Goal: Task Accomplishment & Management: Use online tool/utility

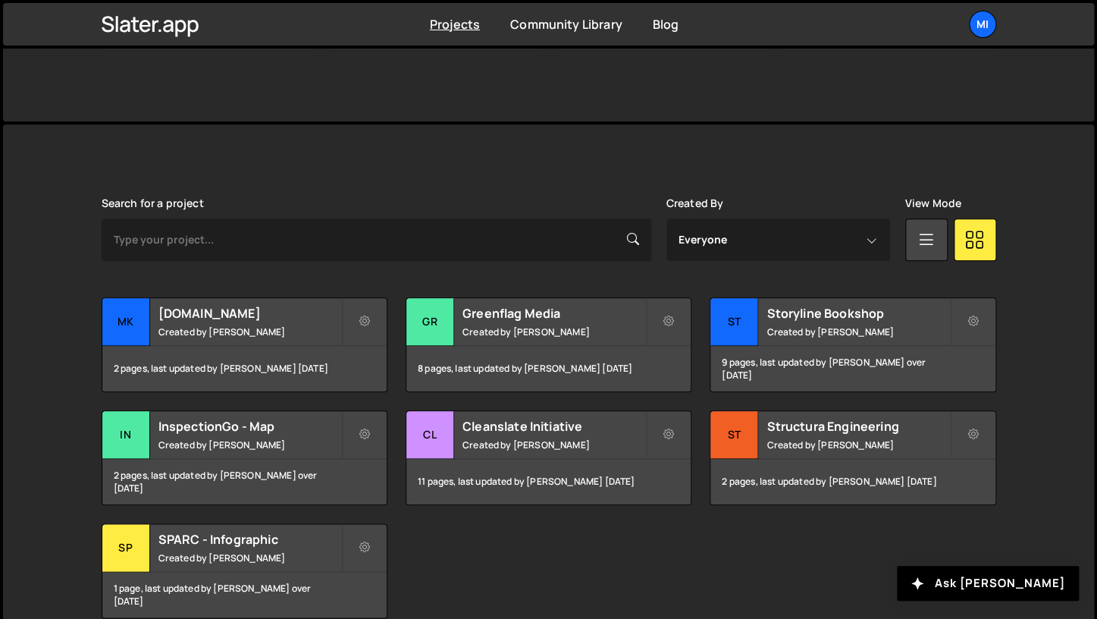
scroll to position [387, 0]
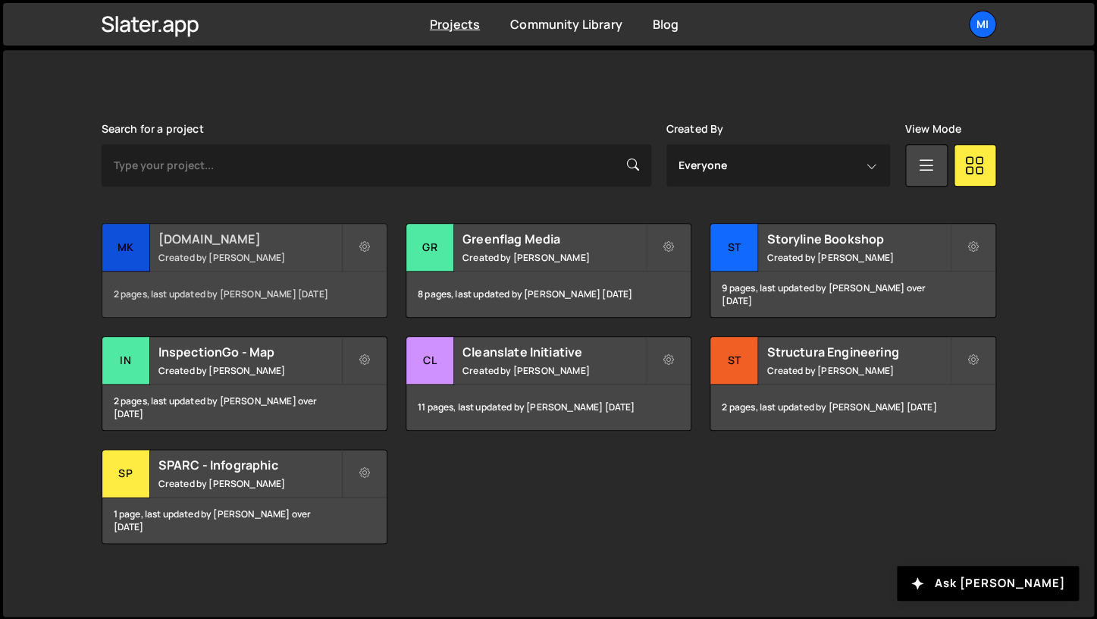
click at [249, 238] on h2 "[DOMAIN_NAME]" at bounding box center [249, 239] width 183 height 17
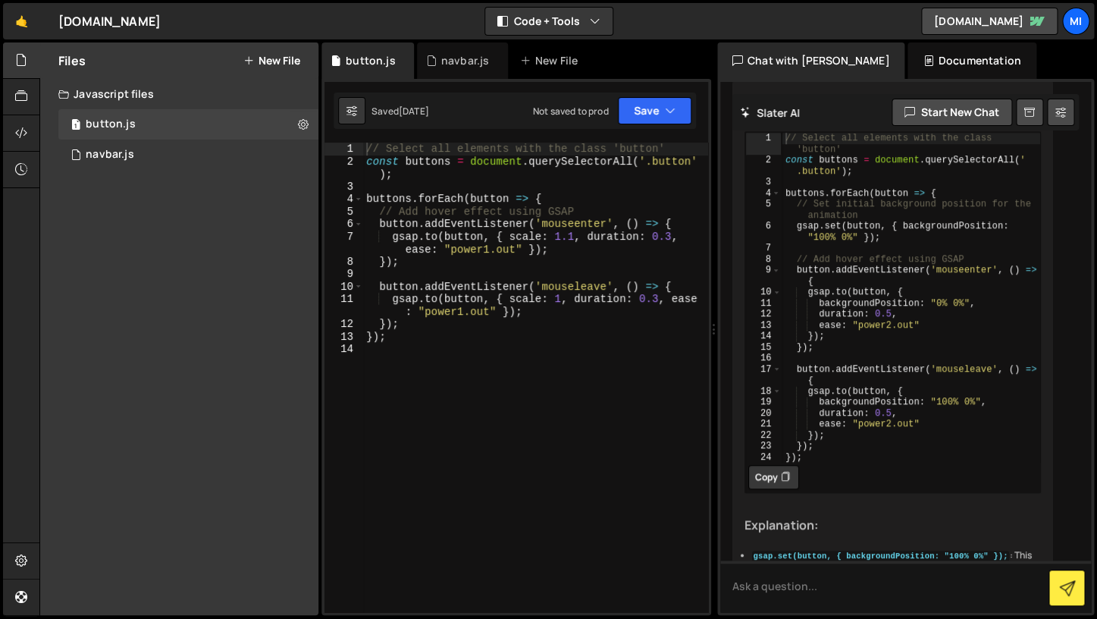
scroll to position [2715, 0]
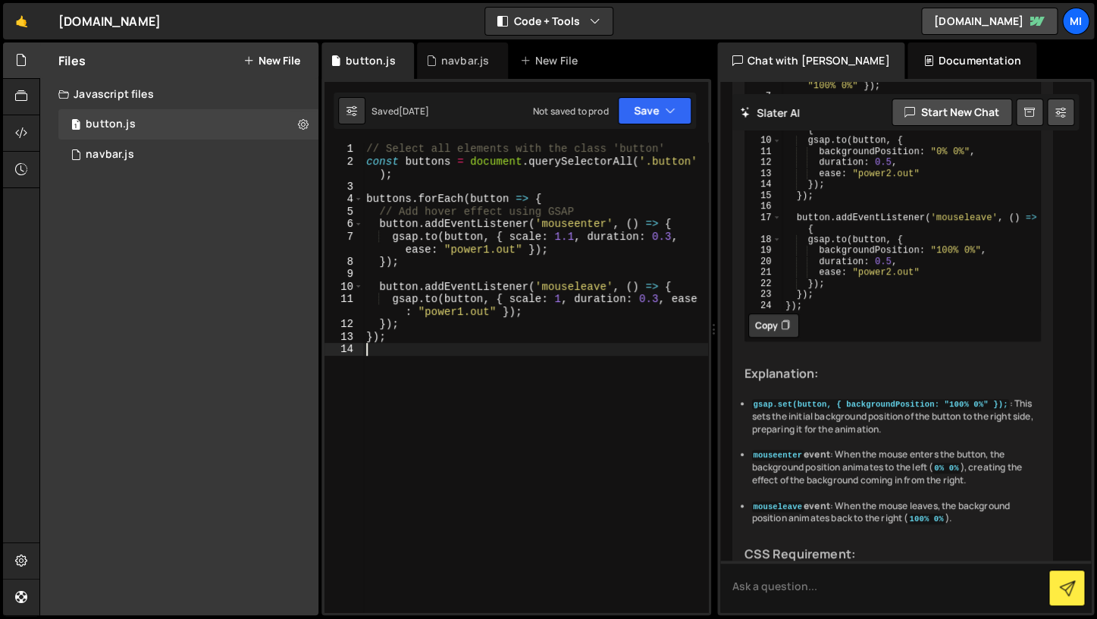
click at [535, 362] on div "// Select all elements with the class 'button' const buttons = document . query…" at bounding box center [535, 390] width 345 height 494
click at [18, 22] on link "🤙" at bounding box center [21, 21] width 37 height 36
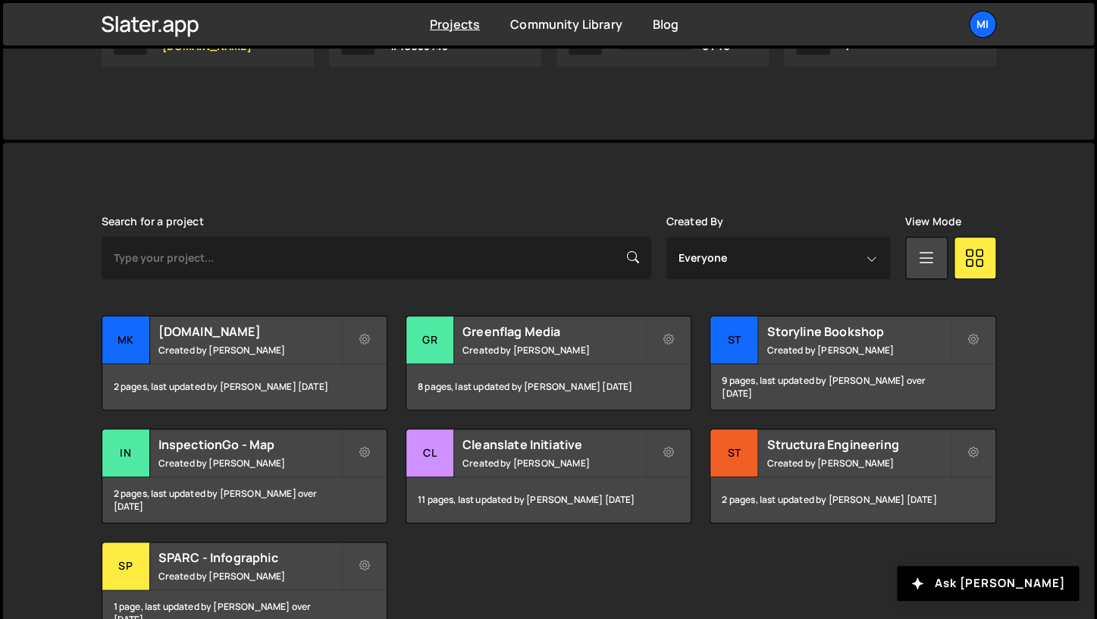
scroll to position [387, 0]
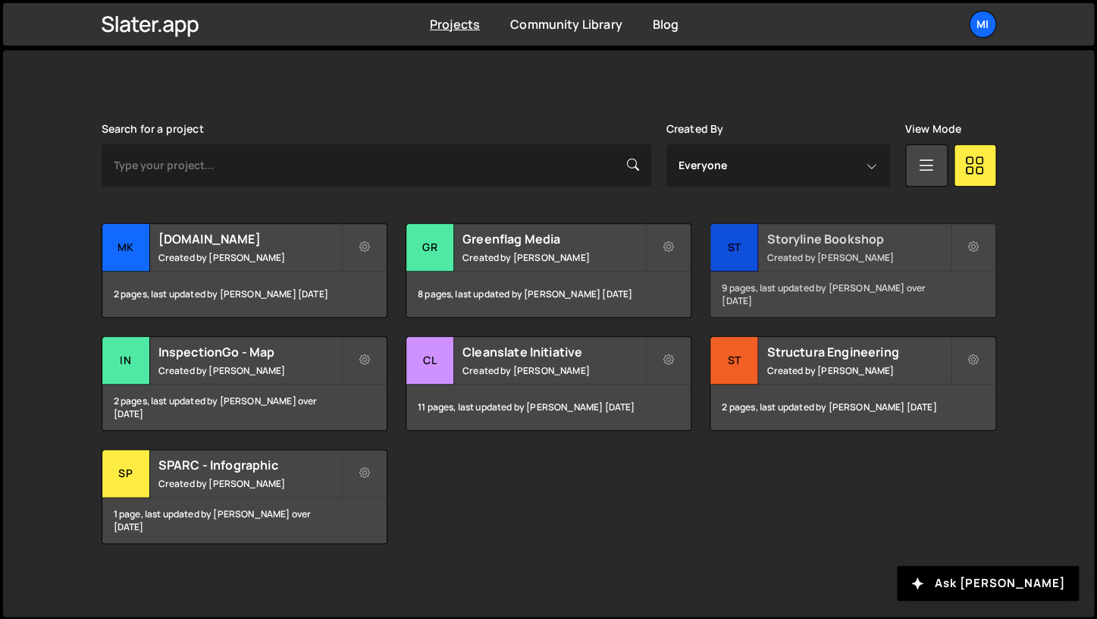
click at [821, 257] on small "Created by [PERSON_NAME]" at bounding box center [858, 257] width 183 height 13
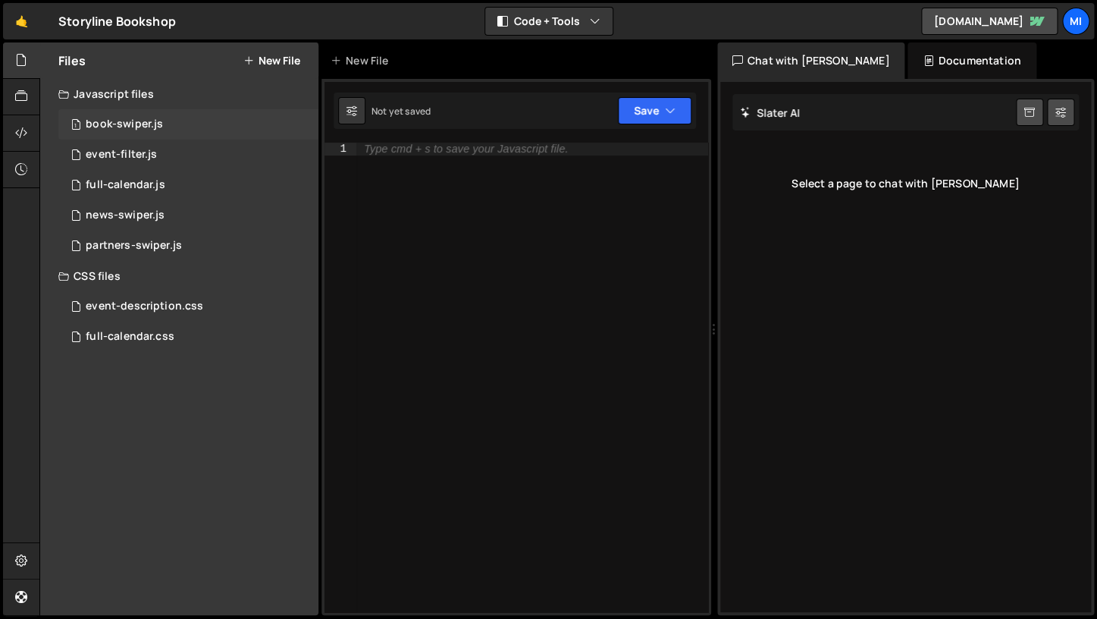
click at [190, 118] on div "1 book-swiper.js 0" at bounding box center [188, 124] width 260 height 30
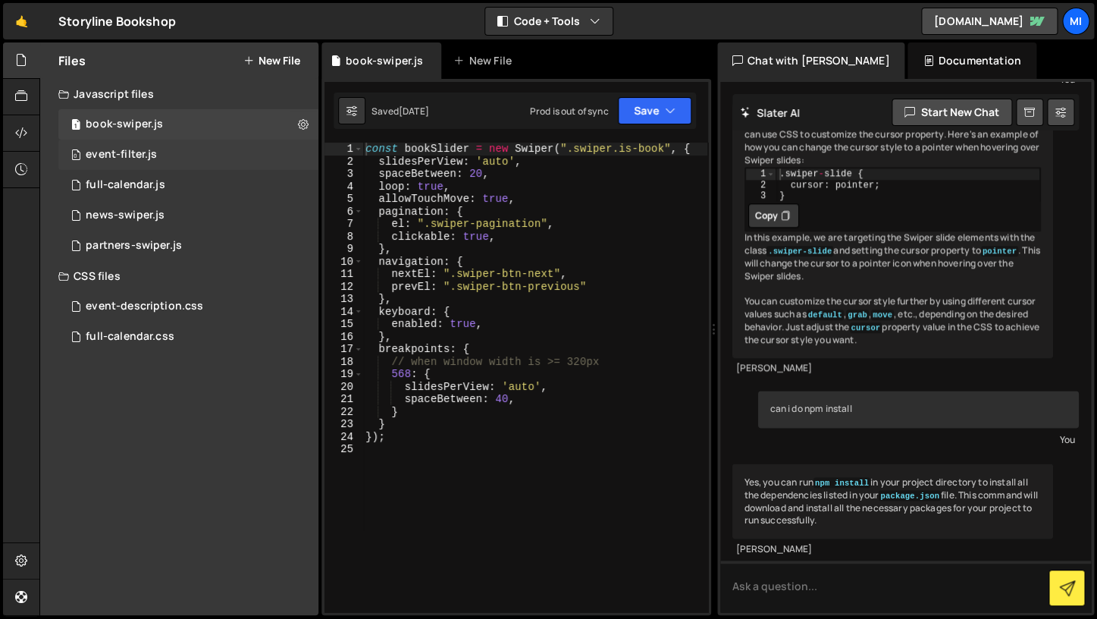
click at [190, 143] on div "0 event-filter.js 0" at bounding box center [188, 155] width 260 height 30
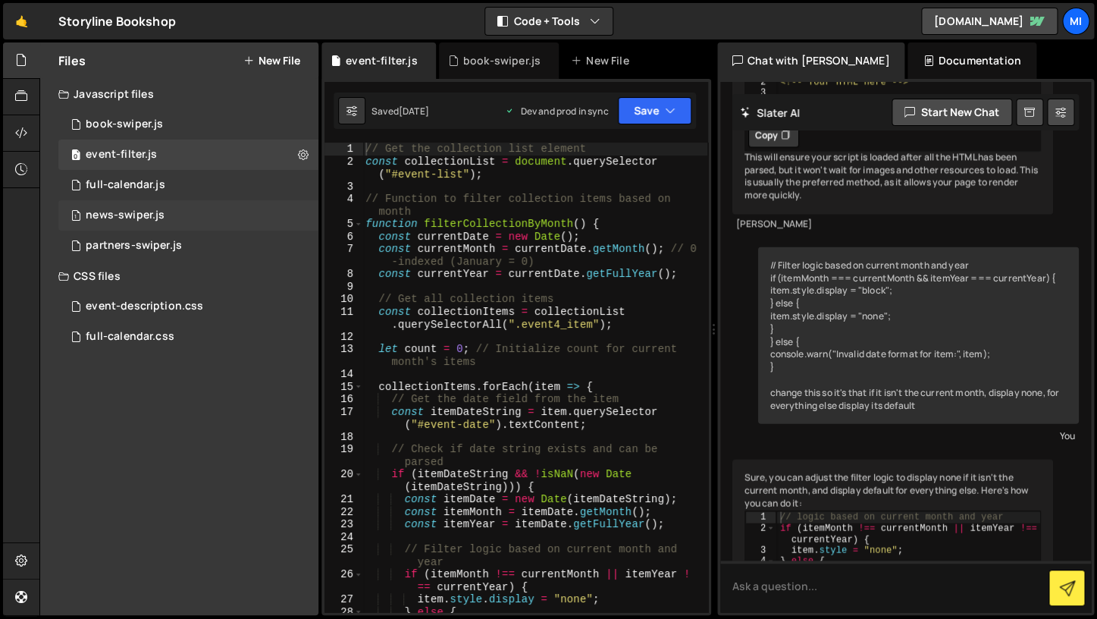
click at [196, 205] on div "1 news-swiper.js 0" at bounding box center [188, 215] width 260 height 30
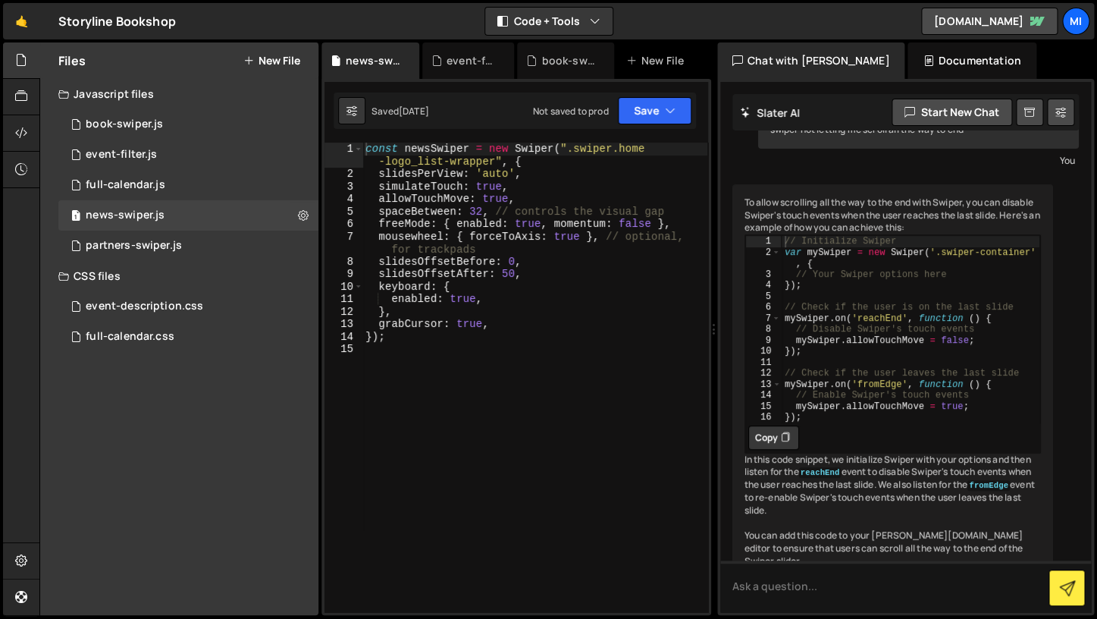
scroll to position [110, 0]
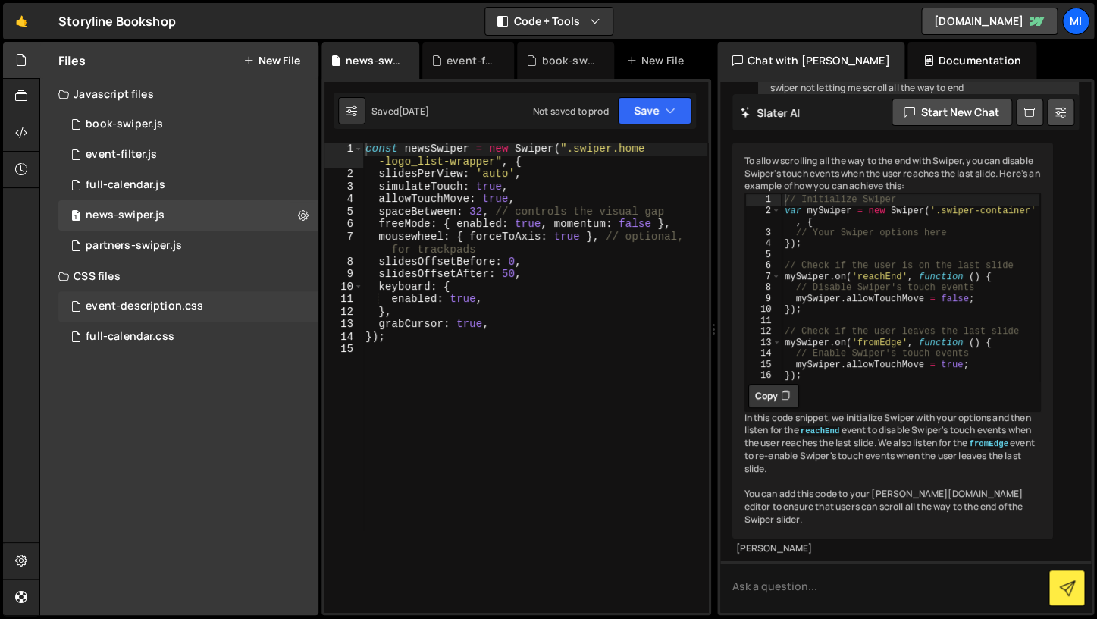
click at [182, 303] on div "event-description.css" at bounding box center [145, 307] width 118 height 14
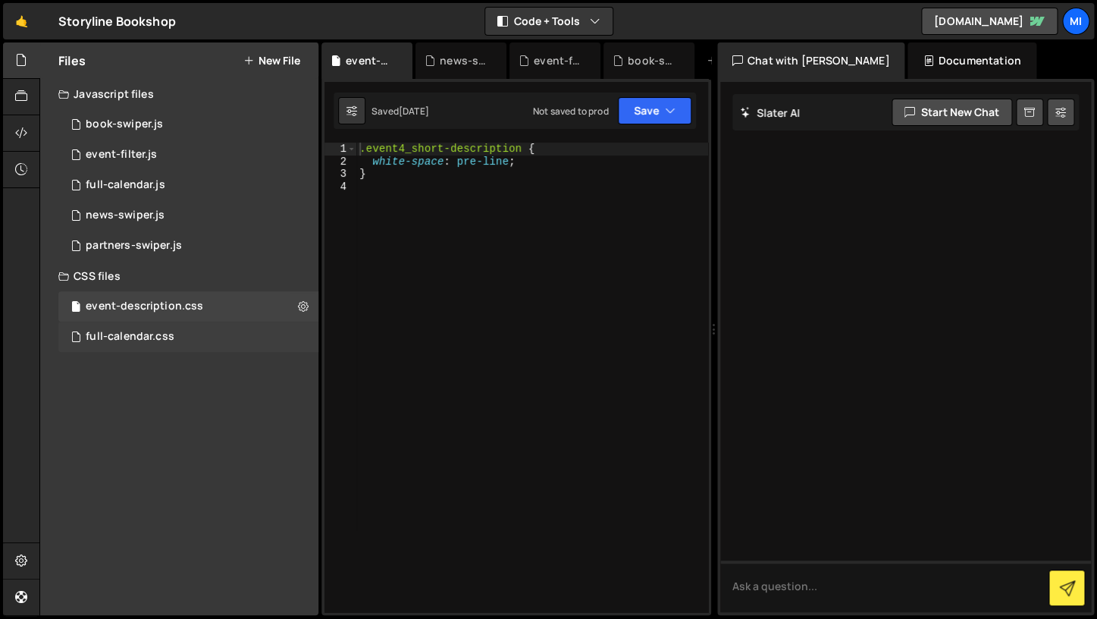
click at [181, 340] on div "full-calendar.css 0" at bounding box center [188, 337] width 260 height 30
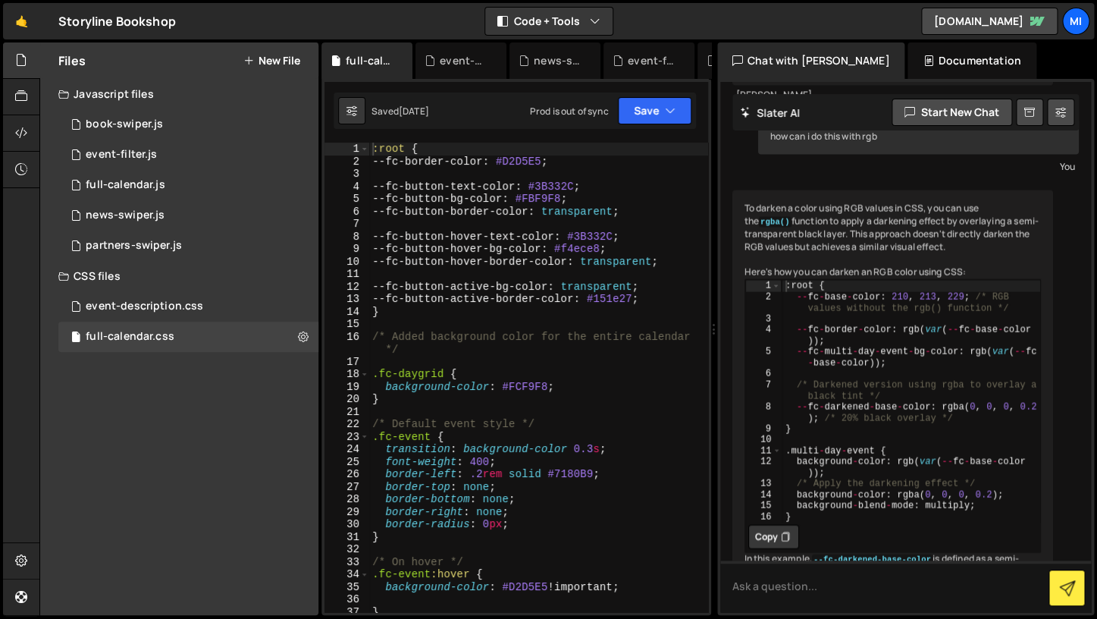
scroll to position [10555, 0]
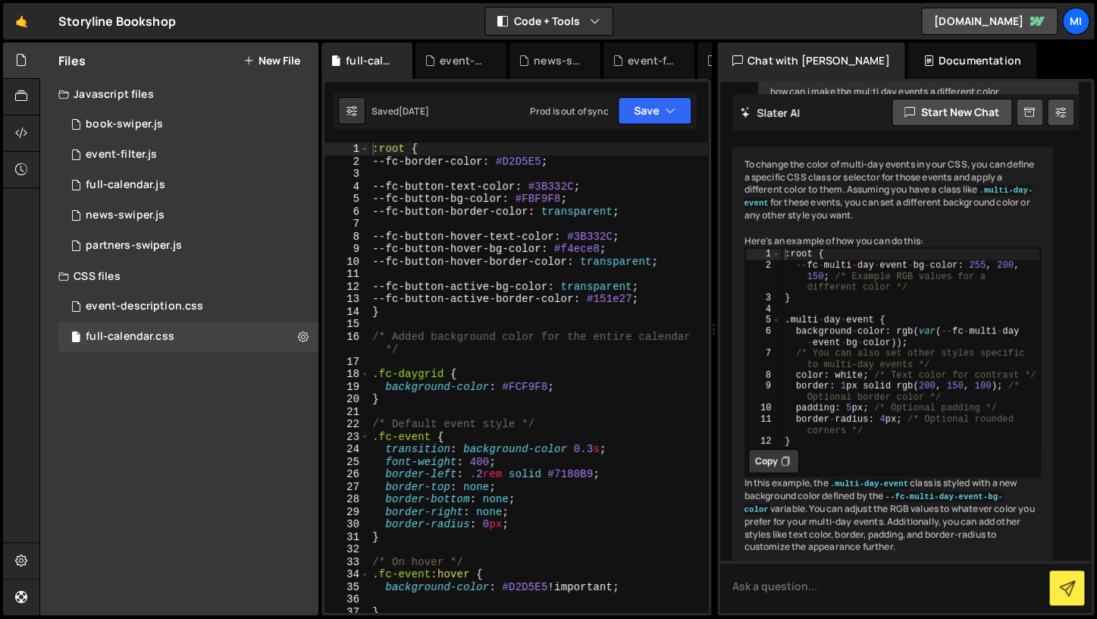
click at [186, 103] on div "Javascript files" at bounding box center [179, 94] width 278 height 30
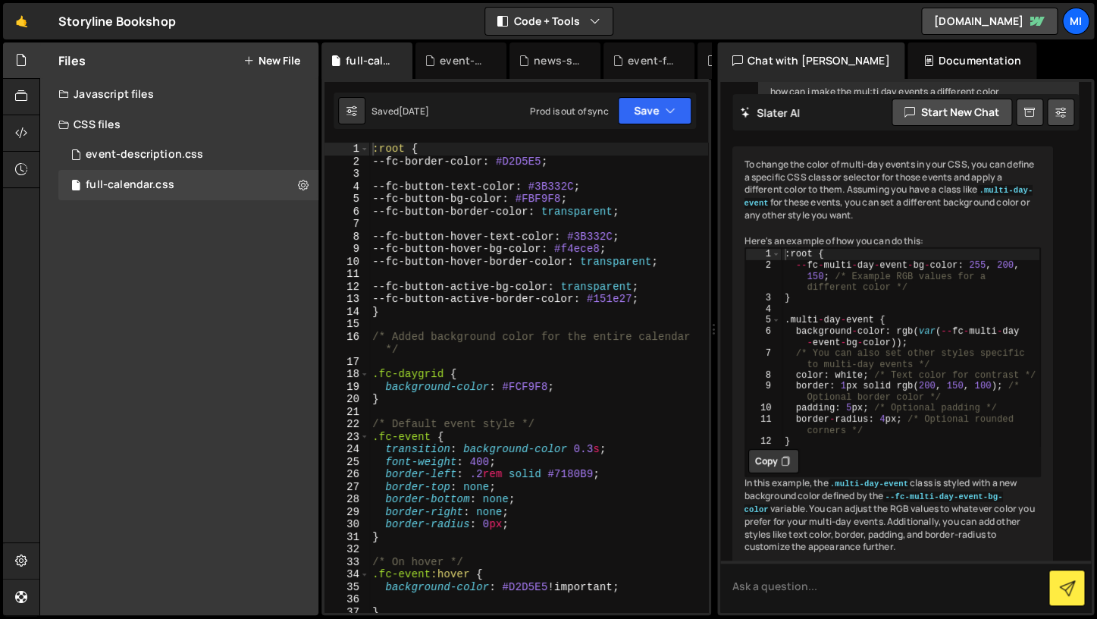
click at [180, 104] on div "Javascript files" at bounding box center [179, 94] width 278 height 30
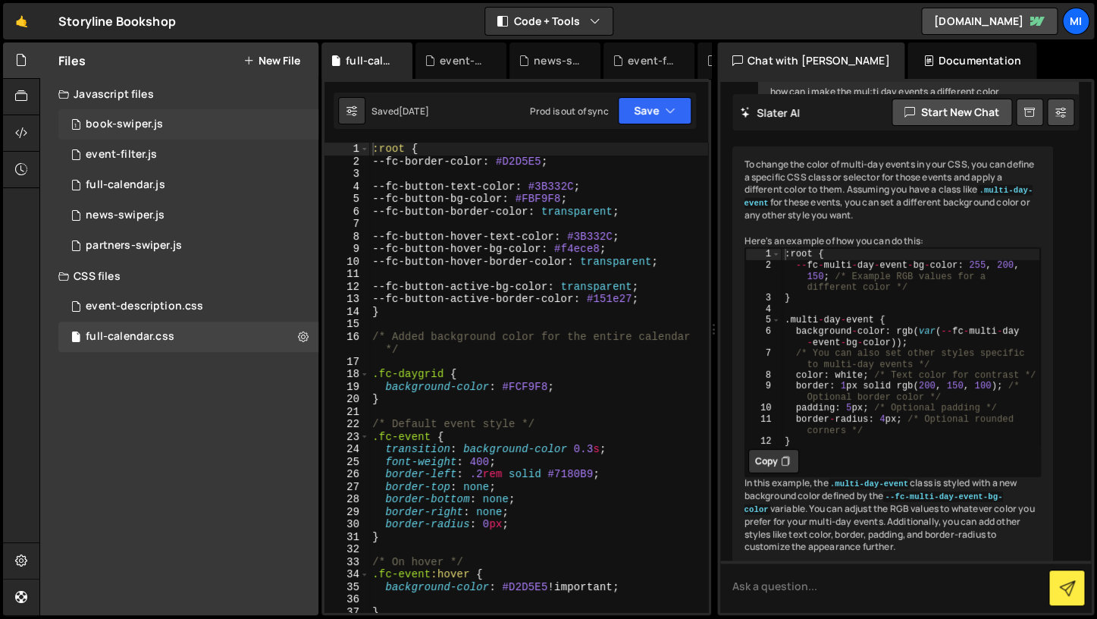
click at [180, 117] on div "1 book-swiper.js 0" at bounding box center [190, 124] width 265 height 30
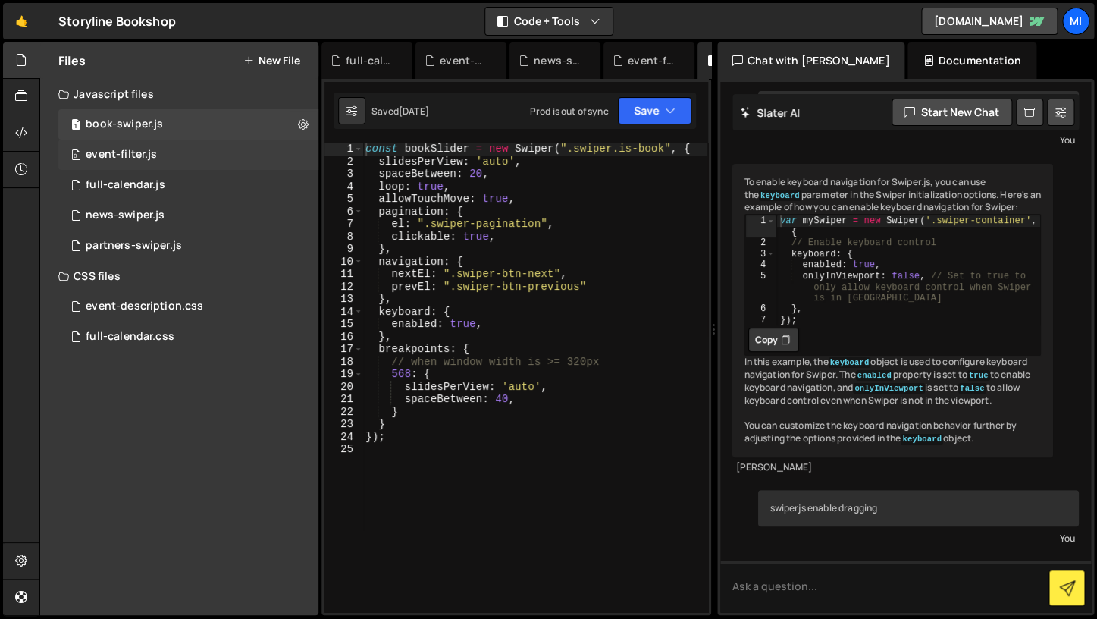
scroll to position [3173, 0]
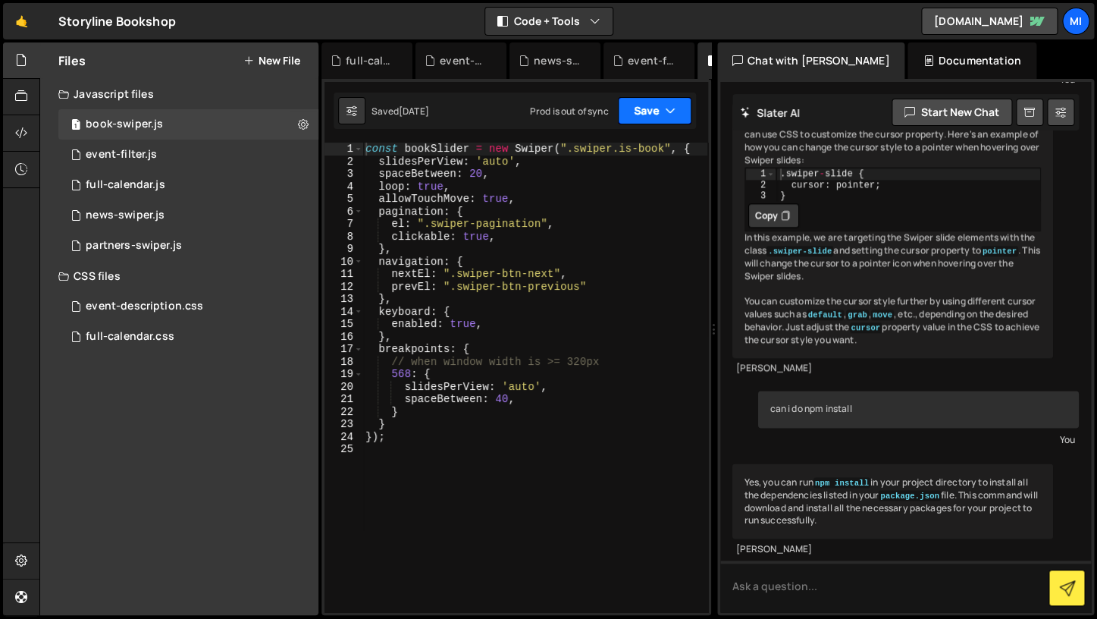
click at [675, 108] on icon "button" at bounding box center [670, 110] width 11 height 15
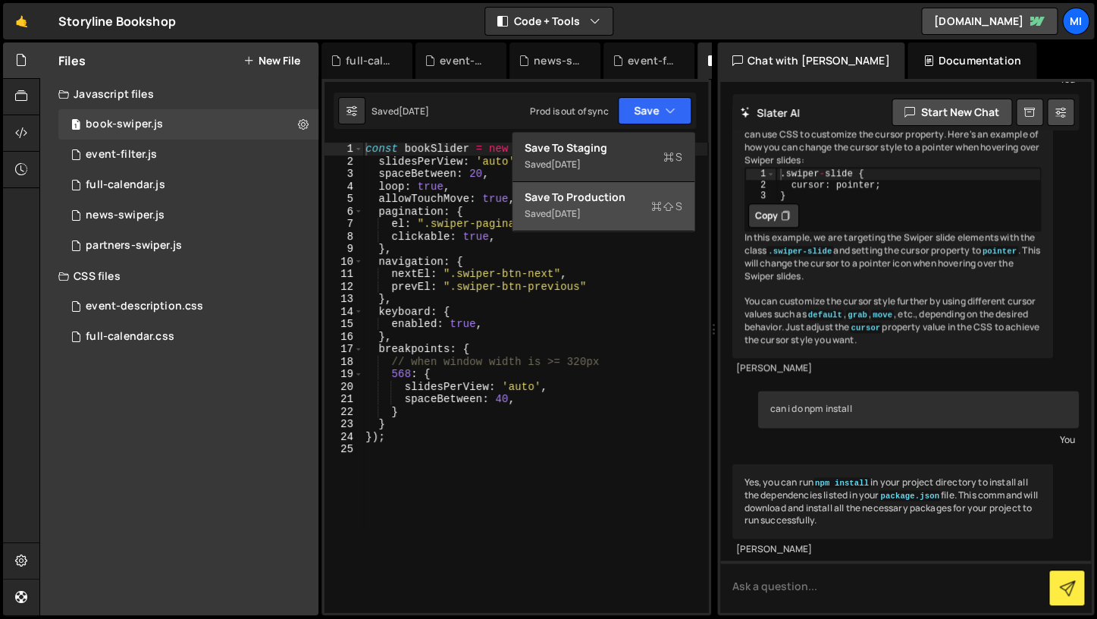
click at [666, 191] on div "Save to Production S" at bounding box center [604, 197] width 158 height 15
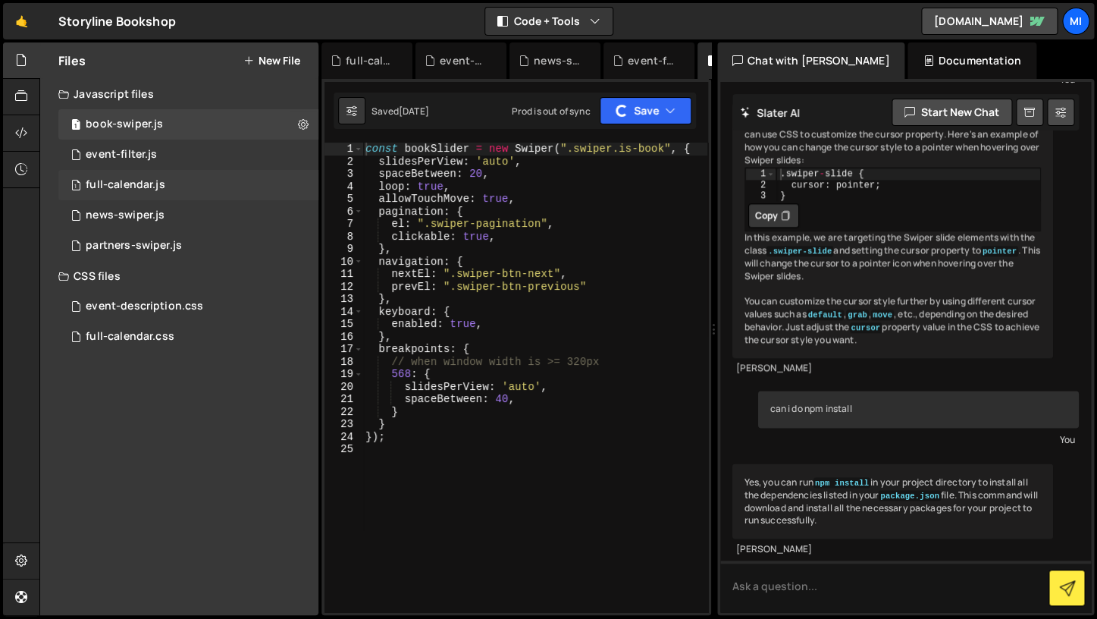
click at [155, 183] on div "full-calendar.js" at bounding box center [126, 185] width 80 height 14
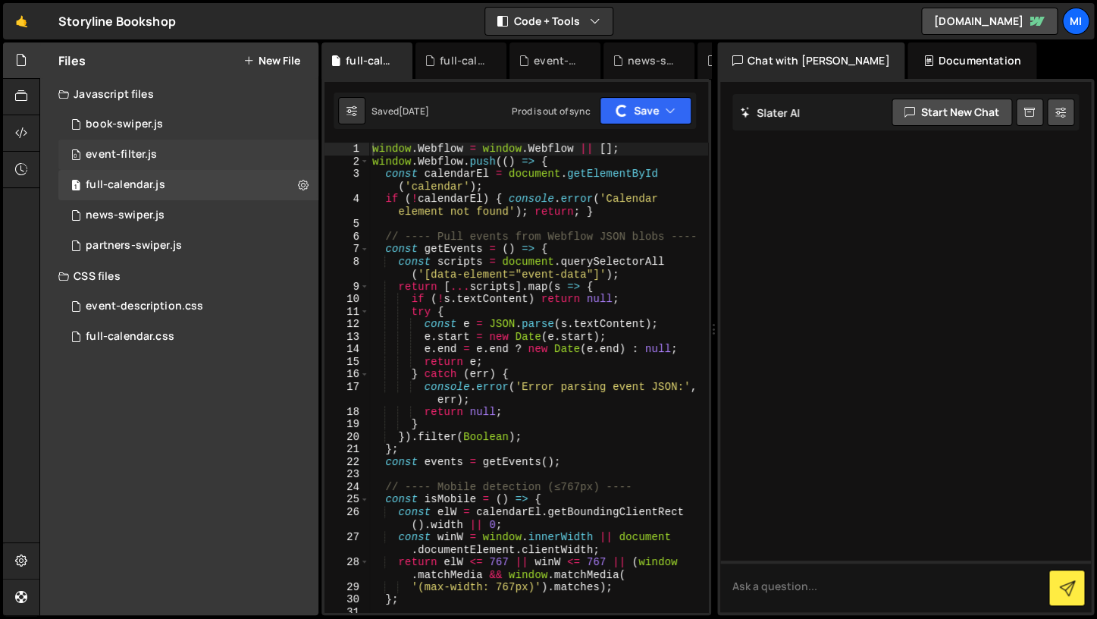
click at [158, 152] on div "0 event-filter.js 0" at bounding box center [190, 155] width 265 height 30
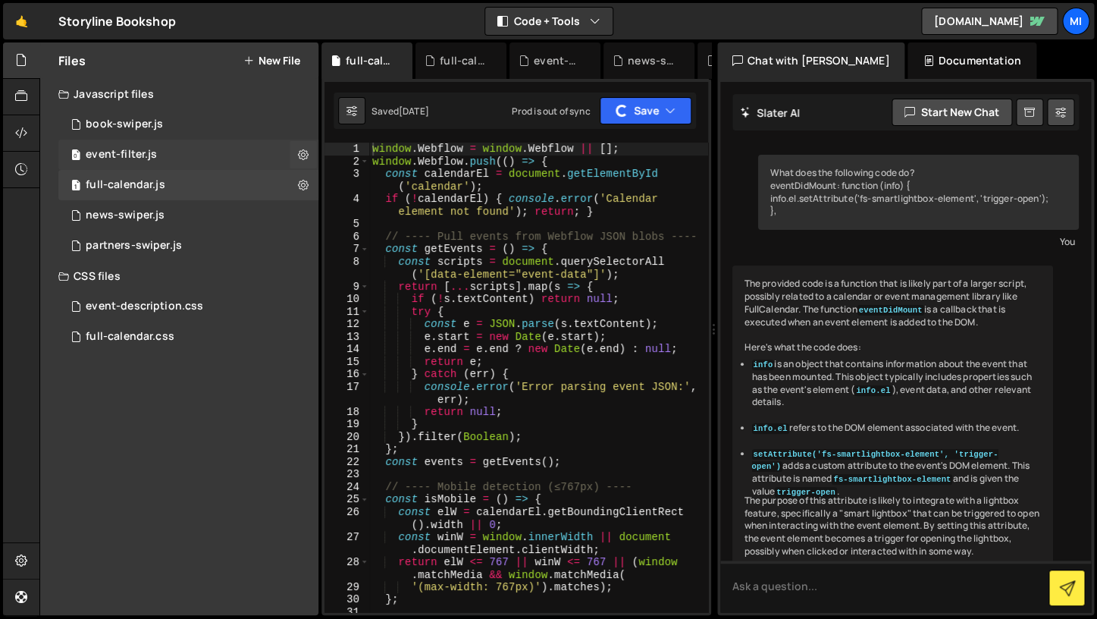
scroll to position [0, 0]
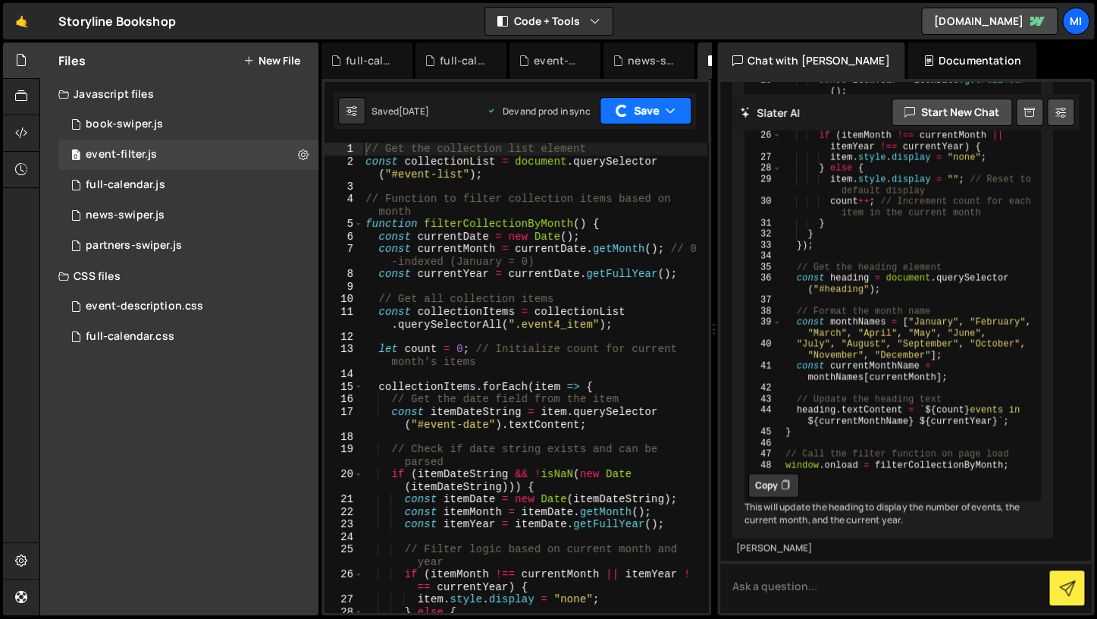
click at [607, 116] on button "Save" at bounding box center [646, 110] width 92 height 27
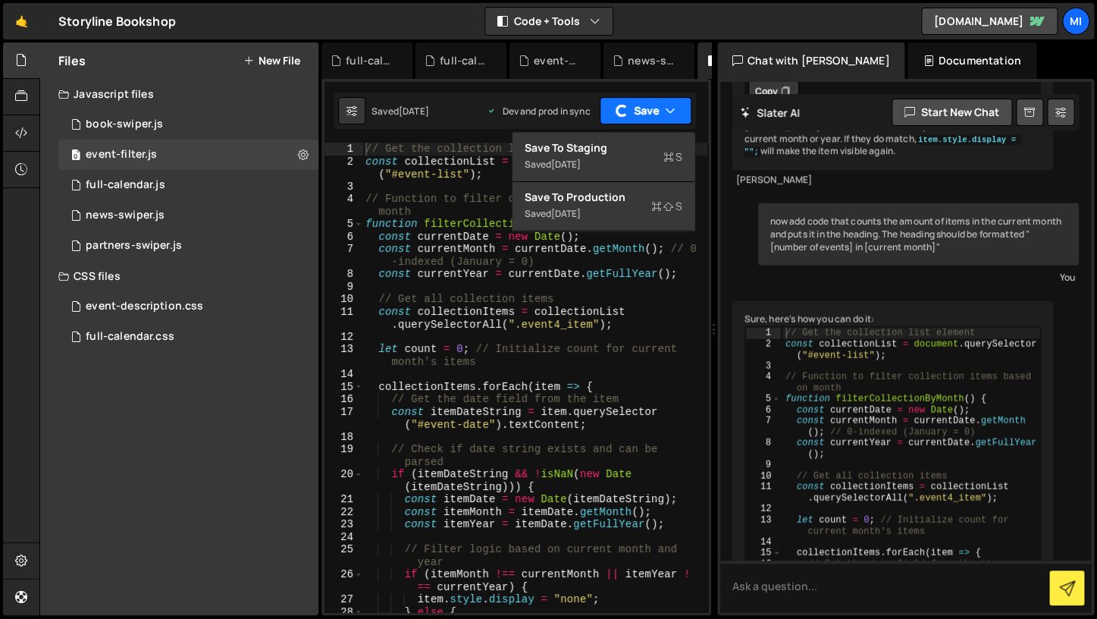
scroll to position [6975, 0]
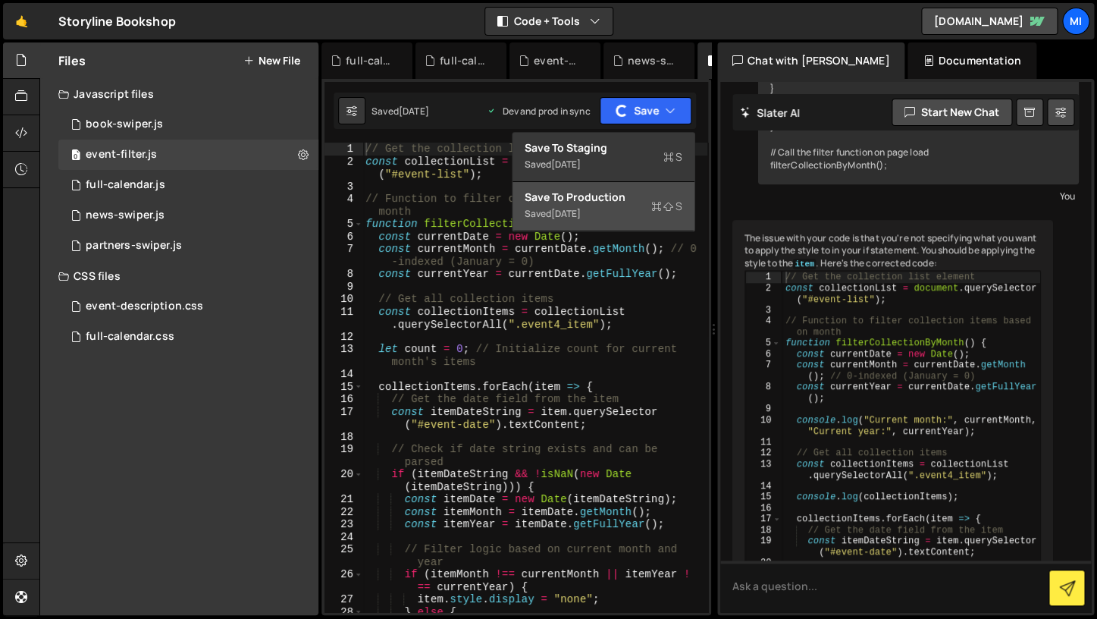
click at [591, 193] on div "Save to Production S" at bounding box center [604, 197] width 158 height 15
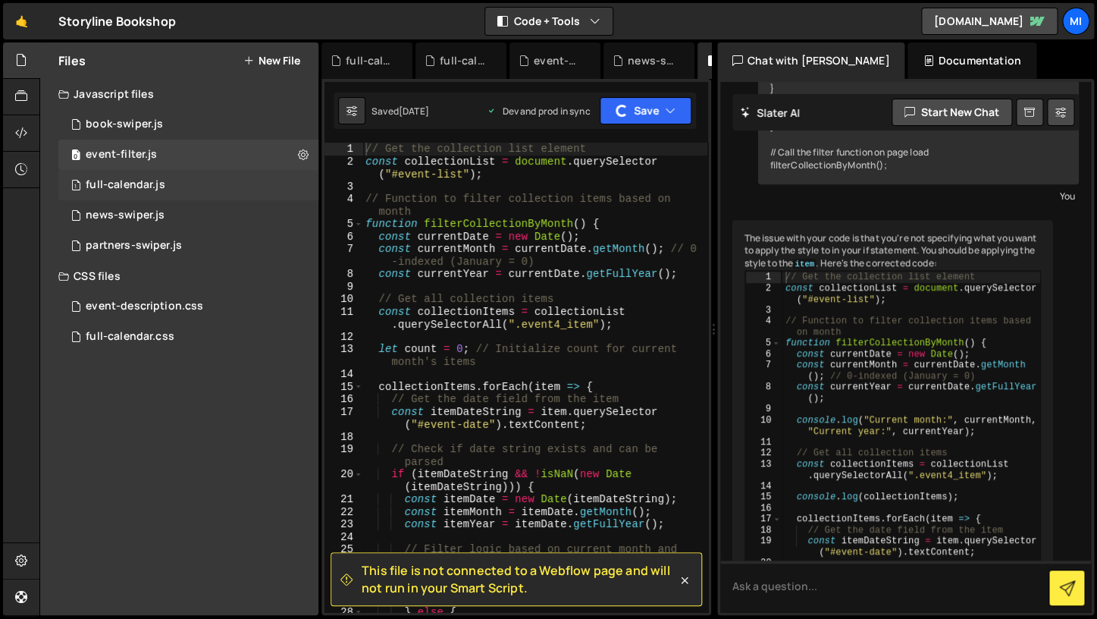
click at [176, 173] on div "1 full-calendar.js 0" at bounding box center [190, 185] width 265 height 30
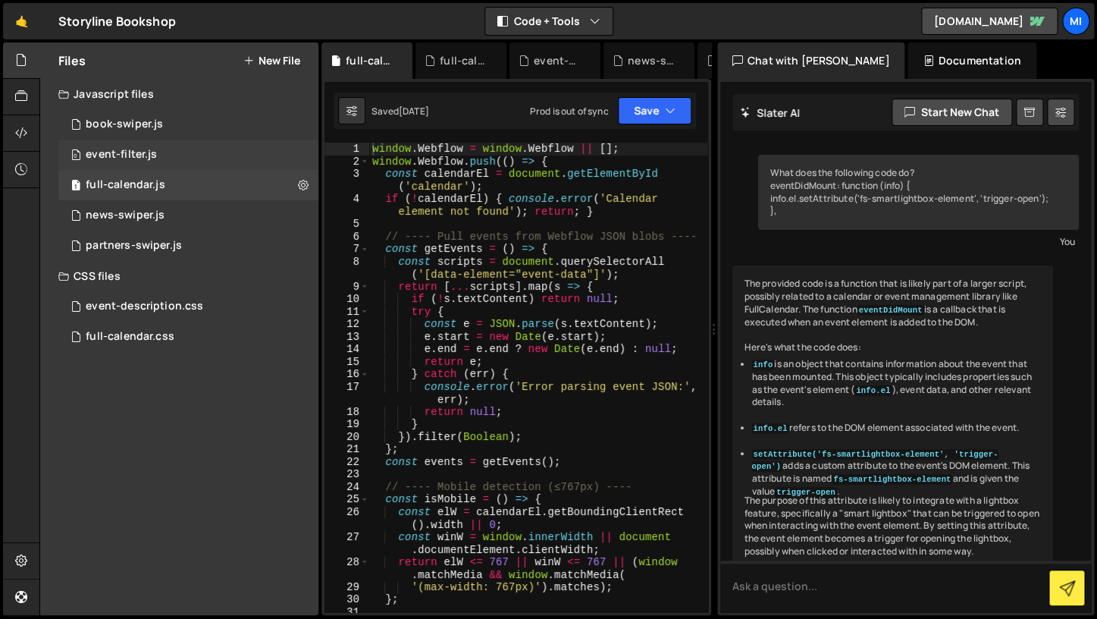
scroll to position [7827, 0]
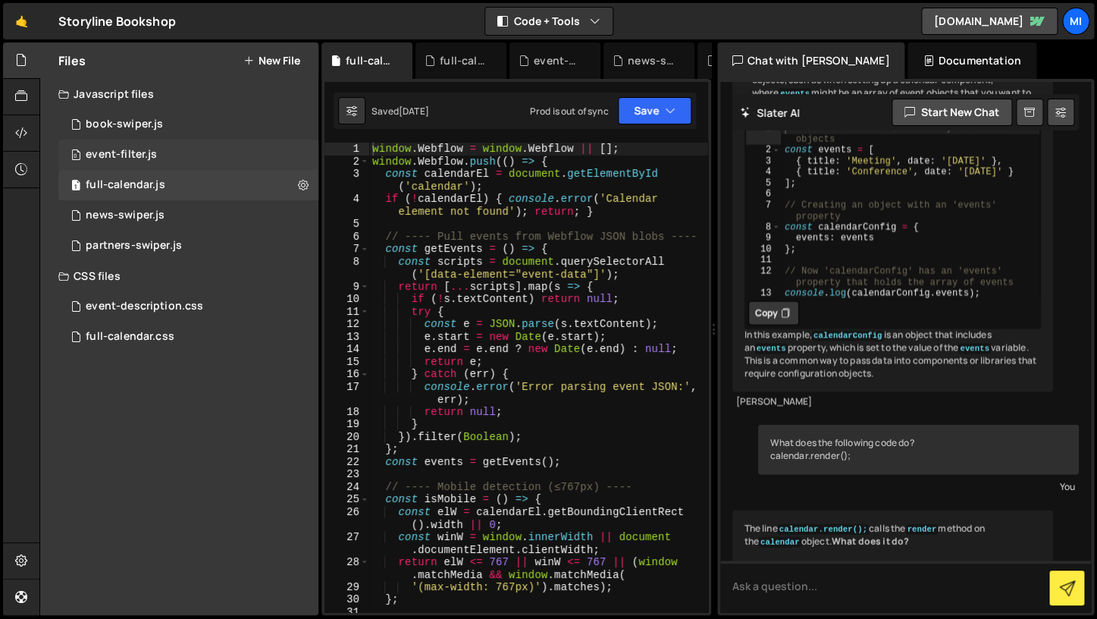
click at [209, 149] on div "0 event-filter.js 0" at bounding box center [190, 155] width 265 height 30
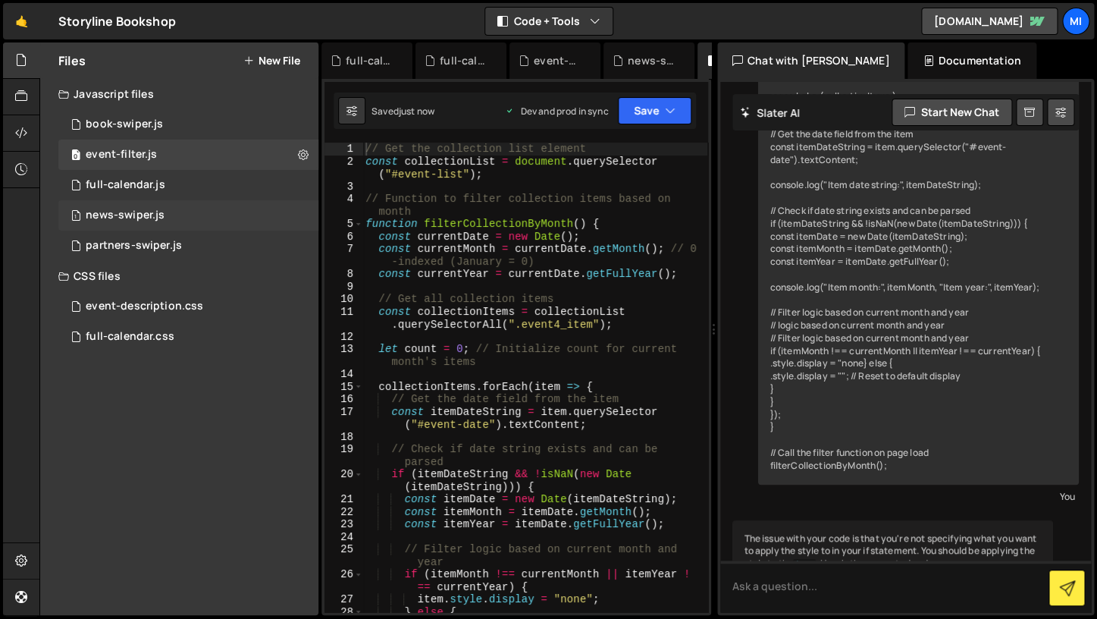
click at [181, 204] on div "1 news-swiper.js 0" at bounding box center [190, 215] width 265 height 30
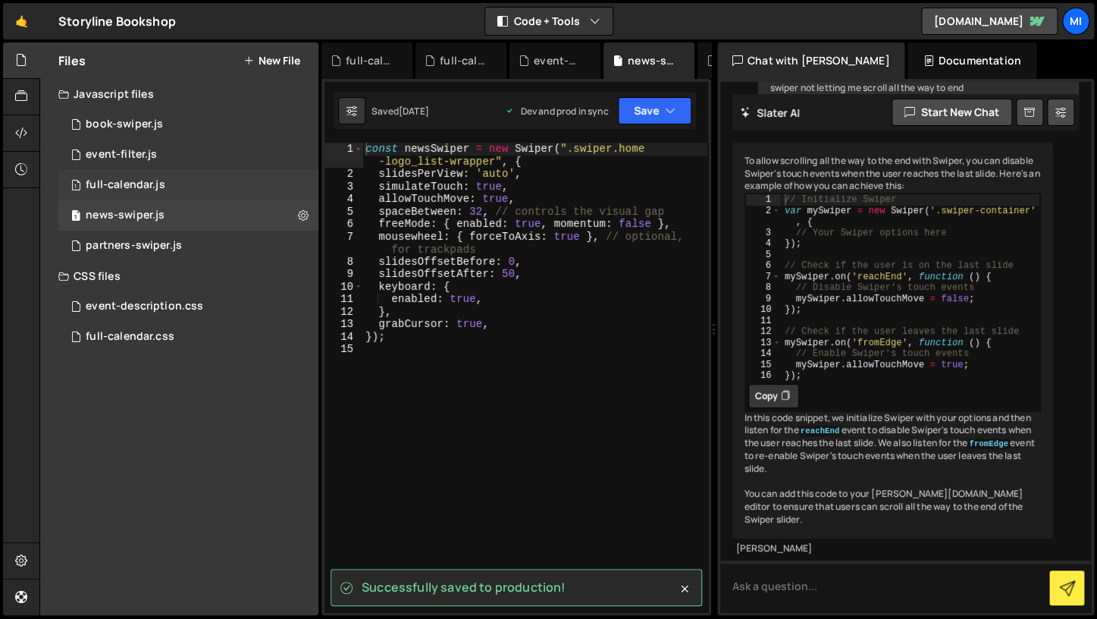
click at [182, 177] on div "1 full-calendar.js 0" at bounding box center [190, 185] width 265 height 30
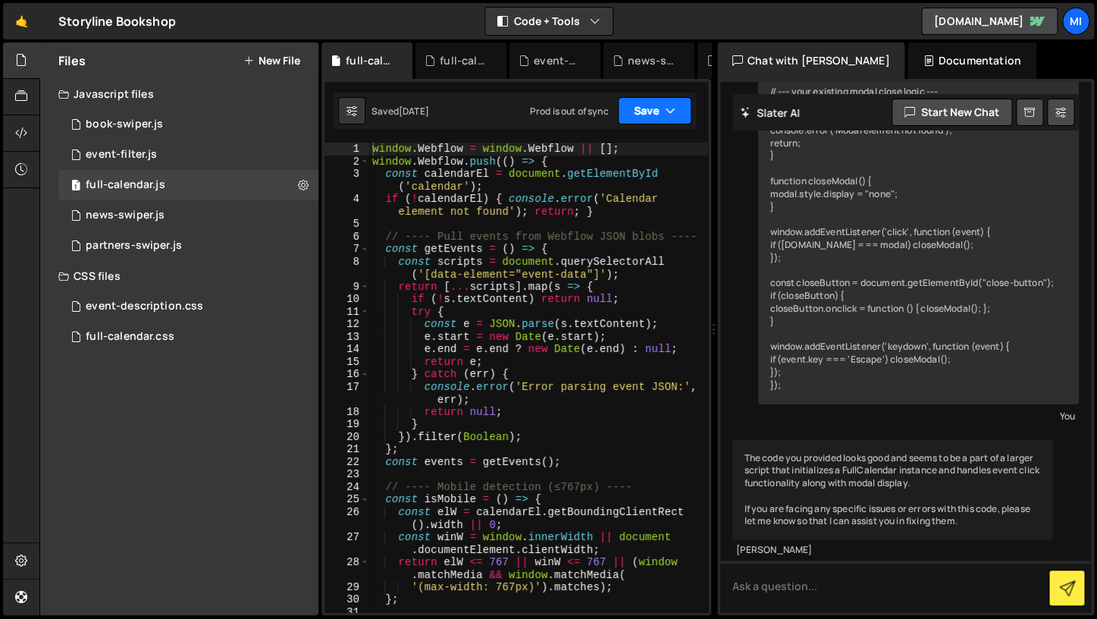
click at [654, 108] on button "Save" at bounding box center [655, 110] width 74 height 27
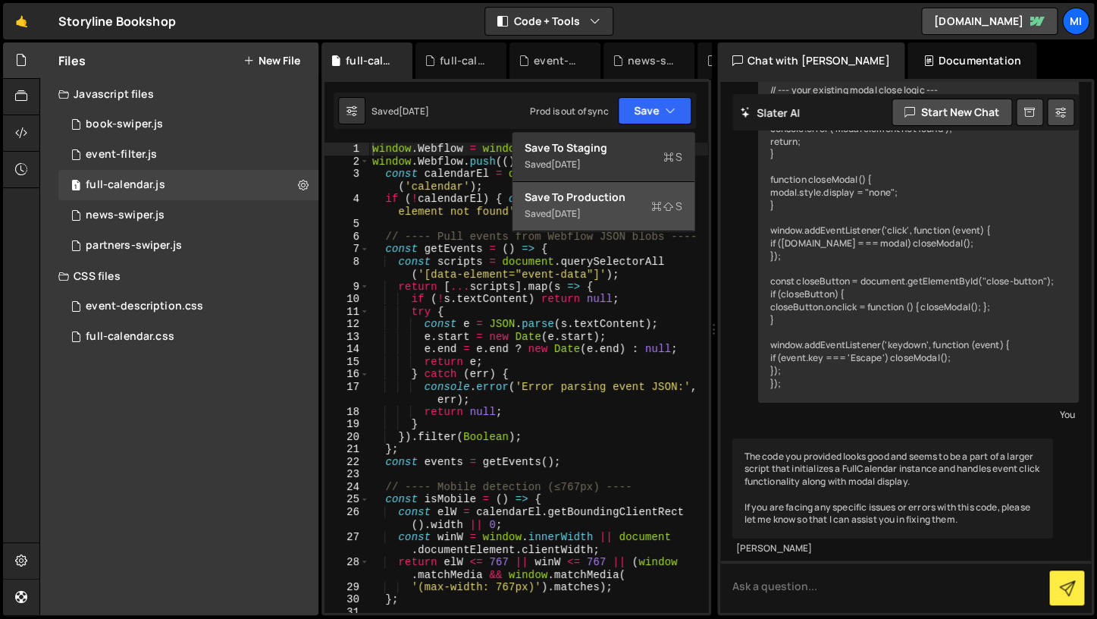
click at [635, 209] on div "Saved 7 months ago" at bounding box center [604, 214] width 158 height 18
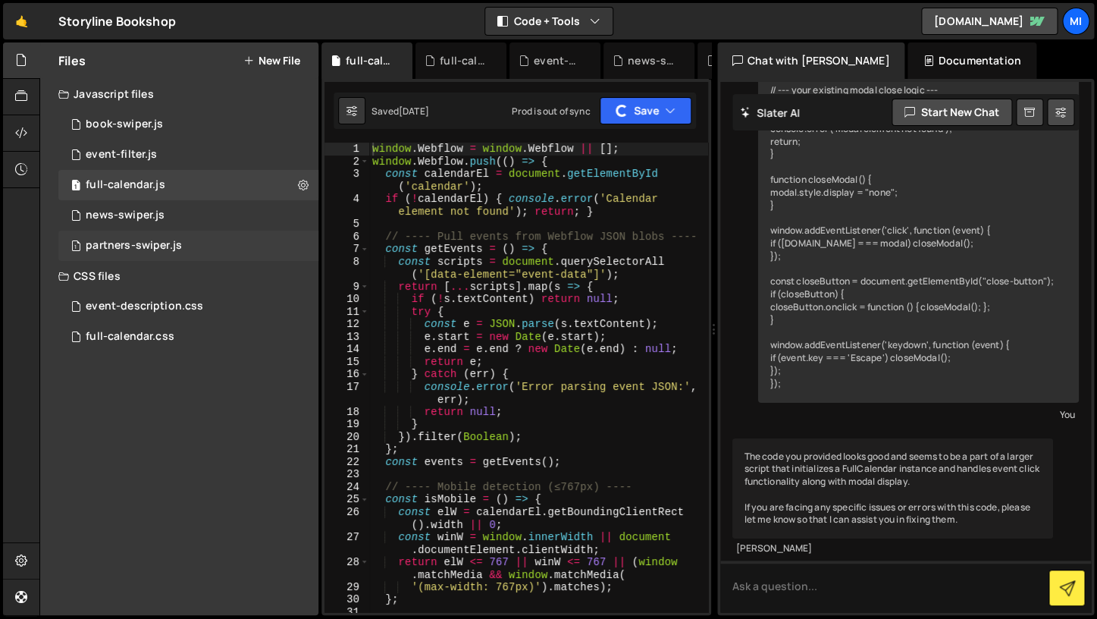
click at [161, 240] on div "partners-swiper.js" at bounding box center [134, 246] width 96 height 14
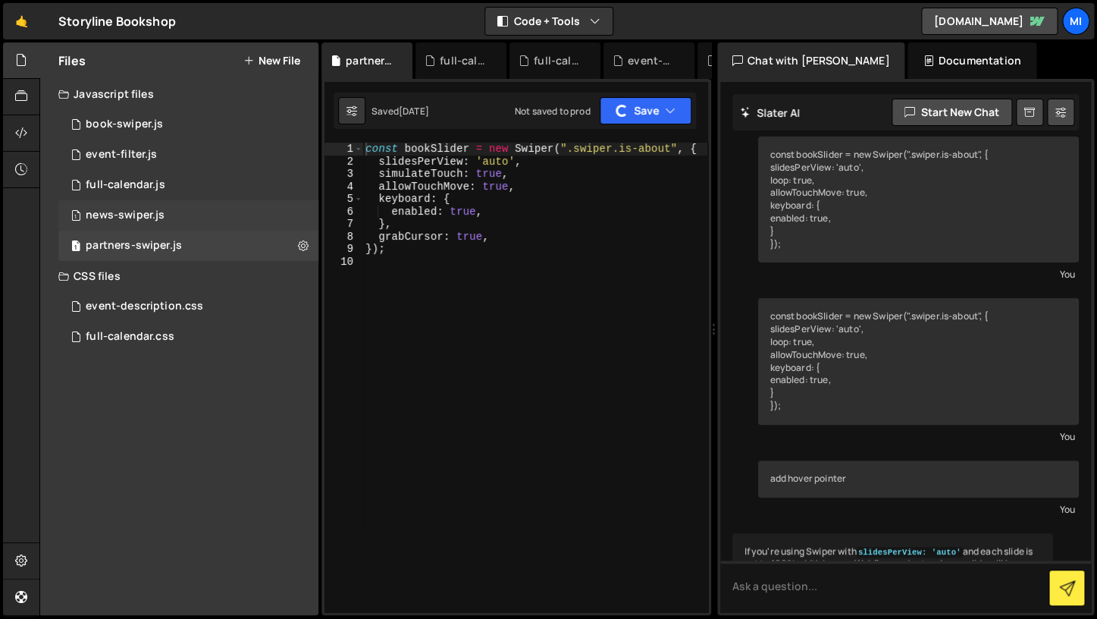
scroll to position [348, 0]
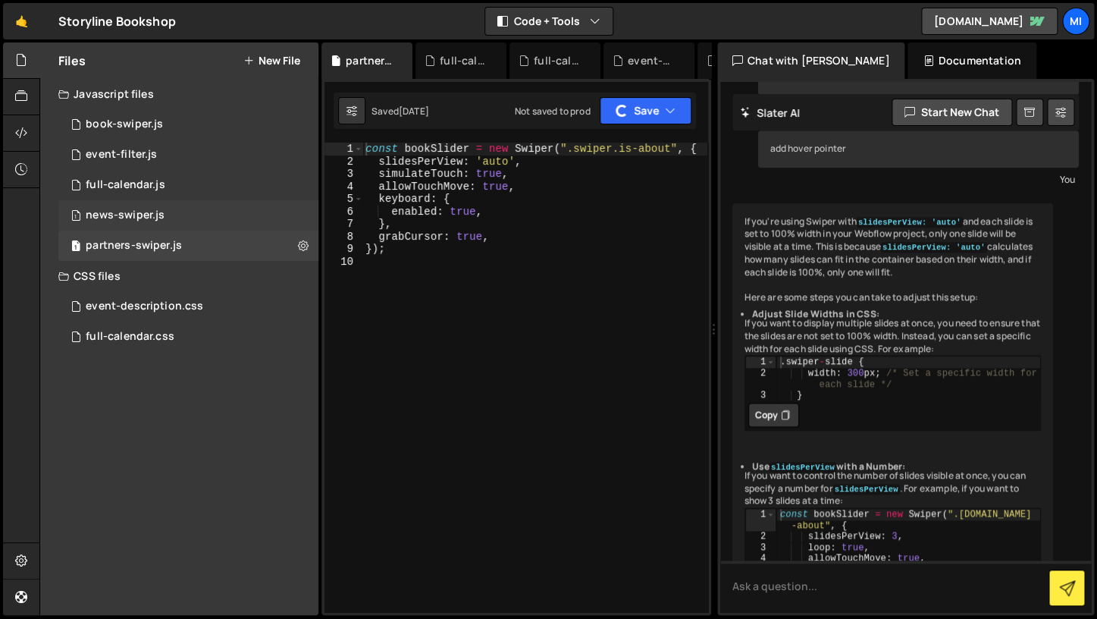
click at [161, 225] on div "1 news-swiper.js 0" at bounding box center [190, 215] width 265 height 30
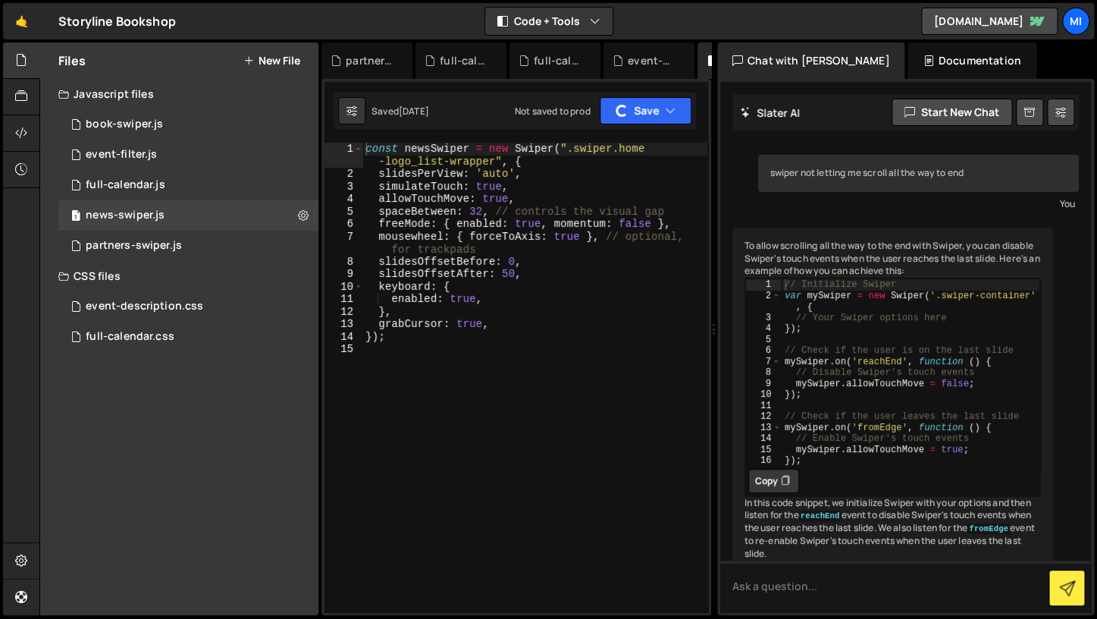
scroll to position [110, 0]
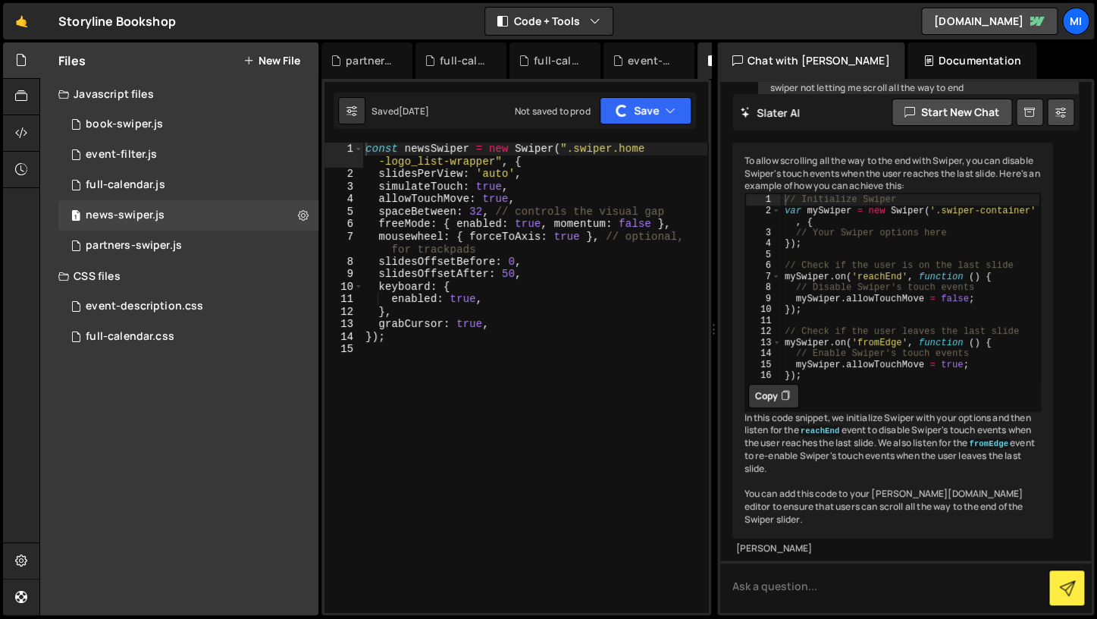
click at [625, 129] on div "1 Type cmd + s to save your Javascript file. הההההההההההההההההההההההההההההההההה…" at bounding box center [517, 347] width 390 height 536
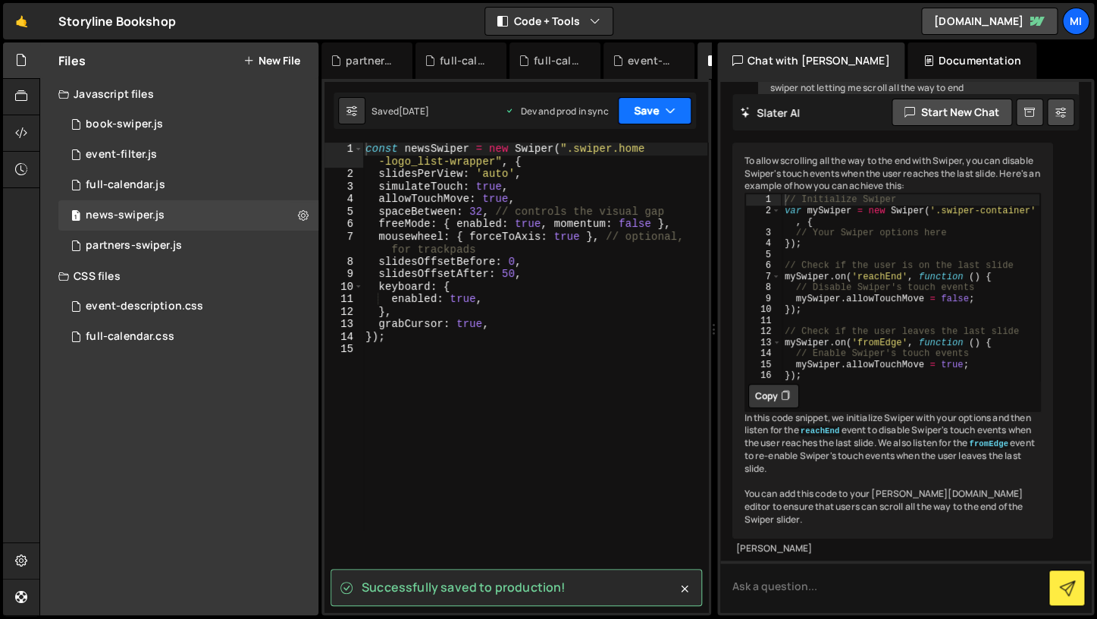
click at [638, 115] on button "Save" at bounding box center [655, 110] width 74 height 27
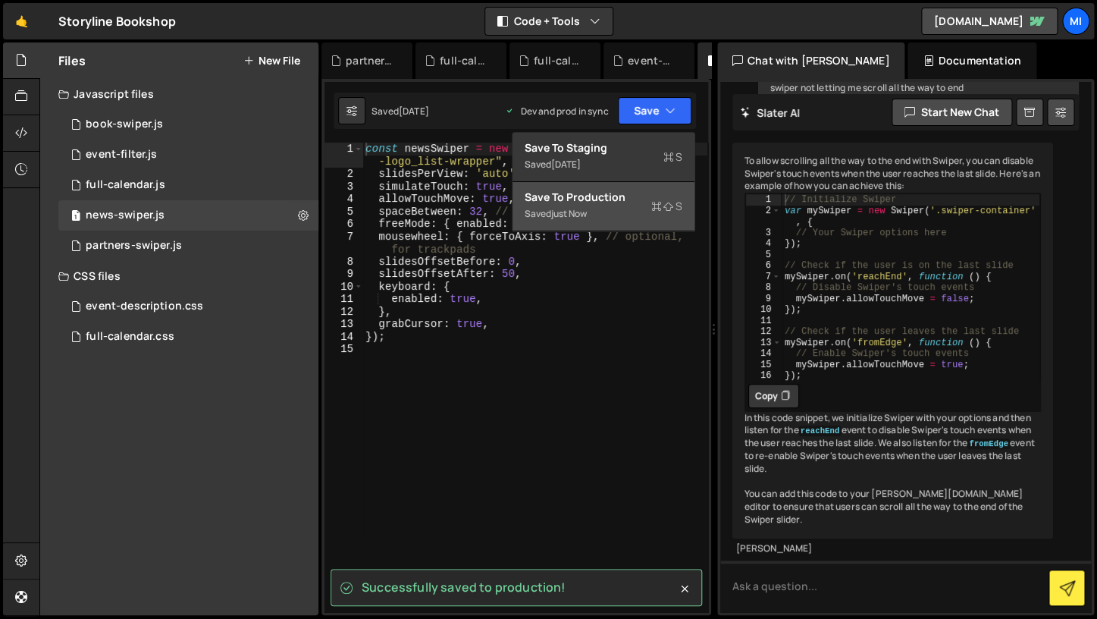
click at [632, 220] on div "Saved just now" at bounding box center [604, 214] width 158 height 18
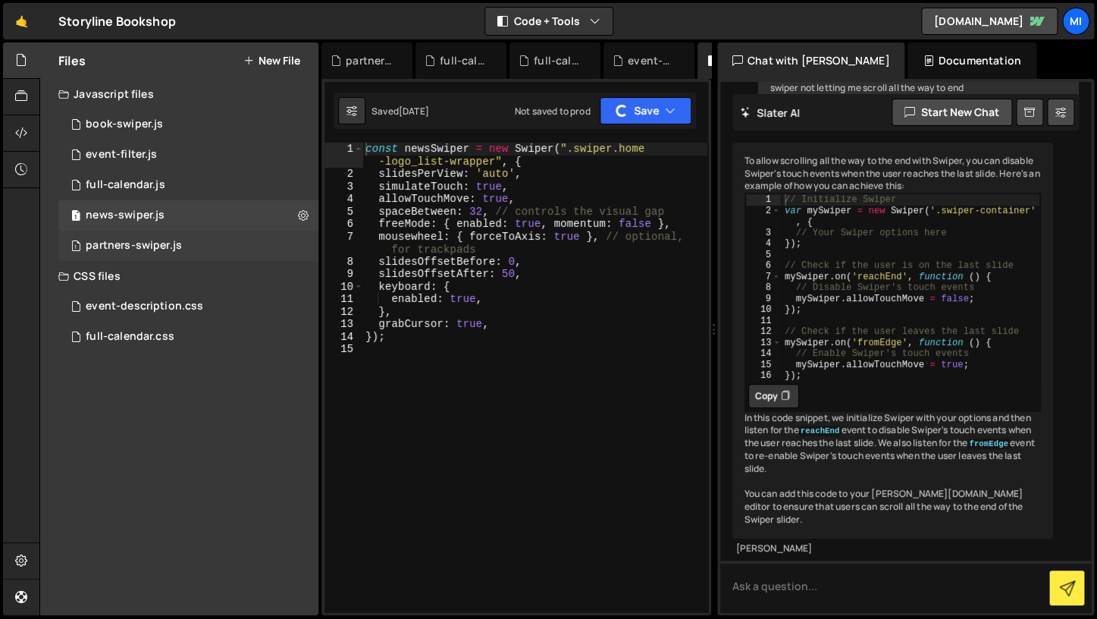
click at [205, 256] on div "1 partners-swiper.js 0" at bounding box center [190, 246] width 265 height 30
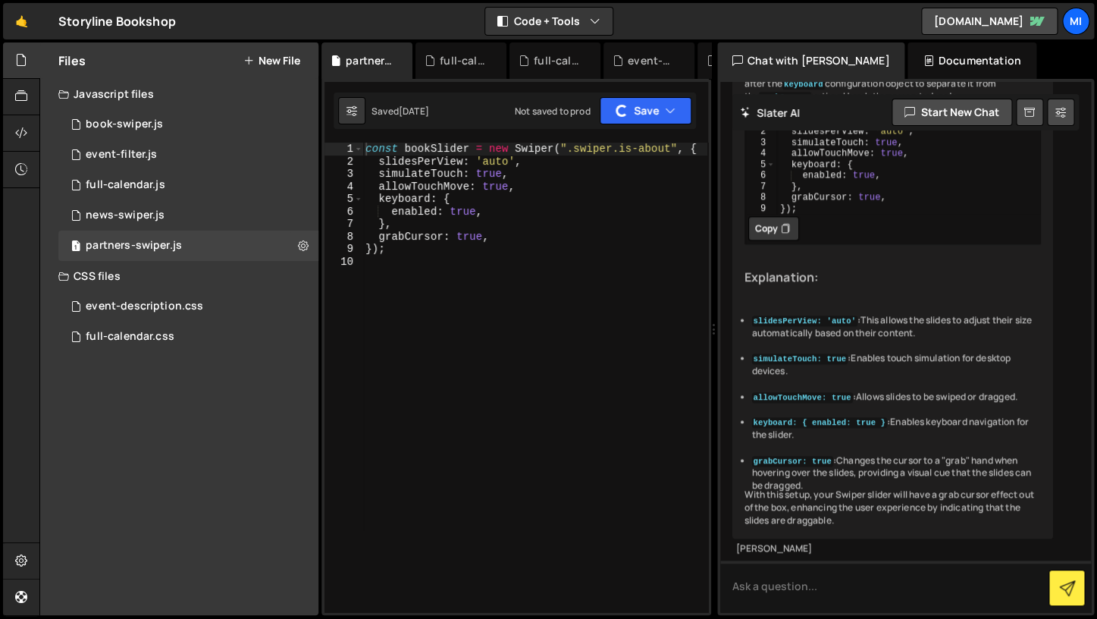
scroll to position [3164, 0]
click at [668, 125] on div "Saved 4 months ago Not saved to prod Upgrade to Edit Save Save to Staging S Sav…" at bounding box center [515, 111] width 362 height 36
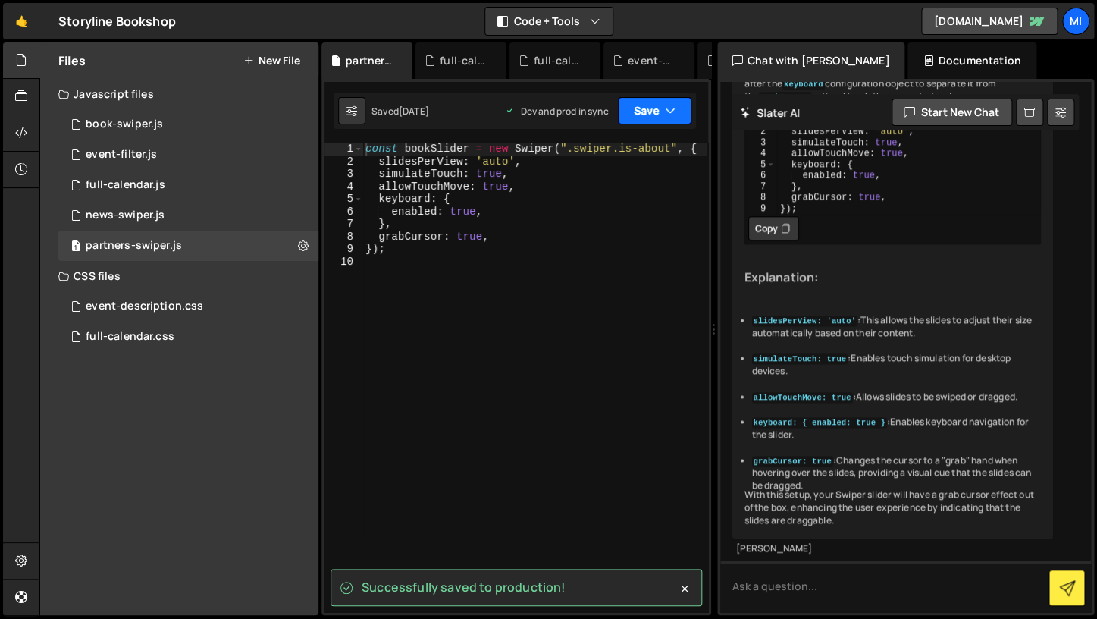
click at [668, 123] on button "Save" at bounding box center [655, 110] width 74 height 27
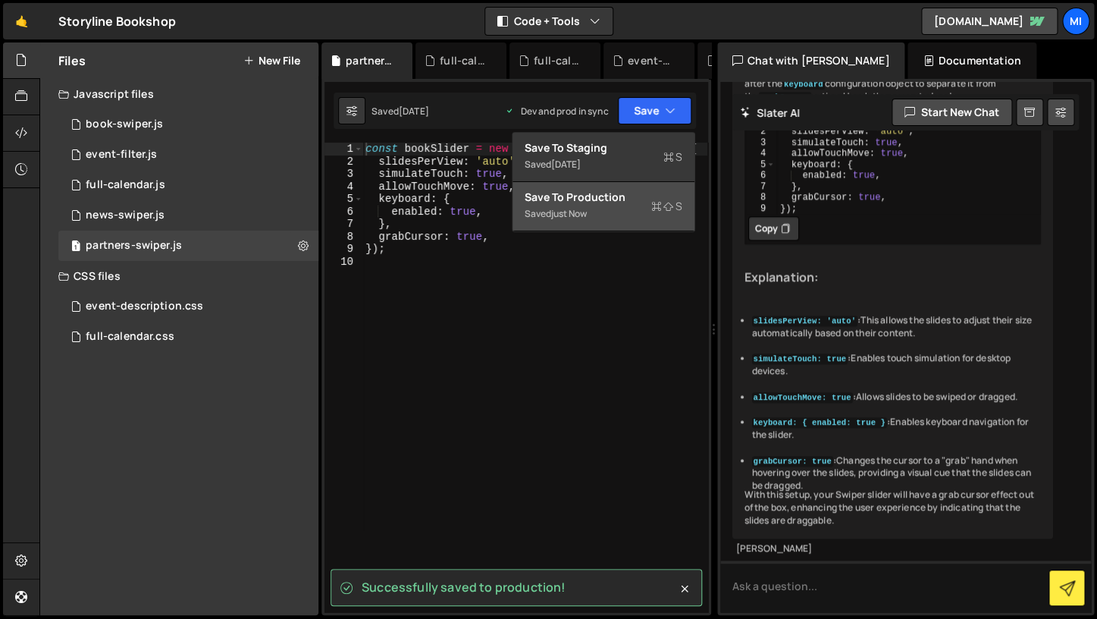
click at [644, 216] on div "Saved just now" at bounding box center [604, 214] width 158 height 18
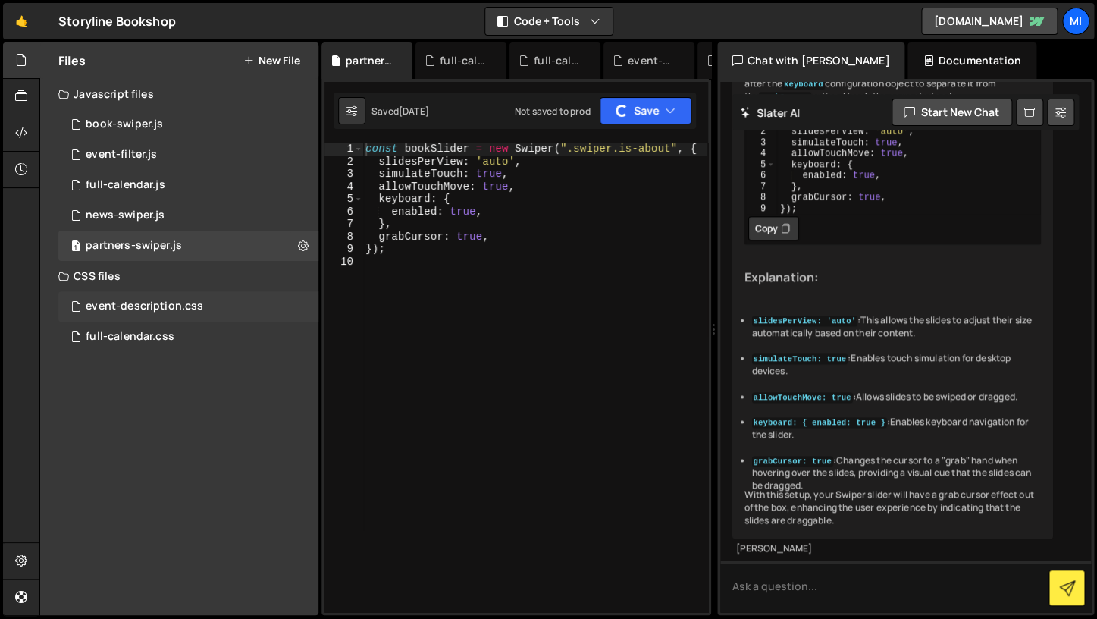
click at [181, 302] on div "event-description.css" at bounding box center [145, 307] width 118 height 14
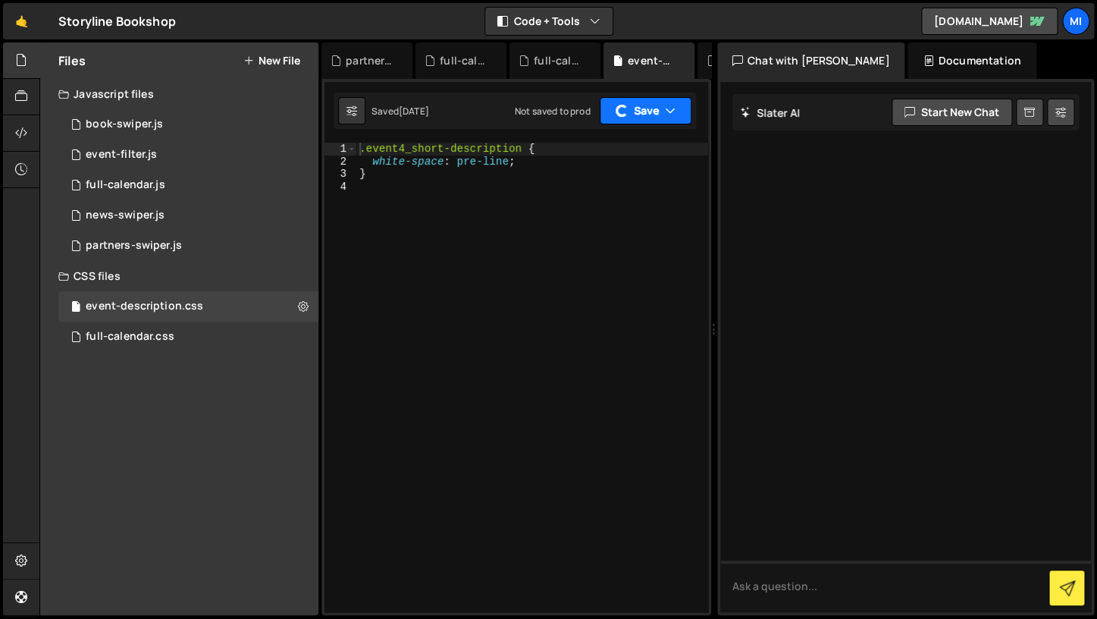
click at [666, 124] on button "Save" at bounding box center [646, 110] width 92 height 27
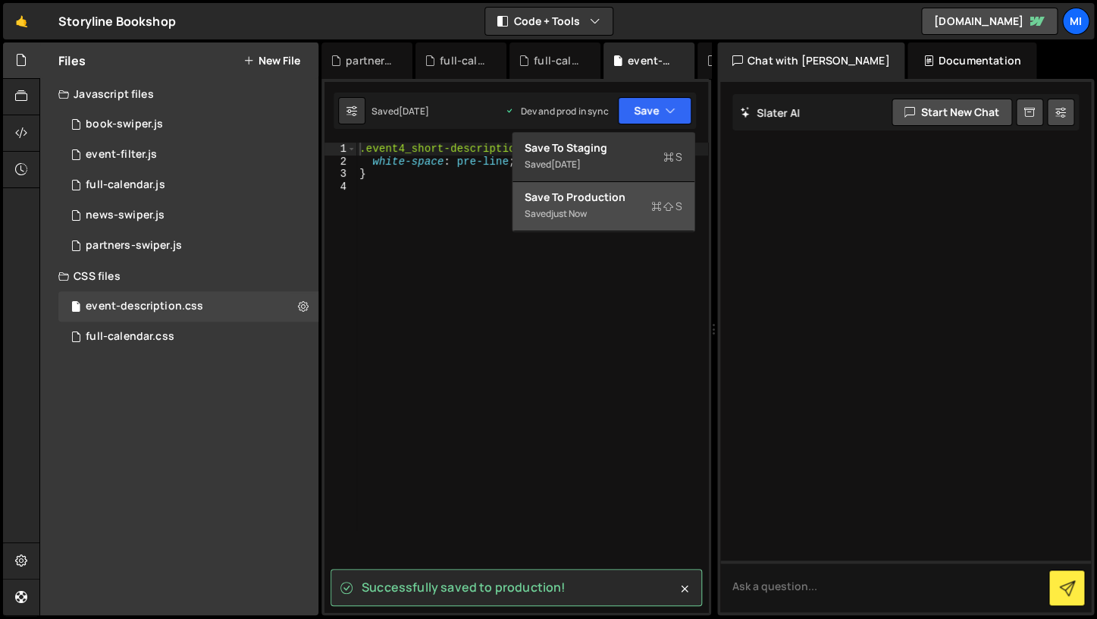
click at [642, 202] on div "Save to Production S" at bounding box center [604, 197] width 158 height 15
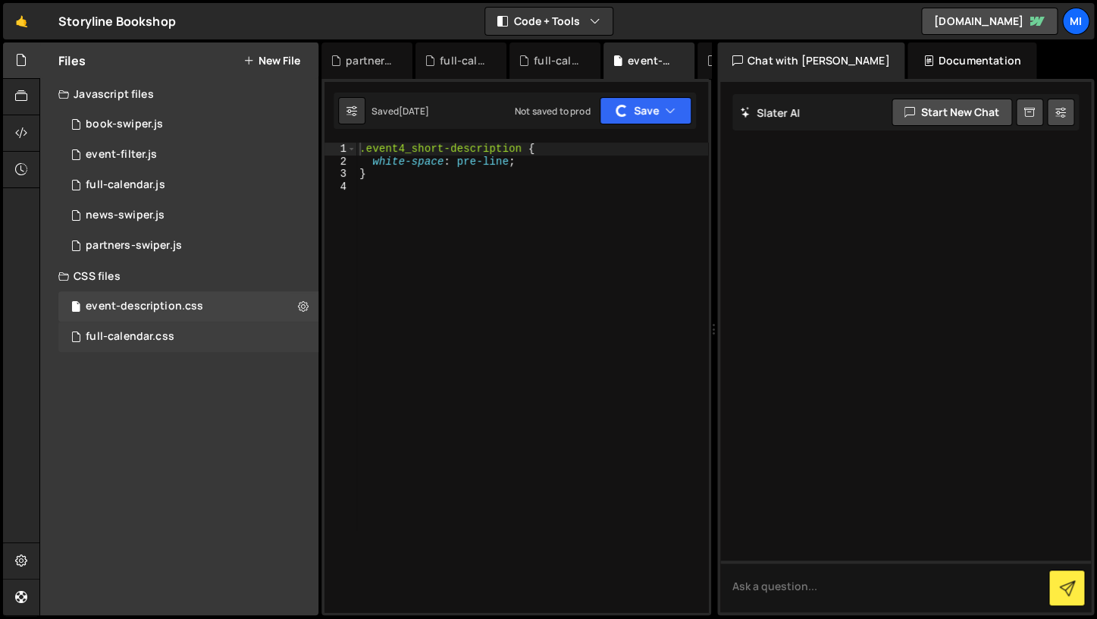
click at [152, 333] on div "full-calendar.css" at bounding box center [130, 337] width 89 height 14
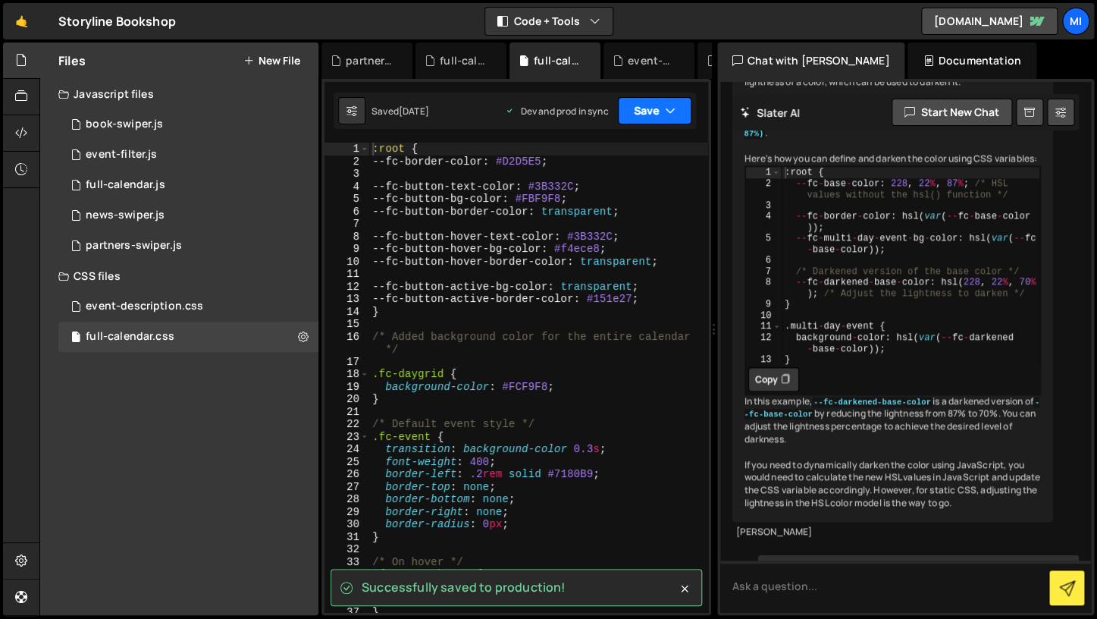
scroll to position [10555, 0]
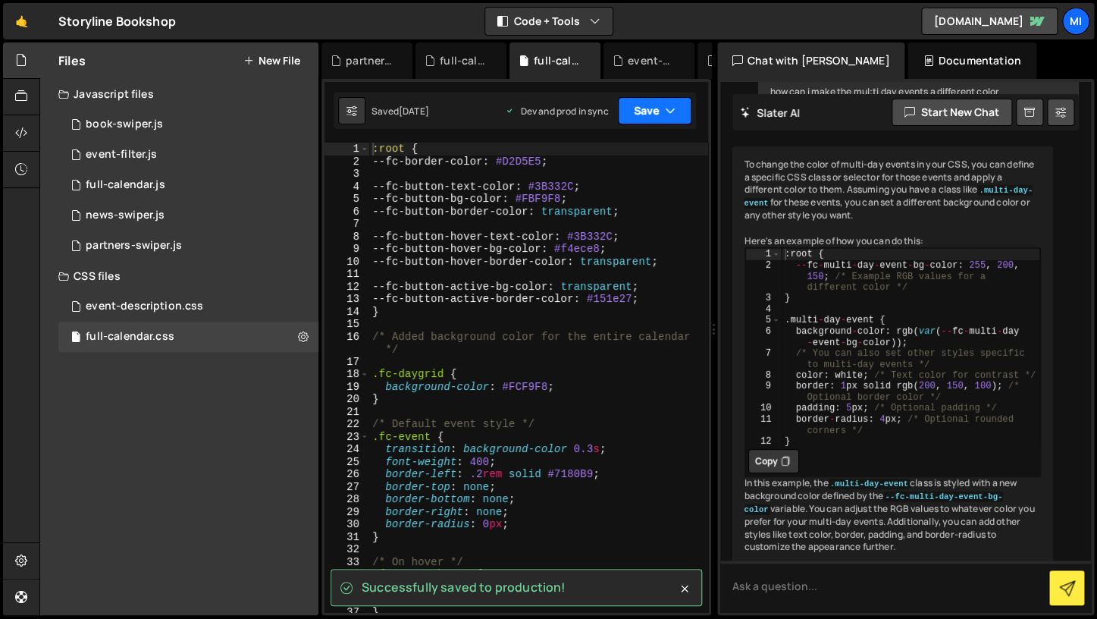
click at [633, 113] on button "Save" at bounding box center [655, 110] width 74 height 27
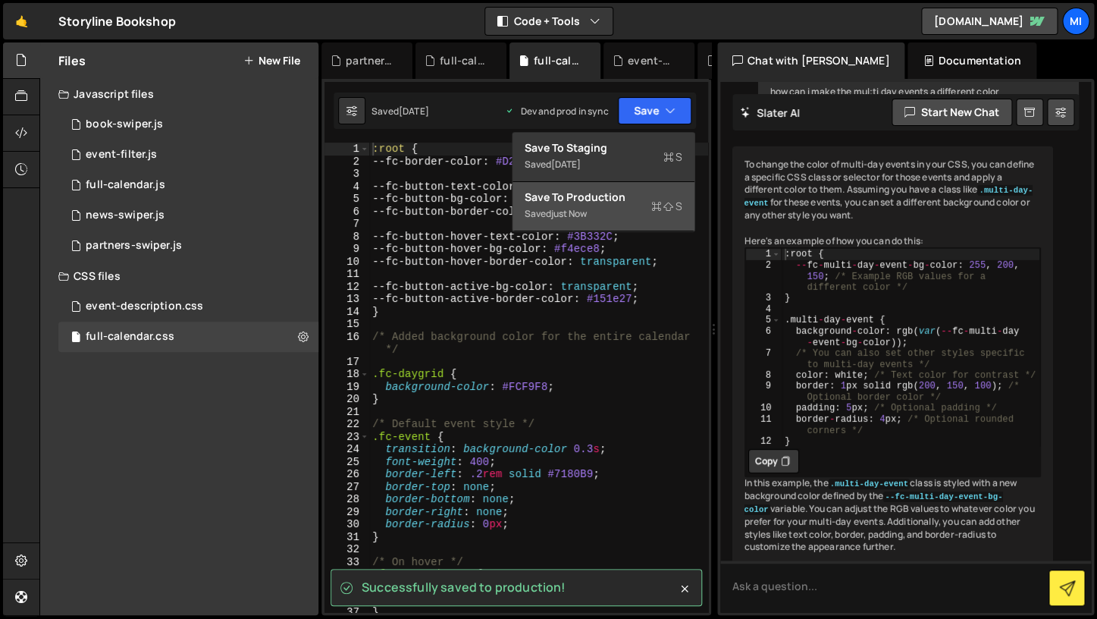
click at [610, 197] on div "Save to Production S" at bounding box center [604, 197] width 158 height 15
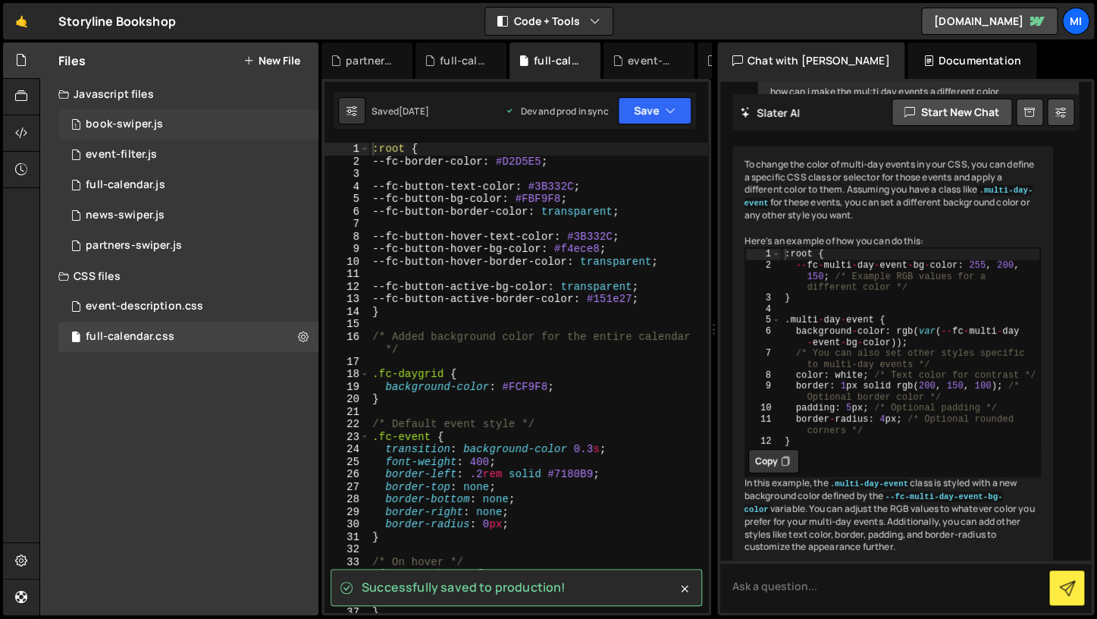
click at [168, 115] on div "1 book-swiper.js 0" at bounding box center [190, 124] width 265 height 30
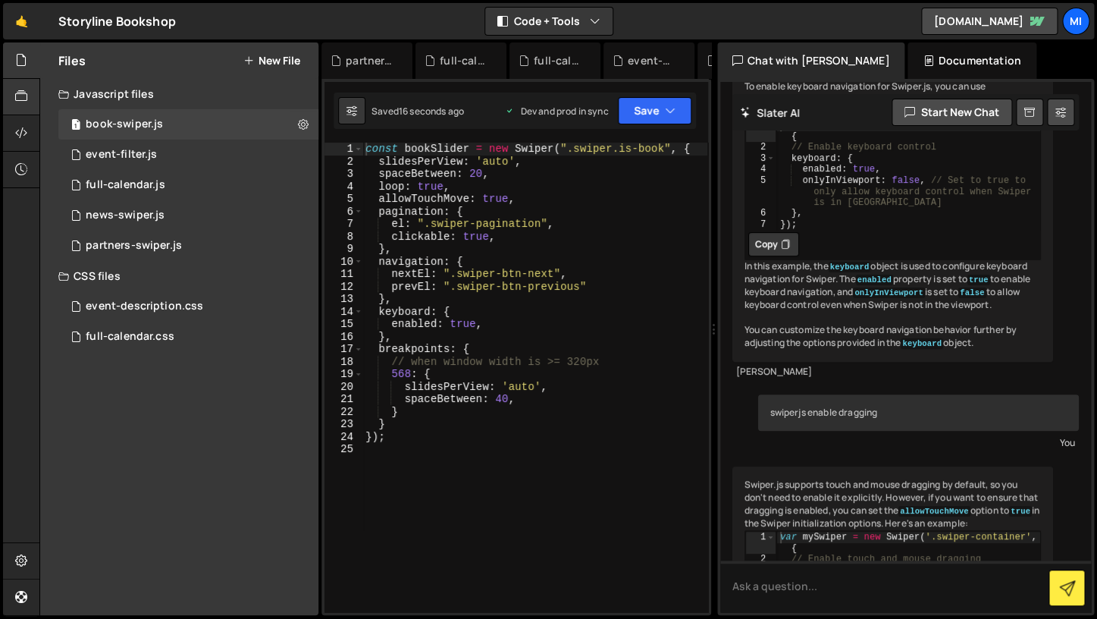
scroll to position [3173, 0]
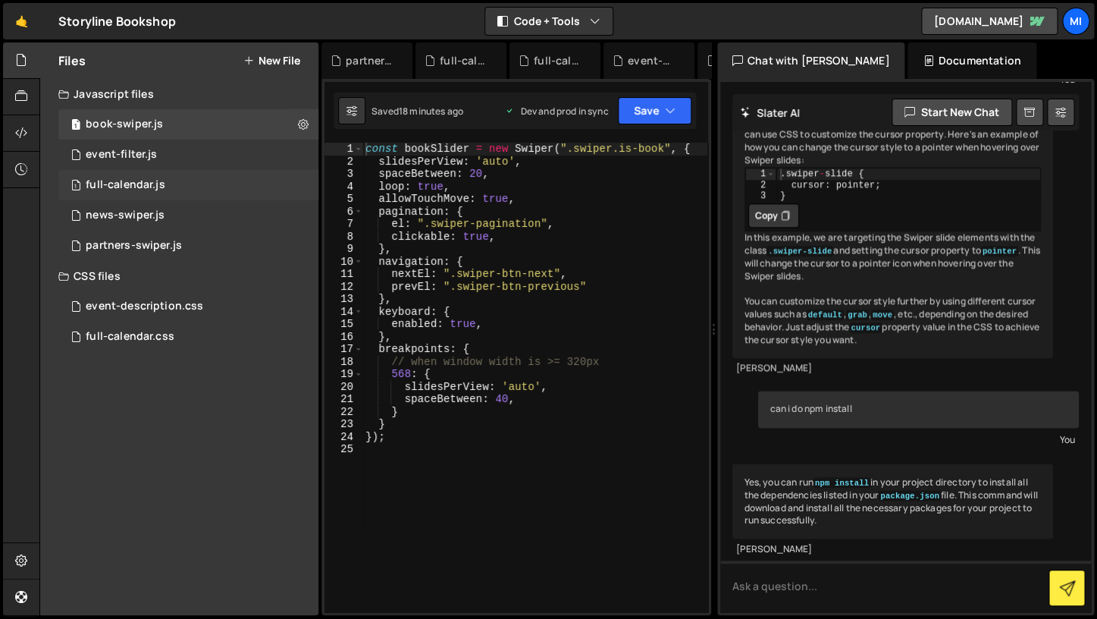
click at [111, 176] on div "1 full-calendar.js 0" at bounding box center [190, 185] width 265 height 30
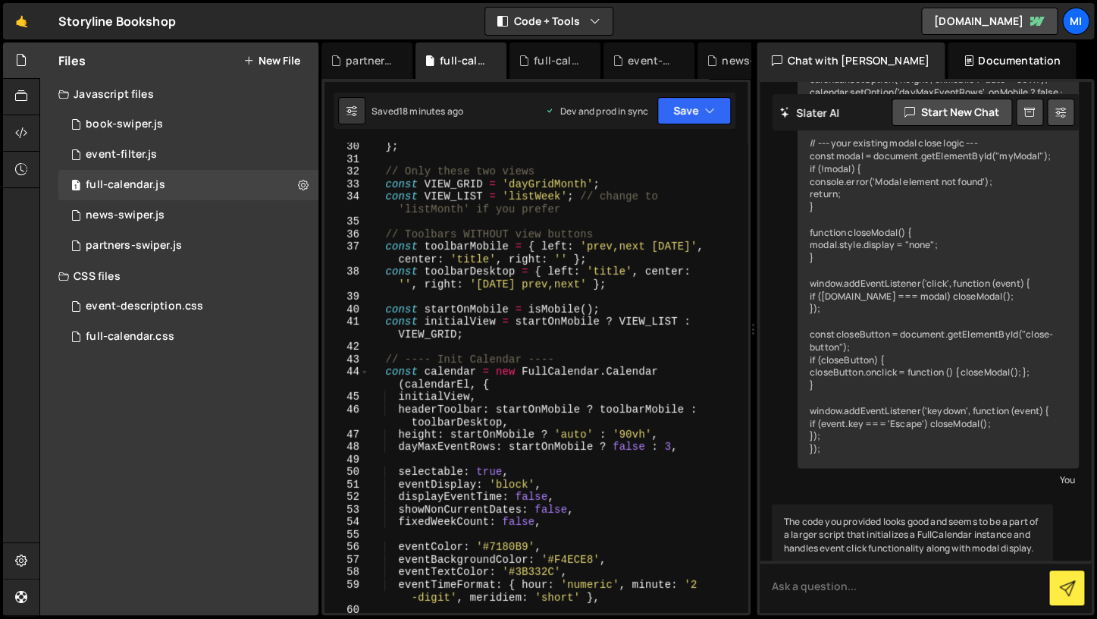
scroll to position [17426, 0]
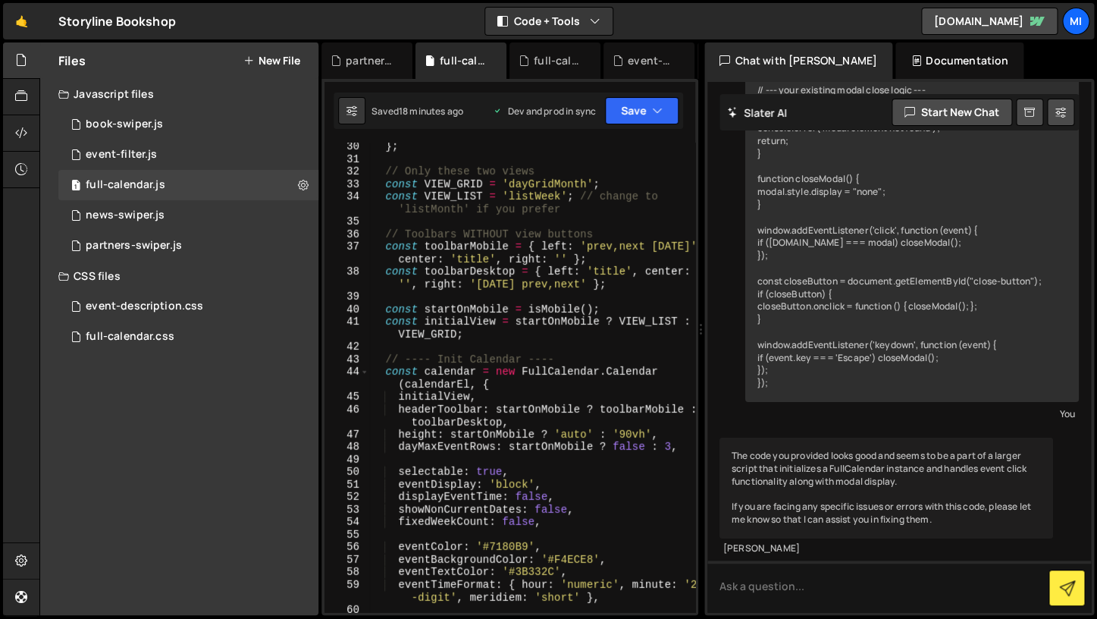
drag, startPoint x: 714, startPoint y: 371, endPoint x: 692, endPoint y: 347, distance: 32.2
click at [692, 347] on div "Files New File Javascript files 1 book-swiper.js 0 0 event-filter.js 0 1 full-c…" at bounding box center [568, 328] width 1058 height 573
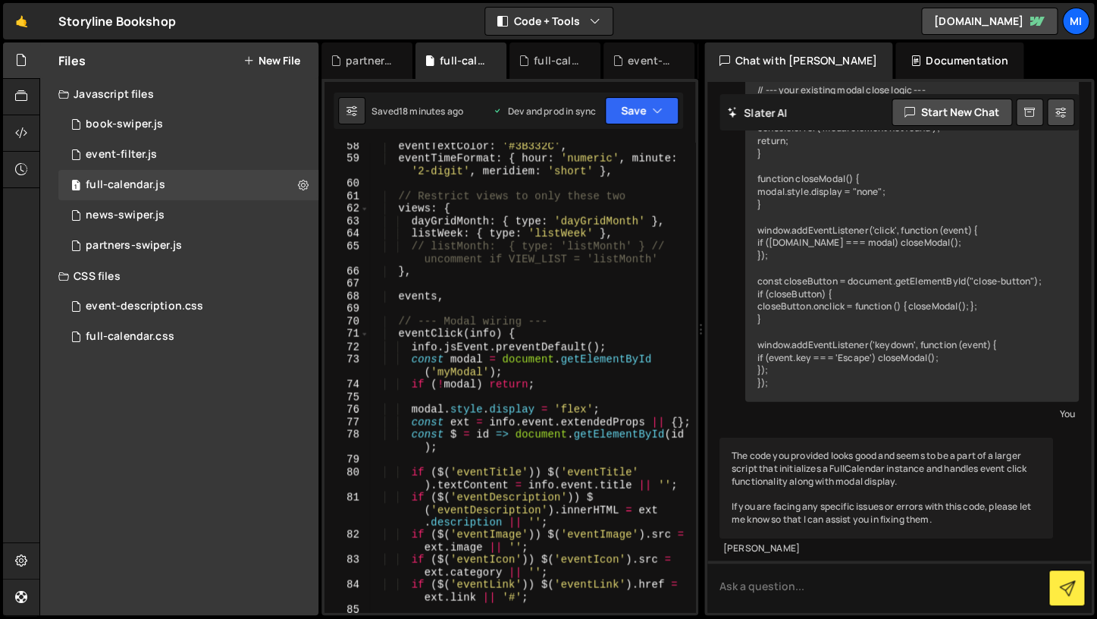
scroll to position [0, 0]
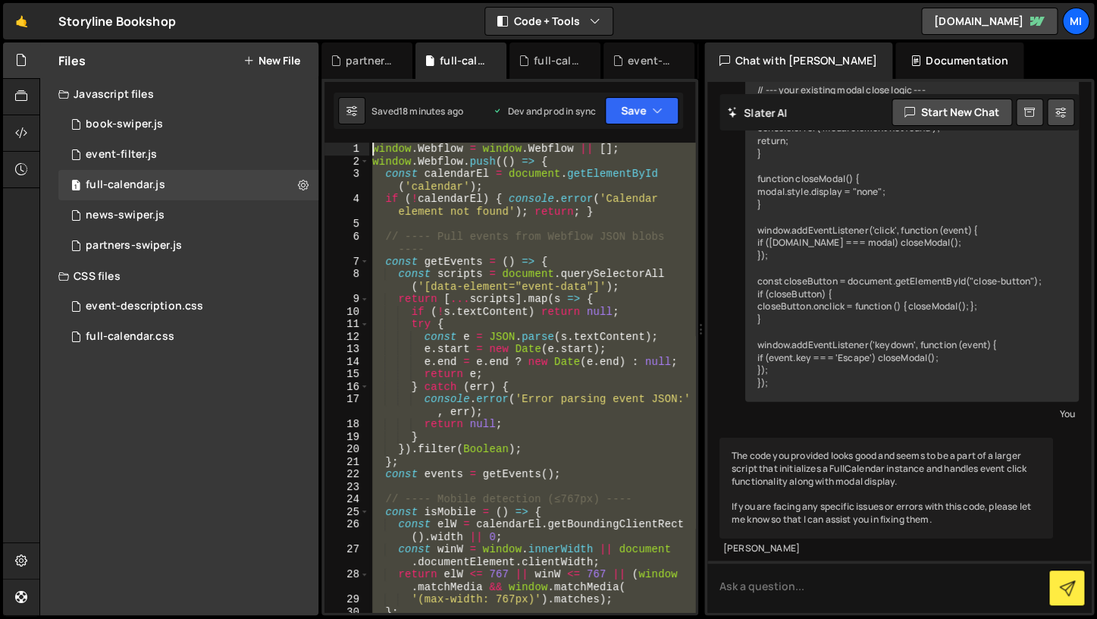
drag, startPoint x: 513, startPoint y: 410, endPoint x: 527, endPoint y: -77, distance: 487.0
click at [527, 143] on div "window . Webflow = window . Webflow || [ ] ; window . Webflow . push (( ) => { …" at bounding box center [532, 377] width 326 height 469
click at [450, 367] on div "window . Webflow = window . Webflow || [ ] ; window . Webflow . push (( ) => { …" at bounding box center [532, 390] width 326 height 494
type textarea "e.end = e.end ? new Date(e.end) : null;"
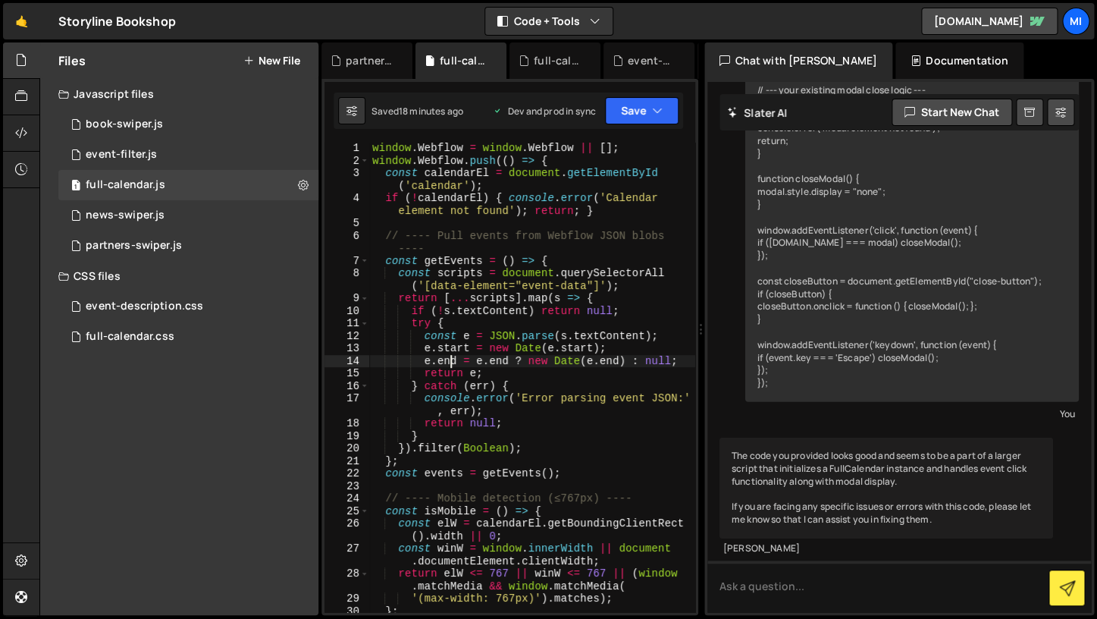
click at [541, 227] on div "window . Webflow = window . Webflow || [ ] ; window . Webflow . push (( ) => { …" at bounding box center [532, 389] width 326 height 494
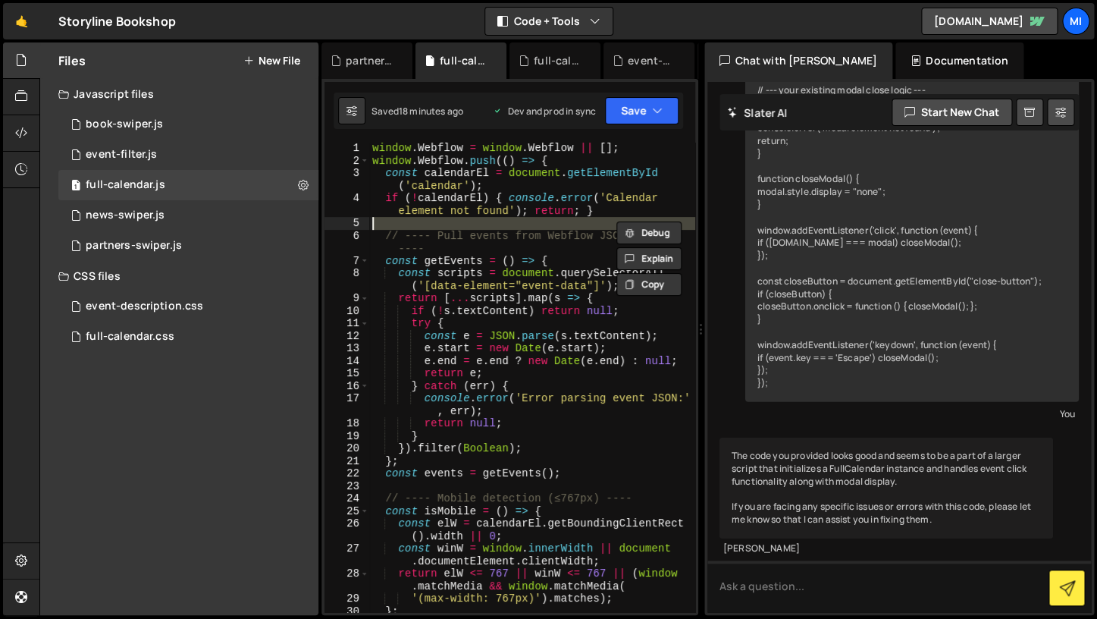
click at [541, 227] on div "window . Webflow = window . Webflow || [ ] ; window . Webflow . push (( ) => { …" at bounding box center [532, 389] width 326 height 494
type textarea "});"
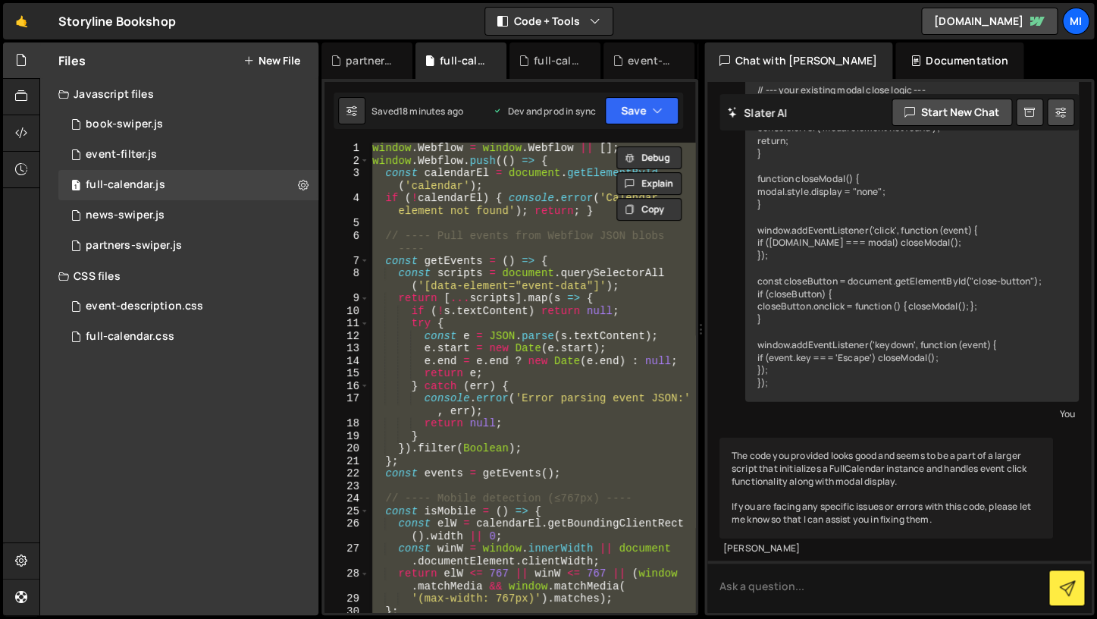
click at [541, 227] on div "window . Webflow = window . Webflow || [ ] ; window . Webflow . push (( ) => { …" at bounding box center [532, 389] width 326 height 494
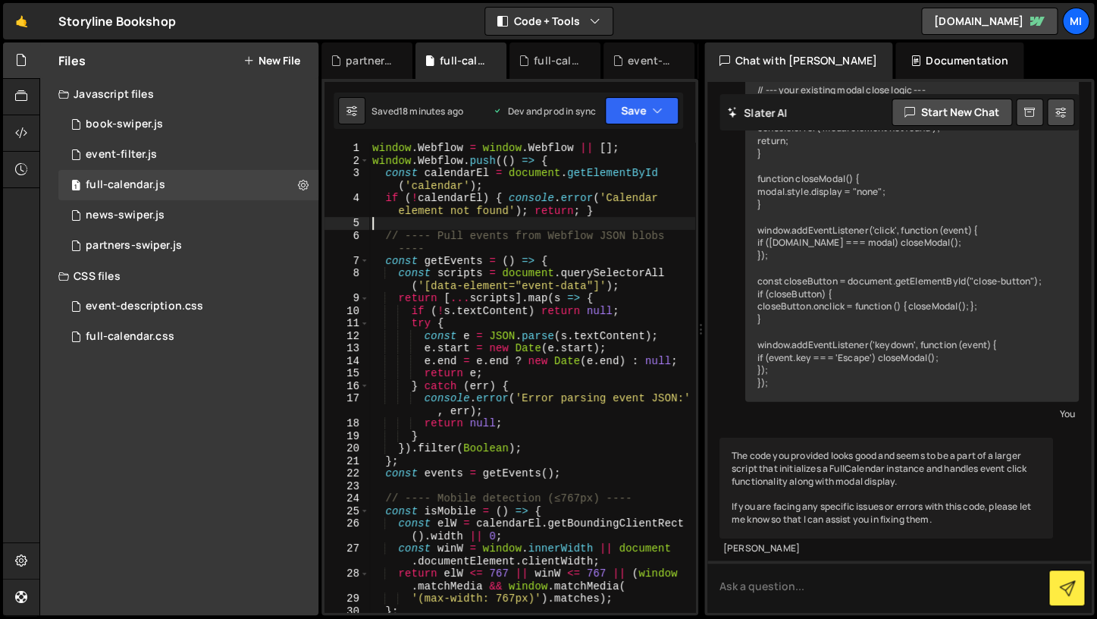
click at [541, 227] on div "window . Webflow = window . Webflow || [ ] ; window . Webflow . push (( ) => { …" at bounding box center [532, 389] width 326 height 494
click at [541, 229] on div "window . Webflow = window . Webflow || [ ] ; window . Webflow . push (( ) => { …" at bounding box center [532, 389] width 326 height 494
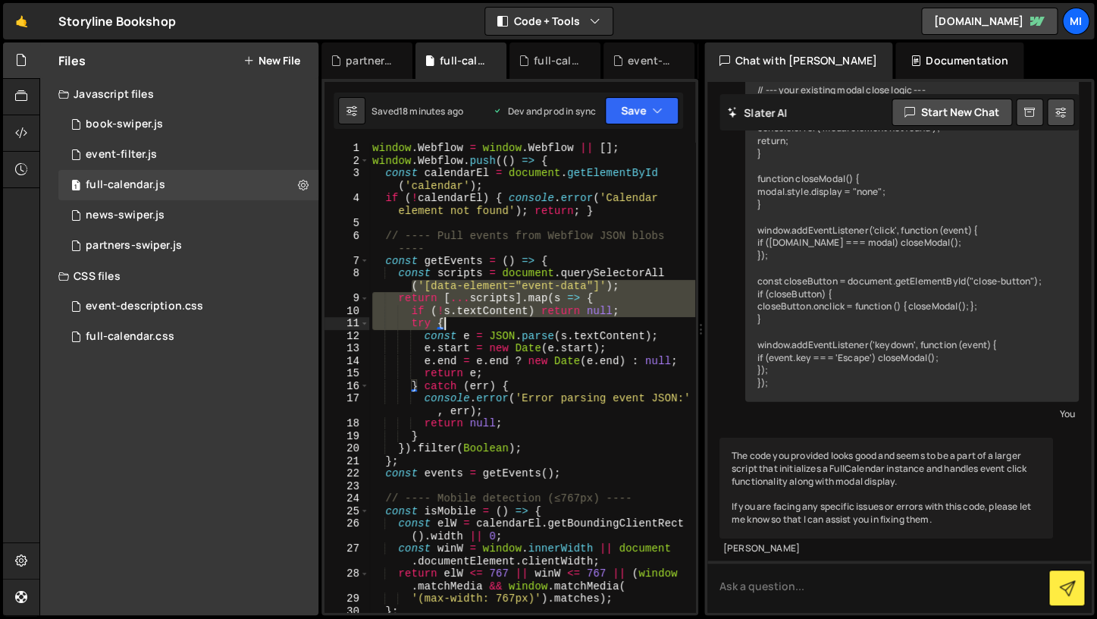
drag, startPoint x: 387, startPoint y: 291, endPoint x: 643, endPoint y: 323, distance: 257.5
click at [648, 323] on div "window . Webflow = window . Webflow || [ ] ; window . Webflow . push (( ) => { …" at bounding box center [532, 389] width 326 height 494
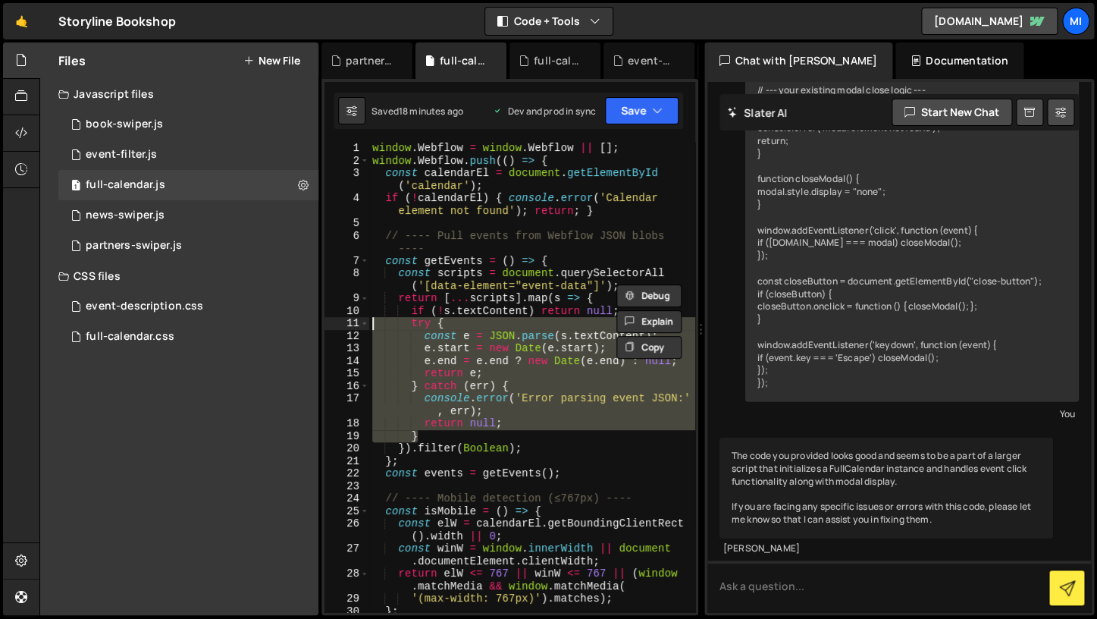
drag, startPoint x: 545, startPoint y: 425, endPoint x: 344, endPoint y: 325, distance: 224.8
click at [369, 323] on div "window . Webflow = window . Webflow || [ ] ; window . Webflow . push (( ) => { …" at bounding box center [532, 377] width 326 height 469
click at [586, 382] on div "window . Webflow = window . Webflow || [ ] ; window . Webflow . push (( ) => { …" at bounding box center [532, 377] width 326 height 469
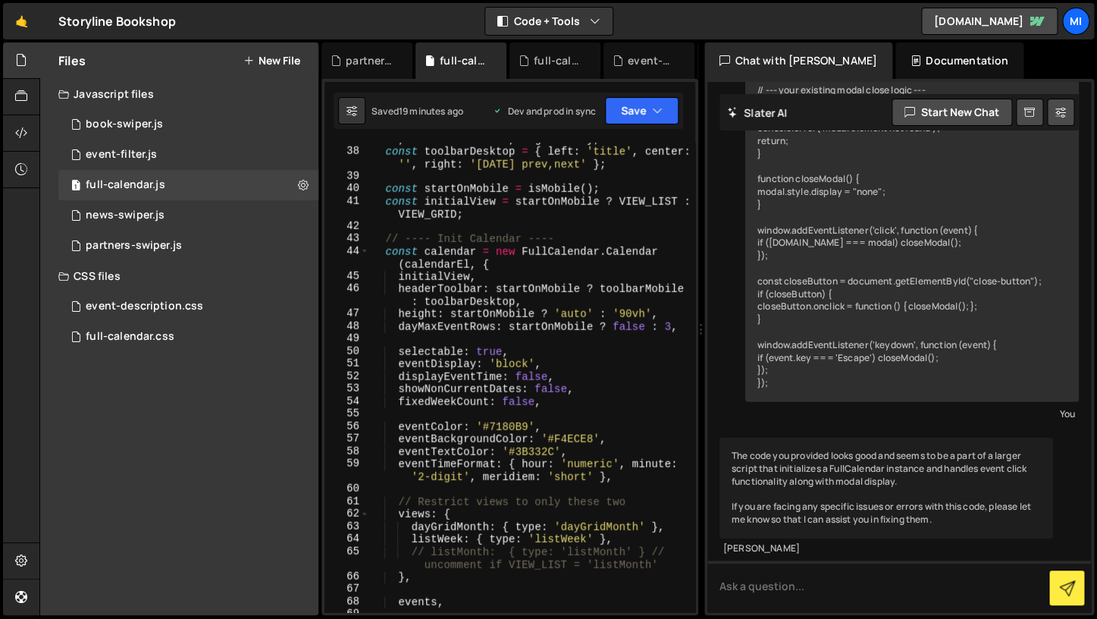
scroll to position [616, 0]
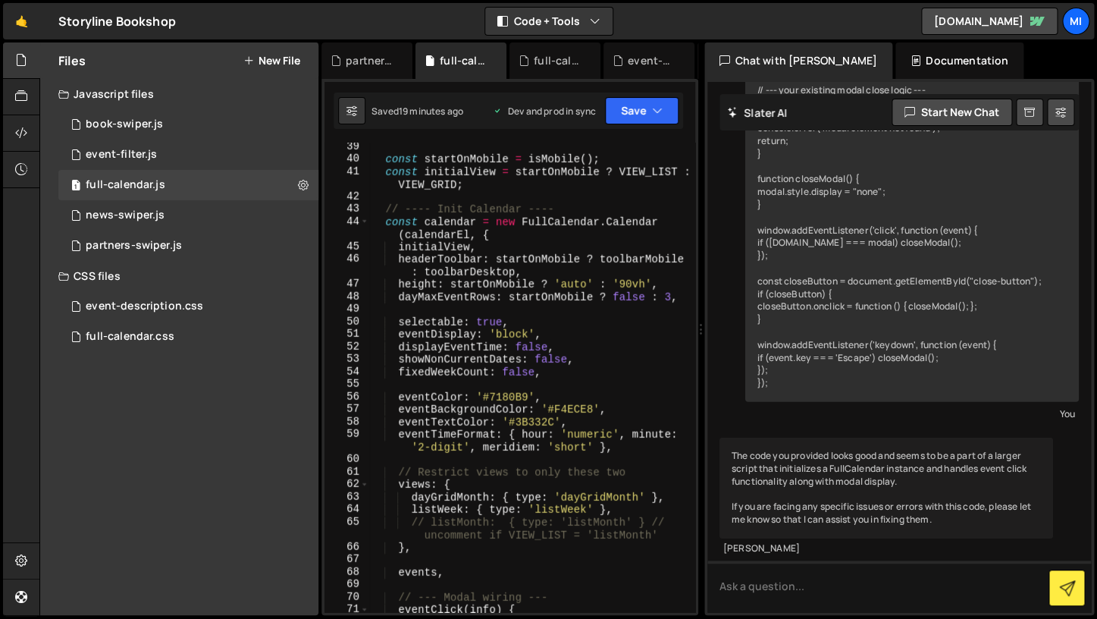
click at [579, 447] on div "const startOnMobile = isMobile ( ) ; const initialView = startOnMobile ? VIEW_L…" at bounding box center [532, 387] width 326 height 494
type textarea "eventTimeFormat: { hour: 'numeric', minute: '2-digit', meridiem: 'short' },"
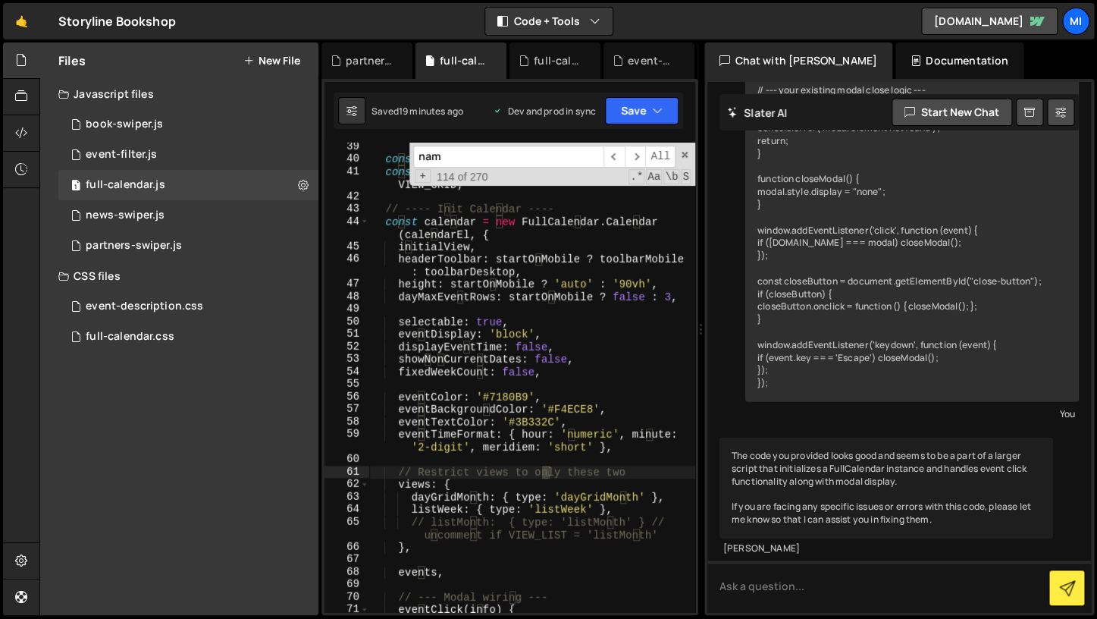
type input "name"
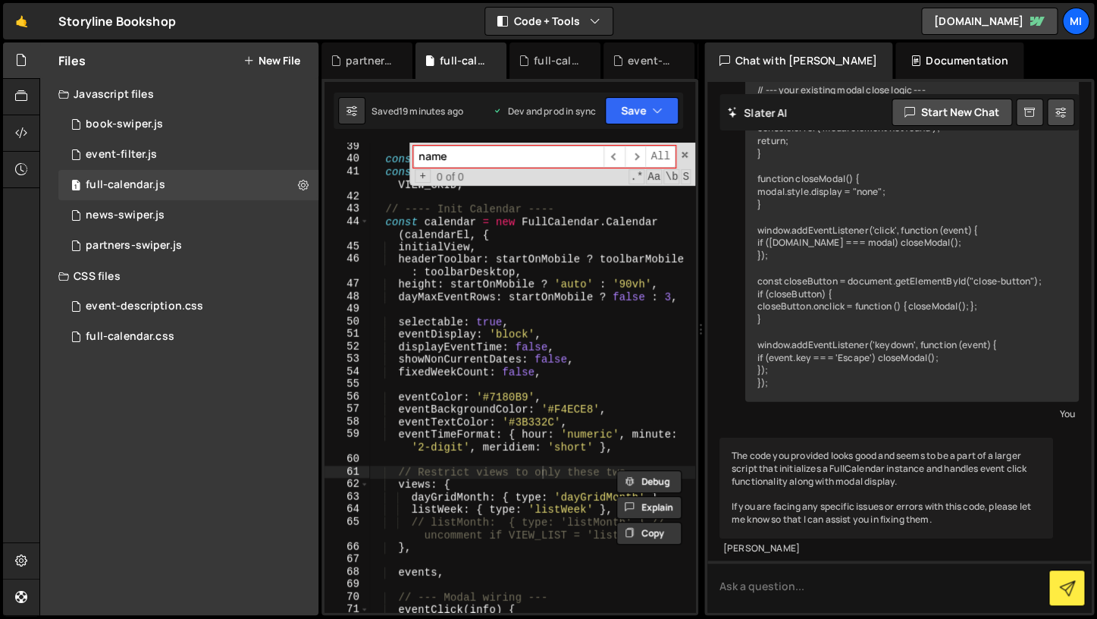
type textarea "// Restrict views to only these two"
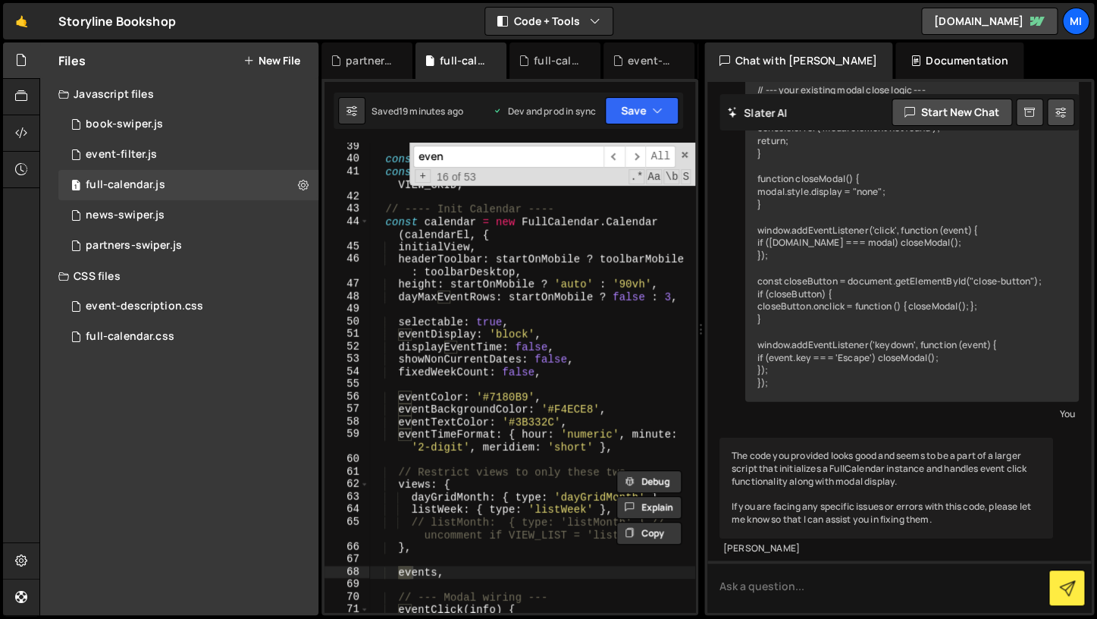
type input "event"
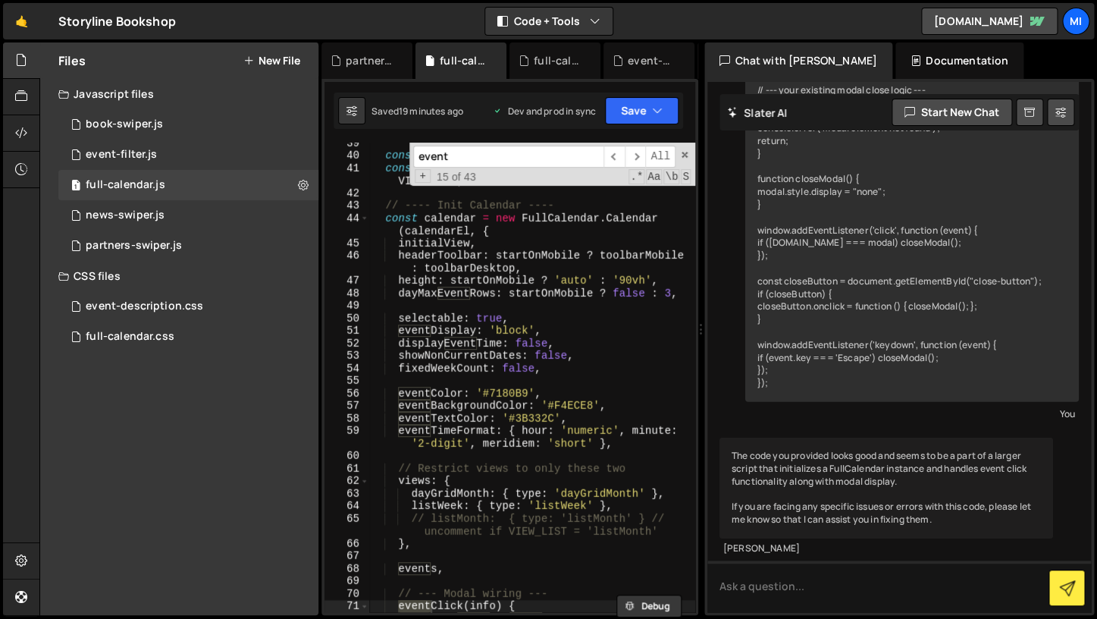
scroll to position [632, 0]
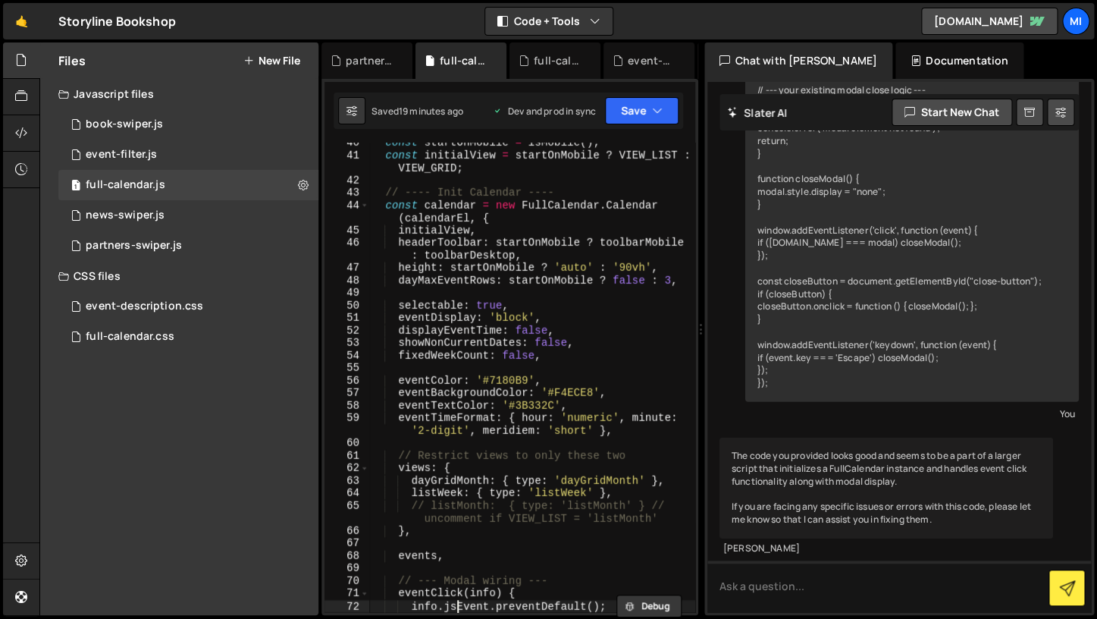
click at [564, 318] on div "const startOnMobile = isMobile ( ) ; const initialView = startOnMobile ? VIEW_L…" at bounding box center [532, 389] width 326 height 507
type textarea "eventDisplay: 'block',"
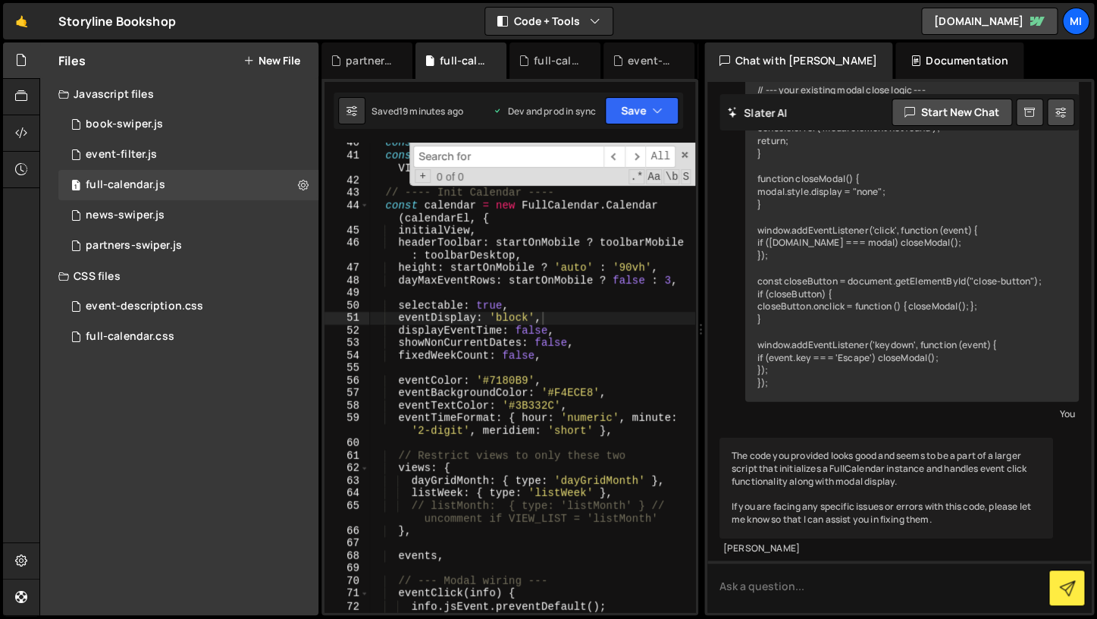
paste input "eventTitle"
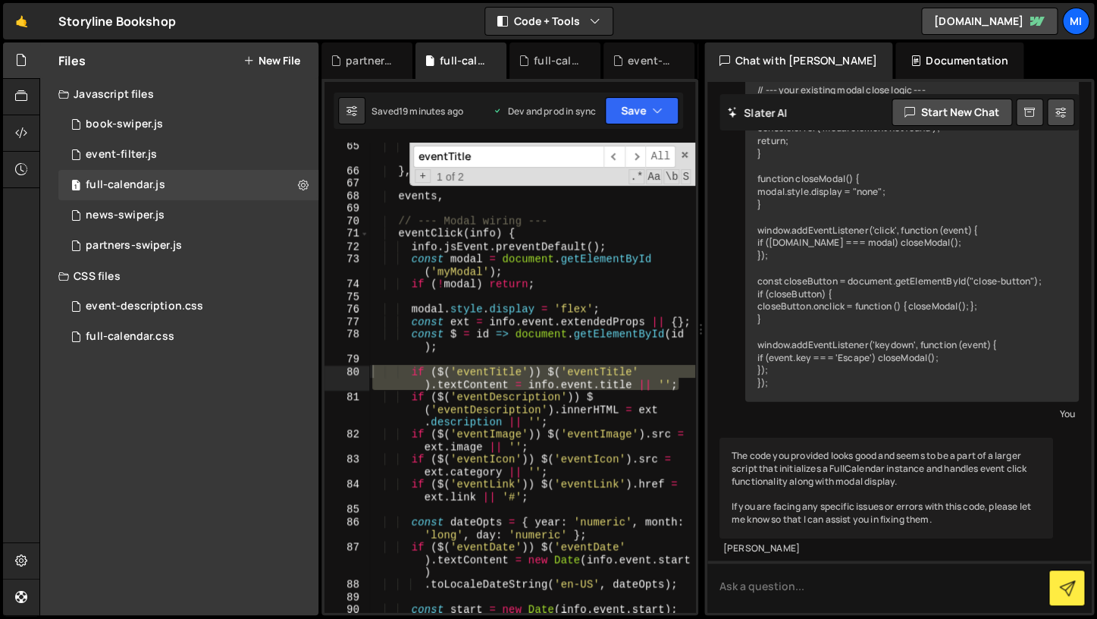
drag, startPoint x: 687, startPoint y: 388, endPoint x: 360, endPoint y: 369, distance: 327.4
click at [360, 369] on div "eventDisplay: 'block', 65 66 67 68 69 70 71 72 73 74 75 76 77 78 79 80 81 82 83…" at bounding box center [510, 377] width 371 height 469
type input "eventTitle"
click at [522, 329] on div "// listMonth: { type: 'listMonth' } // uncomment if VIEW_LIST = 'listMonth' } ,…" at bounding box center [532, 399] width 326 height 519
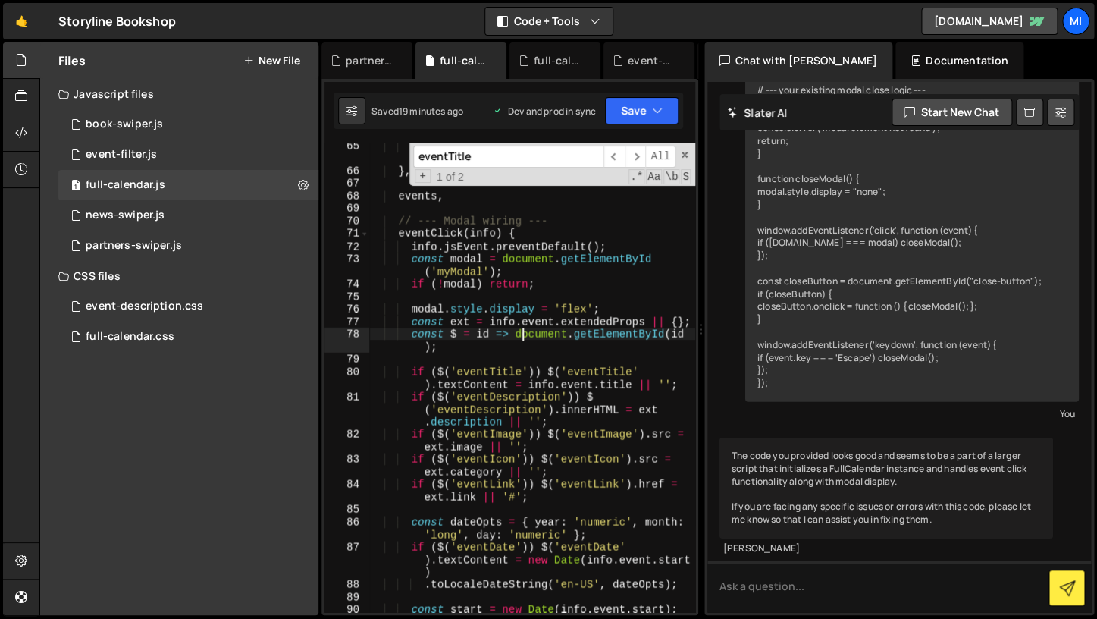
type textarea "});"
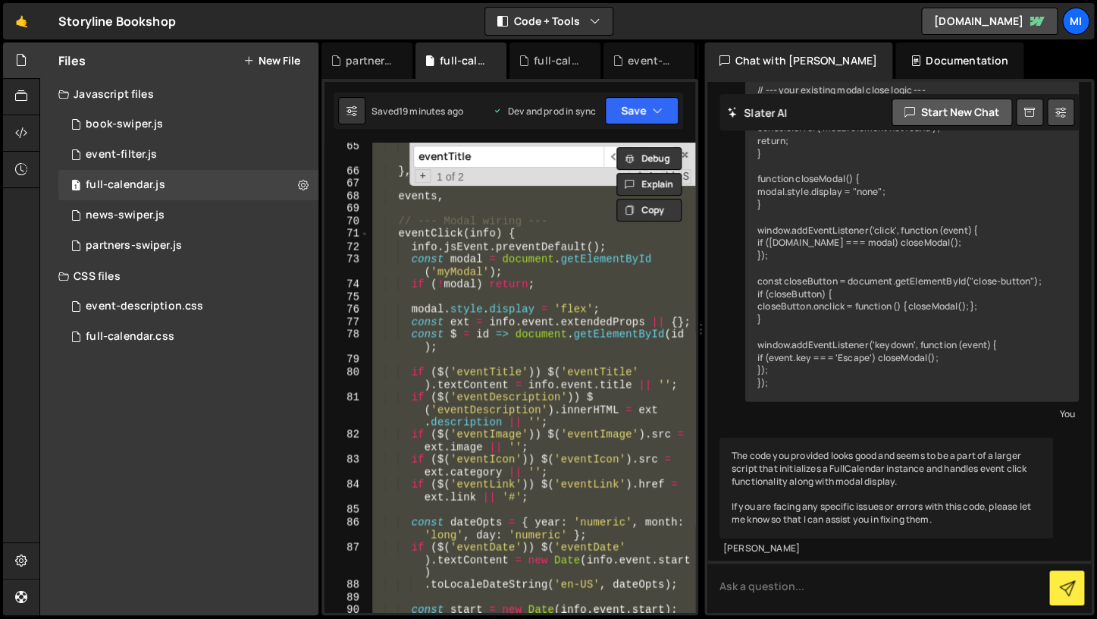
click at [965, 113] on button "Start new chat" at bounding box center [952, 112] width 121 height 27
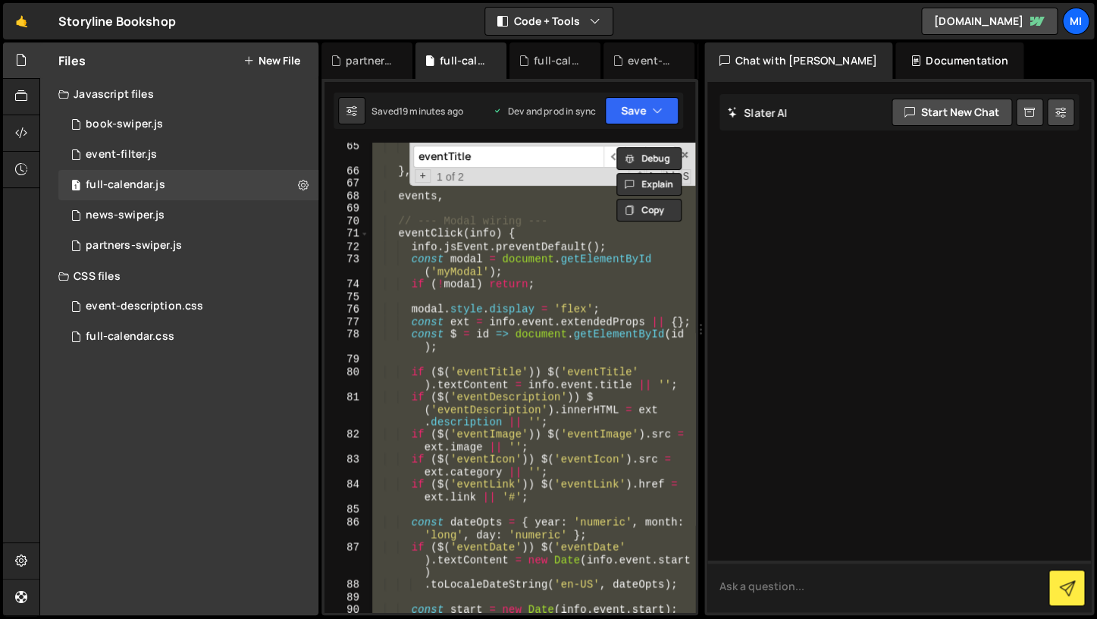
click at [810, 575] on textarea at bounding box center [899, 586] width 384 height 52
paste textarea "eventTitle"
type textarea "eventTitle"
click at [541, 412] on div "// listMonth: { type: 'listMonth' } // uncomment if VIEW_LIST = 'listMonth' } ,…" at bounding box center [532, 377] width 326 height 469
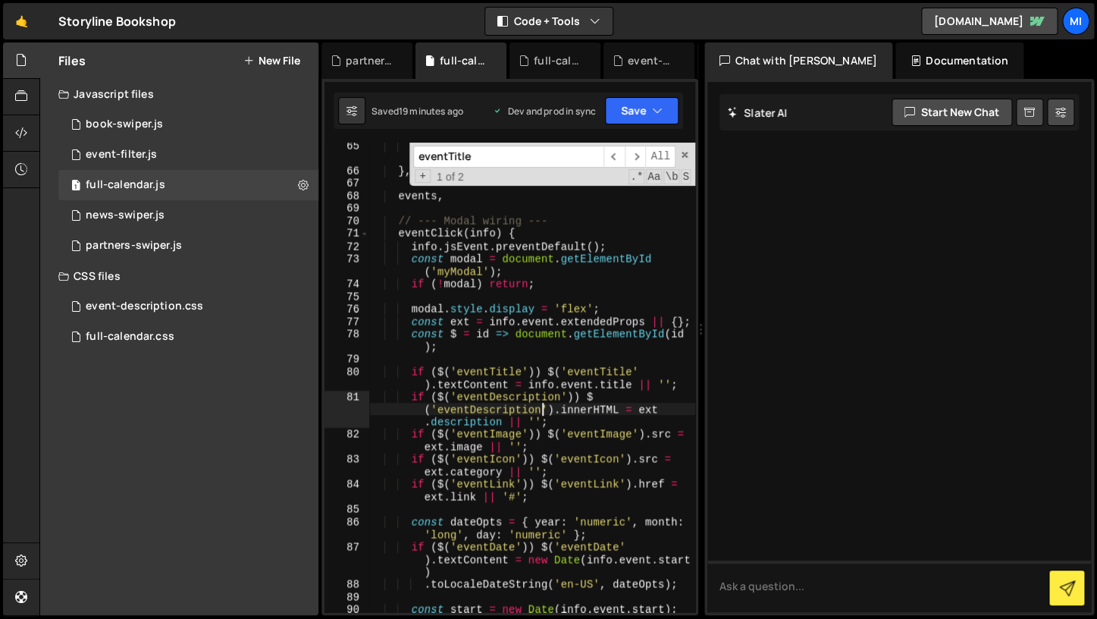
type textarea "});"
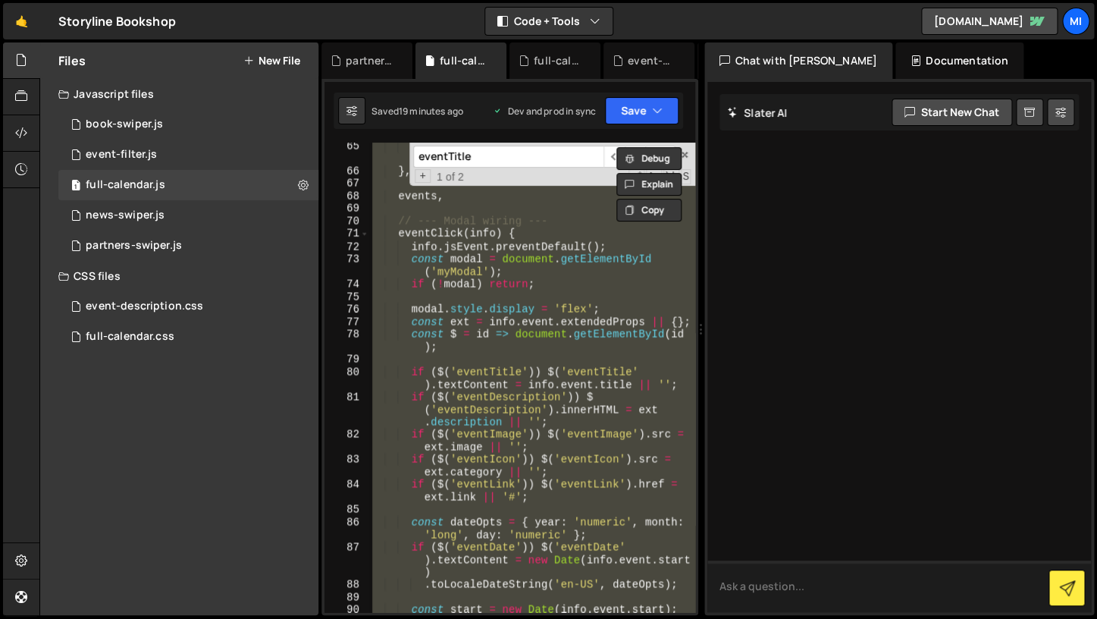
click at [789, 588] on textarea at bounding box center [899, 586] width 384 height 52
paste textarea "window.Webflow = window.Webflow || []; window.Webflow.push(() => { const calend…"
type textarea "window.Webflow = window.Webflow || []; window.Webflow.push(() => { const calend…"
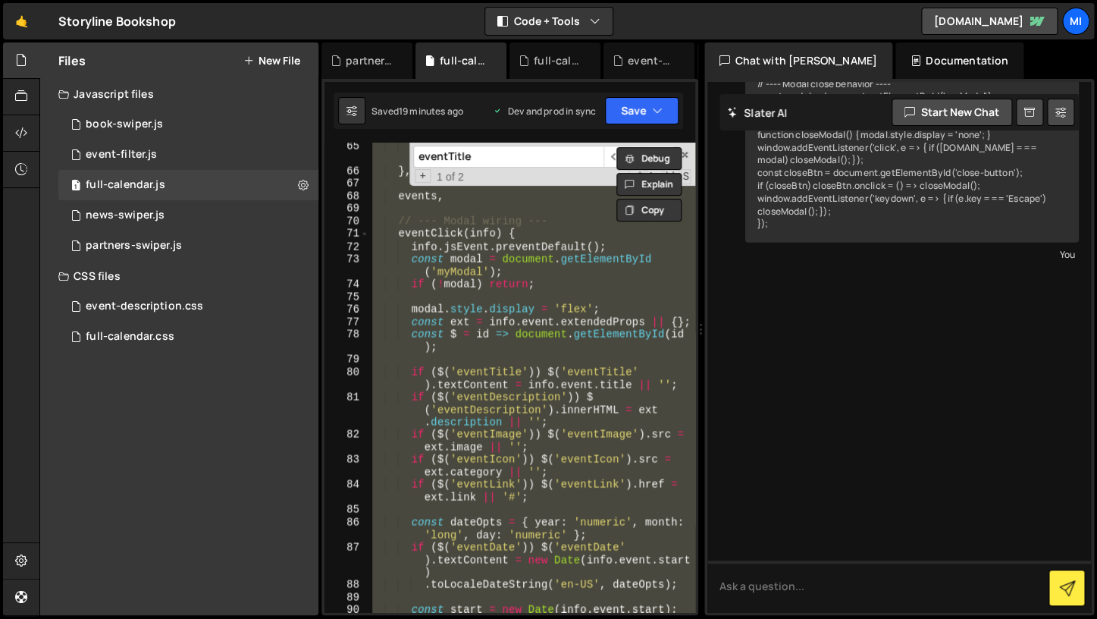
click at [533, 416] on div "// listMonth: { type: 'listMonth' } // uncomment if VIEW_LIST = 'listMonth' } ,…" at bounding box center [532, 399] width 326 height 519
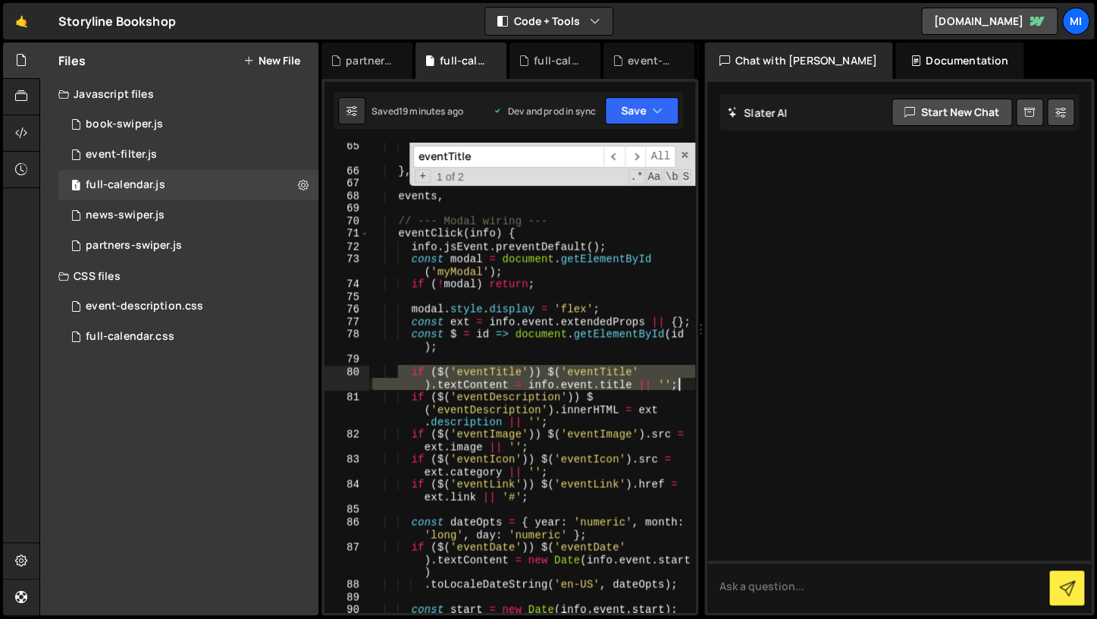
drag, startPoint x: 400, startPoint y: 366, endPoint x: 689, endPoint y: 379, distance: 288.4
click at [689, 379] on div "// listMonth: { type: 'listMonth' } // uncomment if VIEW_LIST = 'listMonth' } ,…" at bounding box center [532, 399] width 326 height 519
type textarea "if ($('eventTitle')) $('eventTitle').textContent = info.event.title || '';"
click at [820, 582] on textarea at bounding box center [899, 586] width 384 height 52
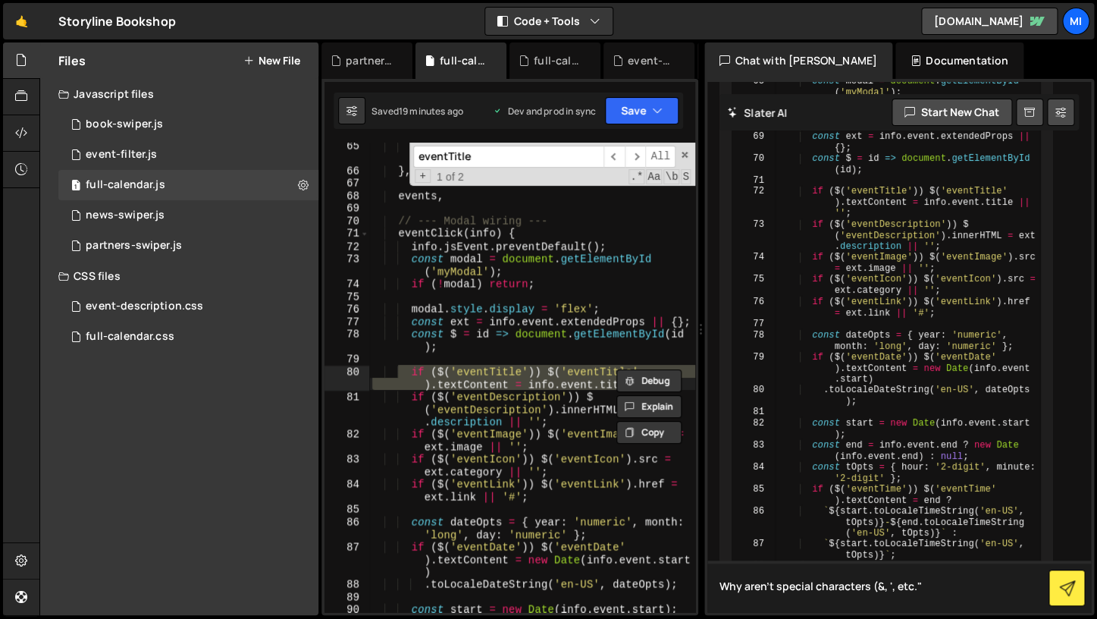
scroll to position [1326, 0]
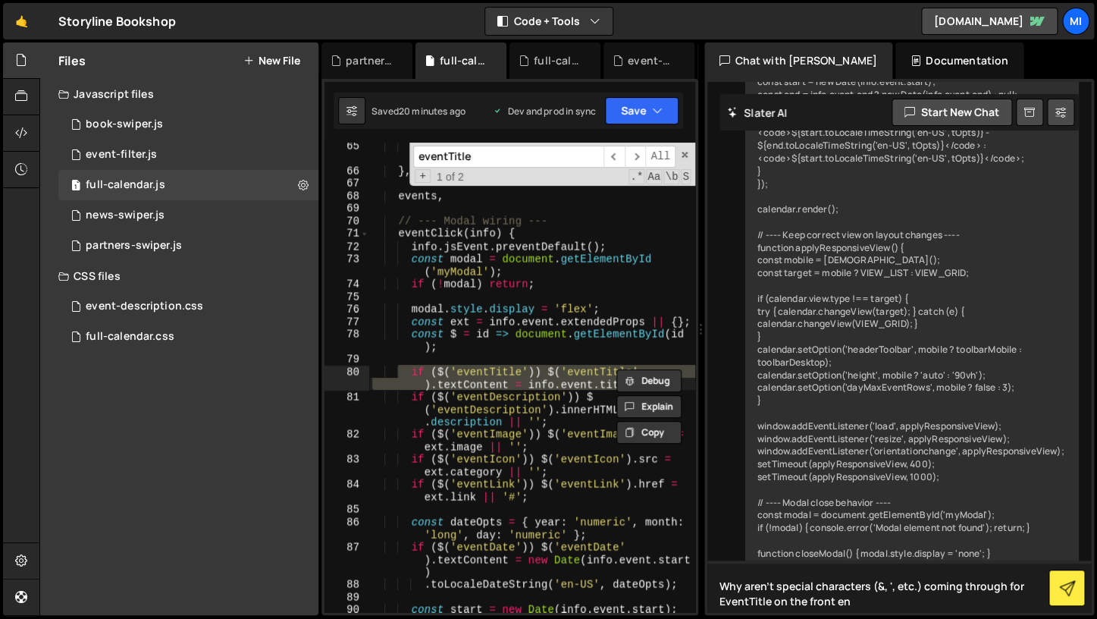
type textarea "Why aren't special characters (&, ', etc.) coming through for EventTitle on the…"
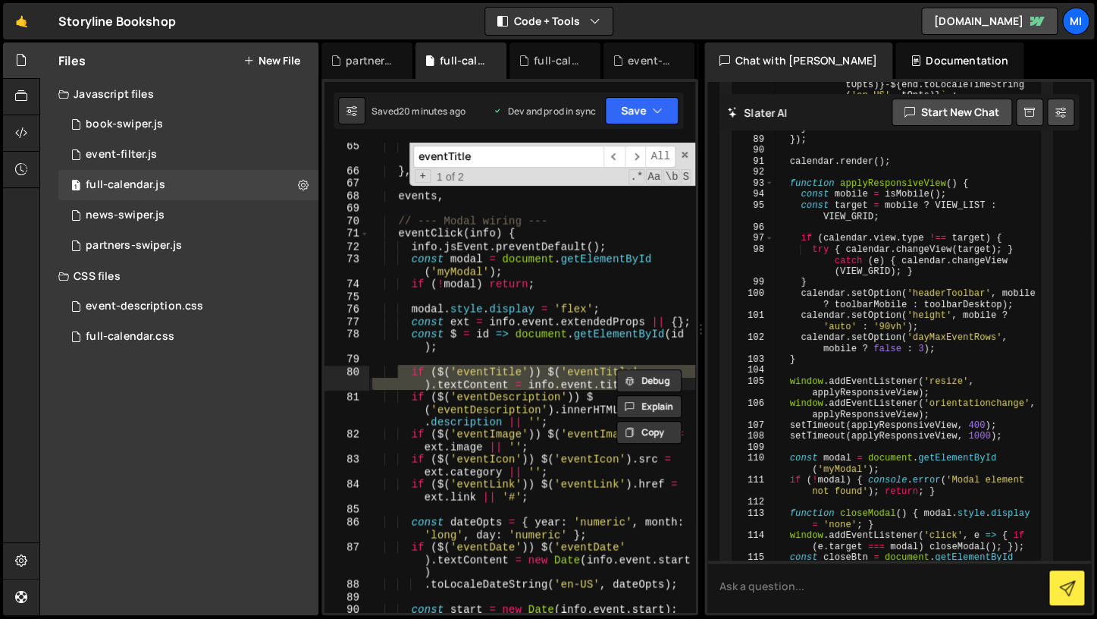
click at [2, 556] on div "Hold on a sec... Are you certain you wish to leave this page? Any changes you'v…" at bounding box center [548, 309] width 1097 height 619
click at [27, 559] on icon at bounding box center [21, 560] width 12 height 17
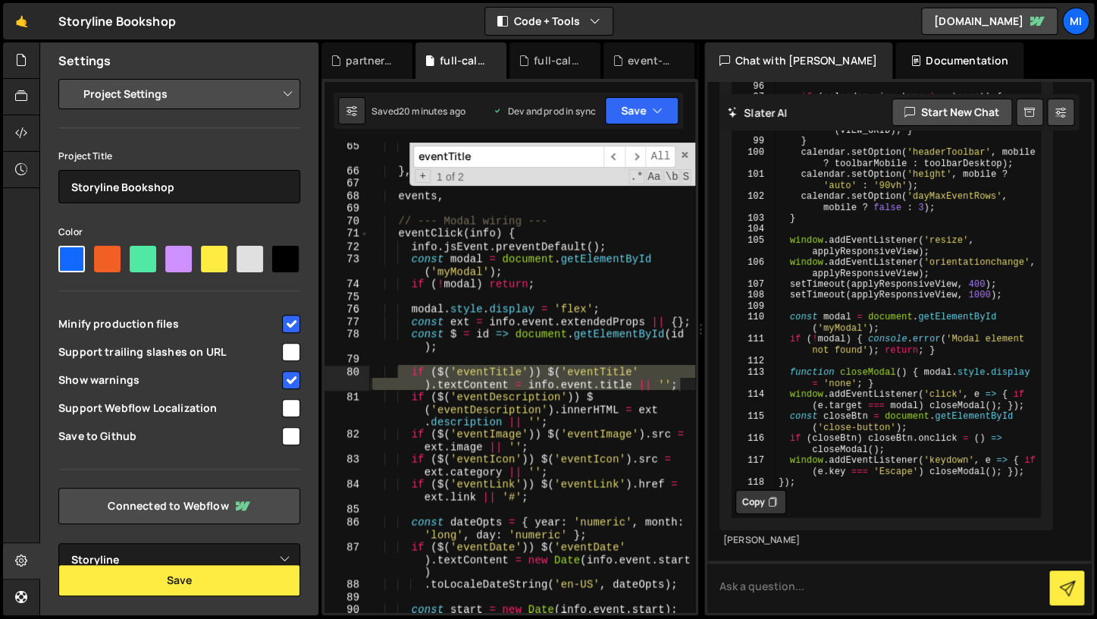
select select "chat"
click option "Chat Settings" at bounding box center [0, 0] width 0 height 0
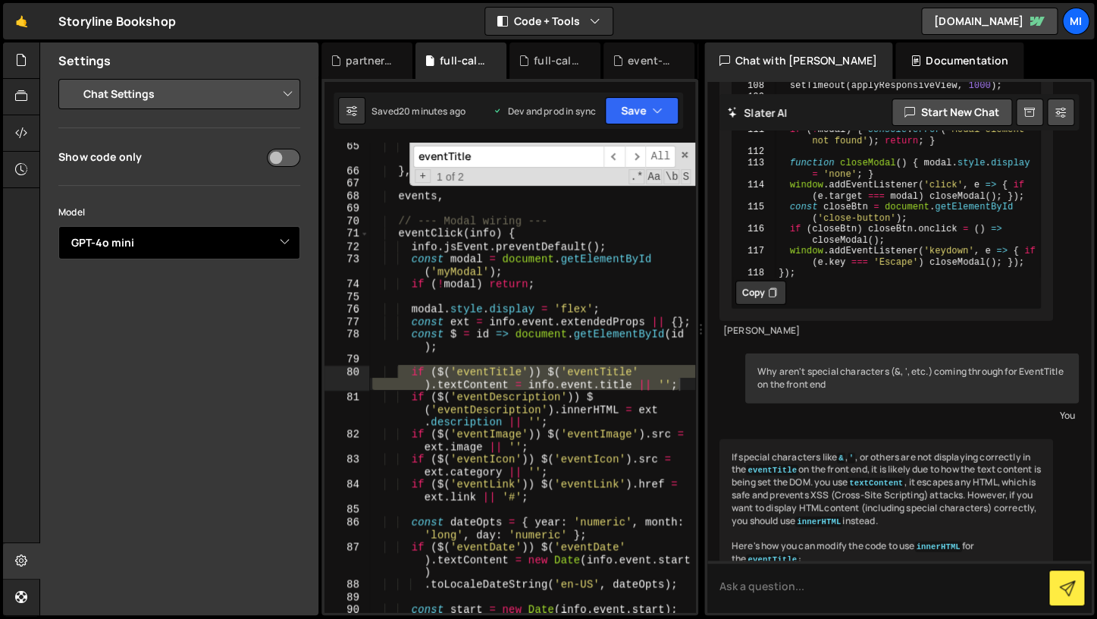
scroll to position [3639, 0]
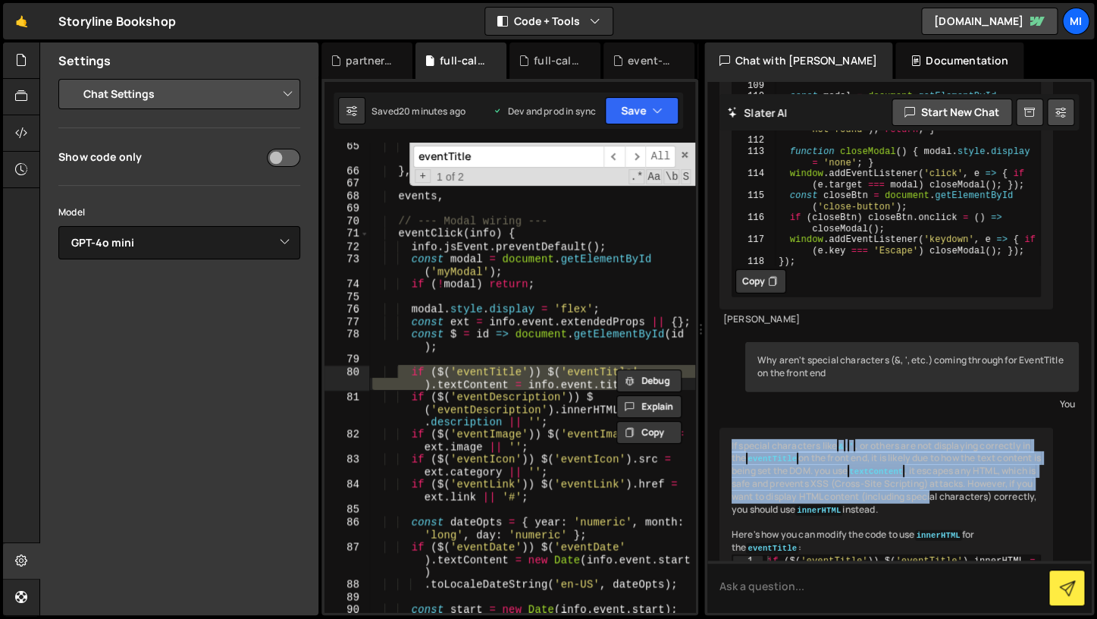
drag, startPoint x: 1005, startPoint y: 261, endPoint x: 719, endPoint y: 209, distance: 291.4
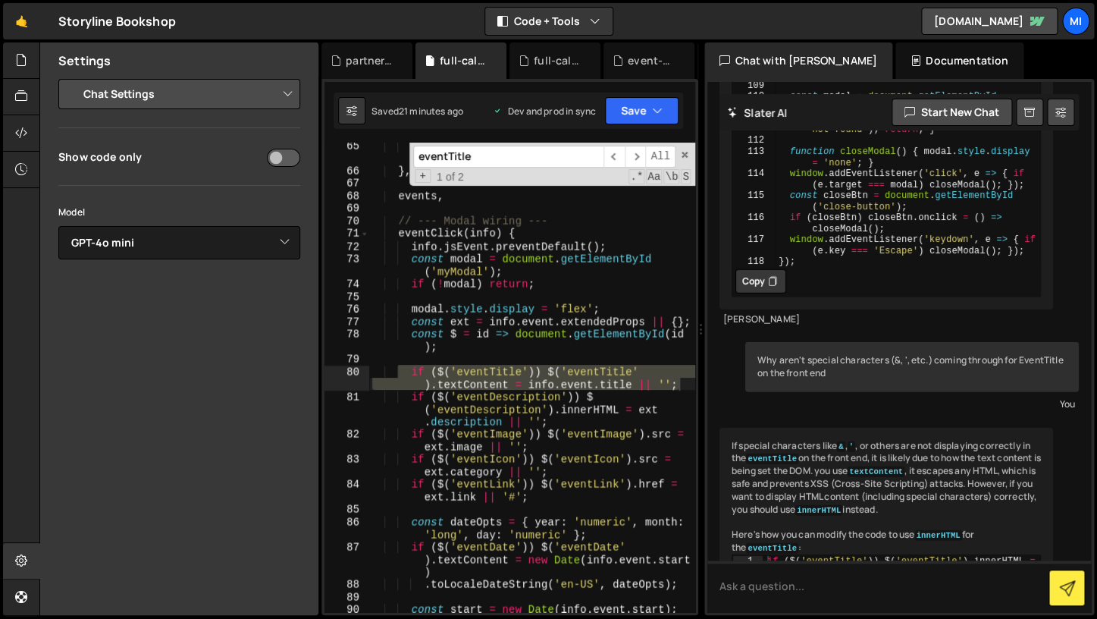
click at [463, 389] on div "// listMonth: { type: 'listMonth' } // uncomment if VIEW_LIST = 'listMonth' } ,…" at bounding box center [532, 377] width 326 height 469
click at [463, 389] on div "// listMonth: { type: 'listMonth' } // uncomment if VIEW_LIST = 'listMonth' } ,…" at bounding box center [532, 399] width 326 height 519
click at [467, 387] on div "// listMonth: { type: 'listMonth' } // uncomment if VIEW_LIST = 'listMonth' } ,…" at bounding box center [532, 377] width 326 height 469
type textarea "if ($('eventTitle')) $('eventTitle').textContent = info.event.title || '';"
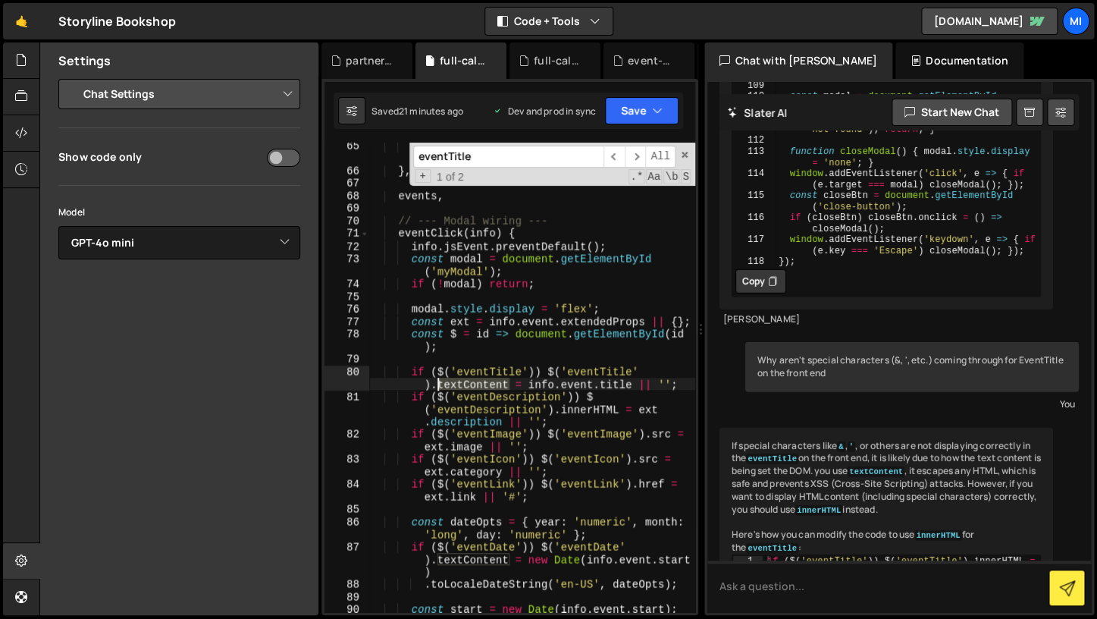
click at [467, 387] on div "// listMonth: { type: 'listMonth' } // uncomment if VIEW_LIST = 'listMonth' } ,…" at bounding box center [532, 399] width 326 height 519
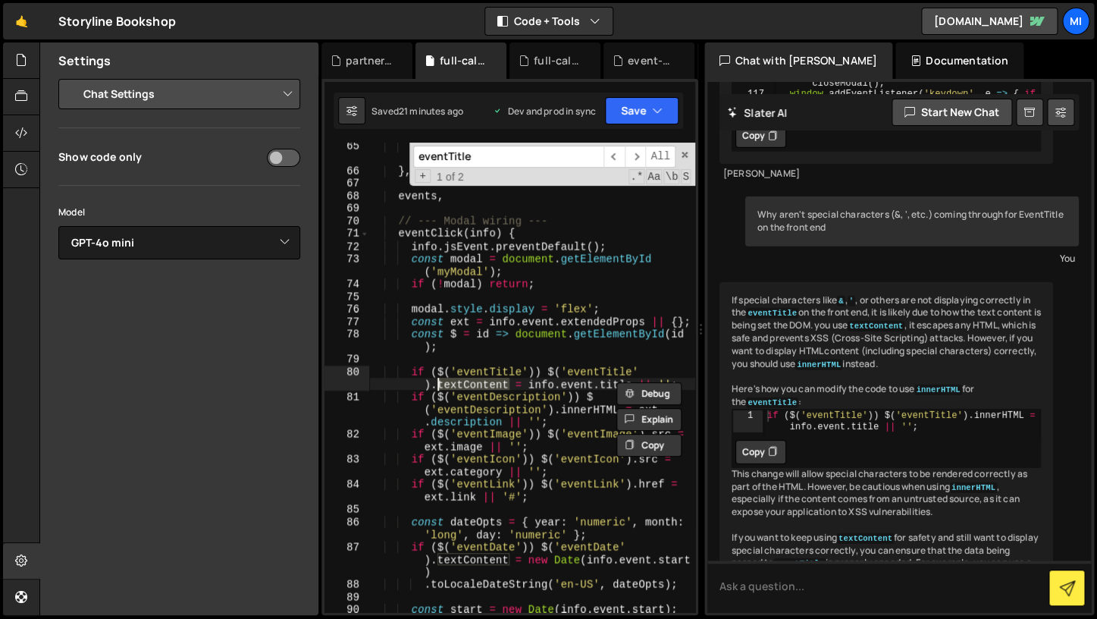
scroll to position [3785, 0]
click at [835, 318] on div "If special characters like & , ' , or others are not displaying correctly in th…" at bounding box center [887, 537] width 334 height 513
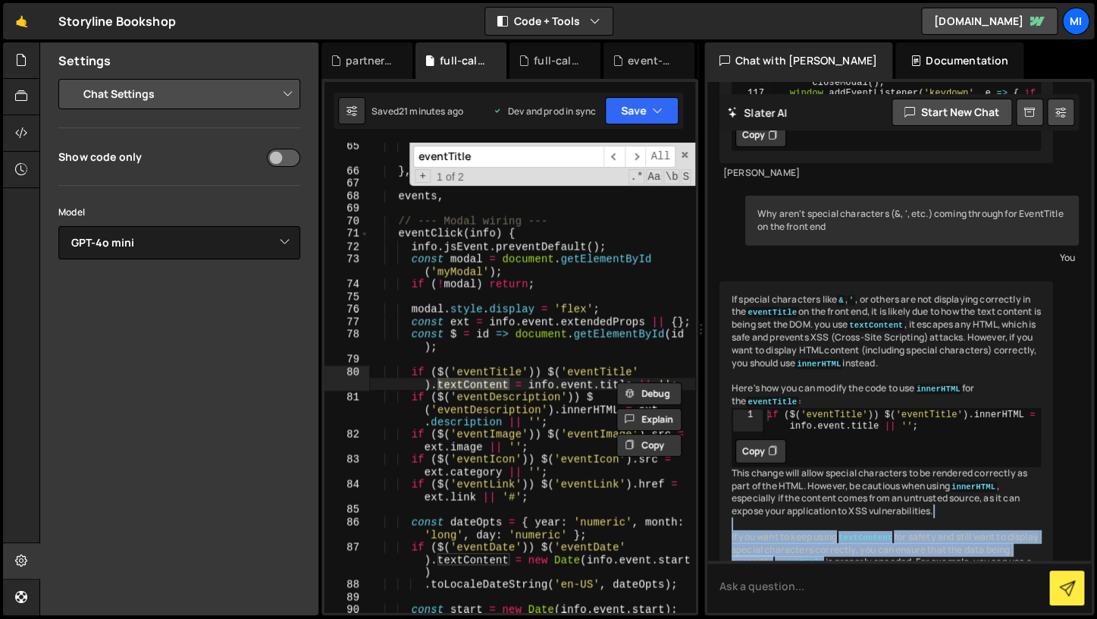
drag, startPoint x: 943, startPoint y: 309, endPoint x: 855, endPoint y: 362, distance: 103.8
click at [855, 362] on div "If special characters like & , ' , or others are not displaying correctly in th…" at bounding box center [887, 537] width 334 height 513
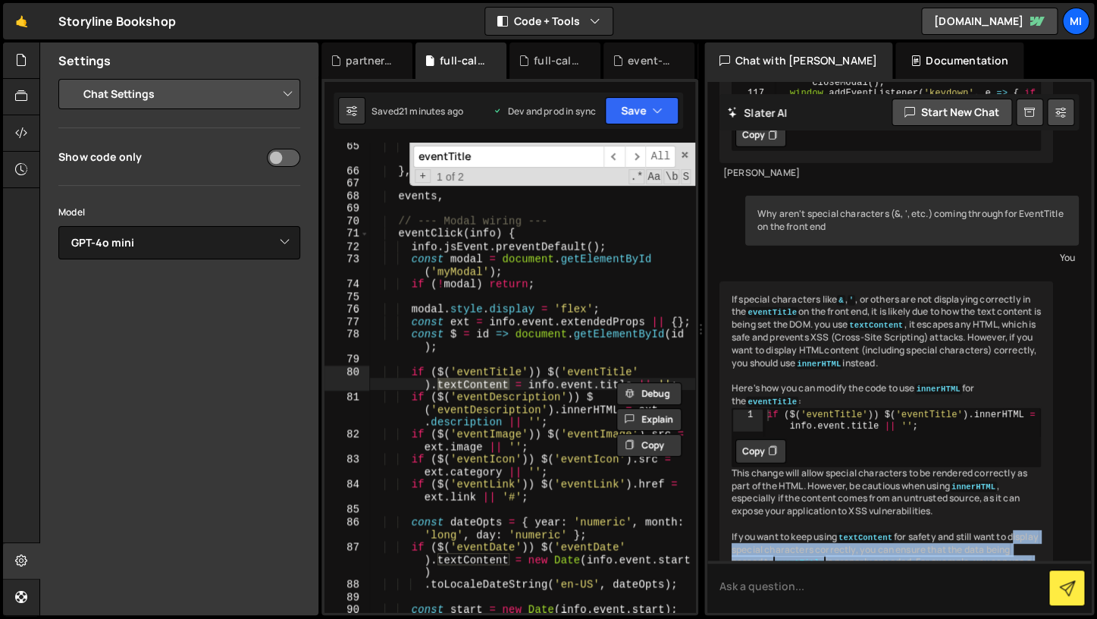
drag, startPoint x: 999, startPoint y: 368, endPoint x: 716, endPoint y: 341, distance: 284.1
click at [720, 341] on div "If special characters like & , ' , or others are not displaying correctly in th…" at bounding box center [887, 547] width 334 height 533
click at [820, 341] on div "If special characters like & , ' , or others are not displaying correctly in th…" at bounding box center [887, 537] width 334 height 513
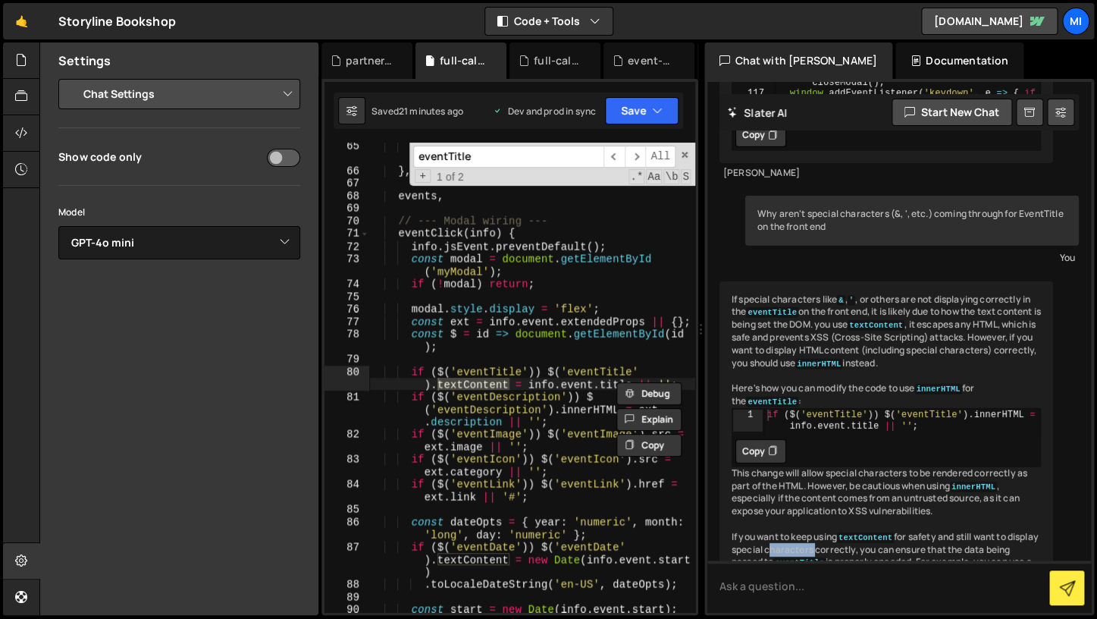
click at [820, 341] on div "If special characters like & , ' , or others are not displaying correctly in th…" at bounding box center [887, 537] width 334 height 513
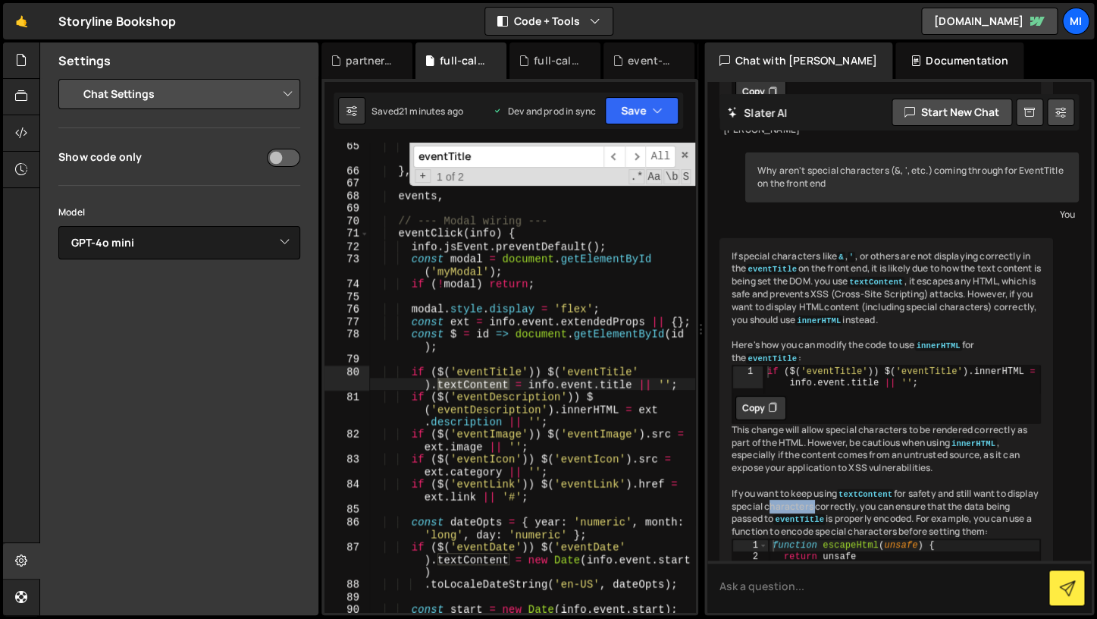
scroll to position [3830, 0]
click at [878, 303] on div "If special characters like & , ' , or others are not displaying correctly in th…" at bounding box center [887, 493] width 334 height 513
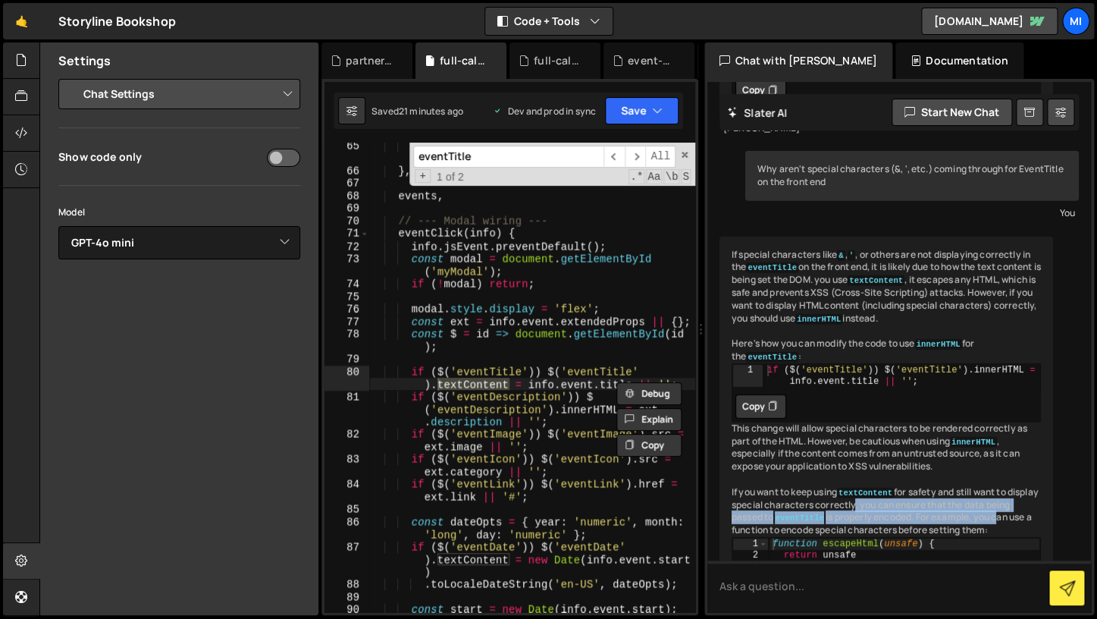
drag, startPoint x: 1043, startPoint y: 318, endPoint x: 885, endPoint y: 307, distance: 158.1
click at [885, 307] on div "If special characters like & , ' , or others are not displaying correctly in th…" at bounding box center [887, 493] width 334 height 513
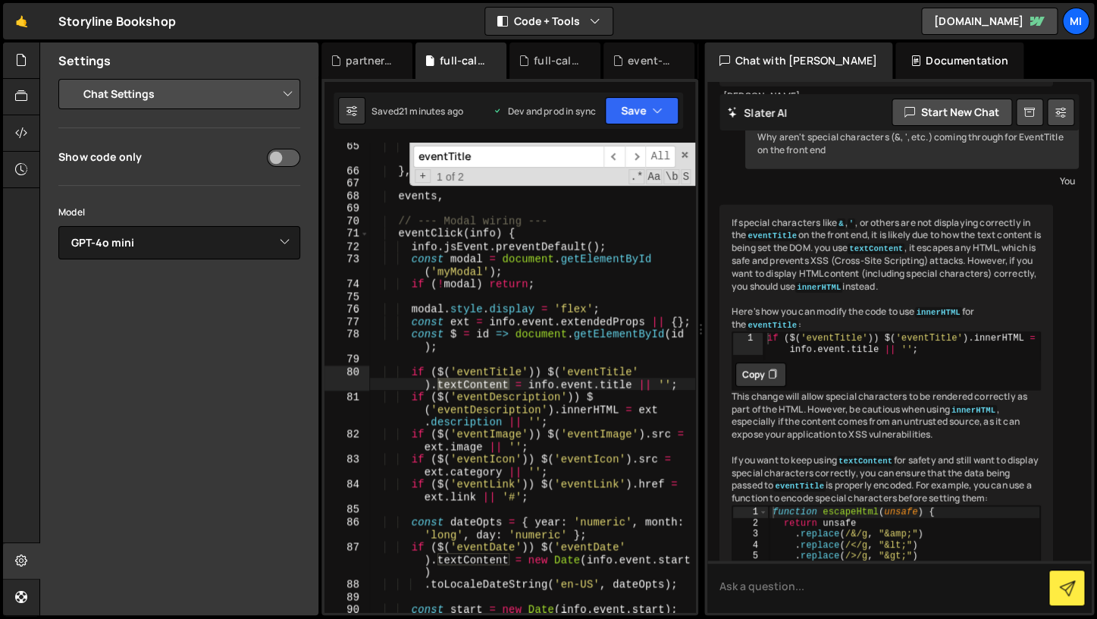
scroll to position [3876, 0]
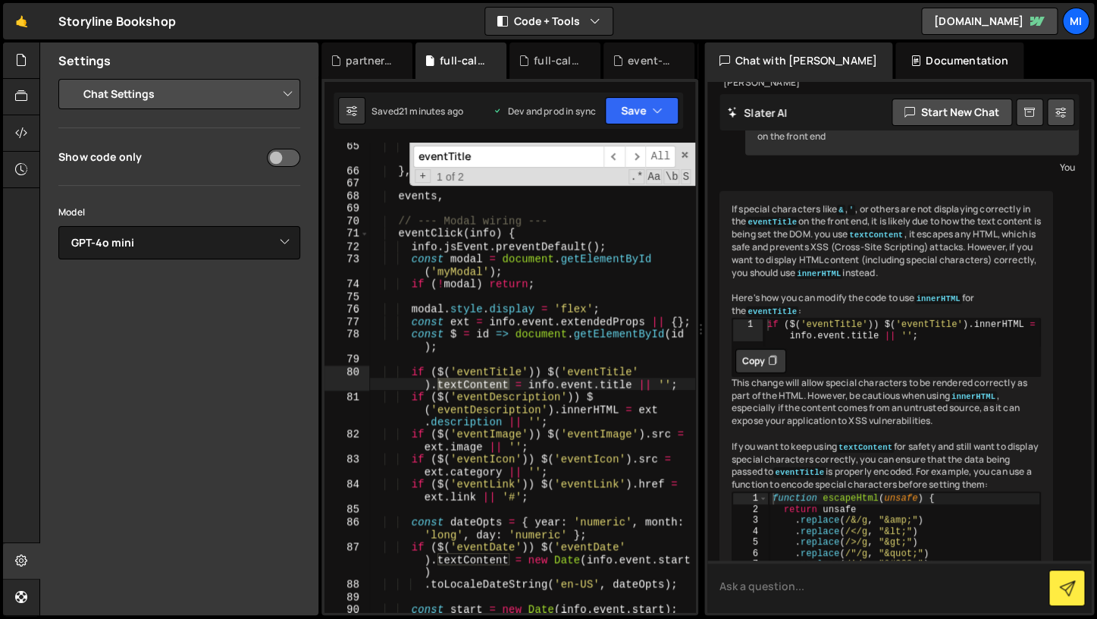
click at [905, 563] on textarea at bounding box center [899, 586] width 384 height 52
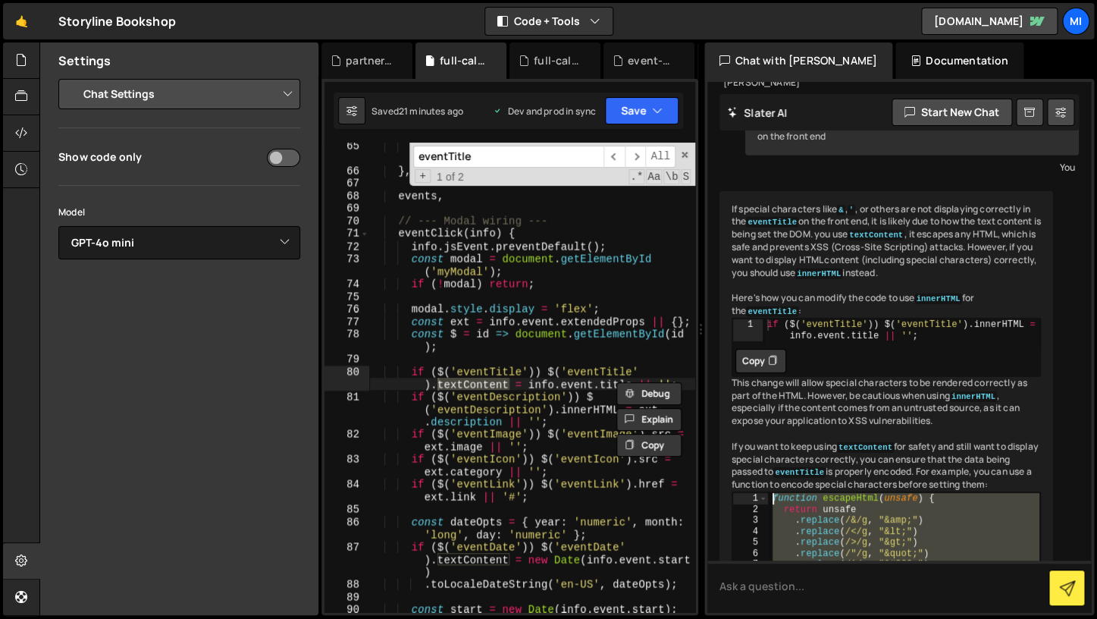
drag, startPoint x: 817, startPoint y: 394, endPoint x: 720, endPoint y: 287, distance: 145.5
click at [769, 492] on div "function escapeHtml ( unsafe ) { return unsafe . replace ( /&/g , "&amp;" ) . r…" at bounding box center [904, 563] width 271 height 143
type textarea "function escapeHtml(unsafe) { return unsafe"
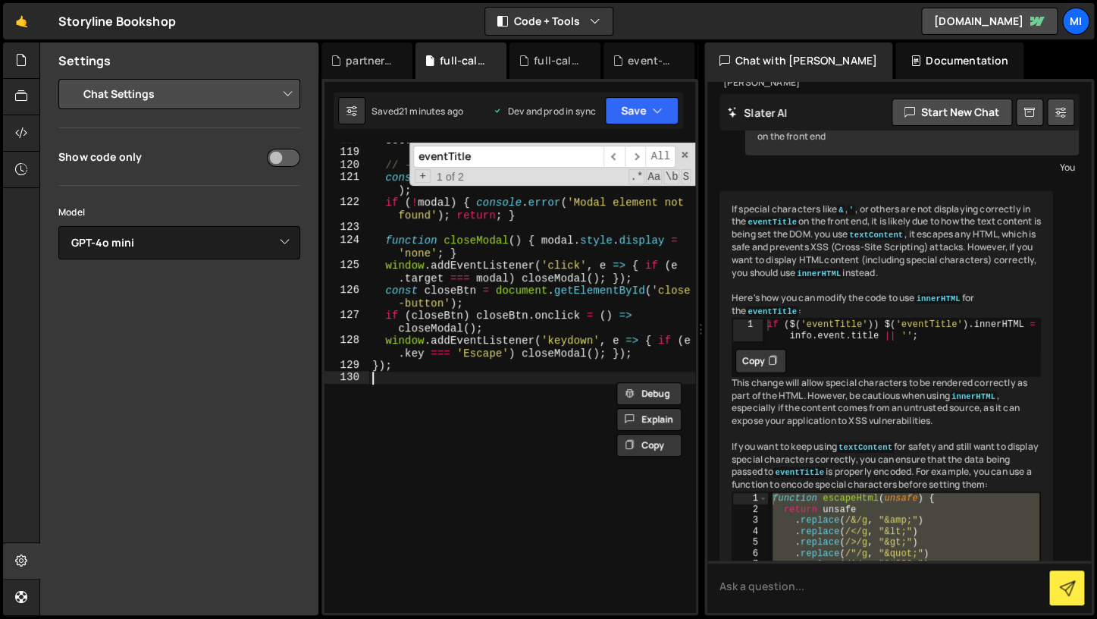
click at [537, 406] on div "setTimeout ( applyResponsiveView , 1000 ) ; // ---- Modal close behavior ---- c…" at bounding box center [532, 380] width 326 height 494
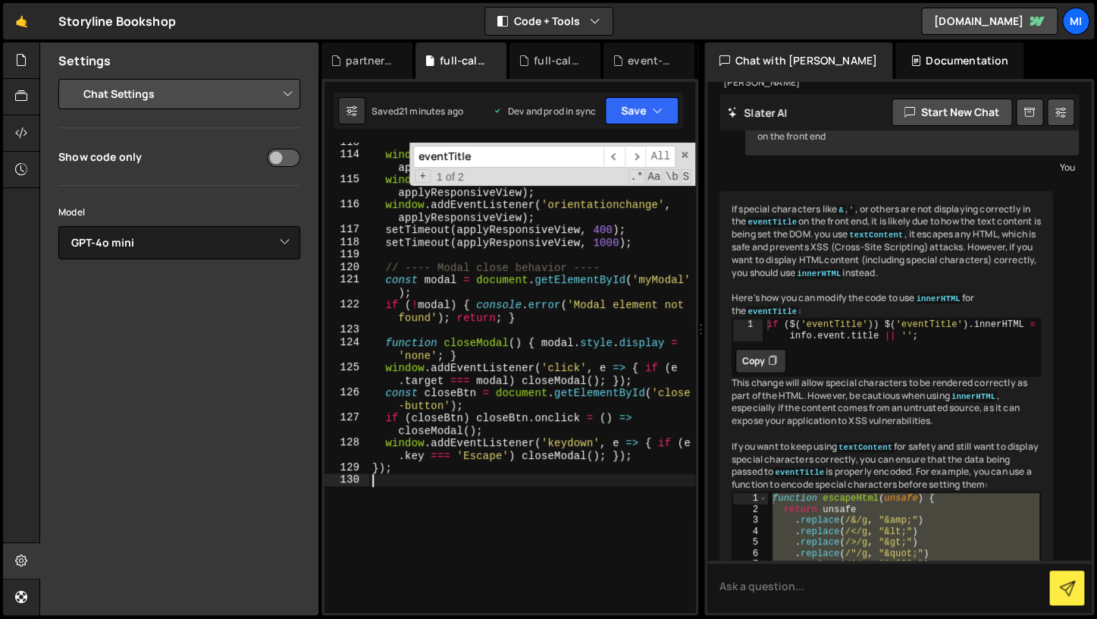
scroll to position [1884, 0]
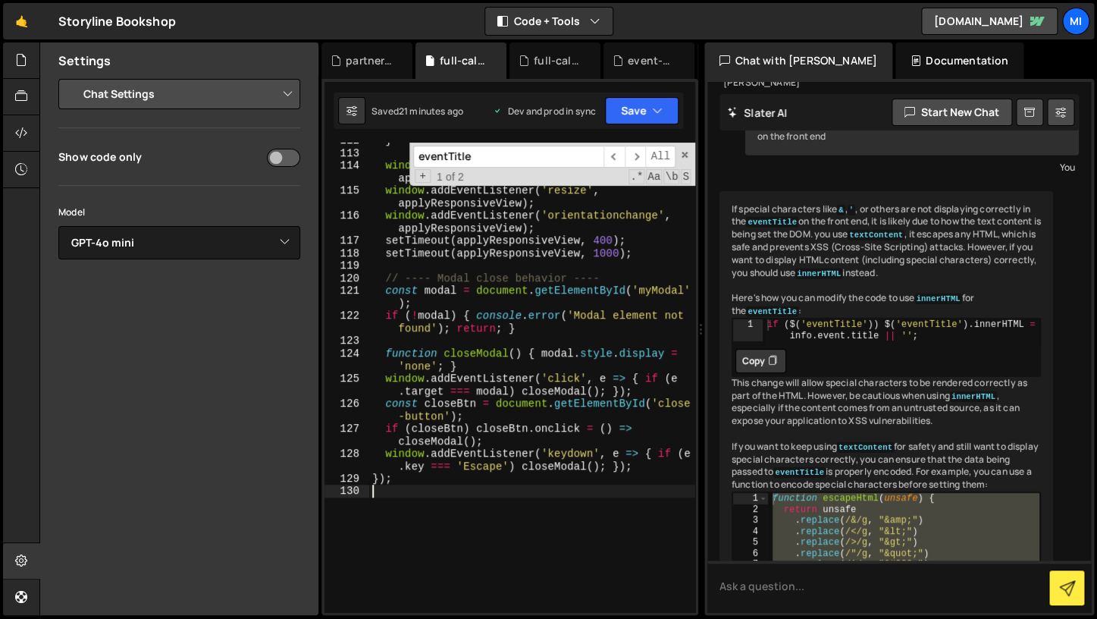
click at [519, 493] on div "} window . addEventListener ( 'load' , applyResponsiveView ) ; window . addEven…" at bounding box center [532, 381] width 326 height 494
click at [513, 476] on div "} window . addEventListener ( 'load' , applyResponsiveView ) ; window . addEven…" at bounding box center [532, 381] width 326 height 494
click at [479, 369] on div "} window . addEventListener ( 'load' , applyResponsiveView ) ; window . addEven…" at bounding box center [532, 381] width 326 height 494
type textarea "function closeModal() { modal.style.display = 'none'; }"
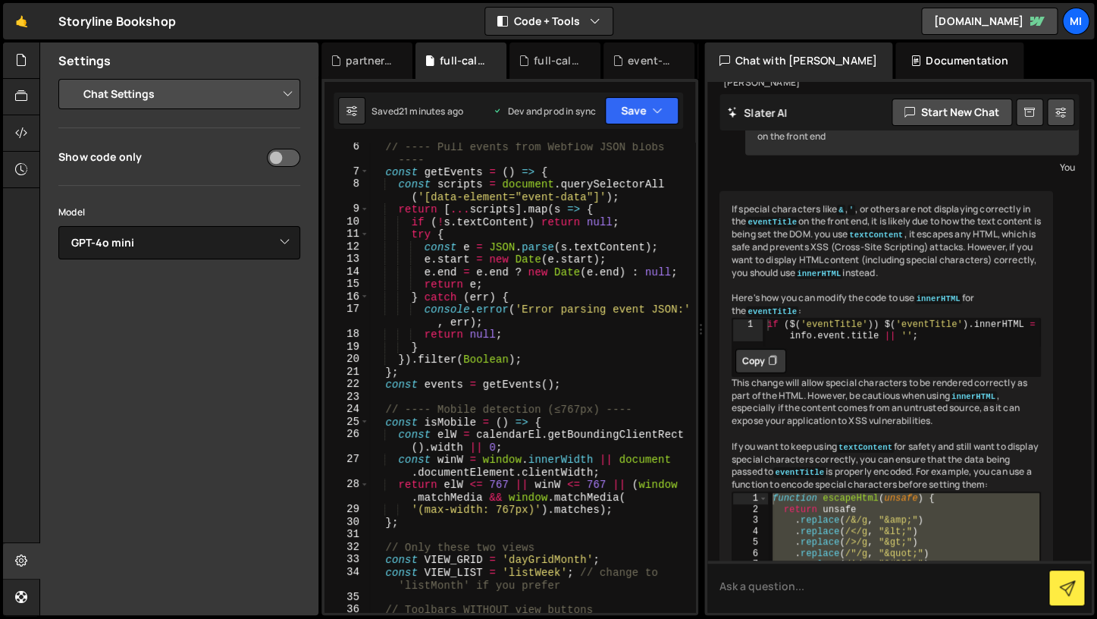
scroll to position [0, 0]
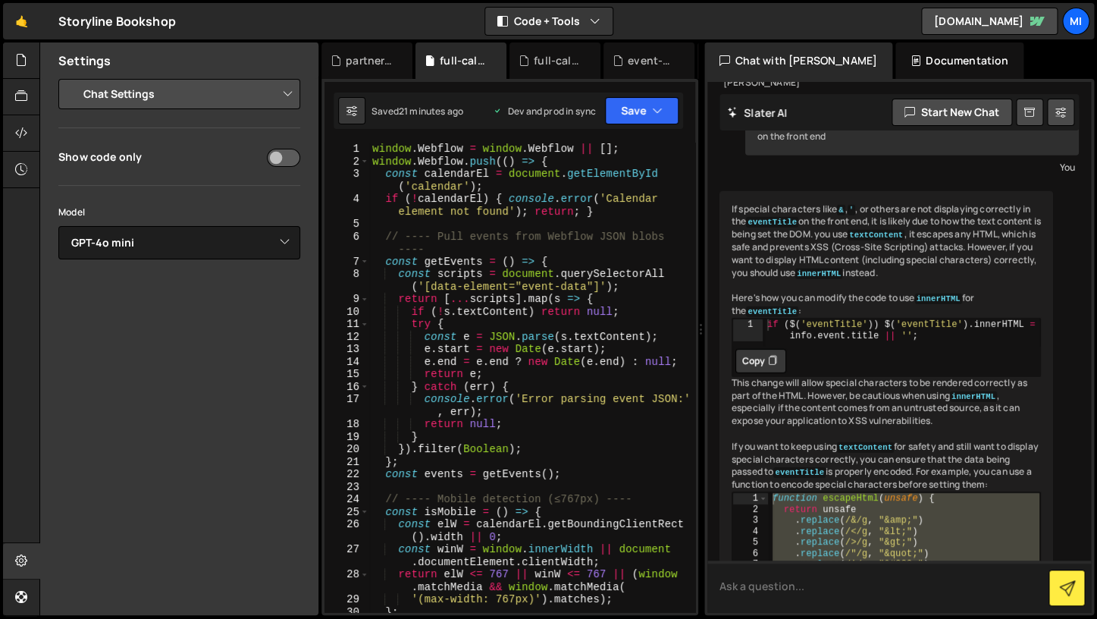
click at [855, 576] on textarea at bounding box center [899, 586] width 384 height 52
type textarea "okay. can you add in this safe code to make it work"
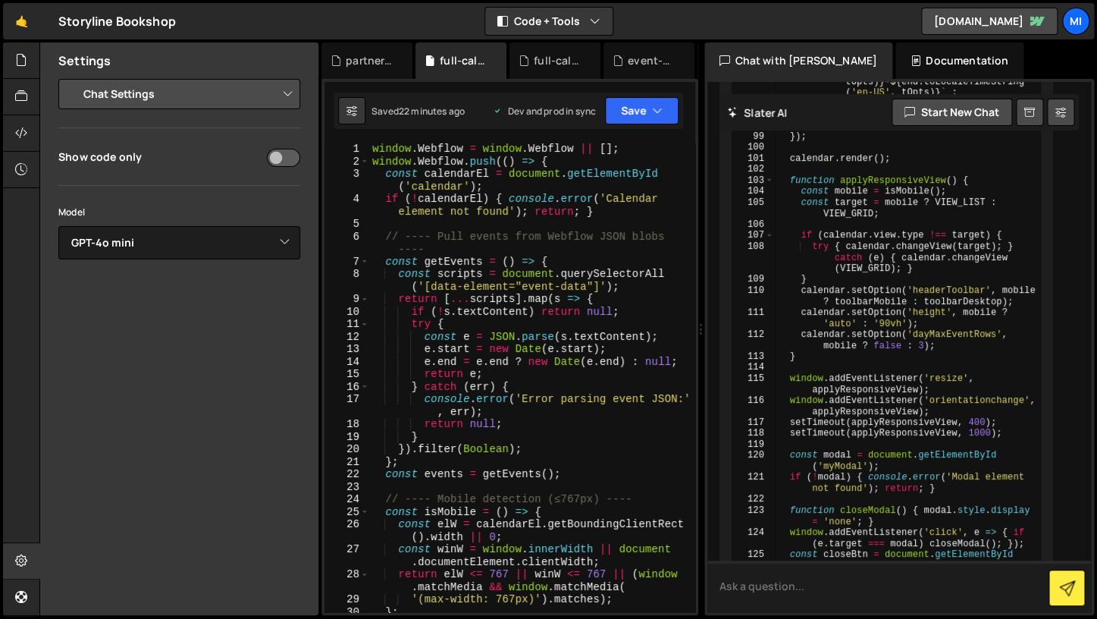
scroll to position [6156, 0]
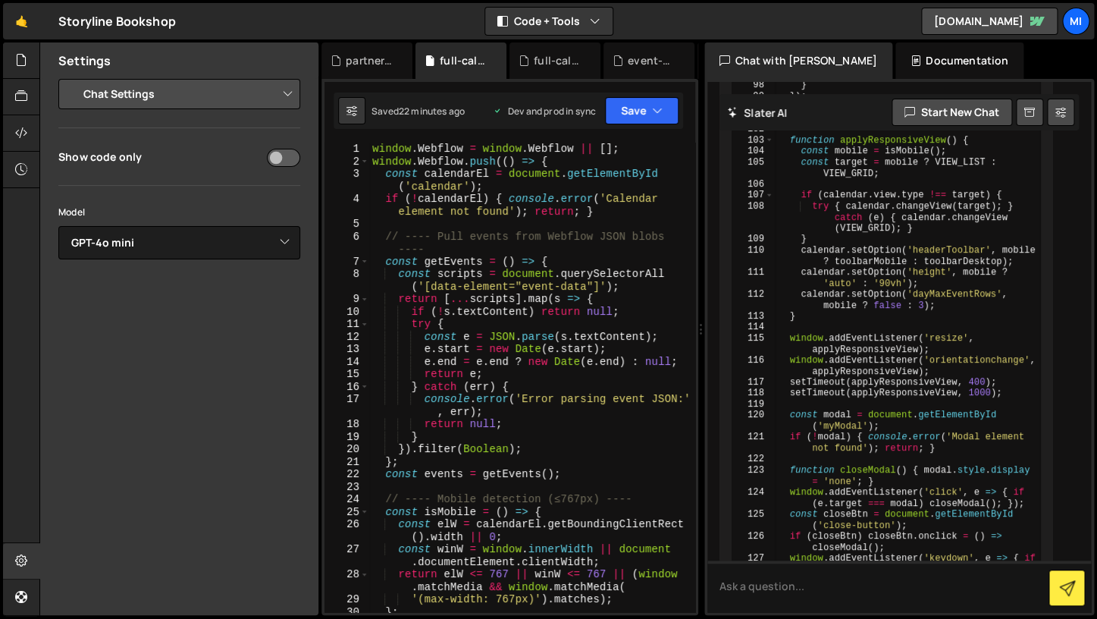
click at [747, 588] on button "Copy" at bounding box center [761, 600] width 51 height 24
click at [519, 410] on div "window . Webflow = window . Webflow || [ ] ; window . Webflow . push (( ) => { …" at bounding box center [532, 390] width 326 height 494
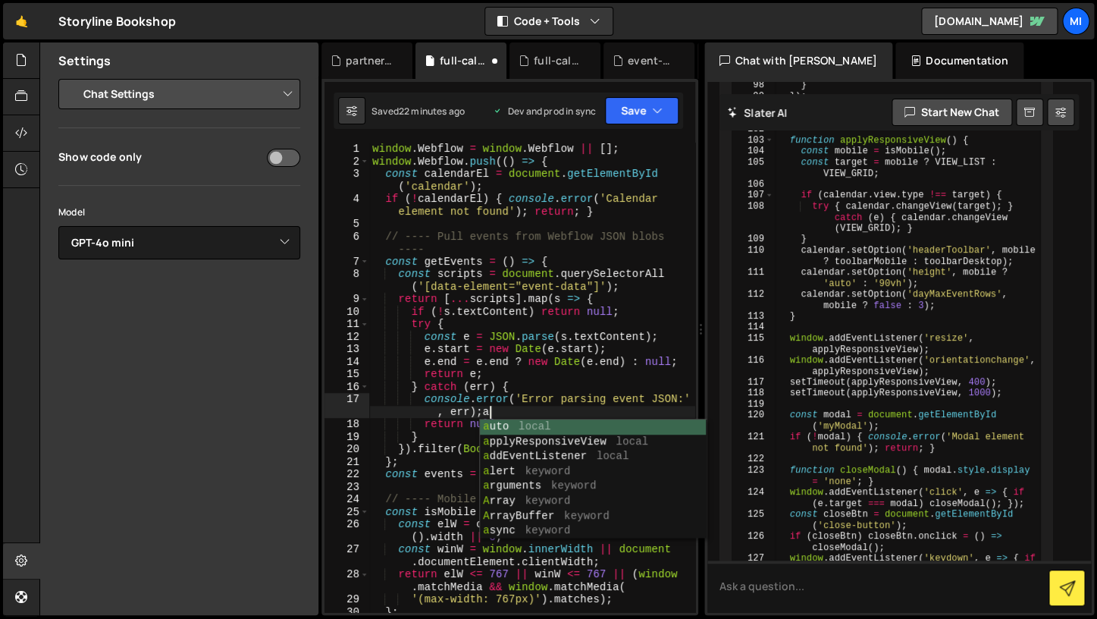
scroll to position [0, 24]
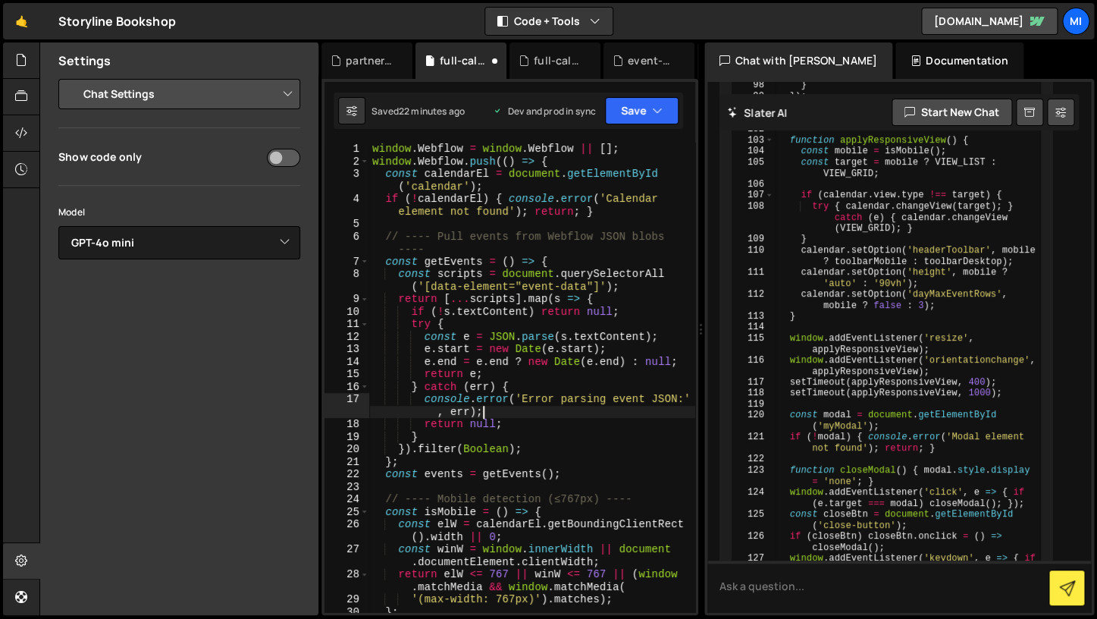
click at [558, 409] on div "window . Webflow = window . Webflow || [ ] ; window . Webflow . push (( ) => { …" at bounding box center [532, 390] width 326 height 494
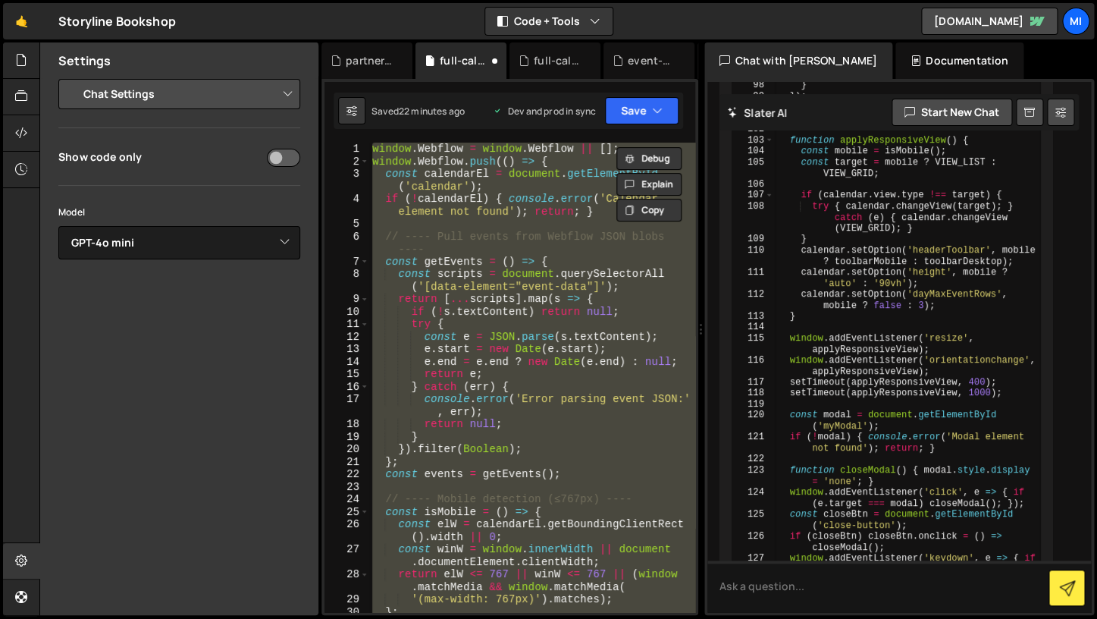
paste textarea
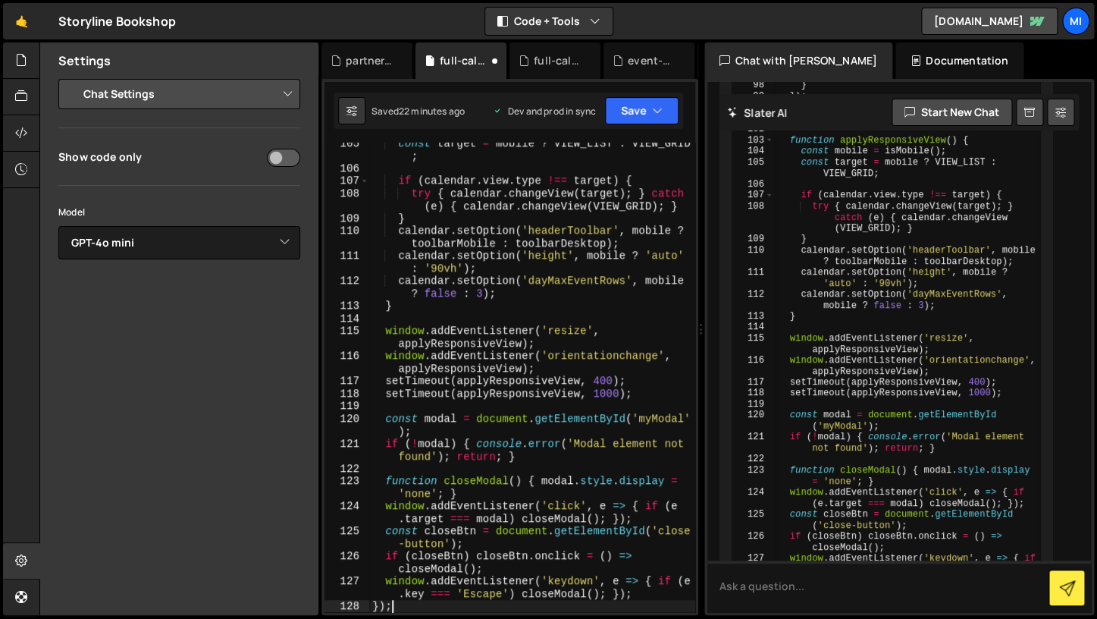
type textarea "window.addEventListener('keydown', e => { if (e.key === 'Escape') closeModal();…"
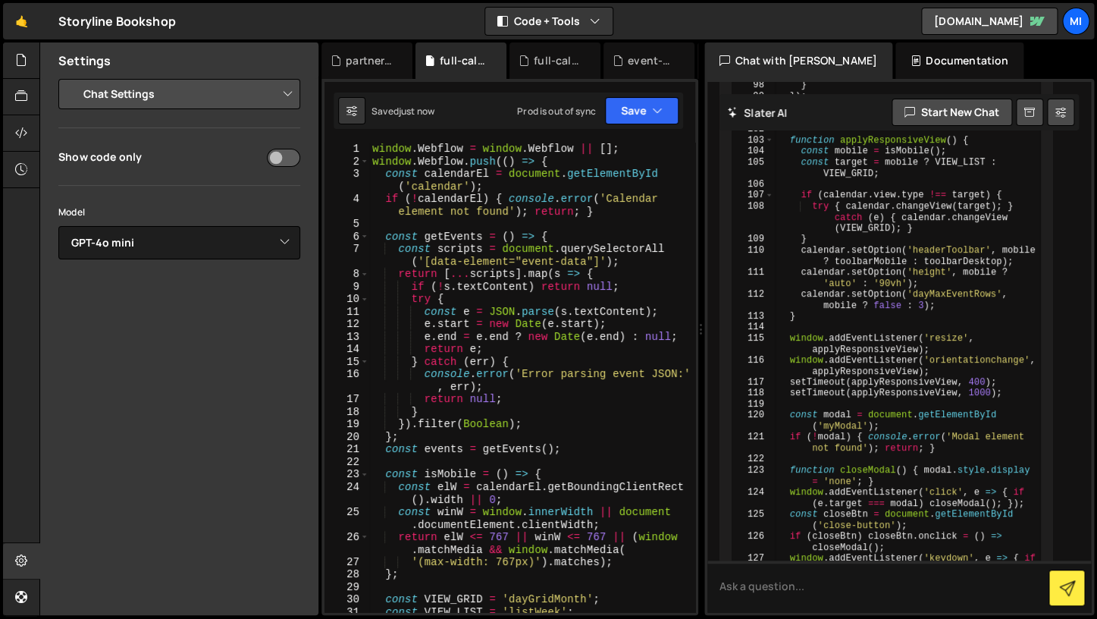
scroll to position [1905, 0]
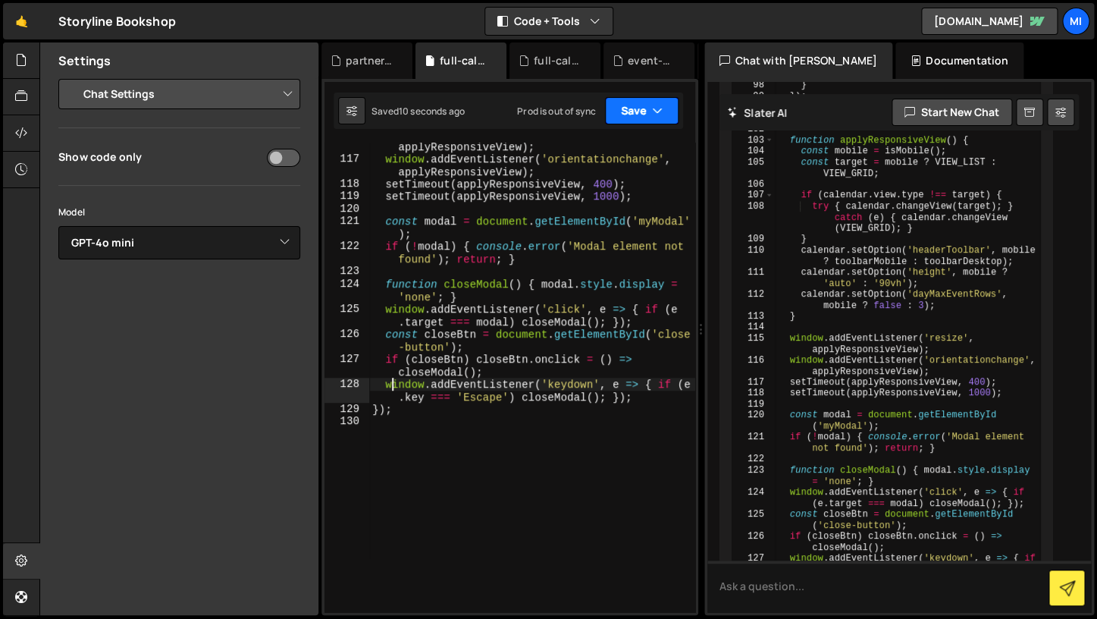
click at [659, 117] on icon "button" at bounding box center [657, 110] width 11 height 15
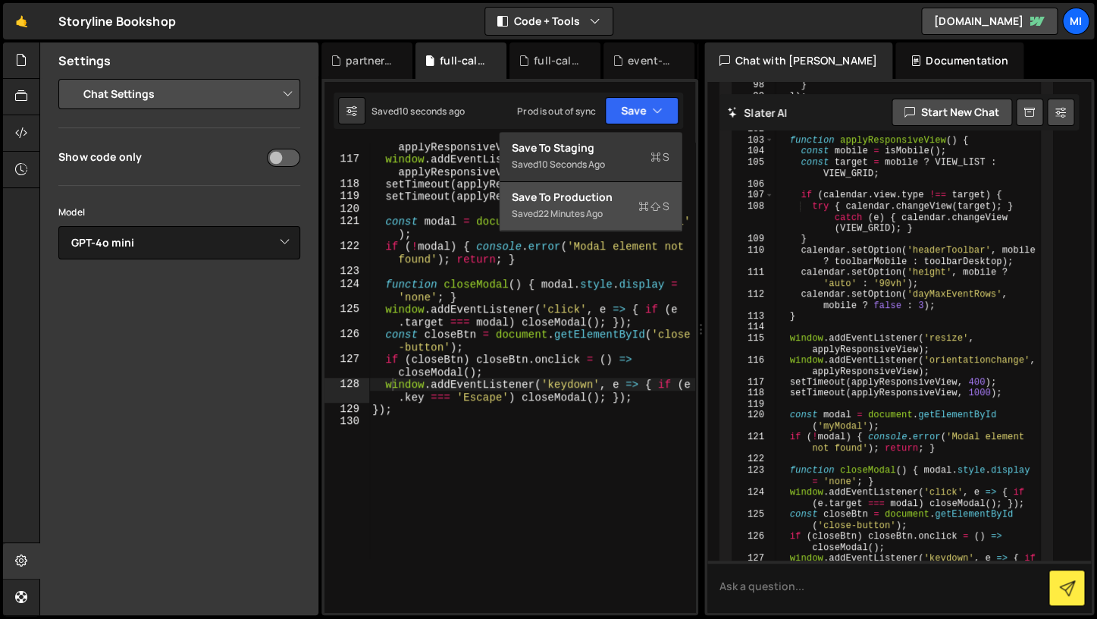
click at [631, 187] on button "Save to Production S Saved 22 minutes ago" at bounding box center [591, 206] width 182 height 49
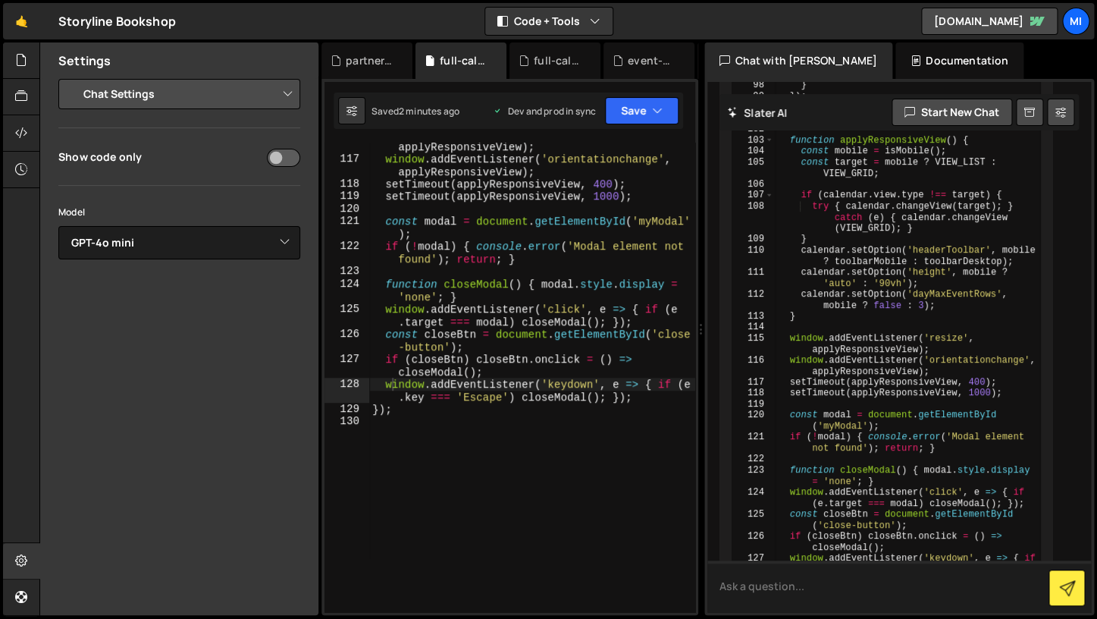
click at [871, 575] on textarea at bounding box center [899, 586] width 384 height 52
paste textarea "<!-- Luxon --> <script src="https://cdn.jsdelivr.net/npm/luxon@3.4.4/build/glob…"
type textarea "<!-- Luxon --> <script src="https://cdn.jsdelivr.net/npm/luxon@3.4.4/build/glob…"
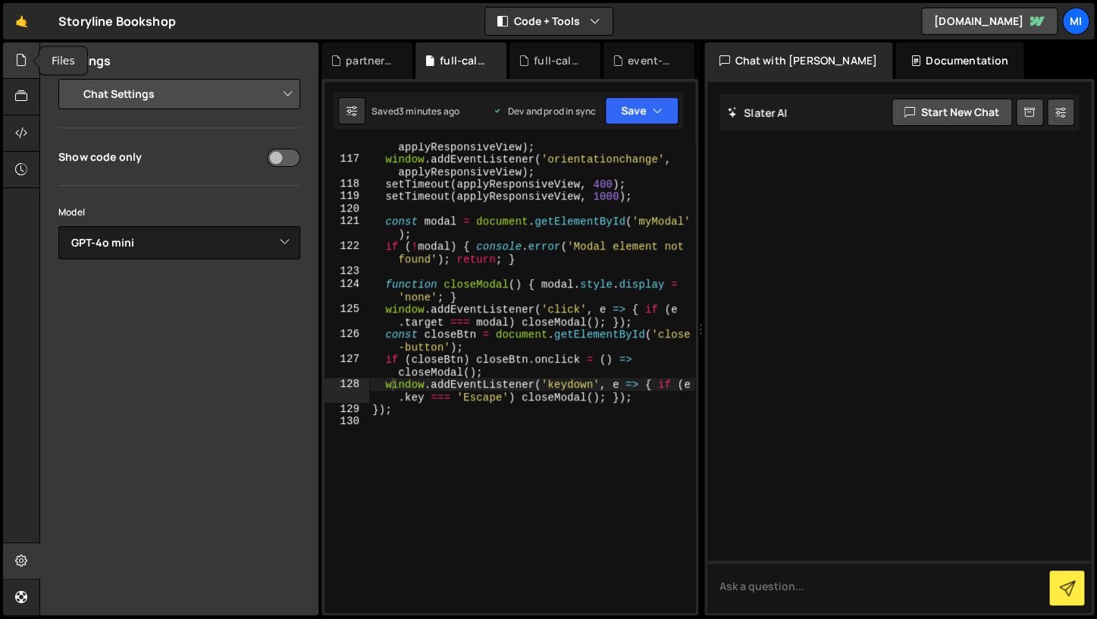
click at [24, 69] on div at bounding box center [21, 60] width 37 height 36
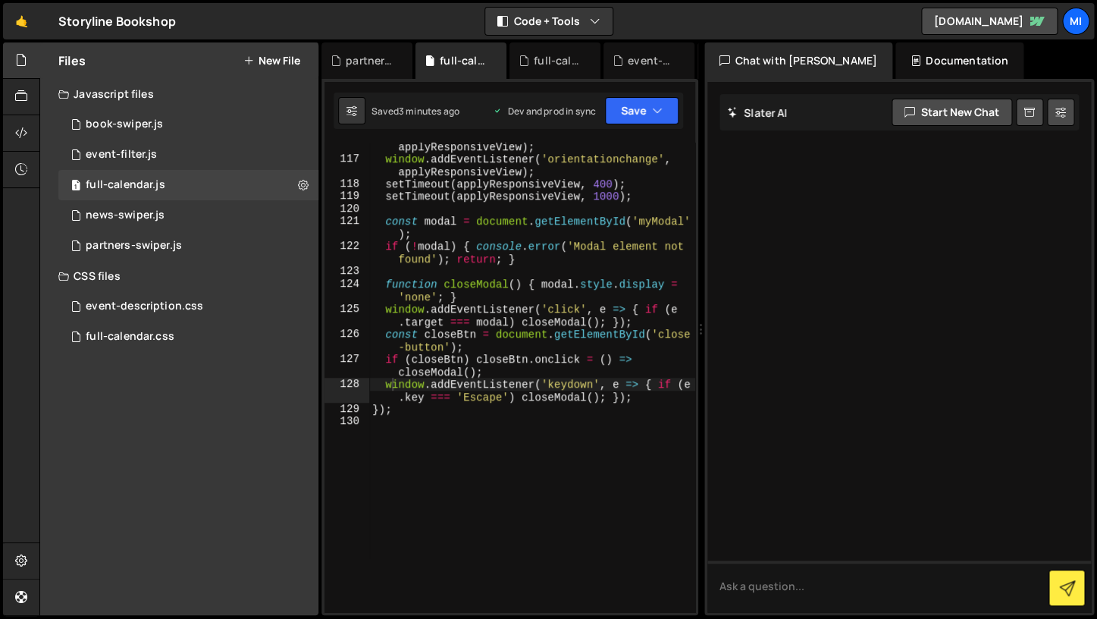
click at [268, 55] on button "New File" at bounding box center [271, 61] width 57 height 12
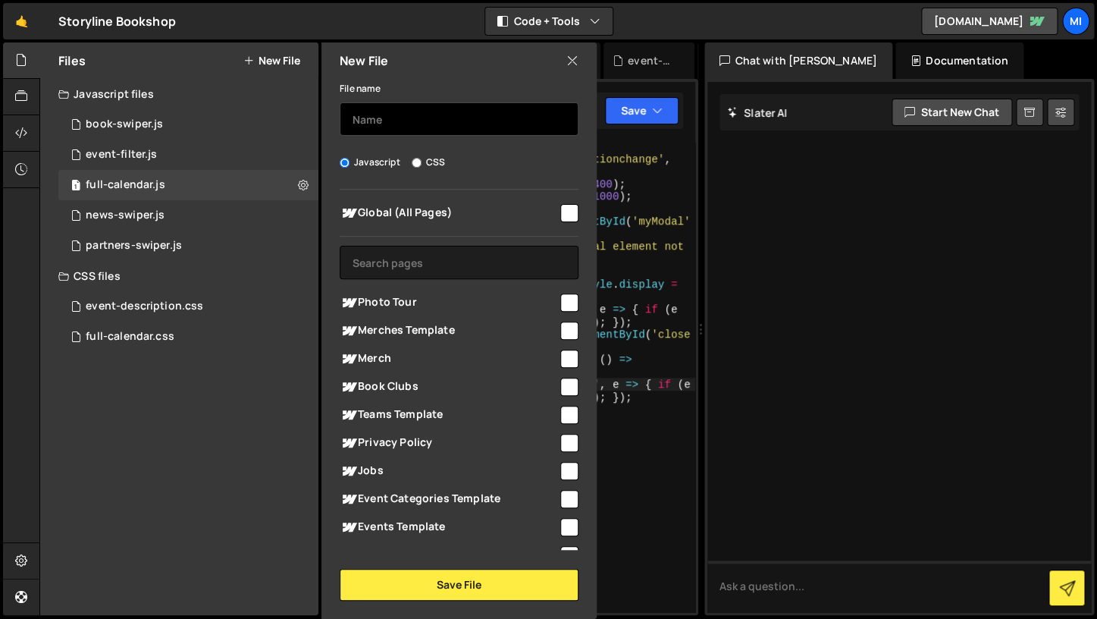
click at [375, 105] on input "text" at bounding box center [459, 118] width 239 height 33
click at [377, 108] on input "text" at bounding box center [459, 118] width 239 height 33
type input "test"
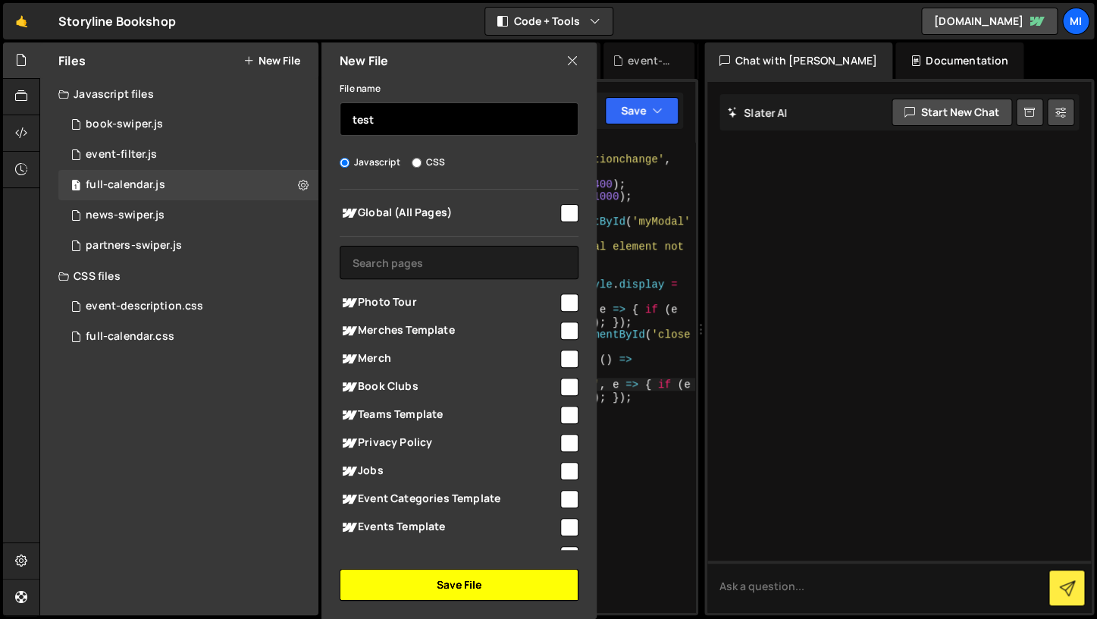
scroll to position [8266, 0]
click at [488, 573] on button "Save File" at bounding box center [459, 585] width 239 height 32
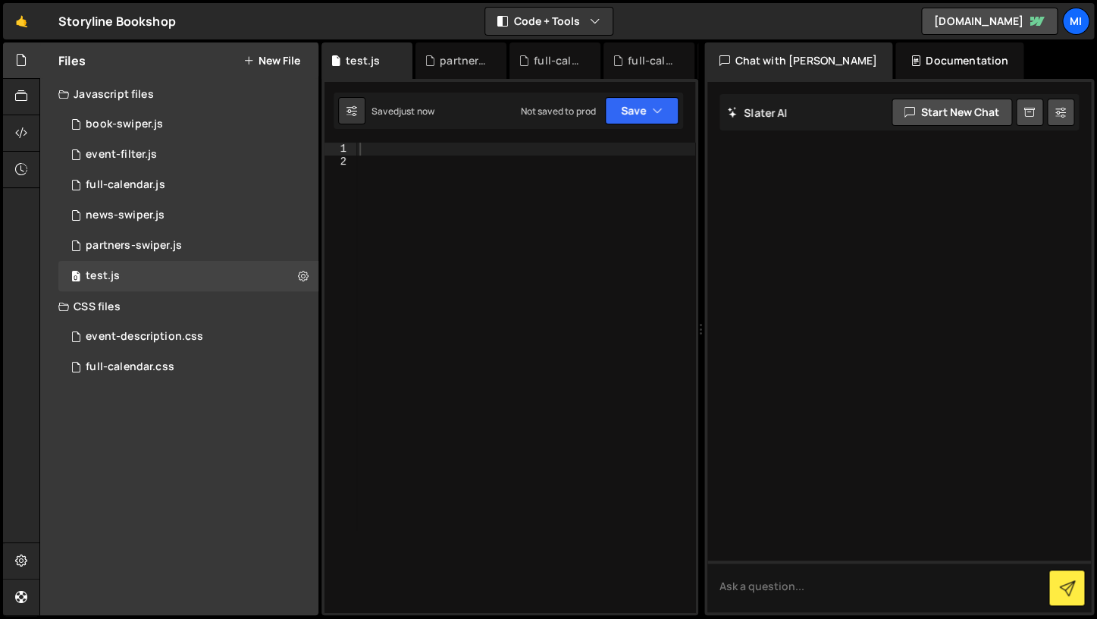
scroll to position [0, 0]
click at [411, 187] on div at bounding box center [525, 390] width 339 height 494
paste textarea "<script defer src="https://cdn.jsdelivr.net/npm/@finsweet/attributes-smartlight…"
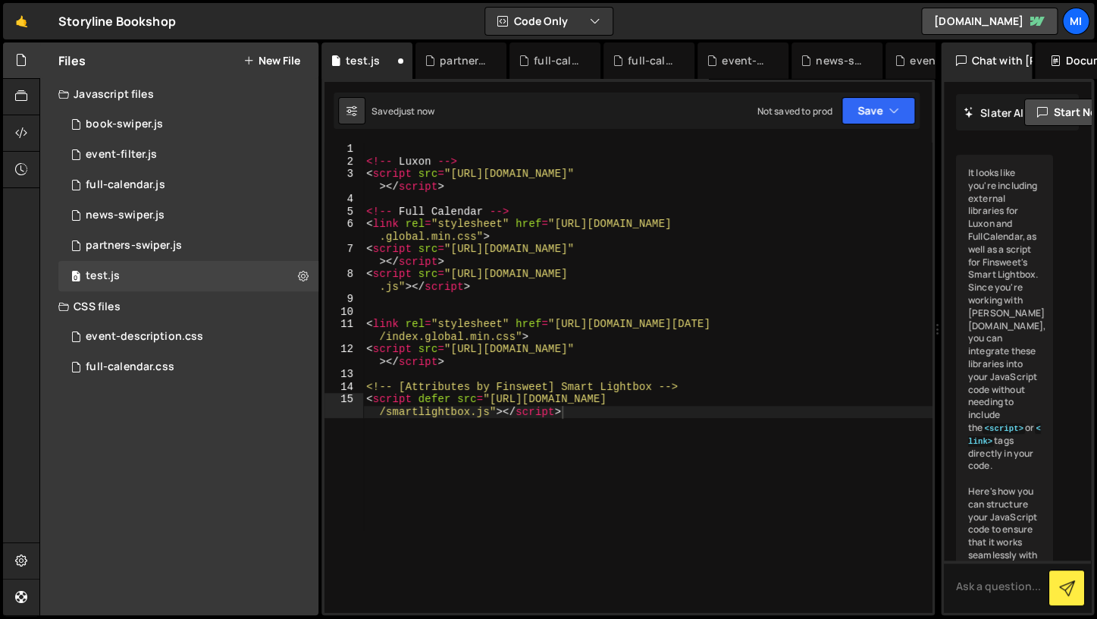
scroll to position [1284, 0]
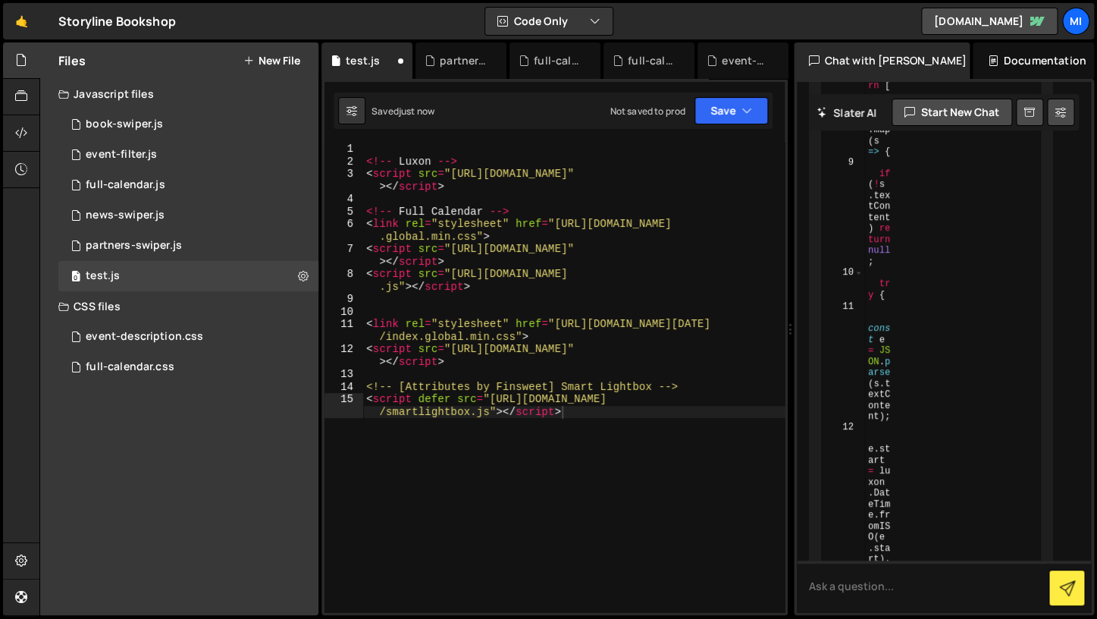
drag, startPoint x: 701, startPoint y: 296, endPoint x: 778, endPoint y: 299, distance: 76.6
click at [781, 299] on div "Files New File Javascript files 1 book-swiper.js 0 0 event-filter.js 0 0 full-c…" at bounding box center [568, 328] width 1058 height 573
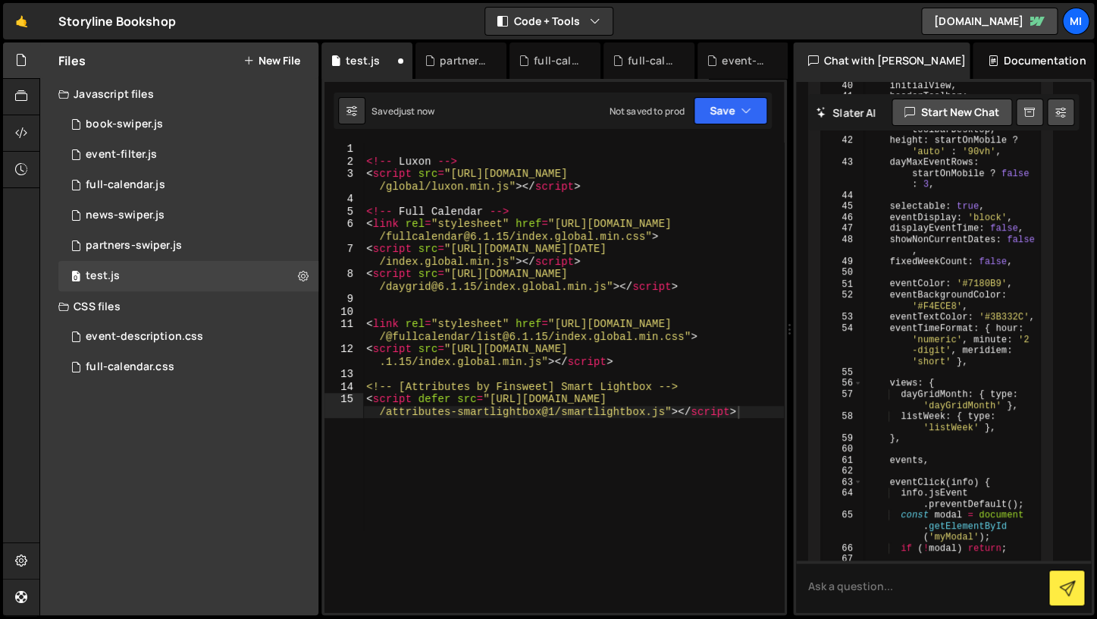
type textarea "<script src="https://cdn.jsdelivr.net/npm/fullcalendar@6.1.15/index.global.min.…"
click at [610, 259] on div "<!-- Luxon --> < script src = "https://cdn.jsdelivr.net/npm/luxon@3.4.4/build /…" at bounding box center [573, 396] width 421 height 507
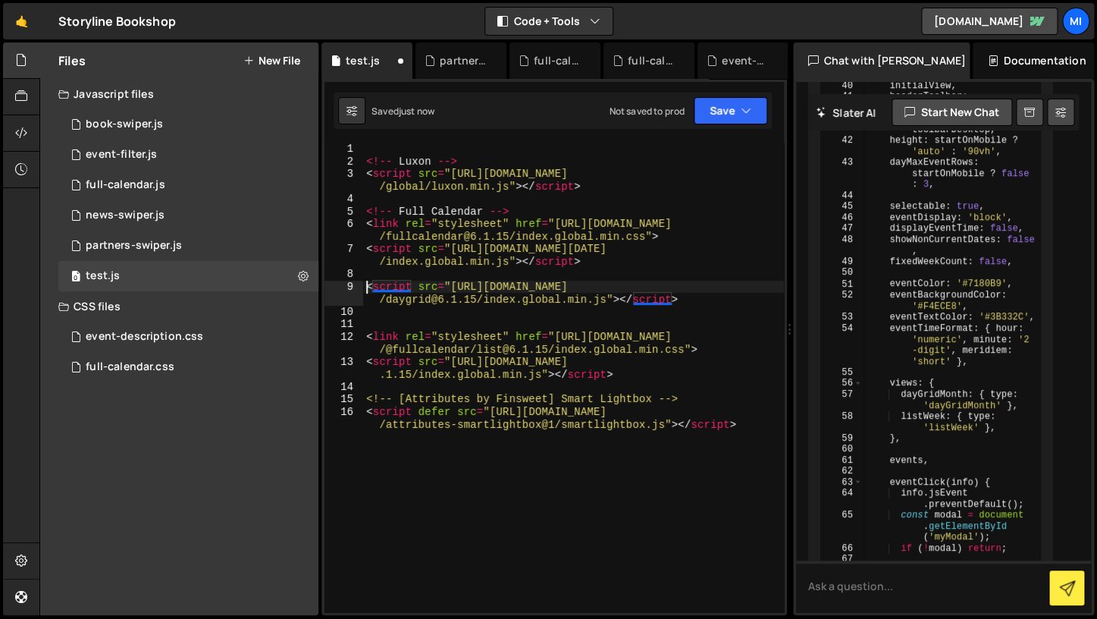
click at [527, 214] on div "<!-- Luxon --> < script src = "https://cdn.jsdelivr.net/npm/luxon@3.4.4/build /…" at bounding box center [573, 396] width 421 height 507
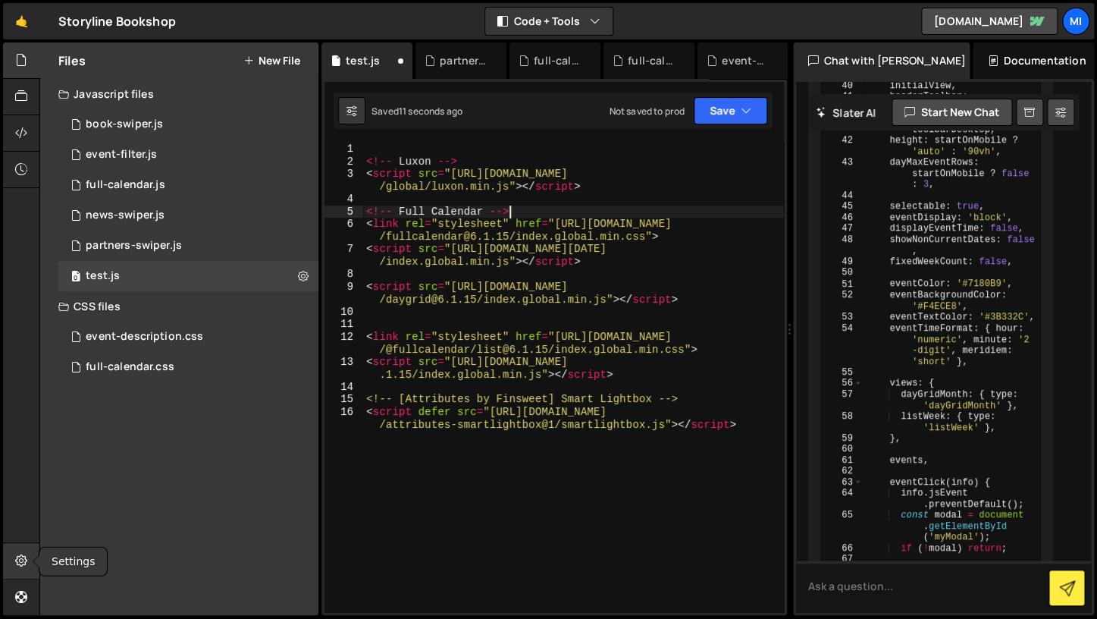
type textarea "<!-- Full Calendar -->"
click at [16, 560] on icon at bounding box center [21, 560] width 12 height 17
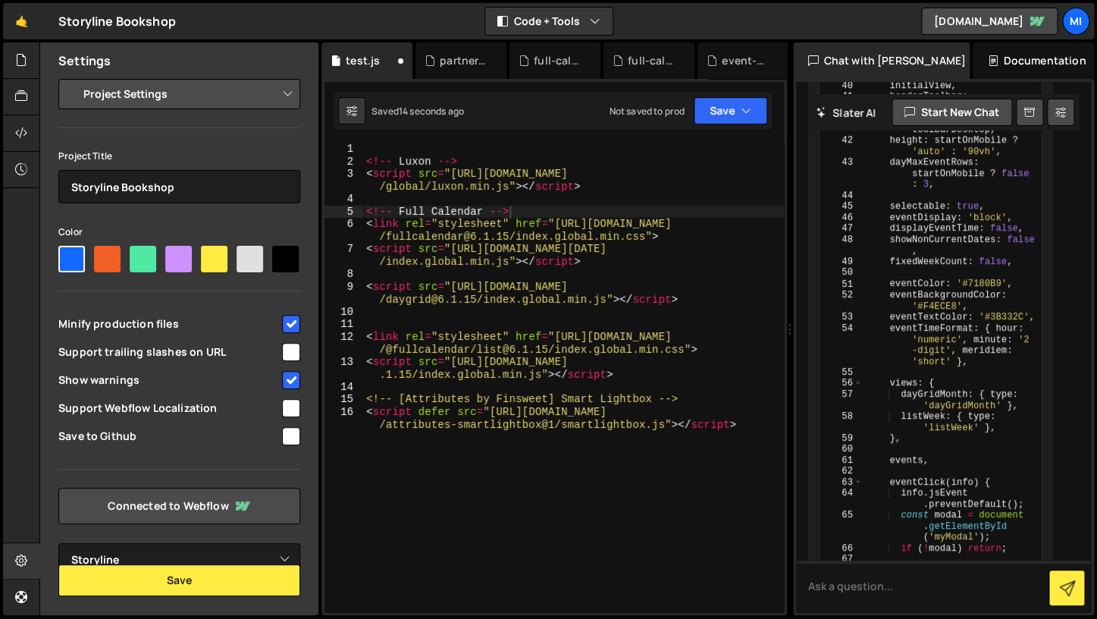
select select "editor"
click option "Code Editor Settings" at bounding box center [0, 0] width 0 height 0
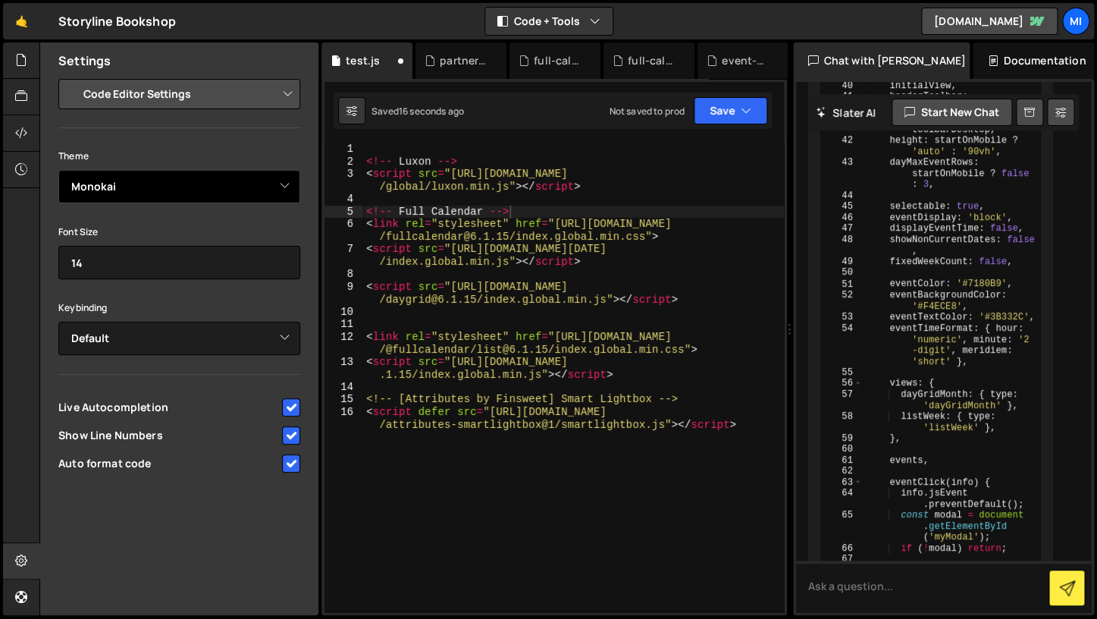
click at [58, 170] on select "Ambiance Chaos Clouds Midnight Dracula Cobalt Gruvbox Green on Black idle Finge…" at bounding box center [179, 186] width 242 height 33
click at [548, 390] on div "<!-- Luxon --> < script src = "https://cdn.jsdelivr.net/npm/luxon@3.4.4/build /…" at bounding box center [573, 396] width 421 height 507
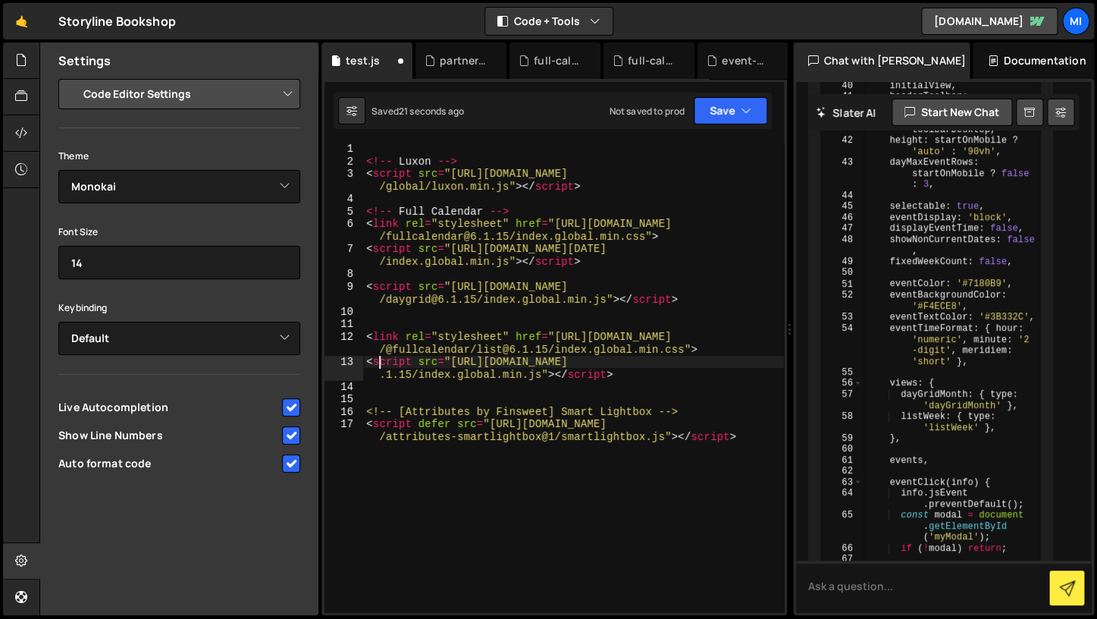
type textarea "<link rel="stylesheet" href="https://cdn.jsdelivr.net/npm/@fullcalendar/list@6.…"
type textarea "<script src="https://cdn.jsdelivr.net/npm/@fullcalendar/list@6.1.15/index.globa…"
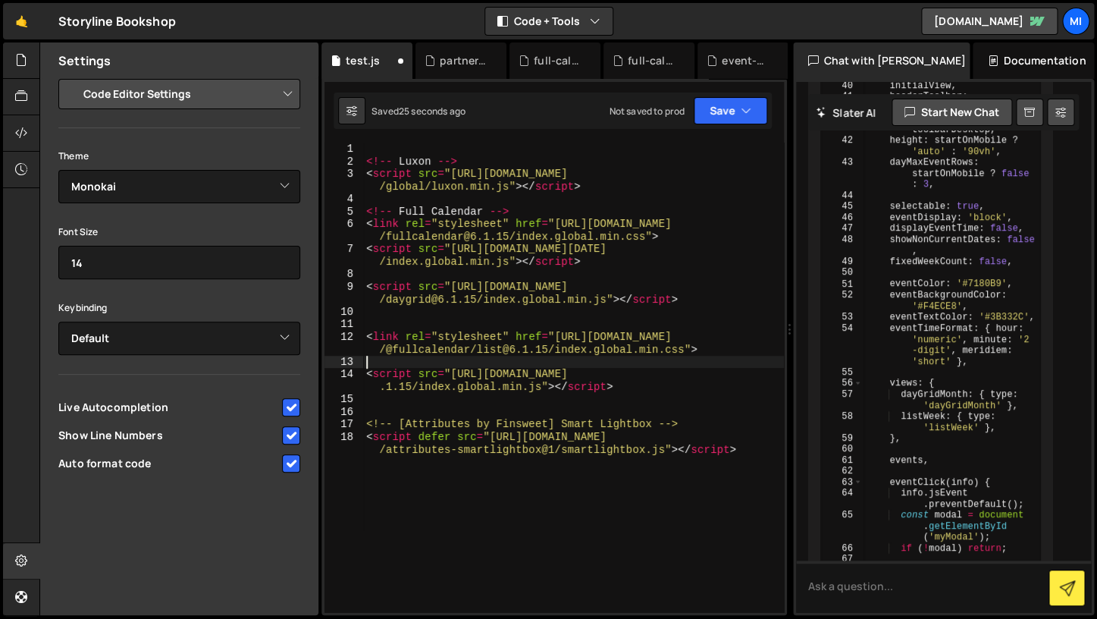
type textarea "<link rel="stylesheet" href="https://cdn.jsdelivr.net/npm/@fullcalendar/list@6.…"
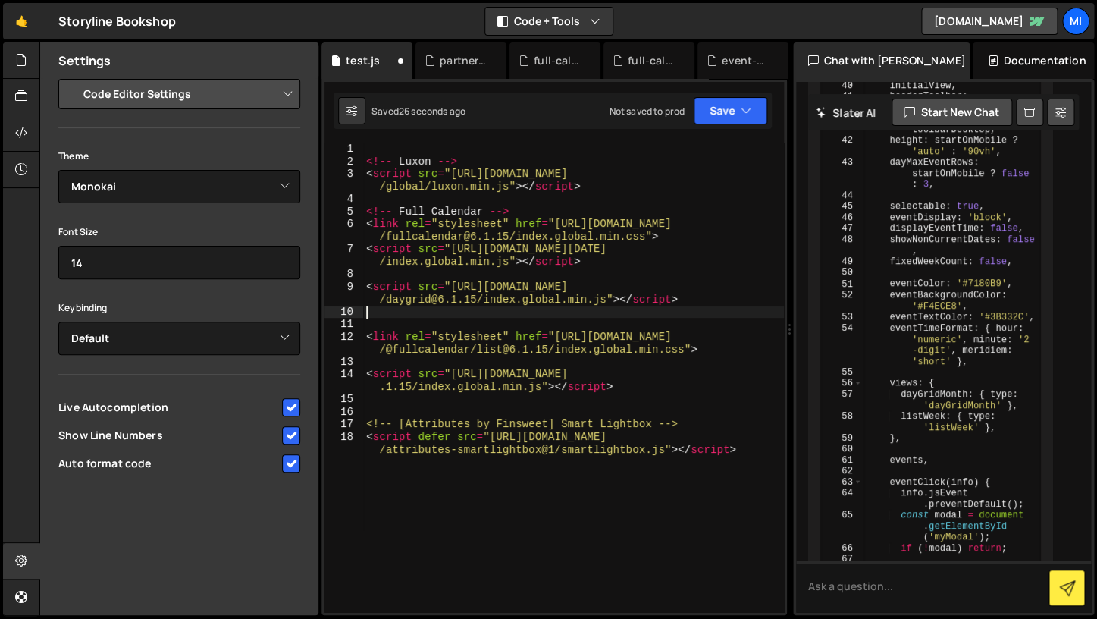
type textarea "<script src="https://cdn.jsdelivr.net/npm/@fullcalendar/daygrid@6.1.15/index.gl…"
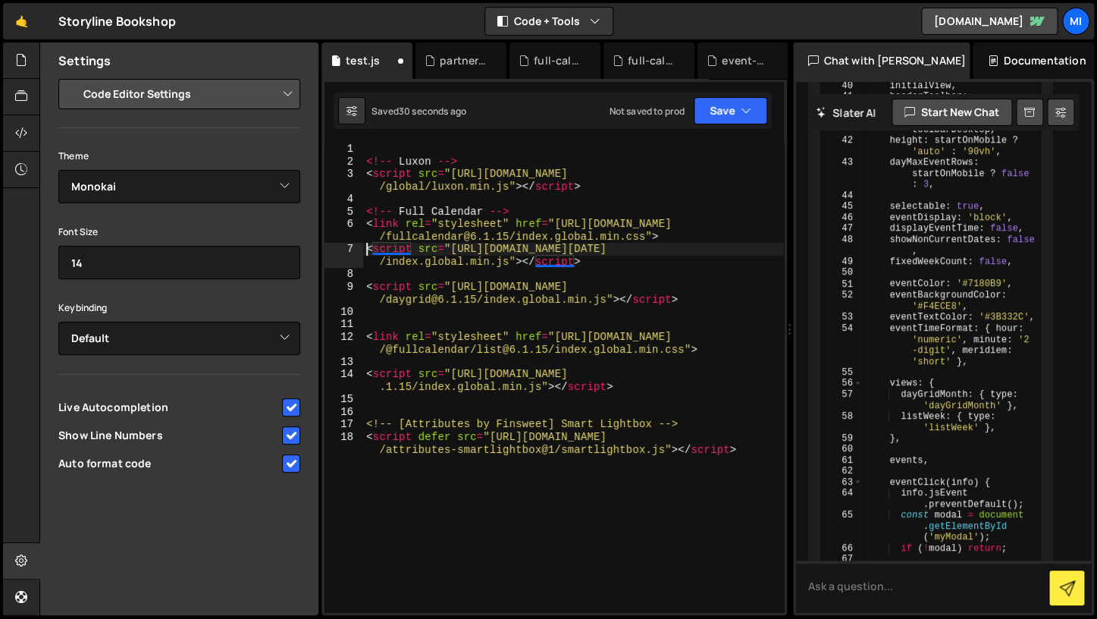
type textarea "<script src="https://cdn.jsdelivr.net/npm/fullcalendar@6.1.15/index.global.min.…"
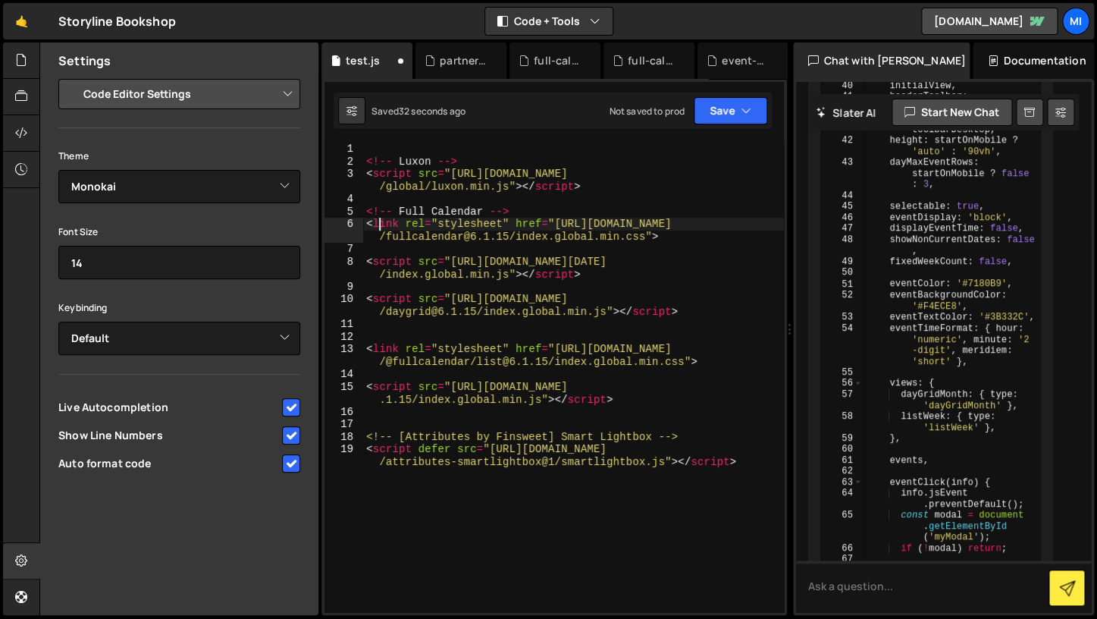
type textarea "<!-- Full Calendar -->"
click at [33, 52] on div at bounding box center [21, 60] width 37 height 36
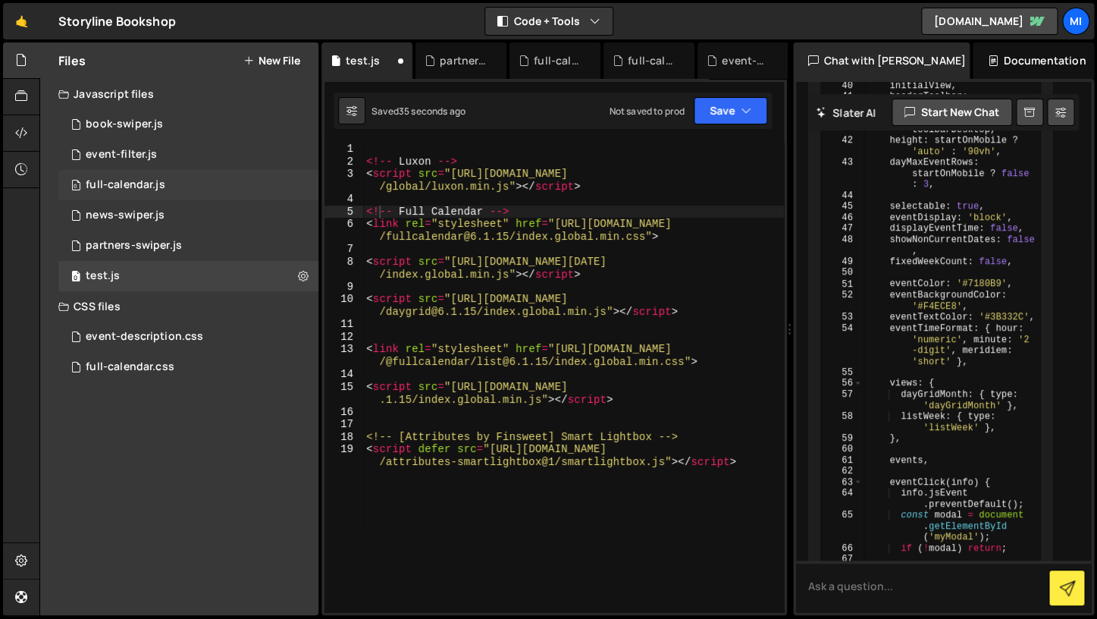
click at [240, 197] on div "0 full-calendar.js 0" at bounding box center [190, 185] width 265 height 30
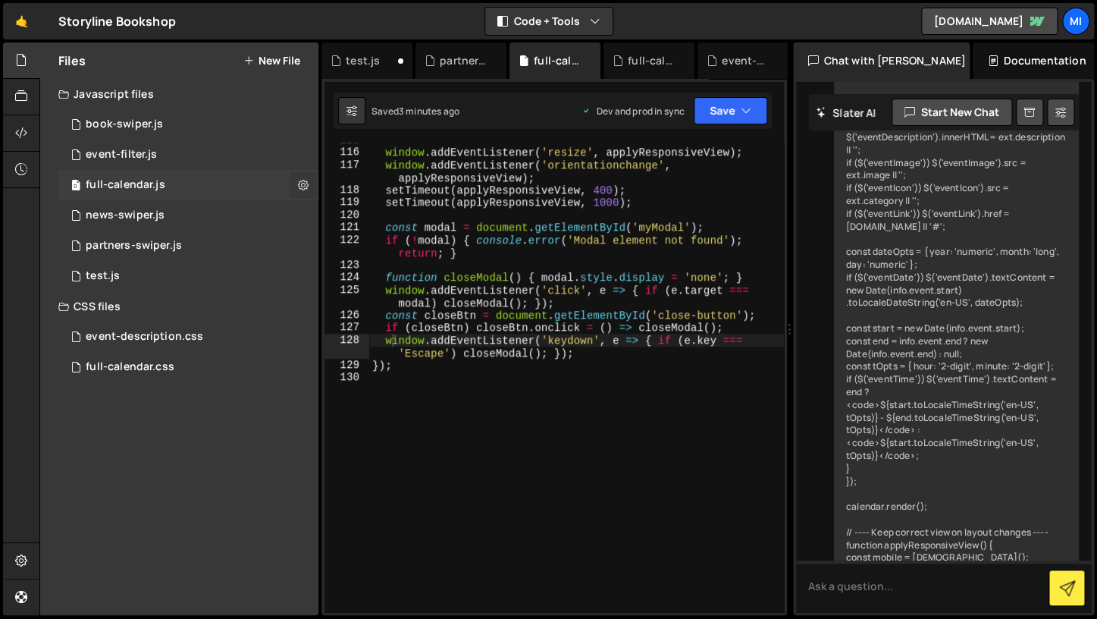
scroll to position [1673, 0]
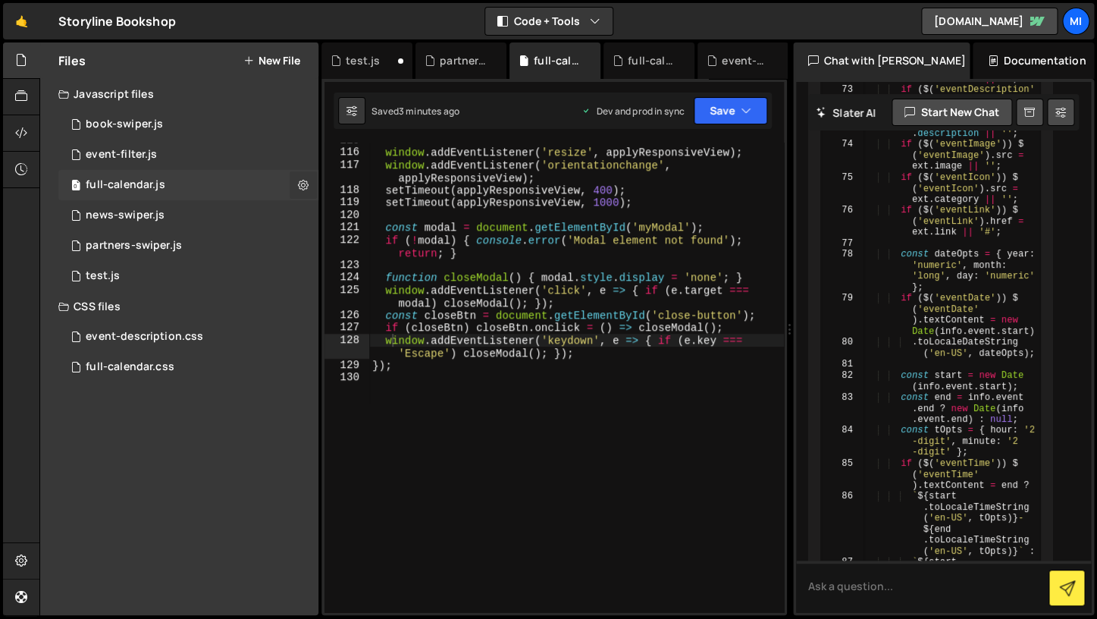
click at [303, 178] on icon at bounding box center [303, 184] width 11 height 14
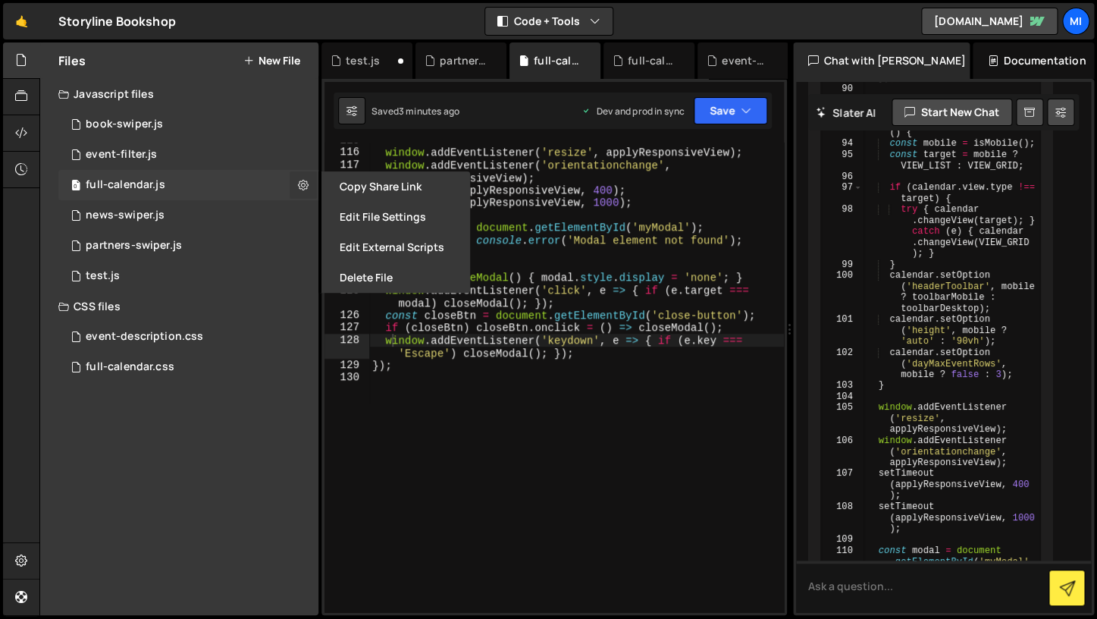
scroll to position [4356, 0]
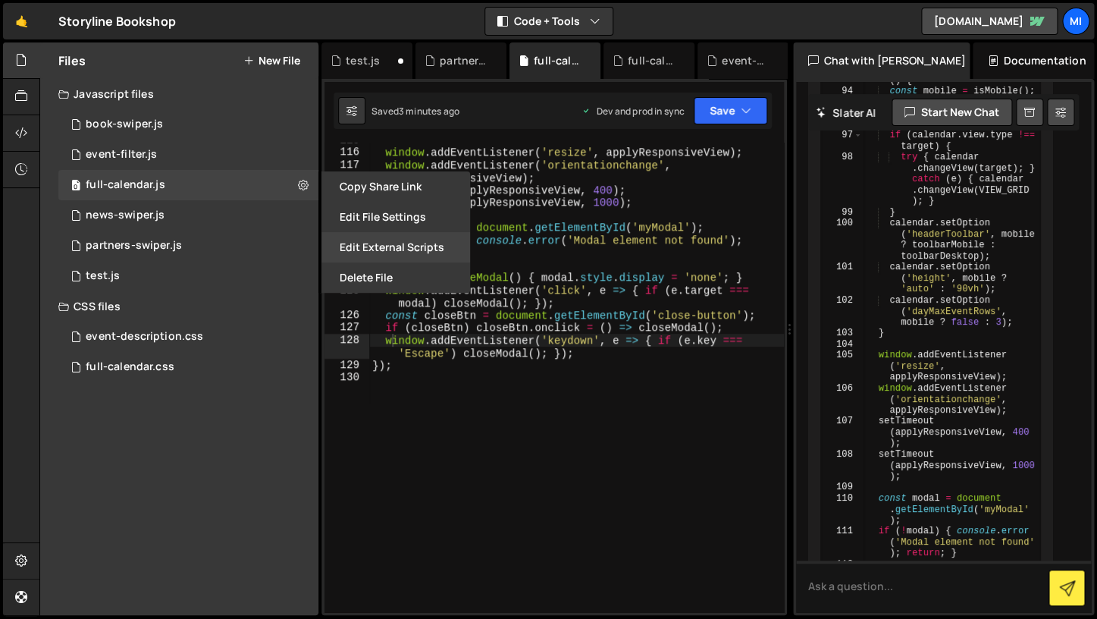
click at [403, 248] on button "Edit External Scripts" at bounding box center [396, 247] width 149 height 30
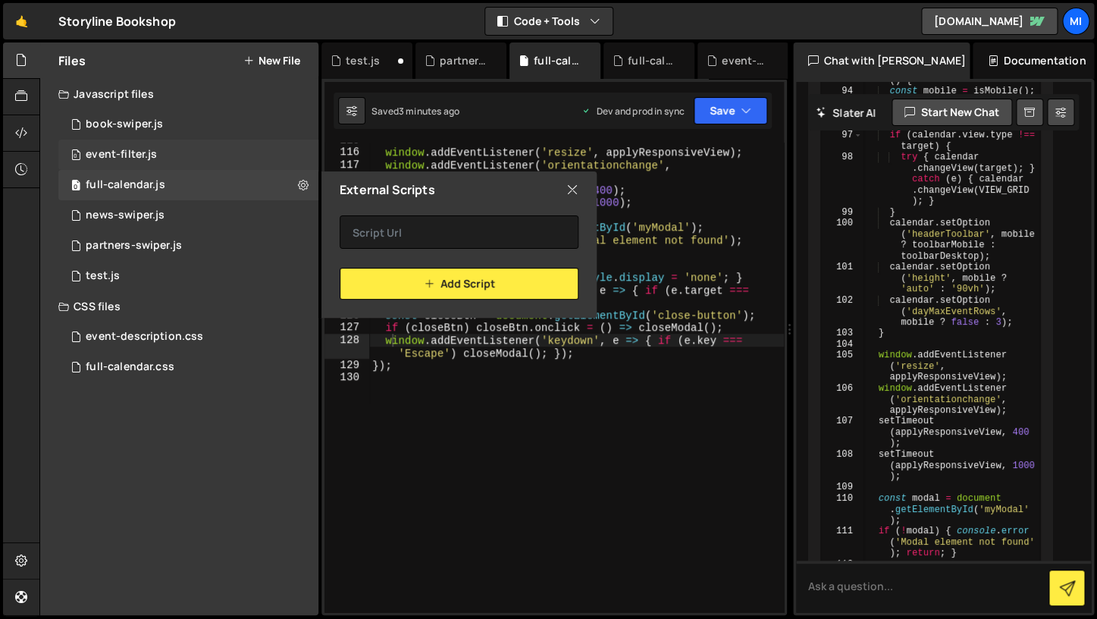
click at [302, 151] on div "0 event-filter.js 0" at bounding box center [190, 155] width 265 height 30
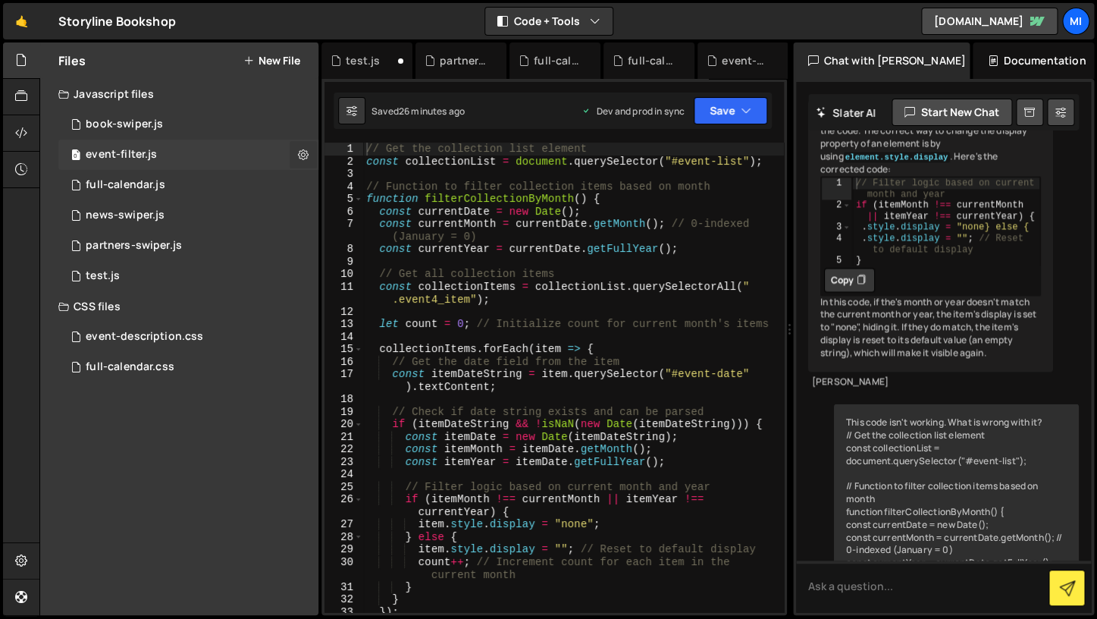
click at [306, 155] on icon at bounding box center [303, 154] width 11 height 14
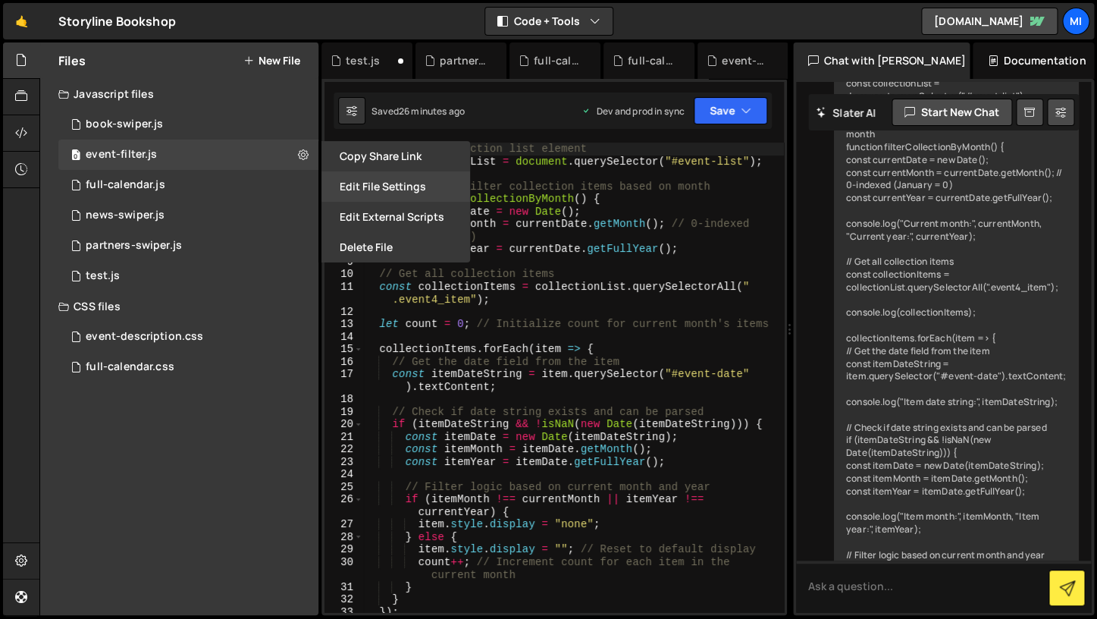
click at [358, 179] on button "Edit File Settings" at bounding box center [396, 186] width 149 height 30
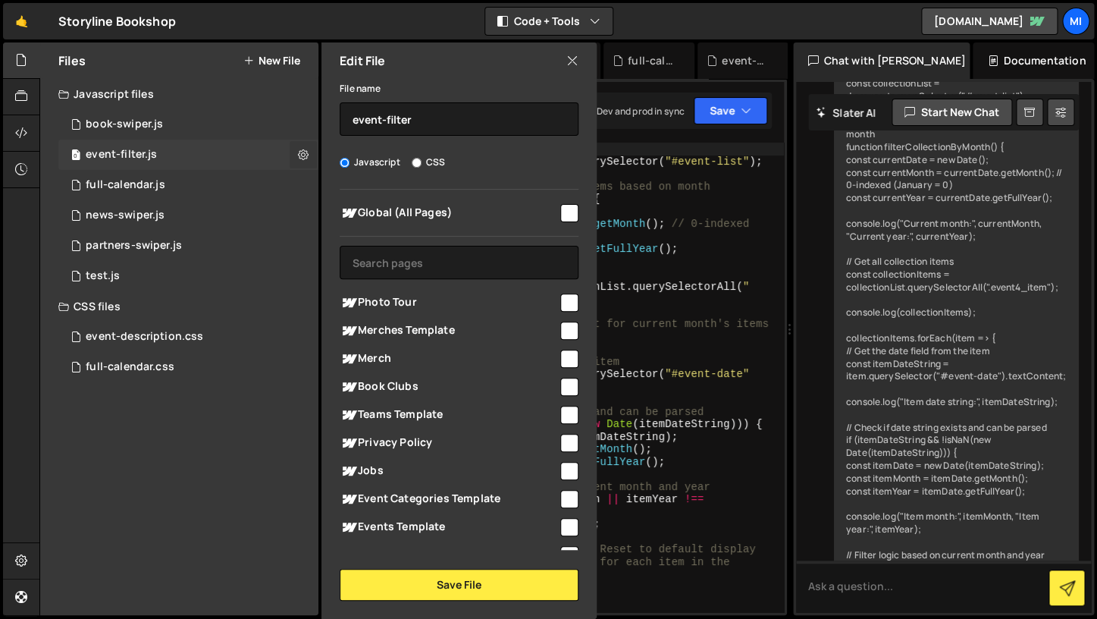
click at [312, 159] on button at bounding box center [303, 154] width 27 height 27
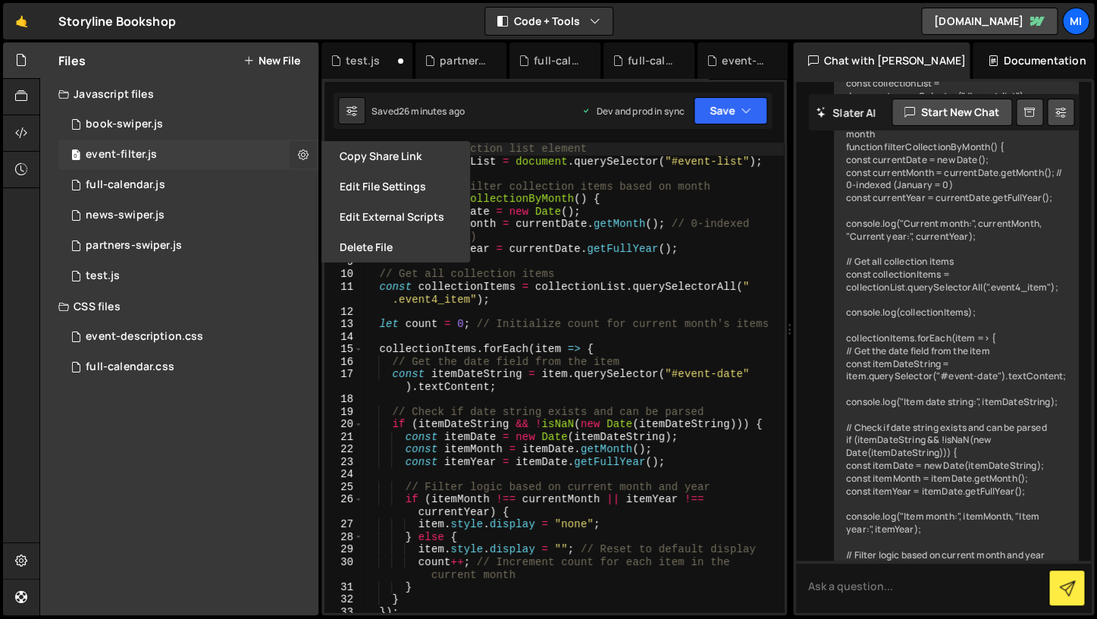
click at [300, 152] on icon at bounding box center [303, 154] width 11 height 14
click at [392, 218] on button "Edit External Scripts" at bounding box center [396, 217] width 149 height 30
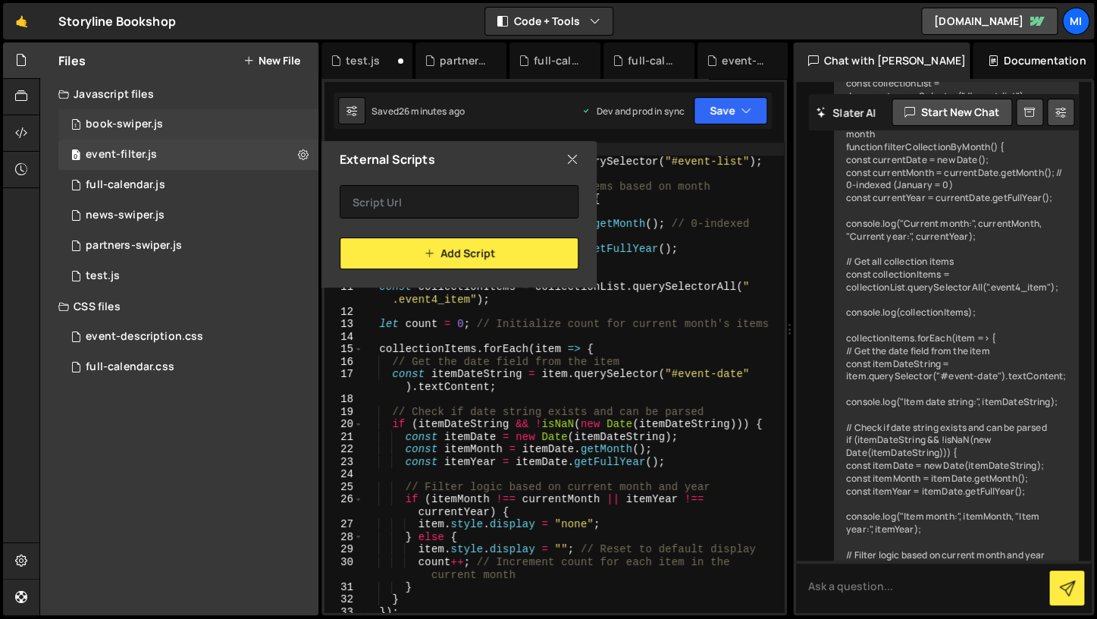
click at [287, 114] on div "1 book-swiper.js 0" at bounding box center [190, 124] width 265 height 30
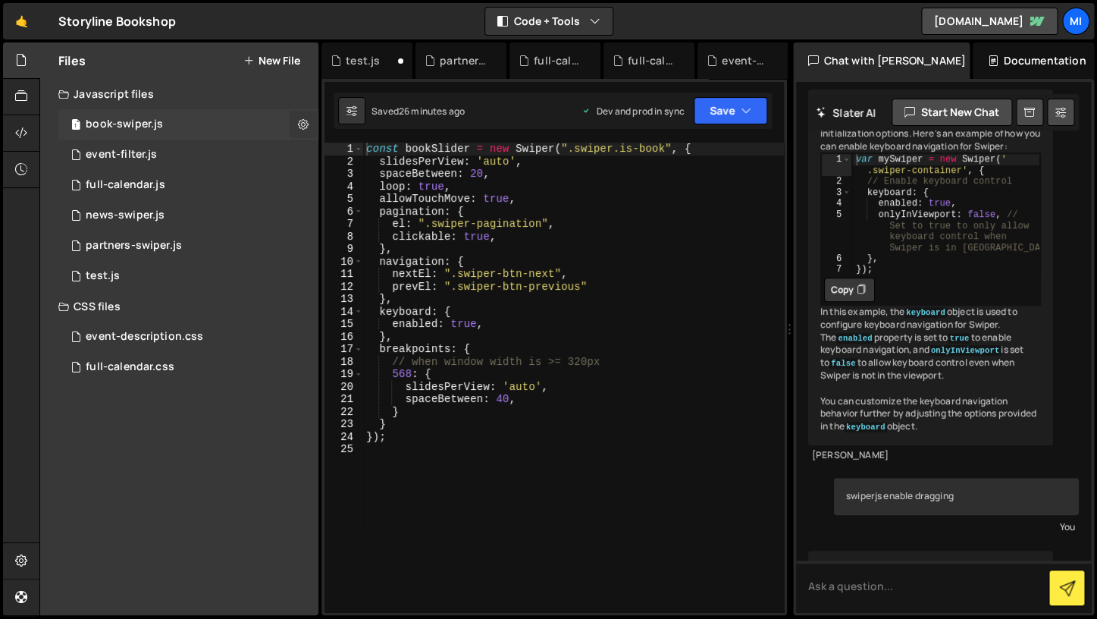
click at [305, 124] on icon at bounding box center [303, 124] width 11 height 14
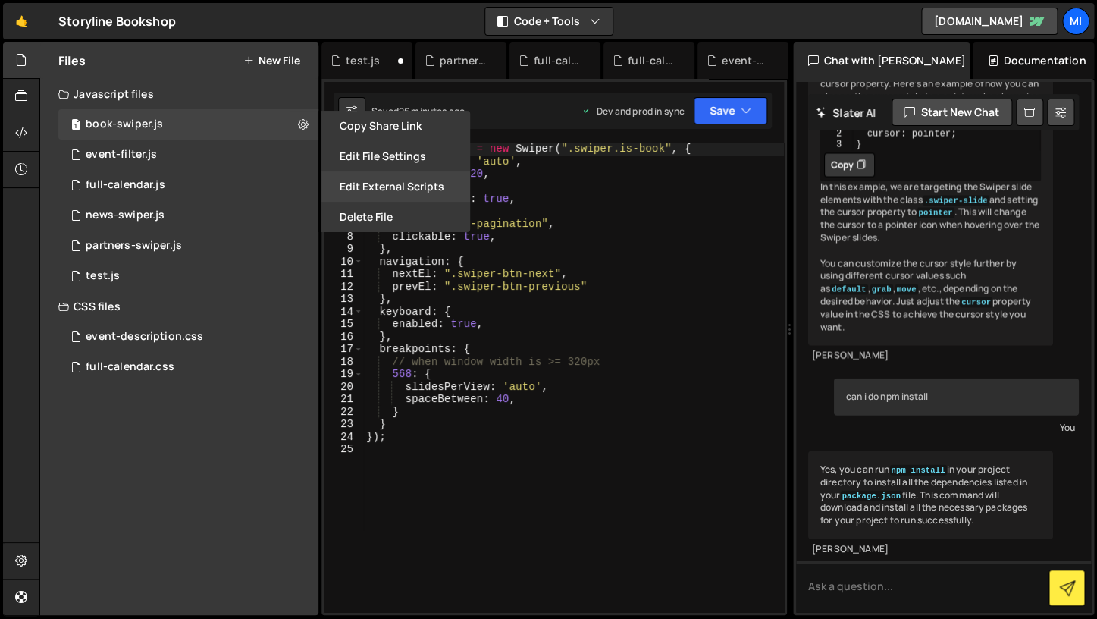
click at [385, 187] on button "Edit External Scripts" at bounding box center [396, 186] width 149 height 30
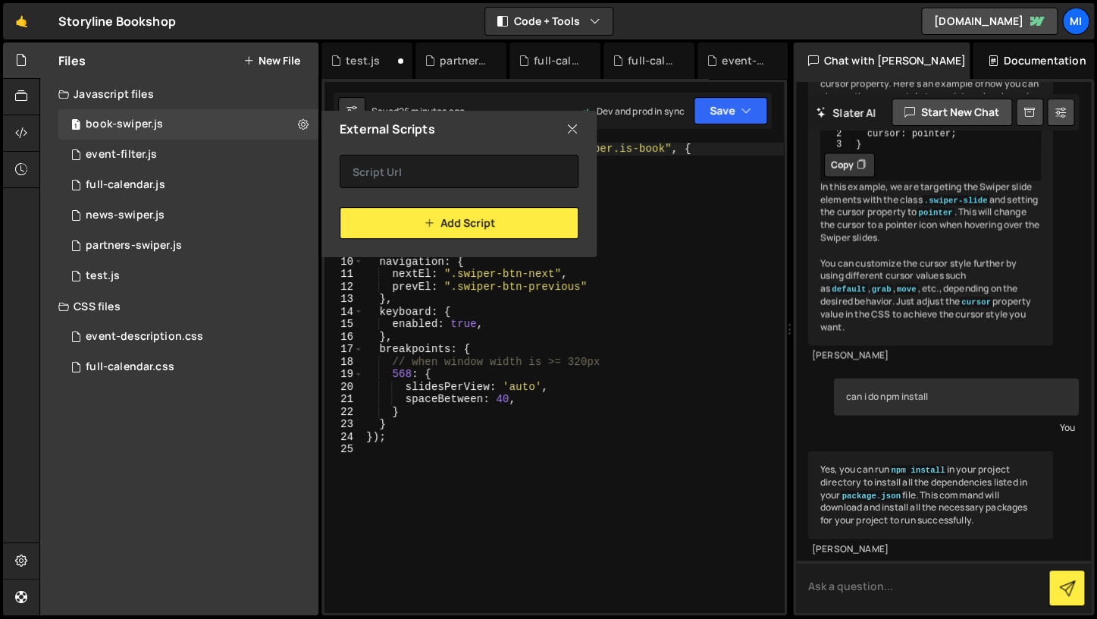
click at [868, 573] on textarea at bounding box center [943, 586] width 295 height 52
paste textarea "Duplicate plugin '@fullcalendar/daygrid'"
type textarea "Duplicate plugin '@fullcalendar/daygrid'"
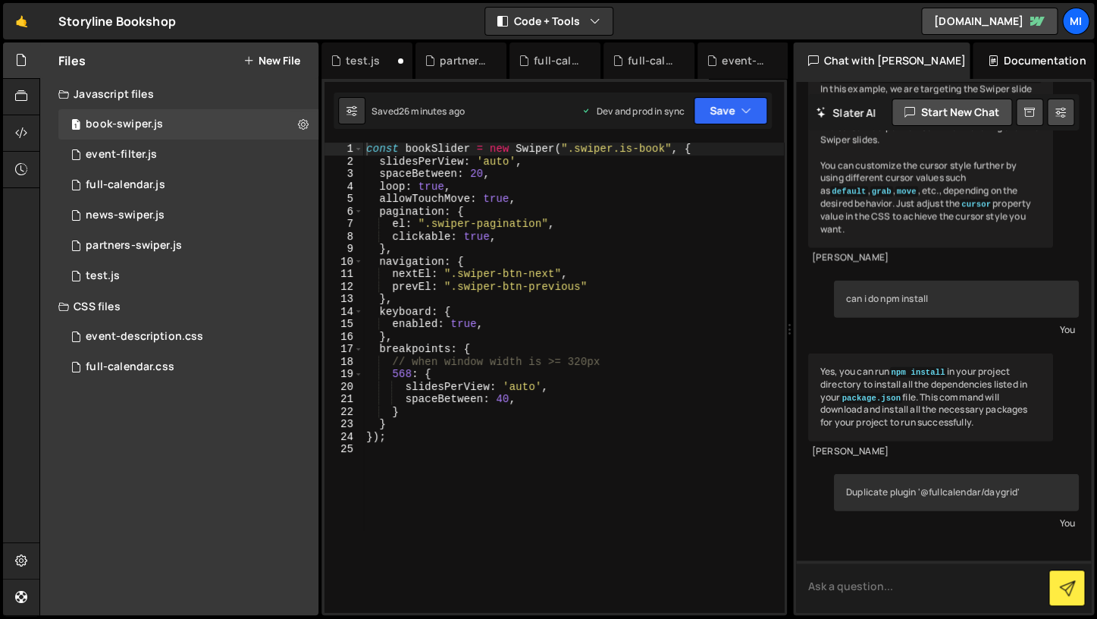
scroll to position [3644, 0]
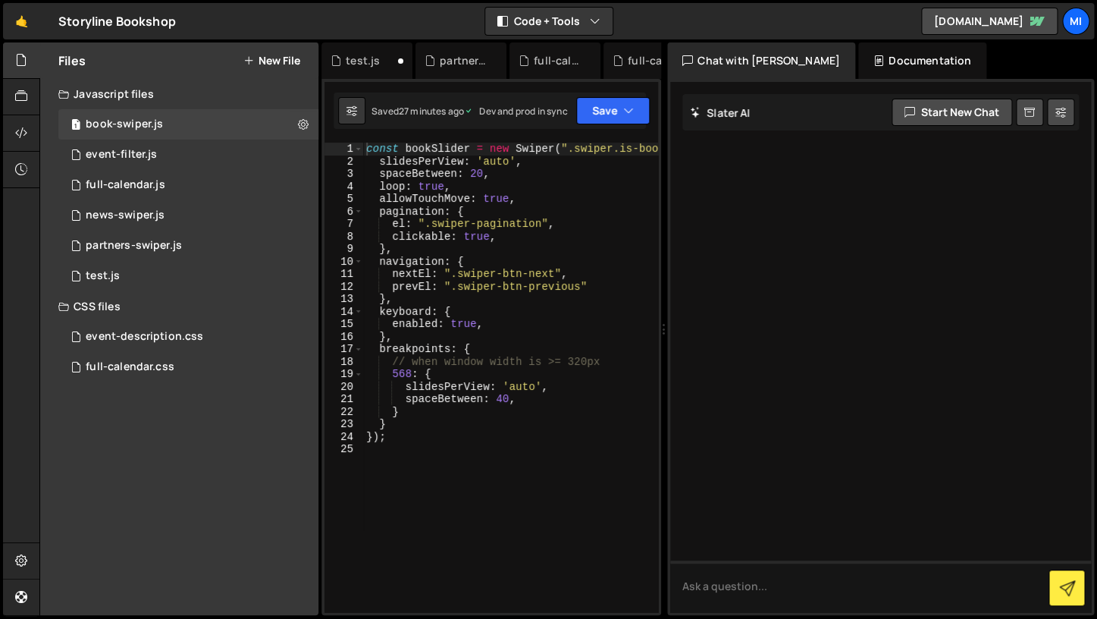
drag, startPoint x: 789, startPoint y: 367, endPoint x: 660, endPoint y: 369, distance: 129.7
click at [660, 369] on div "Files New File Javascript files 1 book-swiper.js 0 0 event-filter.js 0 0 full-c…" at bounding box center [568, 328] width 1058 height 573
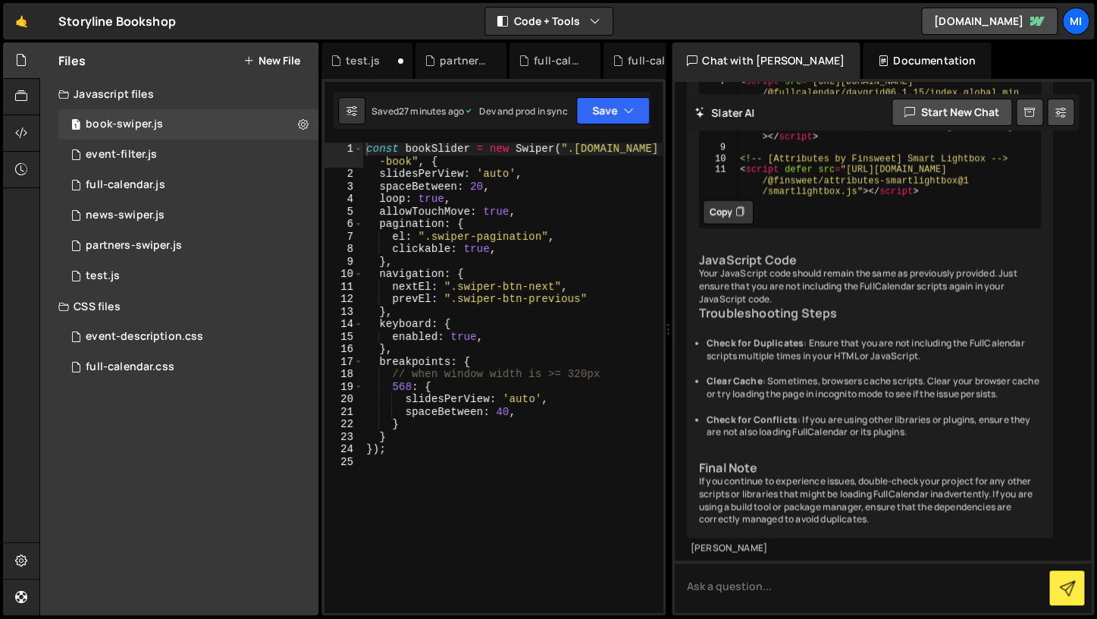
scroll to position [3637, 0]
drag, startPoint x: 742, startPoint y: 228, endPoint x: 983, endPoint y: 335, distance: 263.8
click at [983, 241] on div "<!-- Luxon --> < script src = "https://cdn.jsdelivr.net/npm/luxon@3.4.4 /build/…" at bounding box center [888, 103] width 304 height 275
click at [977, 241] on div "<!-- Luxon --> < script src = "https://cdn.jsdelivr.net/npm/luxon@3.4.4 /build/…" at bounding box center [888, 103] width 304 height 275
click at [912, 241] on div "<!-- Luxon --> < script src = "https://cdn.jsdelivr.net/npm/luxon@3.4.4 /build/…" at bounding box center [888, 103] width 304 height 275
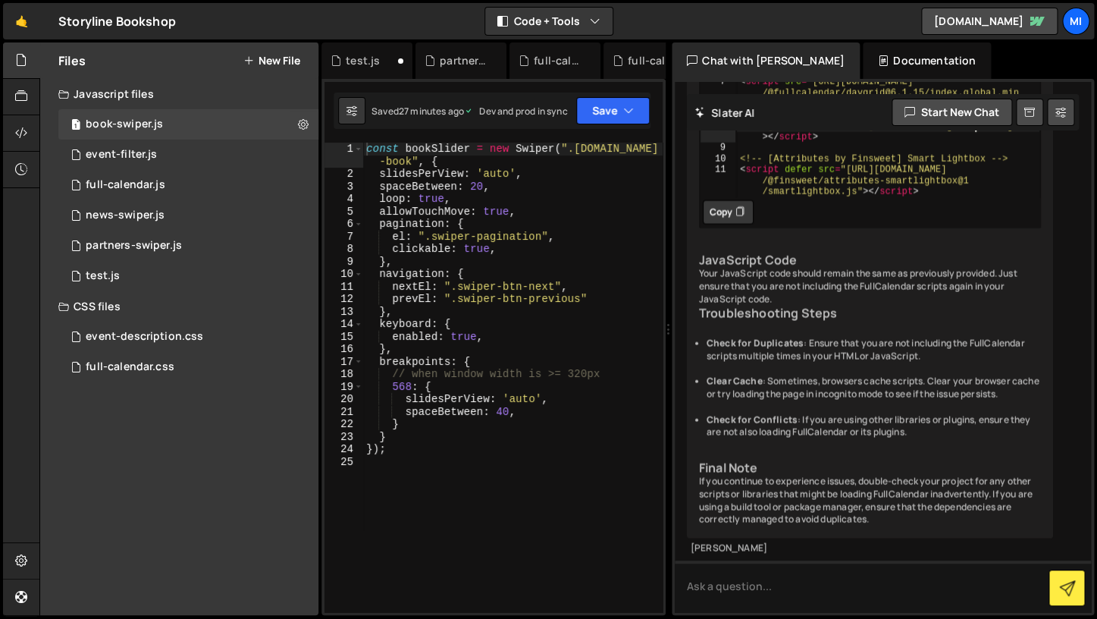
click at [912, 241] on div "<!-- Luxon --> < script src = "https://cdn.jsdelivr.net/npm/luxon@3.4.4 /build/…" at bounding box center [888, 103] width 304 height 275
click at [924, 241] on div "<!-- Luxon --> < script src = "https://cdn.jsdelivr.net/npm/luxon@3.4.4 /build/…" at bounding box center [888, 103] width 304 height 275
type textarea "<script src="https://cdn.jsdelivr.net/npm/@fullcalendar/list@6.1.15/index.globa…"
click at [834, 372] on div "The error message "Duplicate plugin '@fullcalendar/daygrid'" typically indicate…" at bounding box center [870, 174] width 366 height 727
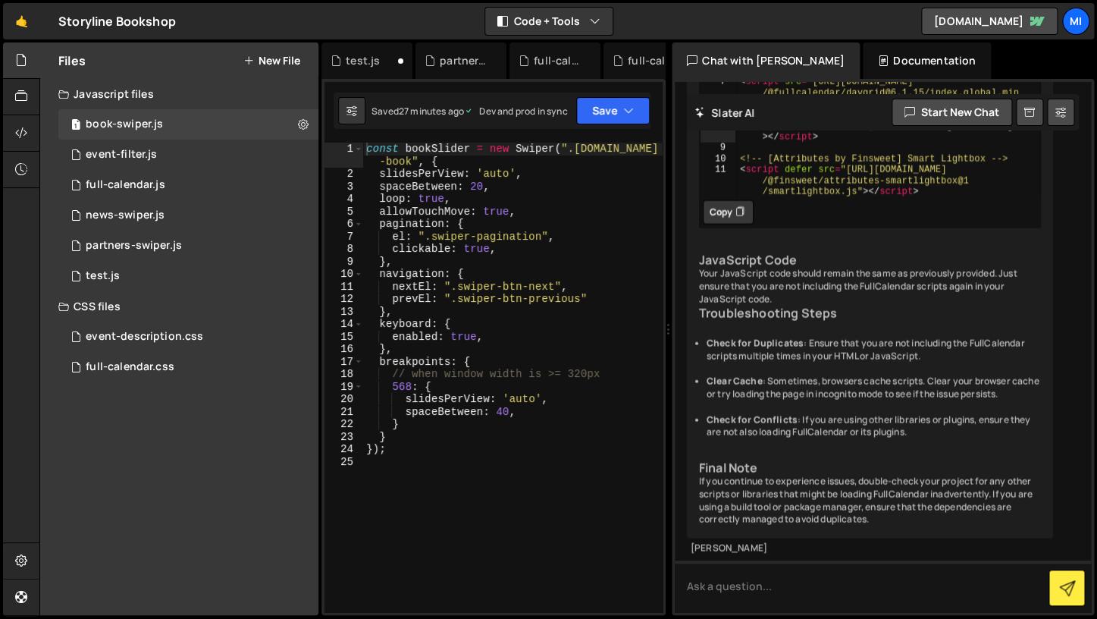
click at [834, 372] on div "The error message "Duplicate plugin '@fullcalendar/daygrid'" typically indicate…" at bounding box center [870, 174] width 366 height 727
click at [855, 388] on div "The error message "Duplicate plugin '@fullcalendar/daygrid'" typically indicate…" at bounding box center [870, 174] width 366 height 727
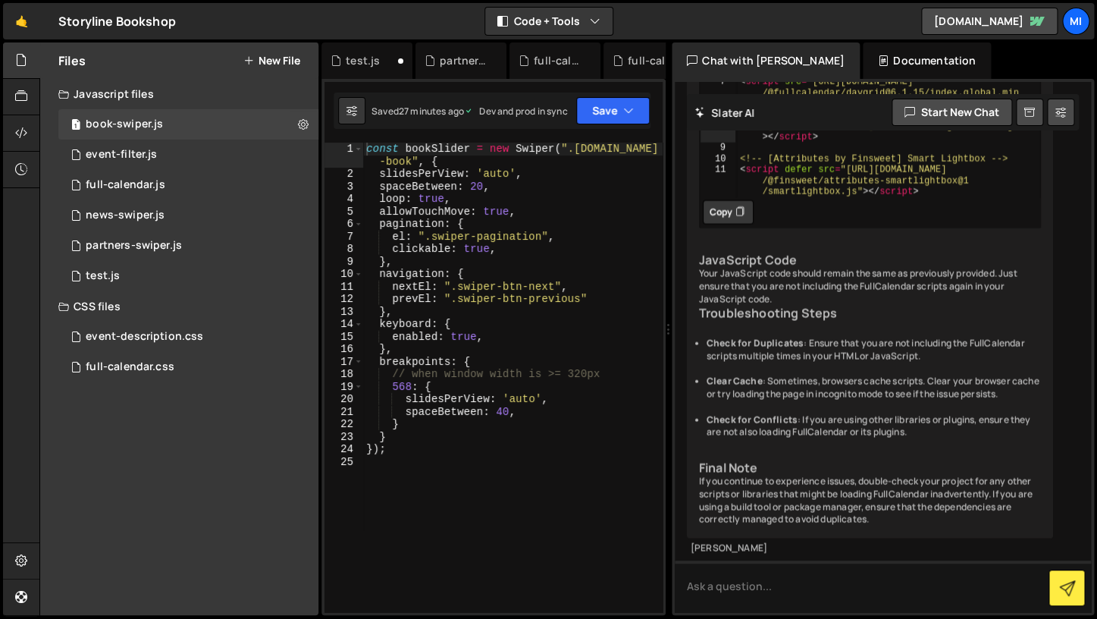
scroll to position [3909, 0]
click at [855, 389] on ul "Check for Duplicates : Ensure that you are not including the FullCalendar scrip…" at bounding box center [870, 388] width 342 height 102
click at [855, 388] on li "Clear Cache : Sometimes, browsers cache scripts. Clear your browser cache or tr…" at bounding box center [874, 388] width 334 height 26
click at [825, 391] on ul "Check for Duplicates : Ensure that you are not including the FullCalendar scrip…" at bounding box center [870, 388] width 342 height 102
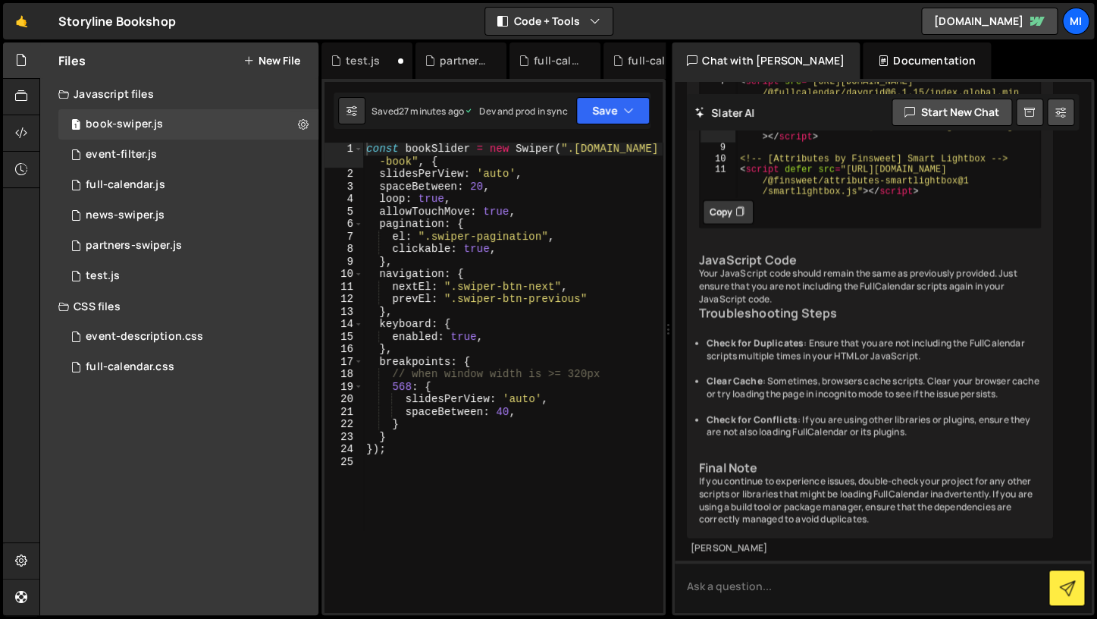
click at [825, 391] on ul "Check for Duplicates : Ensure that you are not including the FullCalendar scrip…" at bounding box center [870, 388] width 342 height 102
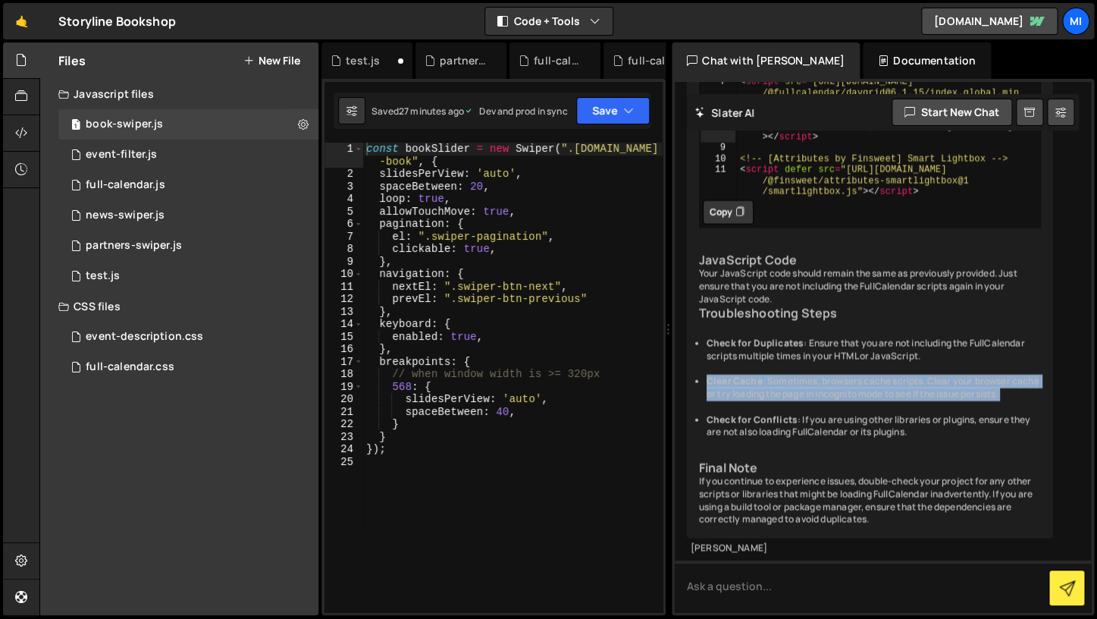
click at [888, 443] on div "The error message "Duplicate plugin '@fullcalendar/daygrid'" typically indicate…" at bounding box center [870, 174] width 366 height 727
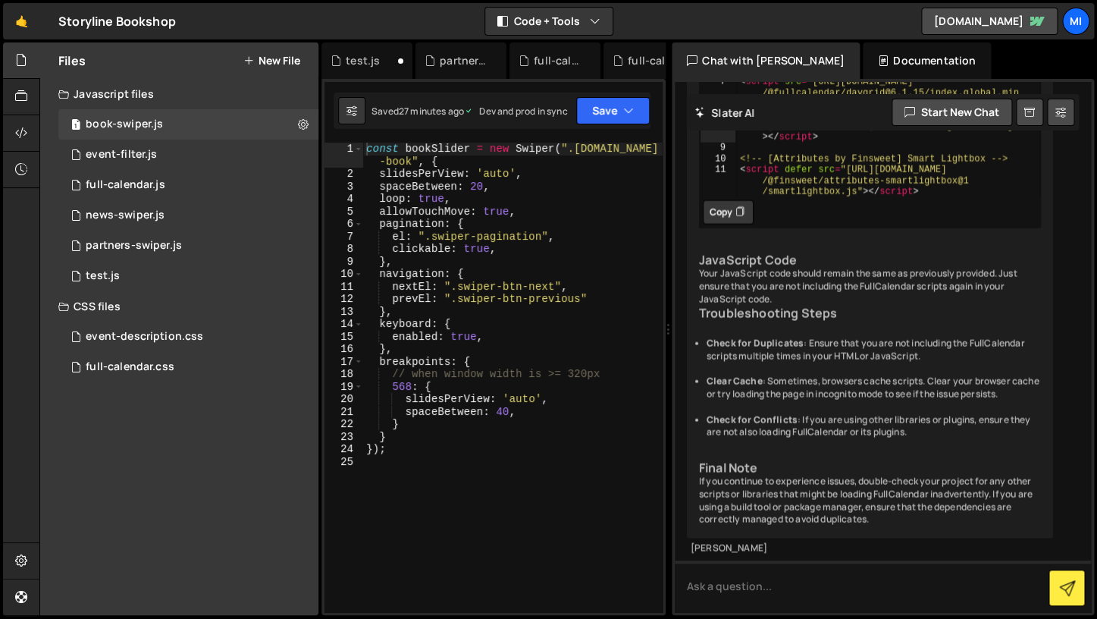
click at [888, 443] on div "The error message "Duplicate plugin '@fullcalendar/daygrid'" typically indicate…" at bounding box center [870, 174] width 366 height 727
click at [866, 375] on li "Clear Cache : Sometimes, browsers cache scripts. Clear your browser cache or tr…" at bounding box center [874, 388] width 334 height 26
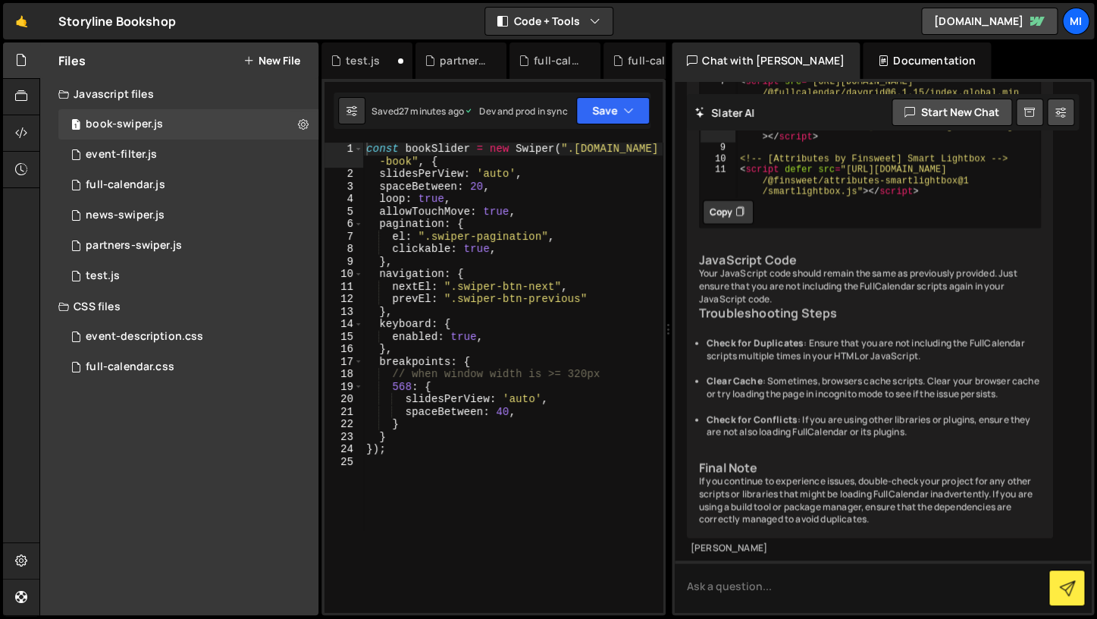
click at [866, 375] on li "Clear Cache : Sometimes, browsers cache scripts. Clear your browser cache or tr…" at bounding box center [874, 388] width 334 height 26
click at [731, 598] on textarea at bounding box center [883, 586] width 416 height 52
paste textarea "The resource from “https://cdn.jsdelivr.net/npm/fullcalendar@6.1.15/index.globa…"
type textarea "The resource from “https://cdn.jsdelivr.net/npm/fullcalendar@6.1.15/index.globa…"
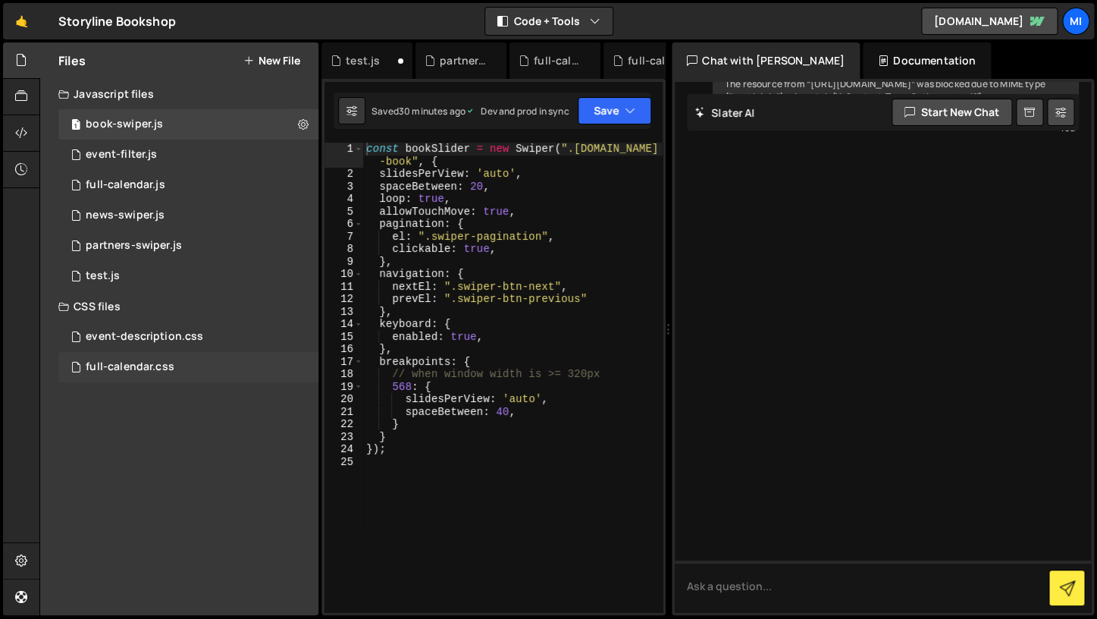
click at [218, 377] on div "full-calendar.css 0" at bounding box center [188, 367] width 260 height 30
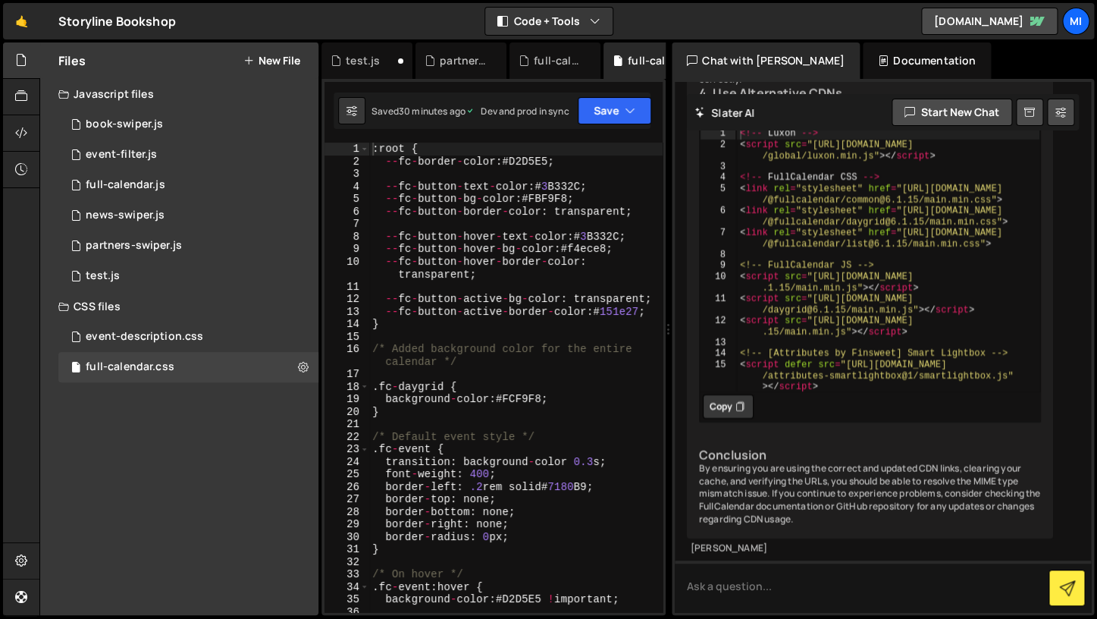
scroll to position [13723, 0]
click at [296, 362] on button at bounding box center [303, 366] width 27 height 27
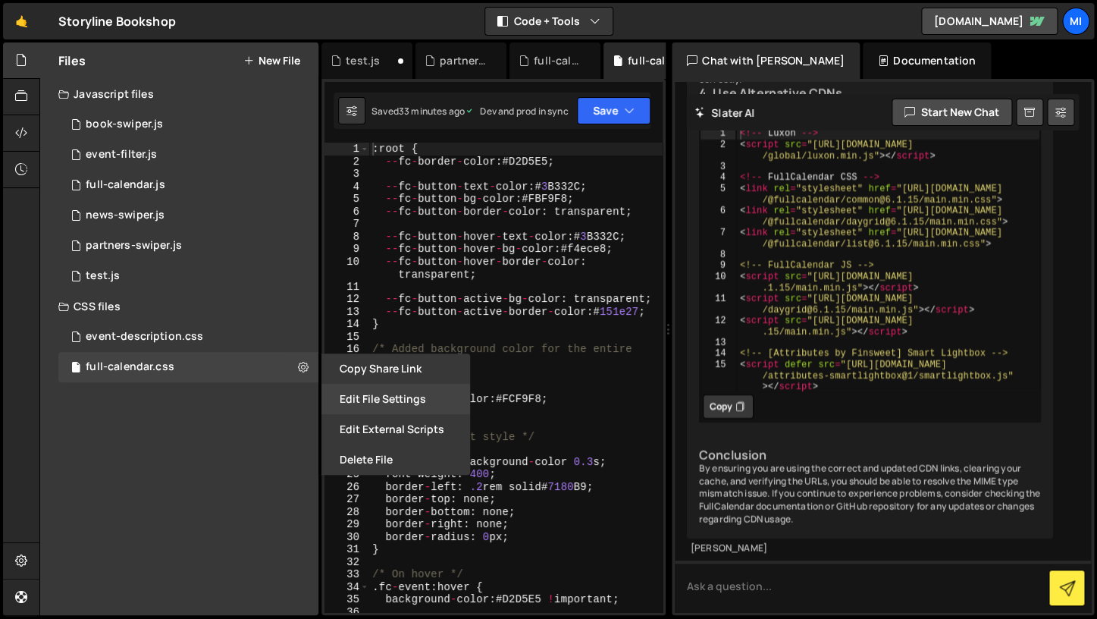
click at [370, 399] on button "Edit File Settings" at bounding box center [396, 399] width 149 height 30
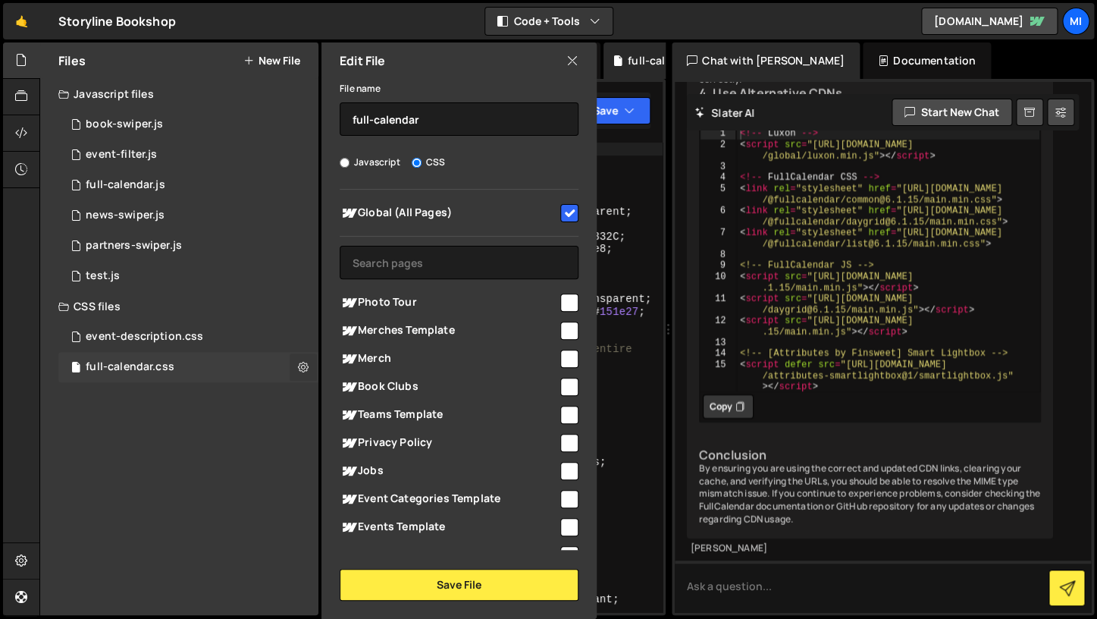
click at [312, 356] on button at bounding box center [303, 366] width 27 height 27
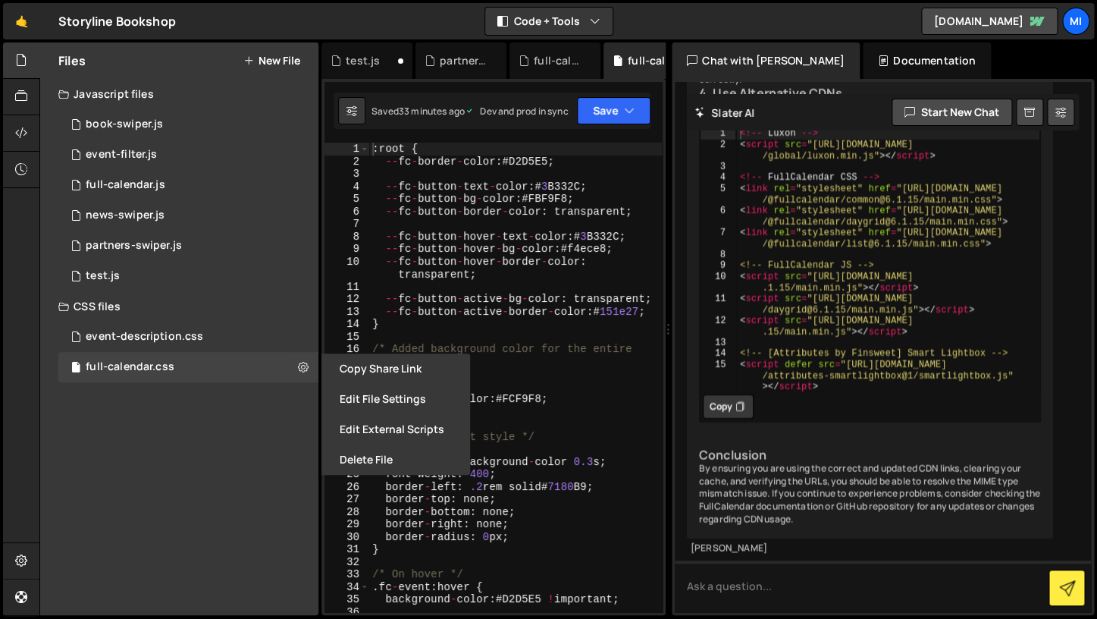
type textarea "--fc-button-active-border-color: #151e27;"
click at [461, 308] on div ": root { -- fc - border - color : # D2D5E5 ; -- fc - button - text - color : # …" at bounding box center [515, 390] width 293 height 494
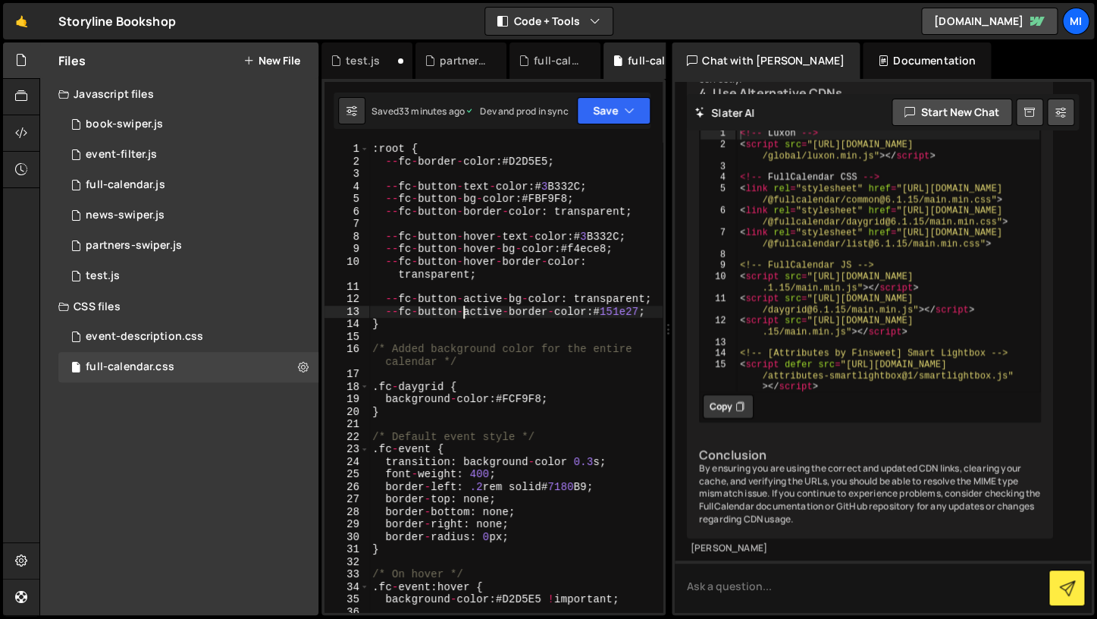
scroll to position [14107, 0]
click at [796, 350] on div "<!-- Luxon --> < script src = "https://unpkg.com/luxon@3.4.4/build /global/luxo…" at bounding box center [888, 281] width 304 height 308
type textarea "<!-- Luxon -->"
click at [796, 350] on div "<!-- Luxon --> < script src = "https://unpkg.com/luxon@3.4.4/build /global/luxo…" at bounding box center [888, 281] width 304 height 308
click at [795, 335] on div "The error message you're encountering indicates that the browser is blocking th…" at bounding box center [870, 23] width 366 height 1029
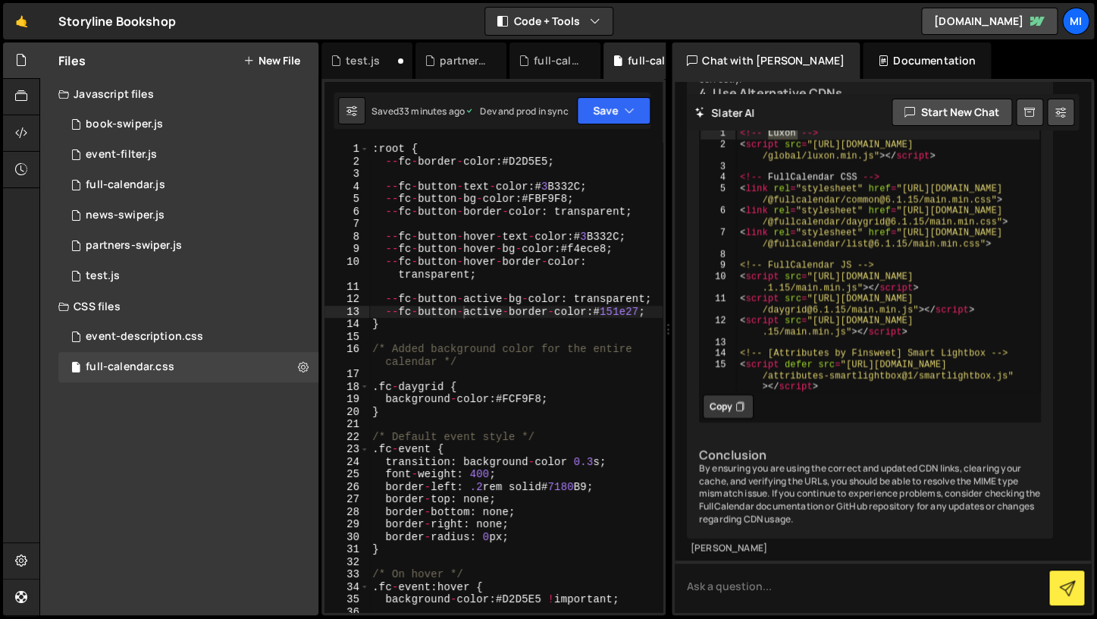
click at [795, 335] on div "The error message you're encountering indicates that the browser is blocking th…" at bounding box center [870, 23] width 366 height 1029
click at [811, 352] on div "The error message you're encountering indicates that the browser is blocking th…" at bounding box center [870, 23] width 366 height 1029
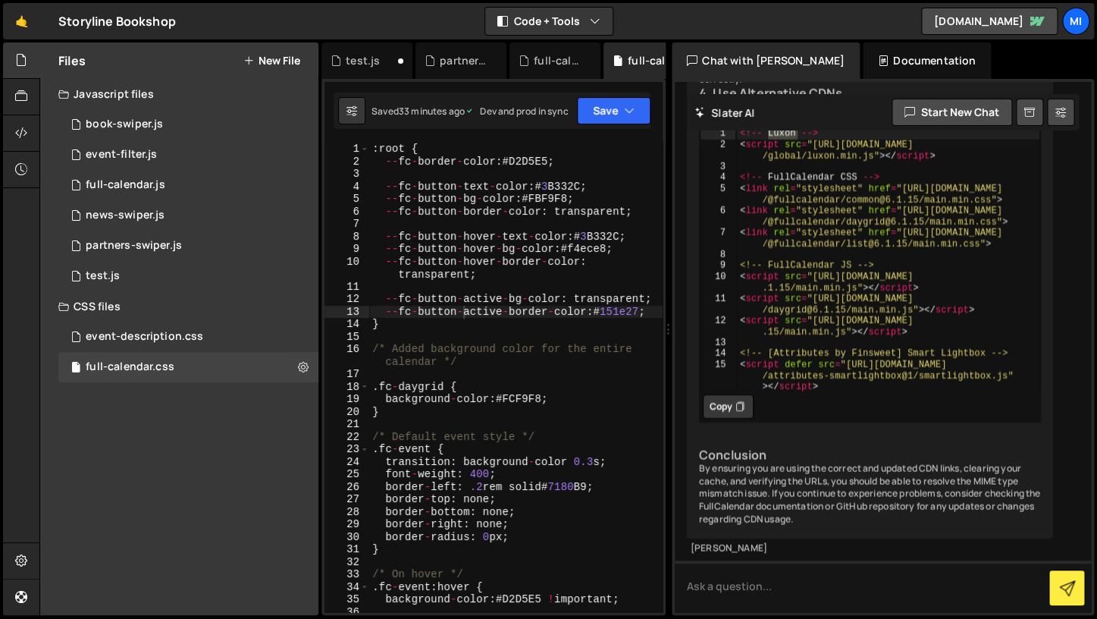
click at [811, 352] on div "The error message you're encountering indicates that the browser is blocking th…" at bounding box center [870, 23] width 366 height 1029
click at [811, 302] on div "The error message you're encountering indicates that the browser is blocking th…" at bounding box center [870, 23] width 366 height 1029
click at [780, 586] on textarea at bounding box center [883, 586] width 416 height 52
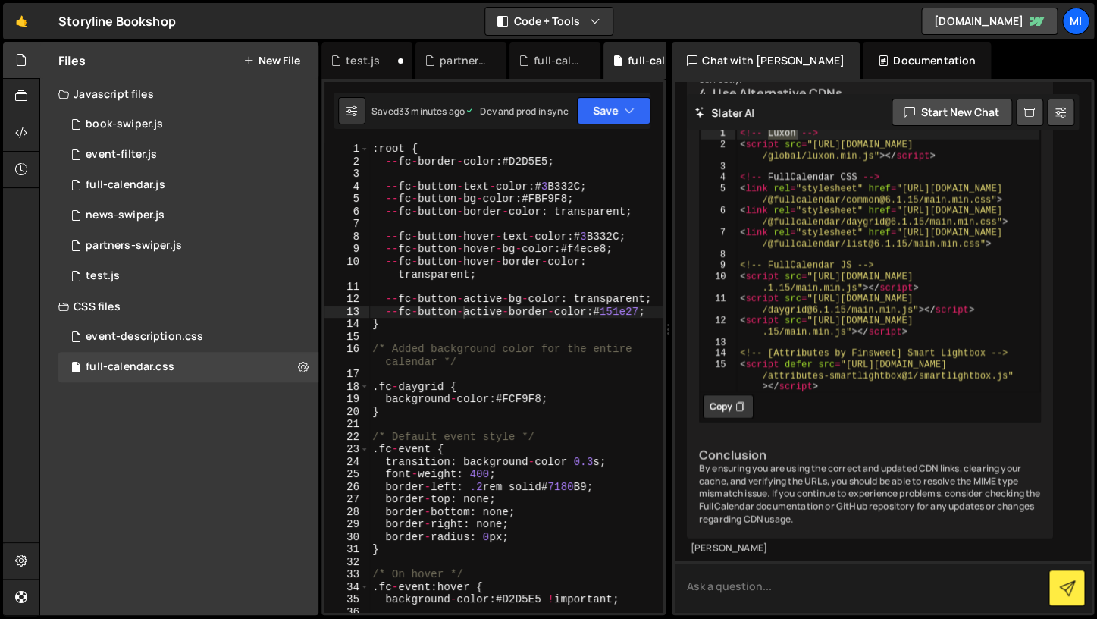
scroll to position [14335, 0]
type textarea "should it go in the head or footer?"
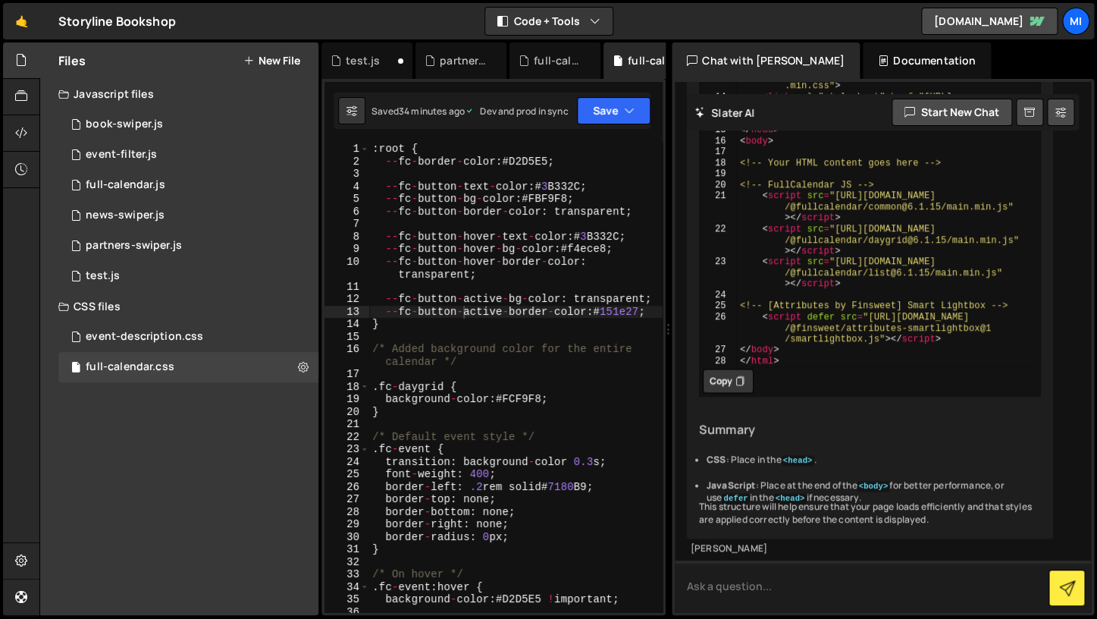
scroll to position [15396, 0]
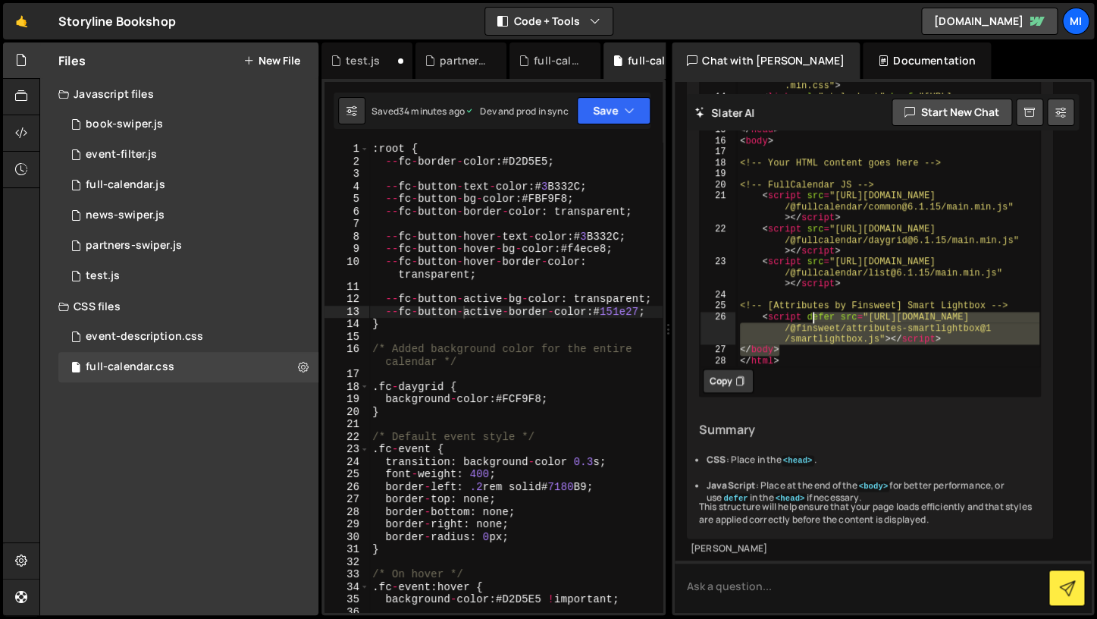
drag, startPoint x: 1009, startPoint y: 362, endPoint x: 736, endPoint y: 260, distance: 291.5
click at [736, 260] on div "<! DOCTYPE html > < html lang = "en" > < head > < meta charset = "UTF-8" > < me…" at bounding box center [888, 124] width 304 height 484
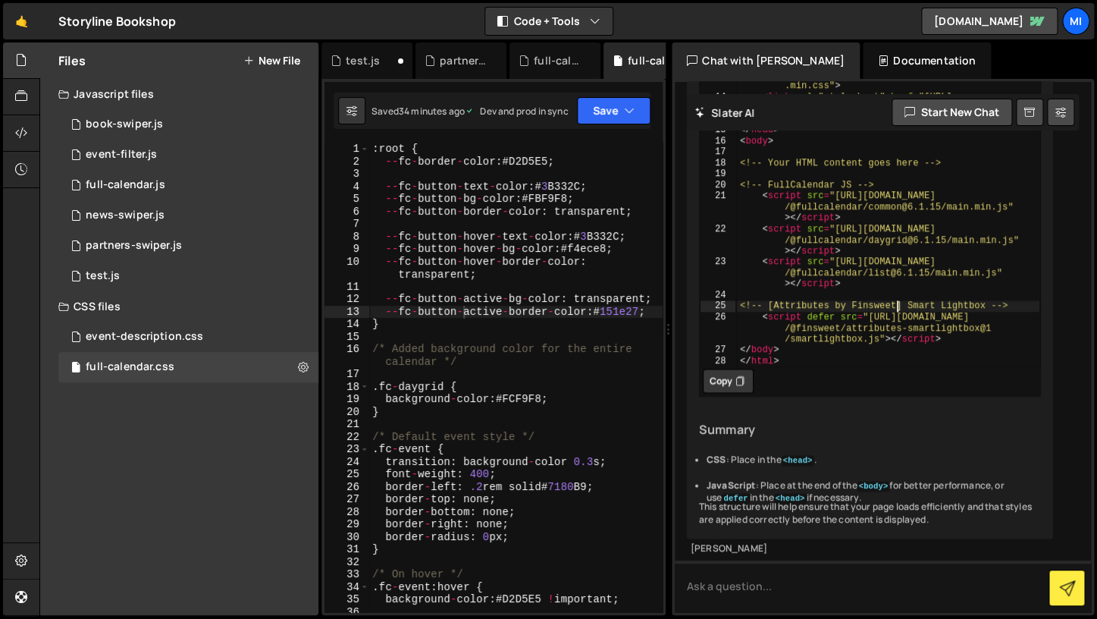
click at [896, 322] on div "<! DOCTYPE html > < html lang = "en" > < head > < meta charset = "UTF-8" > < me…" at bounding box center [888, 135] width 304 height 506
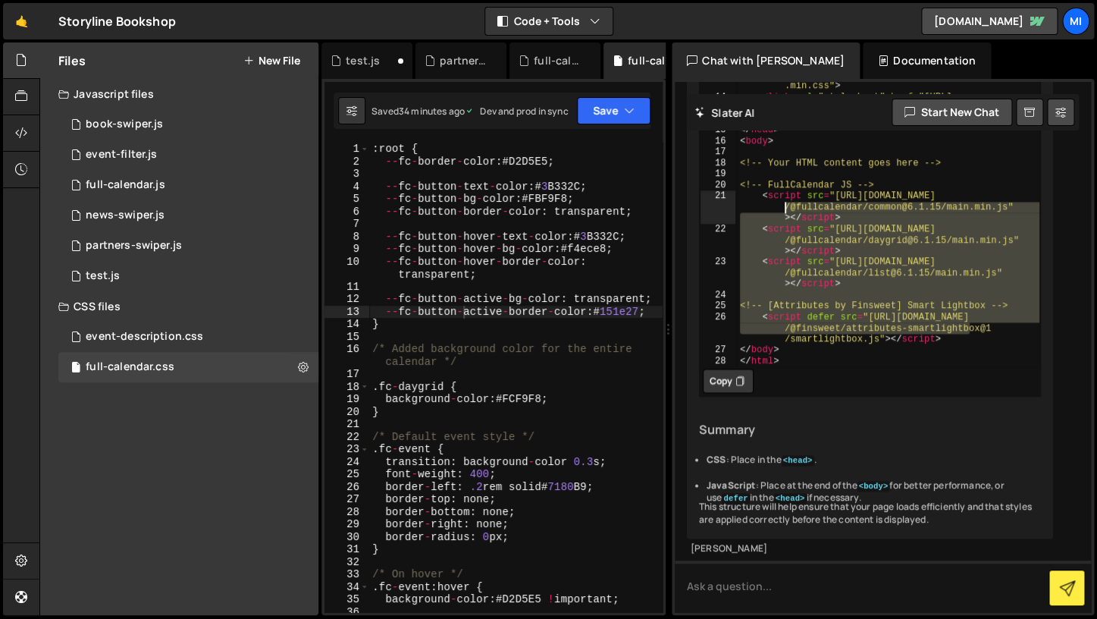
drag, startPoint x: 967, startPoint y: 346, endPoint x: 701, endPoint y: 221, distance: 293.4
click at [736, 221] on div "<! DOCTYPE html > < html lang = "en" > < head > < meta charset = "UTF-8" > < me…" at bounding box center [888, 124] width 304 height 484
type textarea "<script src="https://cdn.jsdelivr.net/npm/@fullcalendar/common@6.1.15/main.min.…"
click at [734, 224] on div "21" at bounding box center [718, 206] width 35 height 33
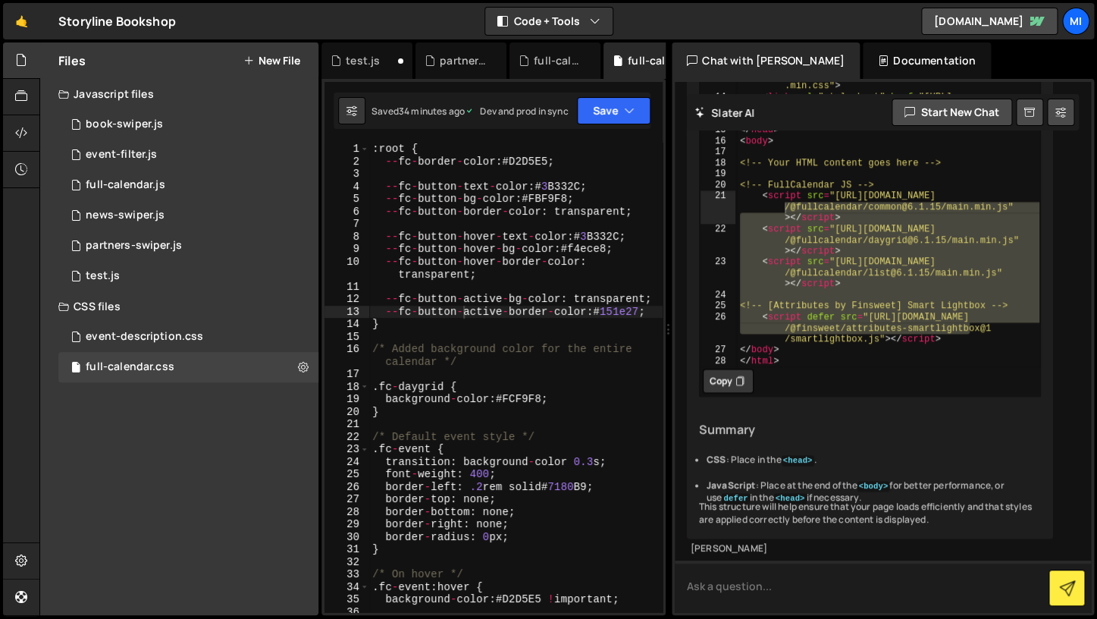
click at [759, 590] on textarea at bounding box center [883, 586] width 416 height 52
type textarea "why is luxon in head"
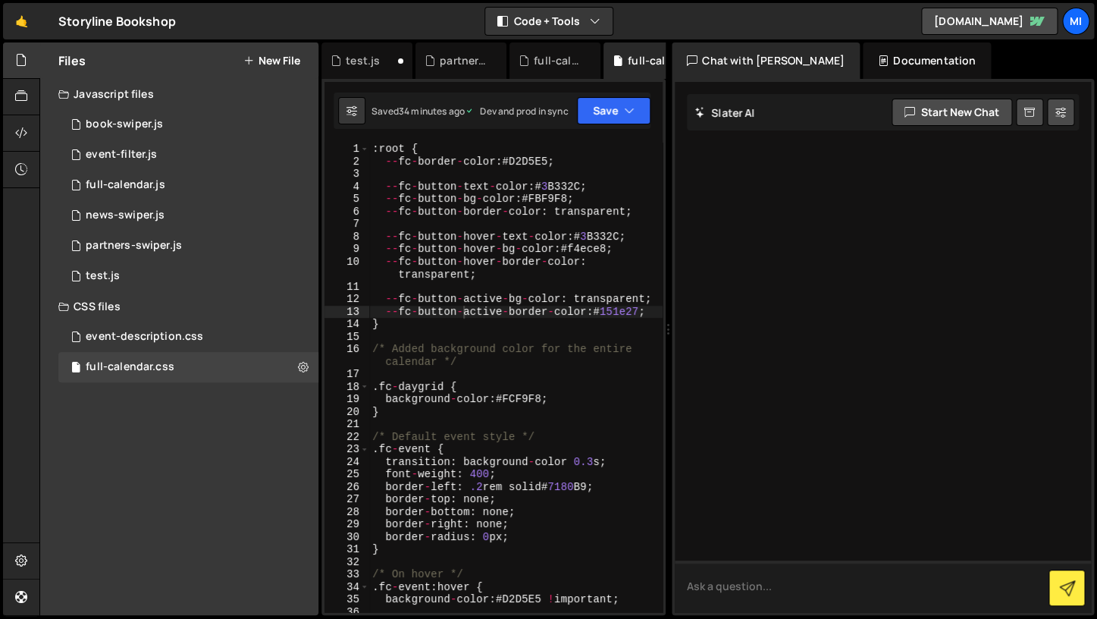
scroll to position [16187, 0]
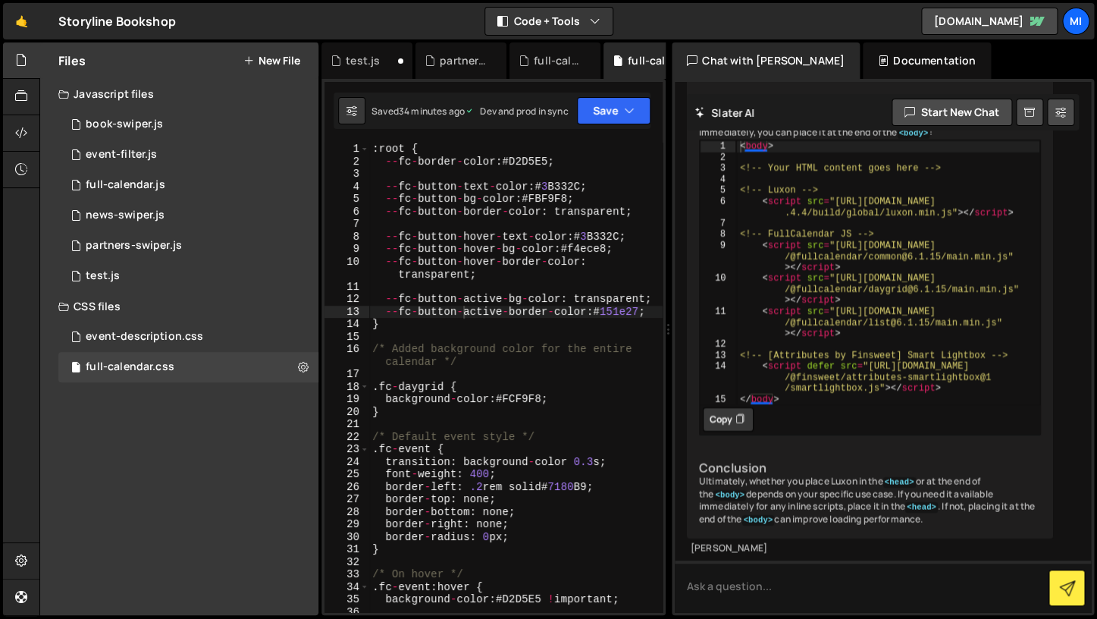
type textarea "}"
click at [527, 406] on div ": root { -- fc - border - color : # D2D5E5 ; -- fc - button - text - color : # …" at bounding box center [515, 390] width 293 height 494
click at [137, 180] on div "full-calendar.js" at bounding box center [126, 185] width 80 height 14
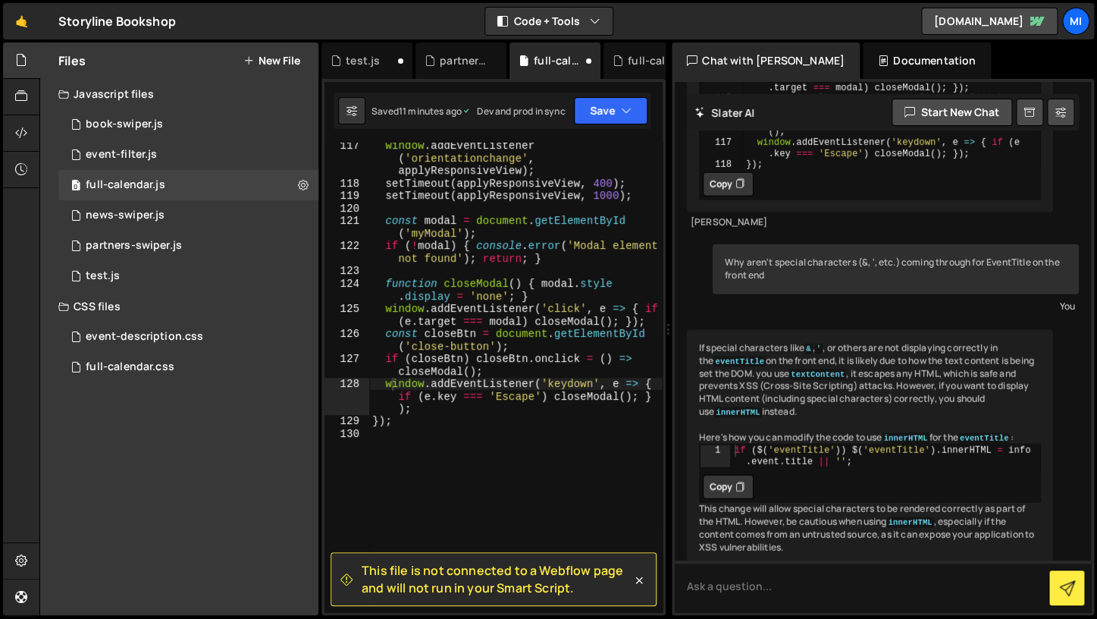
scroll to position [2055, 0]
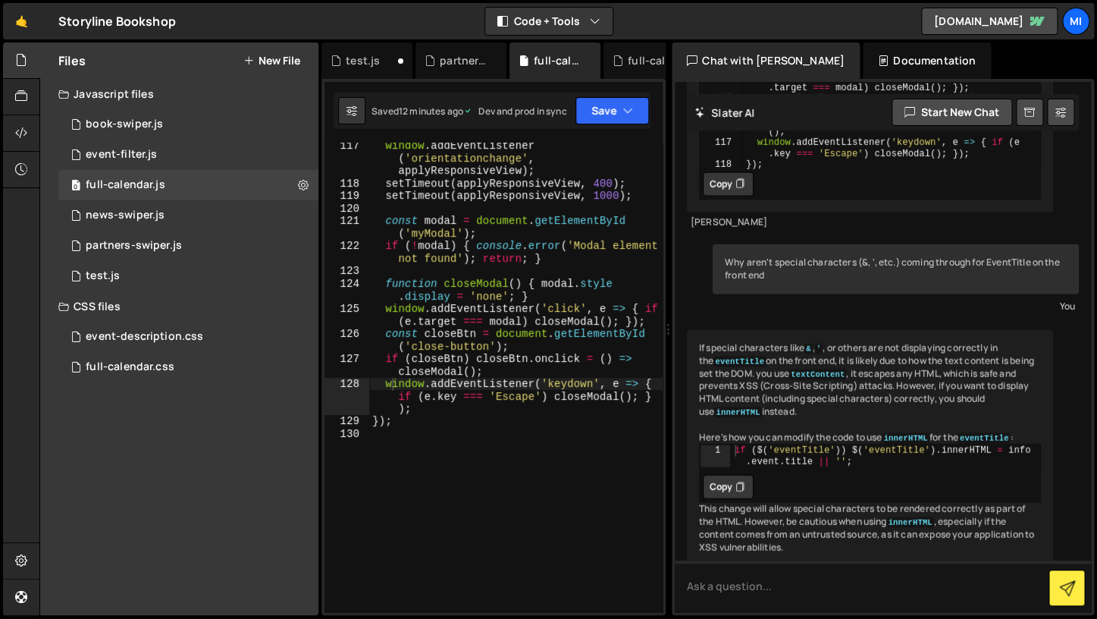
click at [502, 437] on div "window . addEventListener ( 'orientationchange' , applyResponsiveView ) ; setTi…" at bounding box center [515, 399] width 293 height 519
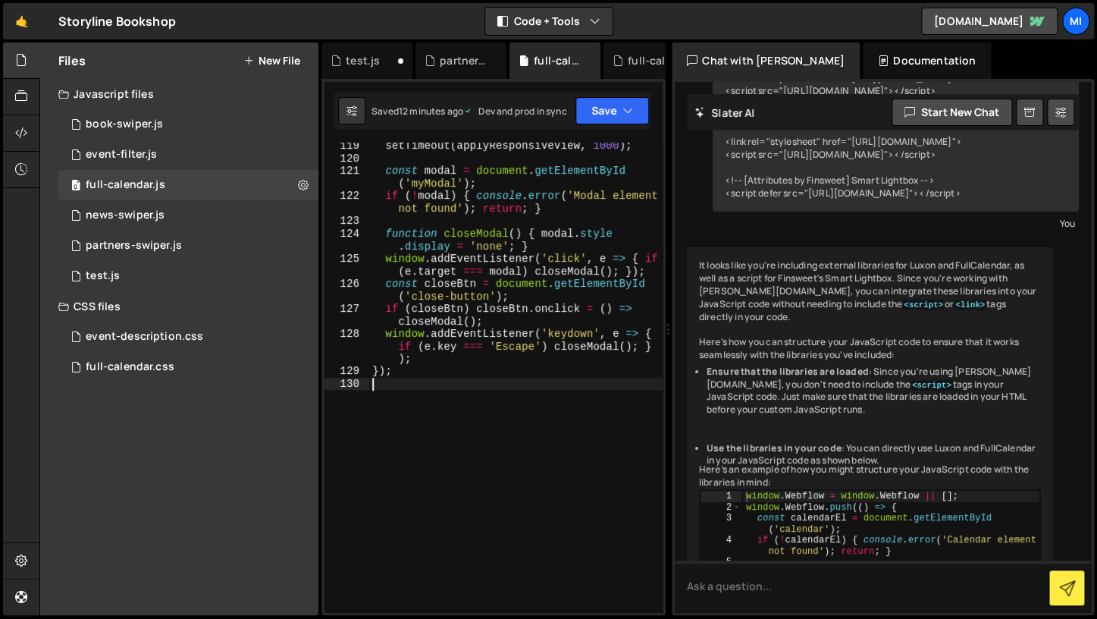
scroll to position [6438, 0]
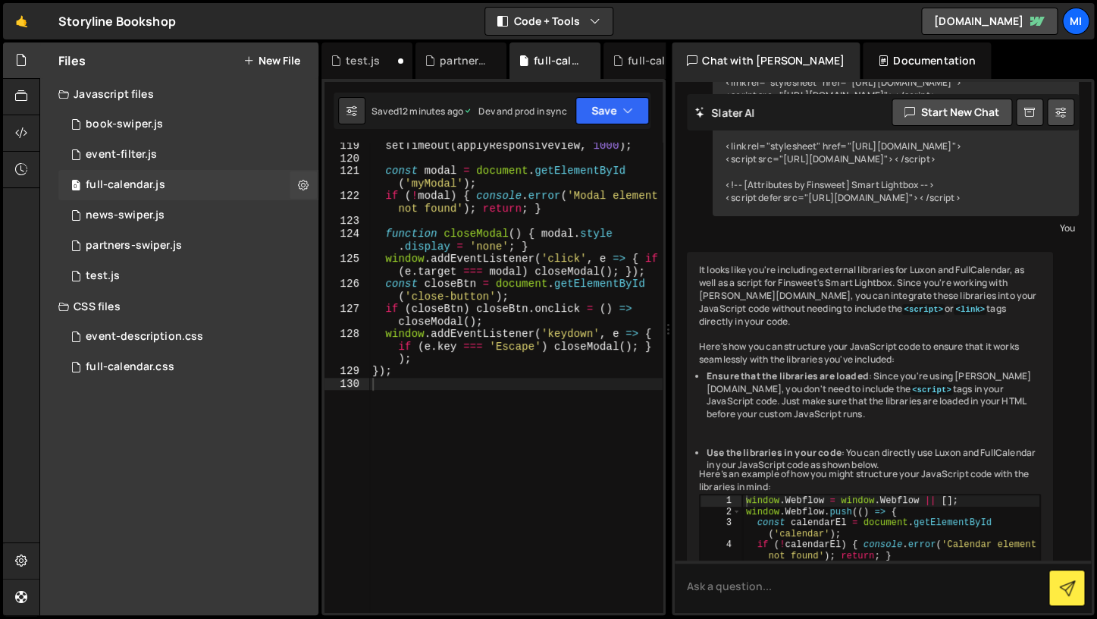
click at [116, 190] on div "full-calendar.js" at bounding box center [126, 185] width 80 height 14
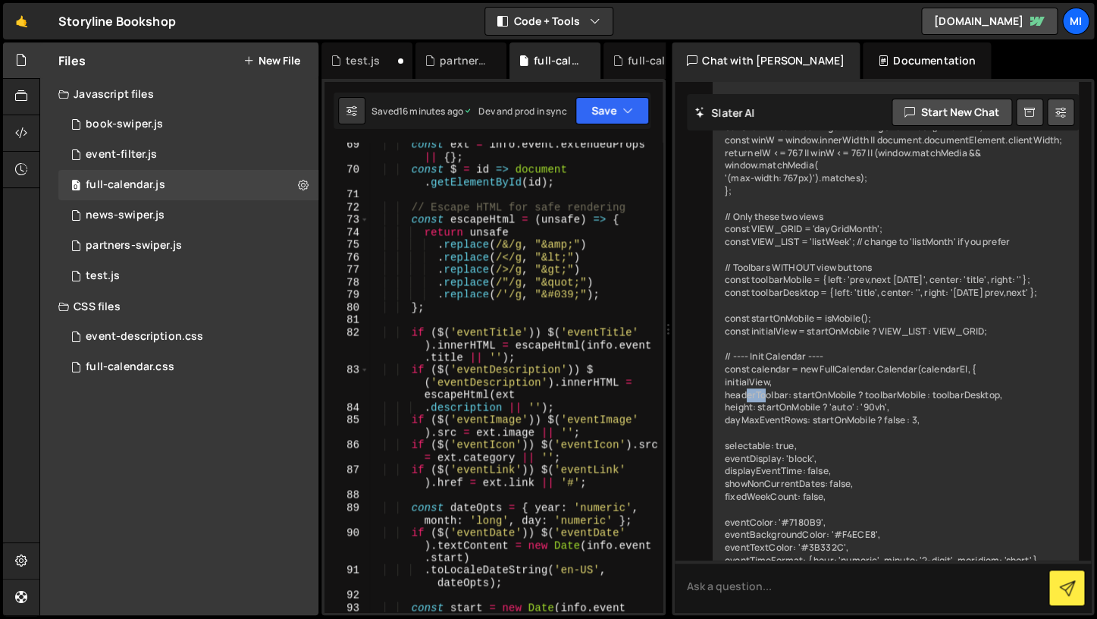
scroll to position [1053, 0]
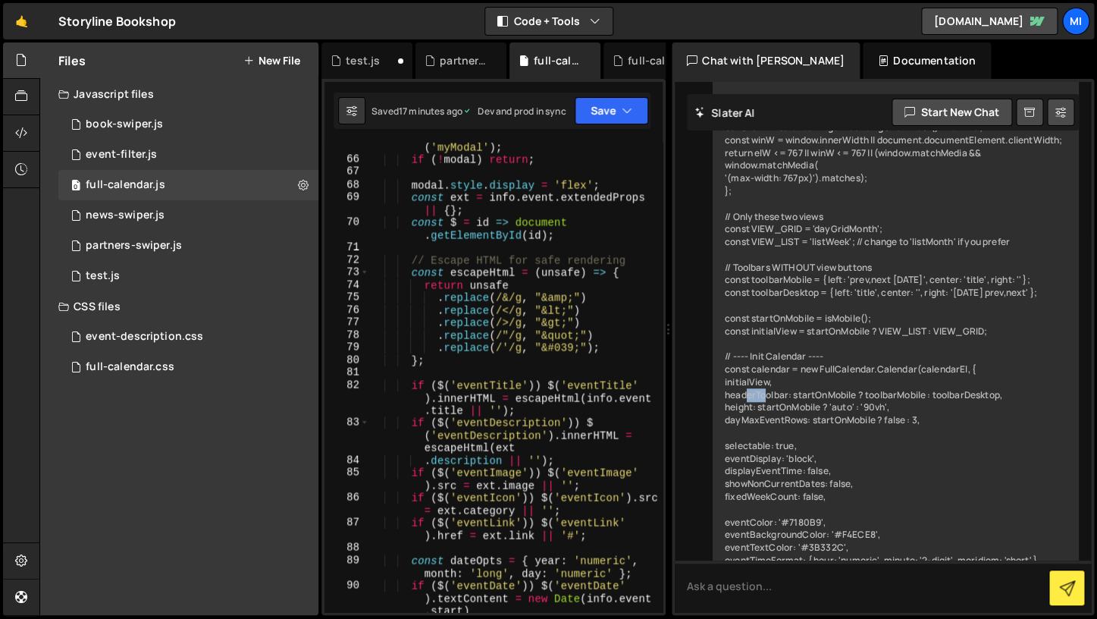
type textarea ".replace(/&/g, "&amp;")"
click at [423, 302] on div "const modal = document . getElementById ( 'myModal' ) ; if ( ! modal ) return ;…" at bounding box center [515, 387] width 293 height 519
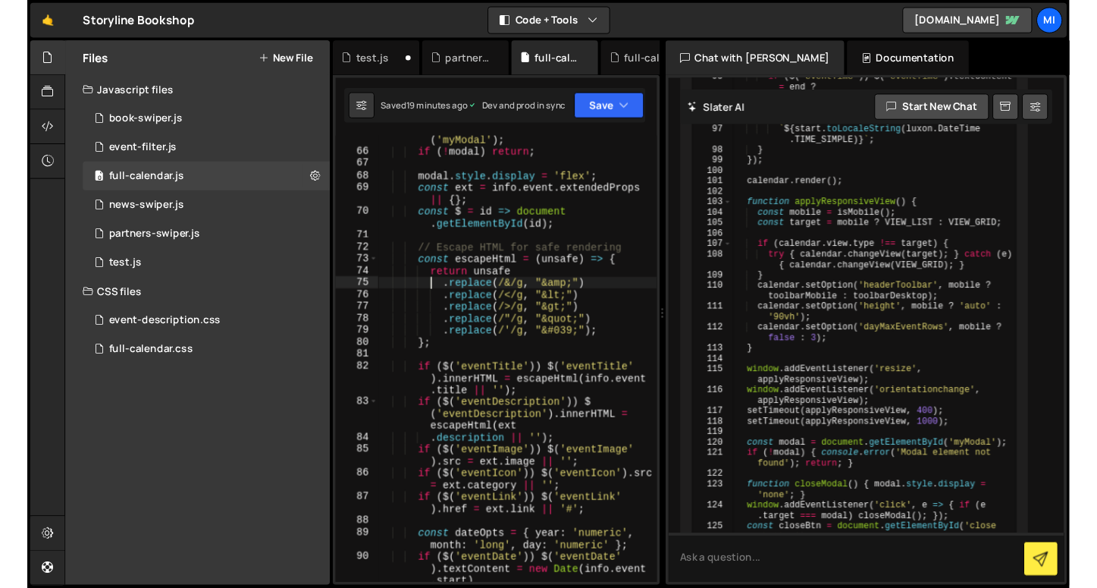
scroll to position [8484, 0]
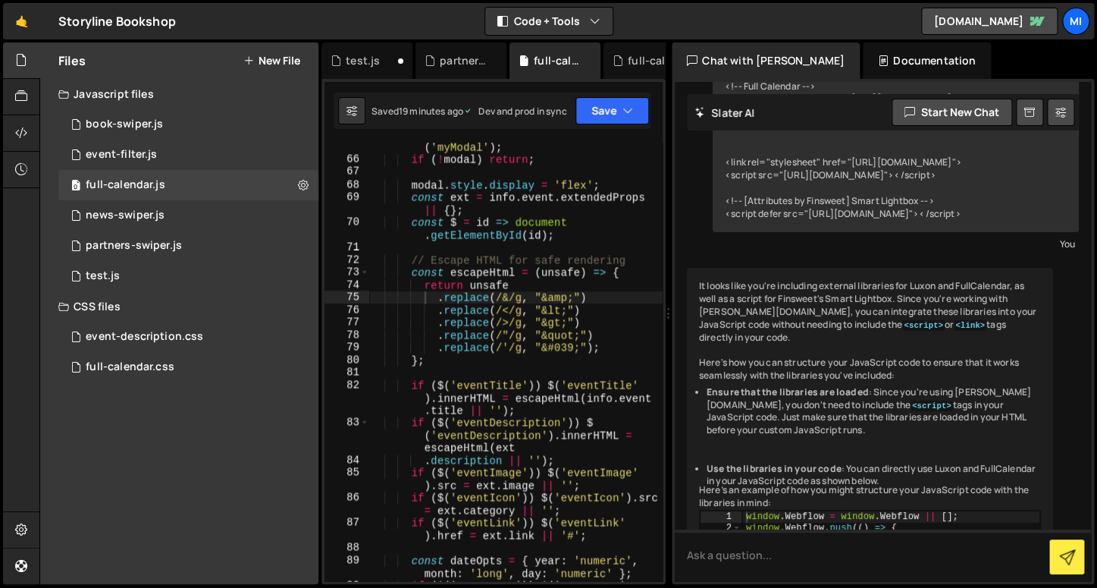
scroll to position [6414, 0]
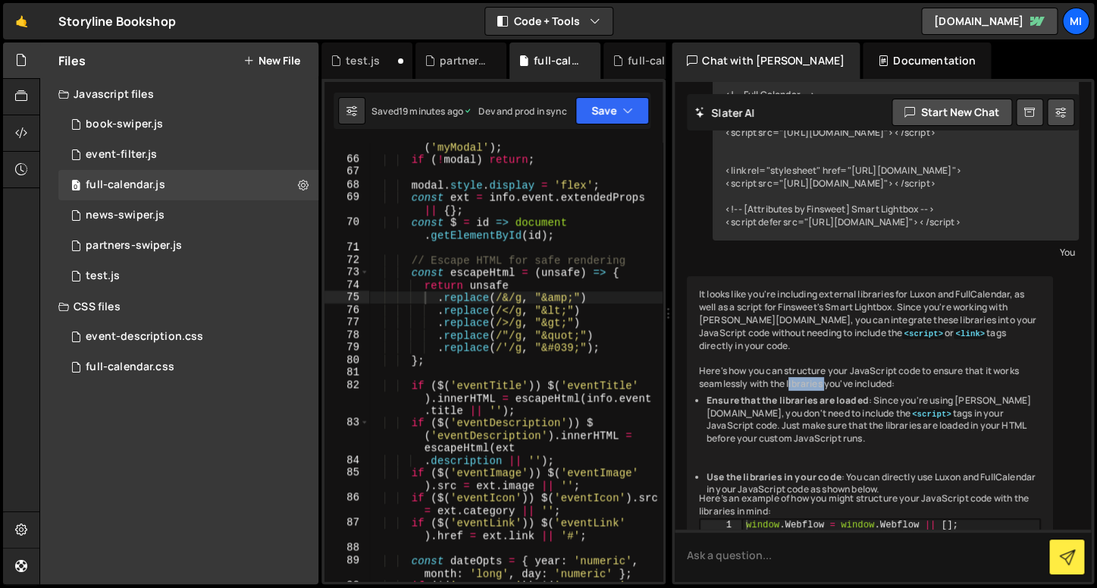
click at [866, 394] on li "Ensure that the libraries are loaded : Since you're using Slater.app, you don't…" at bounding box center [874, 419] width 334 height 51
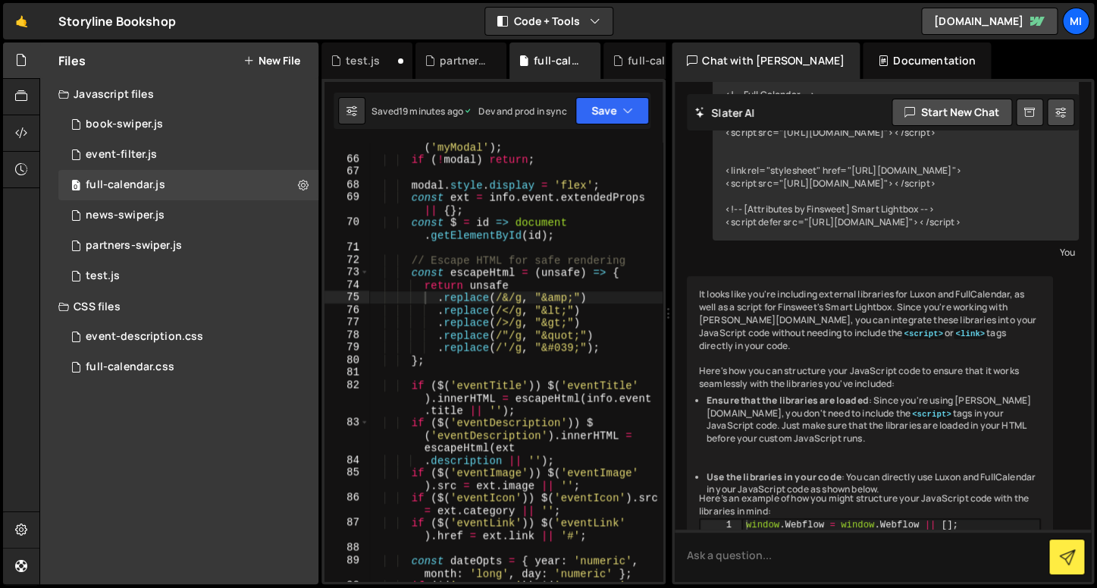
click at [866, 394] on li "Ensure that the libraries are loaded : Since you're using Slater.app, you don't…" at bounding box center [874, 419] width 334 height 51
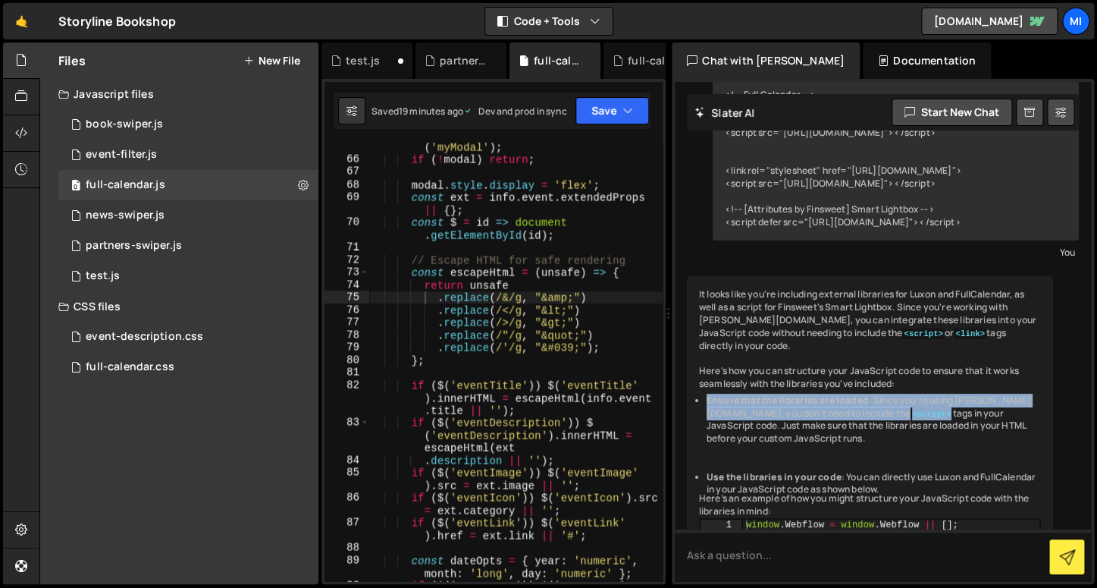
click at [866, 394] on li "Ensure that the libraries are loaded : Since you're using Slater.app, you don't…" at bounding box center [874, 419] width 334 height 51
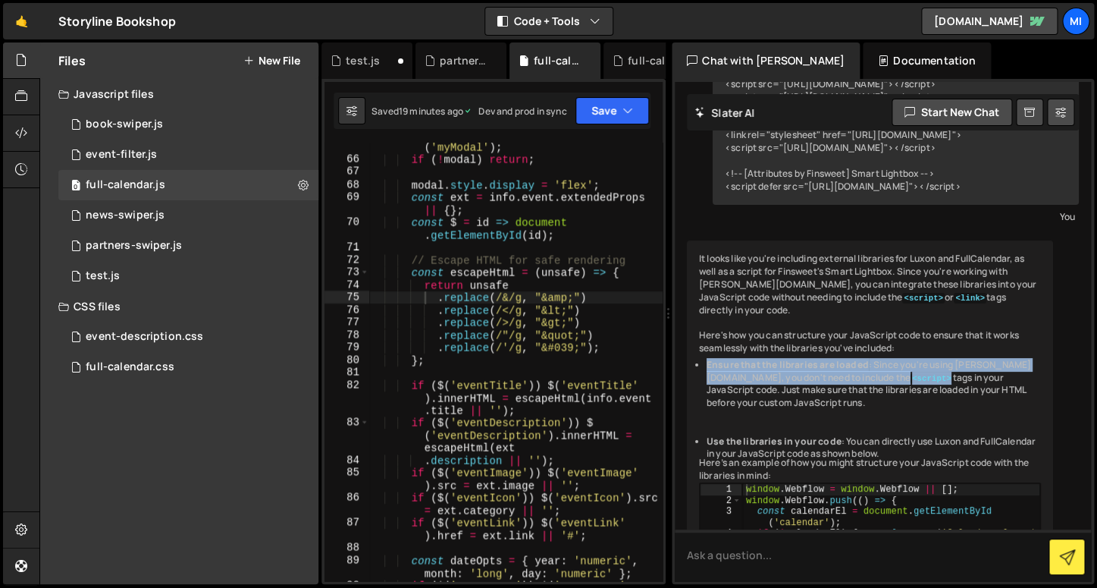
scroll to position [6473, 0]
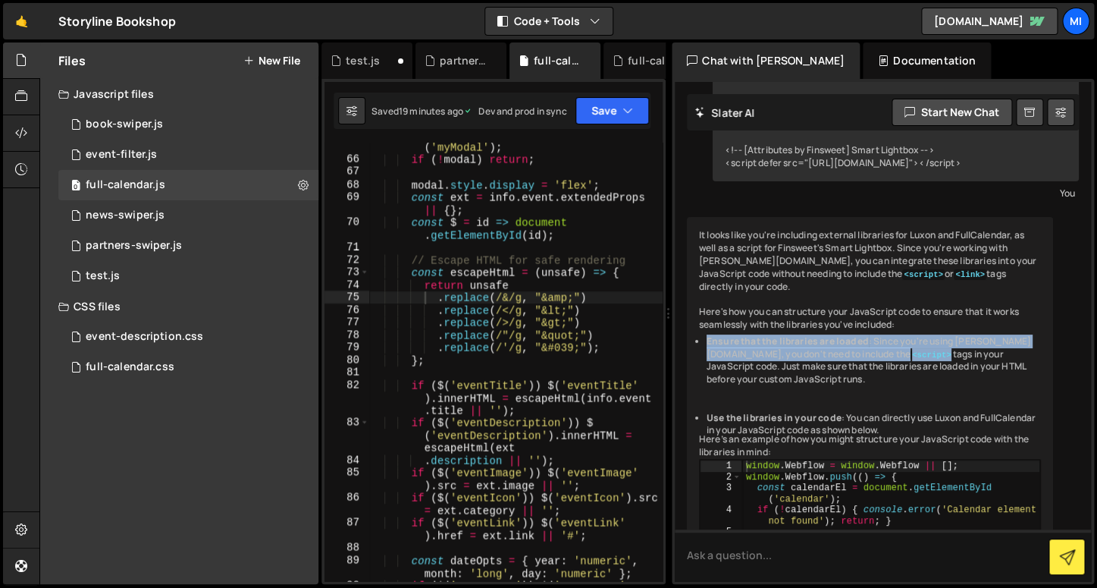
click at [866, 412] on li "Use the libraries in your code : You can directly use Luxon and FullCalendar in…" at bounding box center [874, 425] width 334 height 26
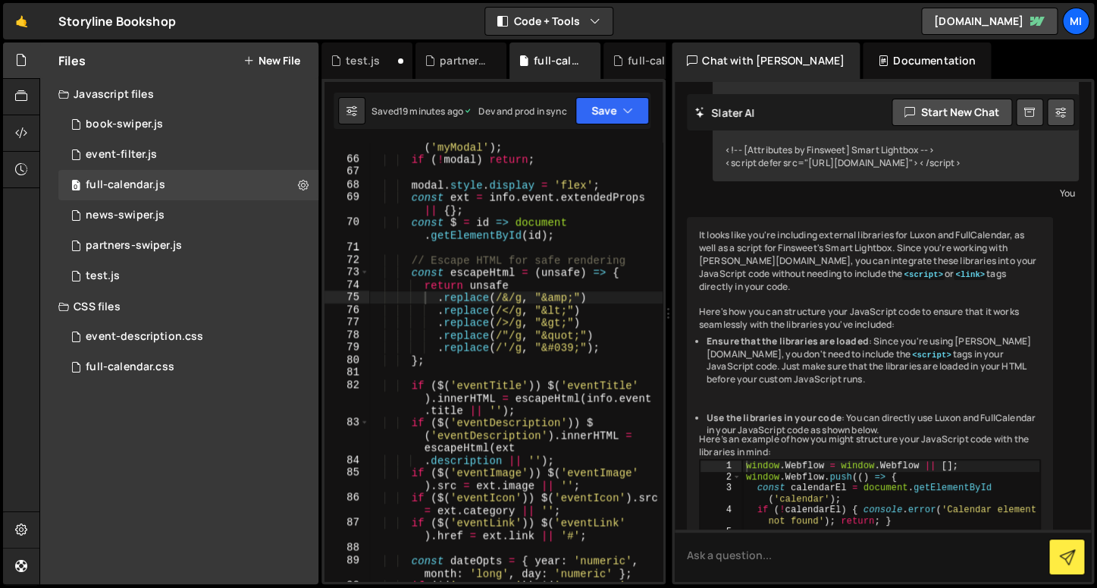
click at [866, 412] on li "Use the libraries in your code : You can directly use Luxon and FullCalendar in…" at bounding box center [874, 425] width 334 height 26
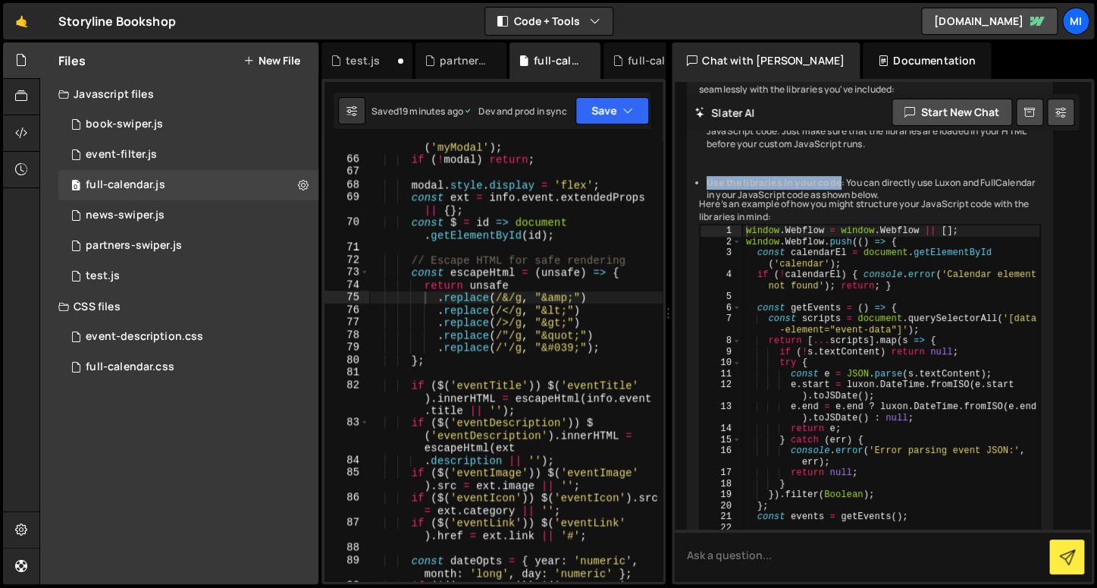
scroll to position [6709, 0]
type textarea "e.start = luxon.DateTime.fromISO(e.start).toJSDate();"
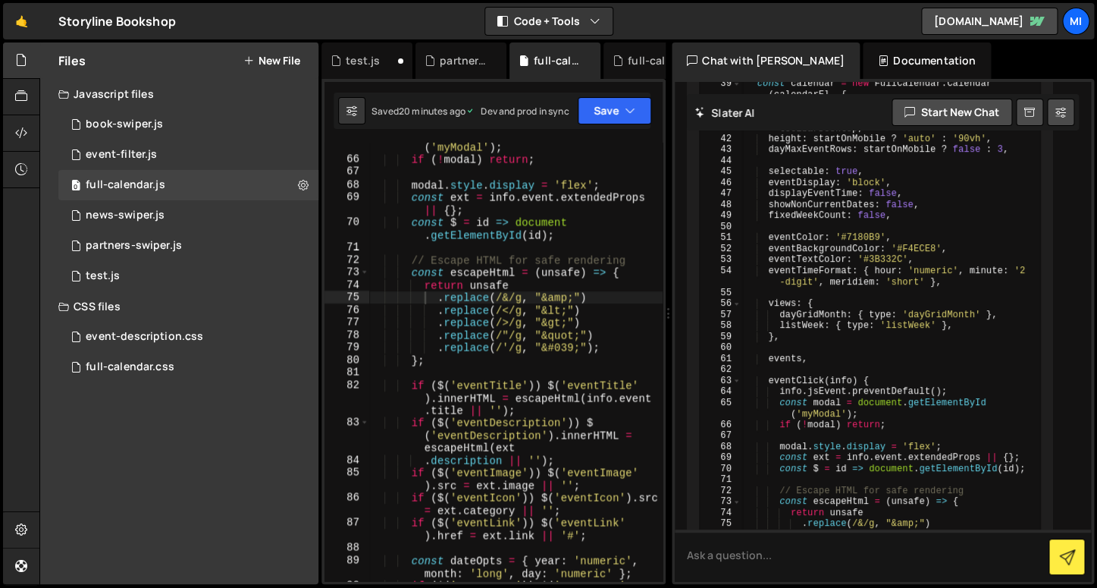
scroll to position [7299, 0]
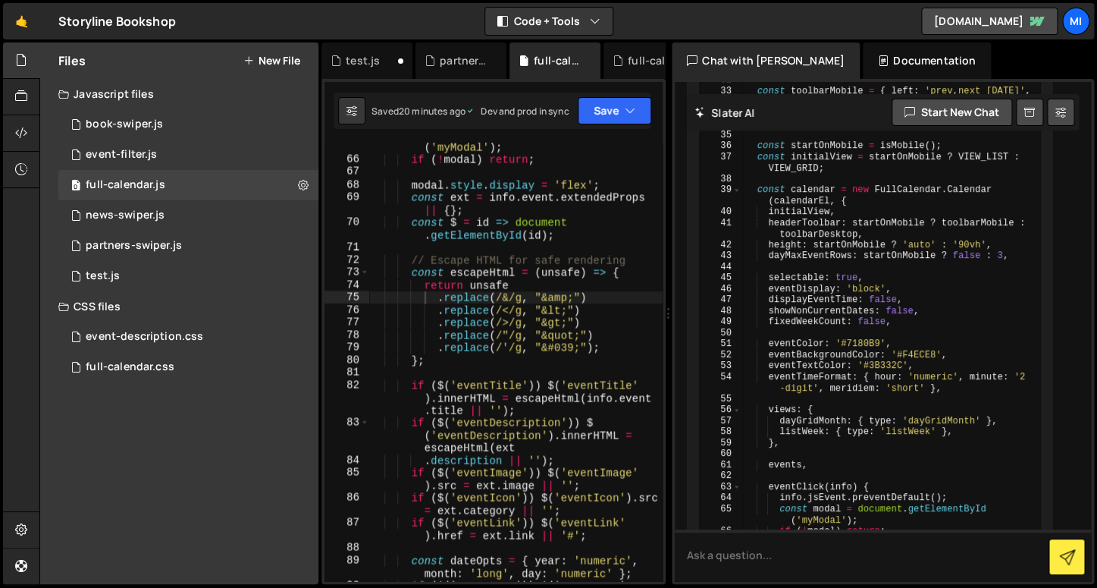
type input "luxon"
type textarea "if ($('eventTitle')) $('eventTitle').innerHTML = escapeHtml(info.event.title ||…"
click at [560, 413] on div "const modal = document . getElementById ( 'myModal' ) ; if ( ! modal ) return ;…" at bounding box center [515, 378] width 293 height 501
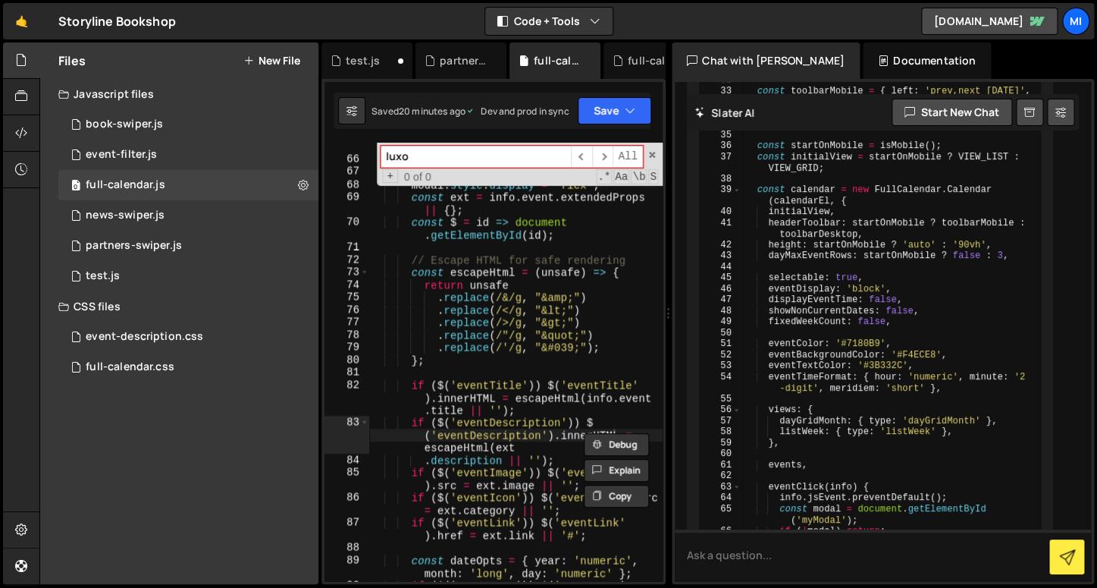
type input "luxon"
type textarea "if ($('eventDescription')) $('eventDescription').innerHTML = escapeHtml(ext"
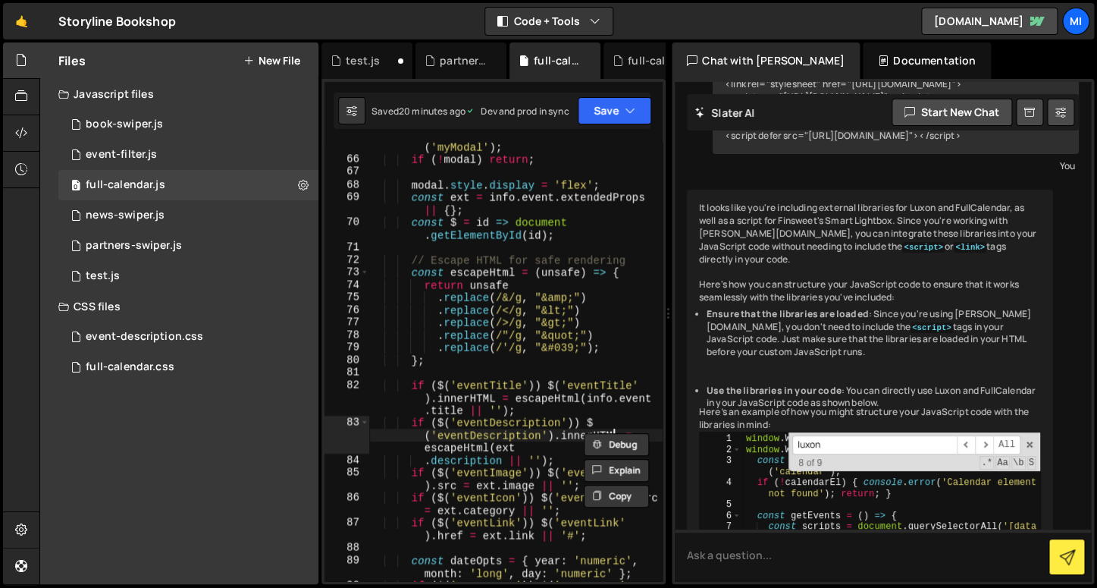
scroll to position [6508, 0]
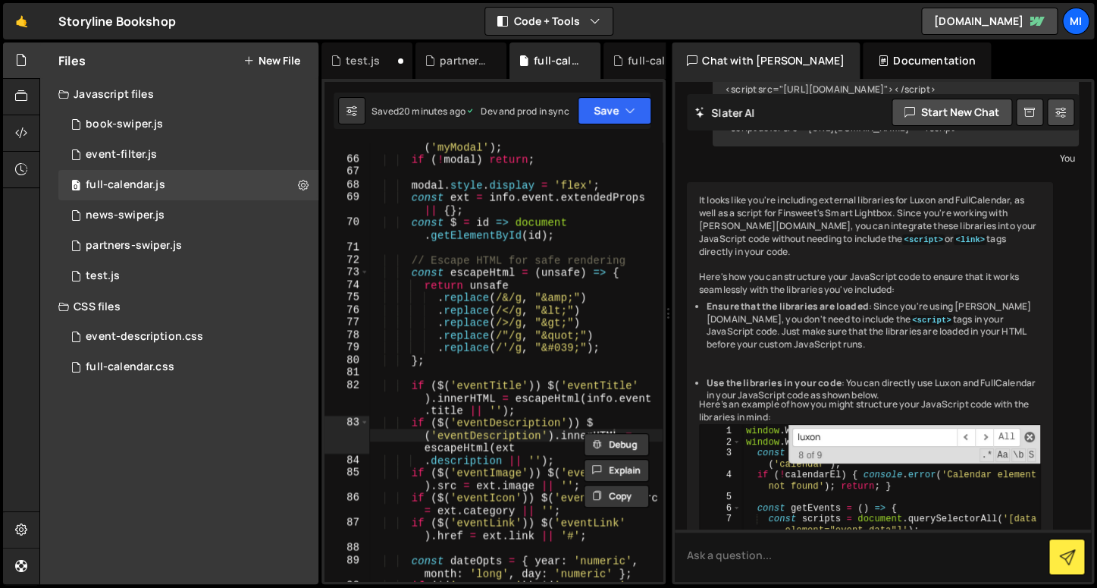
click at [1034, 431] on span at bounding box center [1029, 436] width 11 height 11
type textarea "`${start.toLocaleString(luxon.DateTime.TIME_SIMPLE)} - ${end.toLocaleString(lux…"
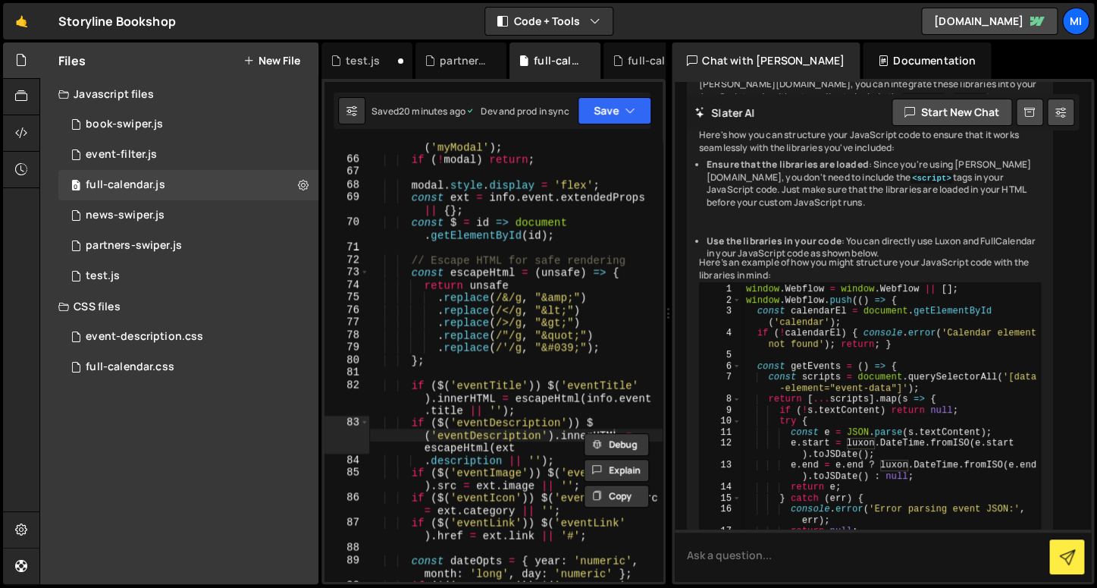
scroll to position [6663, 0]
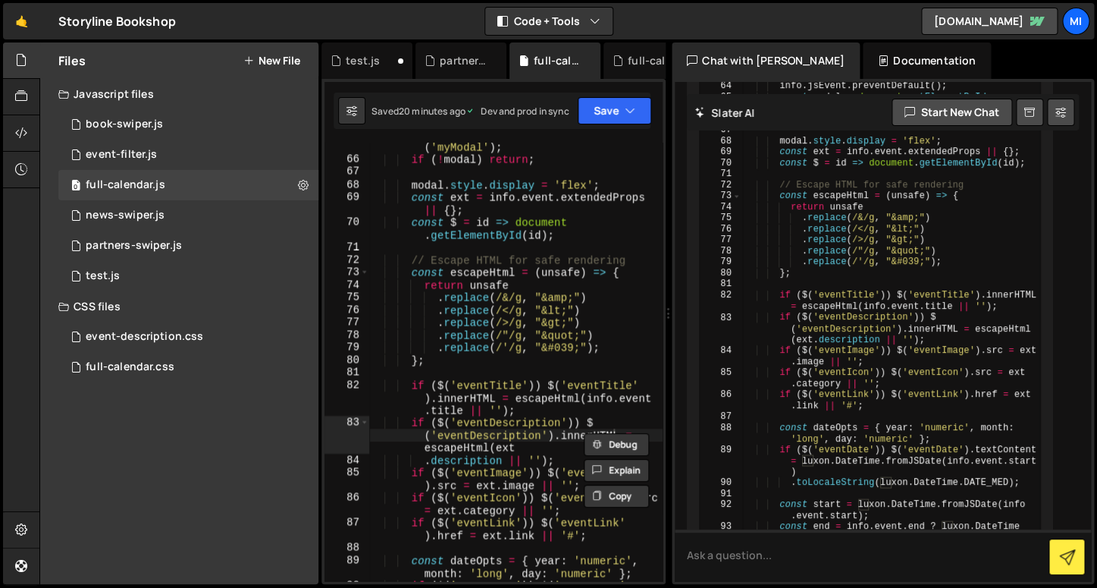
type input "luxon"
click at [884, 432] on div "window . Webflow = window . Webflow || [ ] ; window . Webflow . push (( ) => { …" at bounding box center [891, 178] width 298 height 1913
type textarea "if ($('eventDate')) $('eventDate').textContent = luxon.DateTime.fromJSDate(info…"
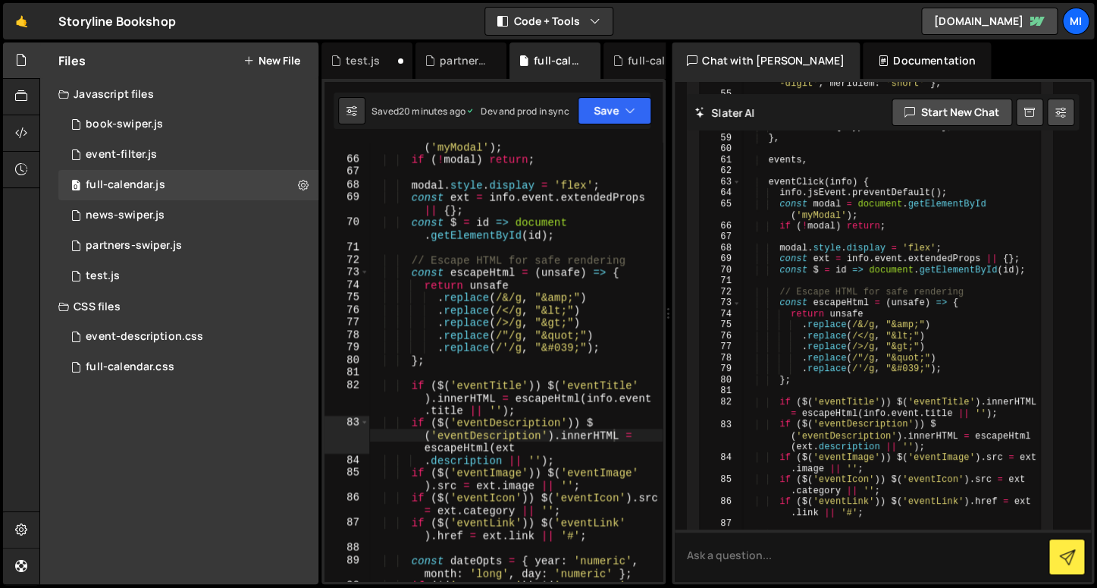
scroll to position [7597, 0]
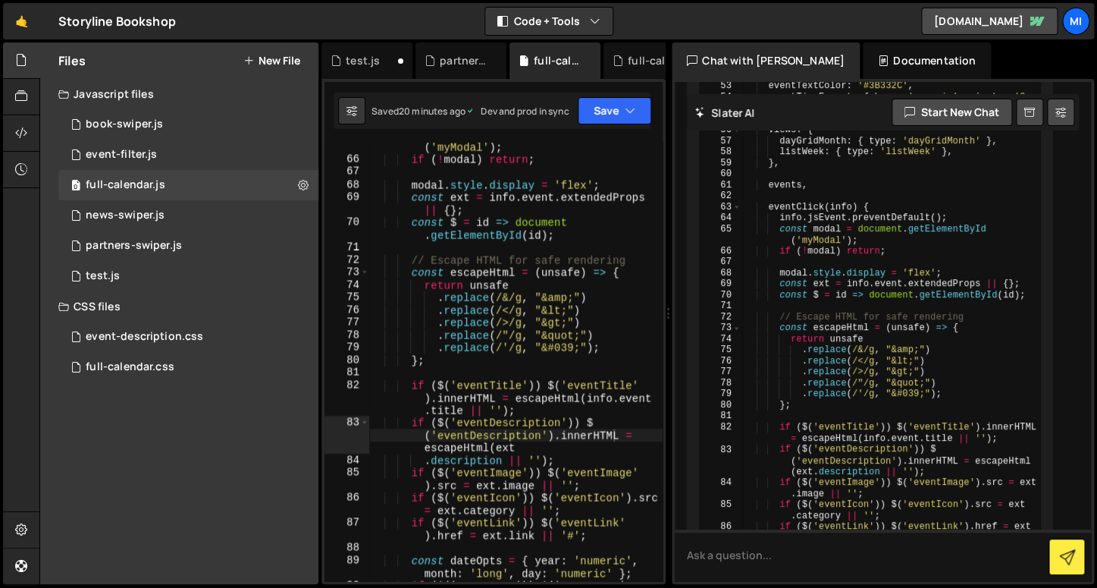
type input "luxon"
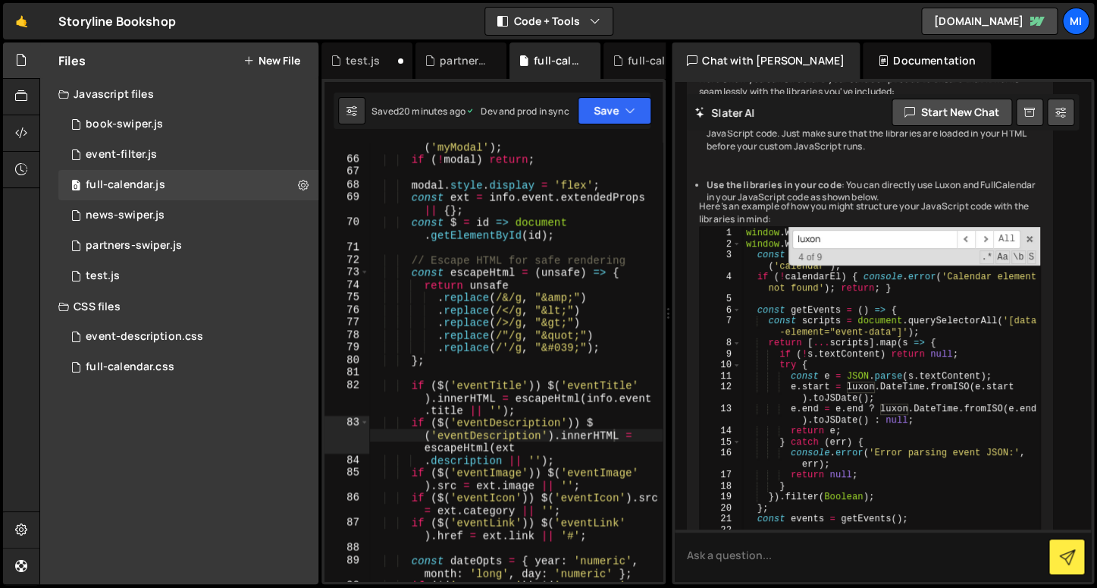
scroll to position [6700, 0]
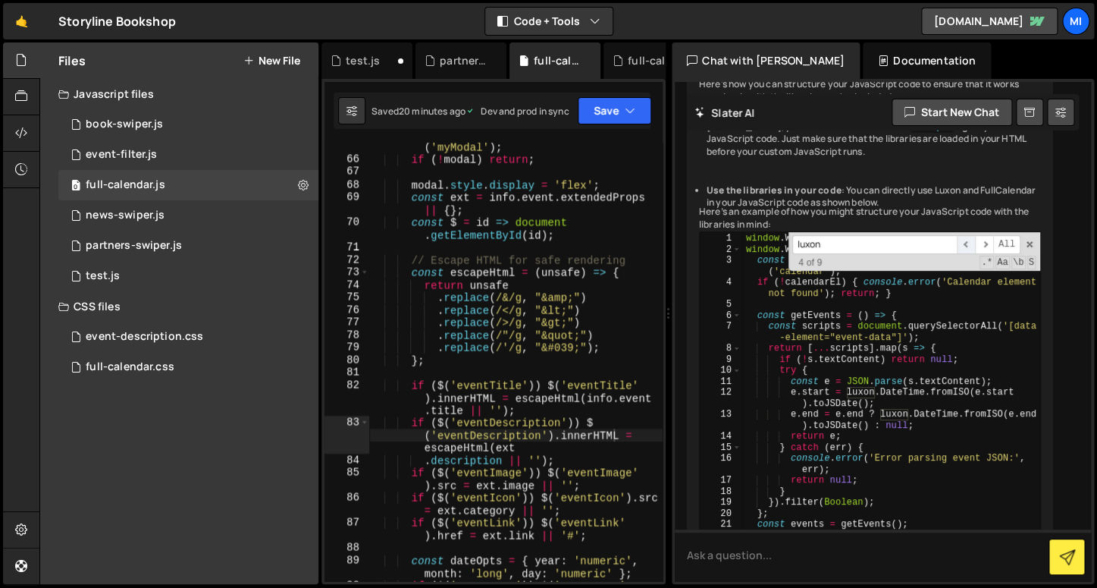
click at [964, 235] on span "​" at bounding box center [966, 244] width 18 height 19
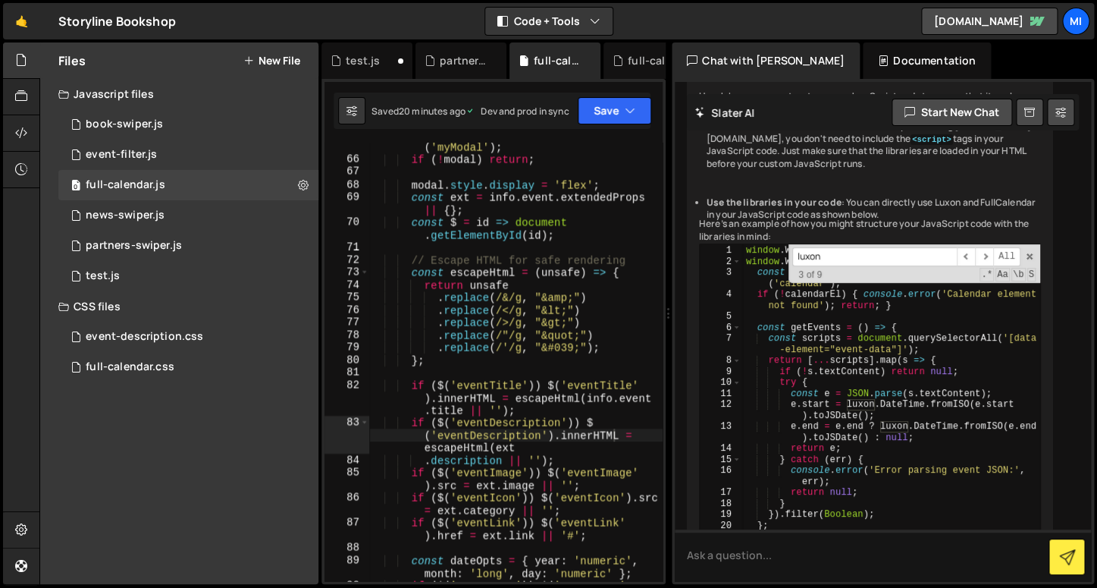
scroll to position [6677, 0]
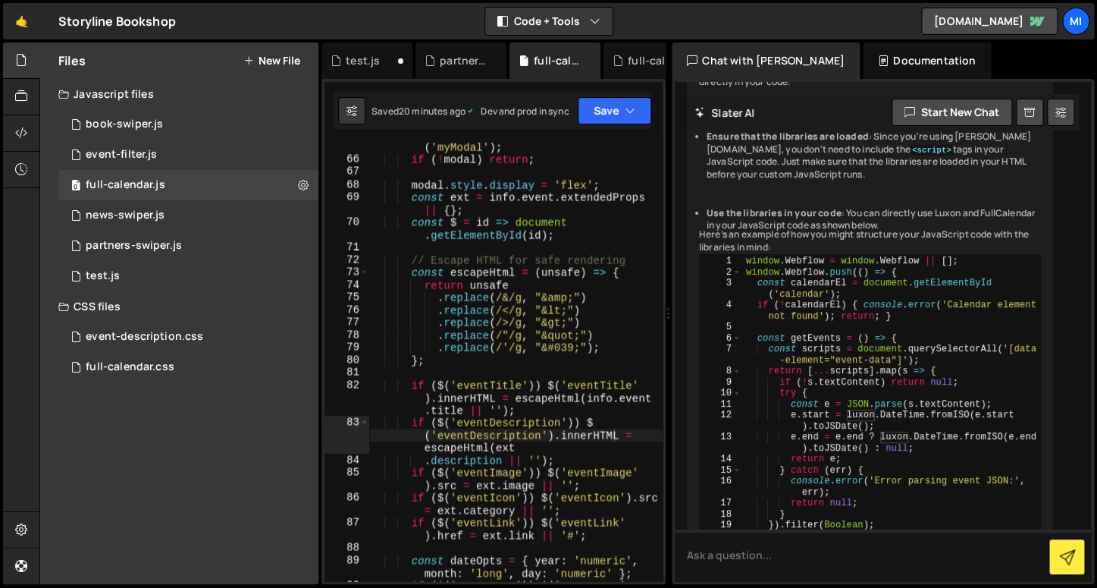
click at [1086, 197] on div "window.Webflow = window.Webflow || []; window.Webflow.push(() => { const calend…" at bounding box center [883, 331] width 416 height 499
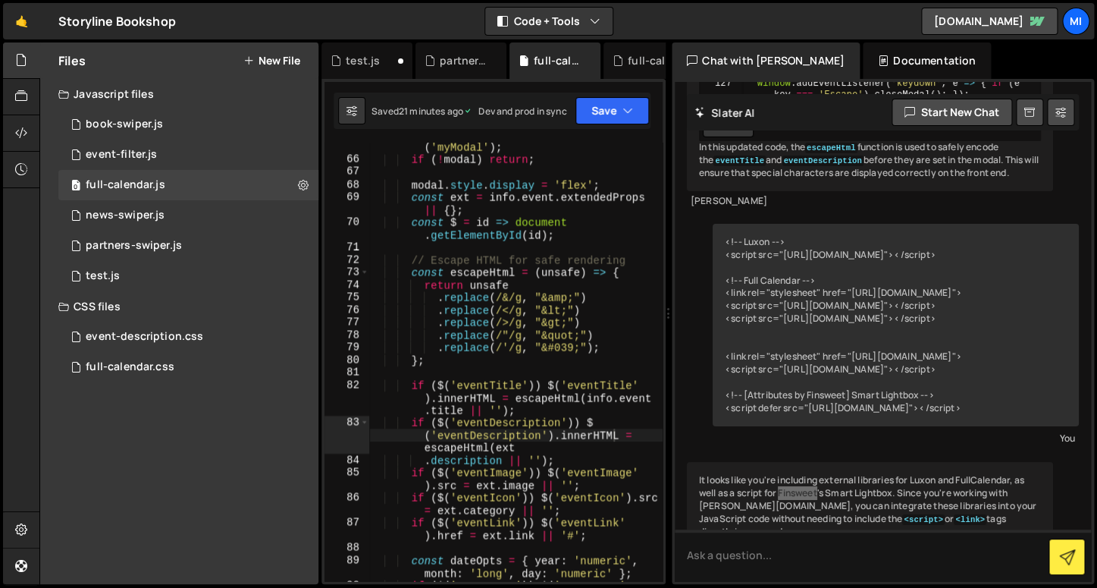
scroll to position [6241, 0]
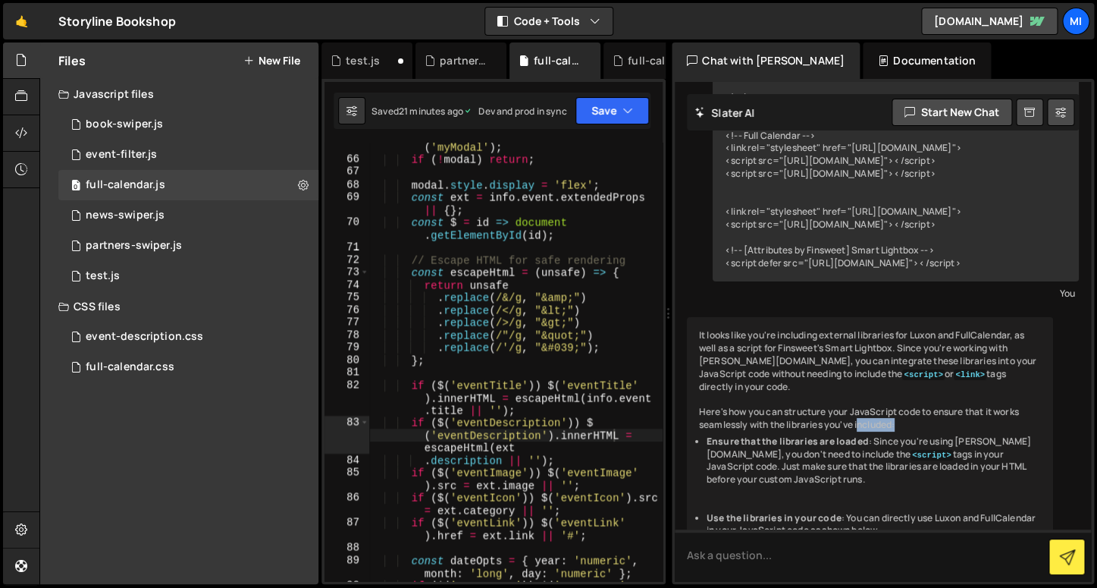
scroll to position [6374, 0]
drag, startPoint x: 799, startPoint y: 407, endPoint x: 693, endPoint y: 377, distance: 110.4
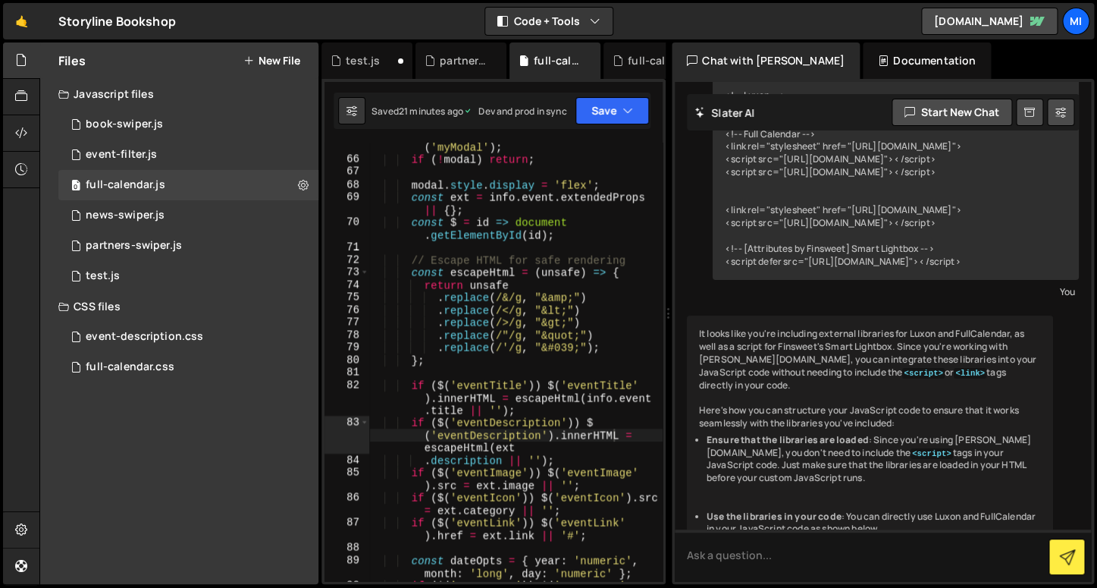
click at [847, 510] on li "Use the libraries in your code : You can directly use Luxon and FullCalendar in…" at bounding box center [874, 523] width 334 height 26
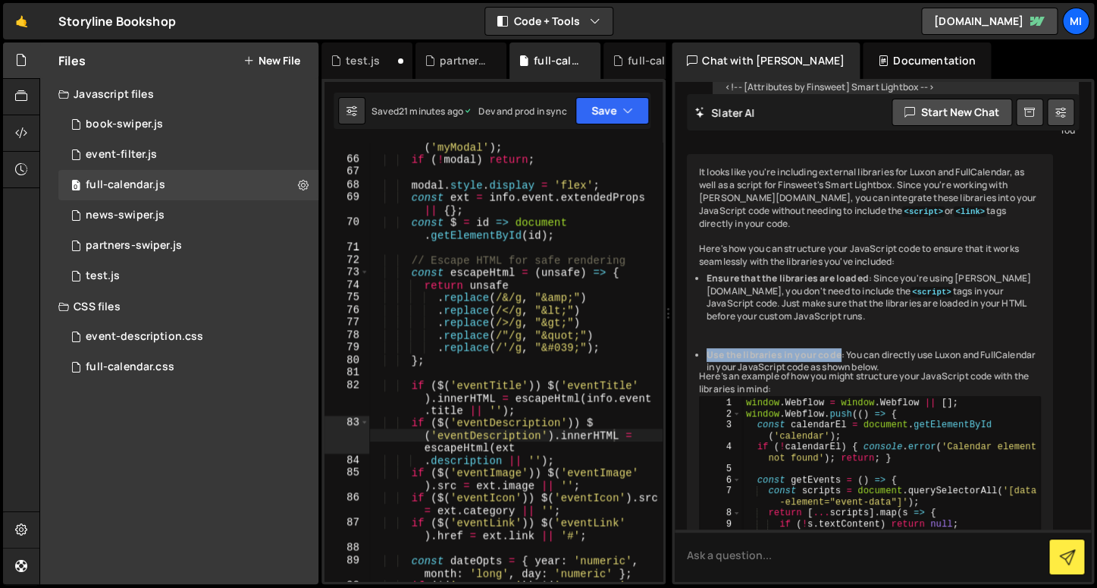
scroll to position [6540, 0]
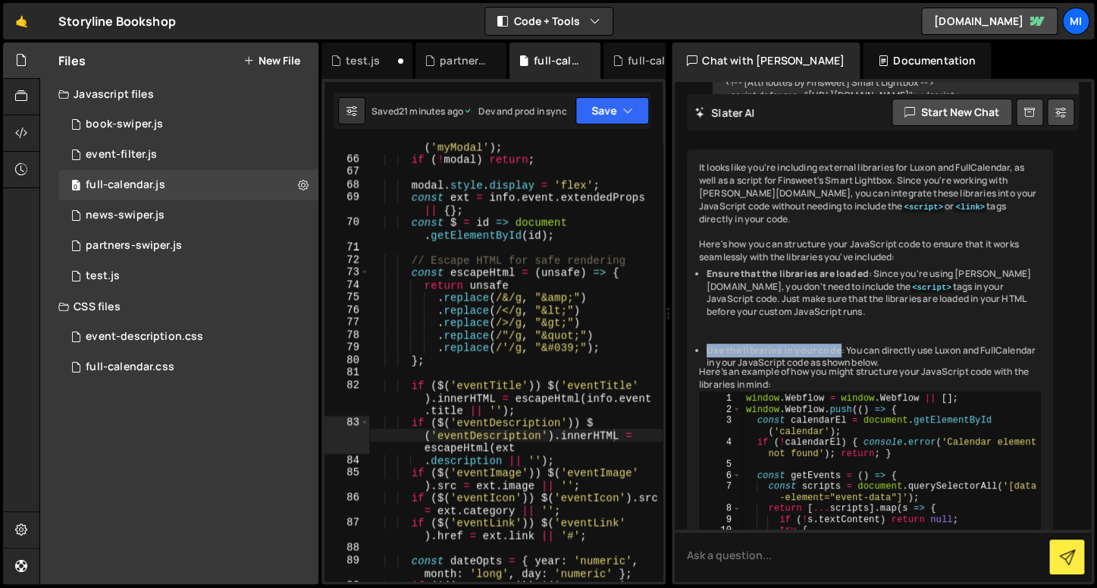
type textarea "const scripts = document.querySelectorAll('[data-element="event-data"]');"
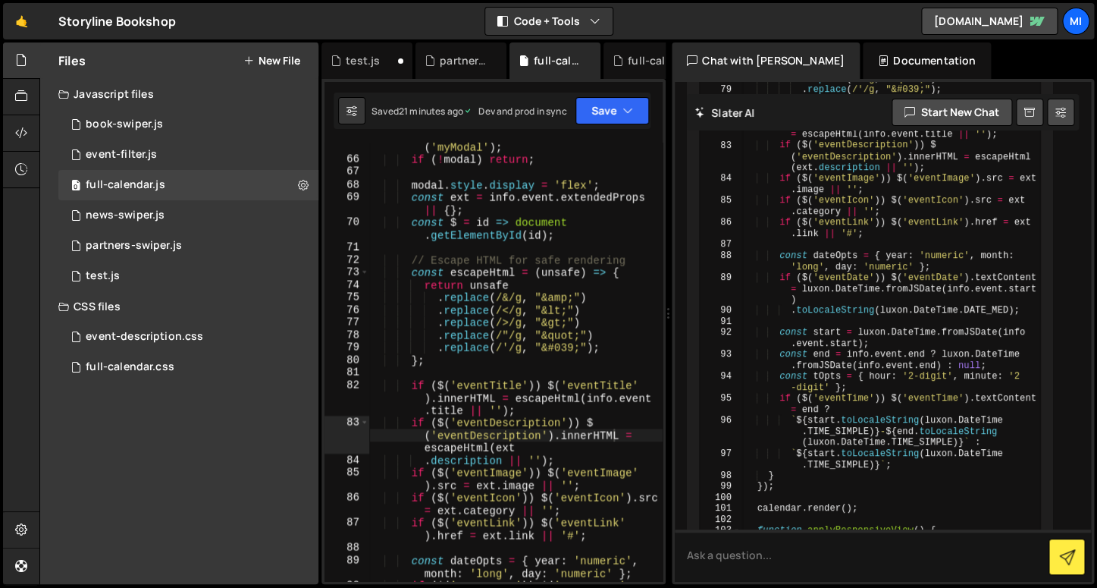
scroll to position [8515, 0]
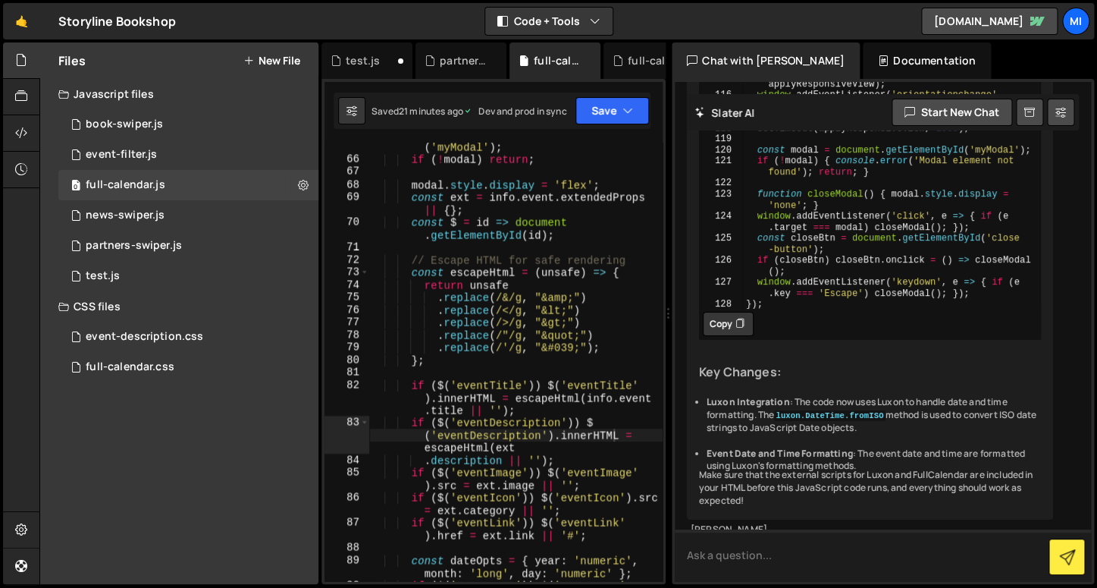
click at [786, 539] on textarea at bounding box center [883, 555] width 416 height 52
click at [113, 215] on div "news-swiper.js" at bounding box center [125, 216] width 79 height 14
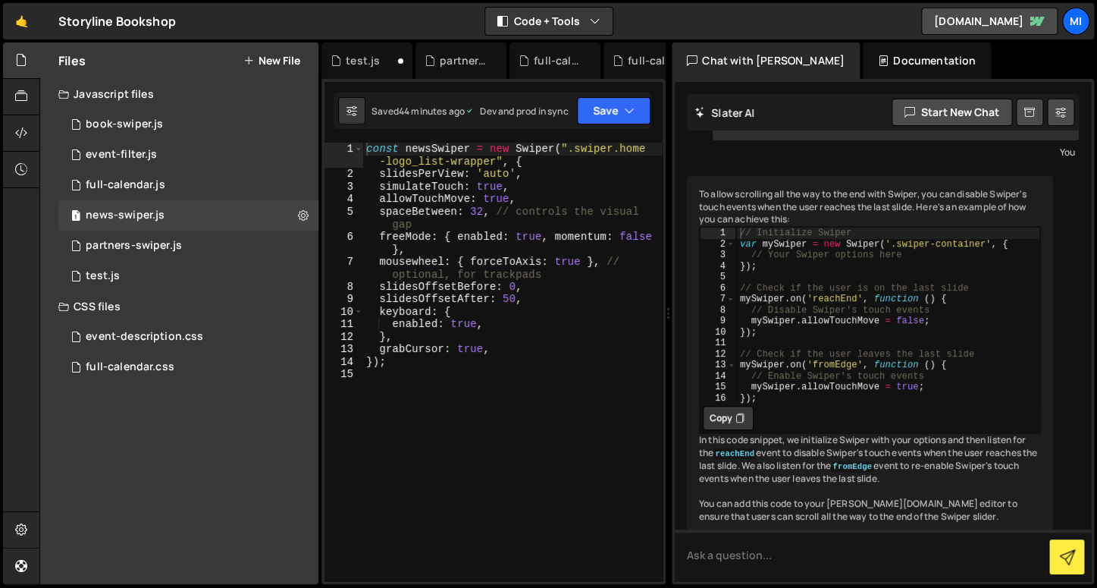
scroll to position [118, 0]
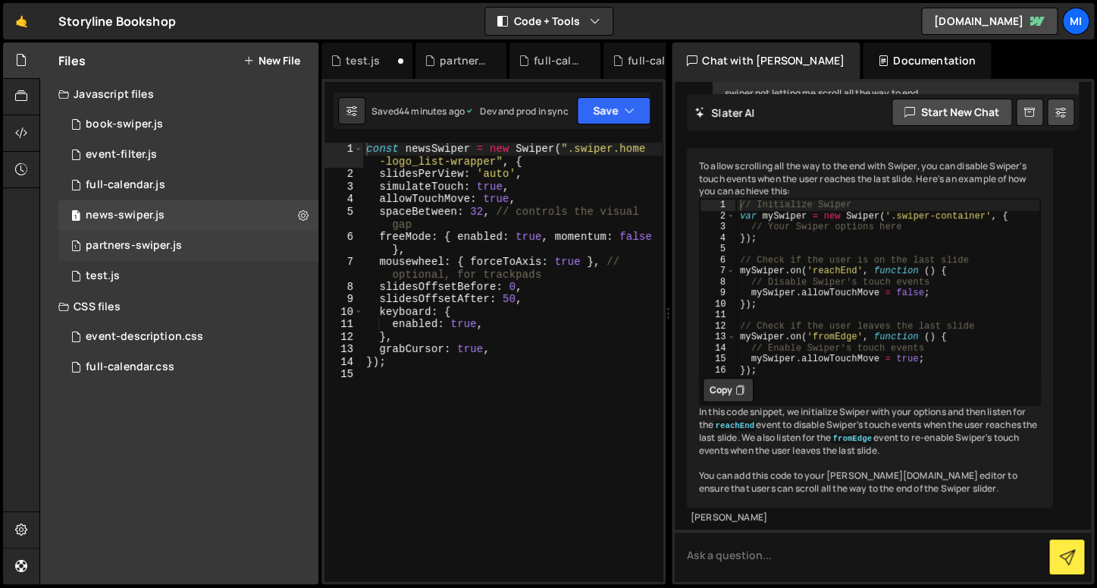
click at [117, 231] on div "1 partners-swiper.js 0" at bounding box center [190, 246] width 265 height 30
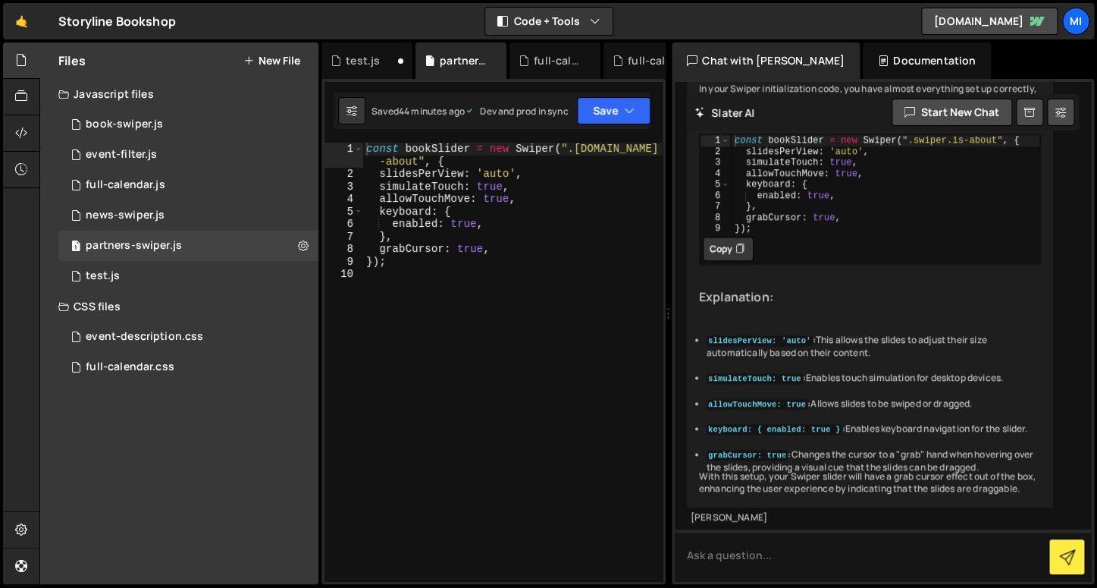
scroll to position [2994, 0]
click at [110, 275] on div "test.js" at bounding box center [103, 276] width 34 height 14
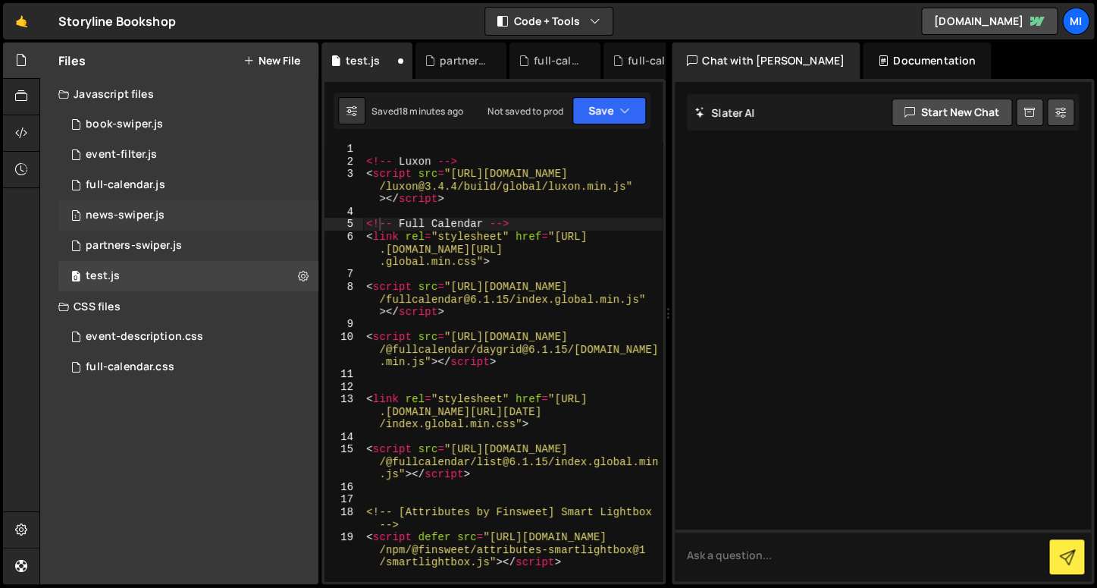
click at [140, 202] on div "1 news-swiper.js 0" at bounding box center [190, 215] width 265 height 30
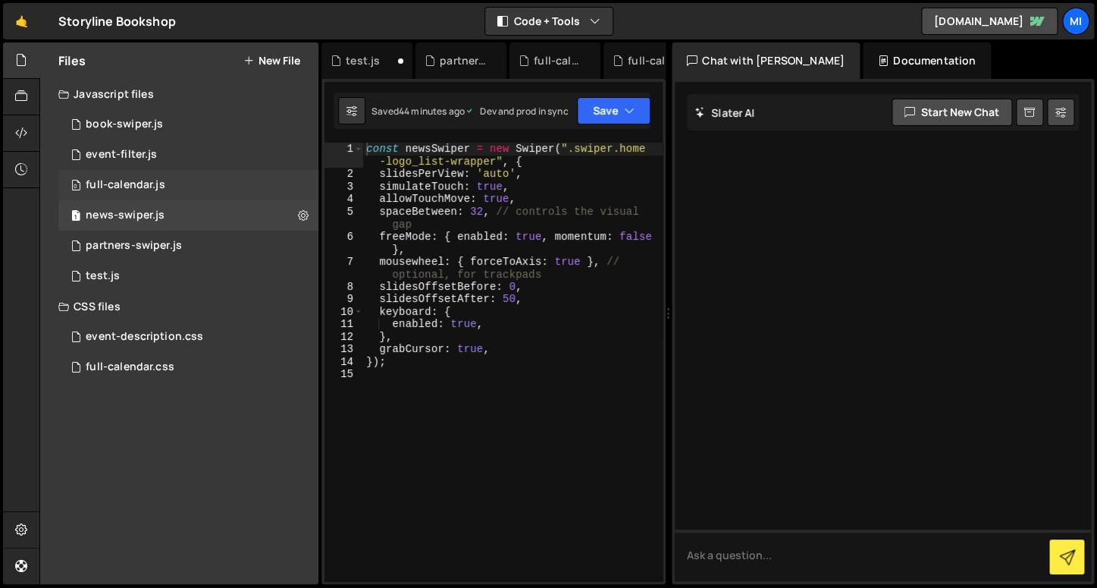
scroll to position [118, 0]
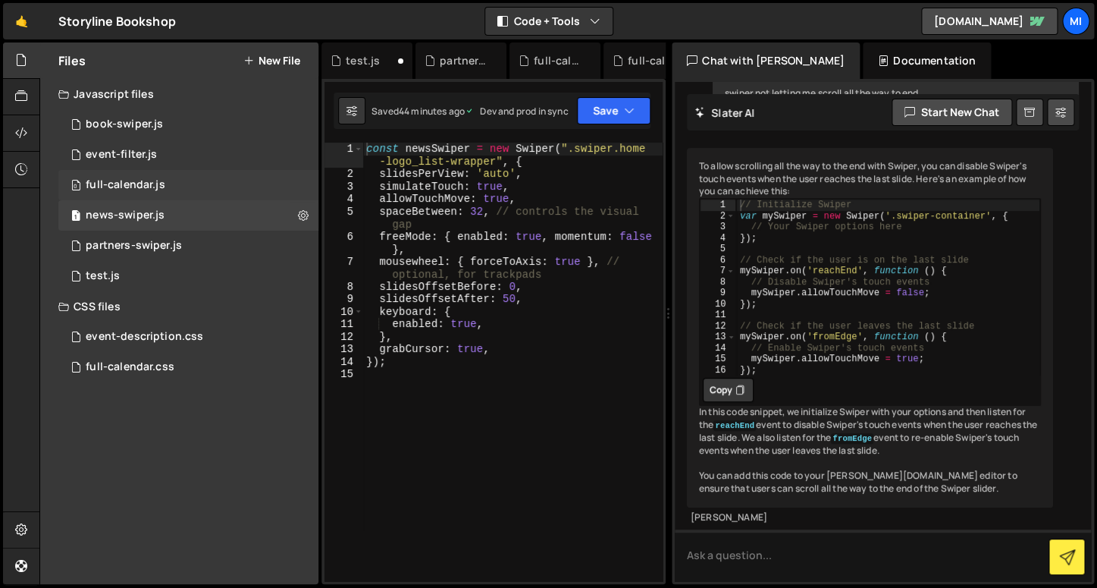
click at [146, 191] on div "full-calendar.js" at bounding box center [126, 185] width 80 height 14
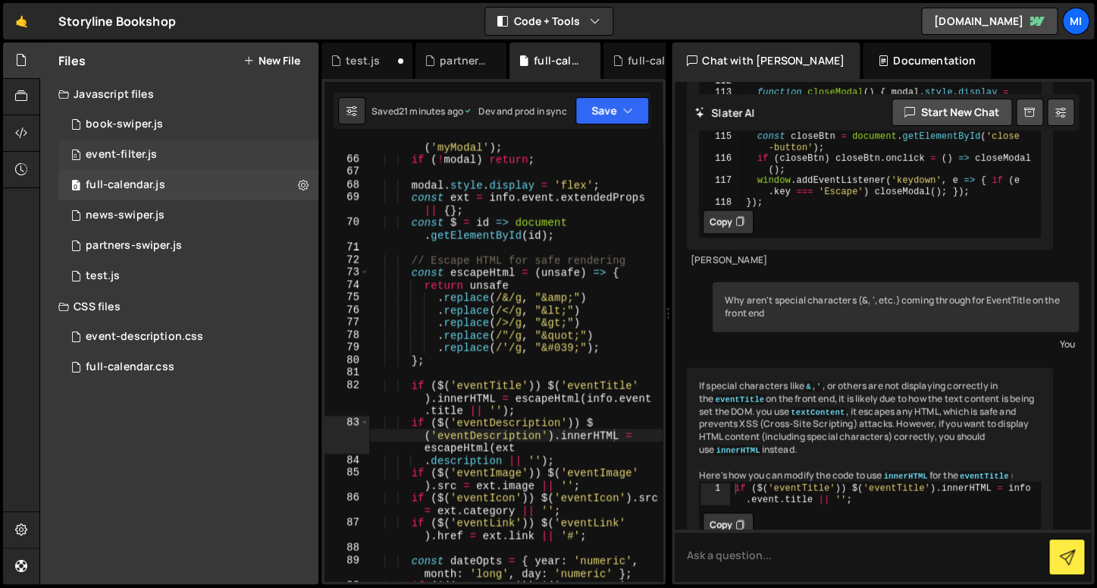
scroll to position [3515, 0]
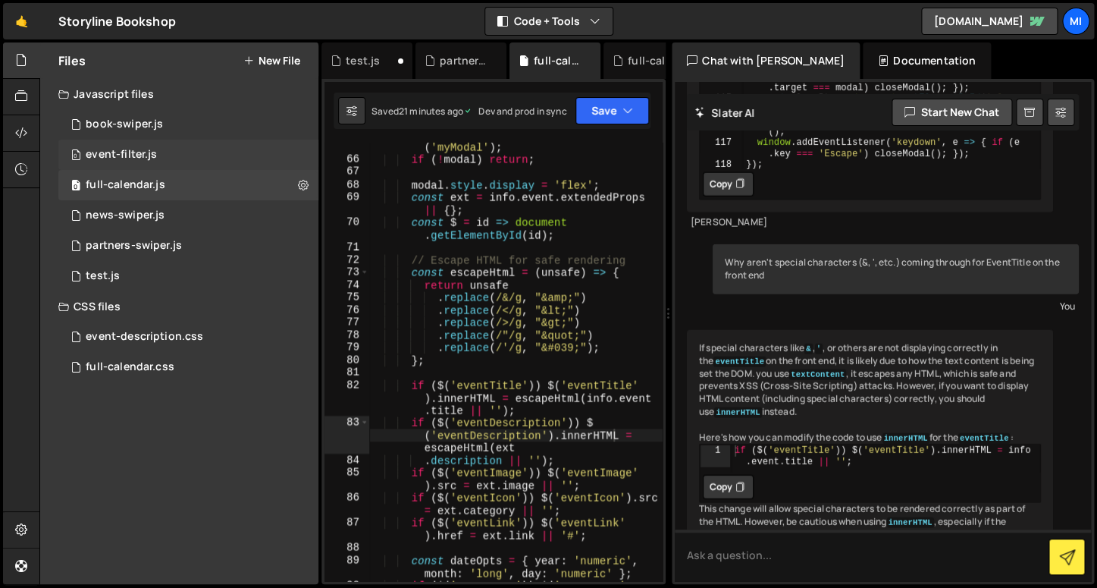
click at [142, 158] on div "event-filter.js" at bounding box center [121, 155] width 71 height 14
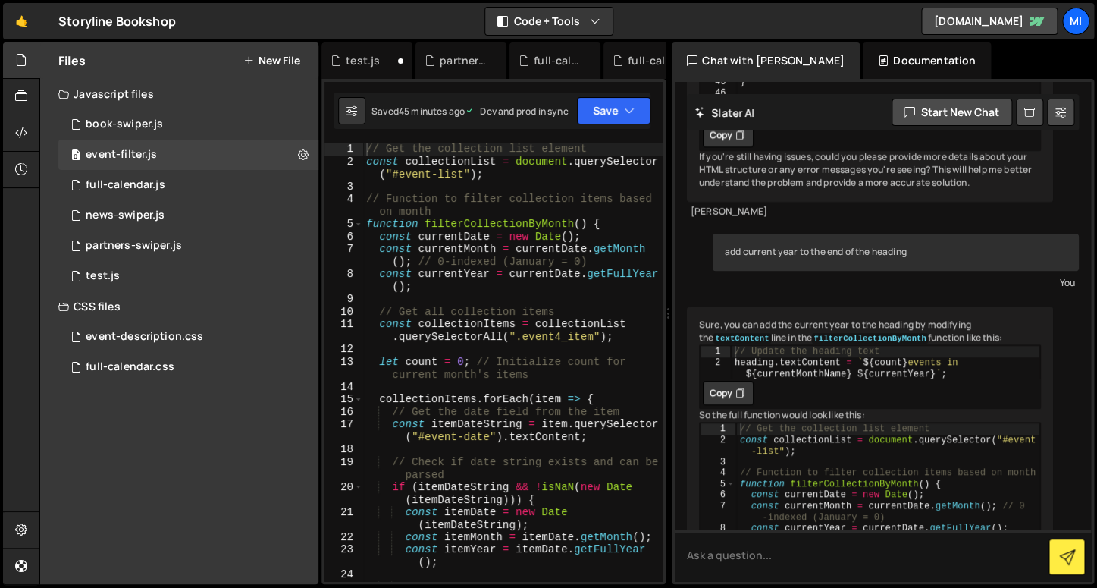
scroll to position [9089, 0]
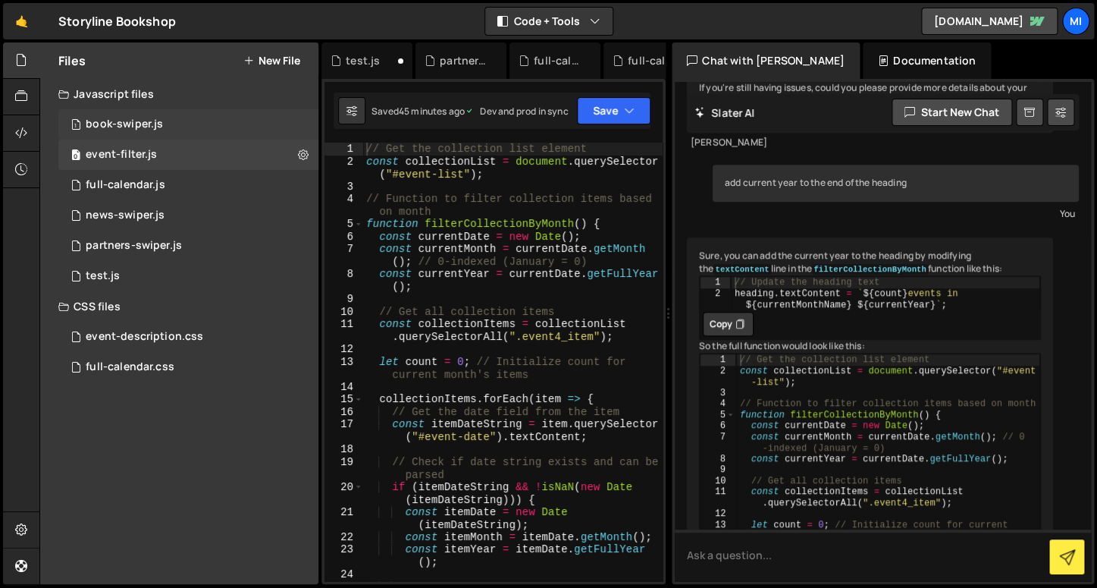
click at [169, 118] on div "1 book-swiper.js 0" at bounding box center [190, 124] width 265 height 30
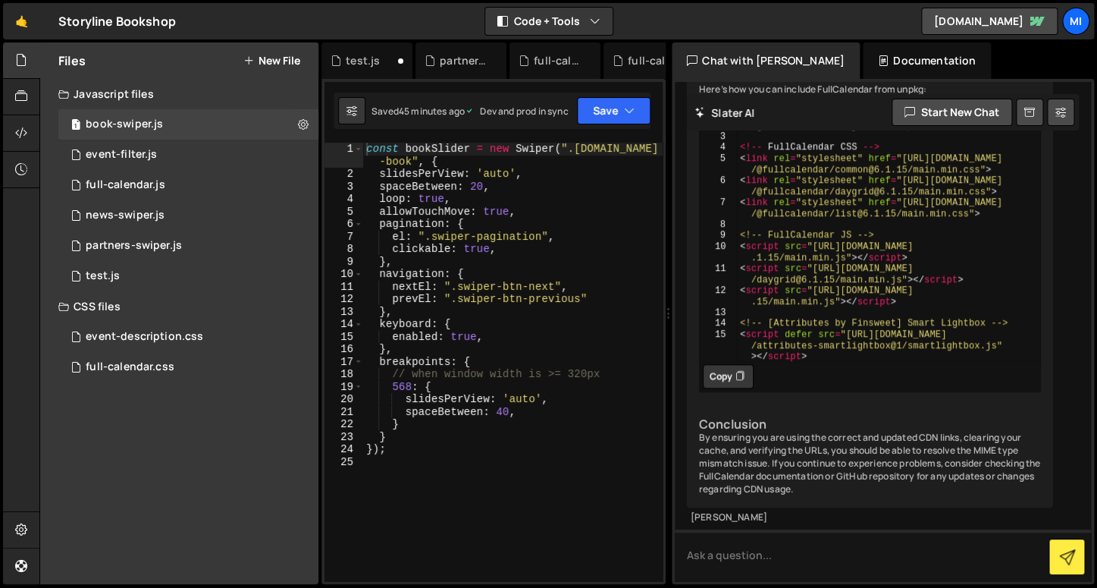
scroll to position [5206, 0]
click at [152, 344] on div "event-description.css 0" at bounding box center [188, 337] width 260 height 30
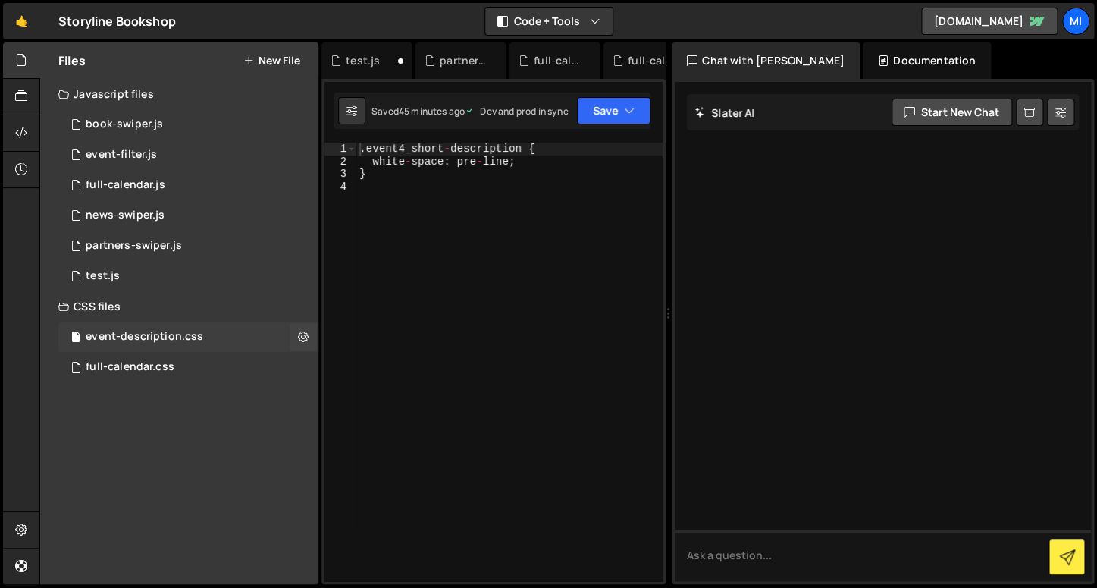
scroll to position [0, 0]
click at [155, 366] on div "full-calendar.css" at bounding box center [130, 367] width 89 height 14
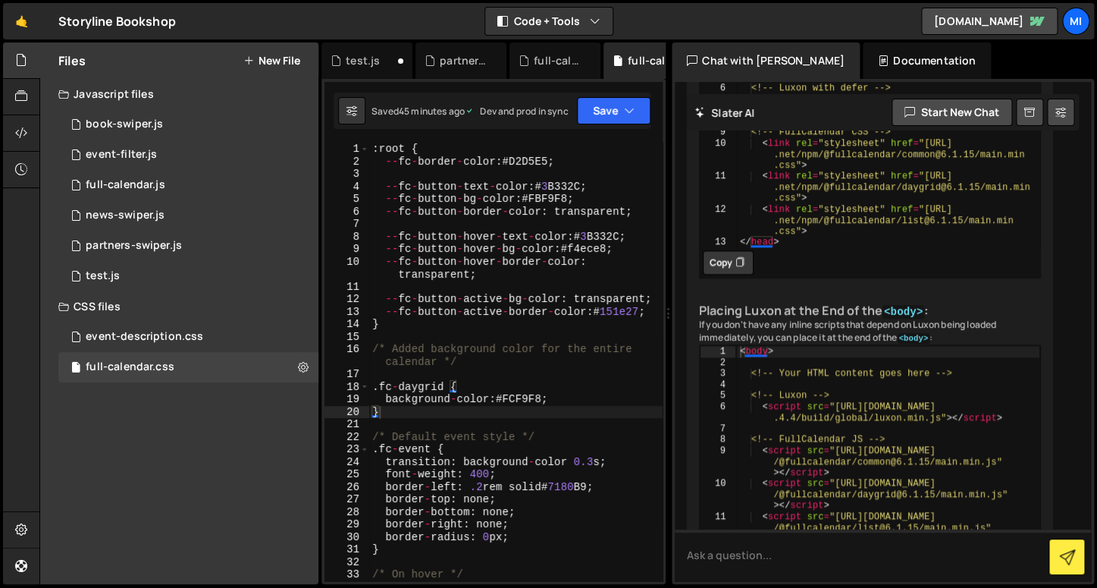
scroll to position [13780, 0]
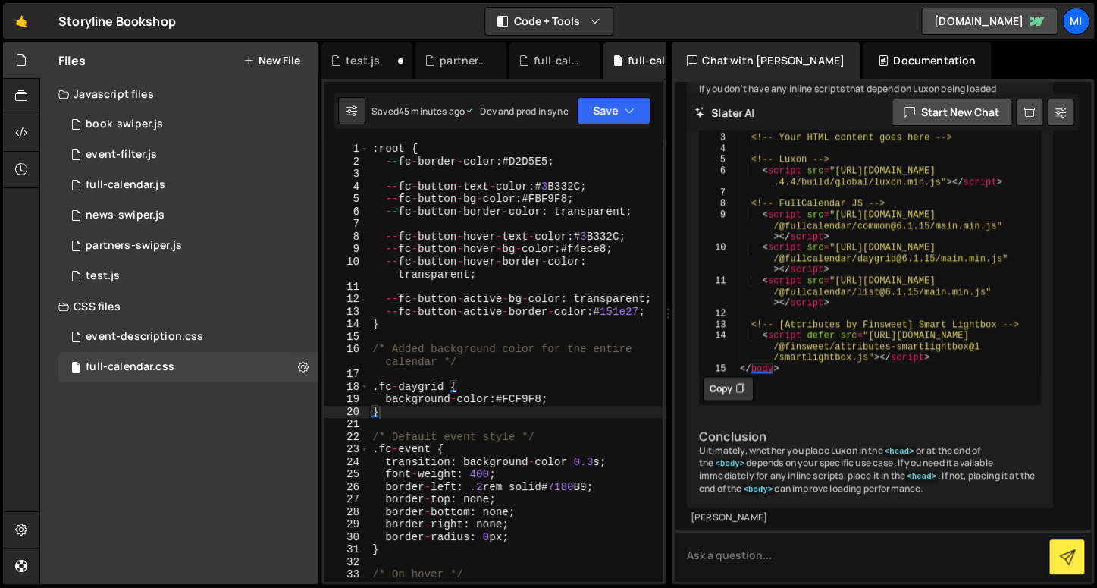
scroll to position [14164, 0]
drag, startPoint x: 954, startPoint y: 389, endPoint x: 714, endPoint y: 231, distance: 286.9
drag, startPoint x: 950, startPoint y: 393, endPoint x: 667, endPoint y: 237, distance: 323.4
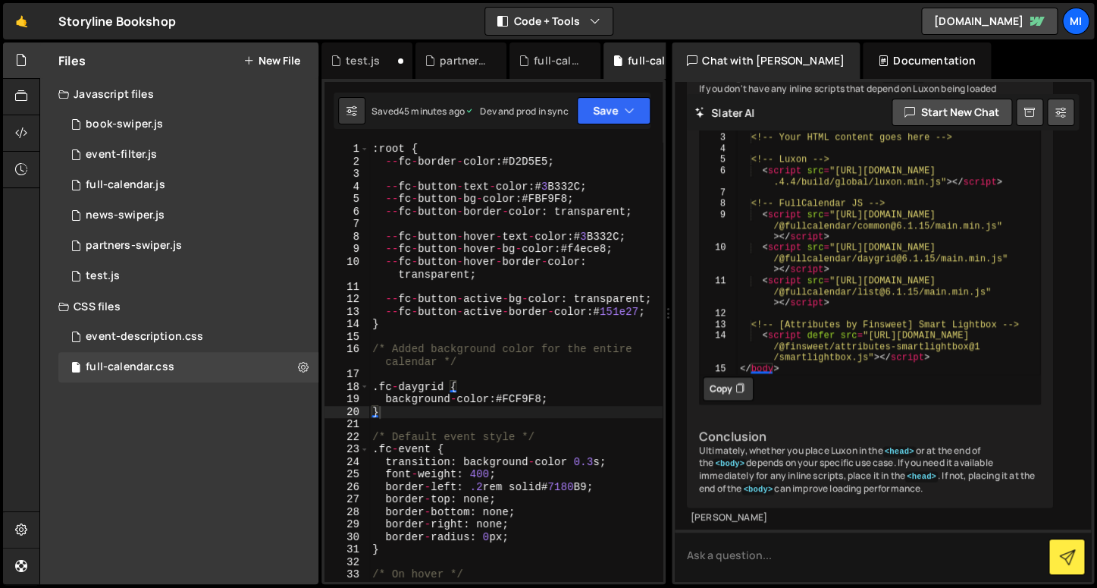
type textarea "<!-- FullCalendar JS --> <script src="https://cdn.jsdelivr.net/npm/@fullcalenda…"
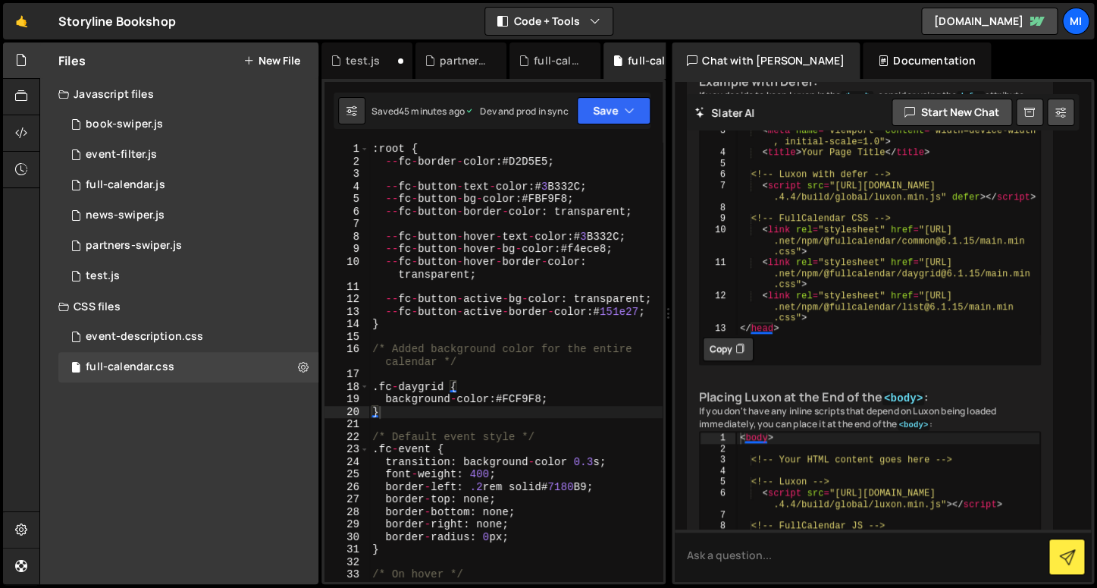
scroll to position [13673, 0]
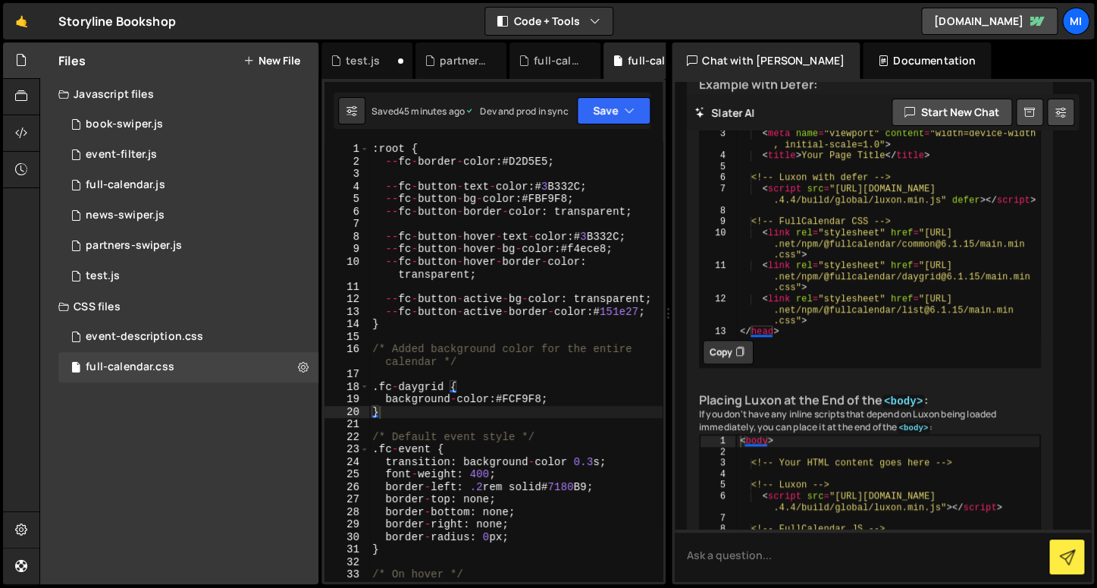
drag, startPoint x: 763, startPoint y: 203, endPoint x: 997, endPoint y: 225, distance: 235.3
drag, startPoint x: 997, startPoint y: 225, endPoint x: 977, endPoint y: 226, distance: 19.7
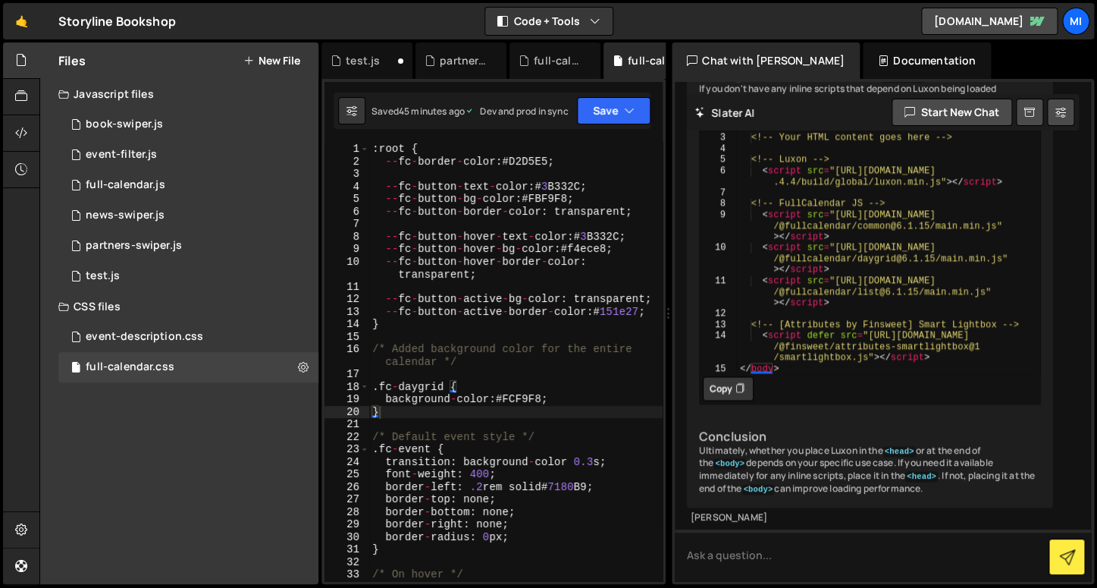
scroll to position [14648, 0]
drag, startPoint x: 827, startPoint y: 325, endPoint x: 695, endPoint y: 281, distance: 139.3
click at [695, 281] on div "Including Luxon in the <head> section is a common practice when you want to ens…" at bounding box center [870, 15] width 366 height 986
click at [787, 203] on div "Including Luxon in the <head> section is a common practice when you want to ens…" at bounding box center [870, 15] width 366 height 986
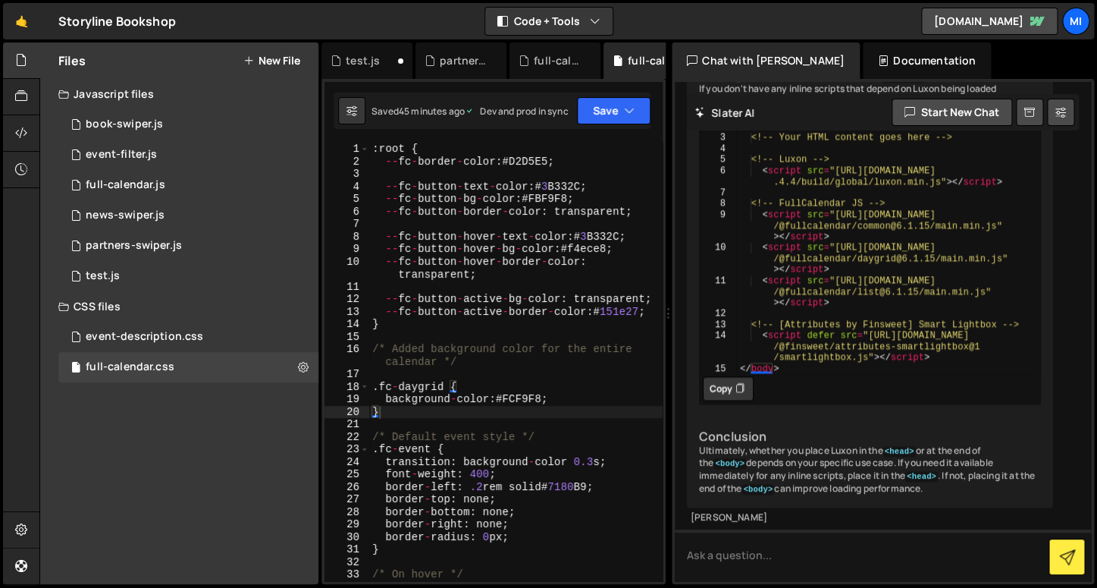
drag, startPoint x: 901, startPoint y: 186, endPoint x: 752, endPoint y: 202, distance: 149.6
click at [752, 202] on div "Including Luxon in the <head> section is a common practice when you want to ens…" at bounding box center [870, 15] width 366 height 986
click at [745, 381] on icon at bounding box center [740, 388] width 9 height 15
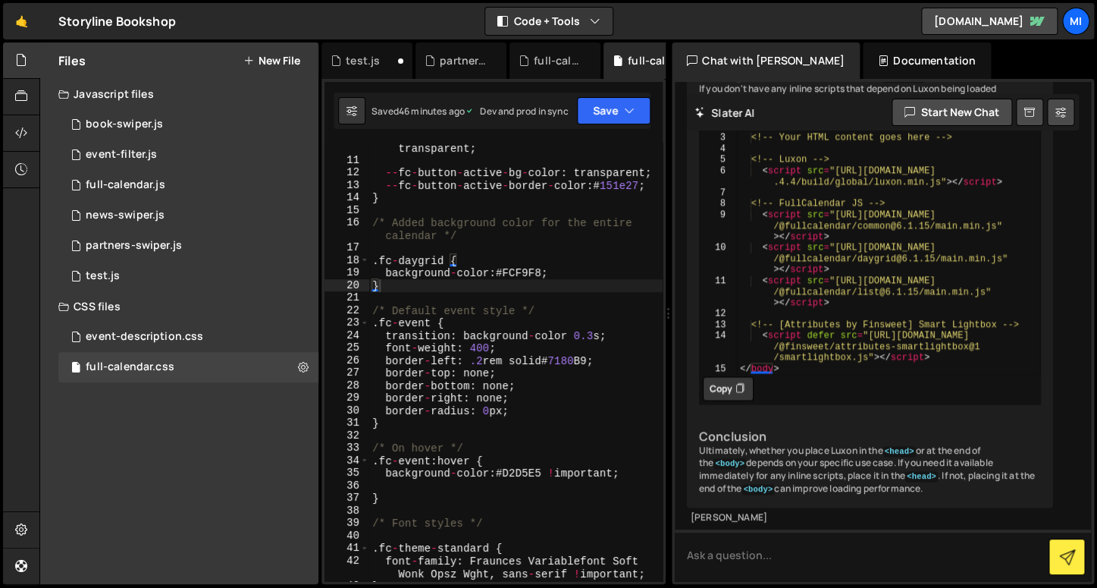
scroll to position [150, 0]
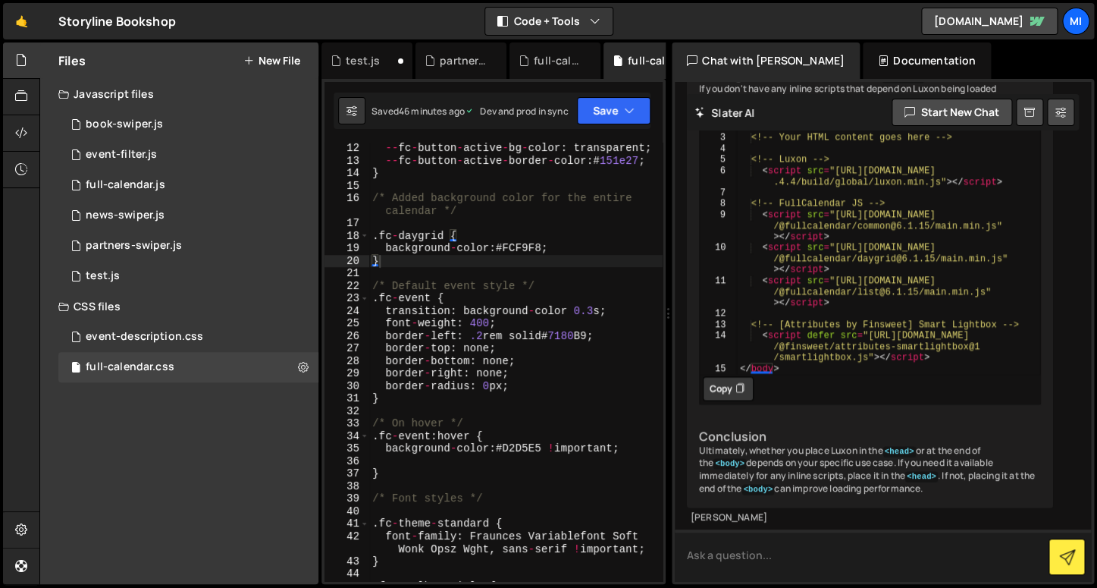
click at [742, 537] on textarea at bounding box center [883, 555] width 416 height 52
click at [762, 354] on div "Including Luxon in the <head> section is a common practice when you want to ens…" at bounding box center [870, 15] width 366 height 986
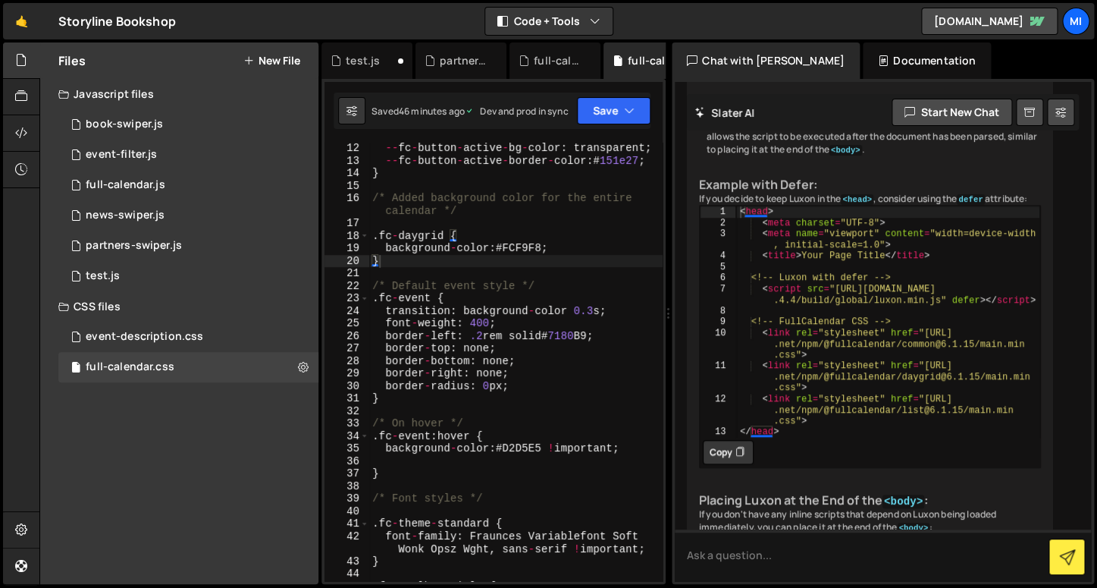
scroll to position [13524, 0]
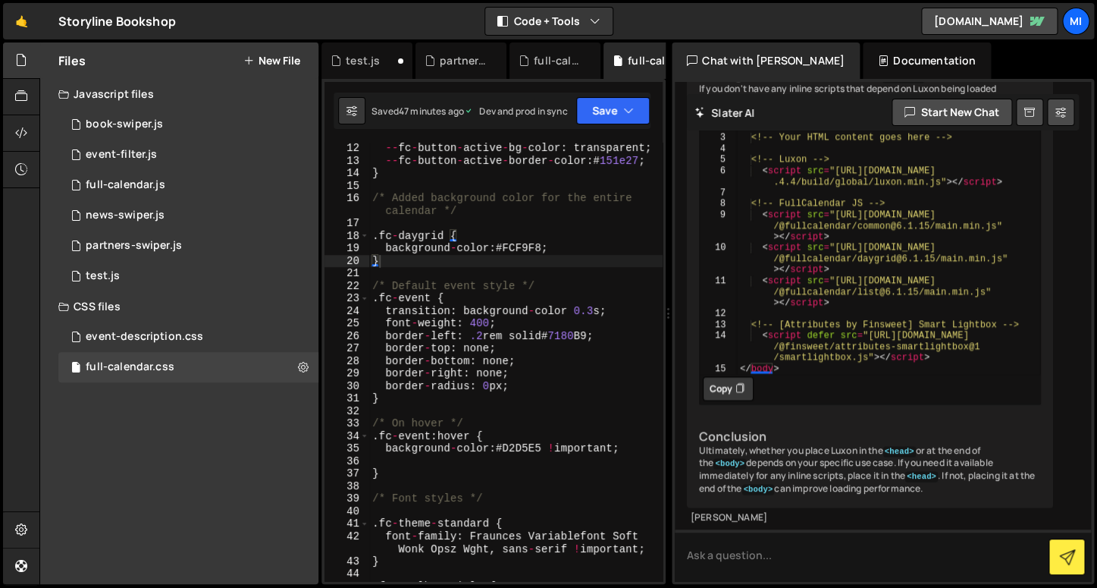
scroll to position [15469, 0]
click at [711, 538] on textarea at bounding box center [883, 555] width 416 height 52
type textarea "why in fullcalendar does it show it in the head for CDN"
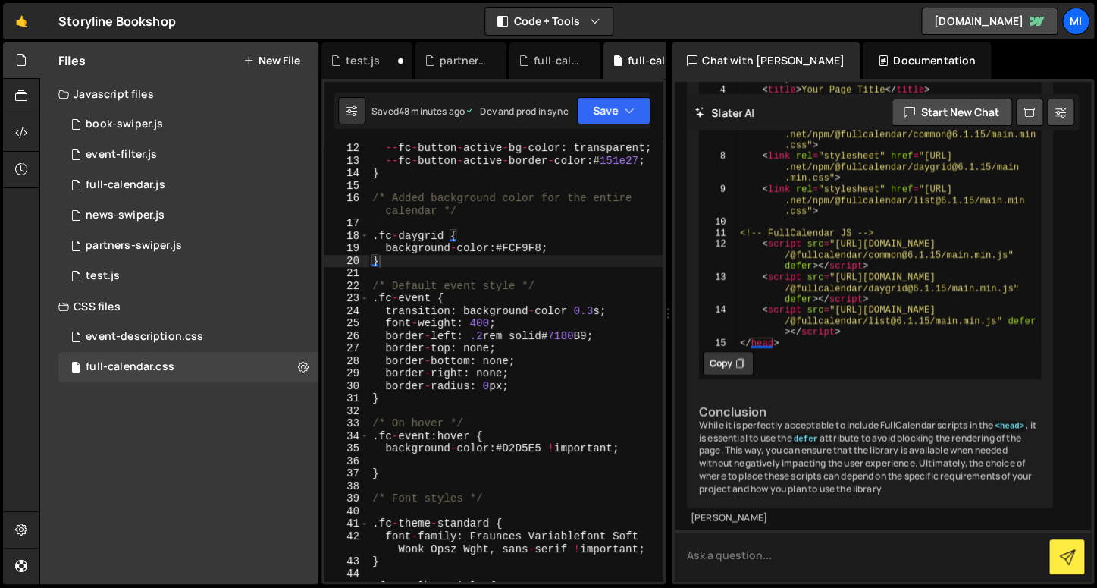
scroll to position [16613, 0]
click at [774, 551] on textarea at bounding box center [883, 555] width 416 height 52
type textarea "why don't i see anything about css in fullcalendar"
type textarea "<link rel="stylesheet" href="https://cdn.jsdelivr.net/npm/@fullcalendar/common@…"
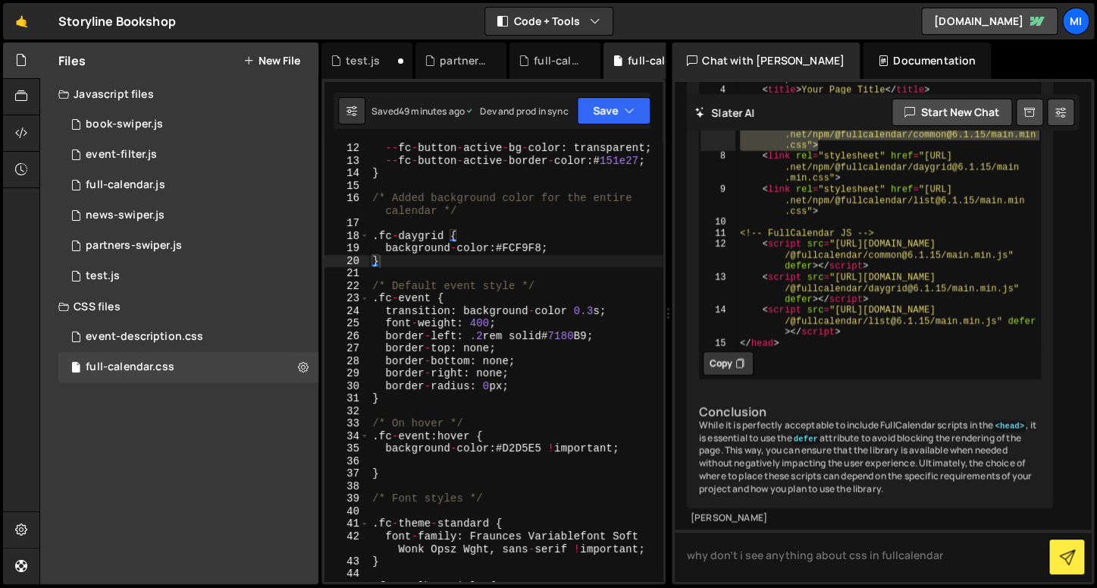
drag, startPoint x: 855, startPoint y: 325, endPoint x: 745, endPoint y: 295, distance: 114.1
click at [745, 295] on div "< head > < meta charset = "UTF-8" > < meta name = "viewport" content = "width=d…" at bounding box center [888, 205] width 304 height 330
click at [943, 568] on textarea "why don't i see anything about css in fullcalendar" at bounding box center [883, 555] width 416 height 52
type textarea "why don't i see anything about css in fullcalendar for cdn"
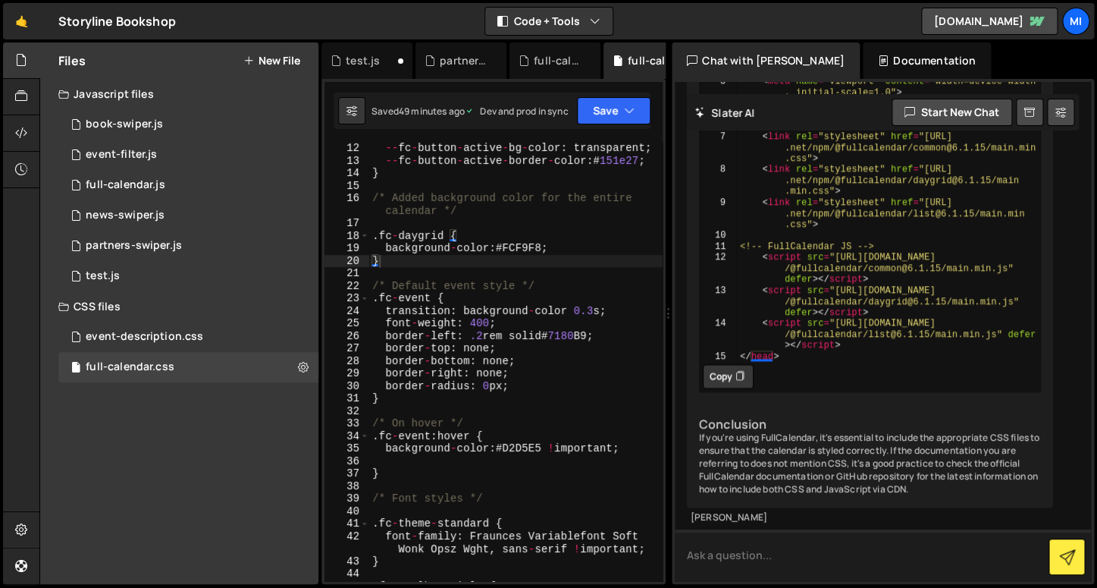
scroll to position [17000, 0]
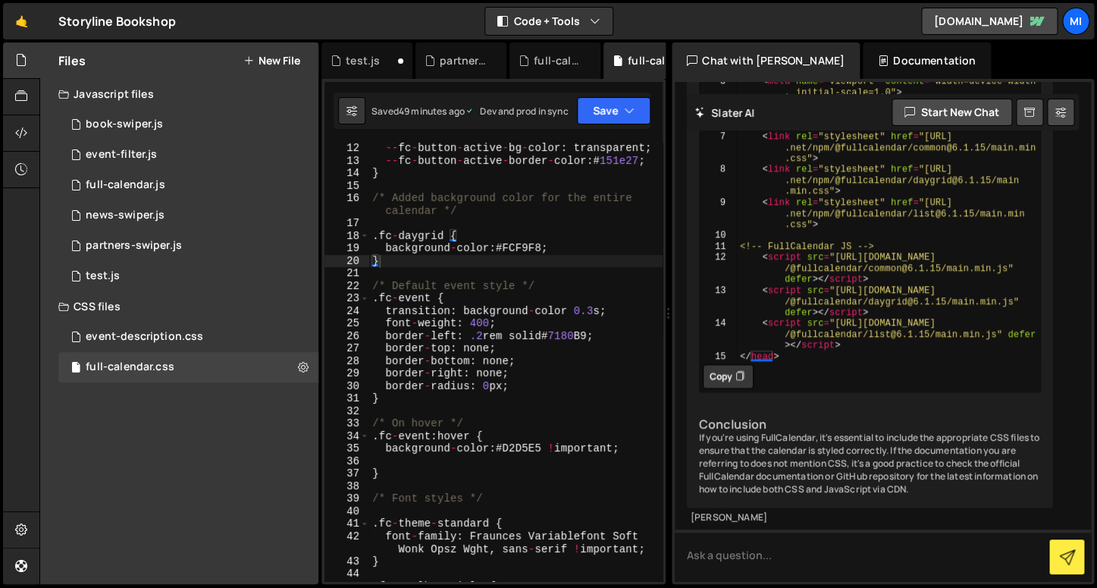
drag, startPoint x: 792, startPoint y: 282, endPoint x: 684, endPoint y: 222, distance: 123.9
click at [687, 222] on div "If you're not seeing any CSS references for FullCalendar in the CDN examples or…" at bounding box center [870, 43] width 366 height 968
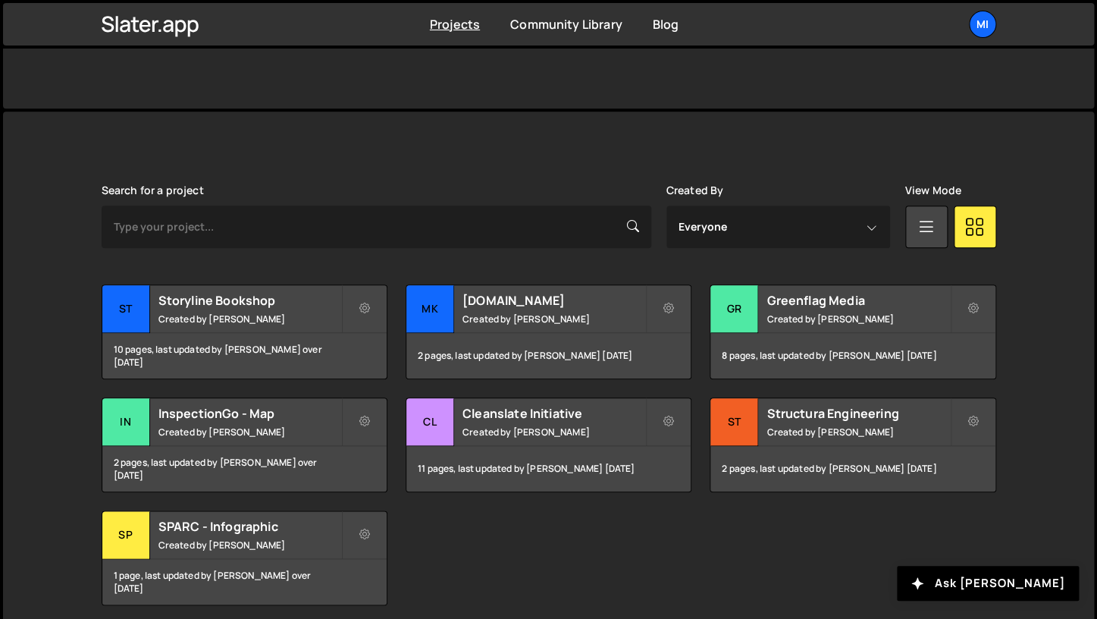
scroll to position [338, 0]
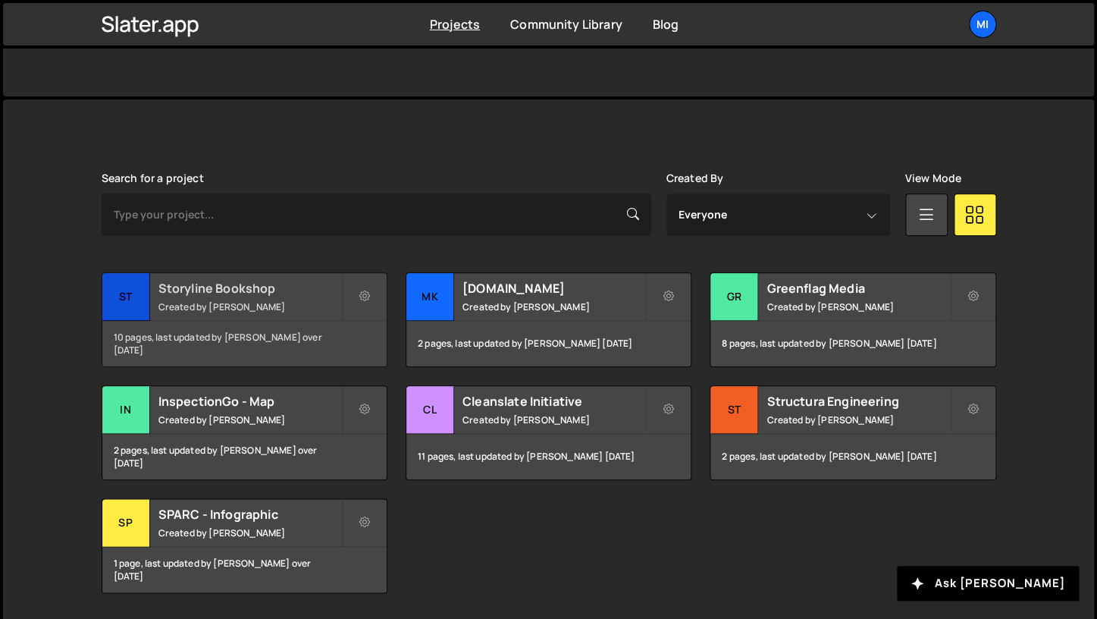
click at [251, 296] on div "Storyline Bookshop Created by [PERSON_NAME]" at bounding box center [244, 296] width 284 height 47
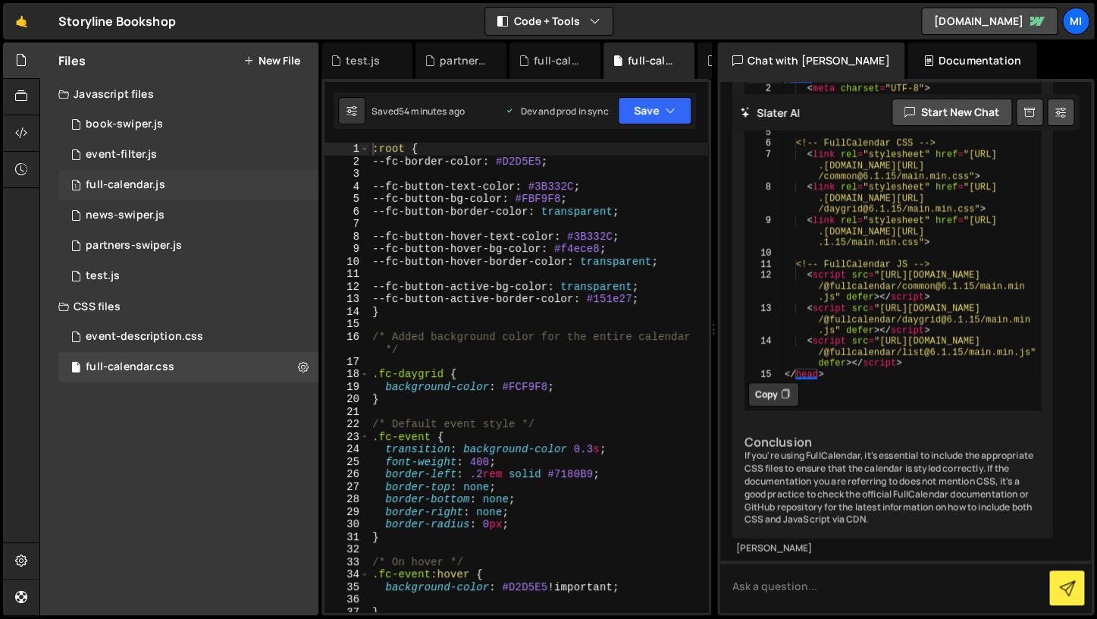
click at [149, 184] on div "full-calendar.js" at bounding box center [126, 185] width 80 height 14
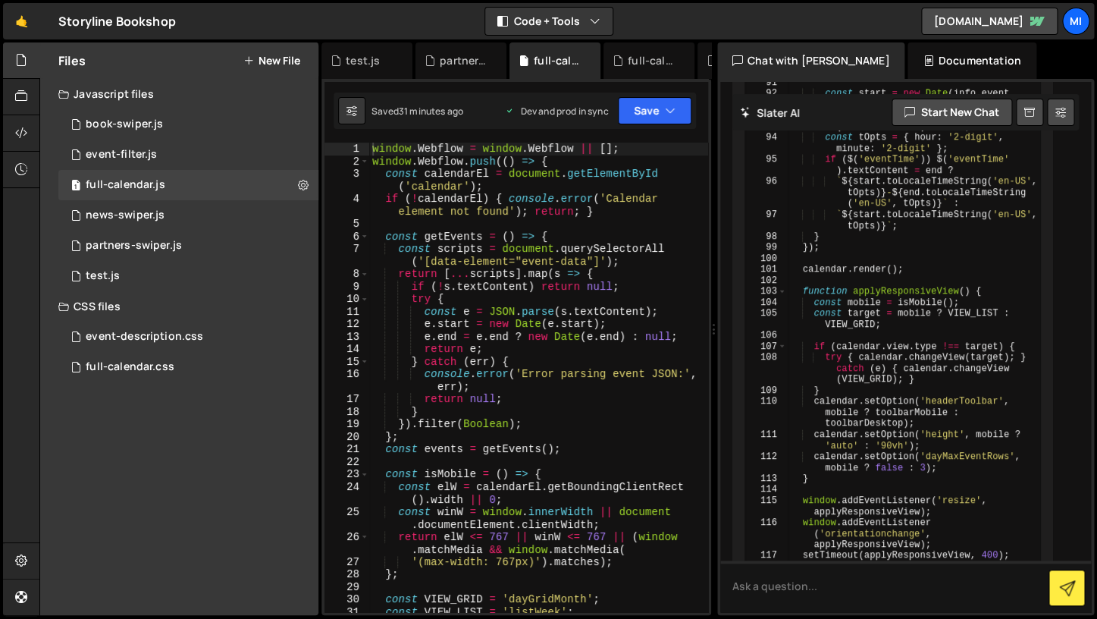
scroll to position [6207, 0]
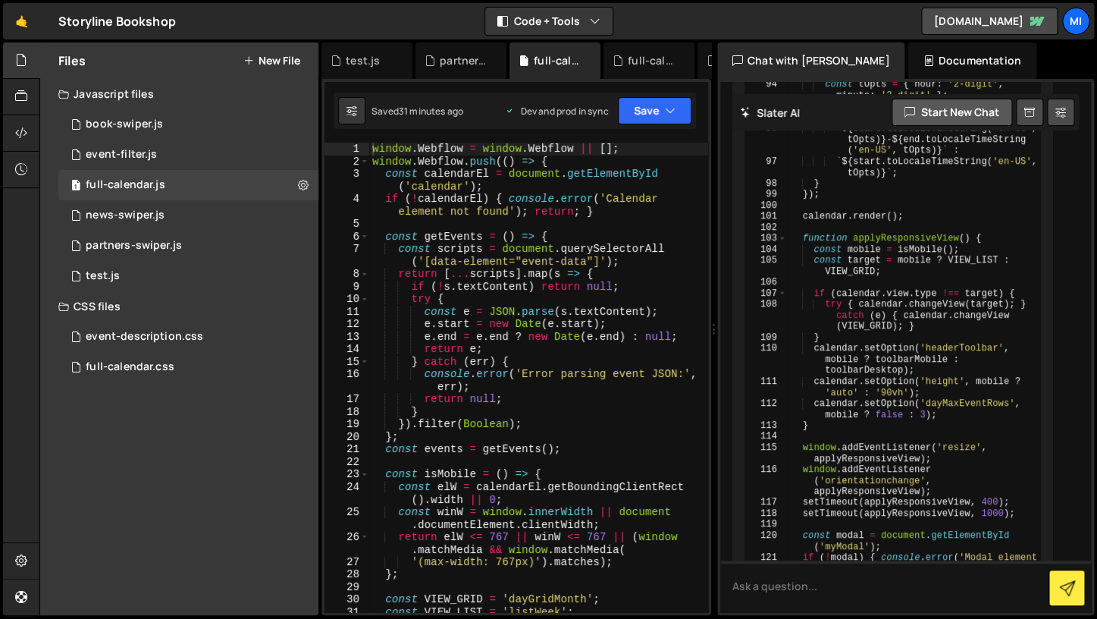
click at [952, 111] on button "Start new chat" at bounding box center [952, 112] width 121 height 27
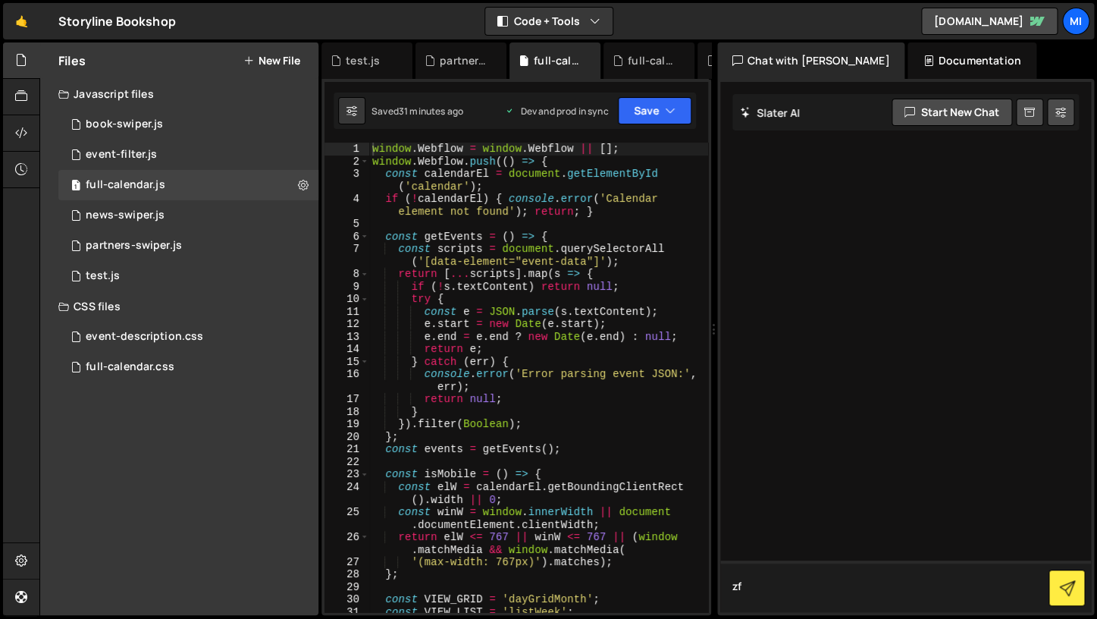
type textarea "z"
paste textarea "Author Talk &amp; Signing with Michael Jerome Plunkett"
type textarea "This is still showing as eventtitle on front-end: Author Talk &amp; Signing wit…"
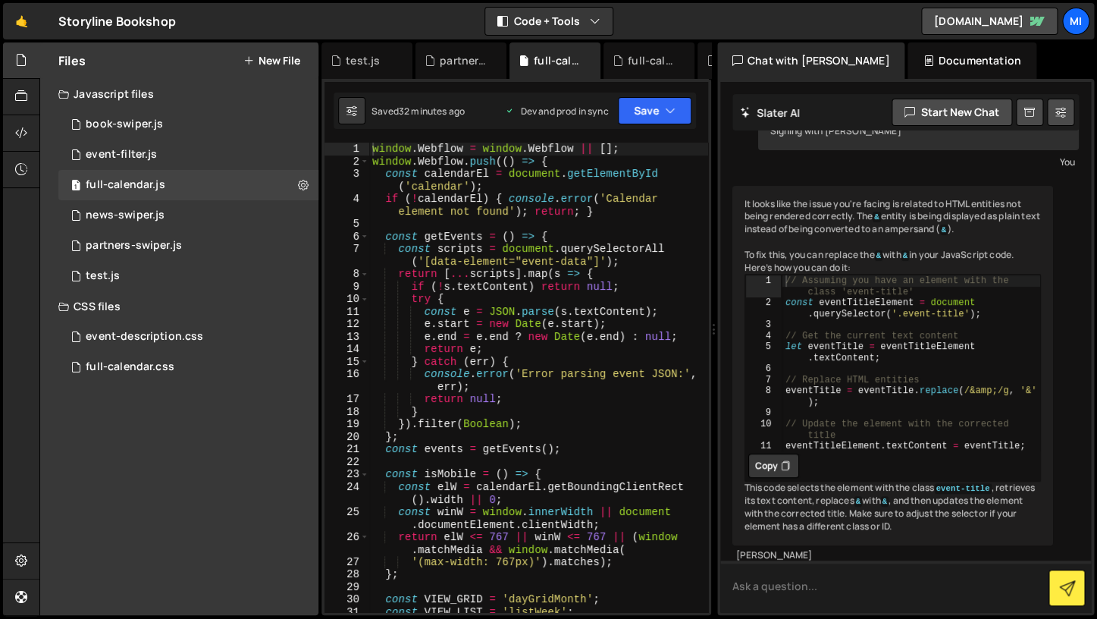
scroll to position [64, 0]
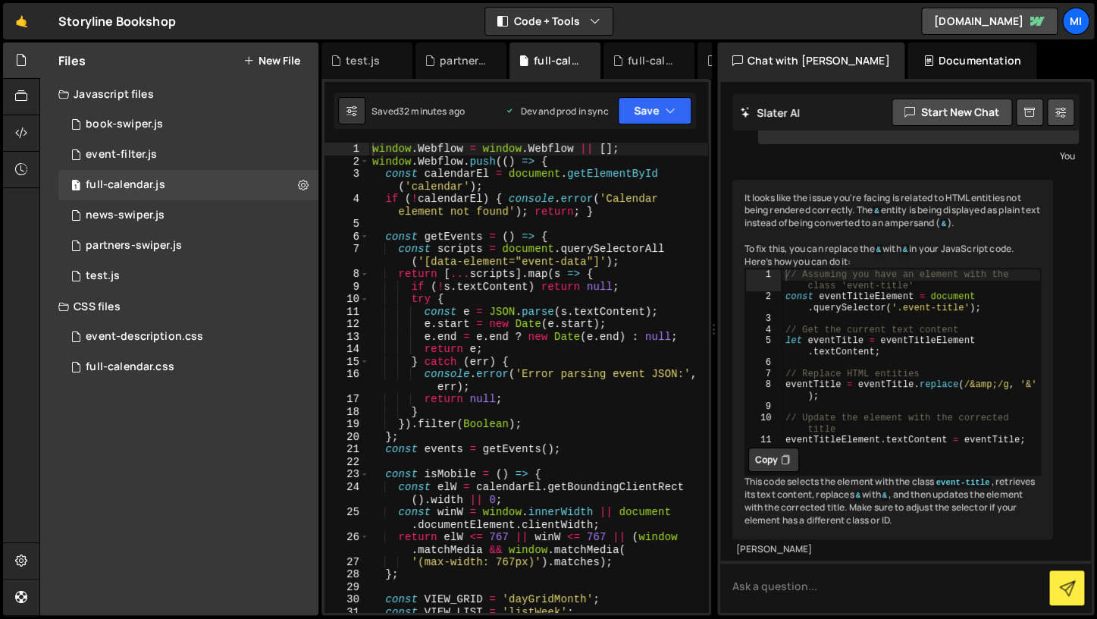
type textarea "return null;"
click at [619, 399] on div "window . Webflow = window . Webflow || [ ] ; window . Webflow . push (( ) => { …" at bounding box center [538, 390] width 339 height 494
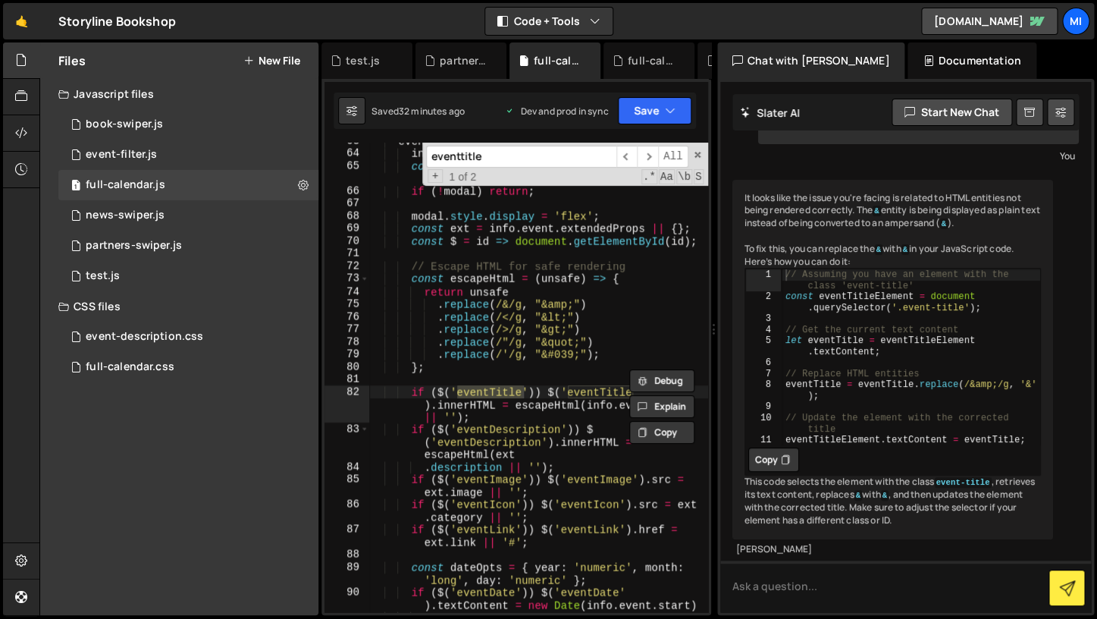
scroll to position [946, 0]
type input "eventtitle"
type textarea ".replace(/'/g, "&#039;");"
click at [657, 357] on div "eventClick ( info ) { info . jsEvent . preventDefault ( ) ; const modal = docum…" at bounding box center [538, 383] width 339 height 494
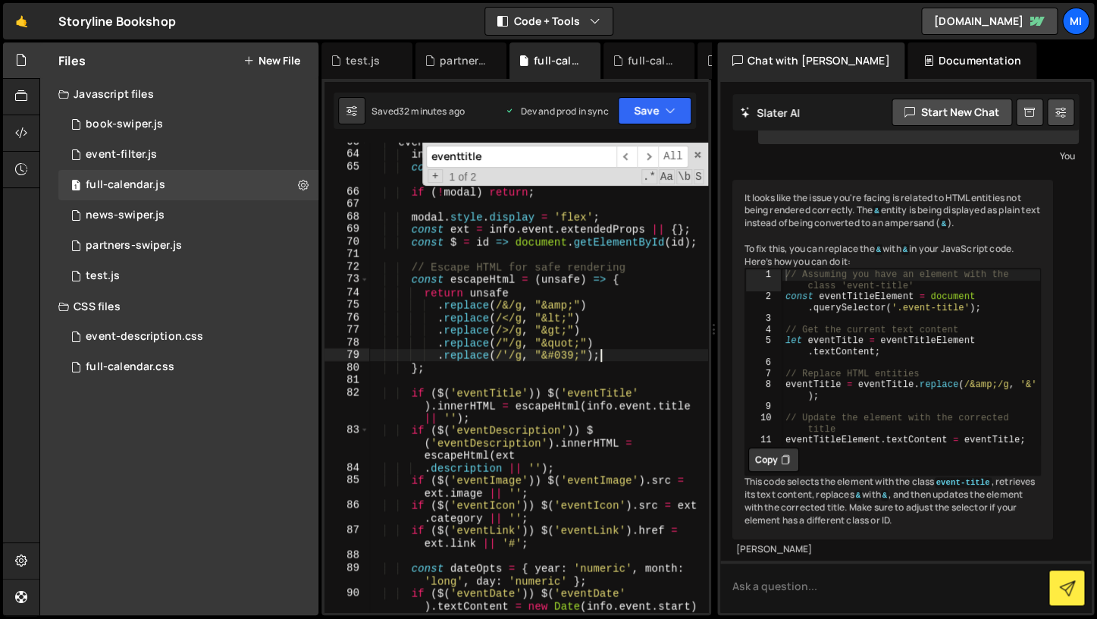
scroll to position [99, 0]
click at [892, 573] on textarea at bounding box center [906, 586] width 372 height 52
type textarea "I thought we did this with escapeHTML"
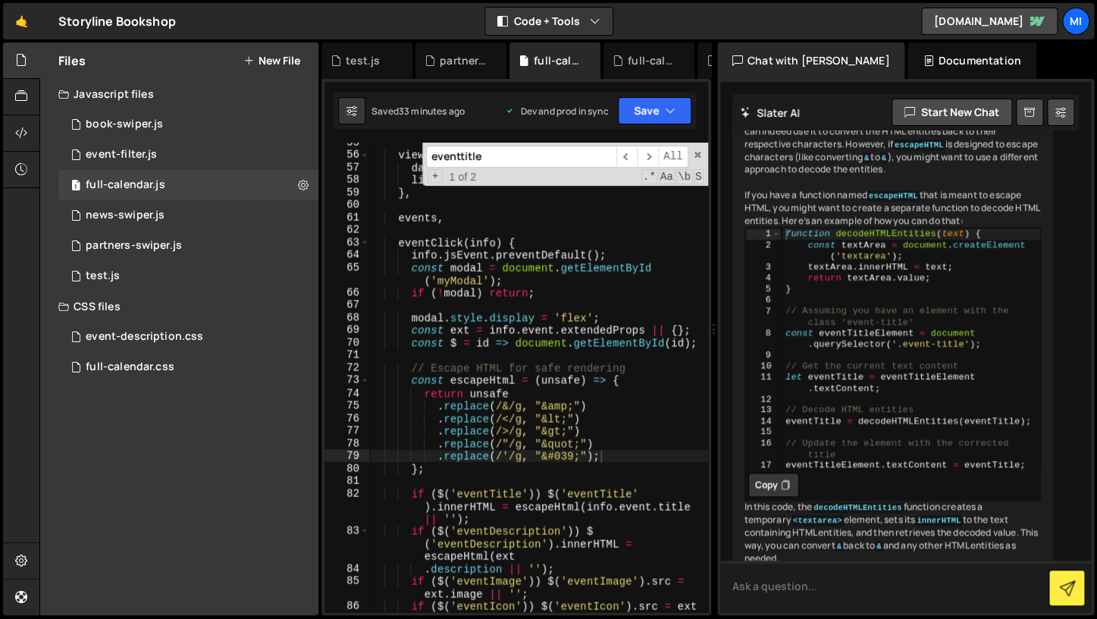
scroll to position [844, 0]
click at [1059, 109] on icon at bounding box center [1061, 112] width 11 height 15
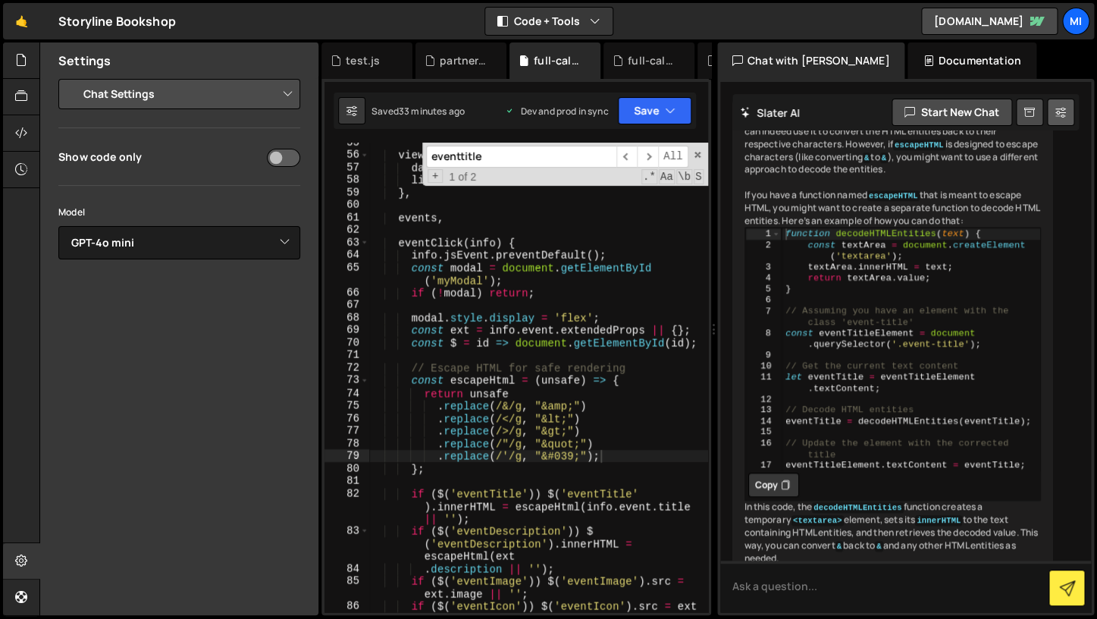
click at [1059, 109] on icon at bounding box center [1061, 112] width 11 height 15
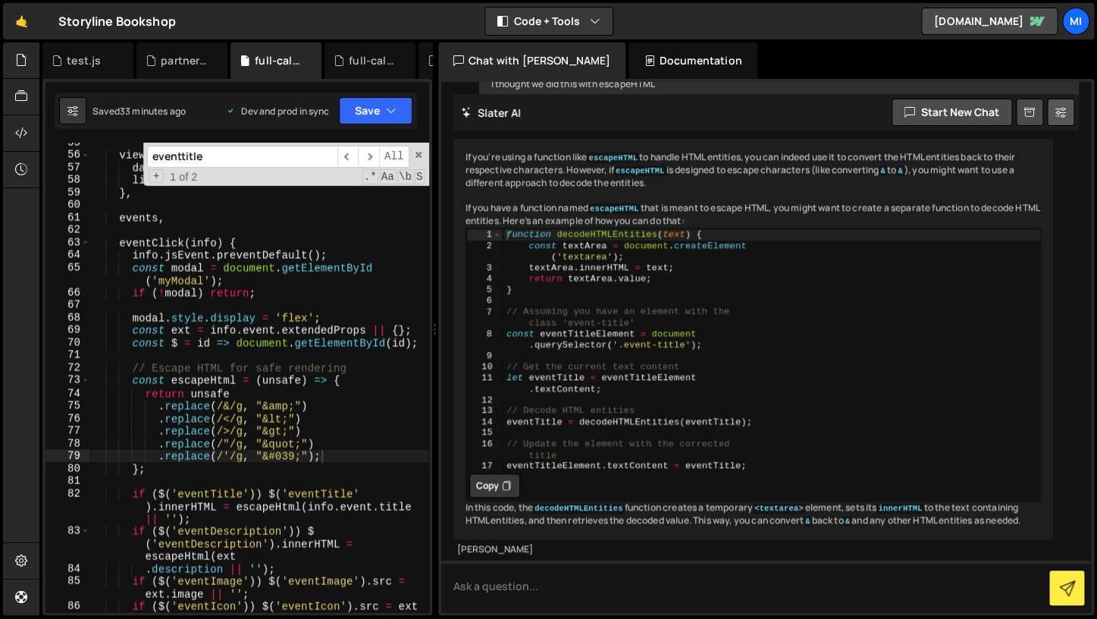
click at [1059, 109] on icon at bounding box center [1061, 112] width 11 height 15
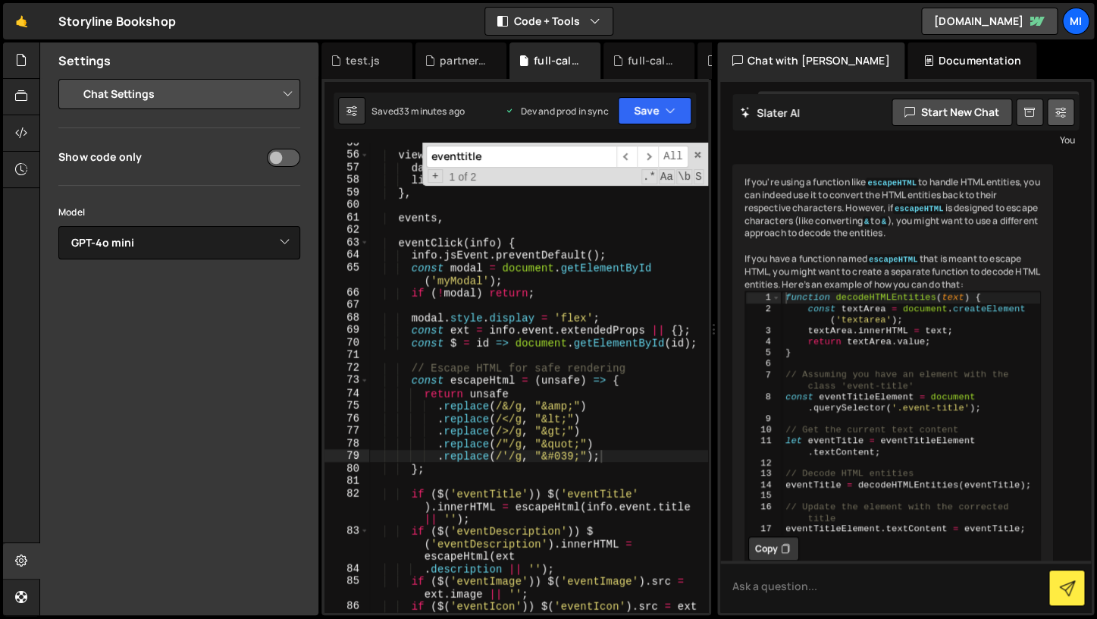
scroll to position [604, 0]
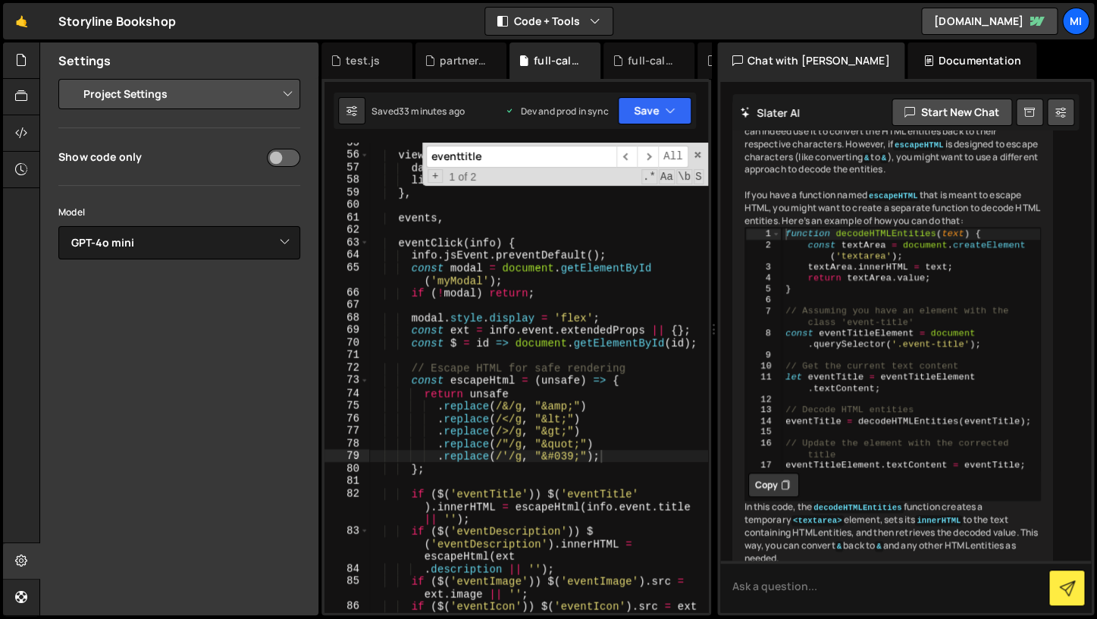
click option "Project Settings" at bounding box center [0, 0] width 0 height 0
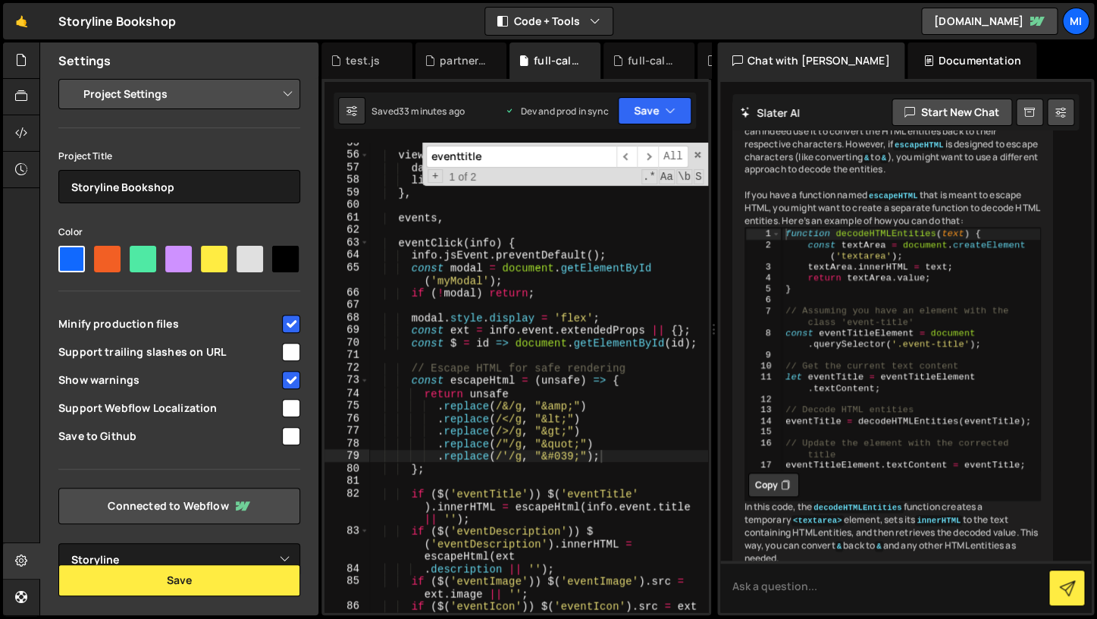
select select "editor"
click option "Code Editor Settings" at bounding box center [0, 0] width 0 height 0
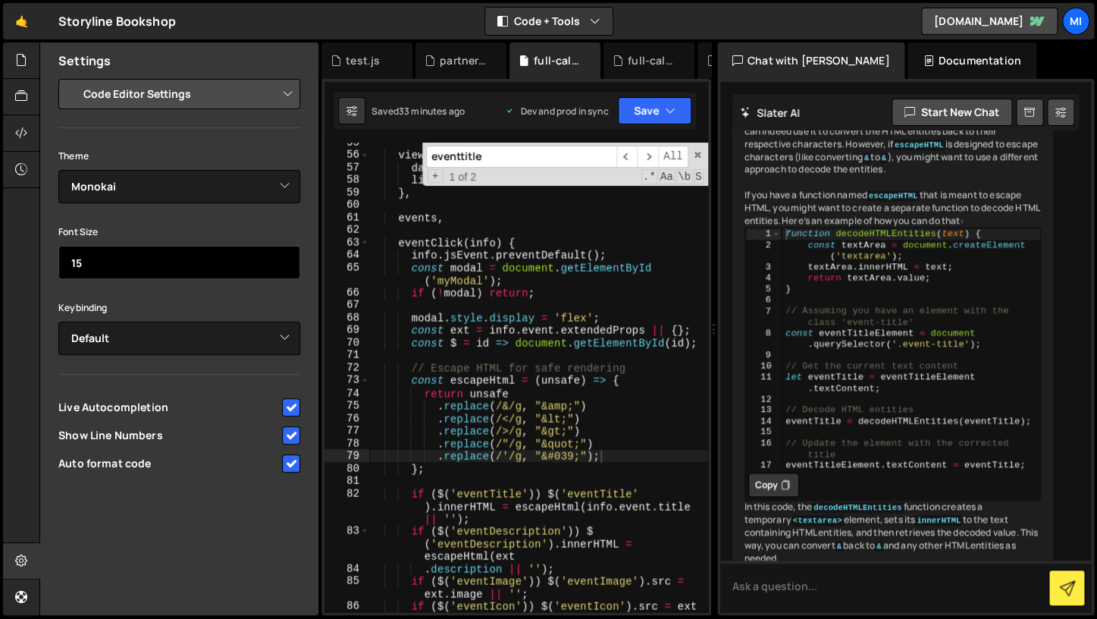
click at [278, 259] on input "15" at bounding box center [179, 262] width 242 height 33
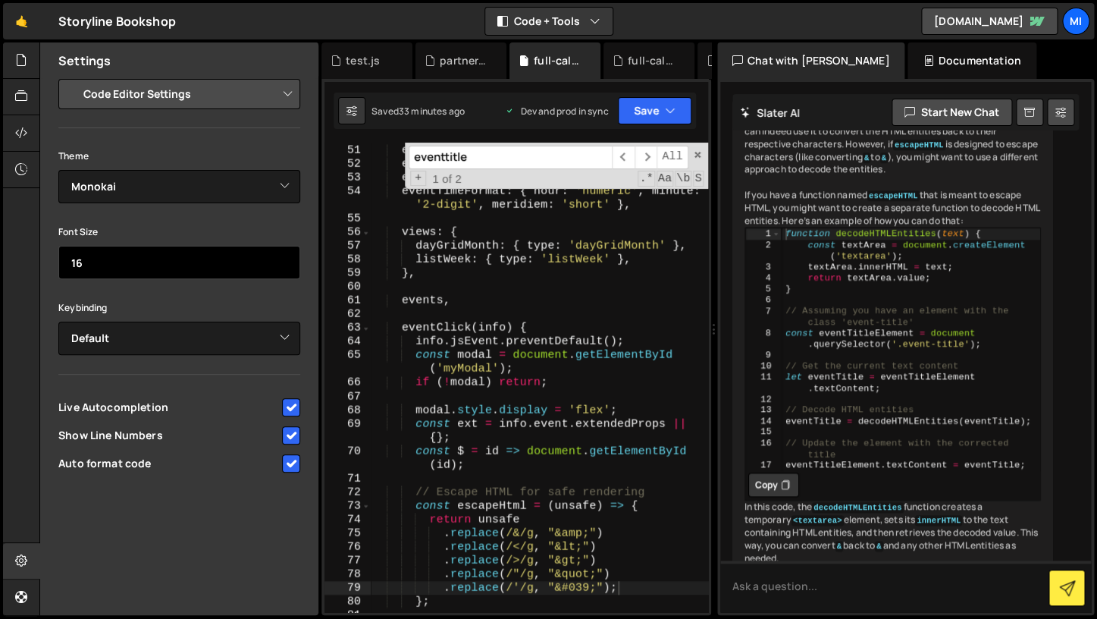
click at [278, 259] on input "16" at bounding box center [179, 262] width 242 height 33
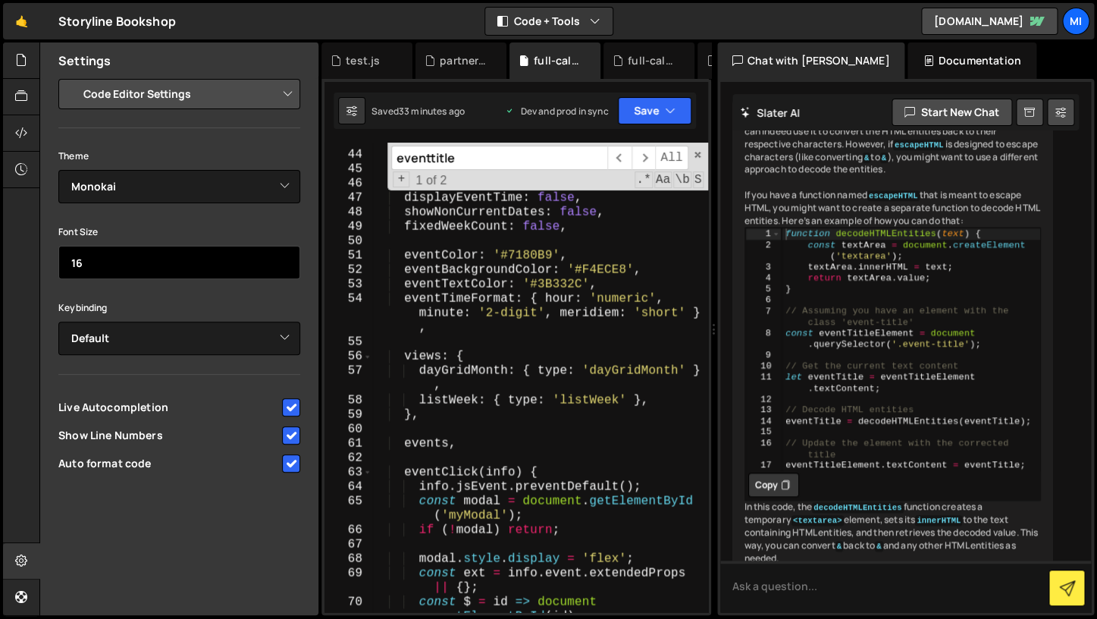
click at [283, 277] on input "16" at bounding box center [179, 262] width 242 height 33
click at [284, 272] on input "16" at bounding box center [179, 262] width 242 height 33
click at [283, 266] on input "15" at bounding box center [179, 262] width 242 height 33
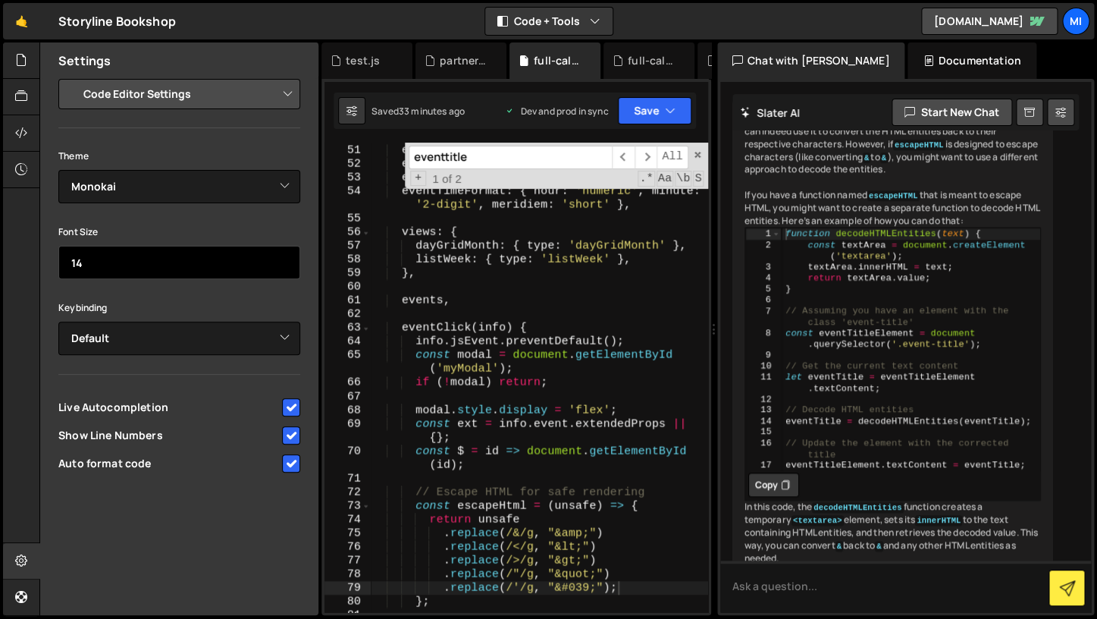
click at [283, 266] on input "14" at bounding box center [179, 262] width 242 height 33
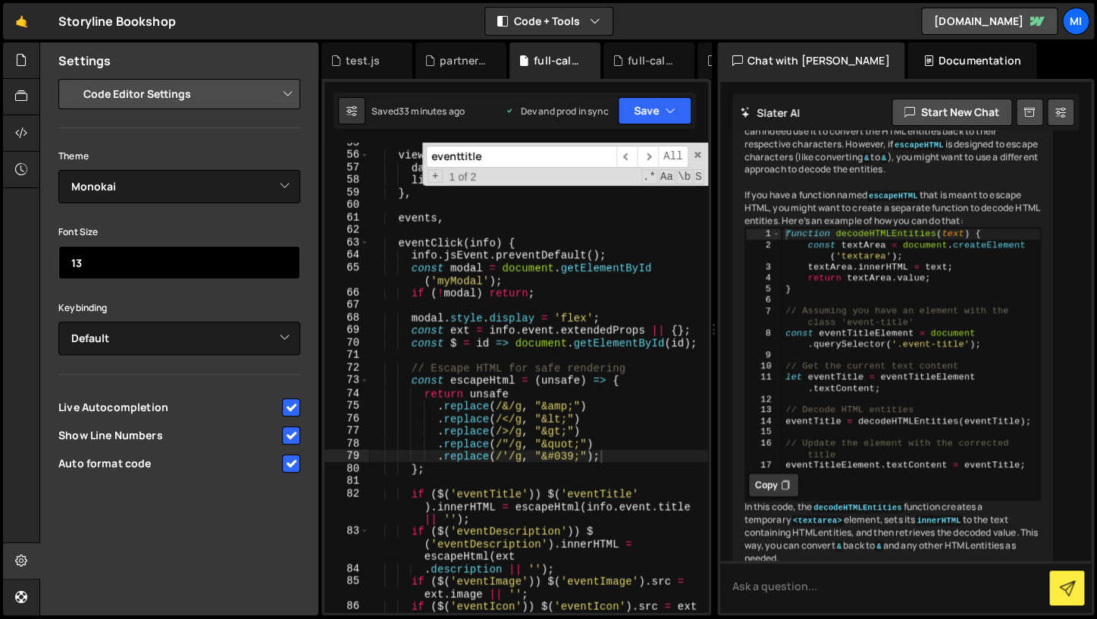
click at [283, 266] on input "13" at bounding box center [179, 262] width 242 height 33
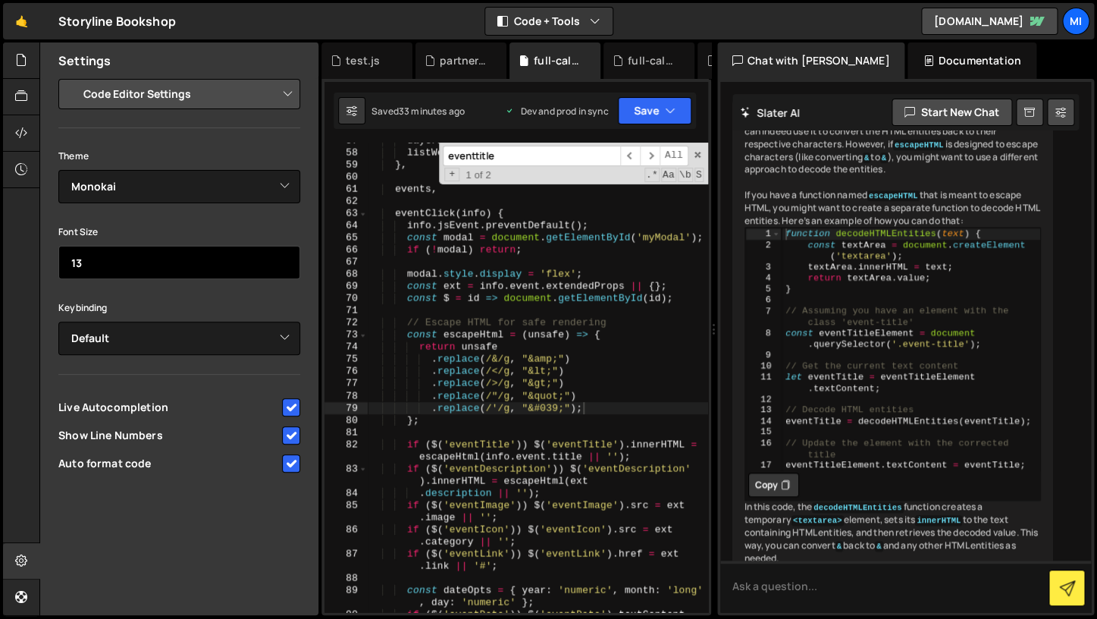
click at [282, 255] on input "13" at bounding box center [179, 262] width 242 height 33
click at [277, 254] on input "13" at bounding box center [179, 262] width 242 height 33
type input "12"
click at [283, 265] on input "12" at bounding box center [179, 262] width 242 height 33
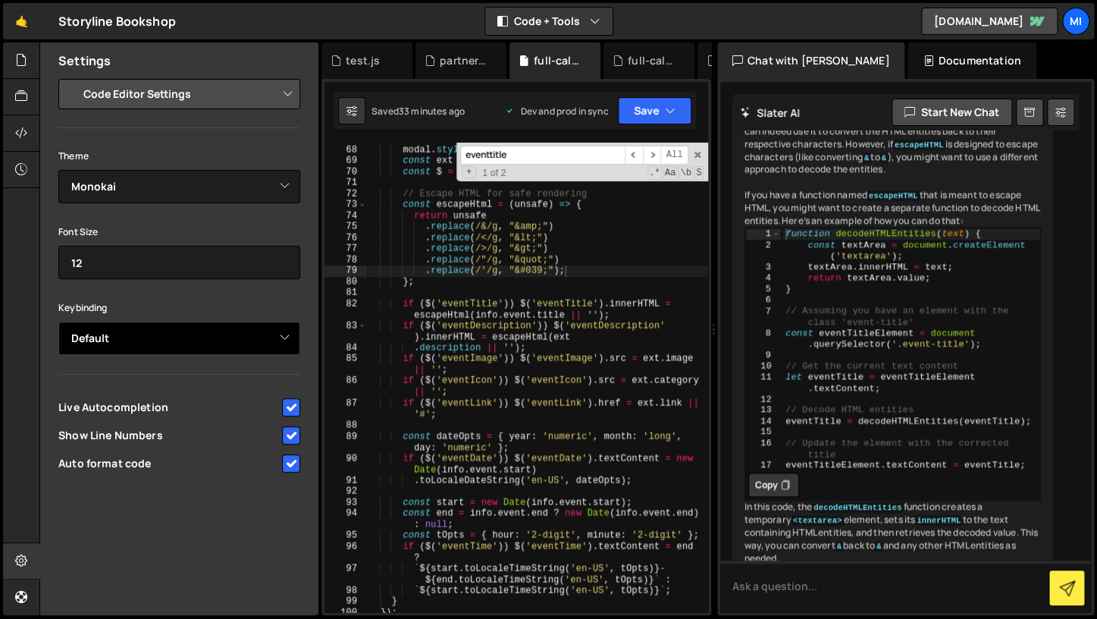
click option "Default" at bounding box center [0, 0] width 0 height 0
click at [822, 271] on div "If you're using a function like escapeHTML to handle HTML entities, you can ind…" at bounding box center [894, 338] width 322 height 476
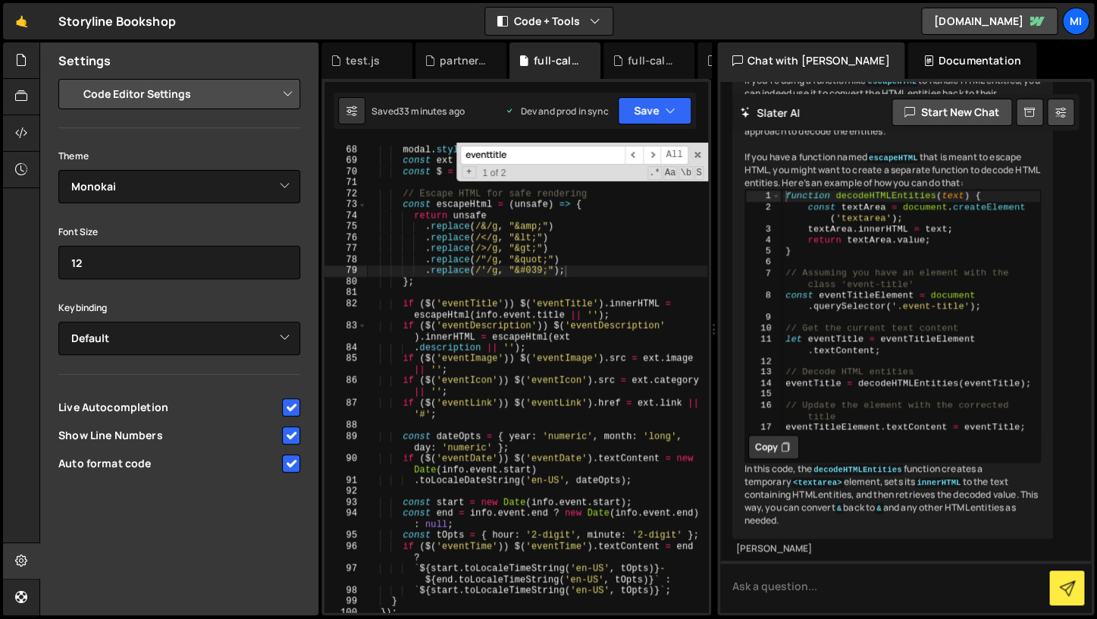
scroll to position [706, 0]
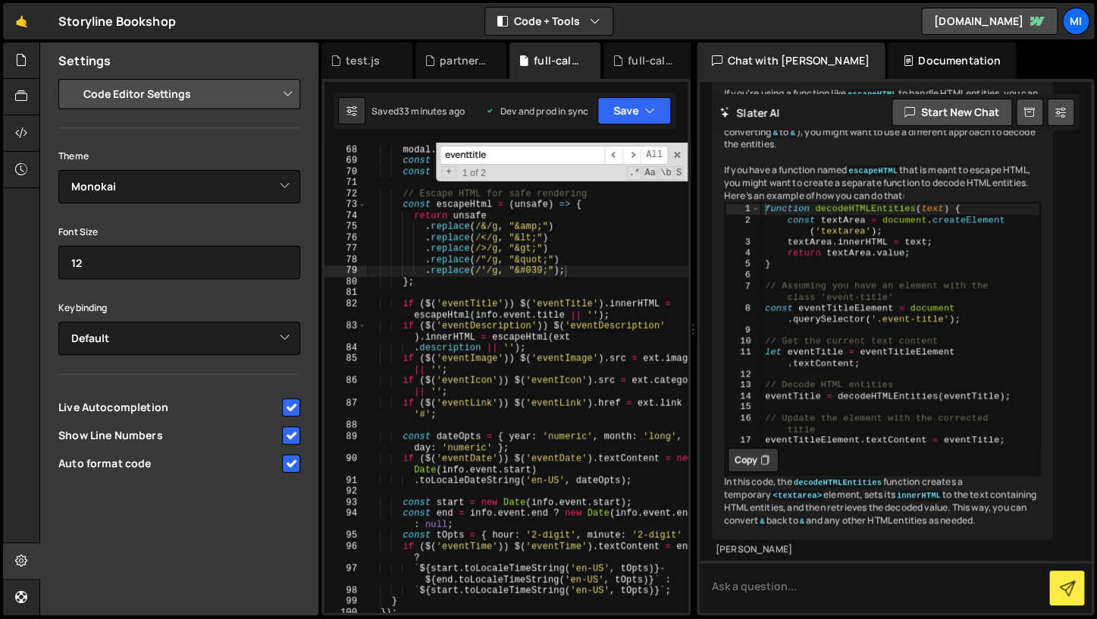
drag, startPoint x: 715, startPoint y: 319, endPoint x: 685, endPoint y: 320, distance: 30.3
click at [685, 320] on div "Files New File Javascript files 1 book-swiper.js 0 0 event-filter.js 0 1 full-c…" at bounding box center [568, 328] width 1058 height 573
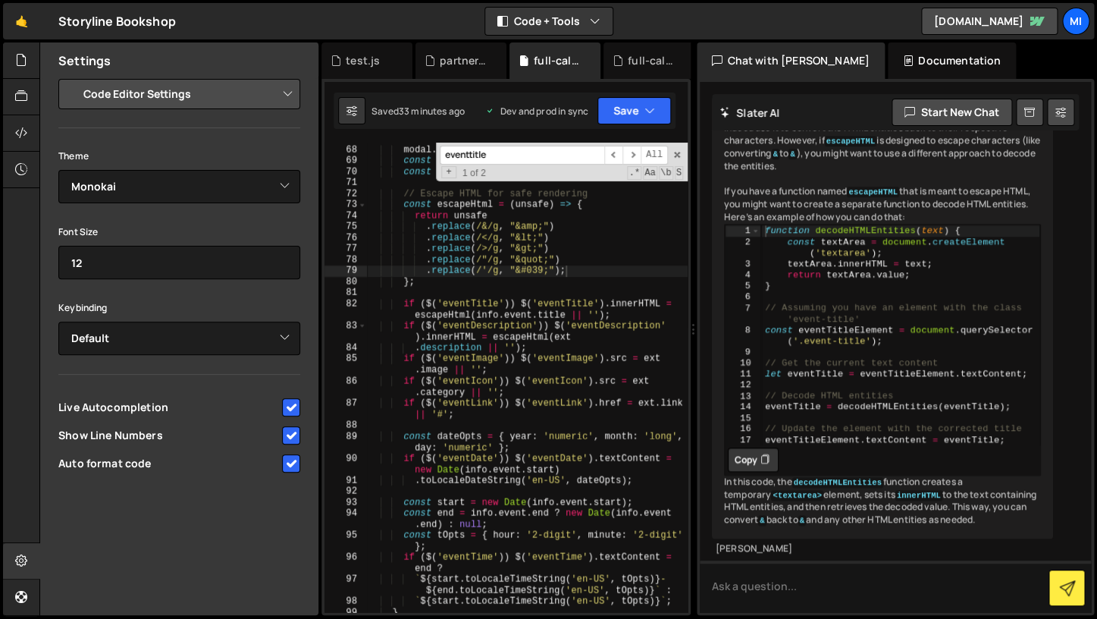
click at [36, 66] on div at bounding box center [21, 60] width 37 height 36
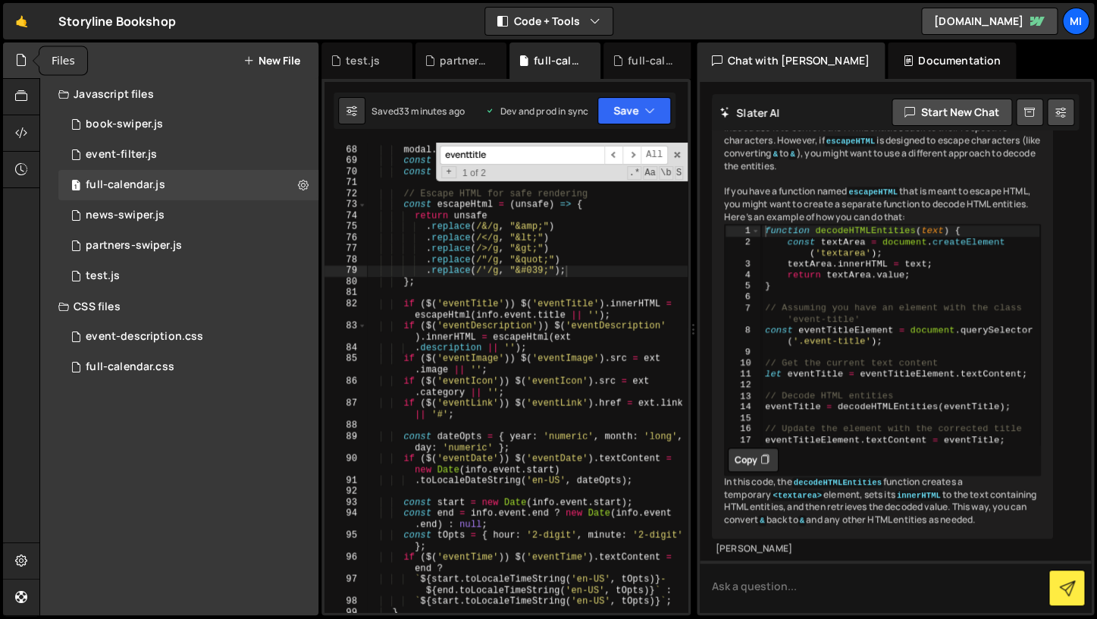
click at [30, 65] on div at bounding box center [21, 60] width 37 height 36
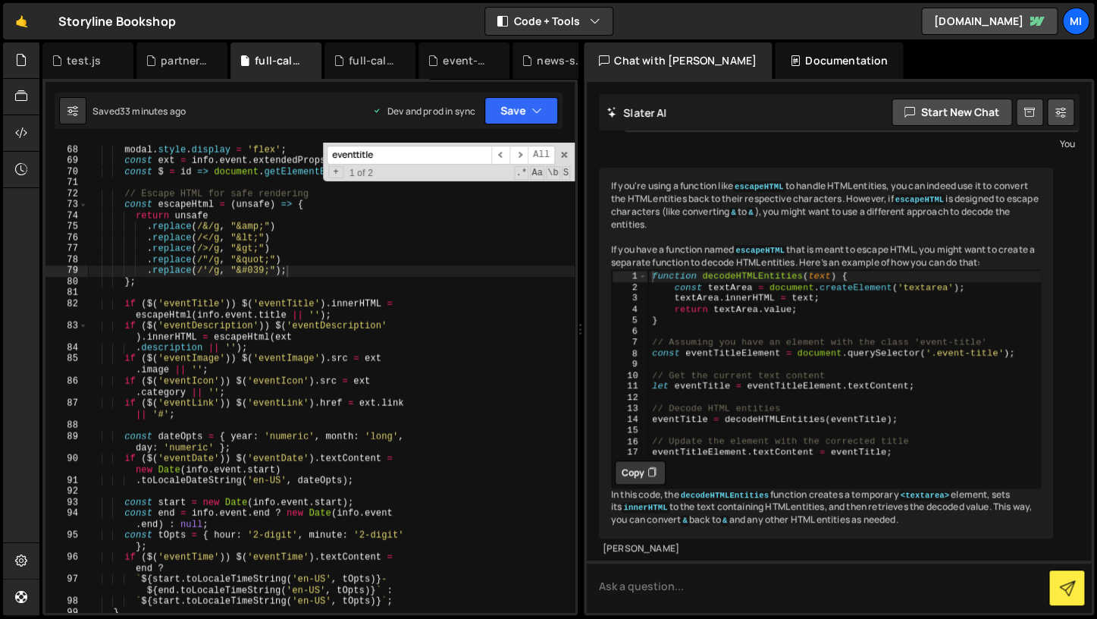
scroll to position [482, 0]
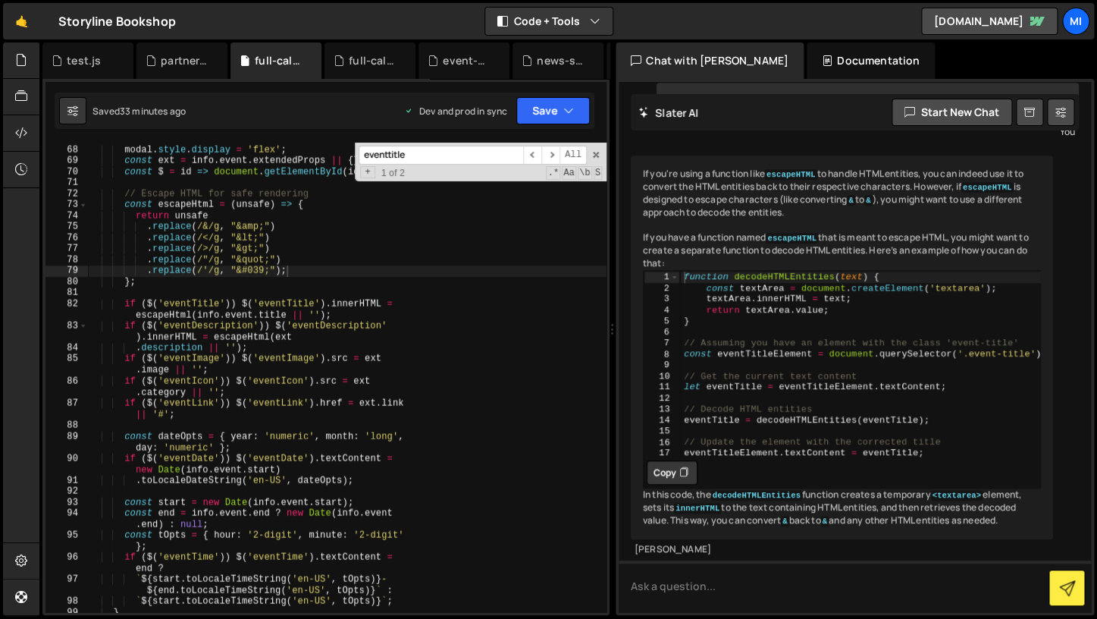
drag, startPoint x: 415, startPoint y: 334, endPoint x: 871, endPoint y: 334, distance: 456.5
click at [871, 334] on div "Files New File Javascript files 1 book-swiper.js 0 0 event-filter.js 0 1 full-c…" at bounding box center [568, 328] width 1058 height 573
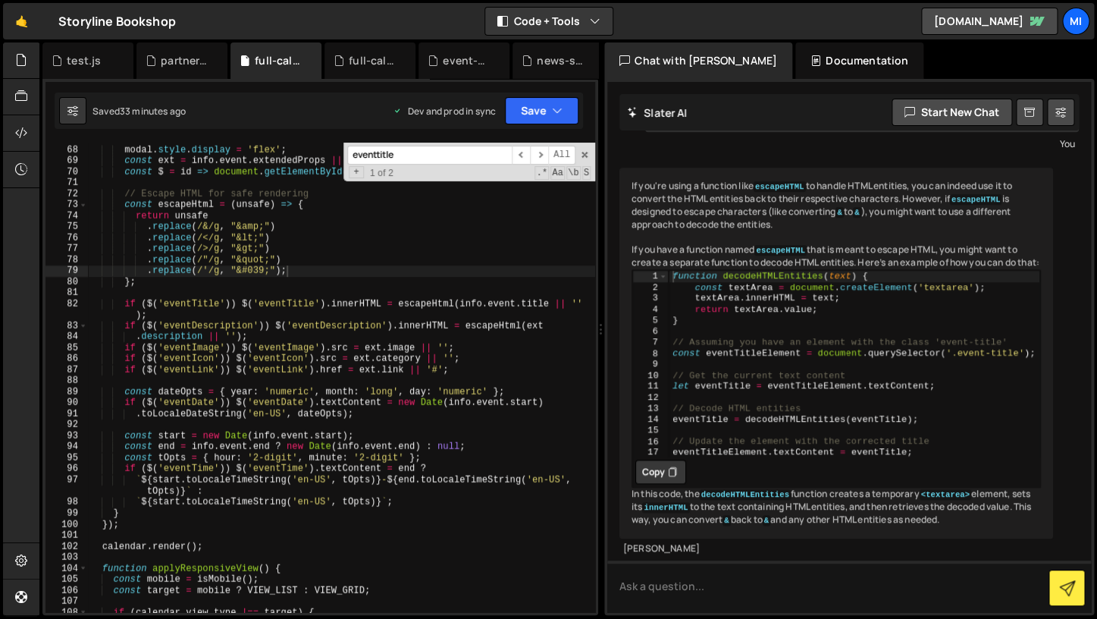
scroll to position [545, 0]
click at [22, 52] on icon at bounding box center [21, 60] width 12 height 17
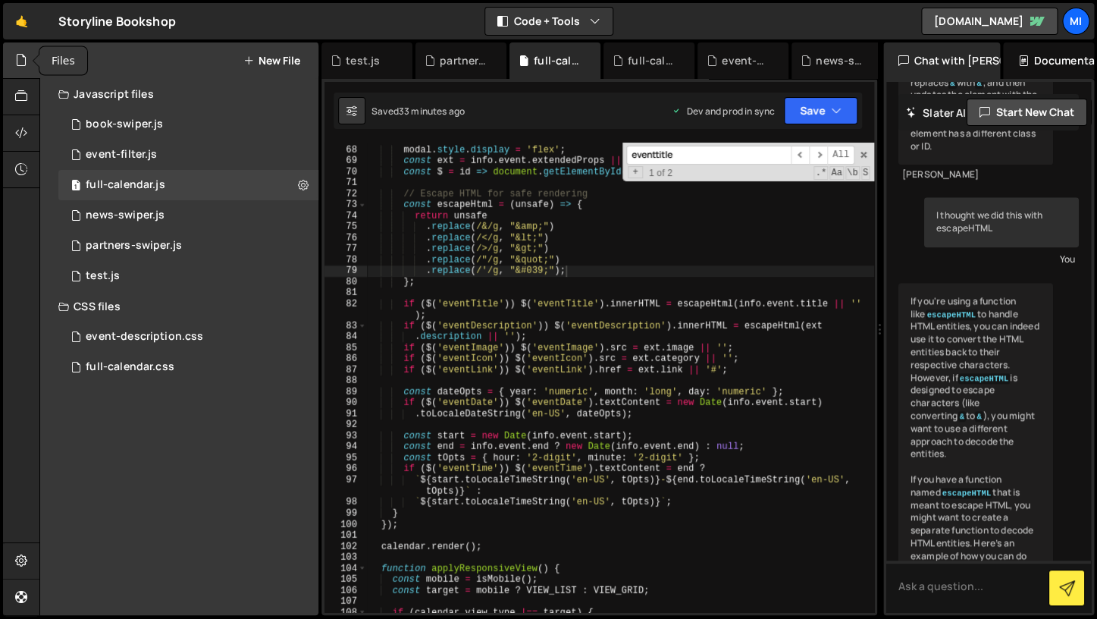
scroll to position [1125, 0]
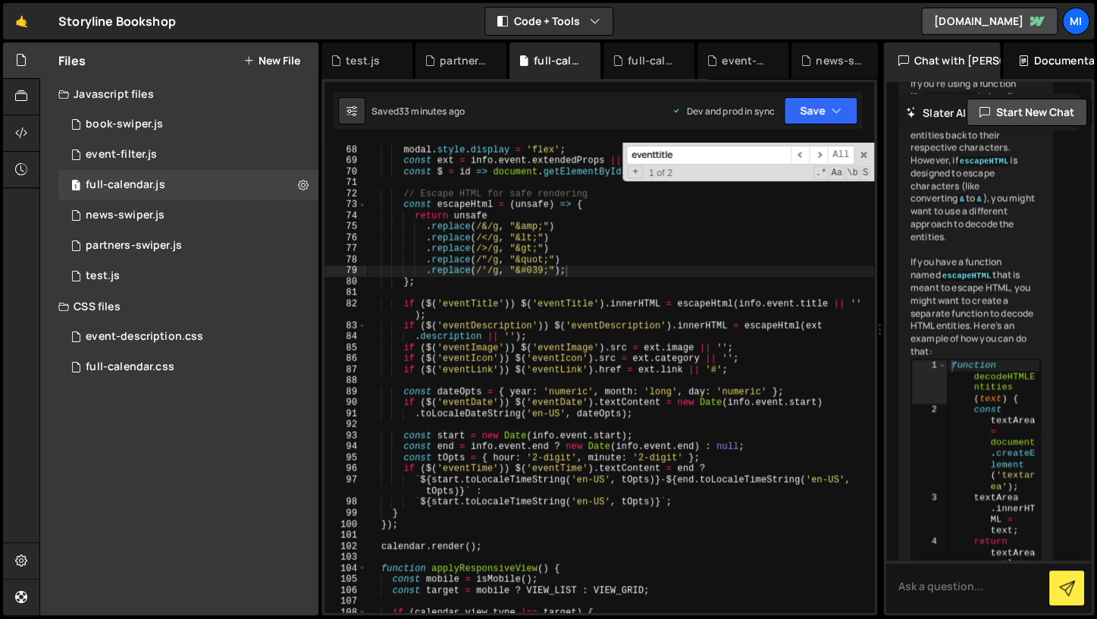
click at [30, 65] on div at bounding box center [21, 60] width 37 height 36
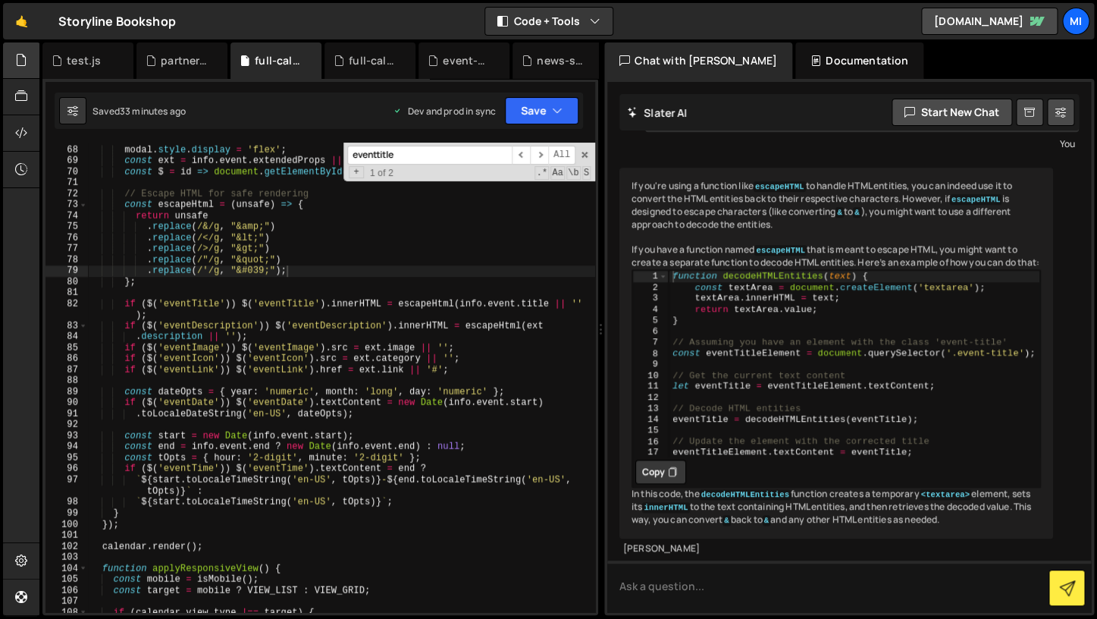
click at [30, 65] on div at bounding box center [21, 60] width 37 height 36
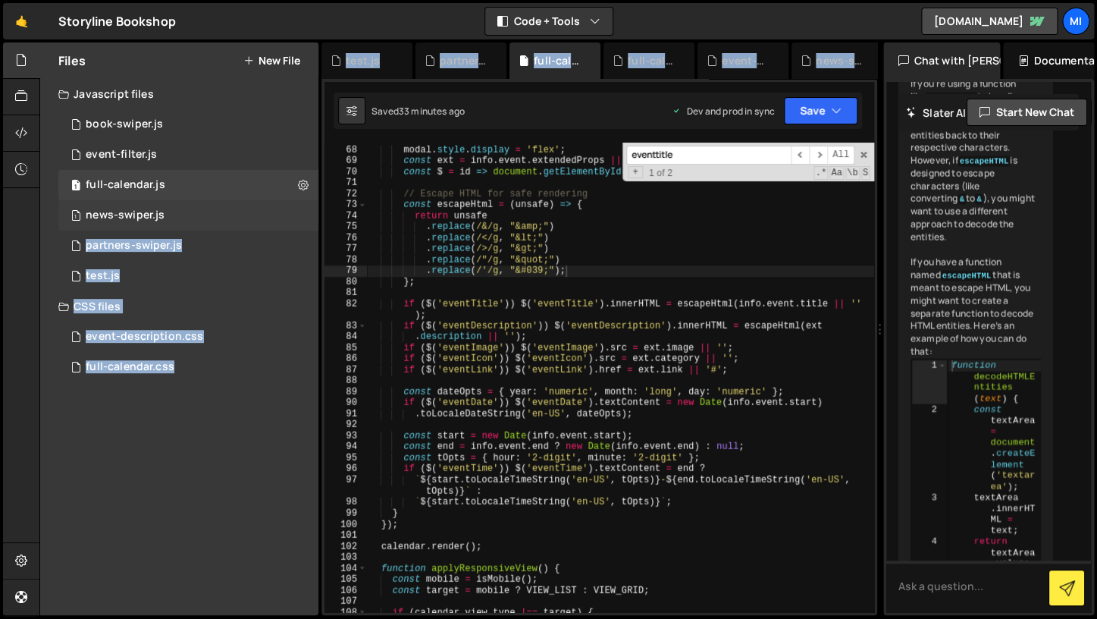
drag, startPoint x: 322, startPoint y: 216, endPoint x: 296, endPoint y: 216, distance: 25.8
click at [322, 216] on div "XXXXXXXXXXXXXXXXXXXXXXXXXXXXXXXXXXXXXXXXXXXXXXXXXXXXXXXXXXXXXXXXXXXXXXXXXXXXXXX…" at bounding box center [600, 347] width 556 height 536
click at [289, 404] on div "Files New File Javascript files 1 book-swiper.js 0 0 event-filter.js 0 1 full-c…" at bounding box center [179, 328] width 278 height 573
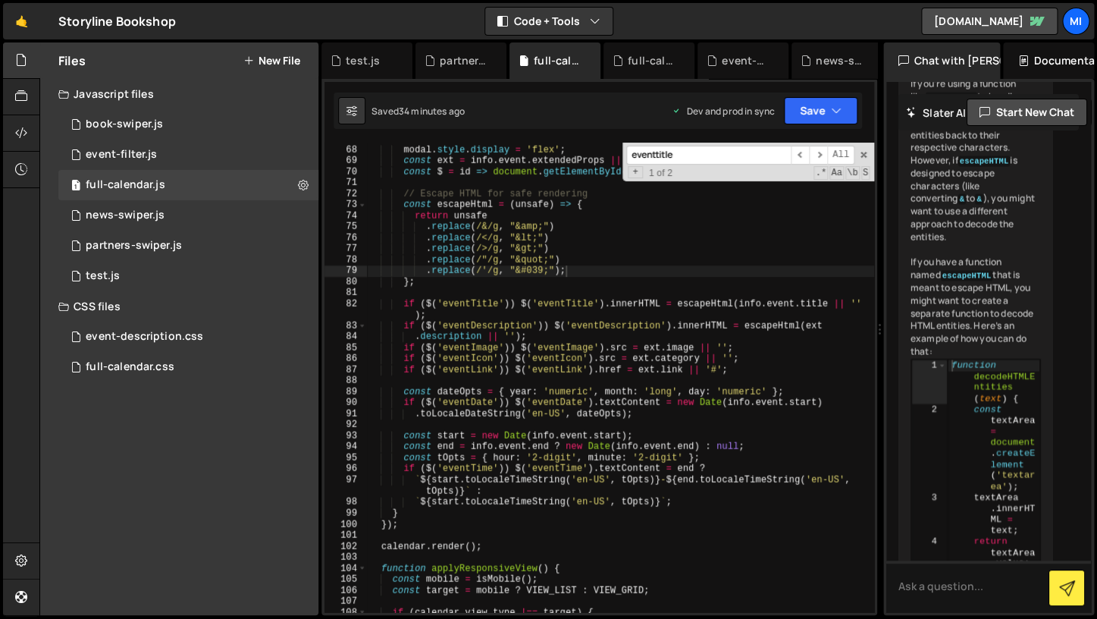
click at [322, 215] on div "Files New File Javascript files 1 book-swiper.js 0 0 event-filter.js 0 1 full-c…" at bounding box center [568, 328] width 1058 height 573
click at [31, 71] on div at bounding box center [21, 60] width 37 height 36
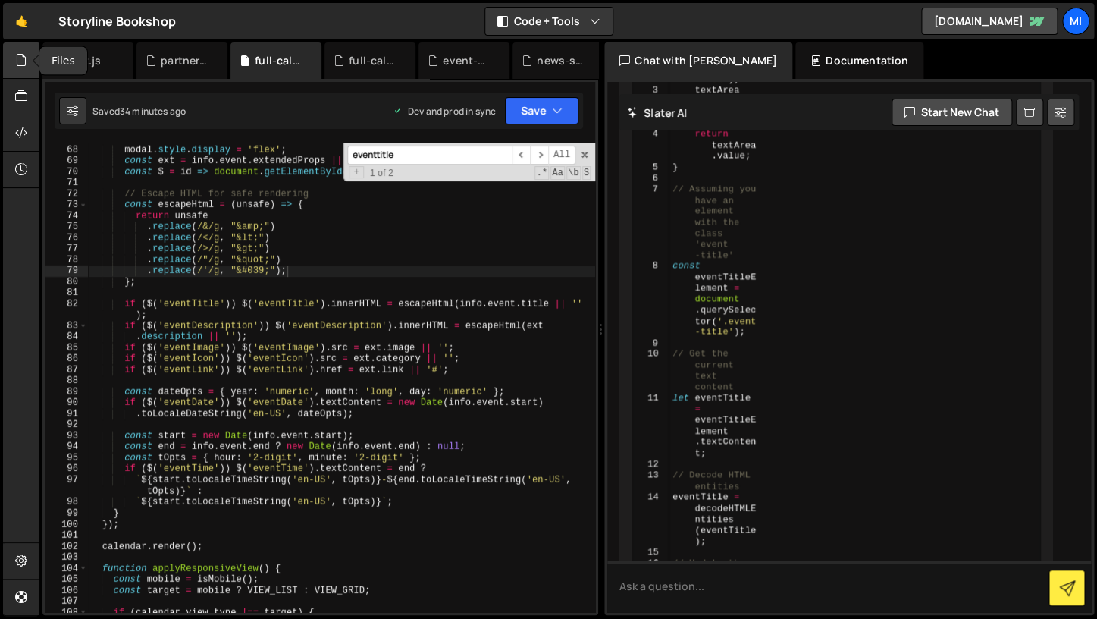
scroll to position [545, 0]
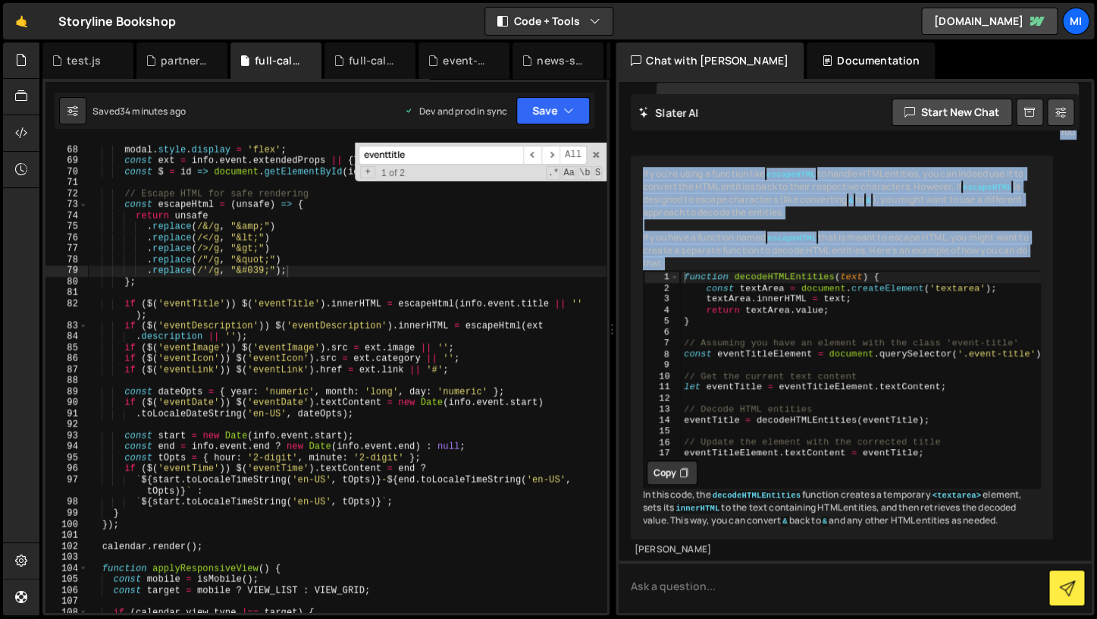
drag, startPoint x: 601, startPoint y: 322, endPoint x: 889, endPoint y: 296, distance: 288.5
click at [889, 296] on div "Files New File Javascript files 1 book-swiper.js 0 0 event-filter.js 0 1 full-c…" at bounding box center [568, 328] width 1058 height 573
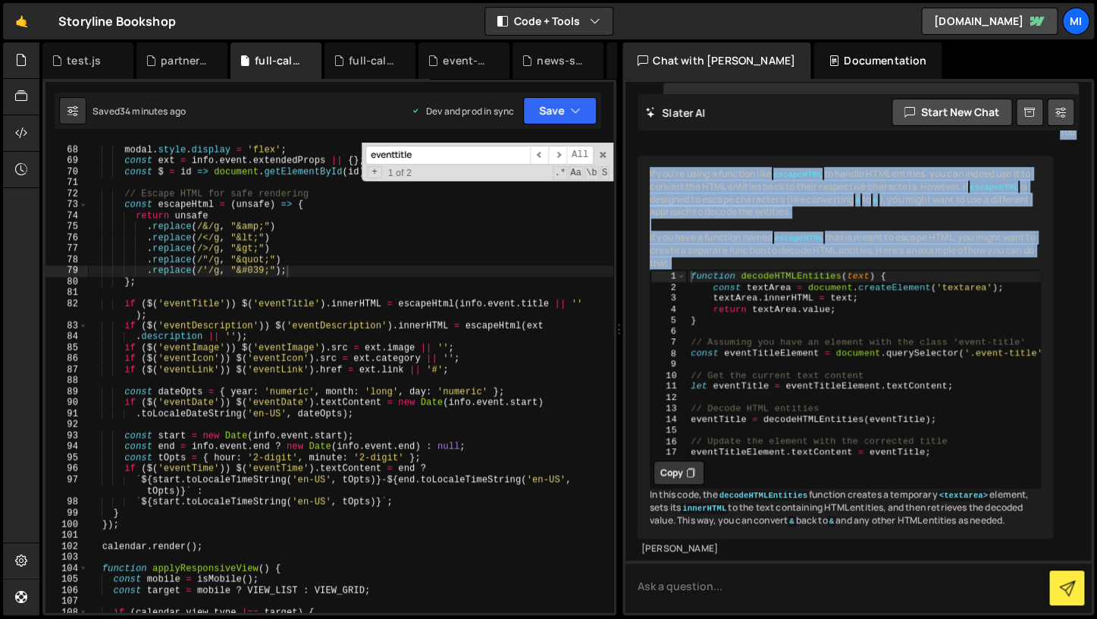
scroll to position [518, 0]
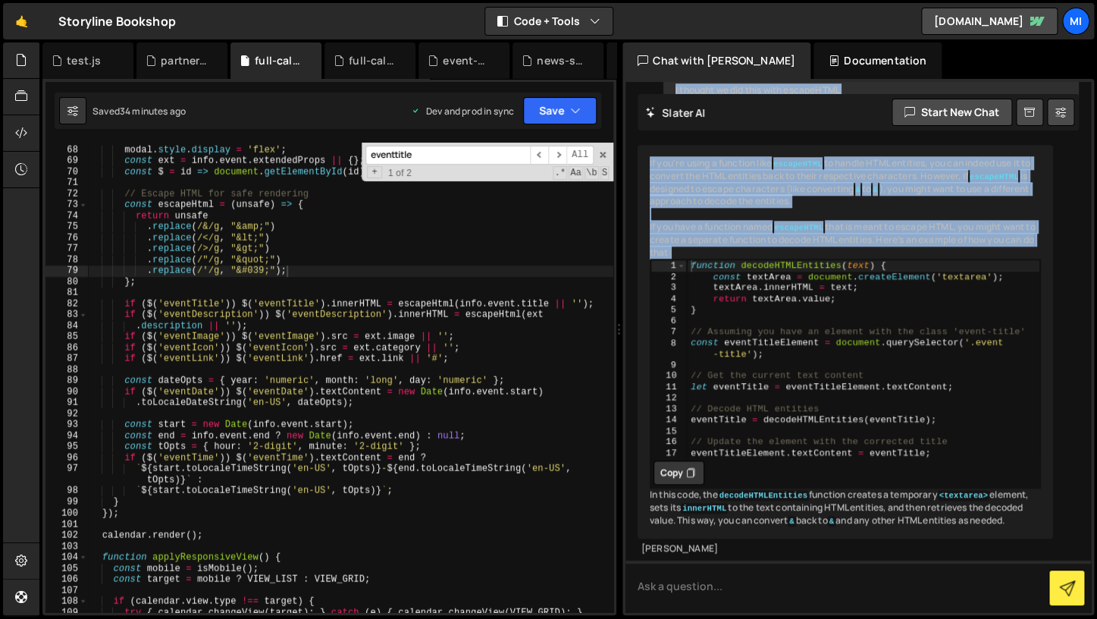
click at [676, 185] on div "If you're using a function like escapeHTML to handle HTML entities, you can ind…" at bounding box center [846, 342] width 416 height 394
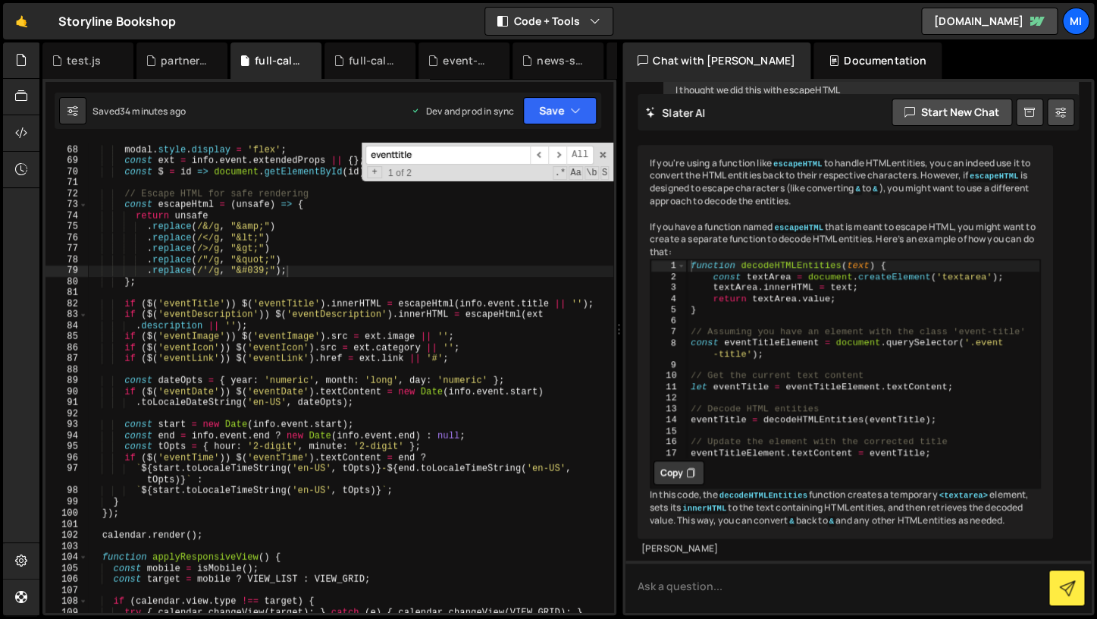
scroll to position [592, 0]
click at [614, 155] on div "XXXXXXXXXXXXXXXXXXXXXXXXXXXXXXXXXXXXXXXXXXXXXXXXXXXXXXXXXXXXXXXXXXXXXXXXXXXXXXX…" at bounding box center [329, 347] width 574 height 536
click at [604, 153] on span at bounding box center [603, 154] width 11 height 11
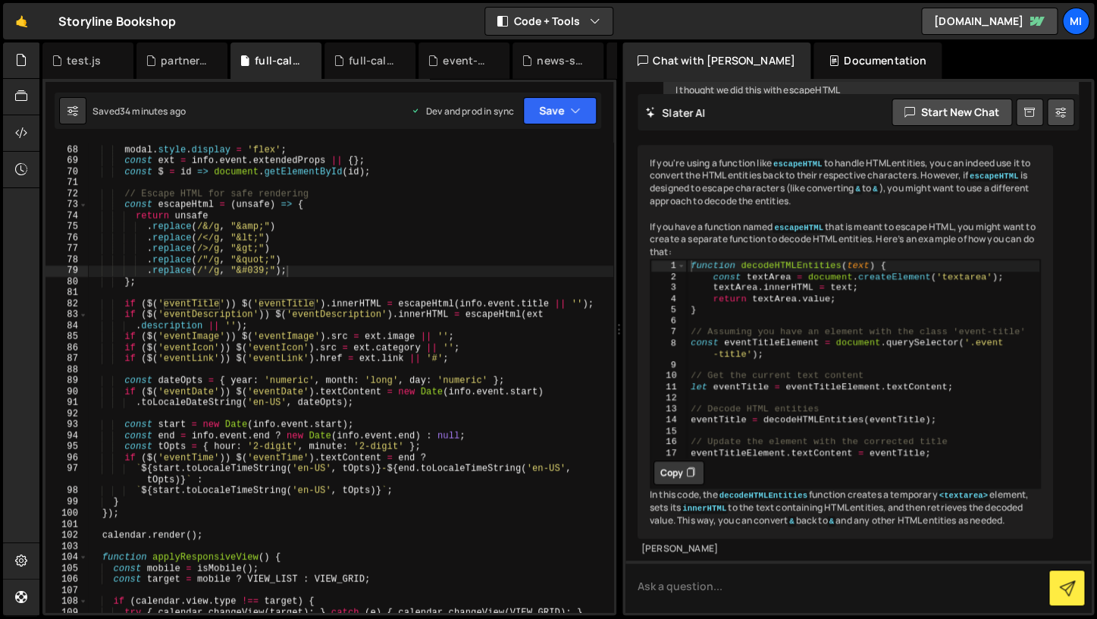
scroll to position [491, 0]
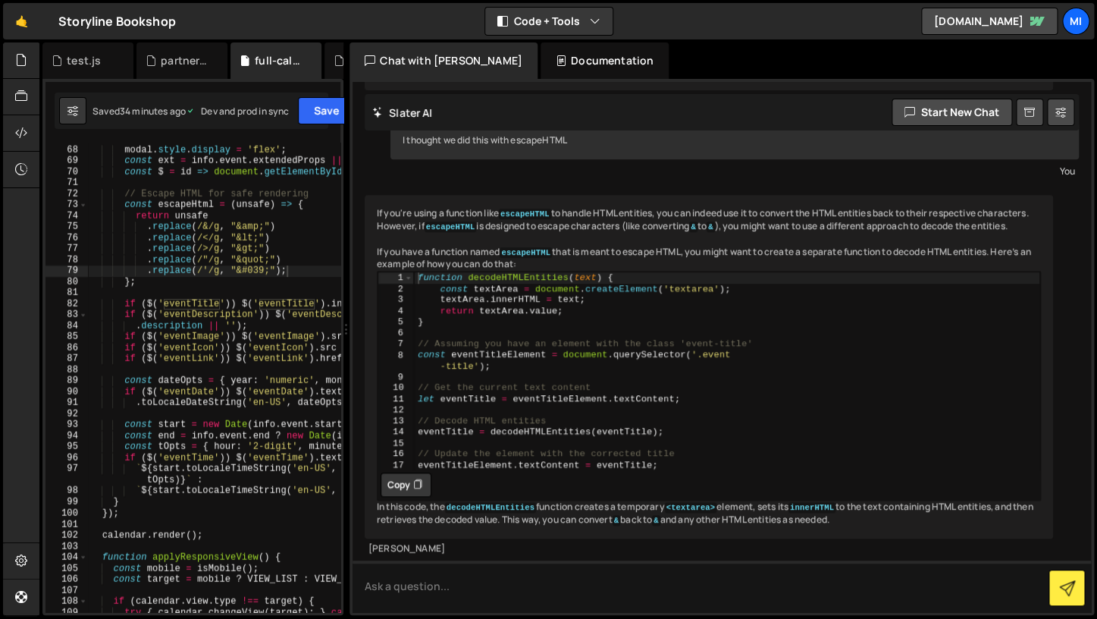
click at [616, 324] on div "Files New File Javascript files 1 book-swiper.js 0 0 event-filter.js 0 1 full-c…" at bounding box center [568, 328] width 1058 height 573
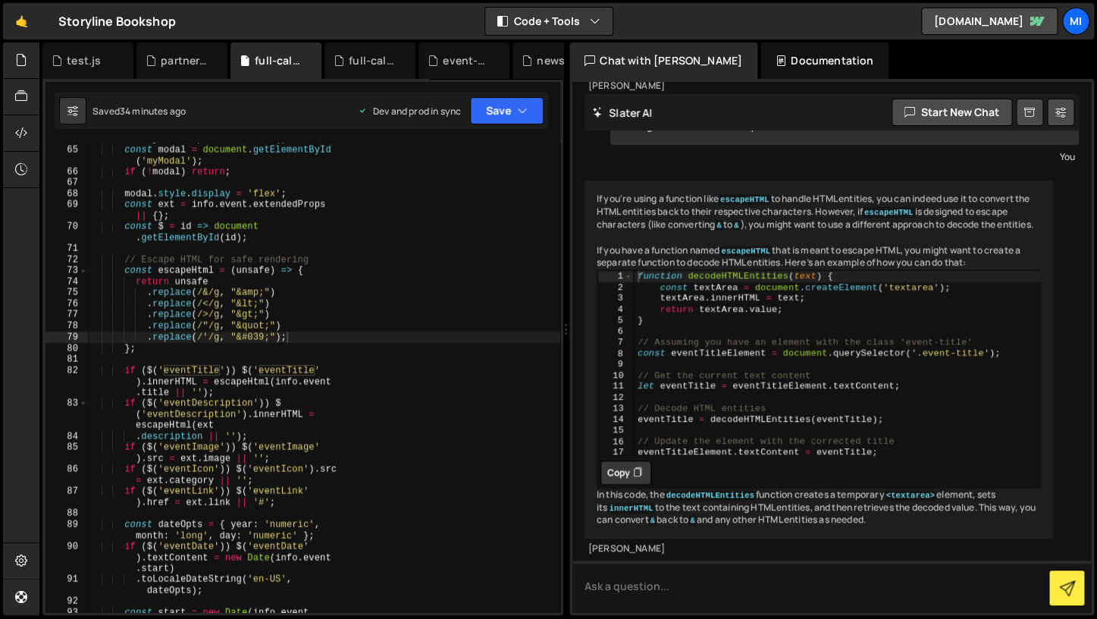
scroll to position [469, 0]
drag, startPoint x: 348, startPoint y: 335, endPoint x: 841, endPoint y: 351, distance: 493.1
click at [841, 351] on div "Files New File Javascript files 1 book-swiper.js 0 0 event-filter.js 0 1 full-c…" at bounding box center [568, 328] width 1058 height 573
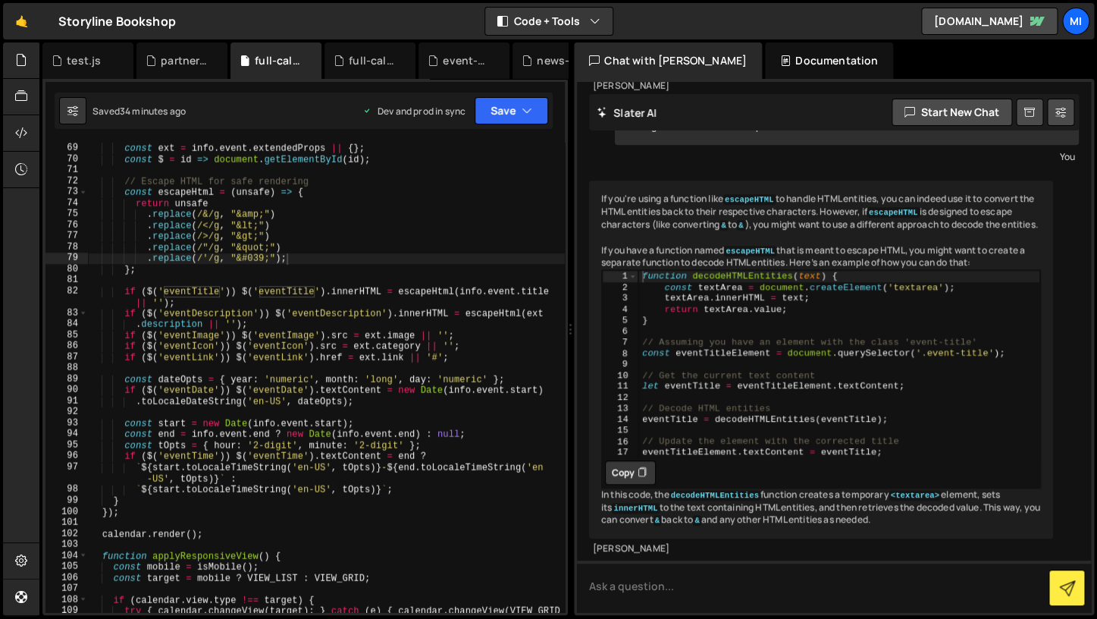
scroll to position [0, 0]
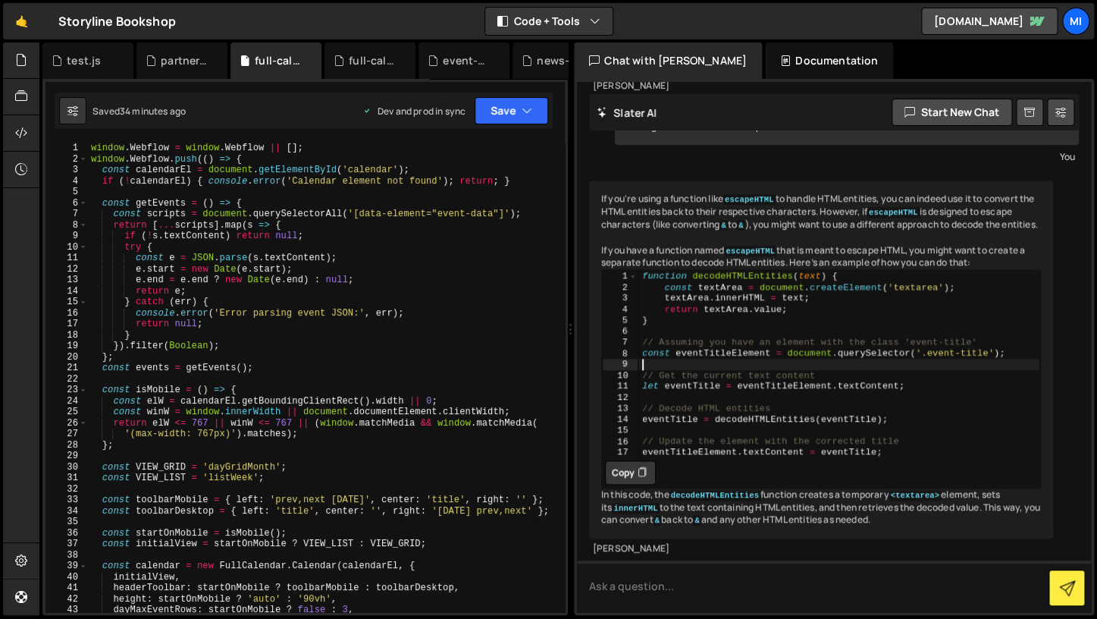
click at [736, 392] on div "function decodeHTMLEntities ( text ) { const textArea = document . createElemen…" at bounding box center [839, 374] width 402 height 209
type textarea "// Get the current text content"
click at [736, 392] on div "function decodeHTMLEntities ( text ) { const textArea = document . createElemen…" at bounding box center [839, 374] width 402 height 209
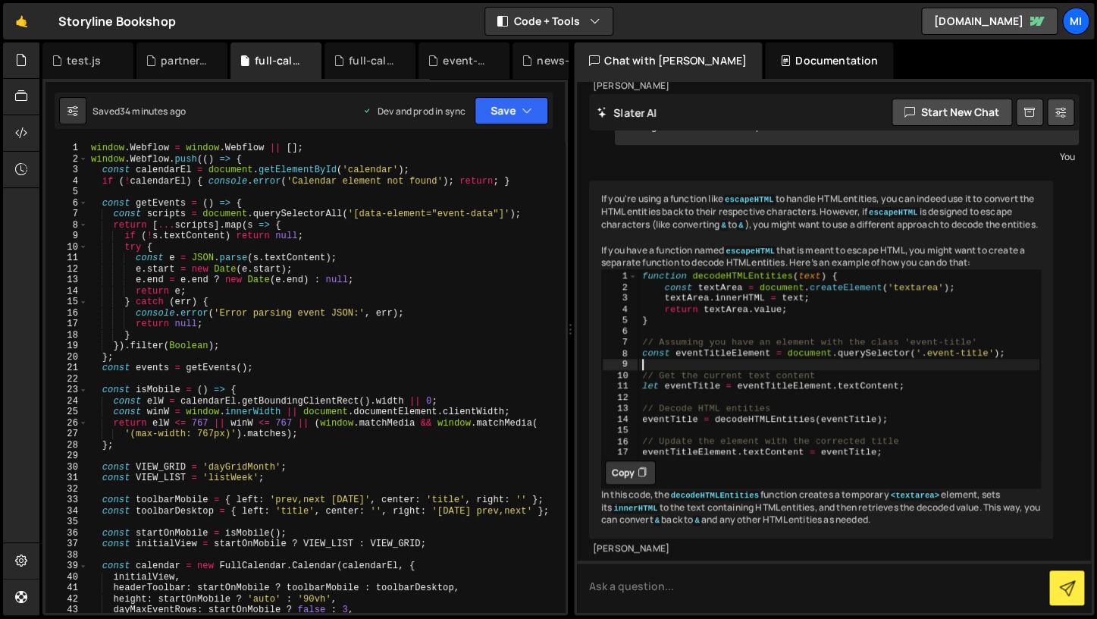
click at [736, 392] on div "function decodeHTMLEntities ( text ) { const textArea = document . createElemen…" at bounding box center [839, 374] width 402 height 209
type textarea "// Update the element with the corrected title eventTitleElement.textContent = …"
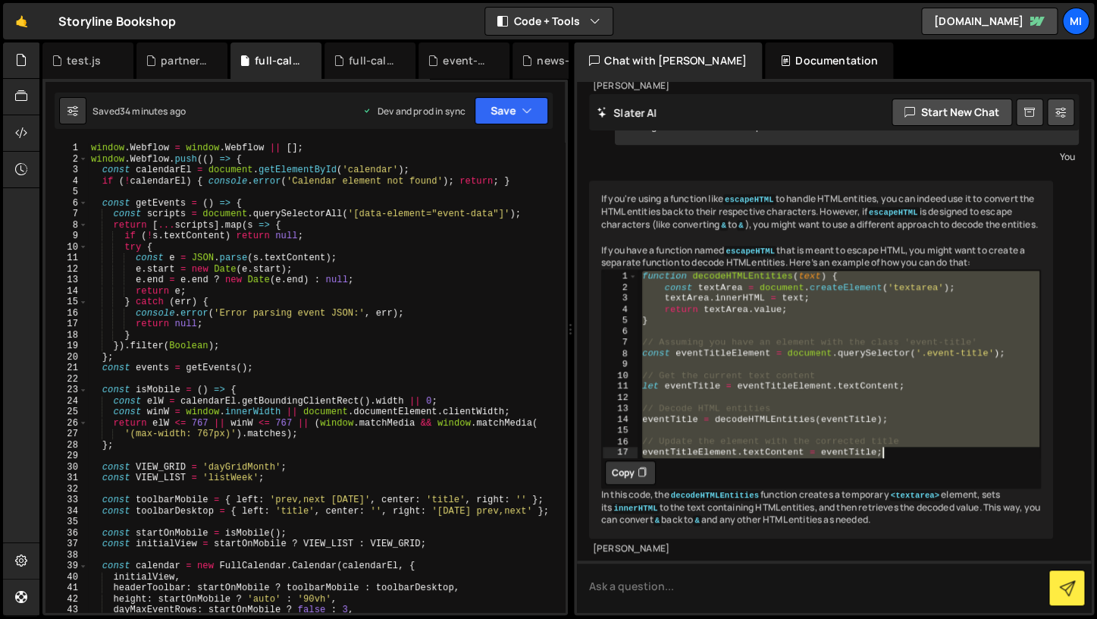
click at [736, 392] on div "function decodeHTMLEntities ( text ) { const textArea = document . createElemen…" at bounding box center [839, 374] width 402 height 209
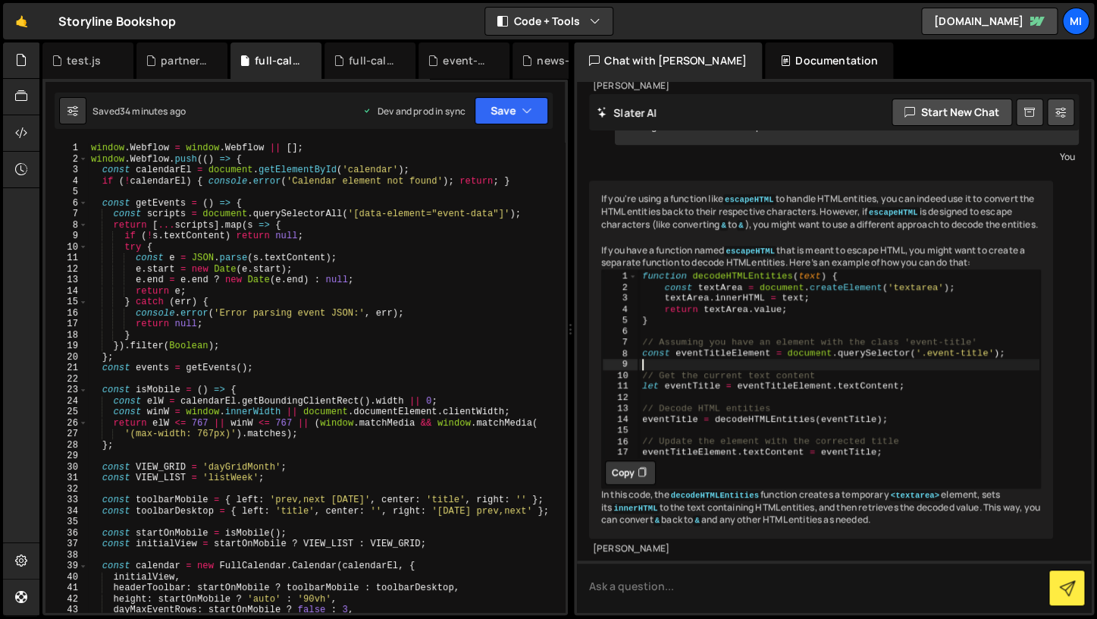
click at [736, 392] on div "function decodeHTMLEntities ( text ) { const textArea = document . createElemen…" at bounding box center [839, 374] width 402 height 209
click at [720, 343] on div "function decodeHTMLEntities ( text ) { const textArea = document . createElemen…" at bounding box center [839, 374] width 402 height 209
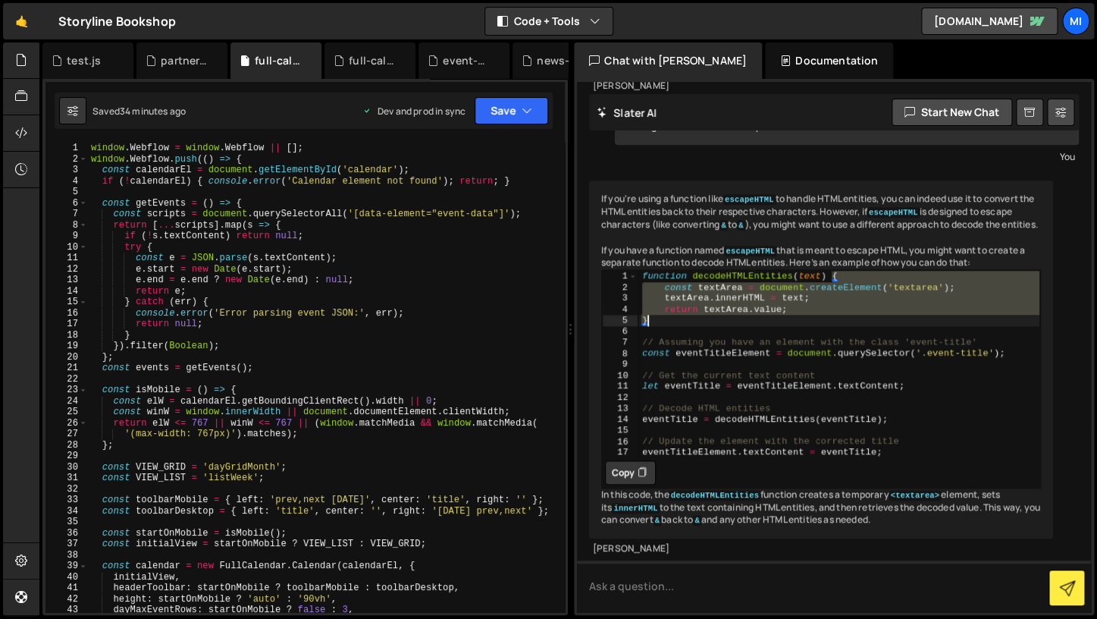
click at [720, 343] on div "function decodeHTMLEntities ( text ) { const textArea = document . createElemen…" at bounding box center [839, 374] width 402 height 209
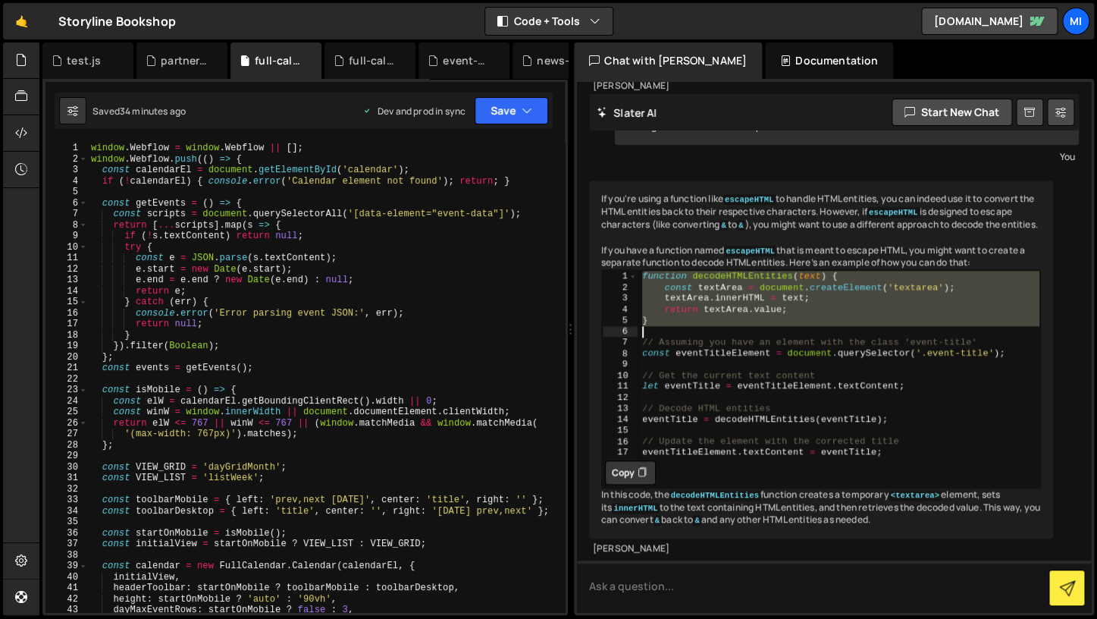
click at [638, 227] on div "If you're using a function like escapeHTML to handle HTML entities, you can ind…" at bounding box center [821, 359] width 464 height 358
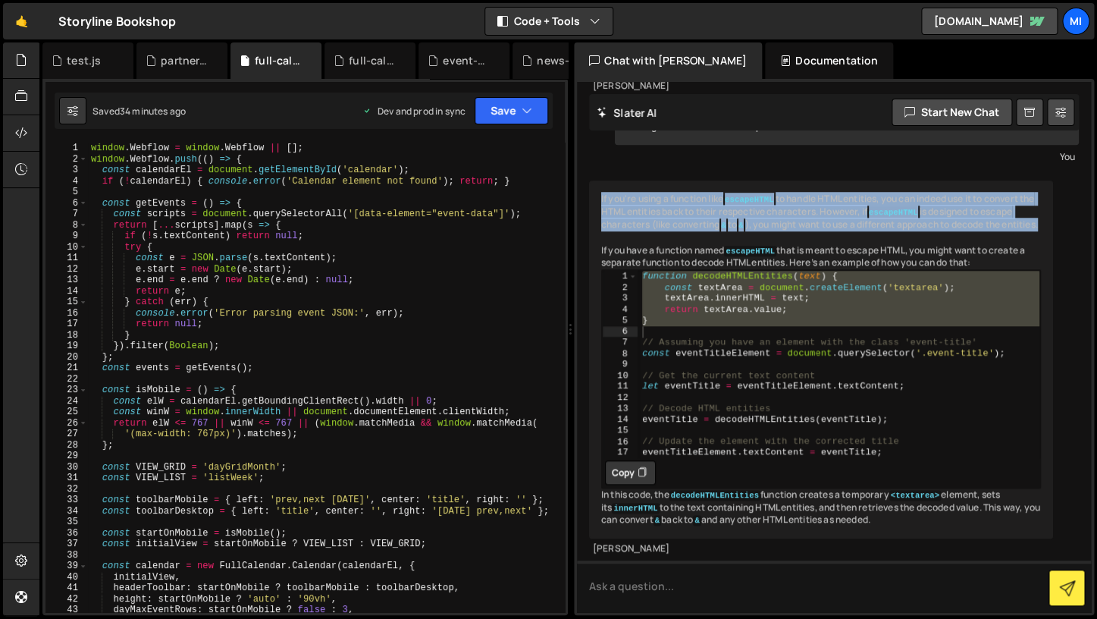
click at [638, 227] on div "If you're using a function like escapeHTML to handle HTML entities, you can ind…" at bounding box center [821, 359] width 464 height 358
click at [685, 251] on div "If you're using a function like escapeHTML to handle HTML entities, you can ind…" at bounding box center [821, 359] width 464 height 358
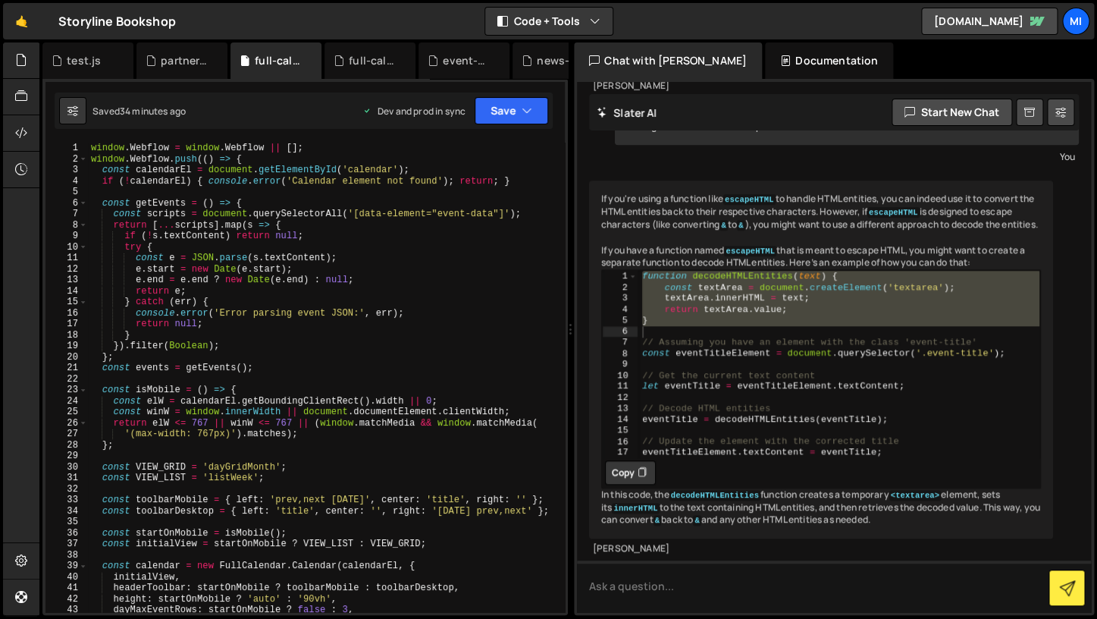
click at [723, 288] on div "If you're using a function like escapeHTML to handle HTML entities, you can ind…" at bounding box center [821, 359] width 464 height 358
click at [723, 278] on div "If you're using a function like escapeHTML to handle HTML entities, you can ind…" at bounding box center [821, 359] width 464 height 358
type textarea "return textArea.value;"
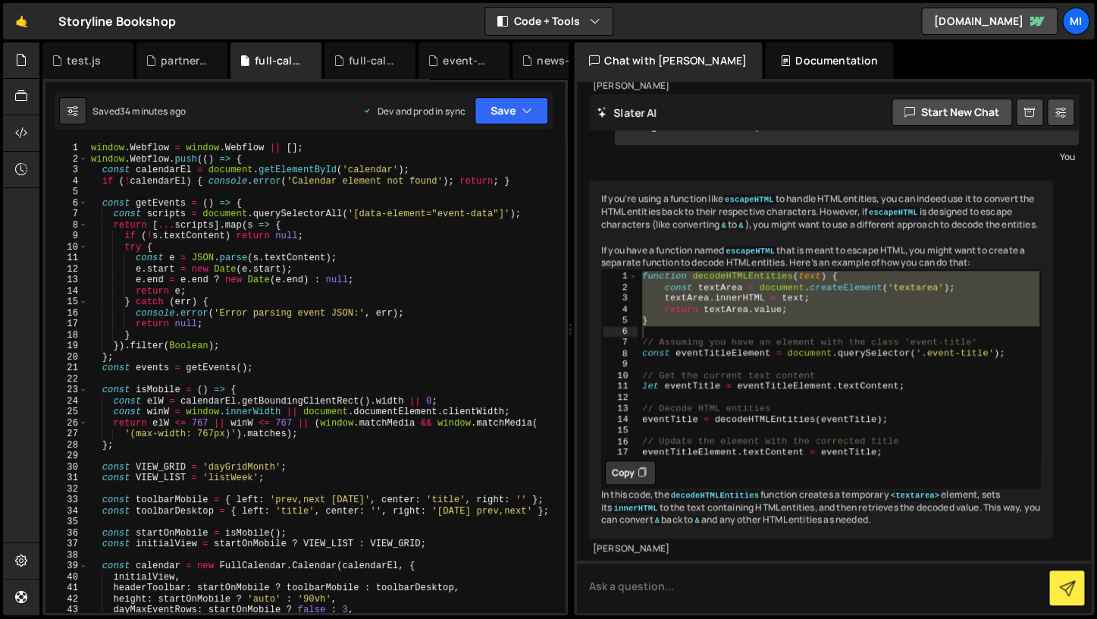
click at [823, 331] on div "function decodeHTMLEntities ( text ) { const textArea = document . createElemen…" at bounding box center [839, 374] width 402 height 209
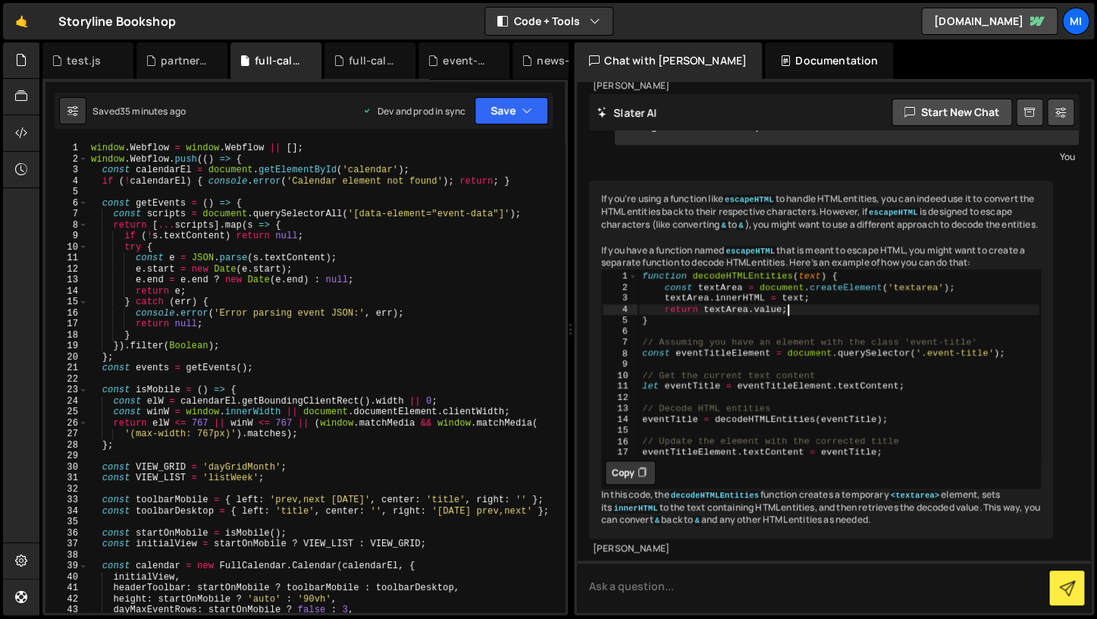
click at [820, 359] on div "function decodeHTMLEntities ( text ) { const textArea = document . createElemen…" at bounding box center [839, 374] width 402 height 209
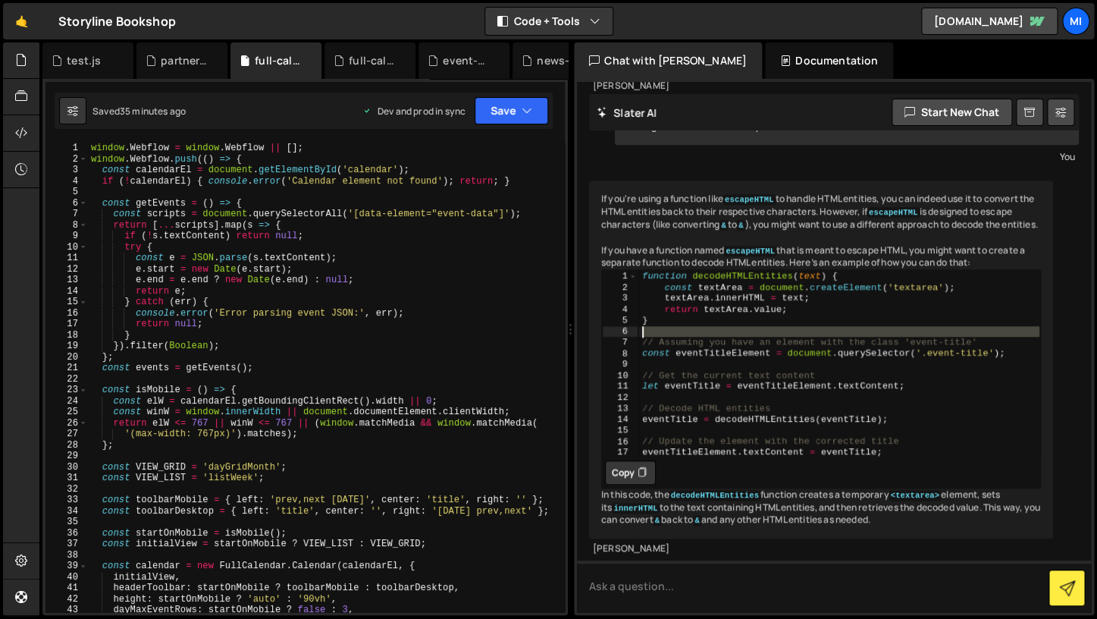
click at [832, 372] on div "function decodeHTMLEntities ( text ) { const textArea = document . createElemen…" at bounding box center [839, 374] width 402 height 209
type textarea "// Assuming you have an element with the class 'event-title' const eventTitleEl…"
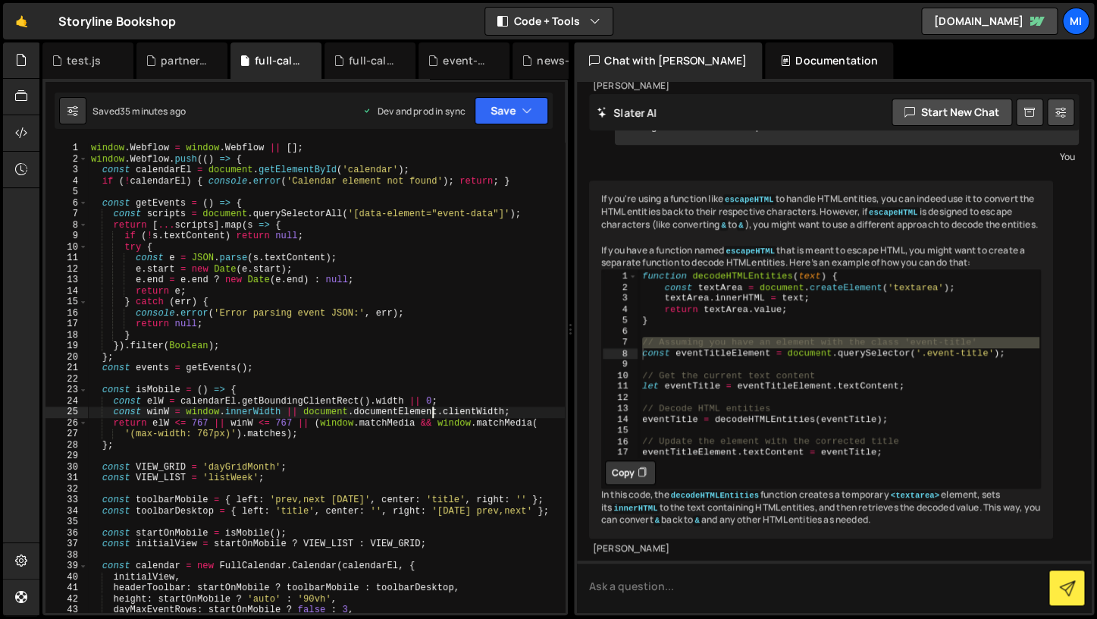
click at [435, 410] on div "window . Webflow = window . Webflow || [ ] ; window . Webflow . push (( ) => { …" at bounding box center [326, 388] width 477 height 491
type textarea "});"
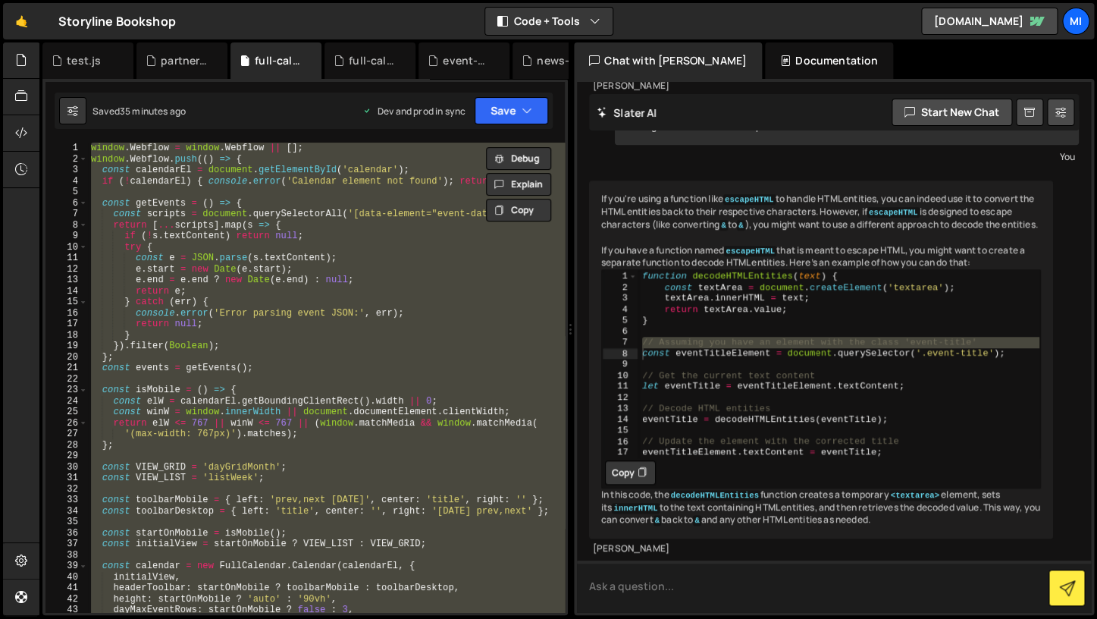
click at [664, 580] on textarea at bounding box center [834, 586] width 514 height 52
paste textarea "window.Webflow = window.Webflow || []; window.Webflow.push(() => { const calend…"
type textarea "window.Webflow = window.Webflow || []; window.Webflow.push(() => { const calend…"
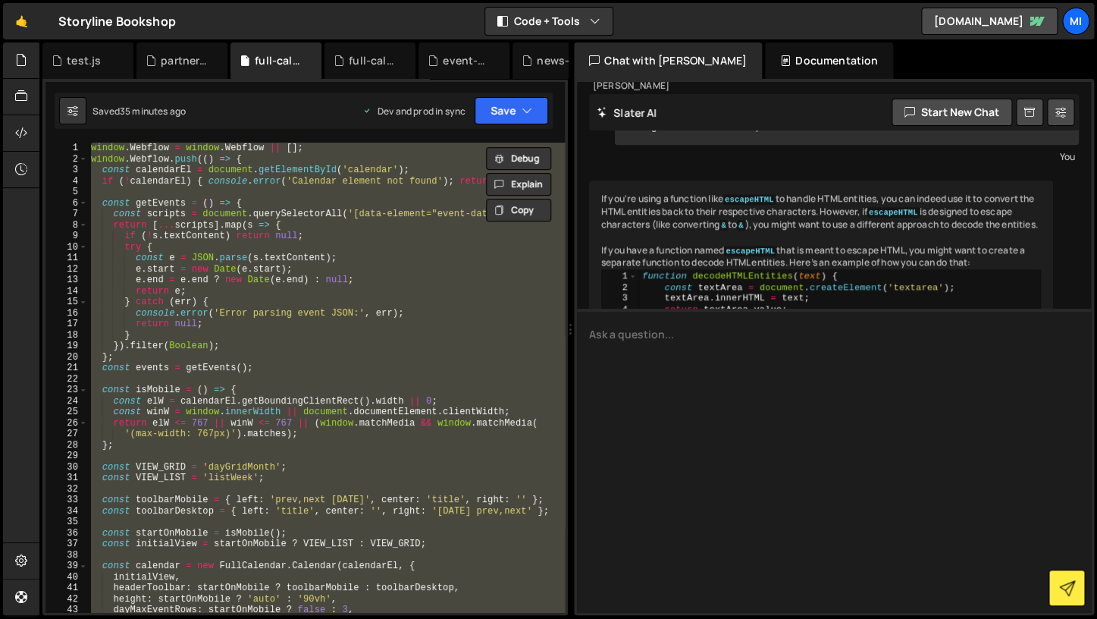
scroll to position [0, 0]
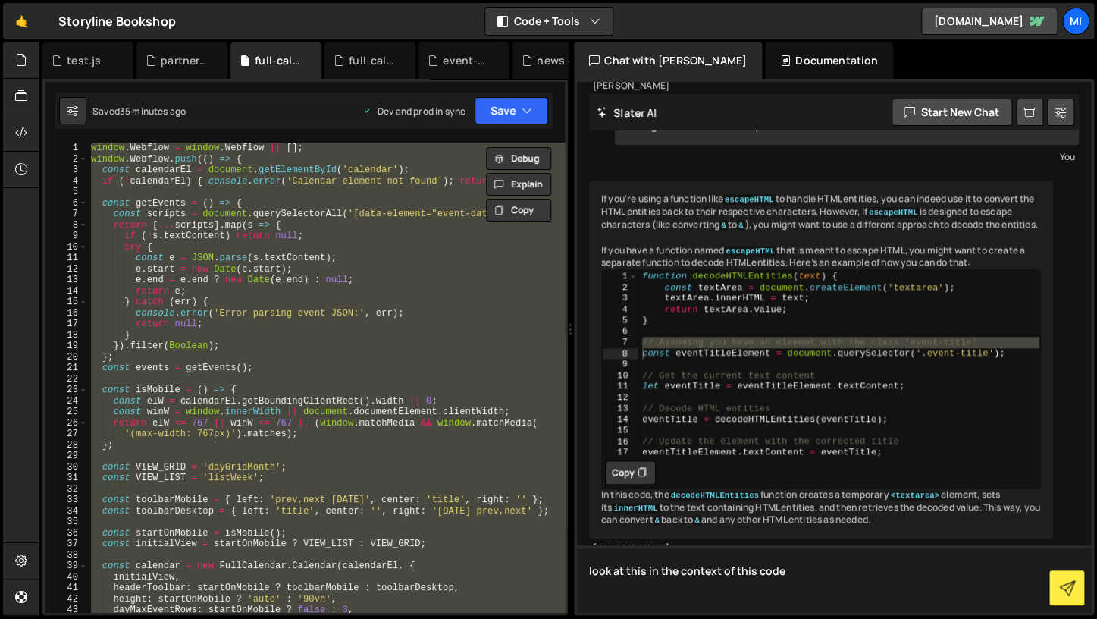
paste textarea "window.Webflow = window.Webflow || []; window.Webflow.push(() => { const calend…"
type textarea "look at this in the context of this code window.Webflow = window.Webflow || [];…"
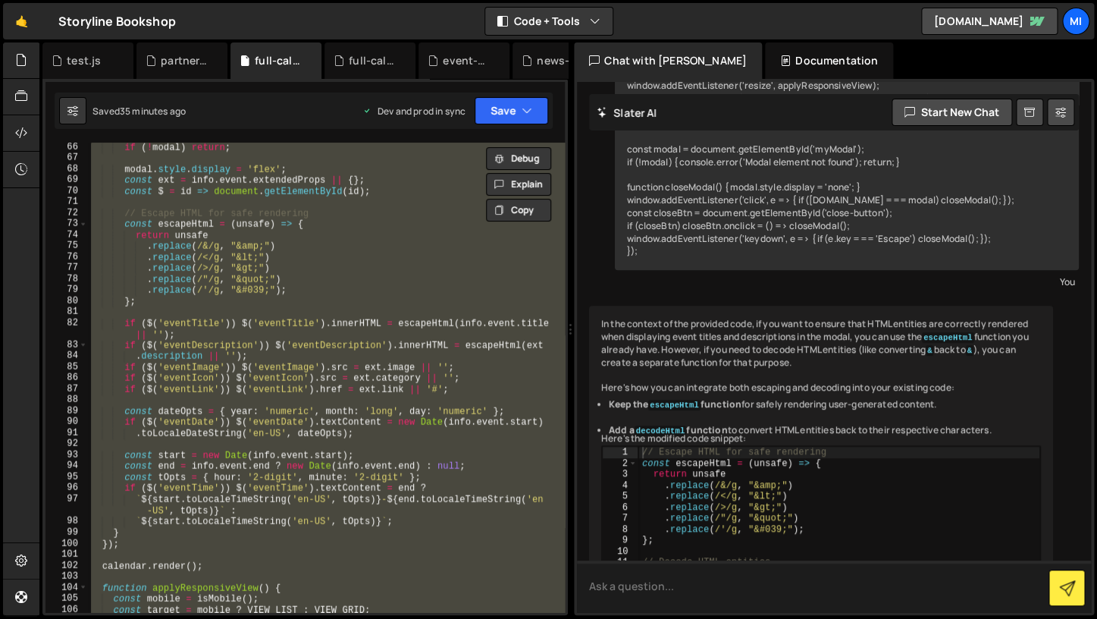
scroll to position [2427, 0]
type textarea "if ($('eventImage')) $('eventImage').src = ext.image || '';"
click at [396, 369] on div "if ( ! modal ) return ; modal . style . display = 'flex' ; const ext = info . e…" at bounding box center [326, 387] width 477 height 491
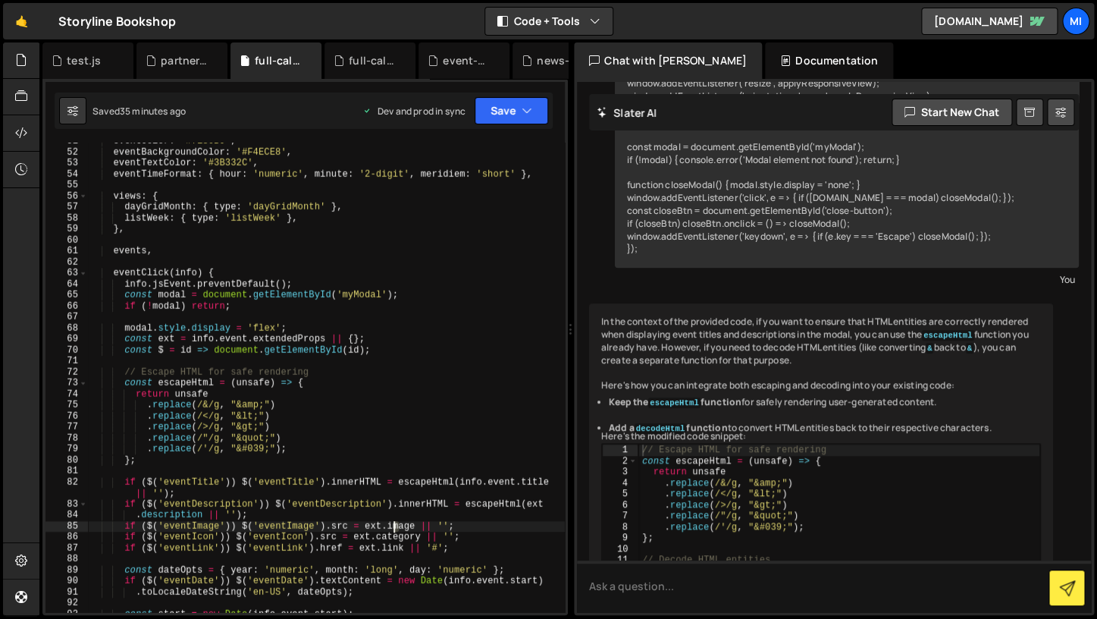
scroll to position [560, 0]
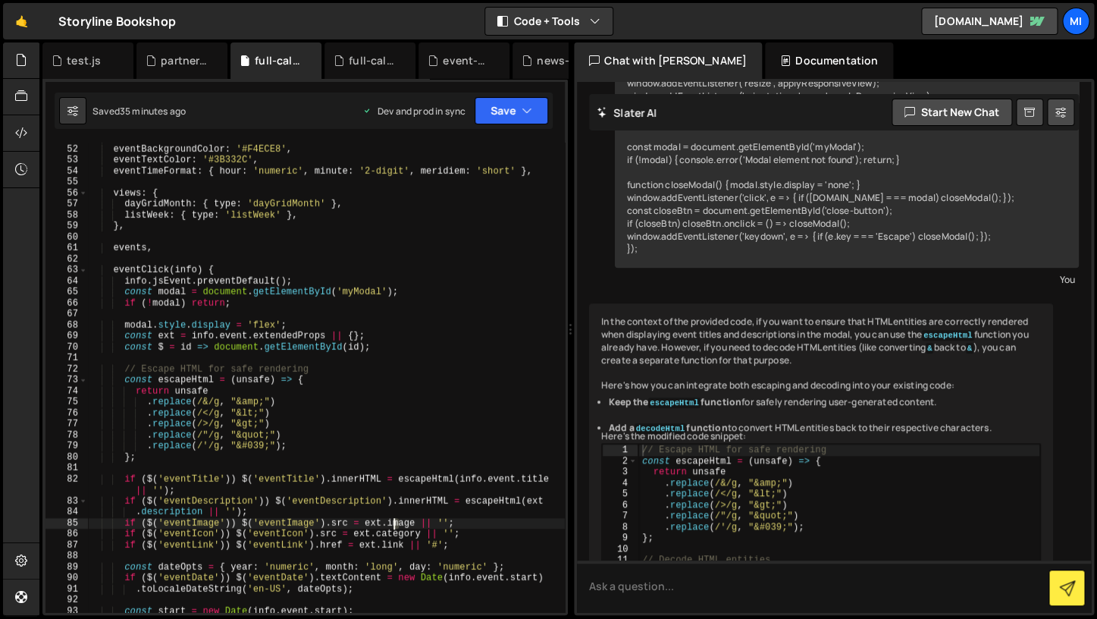
click at [393, 362] on div "eventColor : '#7180B9' , eventBackgroundColor : '#F4ECE8' , eventTextColor : '#…" at bounding box center [326, 378] width 477 height 491
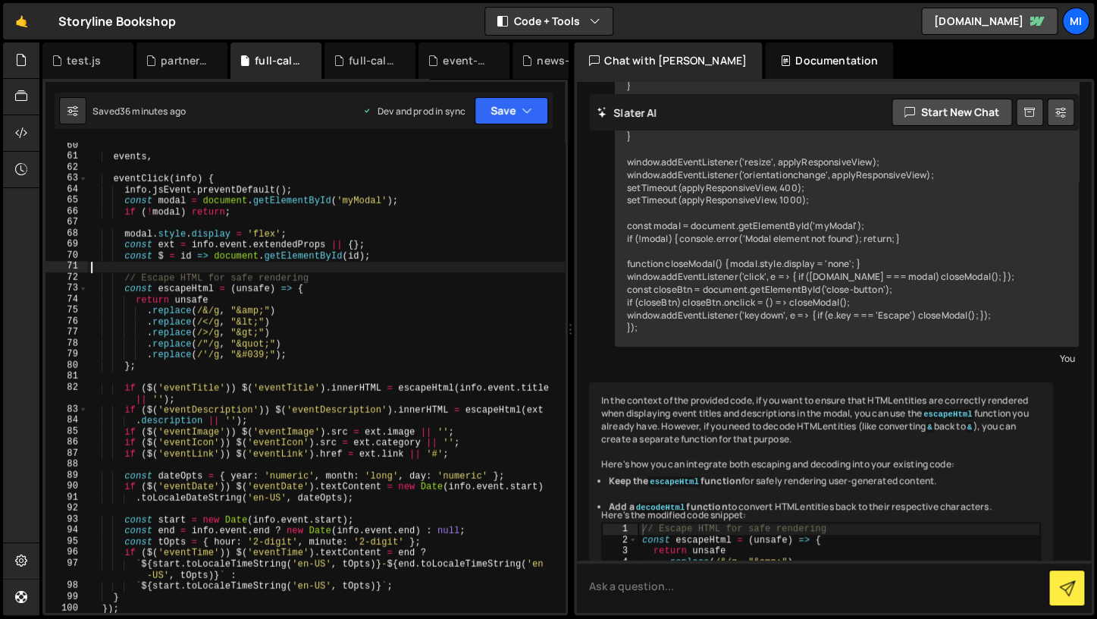
scroll to position [2336, 0]
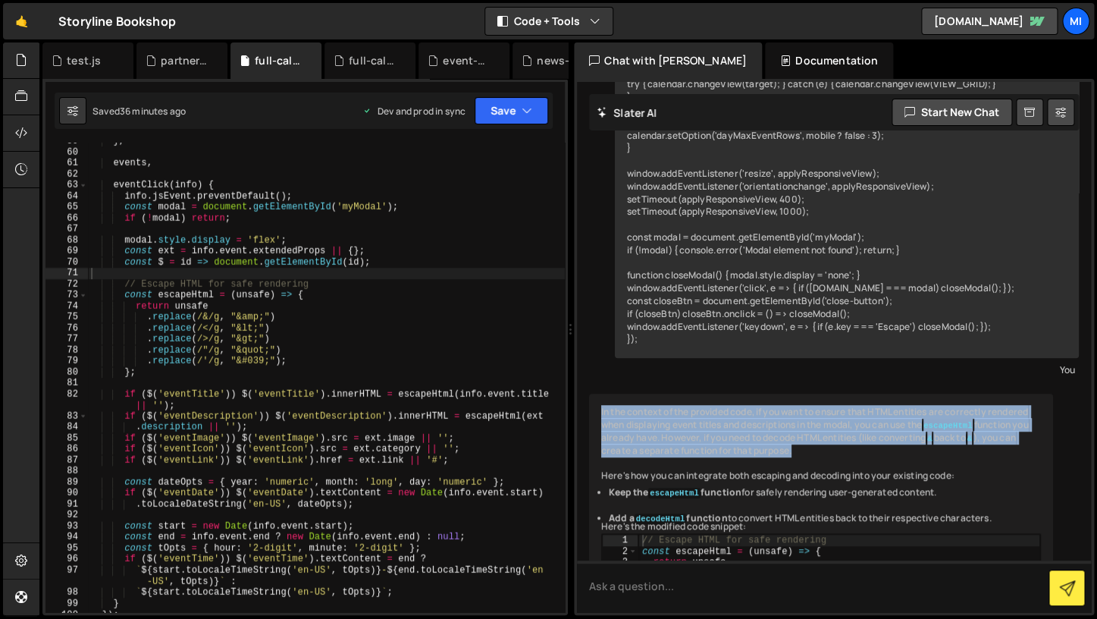
scroll to position [632, 0]
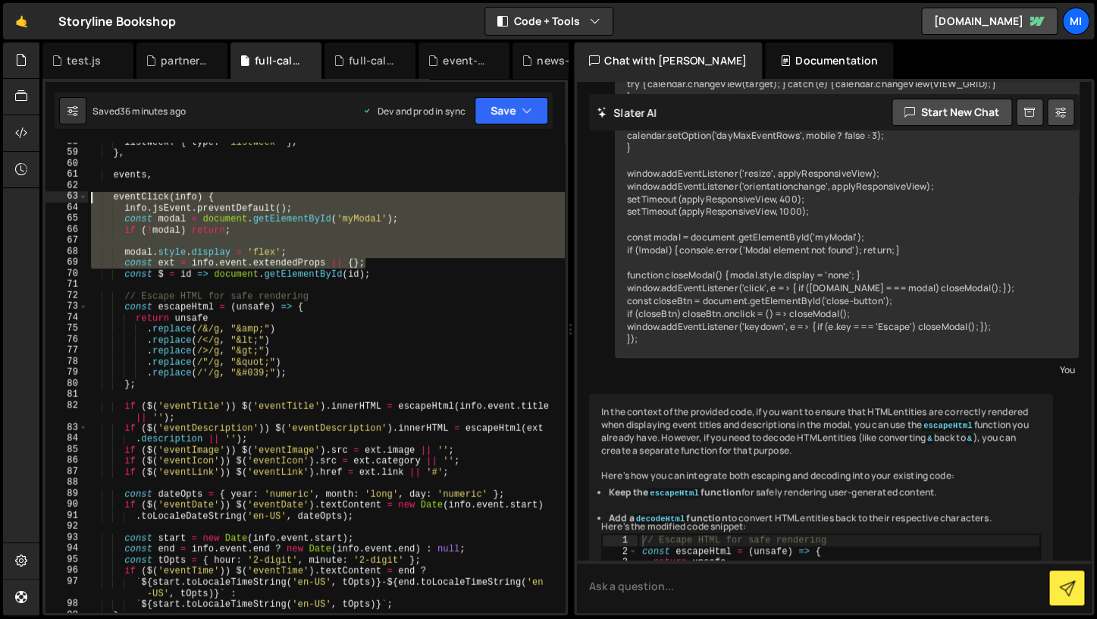
drag, startPoint x: 384, startPoint y: 267, endPoint x: 82, endPoint y: 194, distance: 311.2
click at [88, 194] on div "listWeek : { type : 'listWeek' } , } , events , eventClick ( info ) { info . js…" at bounding box center [326, 377] width 477 height 469
click at [107, 200] on div "listWeek : { type : 'listWeek' } , } , events , eventClick ( info ) { info . js…" at bounding box center [326, 377] width 477 height 469
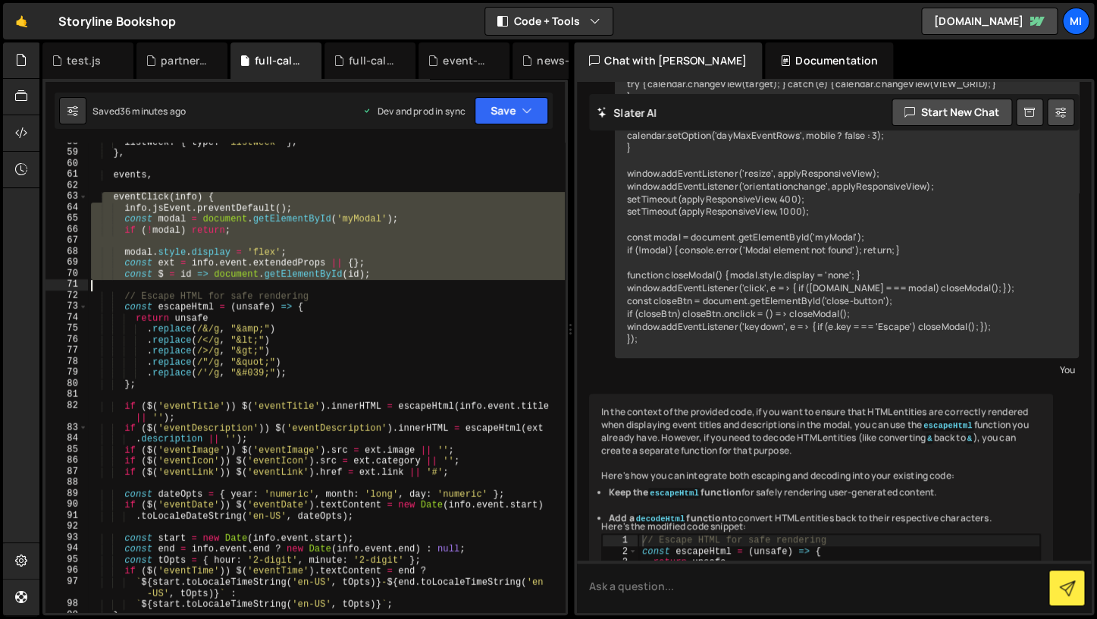
drag, startPoint x: 104, startPoint y: 201, endPoint x: 486, endPoint y: 282, distance: 390.7
click at [486, 282] on div "listWeek : { type : 'listWeek' } , } , events , eventClick ( info ) { info . js…" at bounding box center [326, 381] width 477 height 491
type textarea "const $ = id => document.getElementById(id);"
click at [492, 282] on div "listWeek : { type : 'listWeek' } , } , events , eventClick ( info ) { info . js…" at bounding box center [326, 377] width 477 height 469
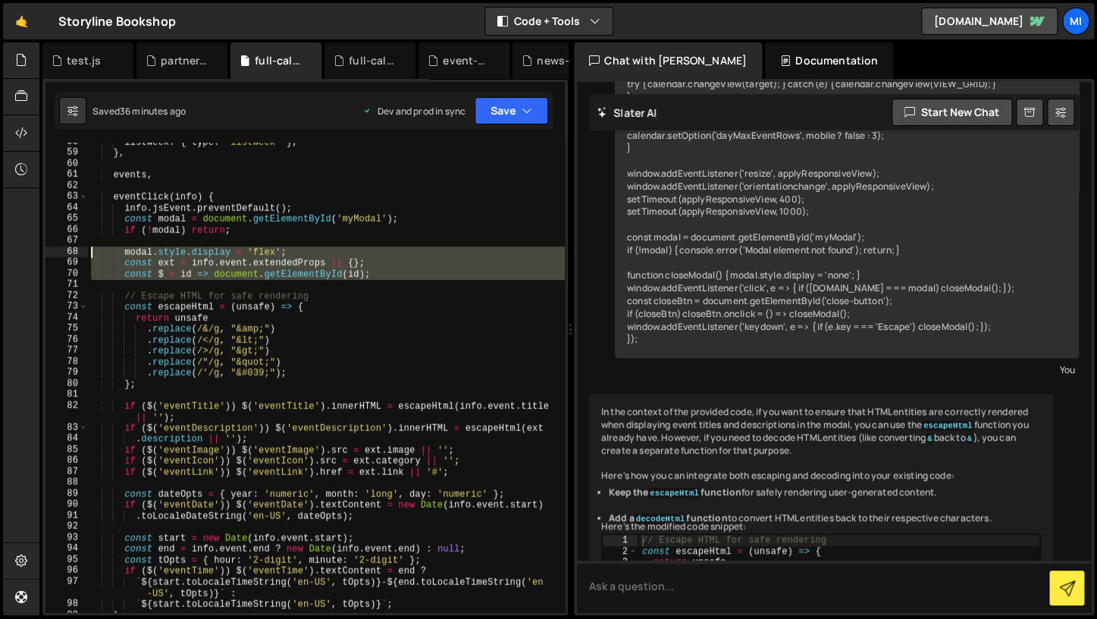
drag, startPoint x: 484, startPoint y: 282, endPoint x: 86, endPoint y: 245, distance: 399.8
click at [88, 246] on div "listWeek : { type : 'listWeek' } , } , events , eventClick ( info ) { info . js…" at bounding box center [326, 377] width 477 height 469
type textarea "modal.style.display = 'flex'; const ext = info.event.extendedProps || {};"
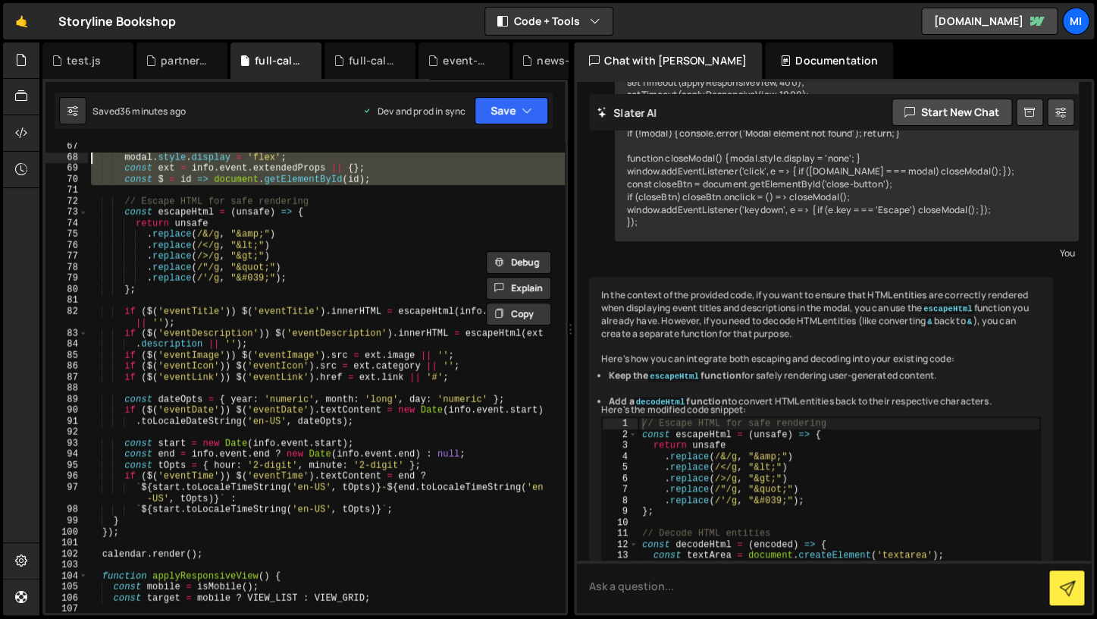
scroll to position [2449, 0]
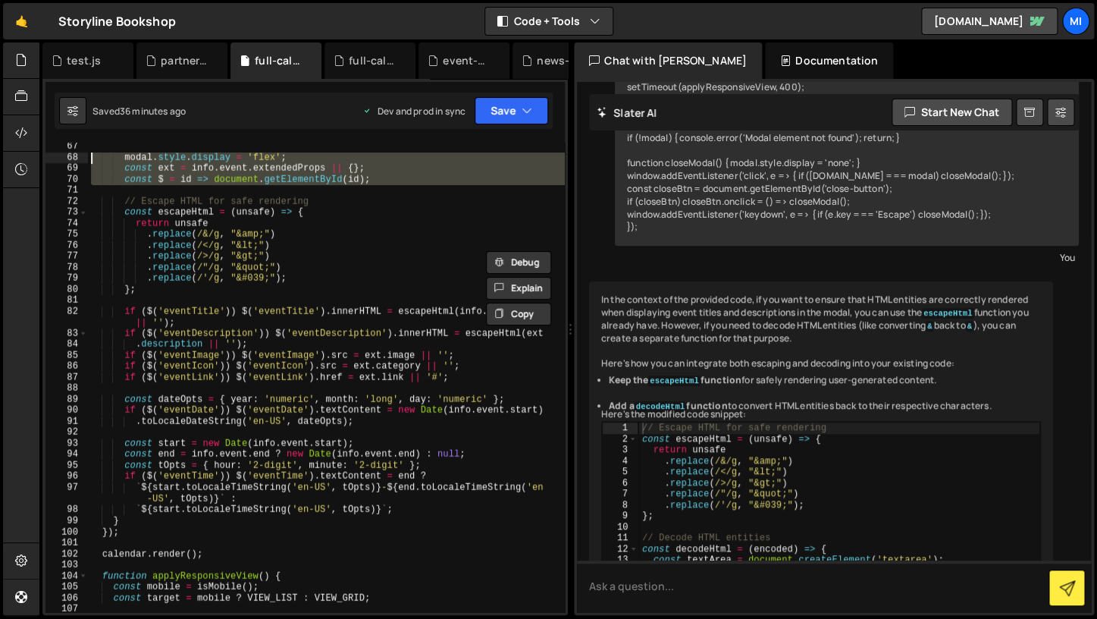
click at [731, 373] on strong "Keep the escapeHtml function" at bounding box center [675, 379] width 133 height 13
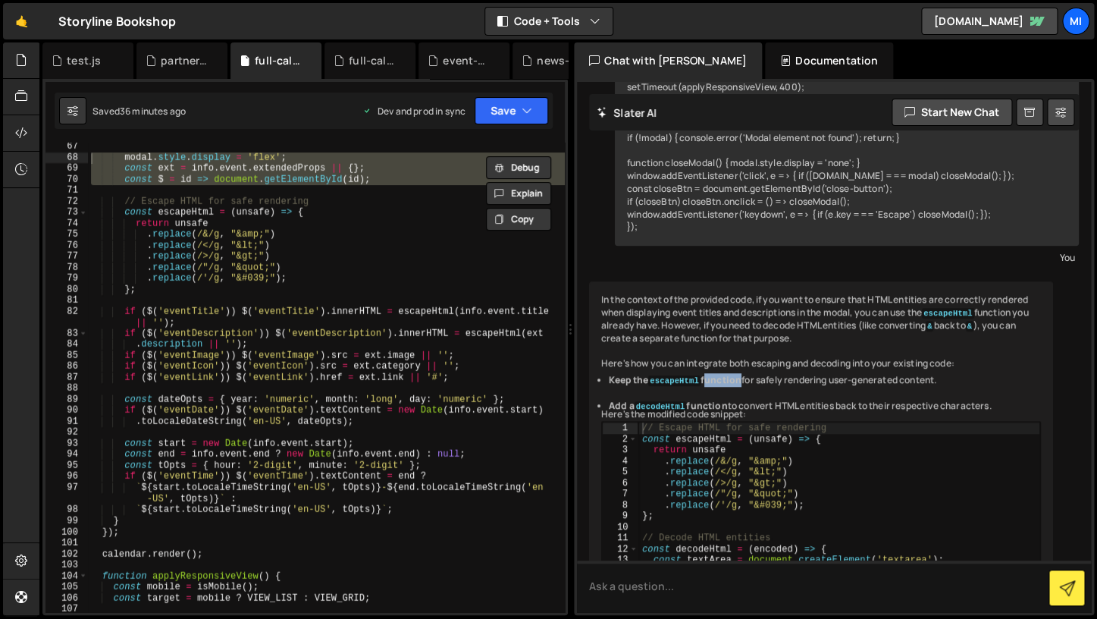
click at [731, 373] on strong "Keep the escapeHtml function" at bounding box center [675, 379] width 133 height 13
click at [746, 400] on li "Add a decodeHtml function to convert HTML entities back to their respective cha…" at bounding box center [825, 406] width 432 height 13
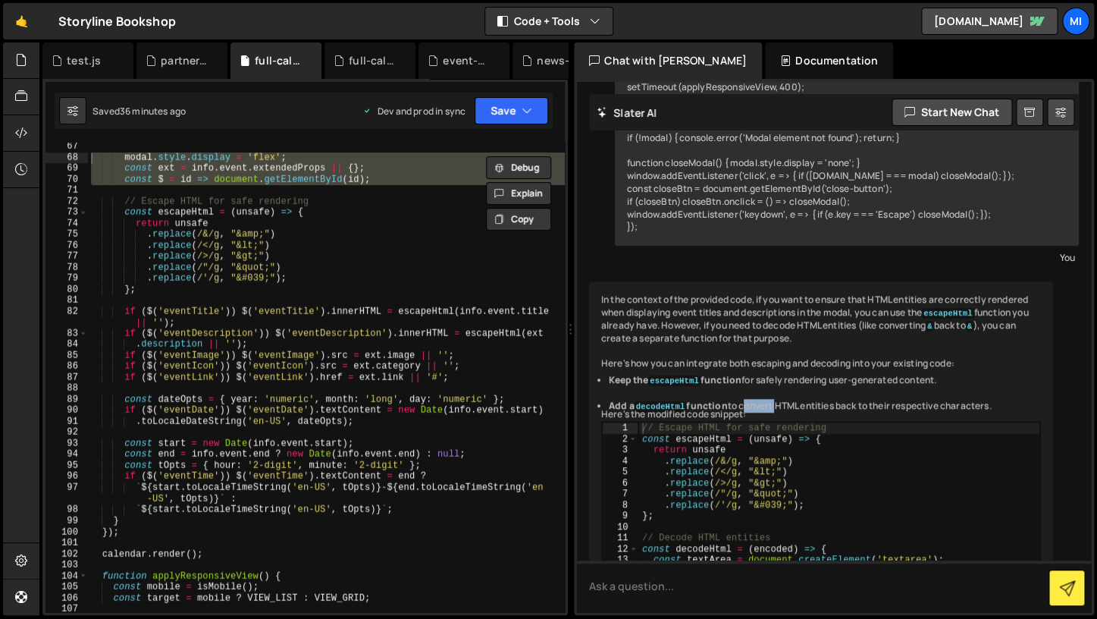
click at [746, 400] on li "Add a decodeHtml function to convert HTML entities back to their respective cha…" at bounding box center [825, 406] width 432 height 13
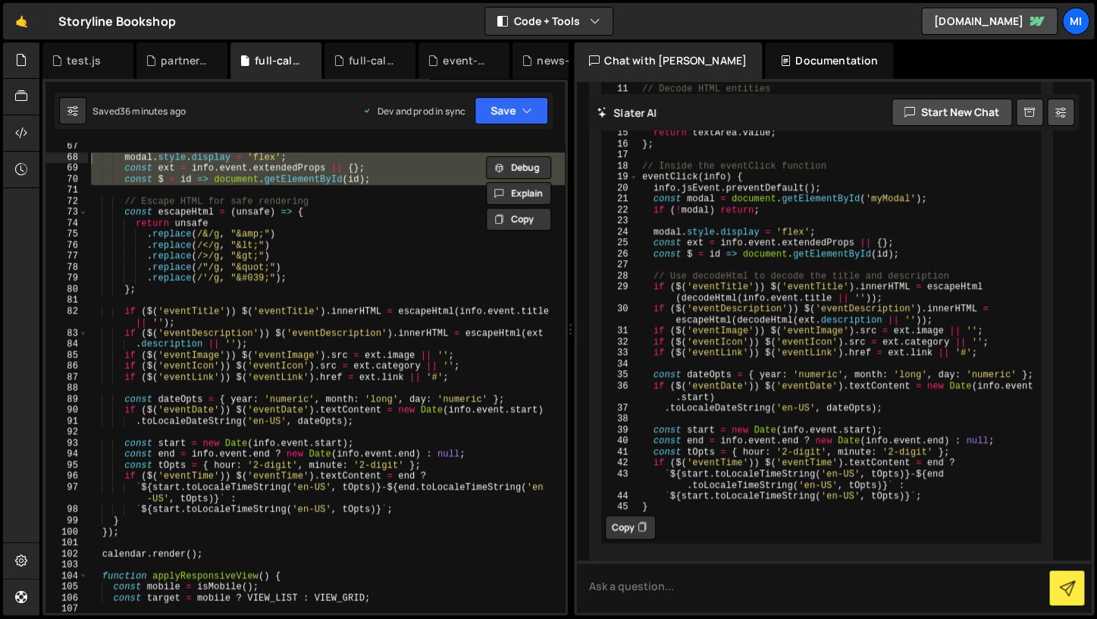
scroll to position [2980, 0]
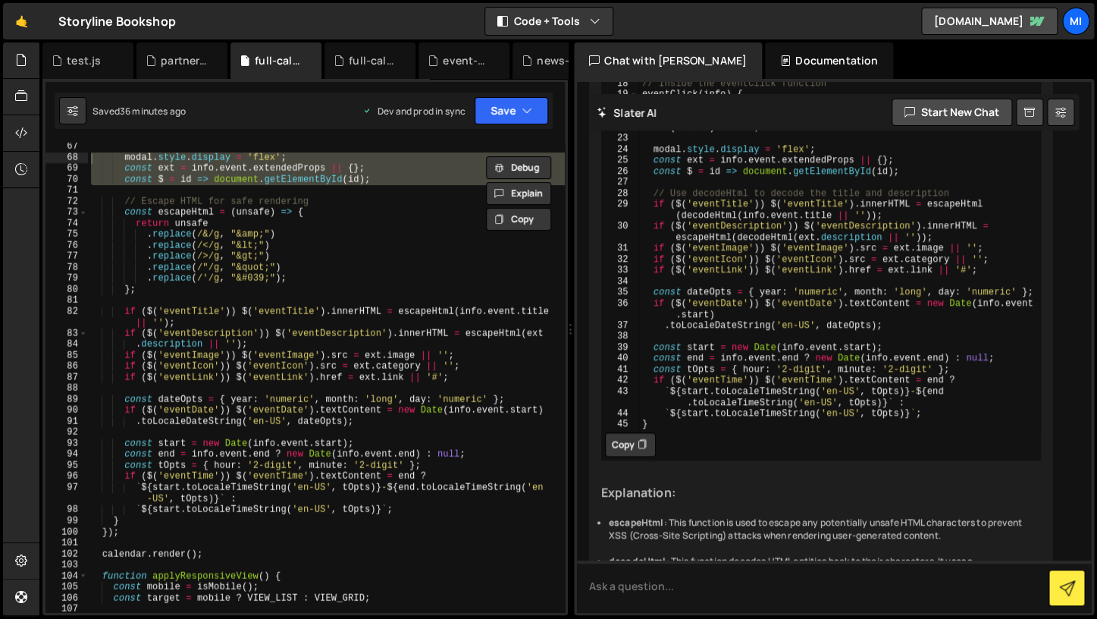
click at [737, 374] on ul "Keep the escapeHtml function for safely rendering user-generated content. Add a…" at bounding box center [821, 230] width 440 height 776
click at [773, 516] on li "escapeHtml : This function is used to escape any potentially unsafe HTML charac…" at bounding box center [825, 529] width 432 height 26
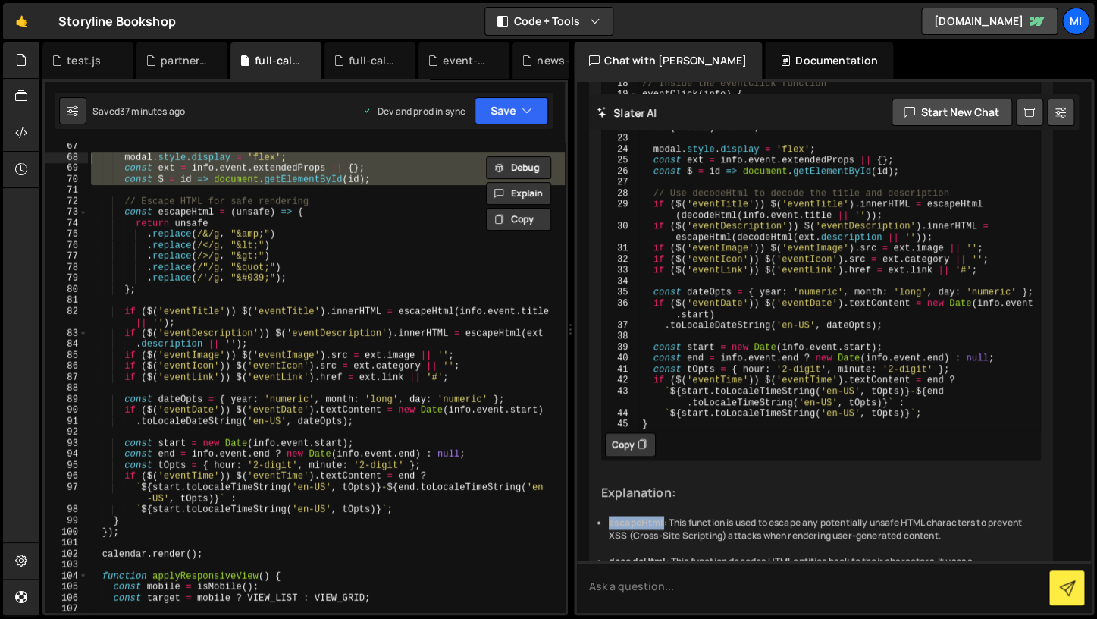
click at [803, 555] on li "decodeHtml : This function decodes HTML entities back to their characters. It u…" at bounding box center [825, 568] width 432 height 26
click at [739, 561] on textarea at bounding box center [834, 586] width 514 height 52
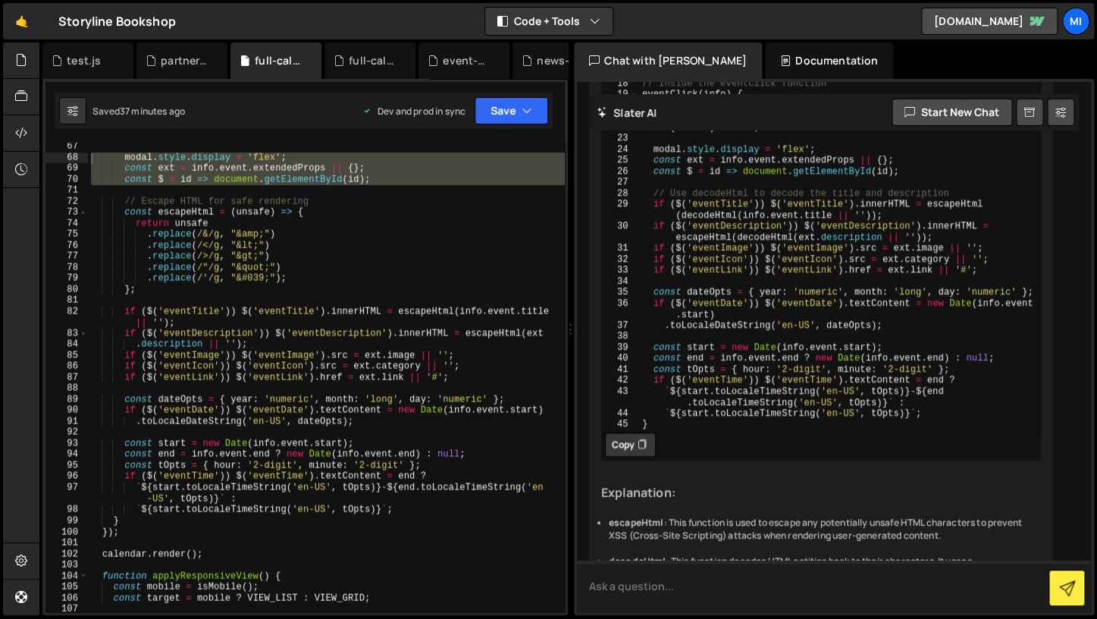
click at [738, 561] on textarea at bounding box center [834, 586] width 514 height 52
type textarea "the content is coming from the cms in webflow"
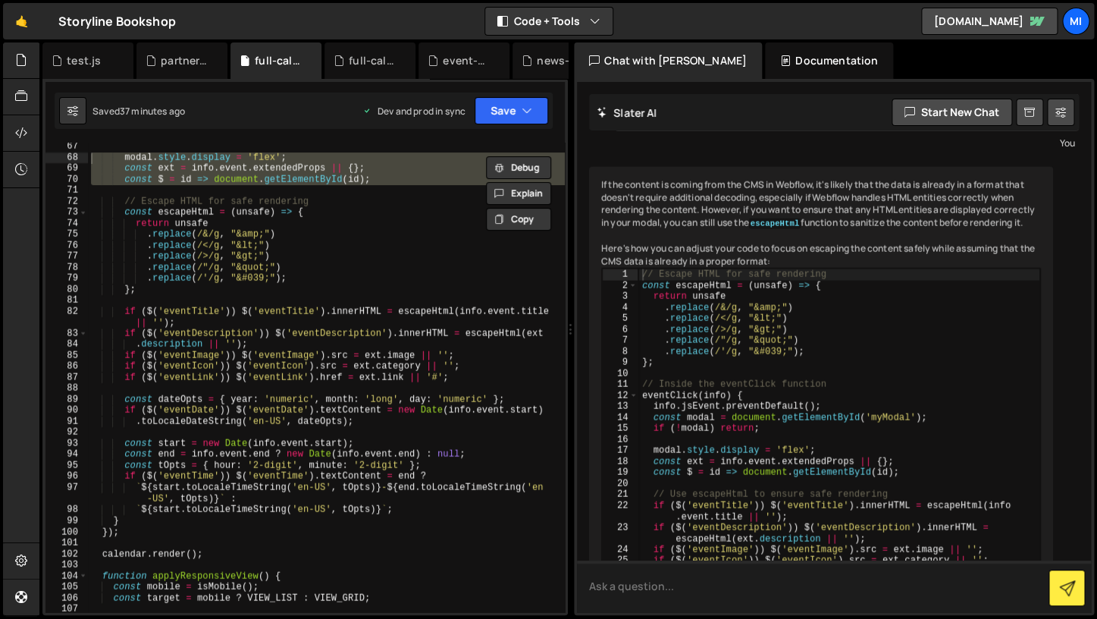
scroll to position [3578, 0]
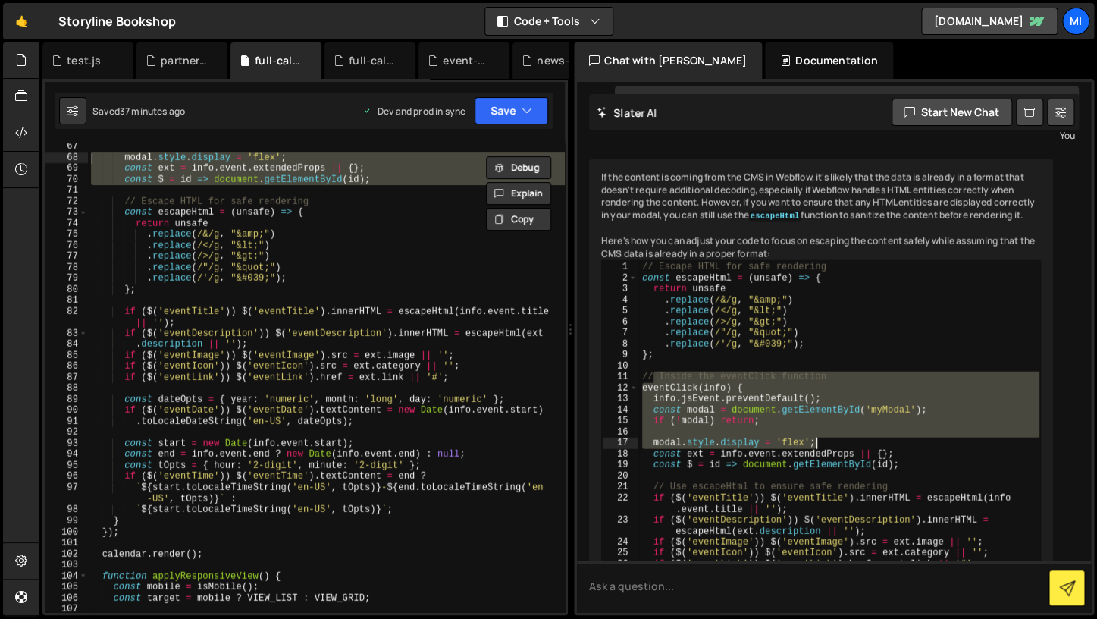
drag, startPoint x: 654, startPoint y: 293, endPoint x: 839, endPoint y: 362, distance: 197.9
click at [840, 362] on div "// Escape HTML for safe rendering const escapeHtml = ( unsafe ) => { return uns…" at bounding box center [839, 503] width 402 height 484
click at [839, 362] on div "// Escape HTML for safe rendering const escapeHtml = ( unsafe ) => { return uns…" at bounding box center [839, 503] width 402 height 484
type textarea "const ext = info.event.extendedProps || {};"
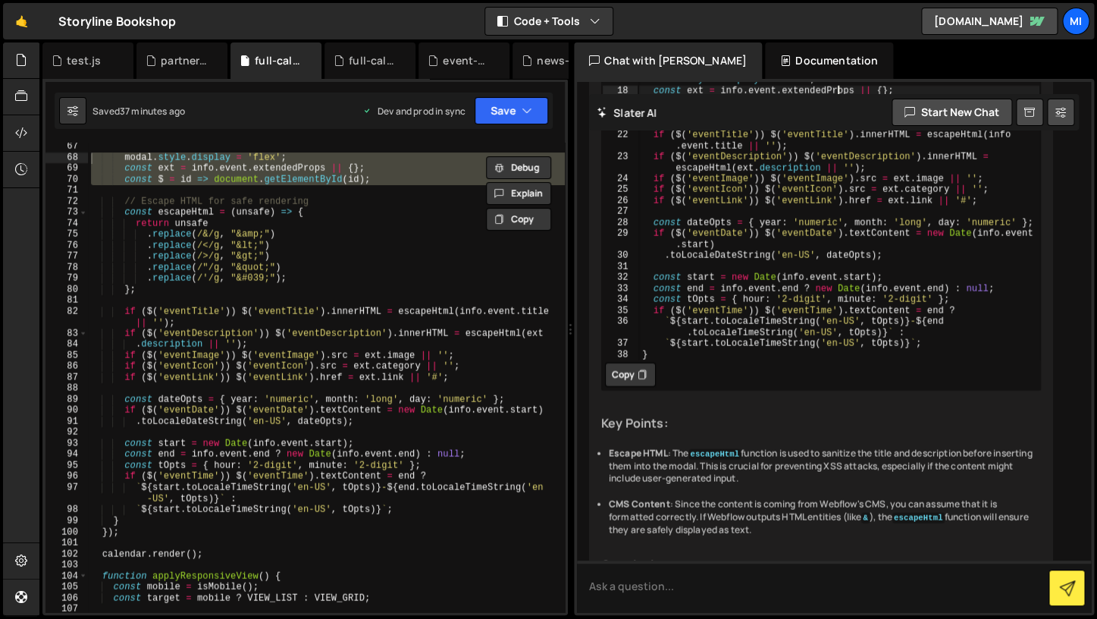
scroll to position [3951, 0]
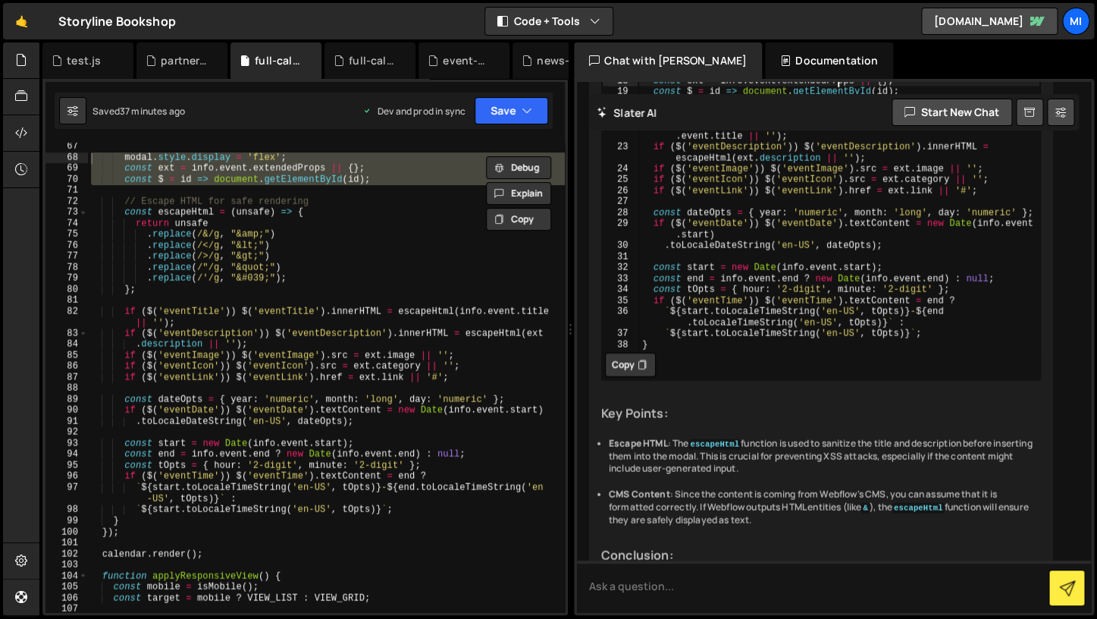
click at [805, 488] on li "CMS Content : Since the content is coming from Webflow's CMS, you can assume th…" at bounding box center [825, 507] width 432 height 38
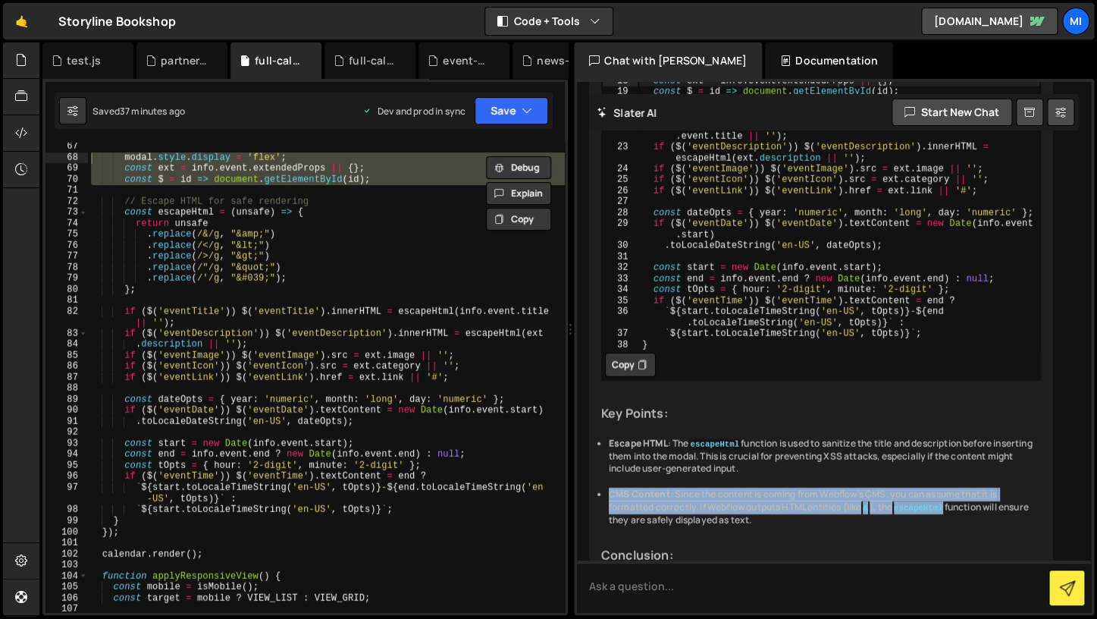
click at [823, 488] on li "CMS Content : Since the content is coming from Webflow's CMS, you can assume th…" at bounding box center [825, 507] width 432 height 38
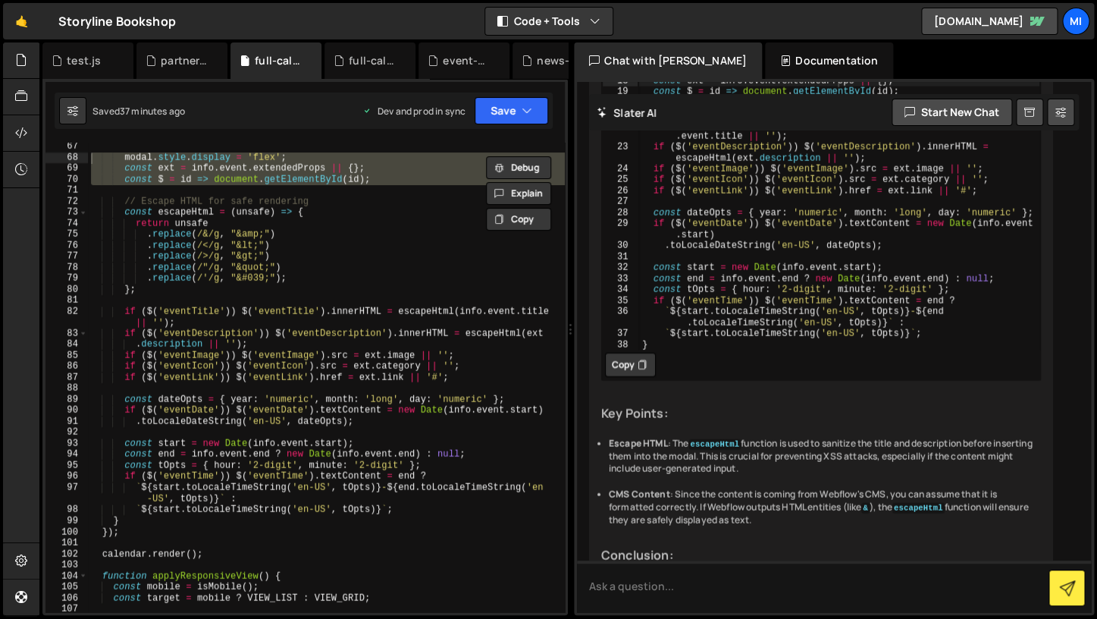
click at [823, 488] on li "CMS Content : Since the content is coming from Webflow's CMS, you can assume th…" at bounding box center [825, 507] width 432 height 38
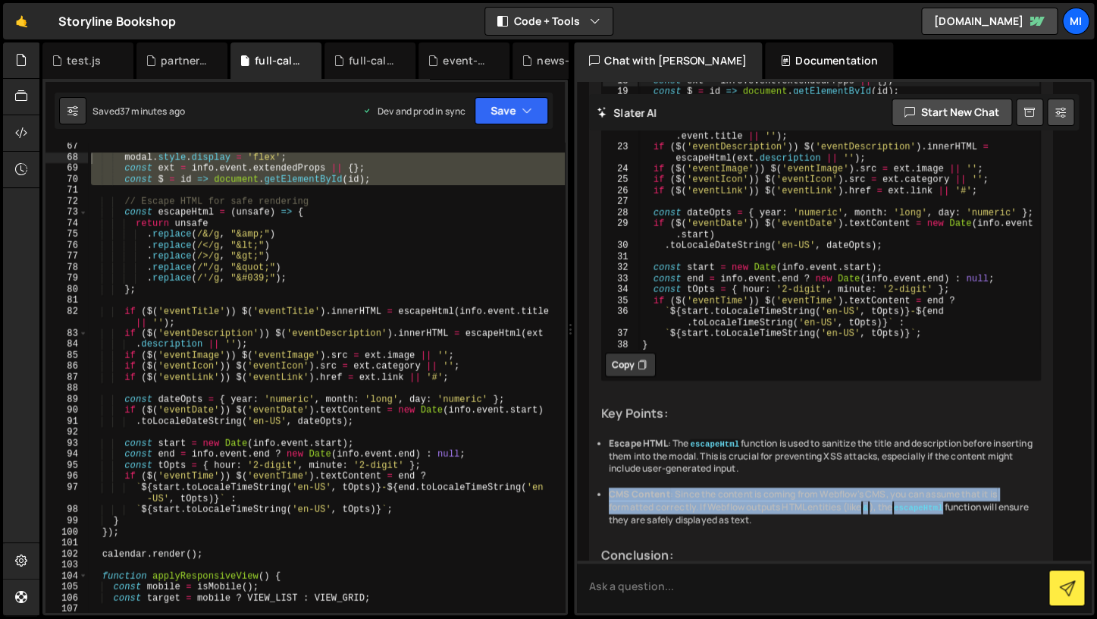
click at [836, 447] on div "If the content is coming from the CMS in Webflow, it's likely that the data is …" at bounding box center [821, 199] width 464 height 827
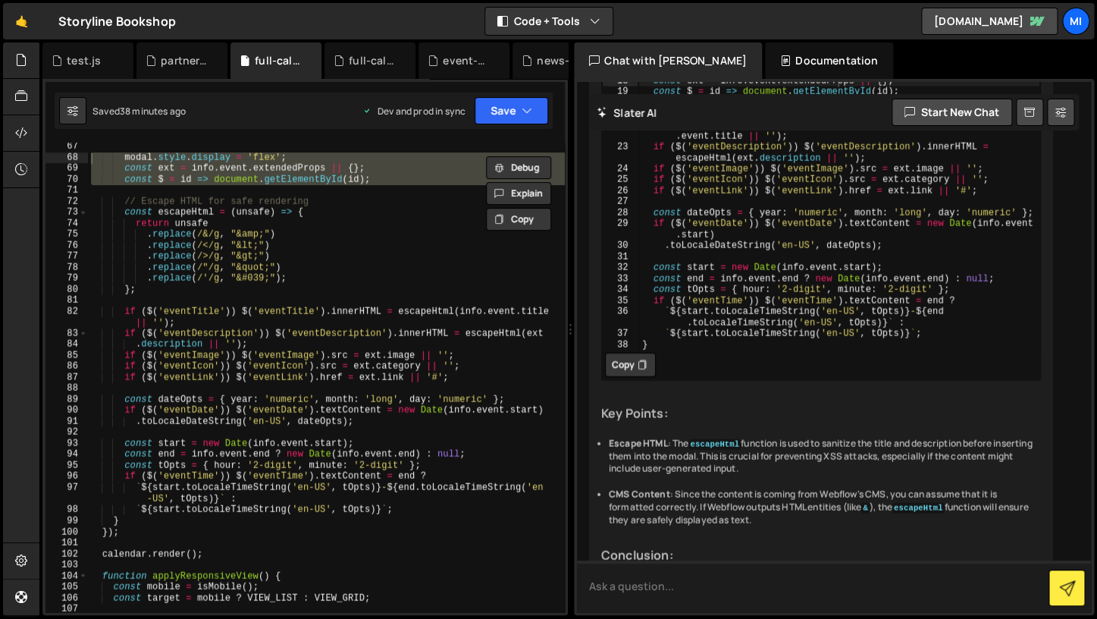
click at [830, 567] on textarea at bounding box center [834, 586] width 514 height 52
type textarea "give me the full code"
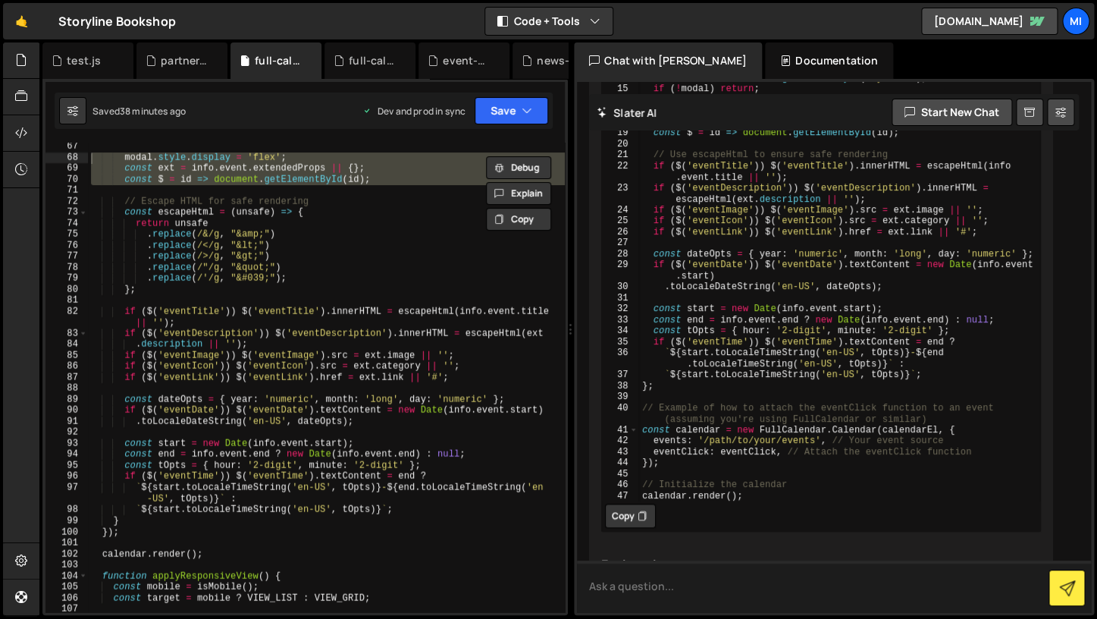
scroll to position [4814, 0]
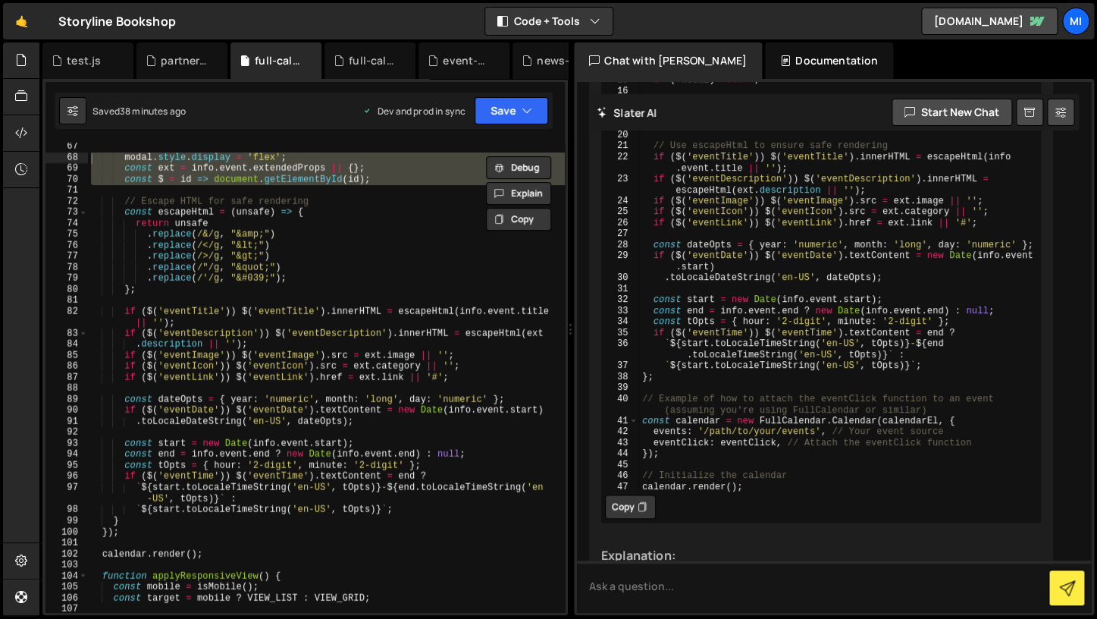
click at [642, 499] on icon at bounding box center [642, 506] width 9 height 15
click at [642, 494] on button "Copied" at bounding box center [634, 506] width 58 height 24
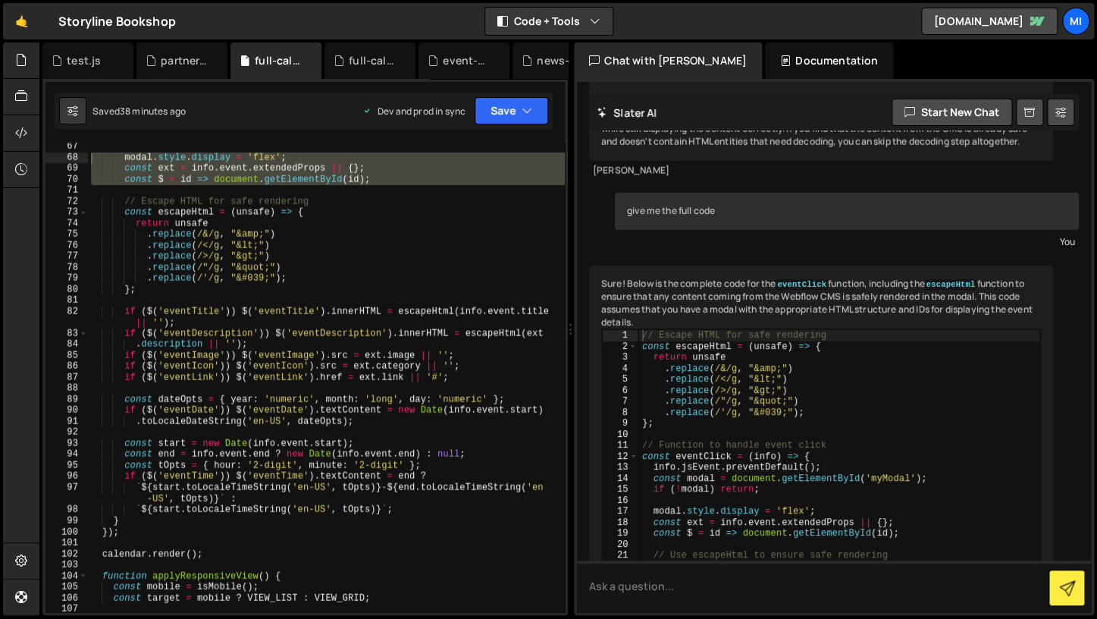
scroll to position [4401, 0]
click at [434, 425] on div "modal . style . display = 'flex' ; const ext = info . event . extendedProps || …" at bounding box center [326, 386] width 477 height 491
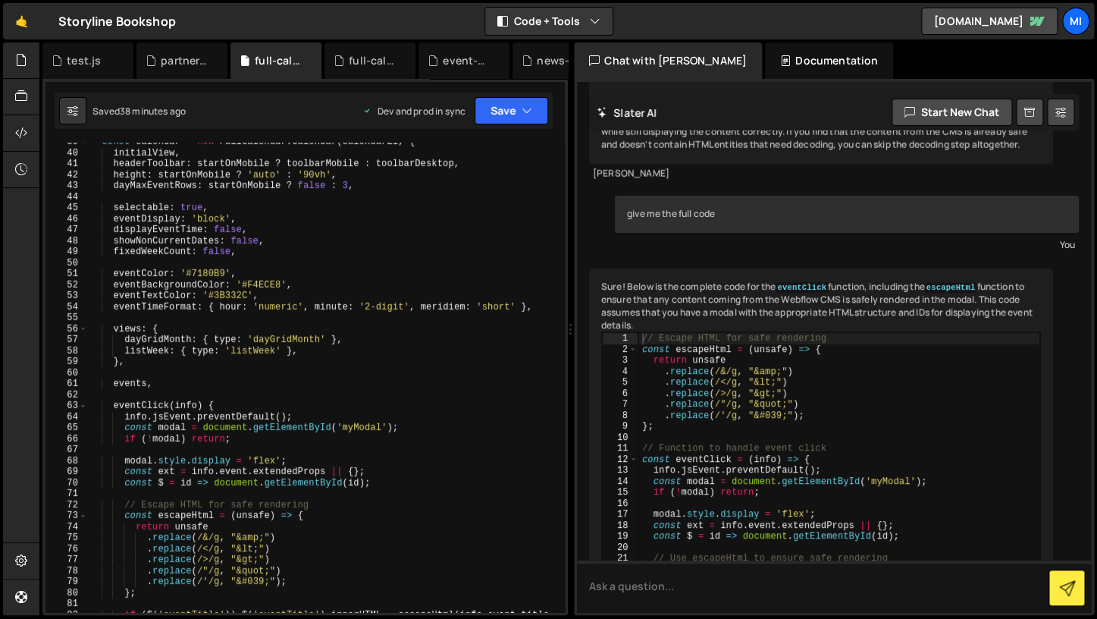
scroll to position [0, 0]
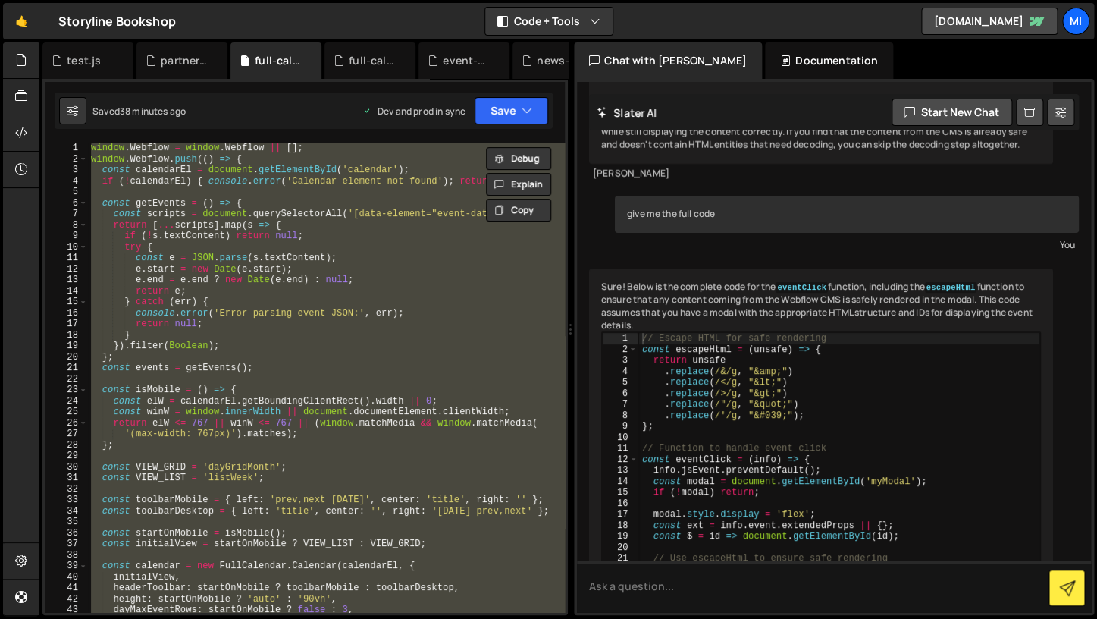
paste textarea "calendar.render();"
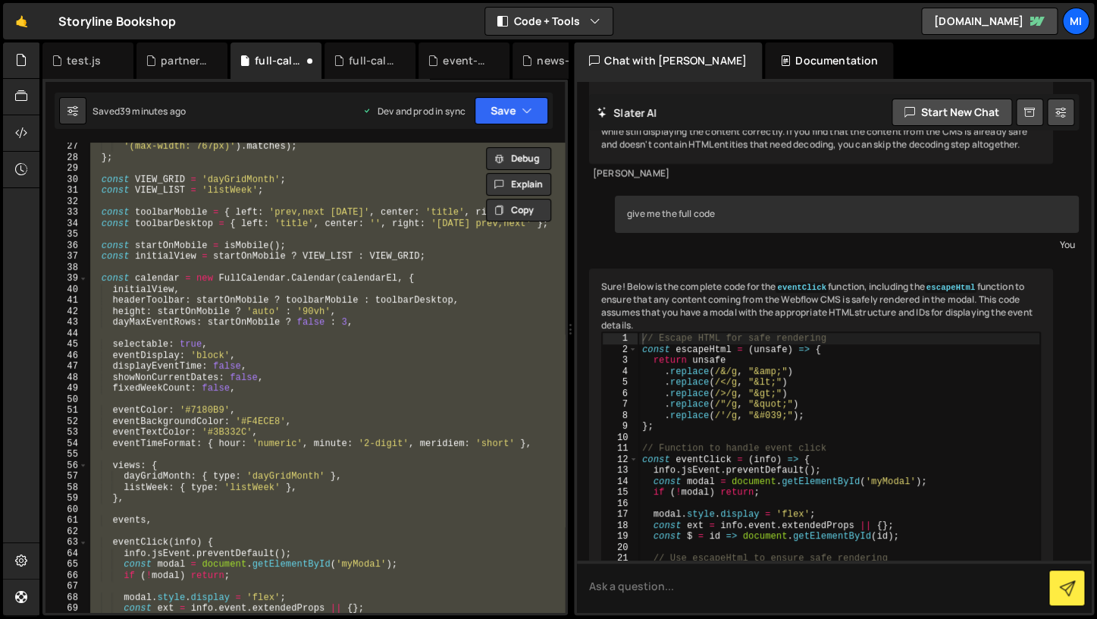
scroll to position [287, 0]
click at [345, 281] on div "'(max-width: 767px)' ) . matches ) ; } ; const VIEW_GRID = 'dayGridMonth' ; con…" at bounding box center [326, 377] width 478 height 469
type textarea "const calendar = new FullCalendar.Calendar(calendarEl, {"
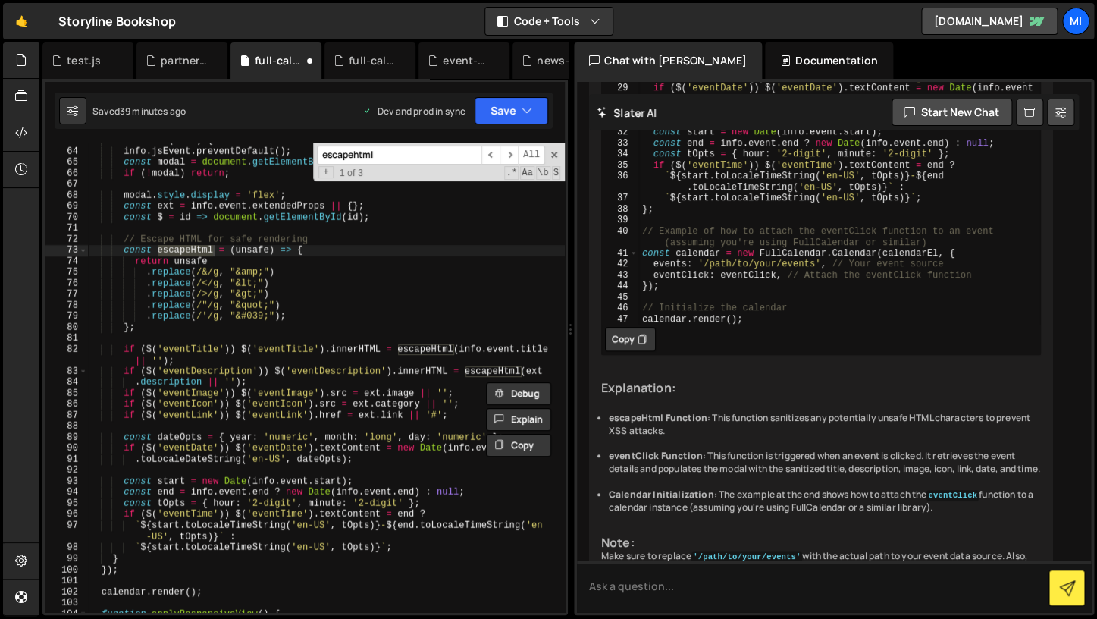
scroll to position [689, 0]
type input "escapehtml"
click at [207, 343] on div "eventClick ( info ) { info . jsEvent . preventDefault ( ) ; const modal = docum…" at bounding box center [326, 380] width 478 height 491
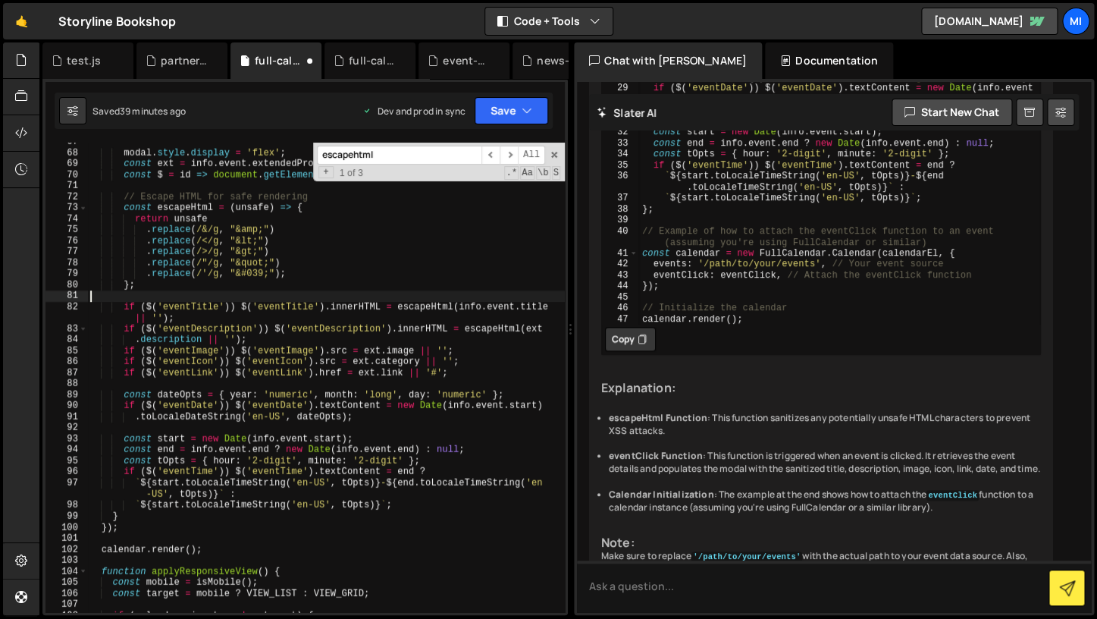
scroll to position [732, 0]
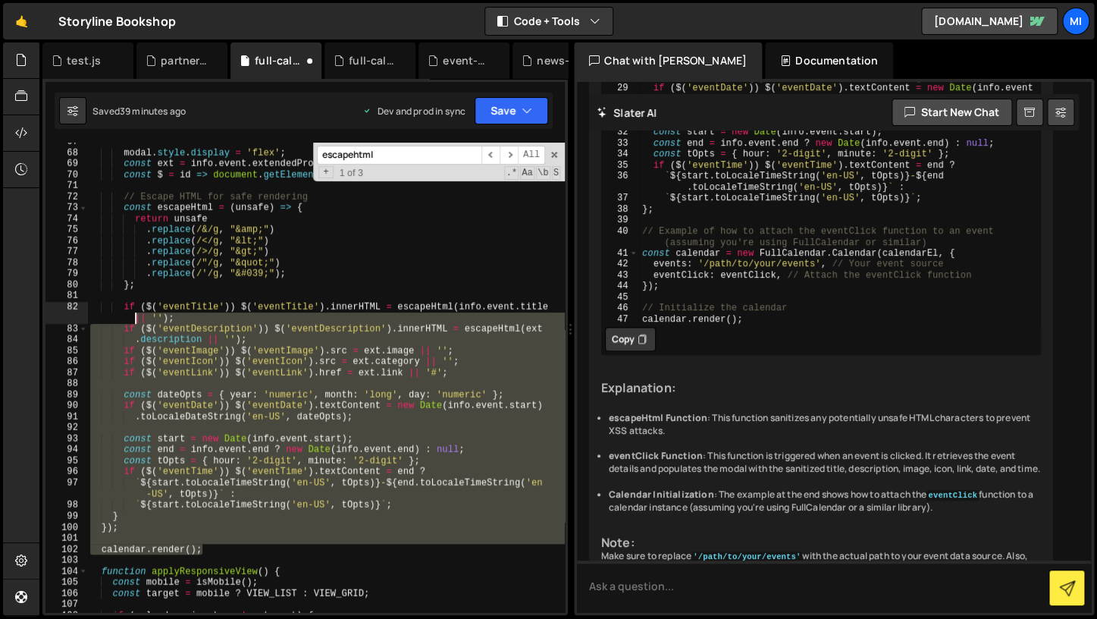
drag, startPoint x: 240, startPoint y: 550, endPoint x: 75, endPoint y: 327, distance: 277.5
click at [87, 326] on div "modal . style . display = 'flex' ; const ext = info . event . extendedProps || …" at bounding box center [326, 377] width 478 height 469
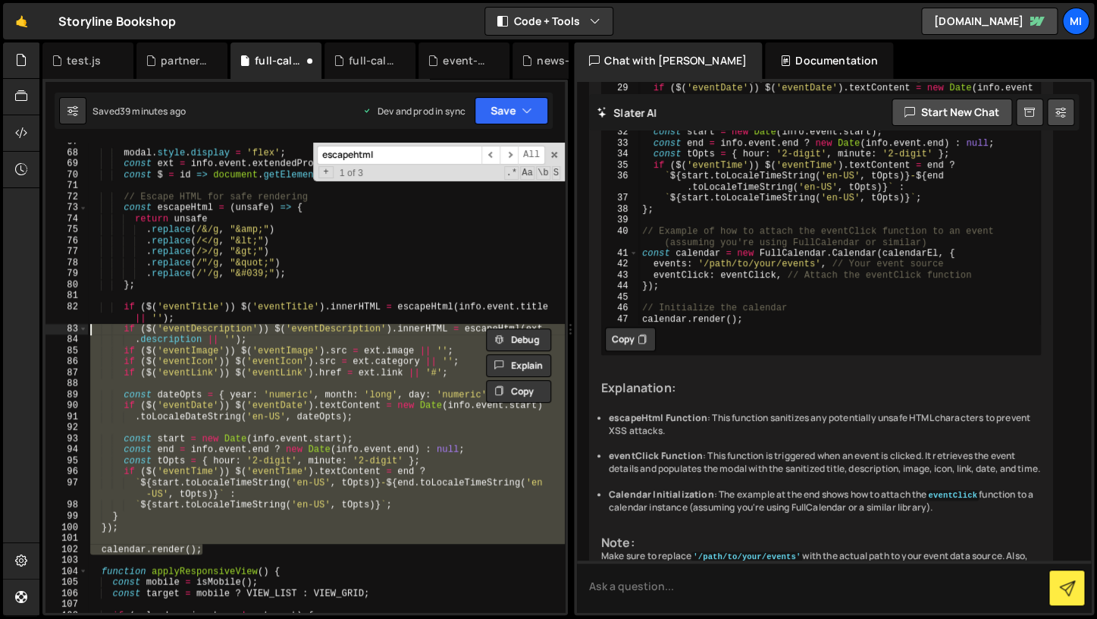
click at [280, 358] on div "modal . style . display = 'flex' ; const ext = info . event . extendedProps || …" at bounding box center [326, 377] width 478 height 469
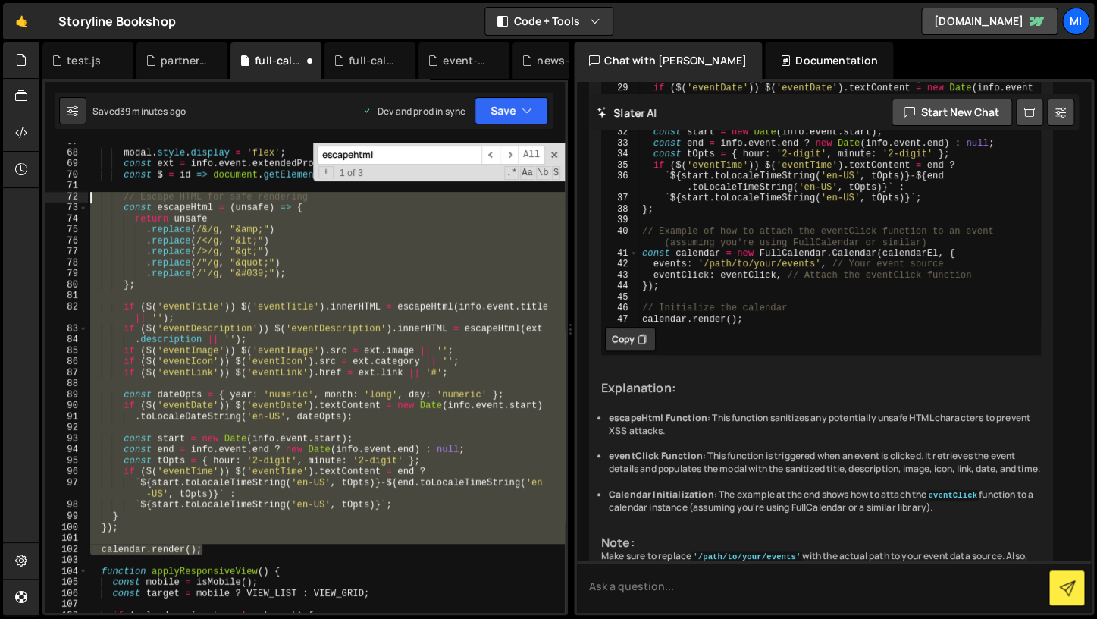
drag, startPoint x: 231, startPoint y: 545, endPoint x: 31, endPoint y: 193, distance: 404.8
click at [87, 193] on div "modal . style . display = 'flex' ; const ext = info . event . extendedProps || …" at bounding box center [326, 377] width 478 height 469
paste textarea "calendar.render();"
type textarea "calendar.render();"
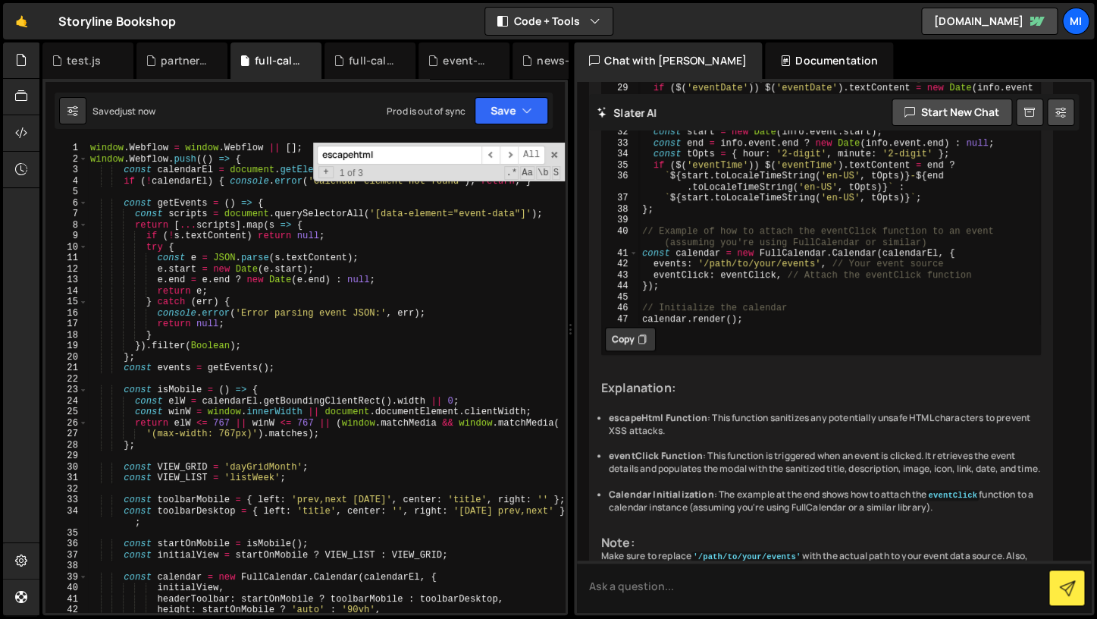
scroll to position [0, 0]
click at [468, 404] on div "window . Webflow = window . Webflow || [ ] ; window . Webflow . push (( ) => { …" at bounding box center [326, 388] width 478 height 491
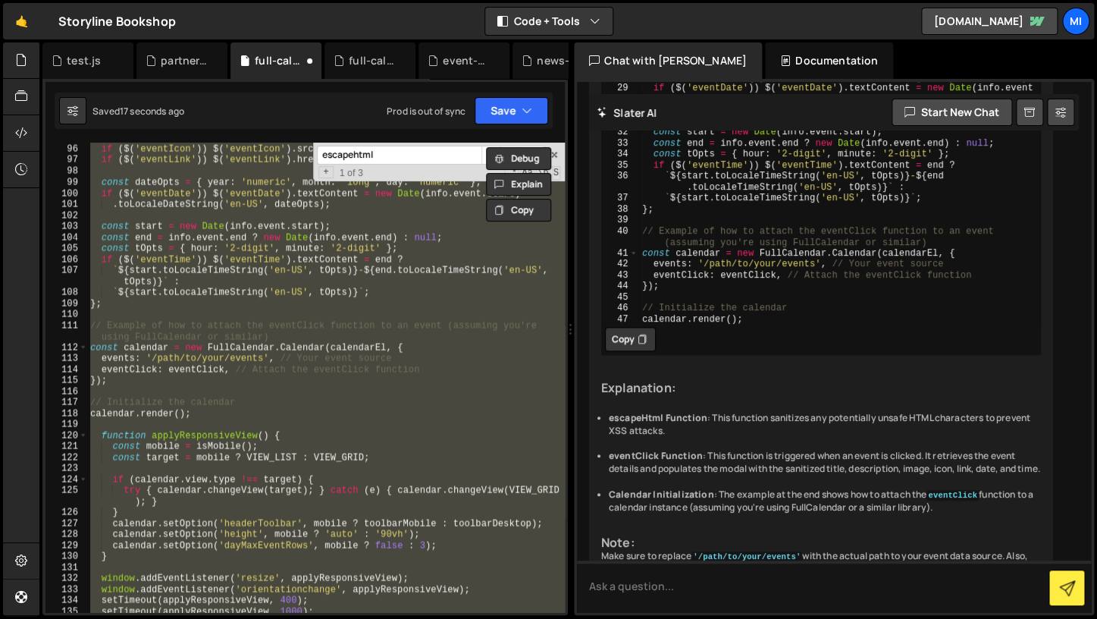
click at [468, 404] on div "if ( $ ( 'eventImage' )) $ ( 'eventImage' ) . src = ext . image || '' ; if ( $ …" at bounding box center [326, 377] width 478 height 469
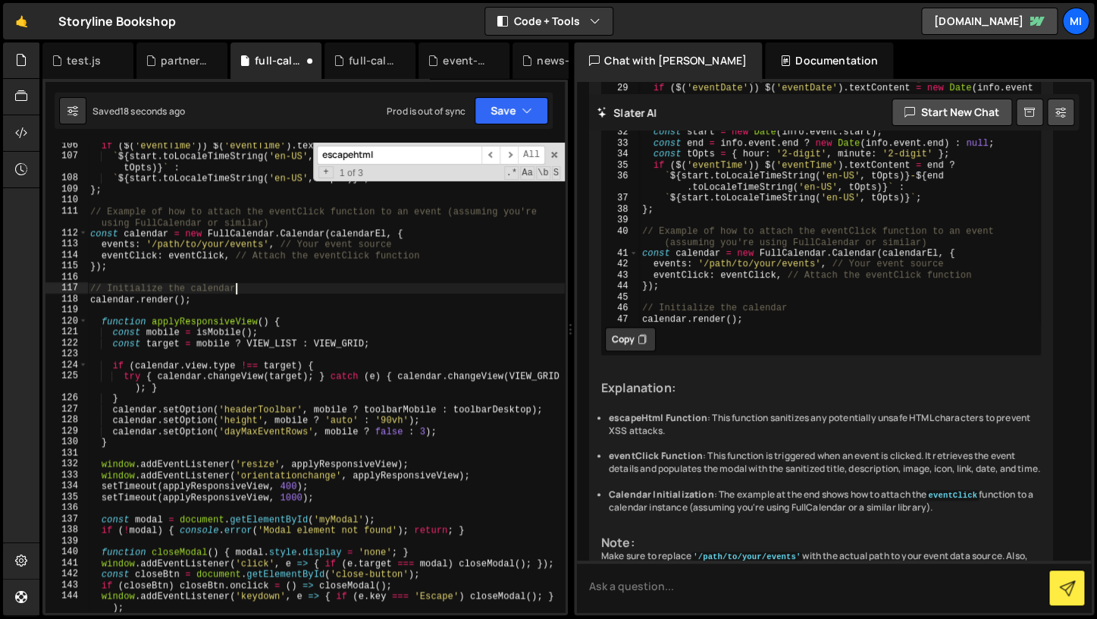
type textarea "});"
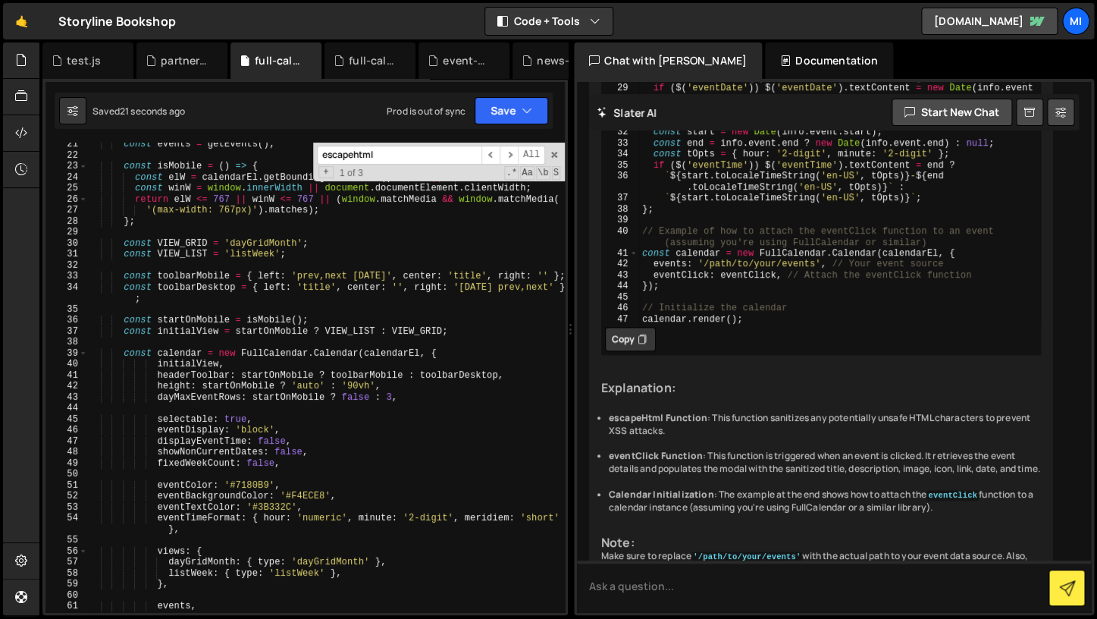
scroll to position [225, 0]
click at [274, 409] on div "const events = getEvents ( ) ; const isMobile = ( ) => { const elW = calendarEl…" at bounding box center [326, 381] width 478 height 491
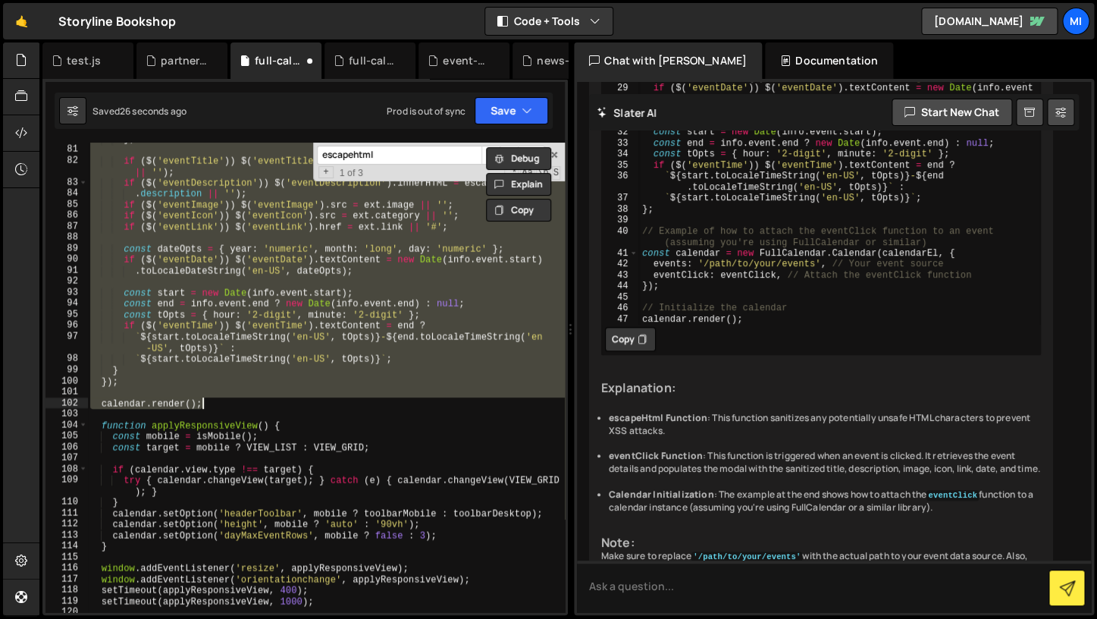
scroll to position [741, 0]
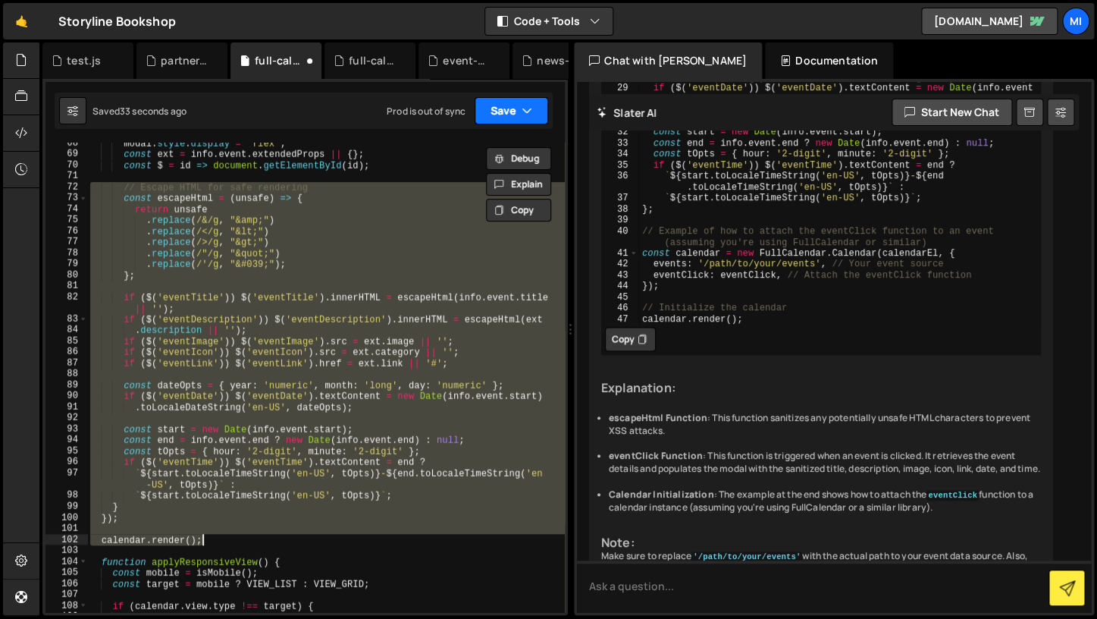
click at [504, 101] on button "Save" at bounding box center [512, 110] width 74 height 27
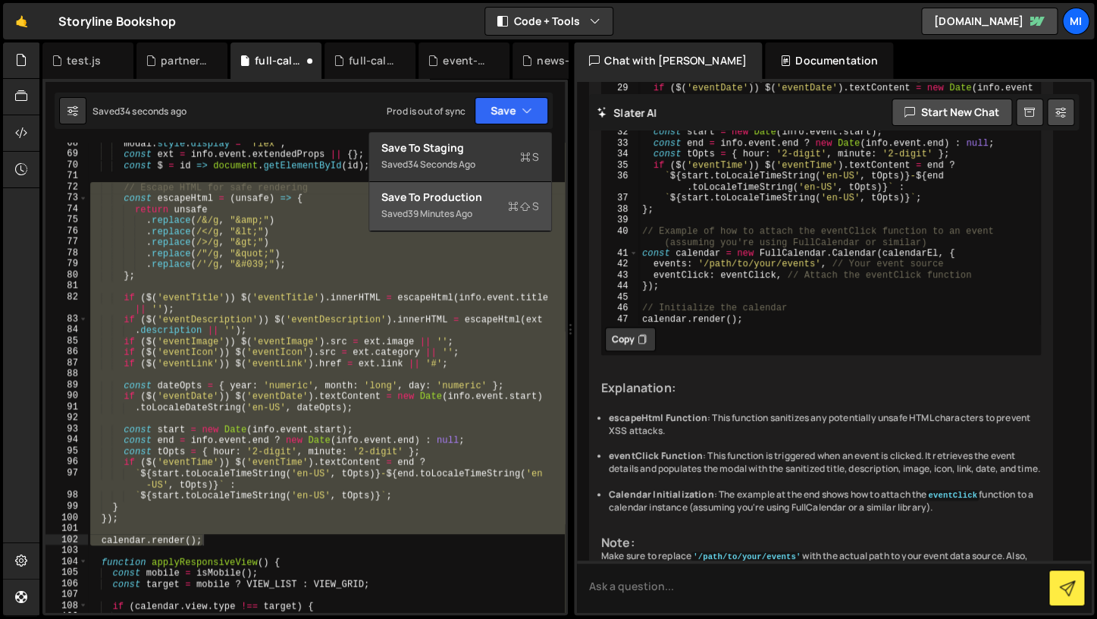
click at [484, 199] on div "Save to Production S" at bounding box center [460, 197] width 158 height 15
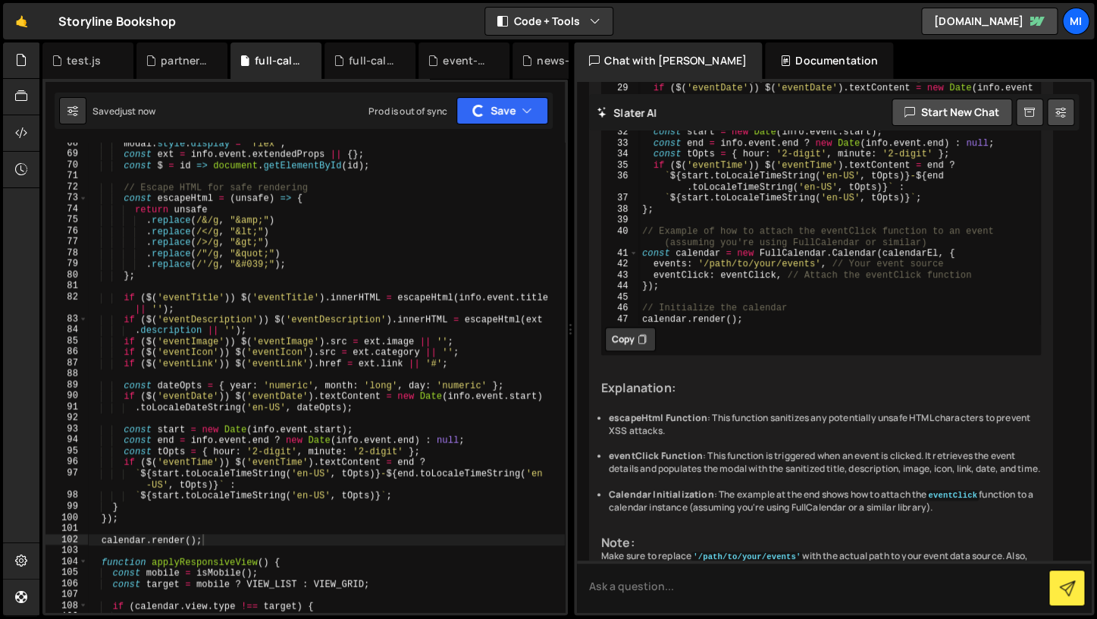
type textarea "};"
click at [289, 281] on div "modal . style . display = 'flex' ; const ext = info . event . extendedProps || …" at bounding box center [326, 389] width 478 height 503
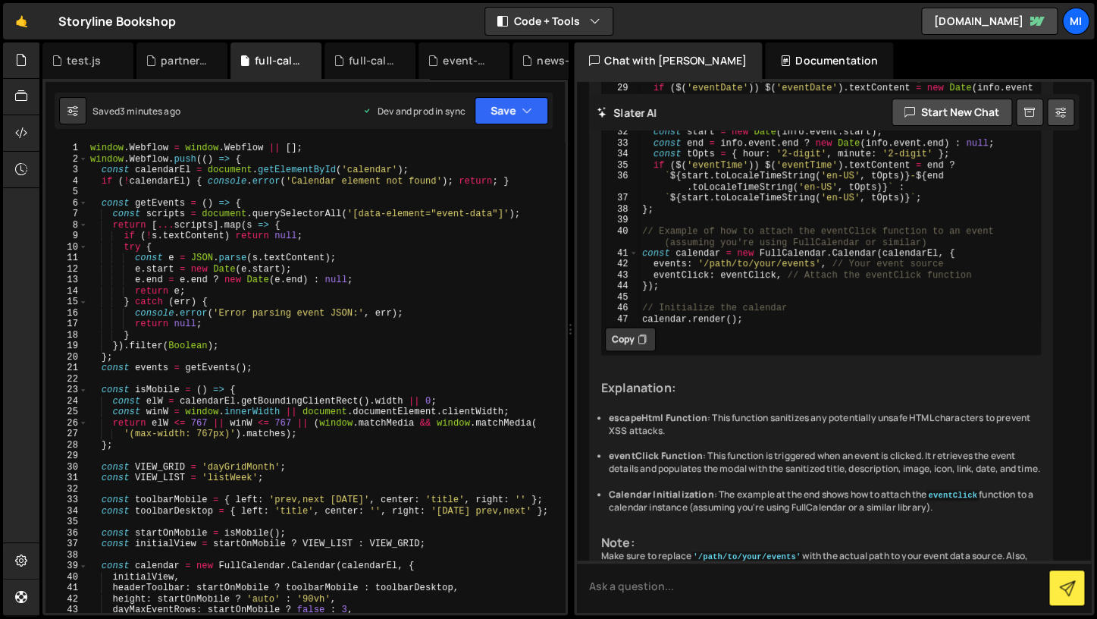
scroll to position [5020, 0]
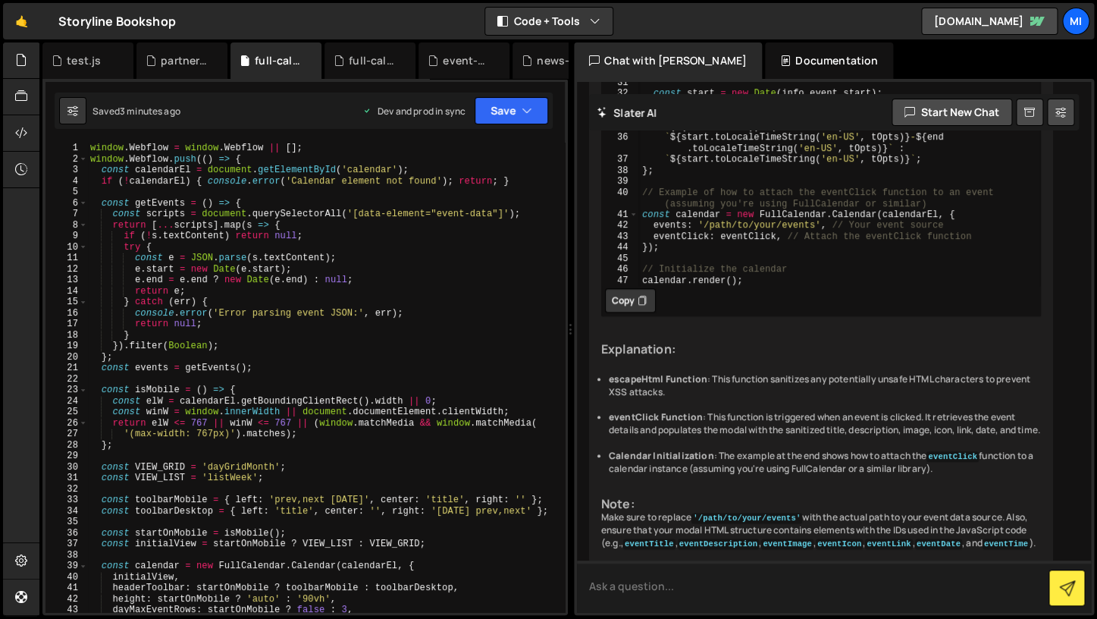
click at [623, 587] on textarea at bounding box center [834, 586] width 514 height 52
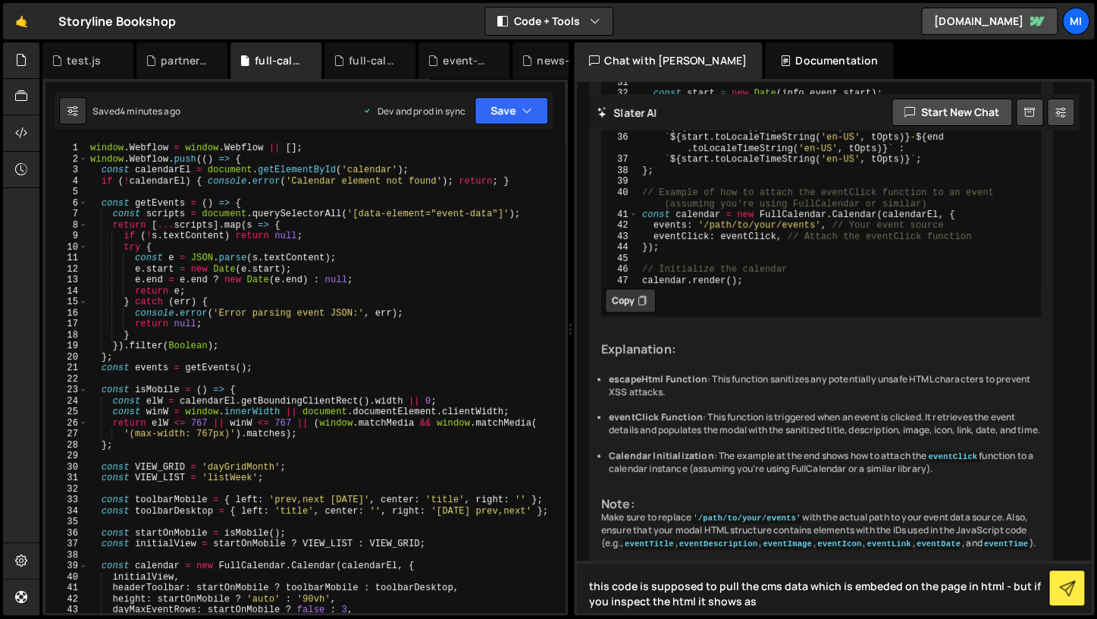
paste textarea "&amp;"
type textarea "this code is supposed to pull the cms data which is embeded on the page in html…"
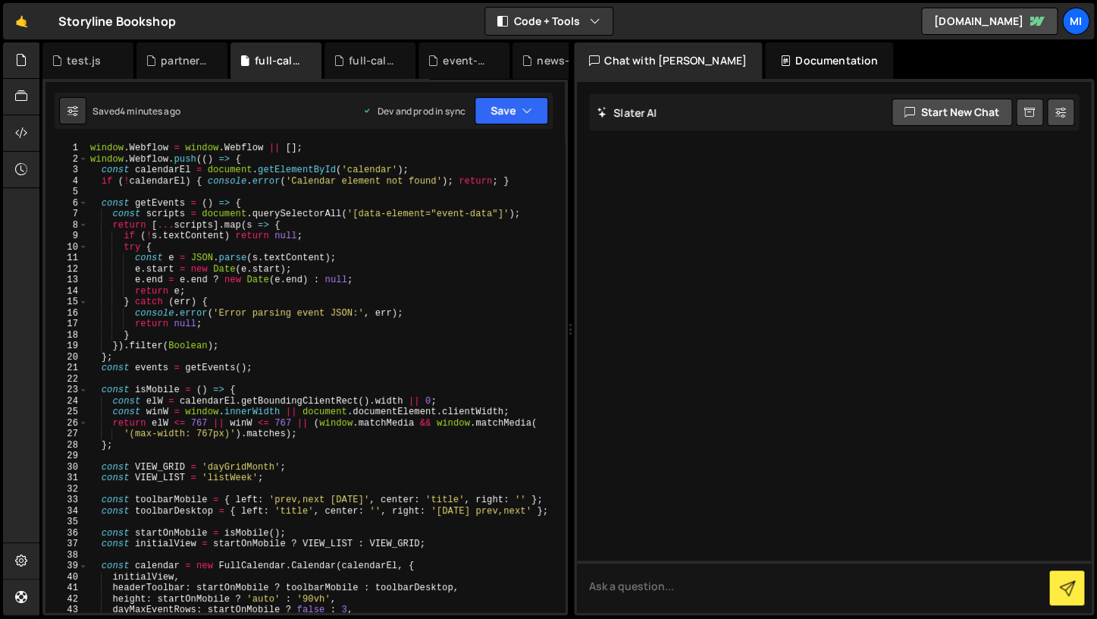
click at [868, 474] on div at bounding box center [821, 199] width 464 height 739
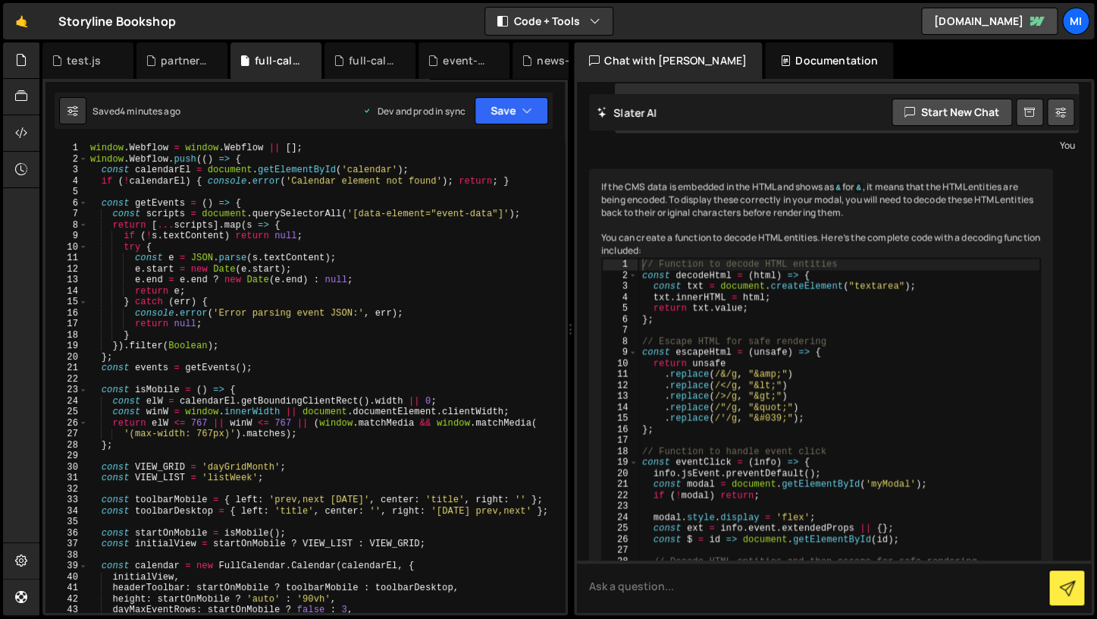
scroll to position [5503, 0]
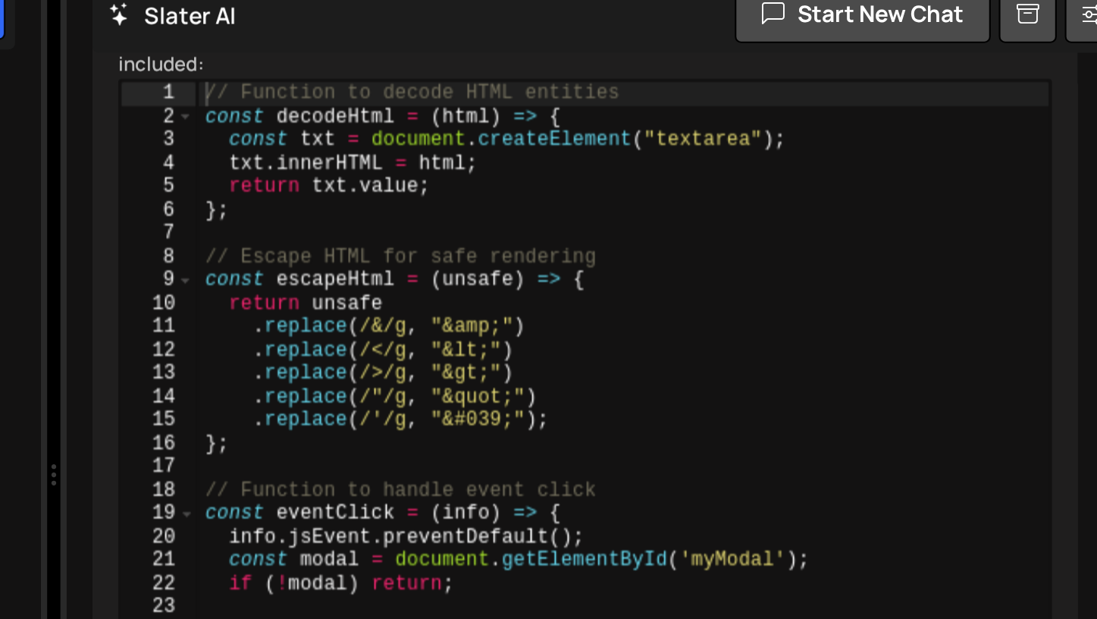
scroll to position [5652, 0]
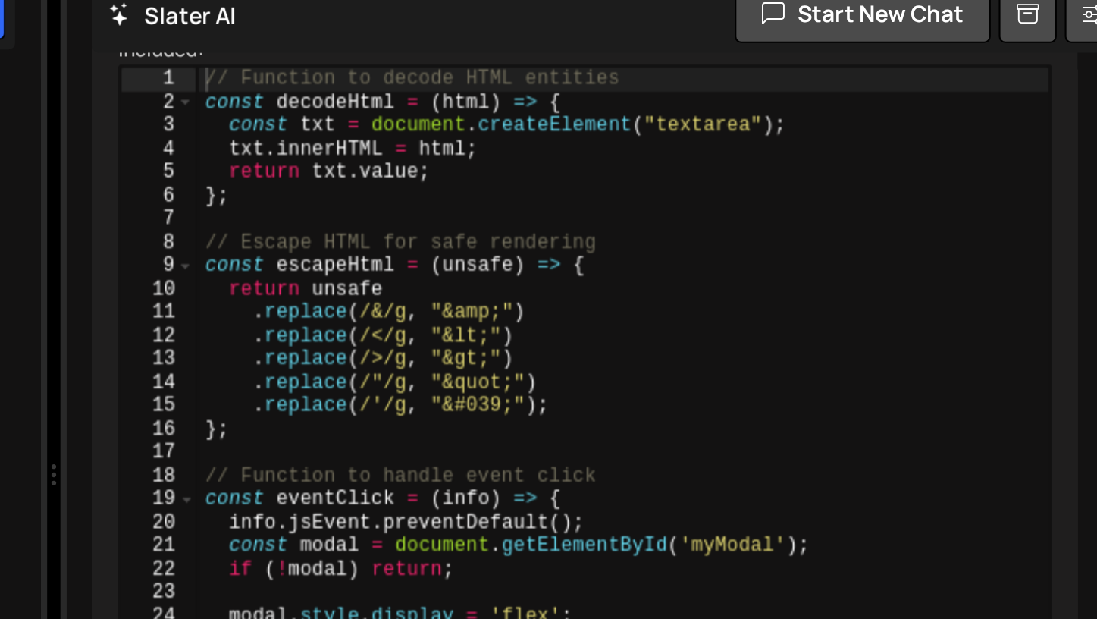
click at [816, 294] on div "// Function to decode HTML entities const decodeHtml = ( html ) => { const txt …" at bounding box center [839, 471] width 402 height 671
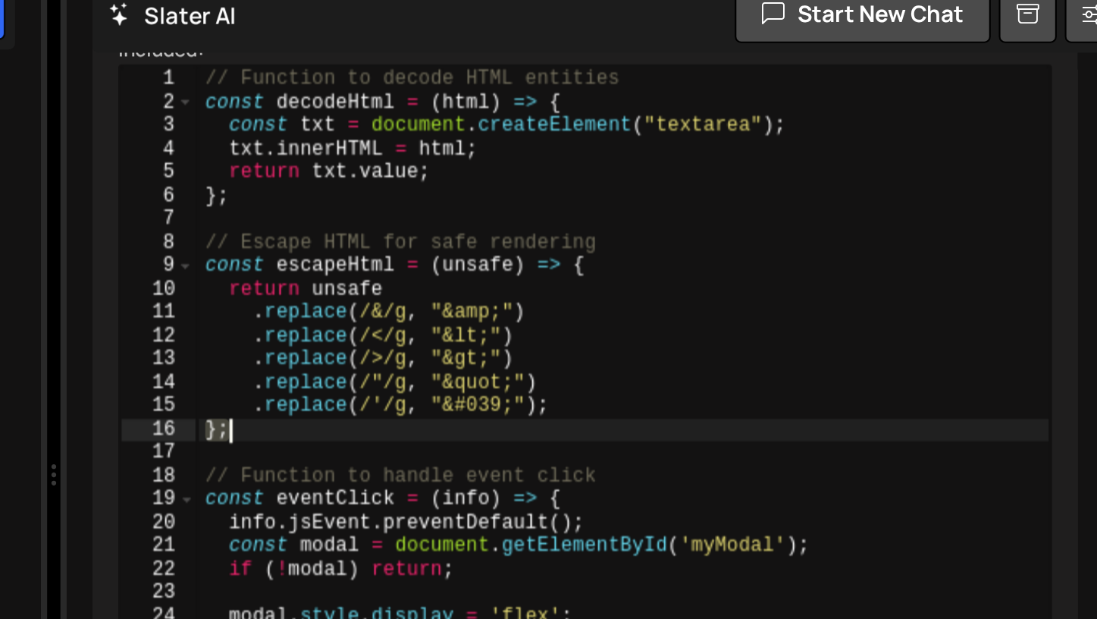
click at [816, 294] on div "// Function to decode HTML entities const decodeHtml = ( html ) => { const txt …" at bounding box center [839, 471] width 402 height 671
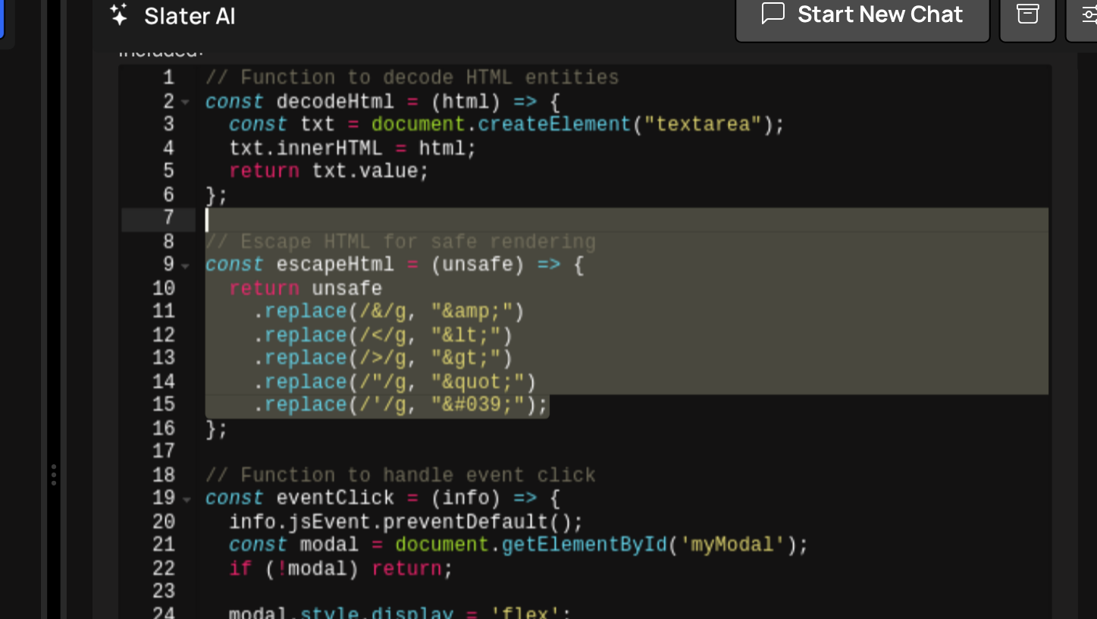
drag, startPoint x: 830, startPoint y: 287, endPoint x: 629, endPoint y: 197, distance: 220.3
click at [638, 196] on div "// Function to decode HTML entities const decodeHtml = ( html ) => { const txt …" at bounding box center [839, 460] width 402 height 649
type textarea "// Escape HTML for safe rendering"
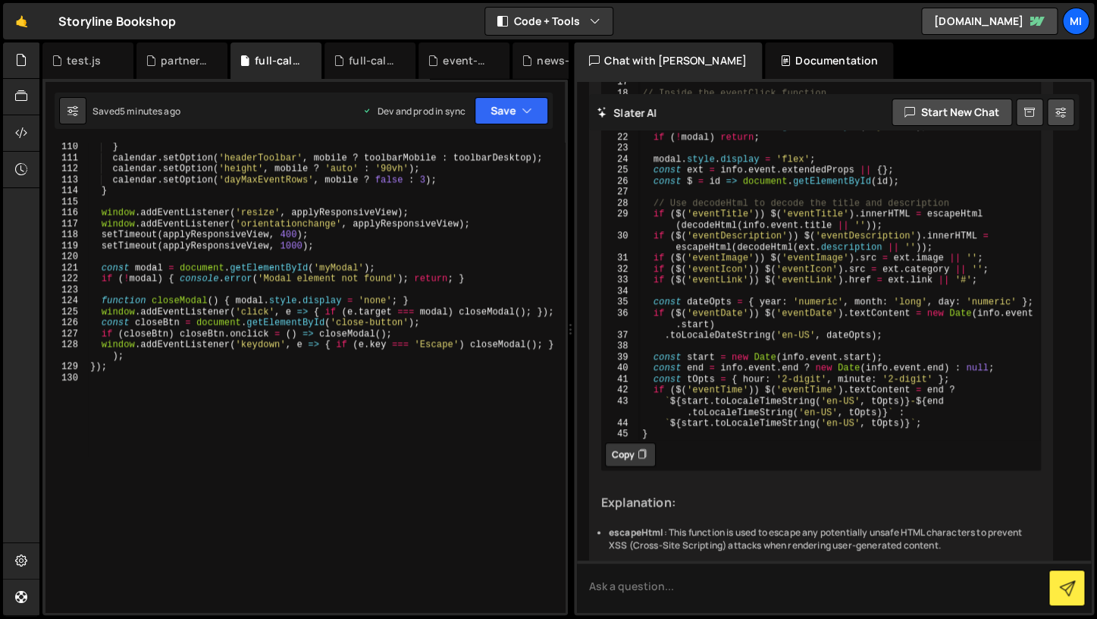
scroll to position [5298, 0]
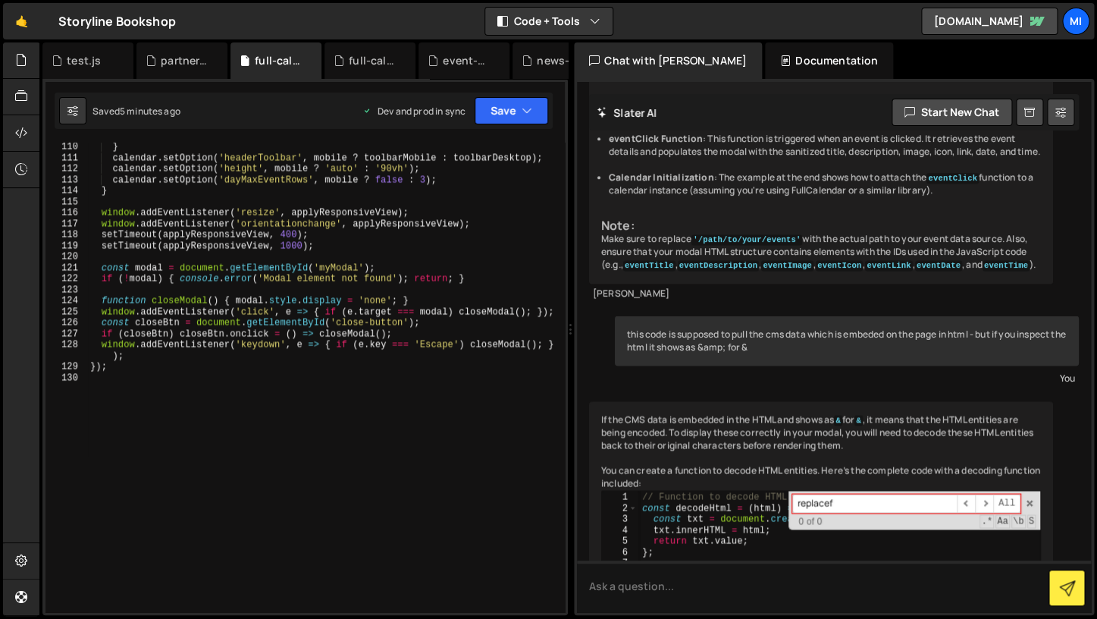
type input "// Escape HTML for safe renderingconst escapeHtml = (unsafe) => { return unsafe…"
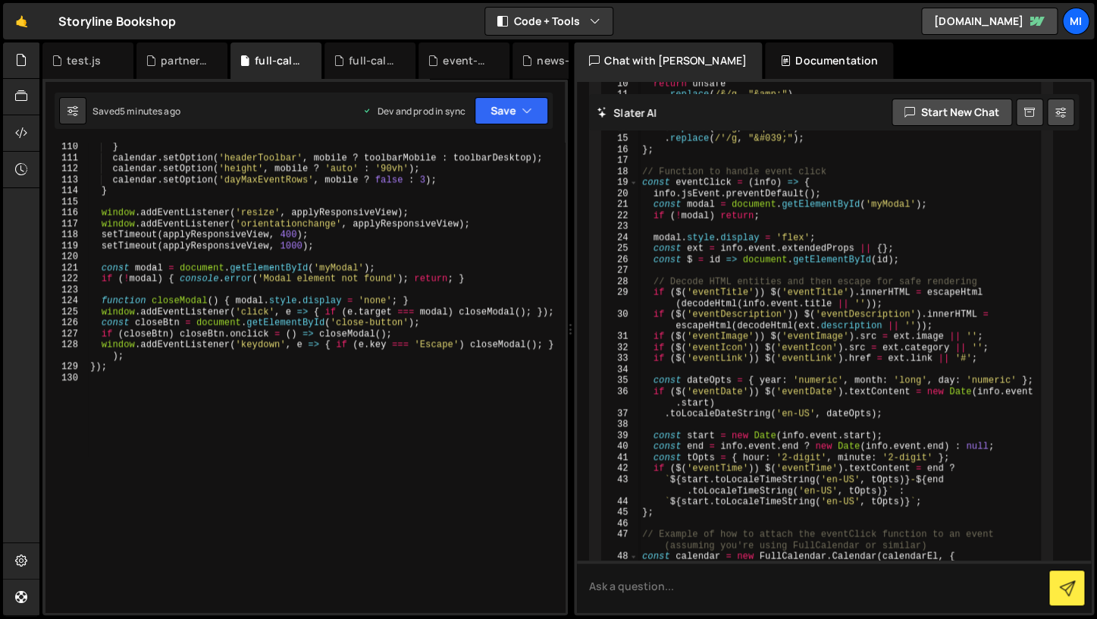
scroll to position [5700, 0]
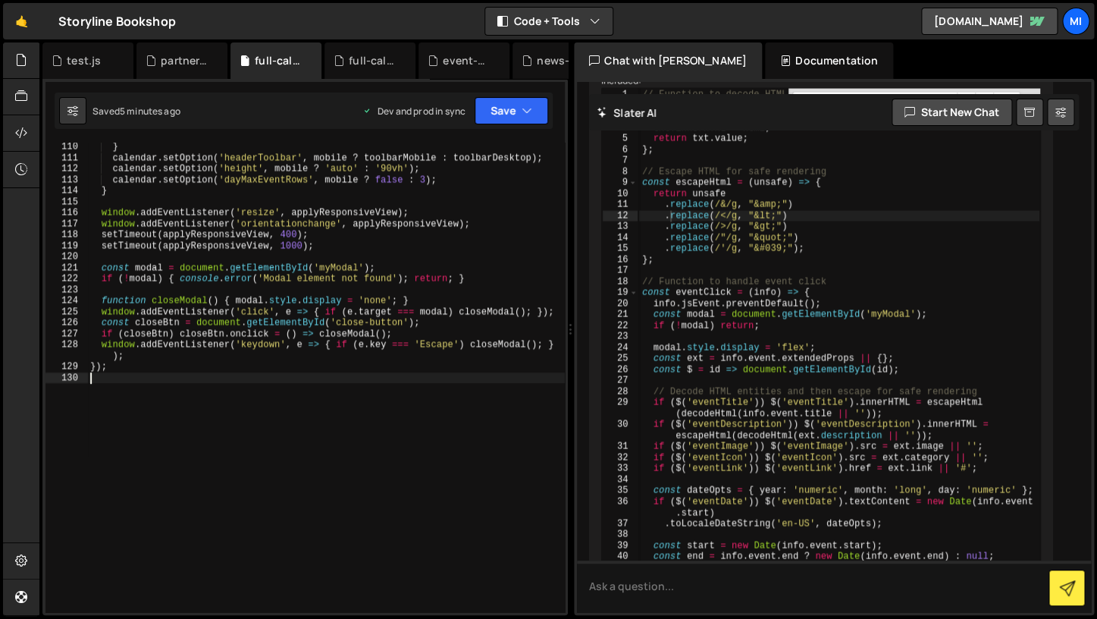
click at [367, 537] on div "} calendar . setOption ( 'headerToolbar' , mobile ? toolbarMobile : toolbarDesk…" at bounding box center [326, 386] width 478 height 491
type textarea "});"
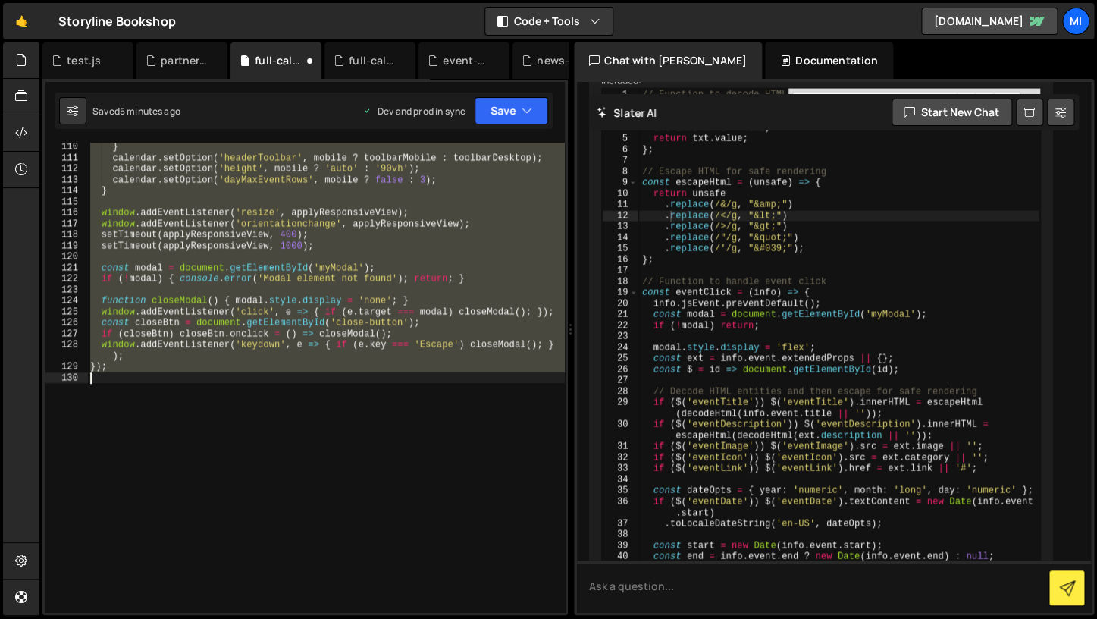
scroll to position [1233, 0]
click at [500, 428] on div "} calendar . setOption ( 'headerToolbar' , mobile ? toolbarMobile : toolbarDesk…" at bounding box center [326, 377] width 478 height 469
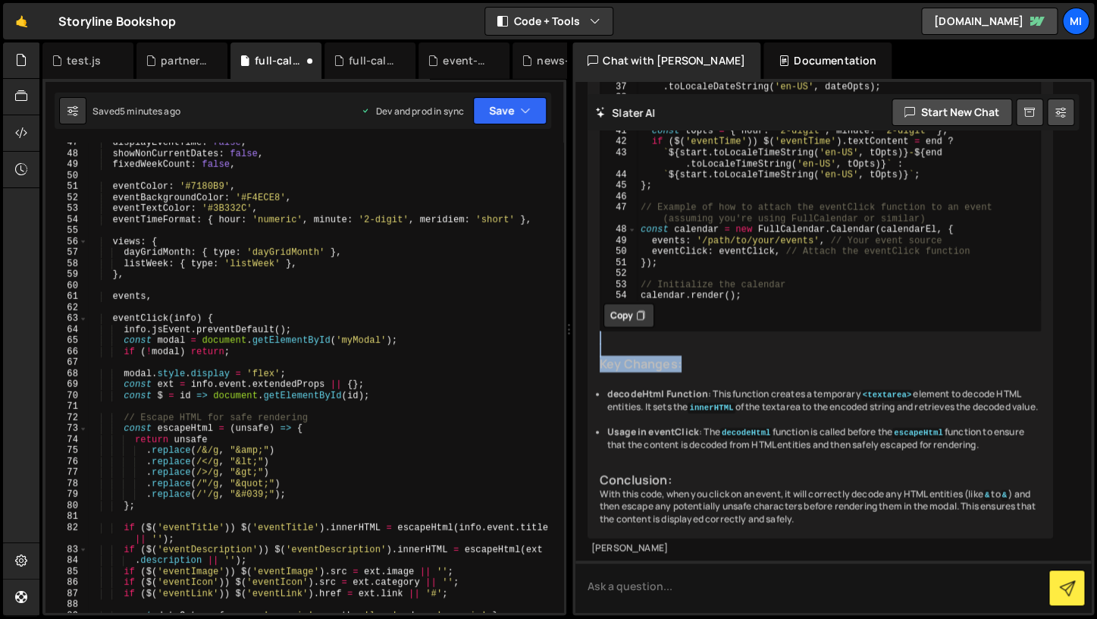
scroll to position [6062, 0]
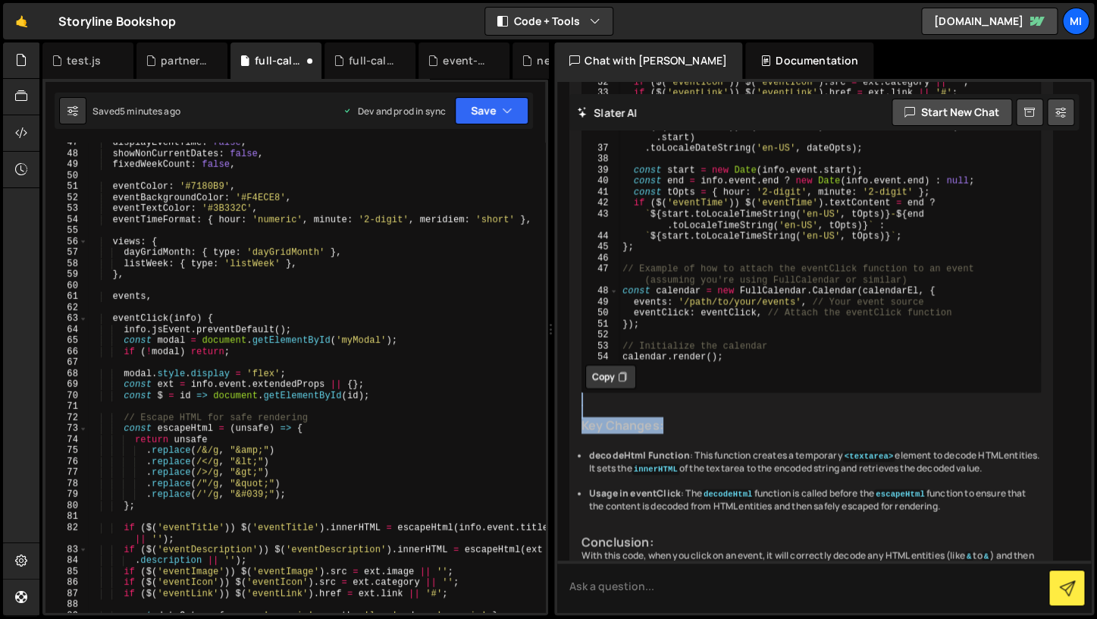
drag, startPoint x: 574, startPoint y: 391, endPoint x: 819, endPoint y: 372, distance: 245.7
click at [820, 369] on div "Files New File Javascript files 1 book-swiper.js 0 0 event-filter.js 0 1 full-c…" at bounding box center [568, 328] width 1058 height 573
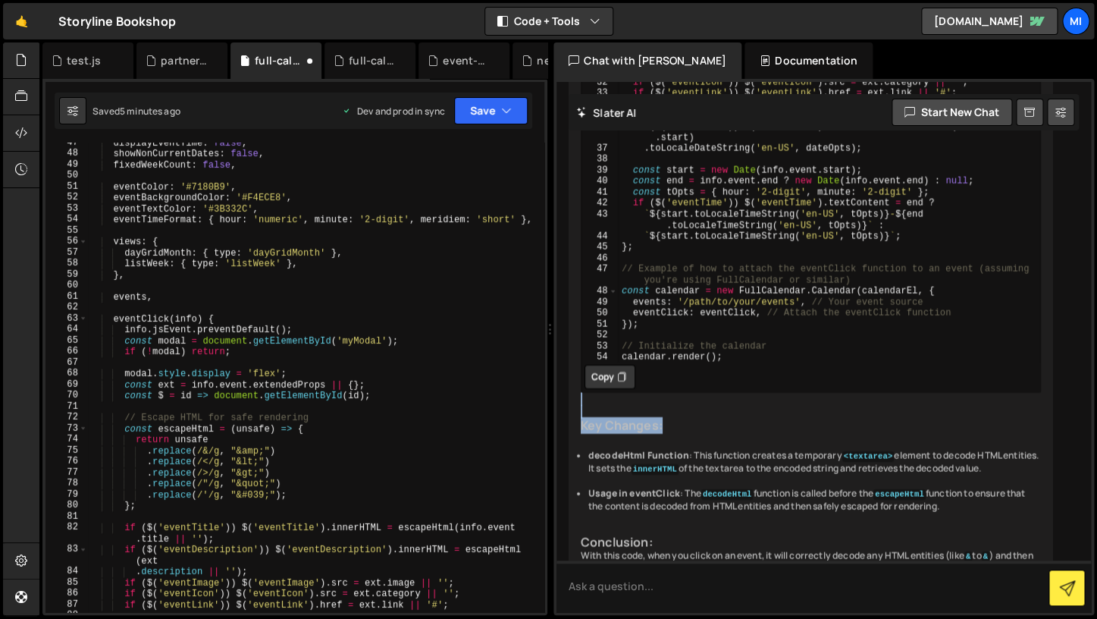
type textarea "const ext = info.event.extendedProps || {};"
click at [199, 381] on div "displayEventTime : false , showNonCurrentDates : false , fixedWeekCount : false…" at bounding box center [316, 382] width 456 height 491
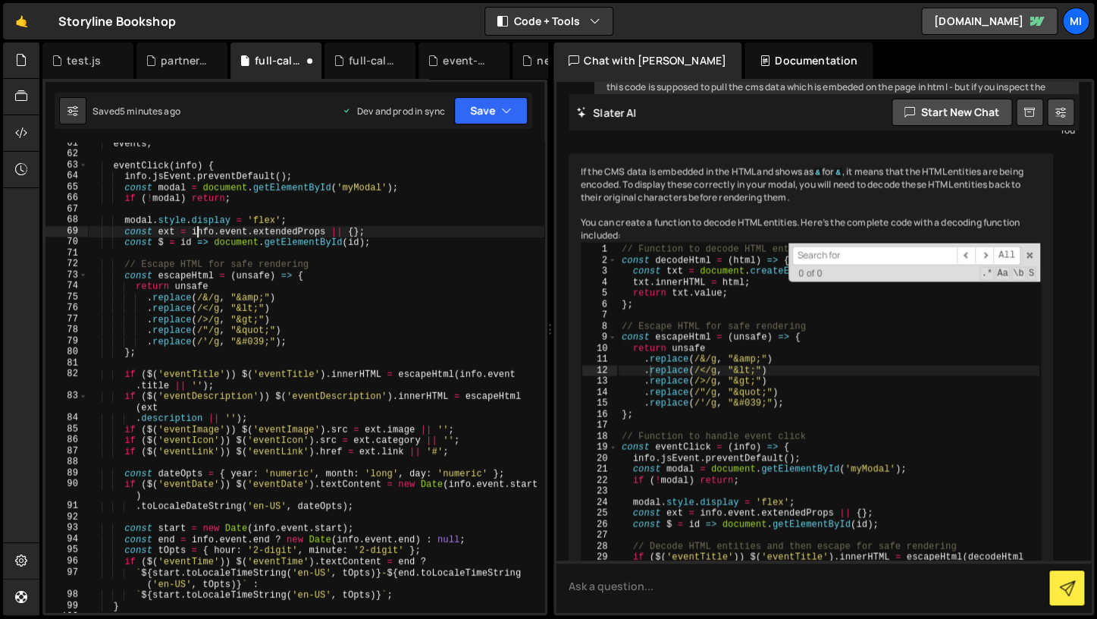
scroll to position [5520, 0]
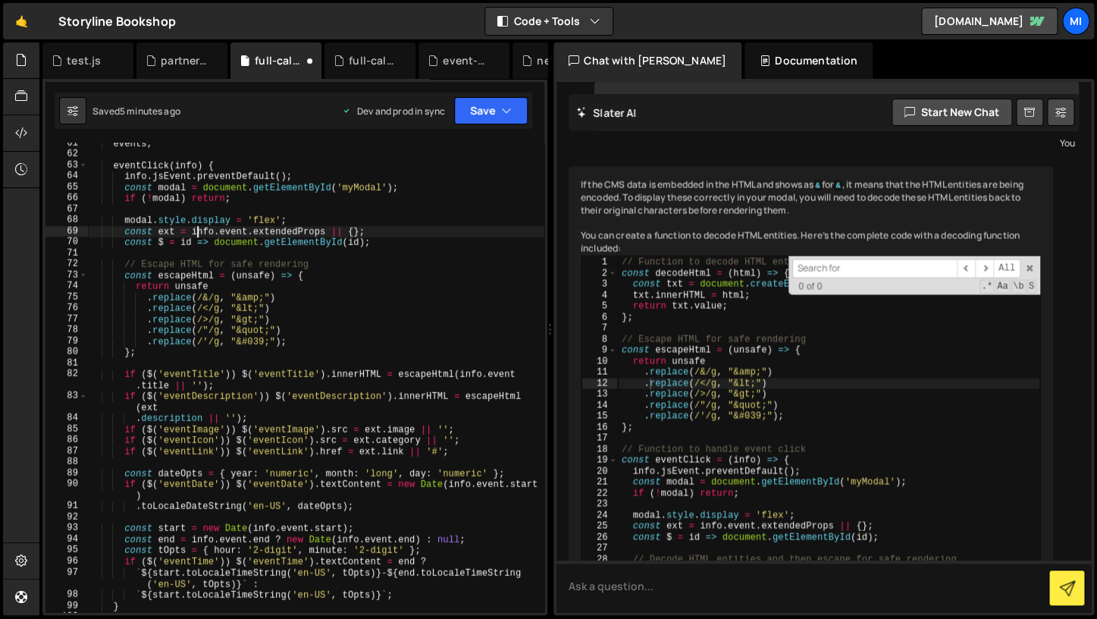
click at [701, 359] on div "// Function to decode HTML entities const decodeHtml = ( html ) => { const txt …" at bounding box center [829, 591] width 422 height 671
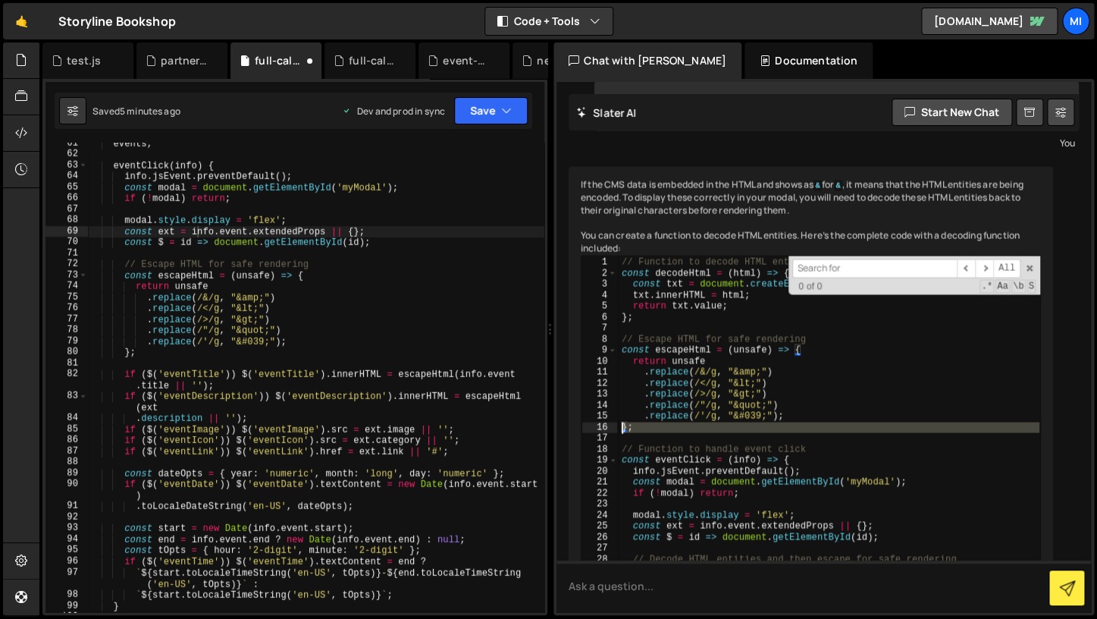
click at [701, 359] on div "// Function to decode HTML entities const decodeHtml = ( html ) => { const txt …" at bounding box center [829, 591] width 422 height 671
type textarea "};"
click at [221, 370] on div "events , eventClick ( info ) { info . jsEvent . preventDefault ( ) ; const moda…" at bounding box center [316, 383] width 456 height 491
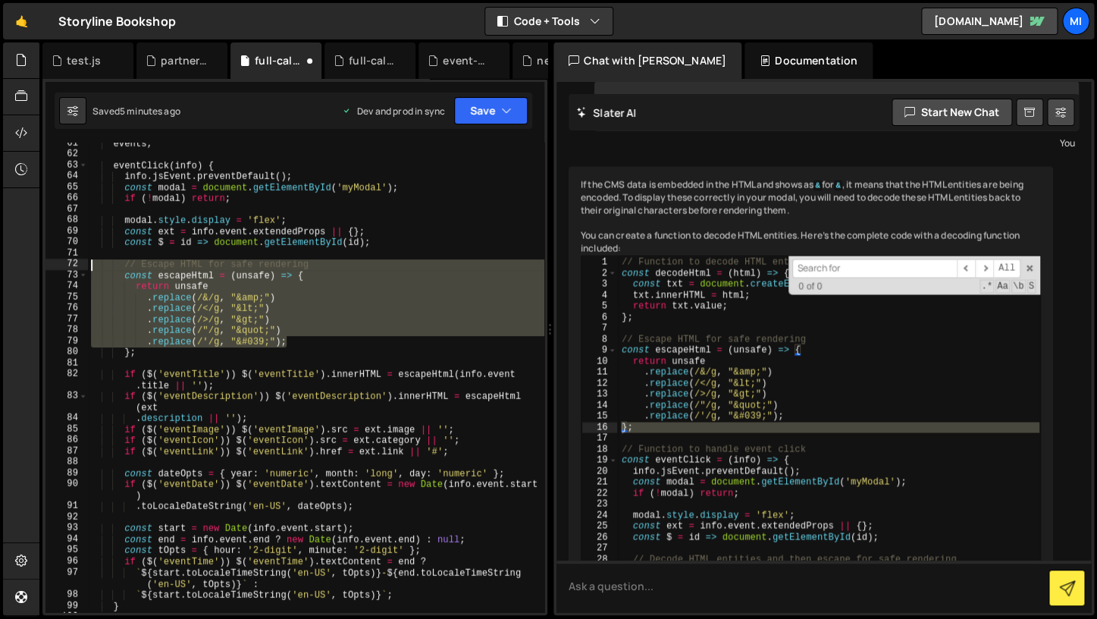
drag, startPoint x: 325, startPoint y: 344, endPoint x: 28, endPoint y: 265, distance: 306.8
click at [88, 265] on div "events , eventClick ( info ) { info . jsEvent . preventDefault ( ) ; const moda…" at bounding box center [316, 377] width 456 height 469
type textarea "// Escape HTML for safe rendering const escapeHtml = (unsafe) => {"
click at [839, 350] on div "// Function to decode HTML entities const decodeHtml = ( html ) => { const txt …" at bounding box center [829, 591] width 422 height 671
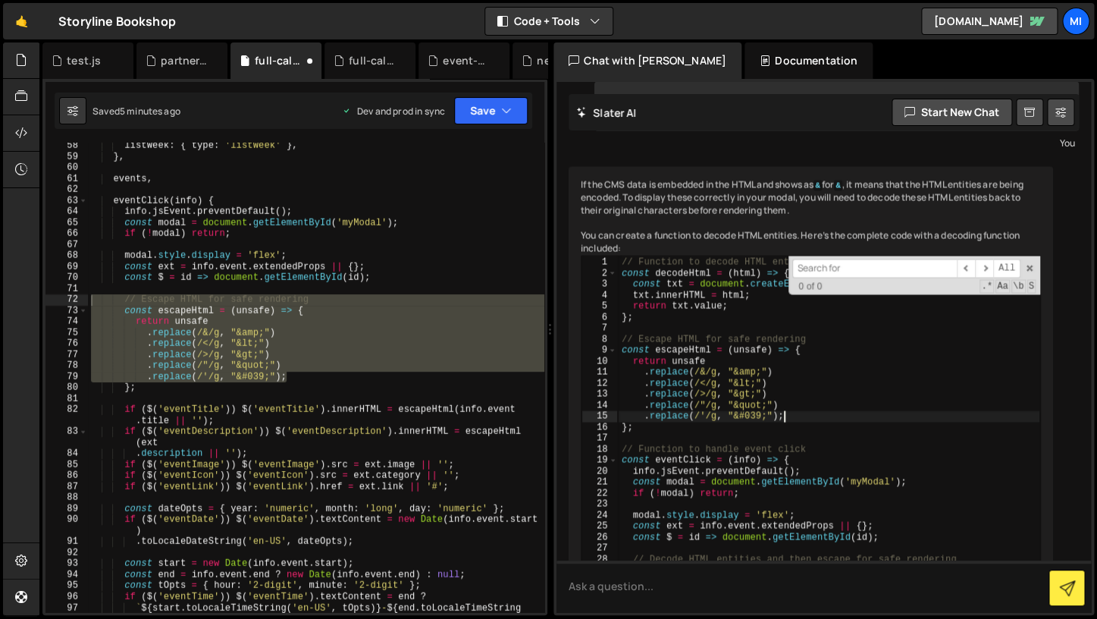
scroll to position [640, 0]
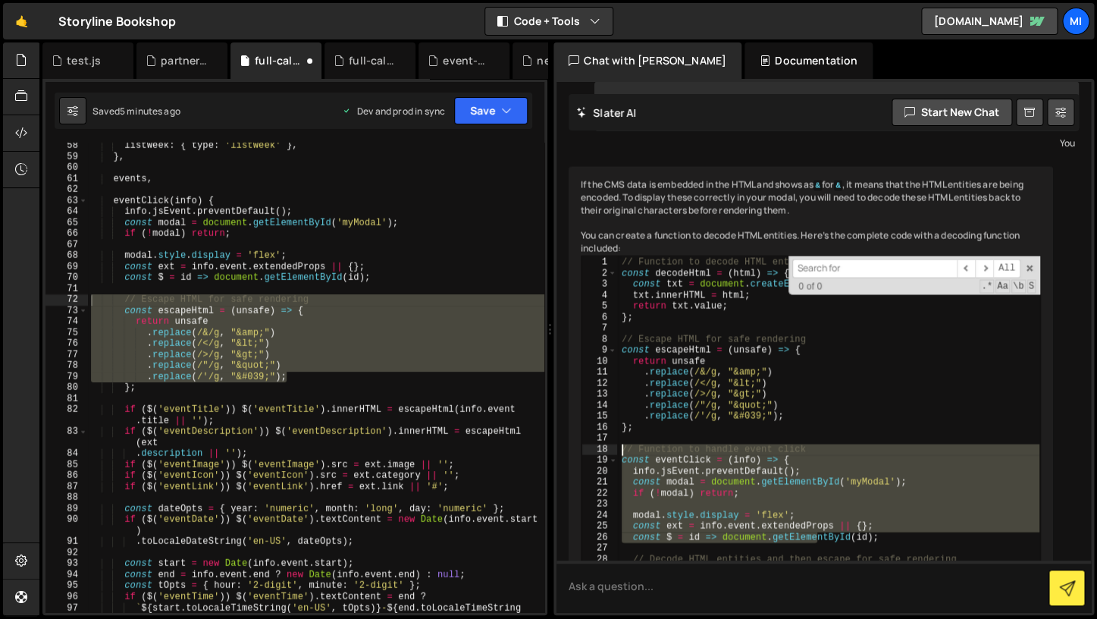
drag, startPoint x: 814, startPoint y: 469, endPoint x: 594, endPoint y: 391, distance: 233.6
click at [618, 391] on div "// Function to decode HTML entities const decodeHtml = ( html ) => { const txt …" at bounding box center [829, 580] width 422 height 649
click at [754, 394] on div "// Function to decode HTML entities const decodeHtml = ( html ) => { const txt …" at bounding box center [829, 580] width 422 height 649
type textarea "const eventClick = (info) => {"
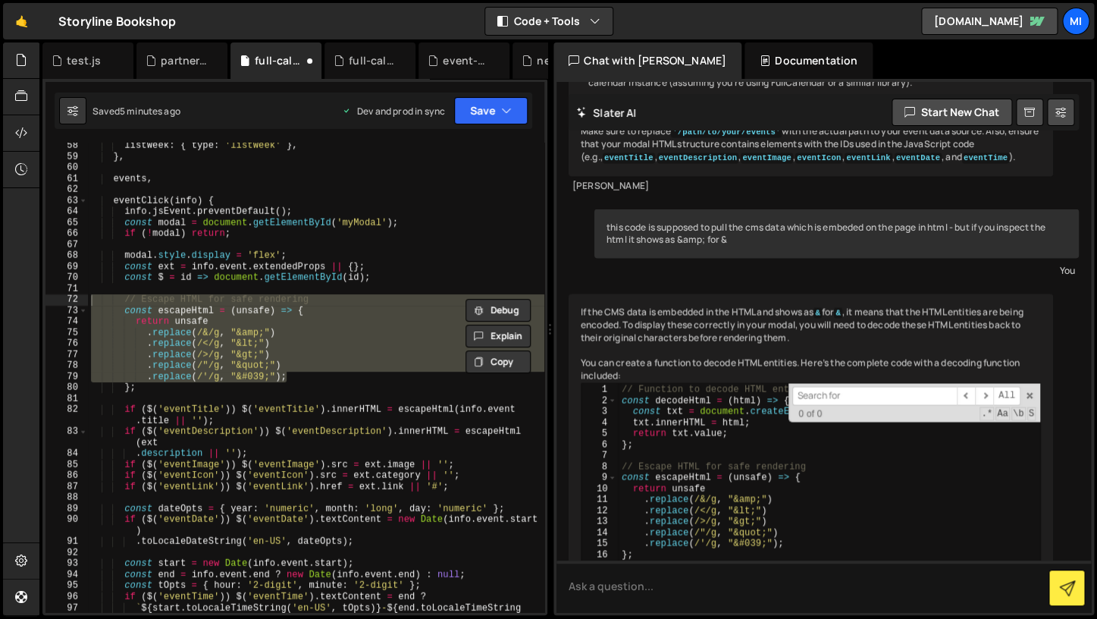
scroll to position [5388, 0]
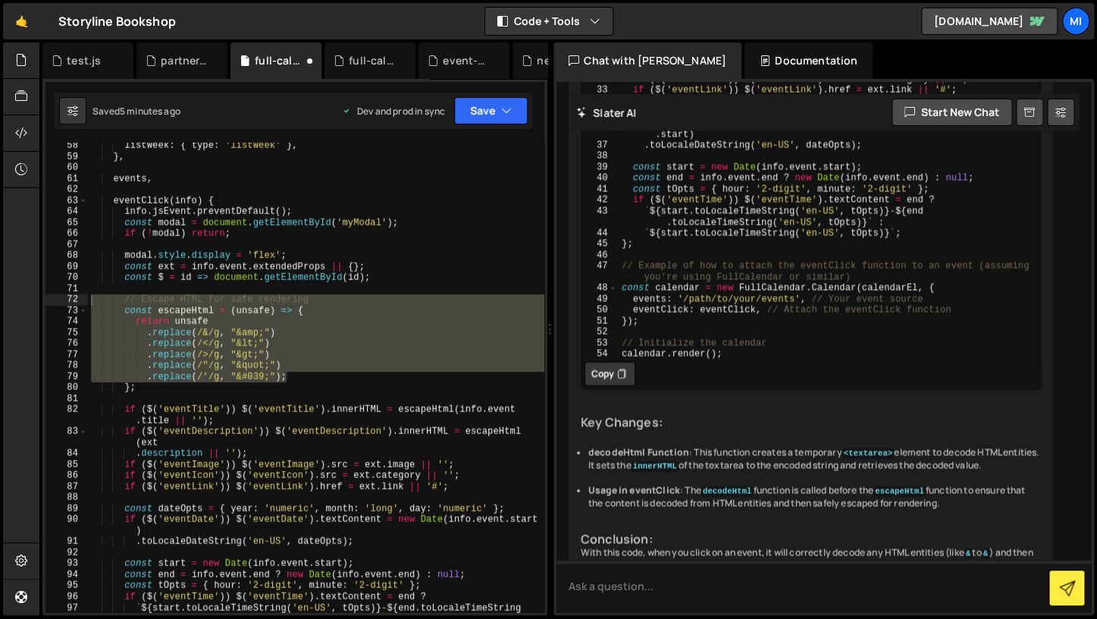
scroll to position [6075, 0]
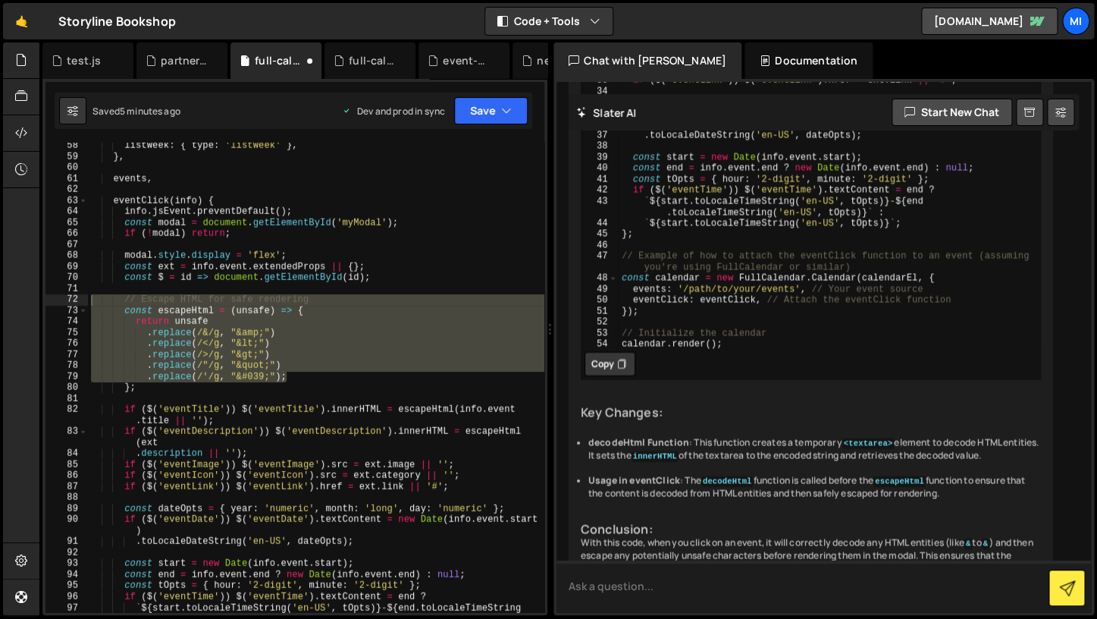
click at [698, 563] on textarea at bounding box center [824, 586] width 535 height 52
type textarea "k"
type textarea "Okay can you add this to the full code"
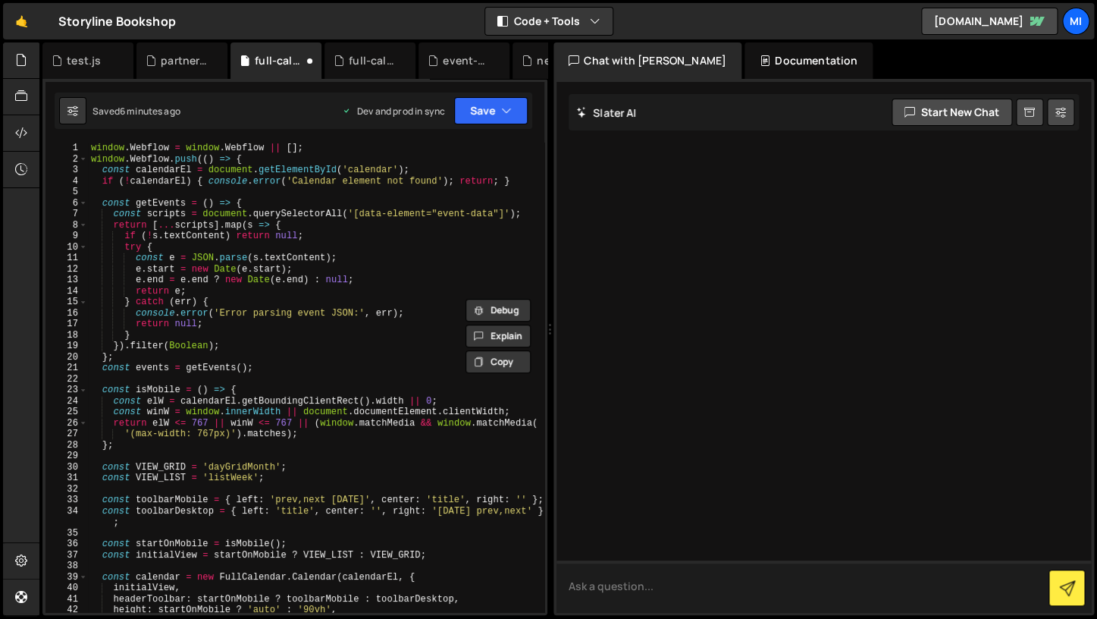
scroll to position [0, 0]
type textarea "try {"
click at [309, 248] on div "window . Webflow = window . Webflow || [ ] ; window . Webflow . push (( ) => { …" at bounding box center [316, 388] width 456 height 491
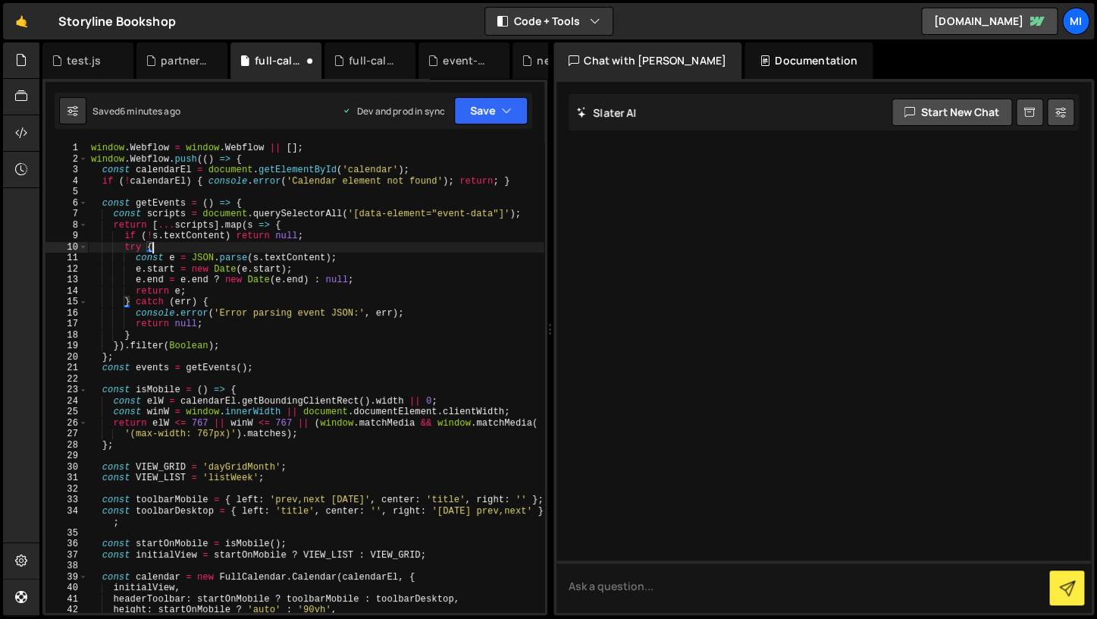
click at [592, 372] on div at bounding box center [811, 307] width 485 height 598
click at [832, 593] on textarea at bounding box center [824, 586] width 535 height 52
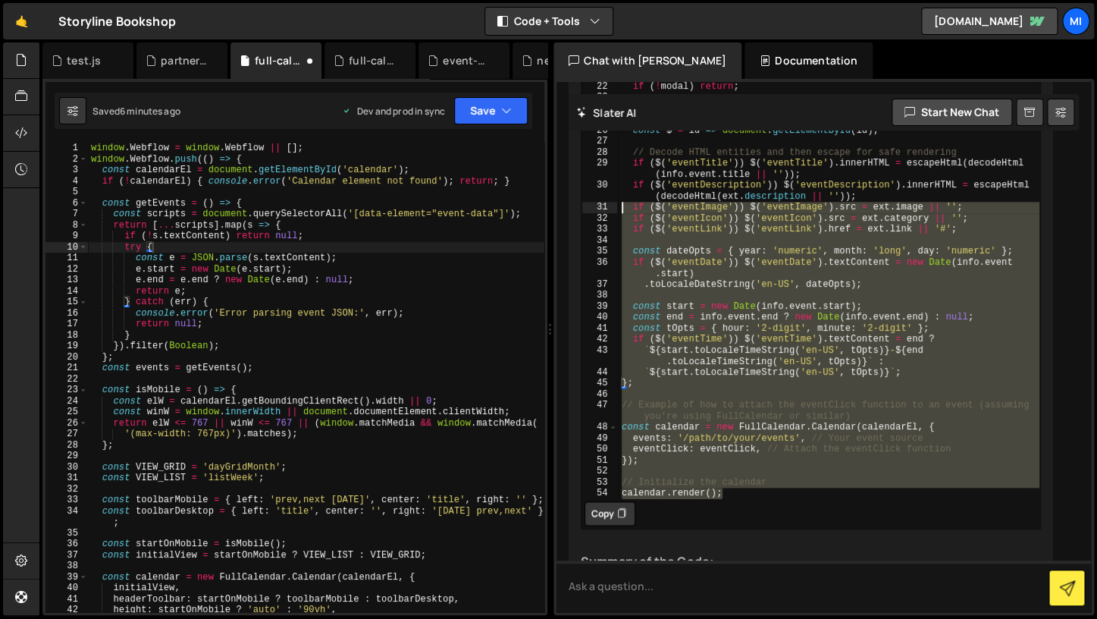
scroll to position [6765, 0]
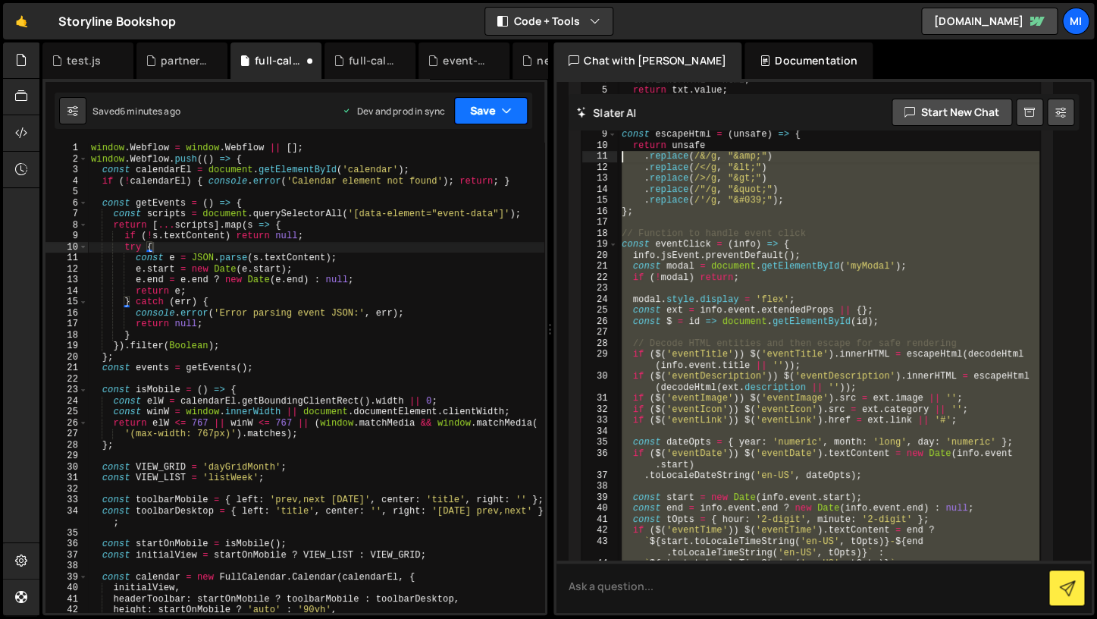
drag, startPoint x: 718, startPoint y: 447, endPoint x: 487, endPoint y: 118, distance: 401.6
click at [618, 118] on div "// Function to decode HTML entities const decodeHtml = ( html ) => { const txt …" at bounding box center [829, 364] width 422 height 649
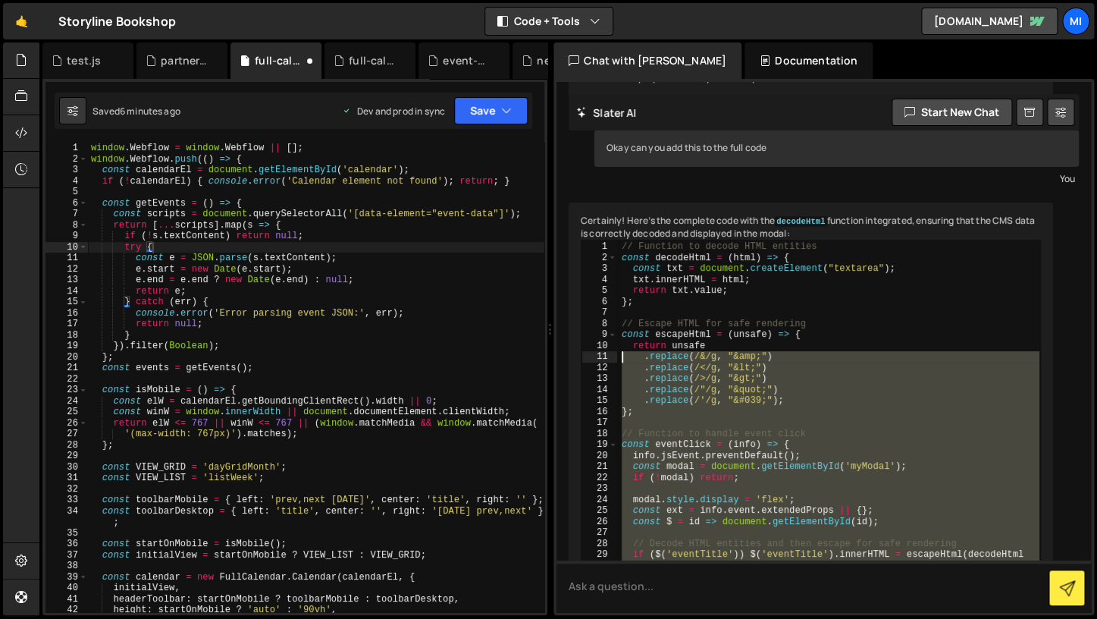
scroll to position [6558, 0]
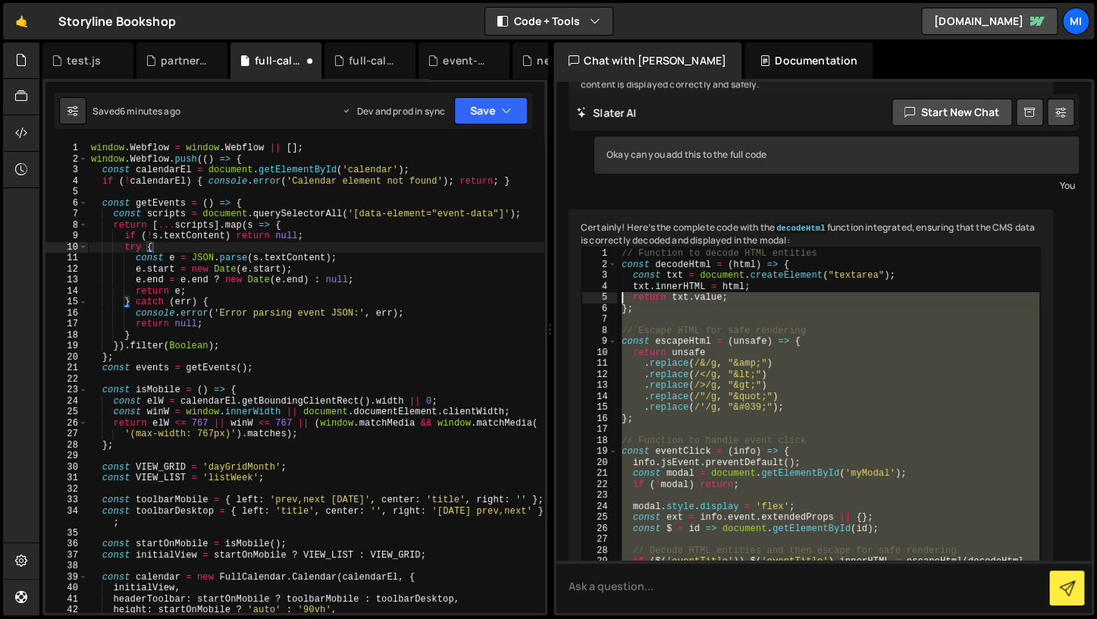
type textarea "// Function to decode HTML entities const decodeHtml = (html) => {"
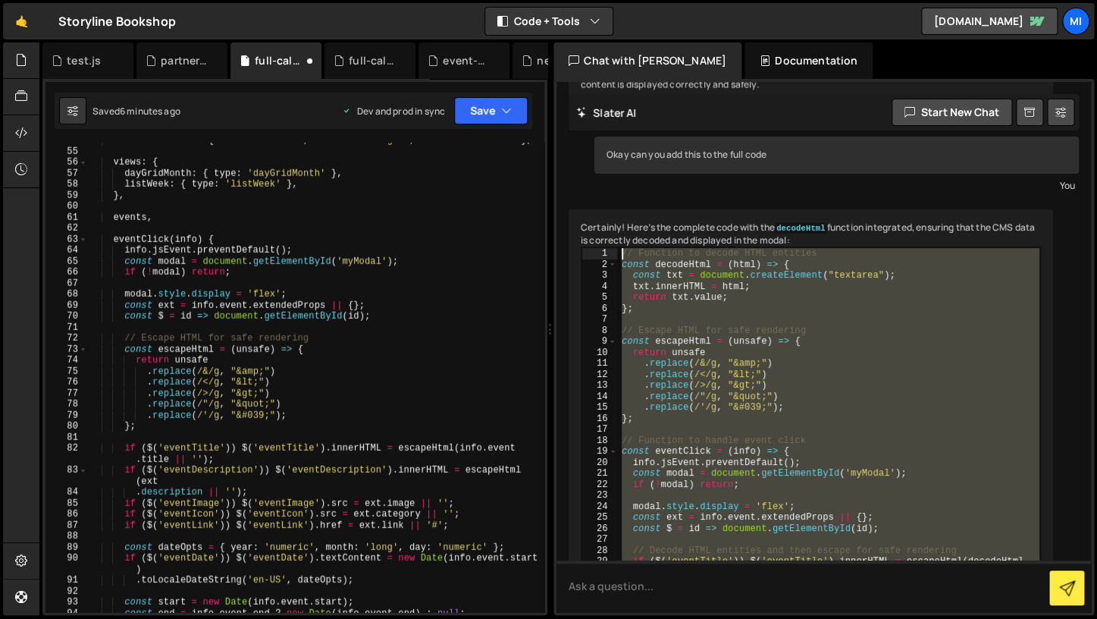
type textarea "// Escape HTML for safe rendering"
click at [215, 340] on div "eventTimeFormat : { hour : 'numeric' , minute : '2-digit' , meridiem : 'short' …" at bounding box center [316, 380] width 456 height 491
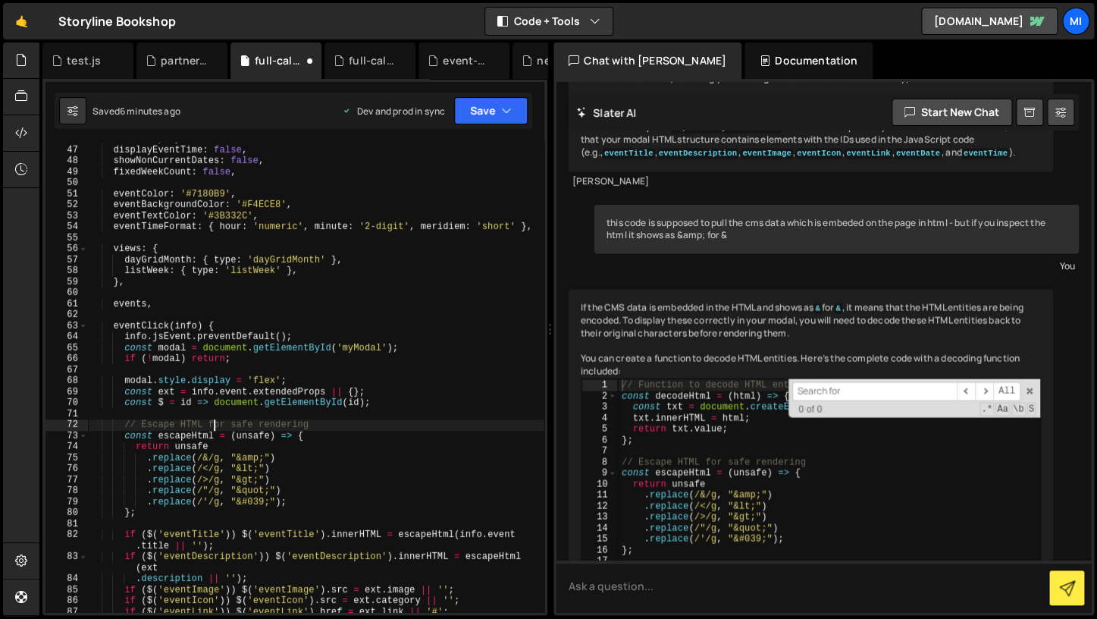
scroll to position [5424, 0]
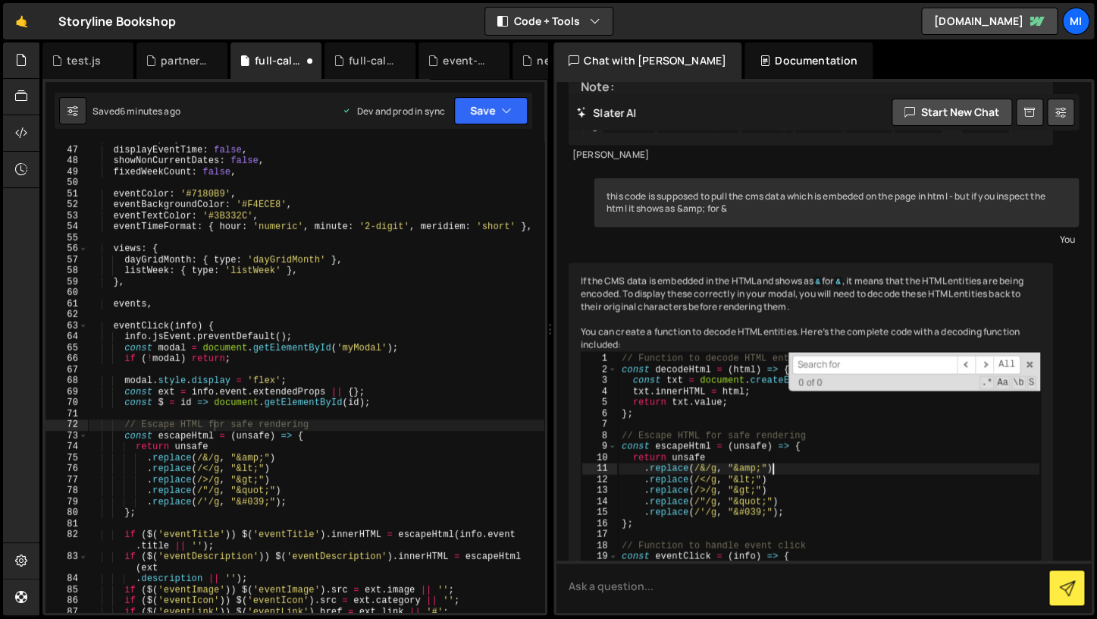
type textarea ".replace(/&/g, "&amp;")"
click at [1028, 359] on span at bounding box center [1029, 364] width 11 height 11
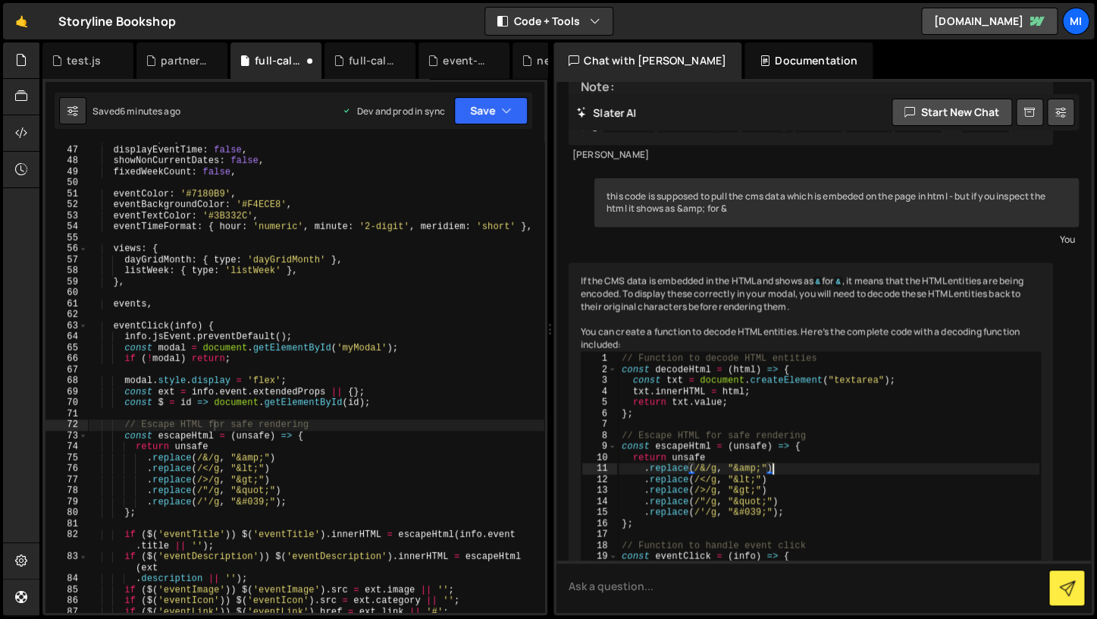
scroll to position [5458, 0]
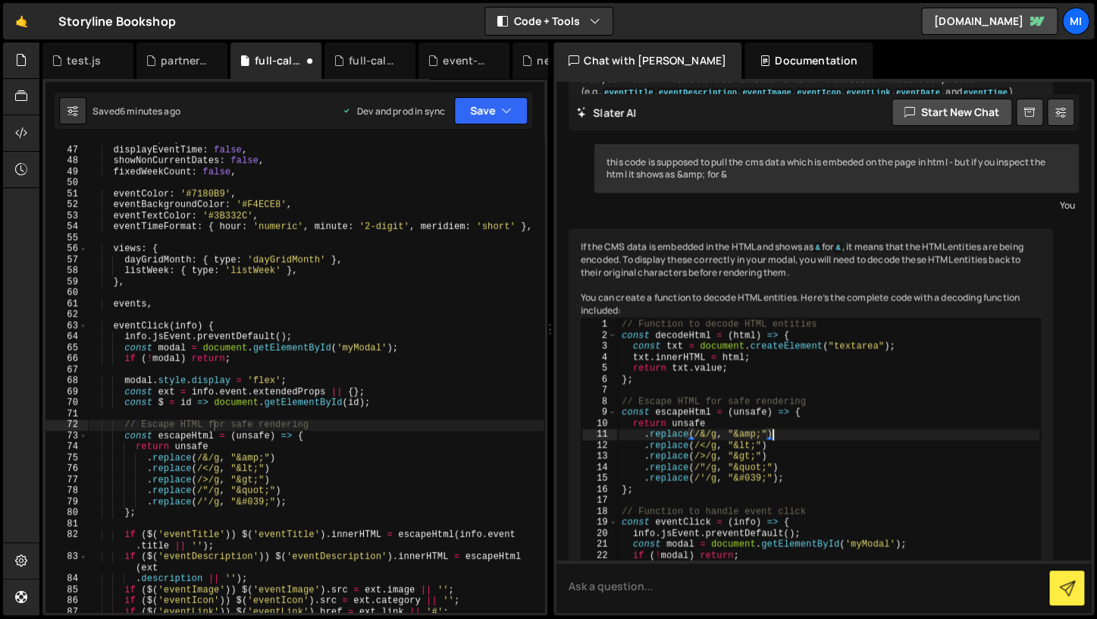
type textarea "return unsafe"
click at [373, 448] on div "eventDisplay : 'block' , displayEventTime : false , showNonCurrentDates : false…" at bounding box center [316, 378] width 456 height 491
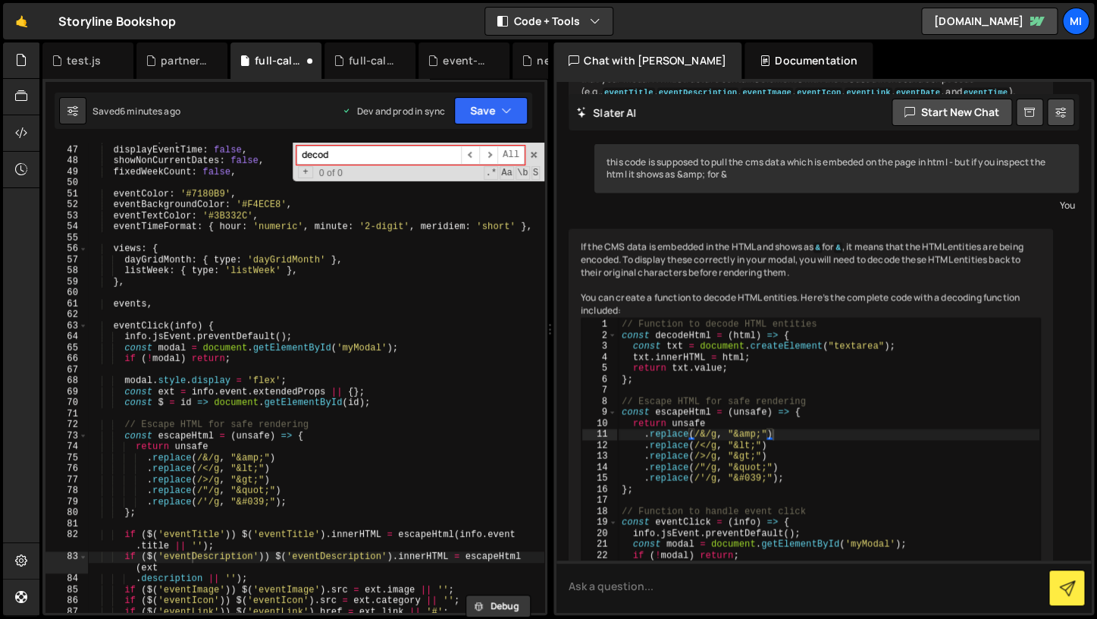
type input "decode"
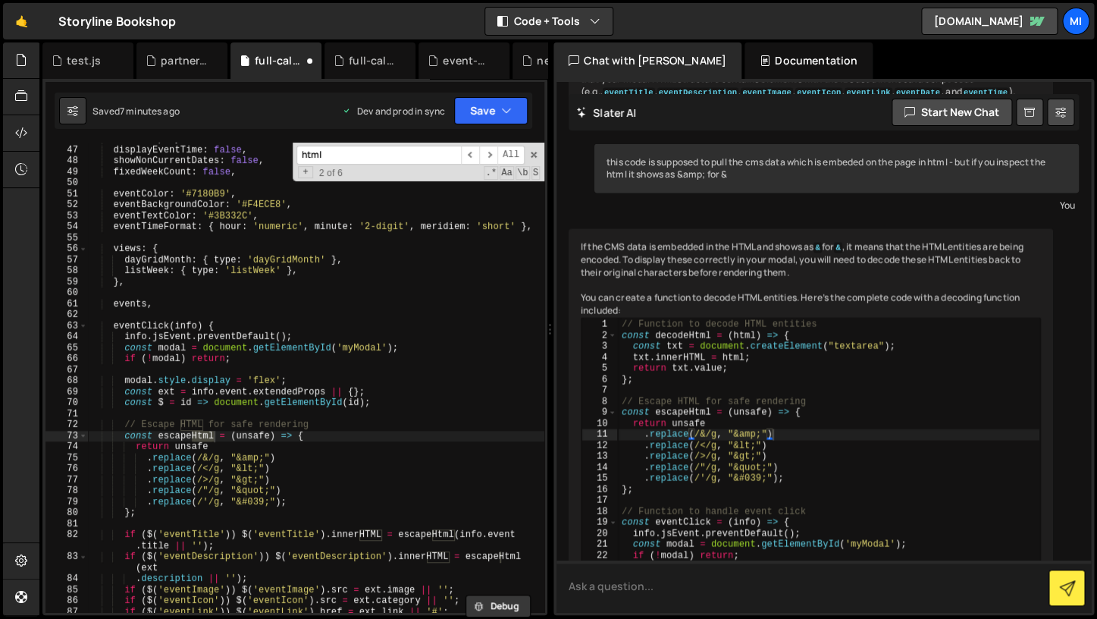
type input "html"
click at [705, 579] on textarea at bounding box center [824, 586] width 535 height 52
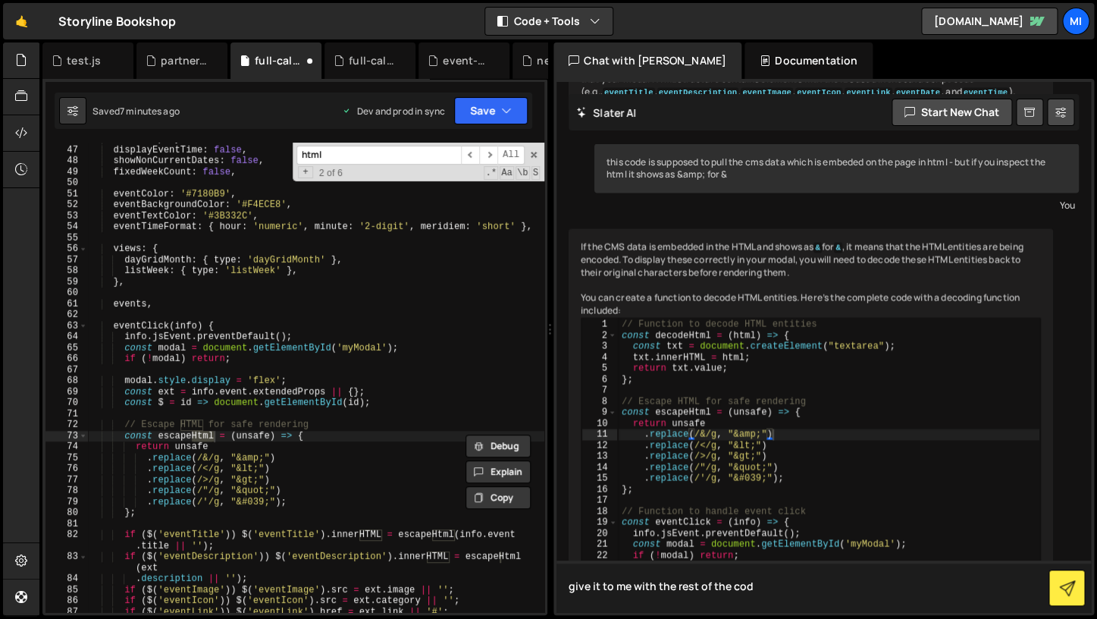
type textarea "give it to me with the rest of the code"
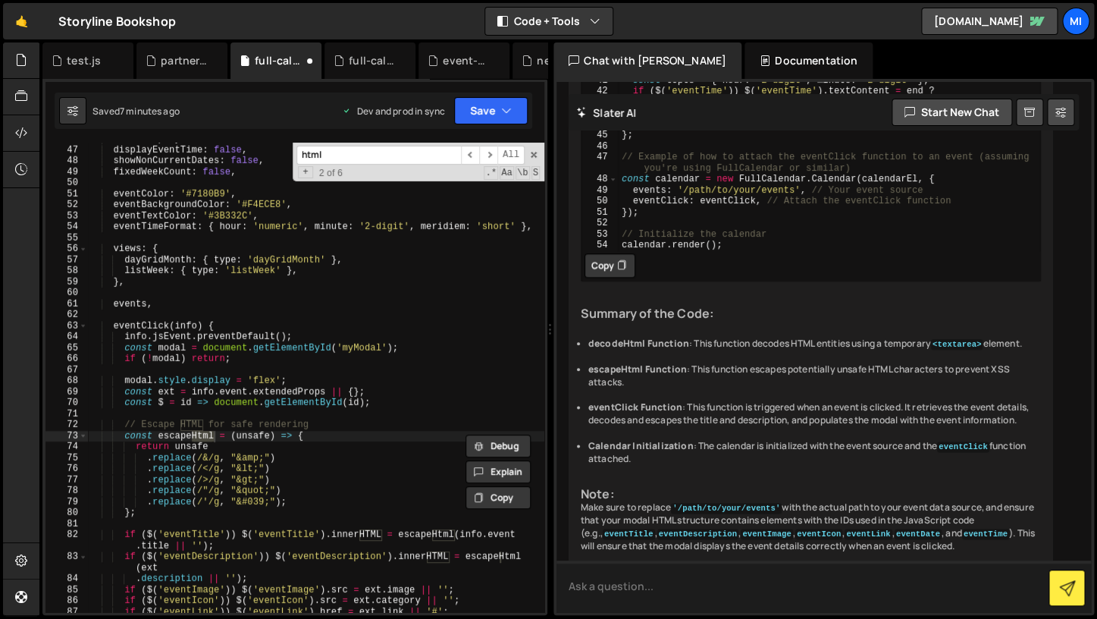
scroll to position [7195, 0]
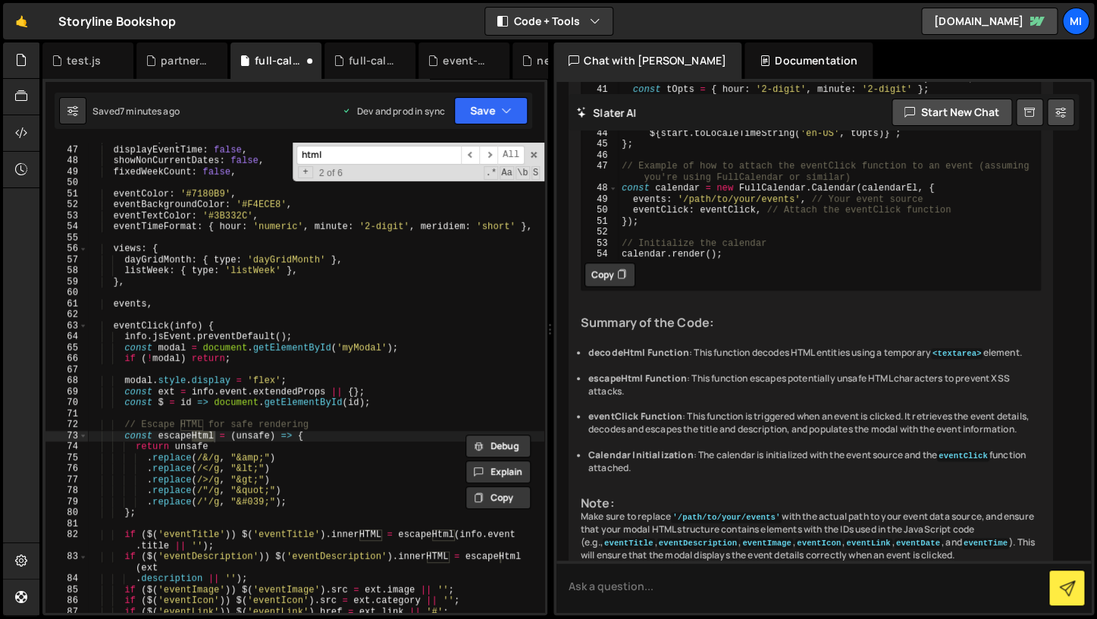
click at [758, 347] on ul "decodeHtml Function : This function decodes HTML entities using a temporary <te…" at bounding box center [811, 410] width 460 height 127
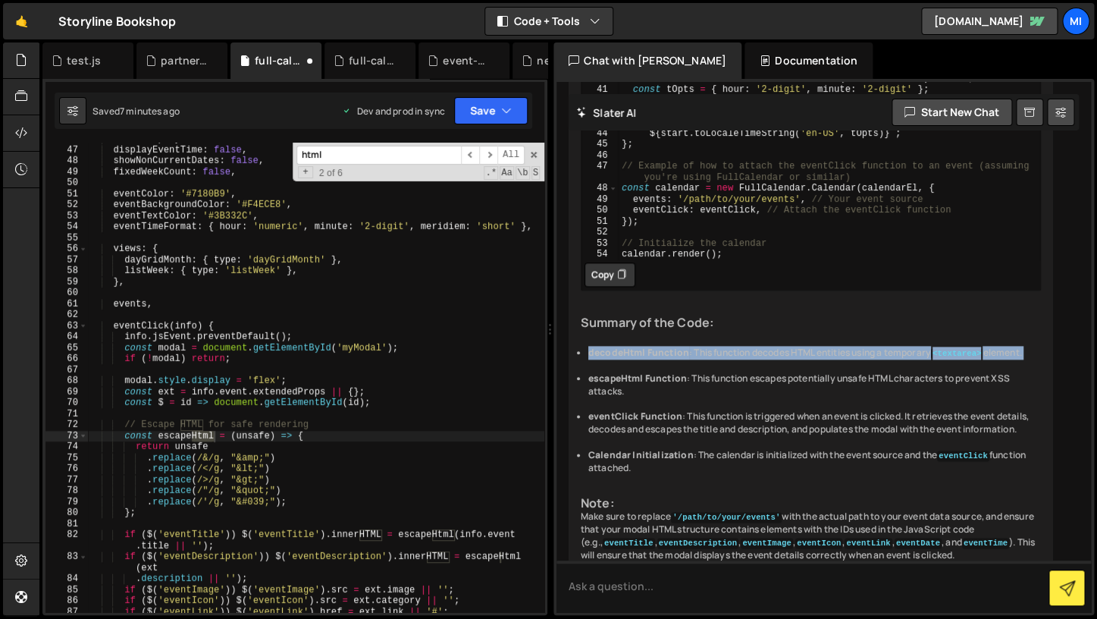
click at [782, 372] on li "escapeHtml Function : This function escapes potentially unsafe HTML characters …" at bounding box center [814, 385] width 453 height 26
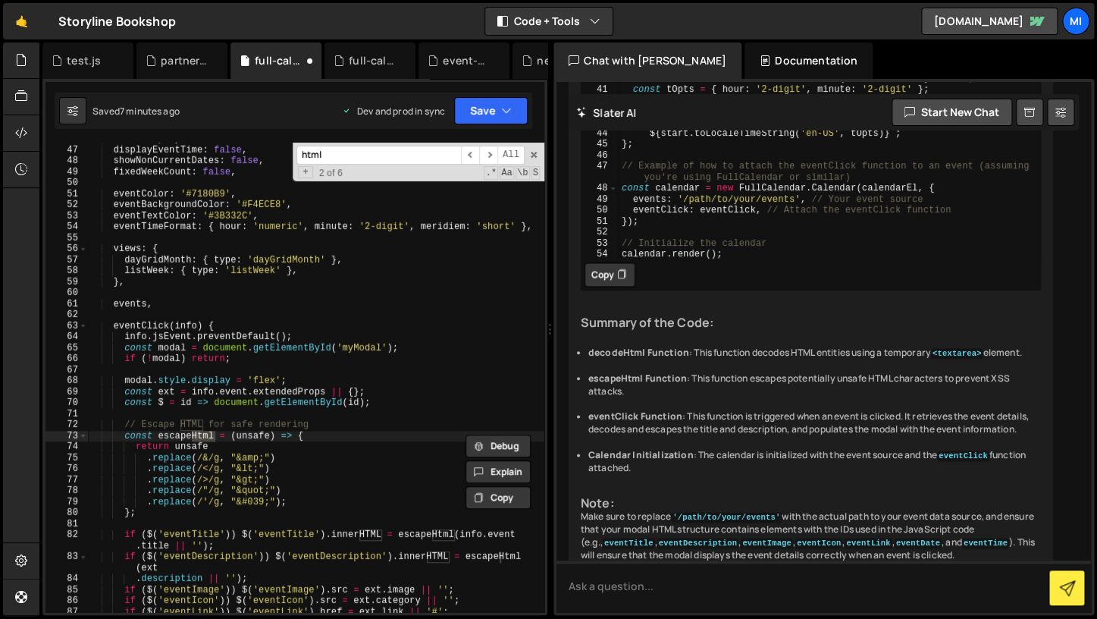
click at [782, 372] on li "escapeHtml Function : This function escapes potentially unsafe HTML characters …" at bounding box center [814, 385] width 453 height 26
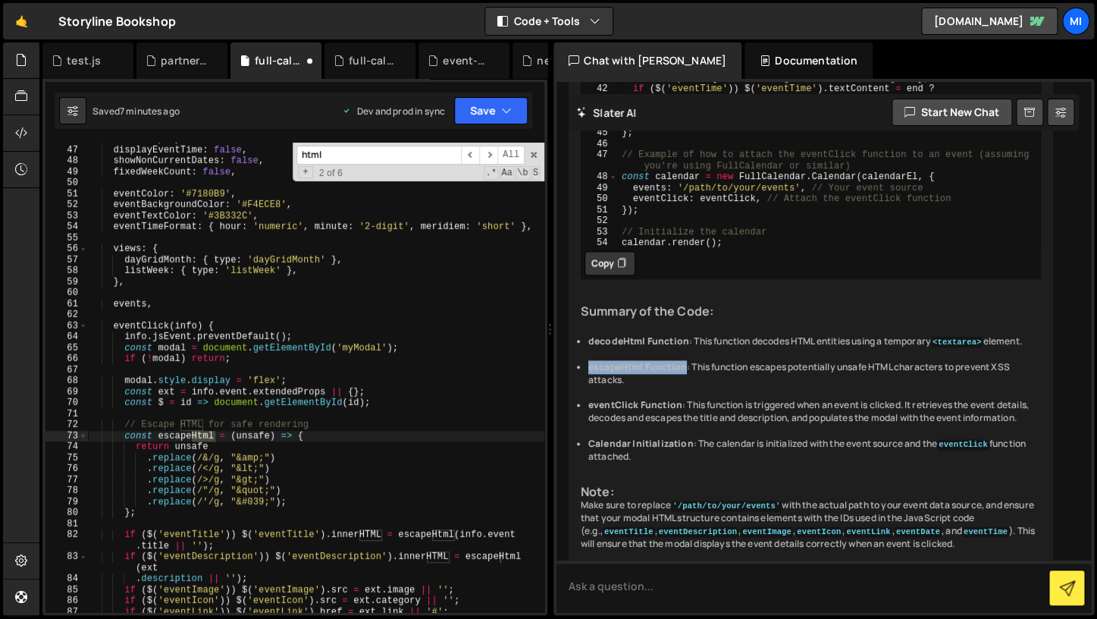
click at [778, 475] on div "Certainly! Here’s the complete code with the decodeHtml function integrated, en…" at bounding box center [811, 62] width 485 height 1002
click at [831, 492] on div "Certainly! Here’s the complete code with the decodeHtml function integrated, en…" at bounding box center [811, 62] width 485 height 1002
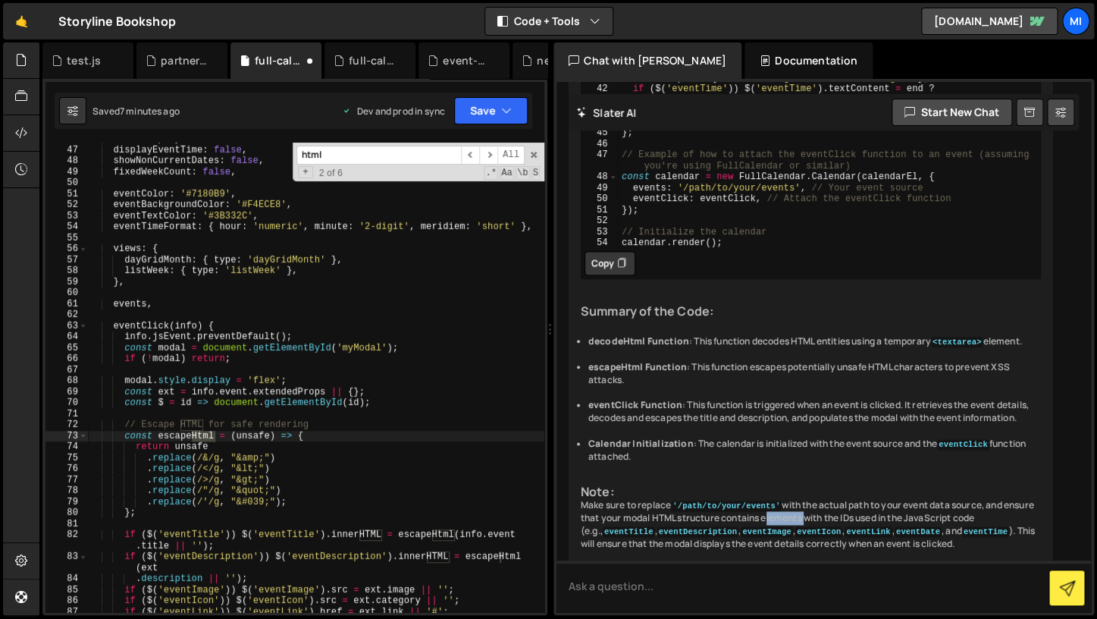
click at [831, 492] on div "Certainly! Here’s the complete code with the decodeHtml function integrated, en…" at bounding box center [811, 62] width 485 height 1002
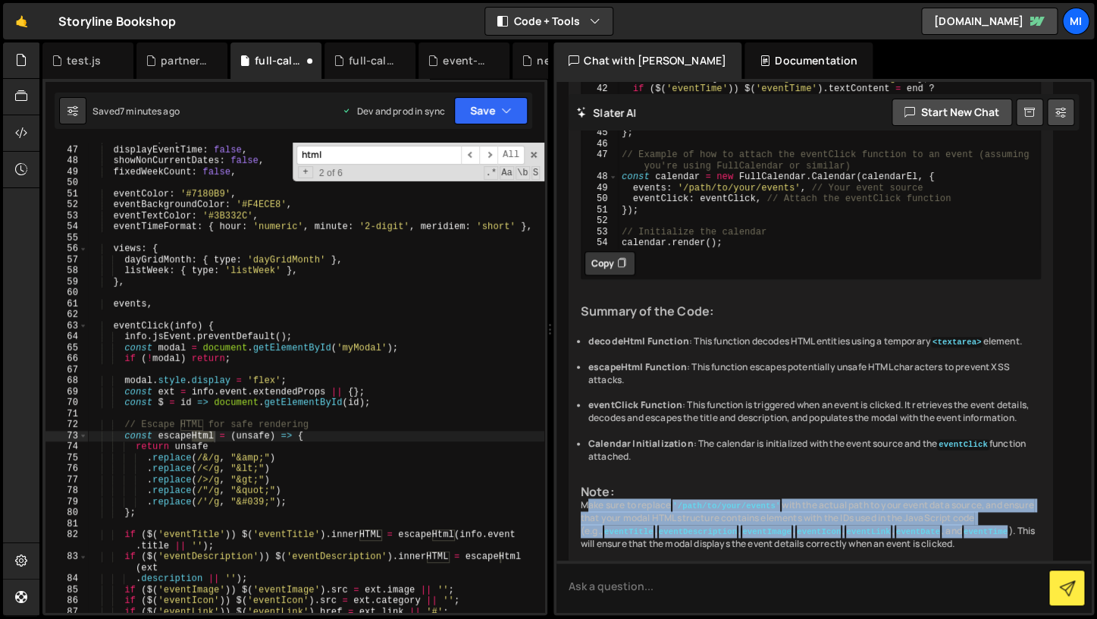
click at [911, 526] on code "eventDate" at bounding box center [918, 531] width 47 height 11
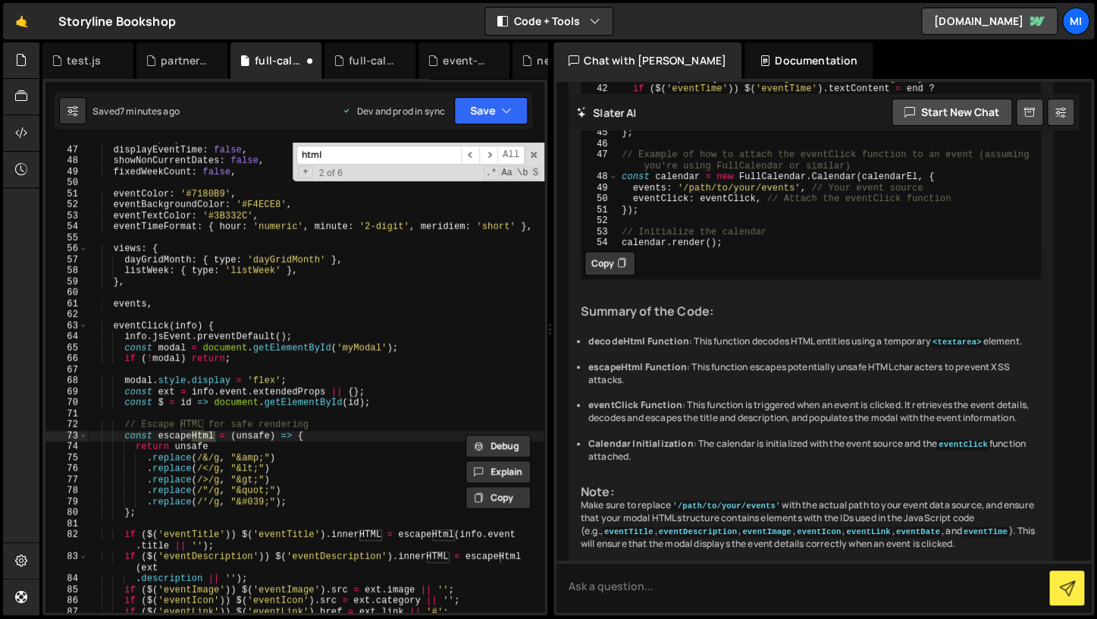
click at [911, 526] on code "eventDate" at bounding box center [918, 531] width 47 height 11
click at [863, 493] on div "Certainly! Here’s the complete code with the decodeHtml function integrated, en…" at bounding box center [811, 62] width 485 height 1002
drag, startPoint x: 620, startPoint y: 488, endPoint x: 901, endPoint y: 488, distance: 281.3
click at [901, 488] on div "Certainly! Here’s the complete code with the decodeHtml function integrated, en…" at bounding box center [811, 62] width 485 height 1002
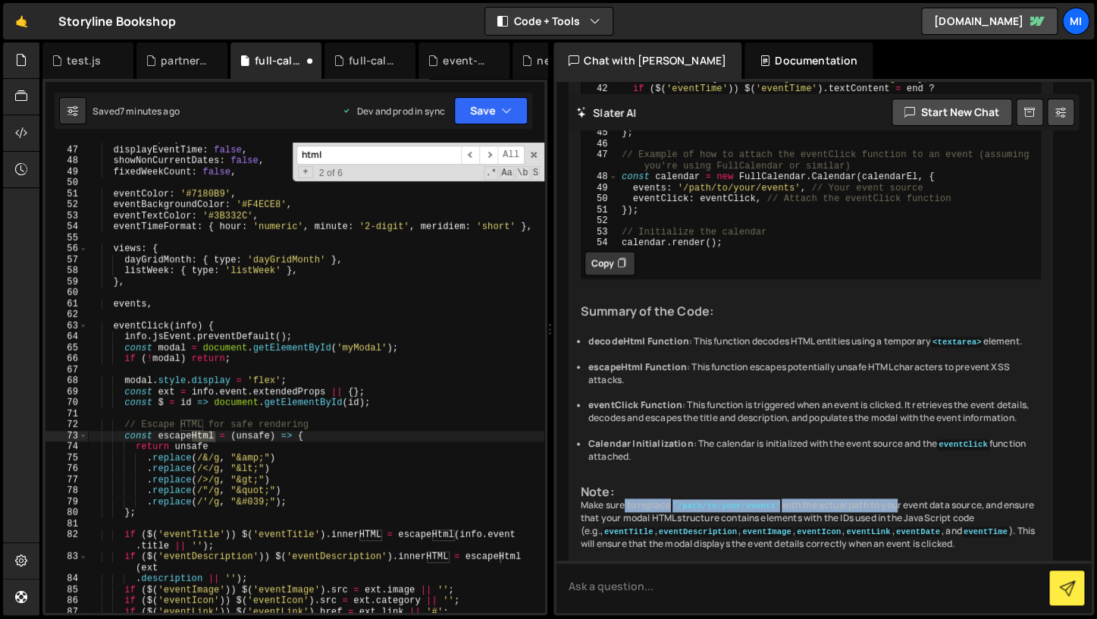
click at [901, 488] on div "Certainly! Here’s the complete code with the decodeHtml function integrated, en…" at bounding box center [811, 62] width 485 height 1002
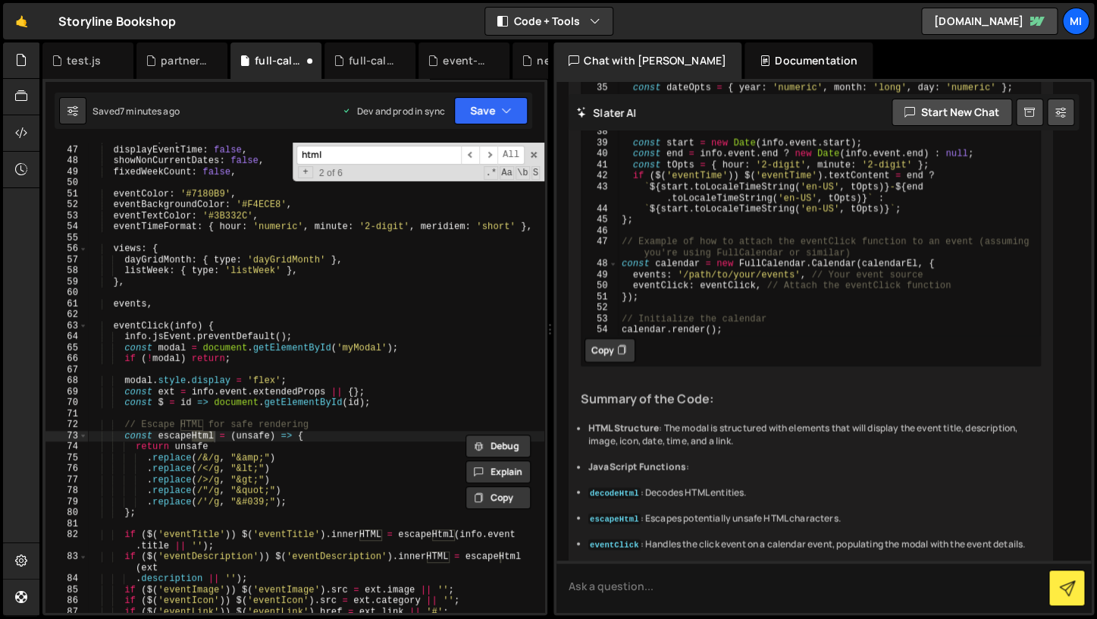
scroll to position [8699, 0]
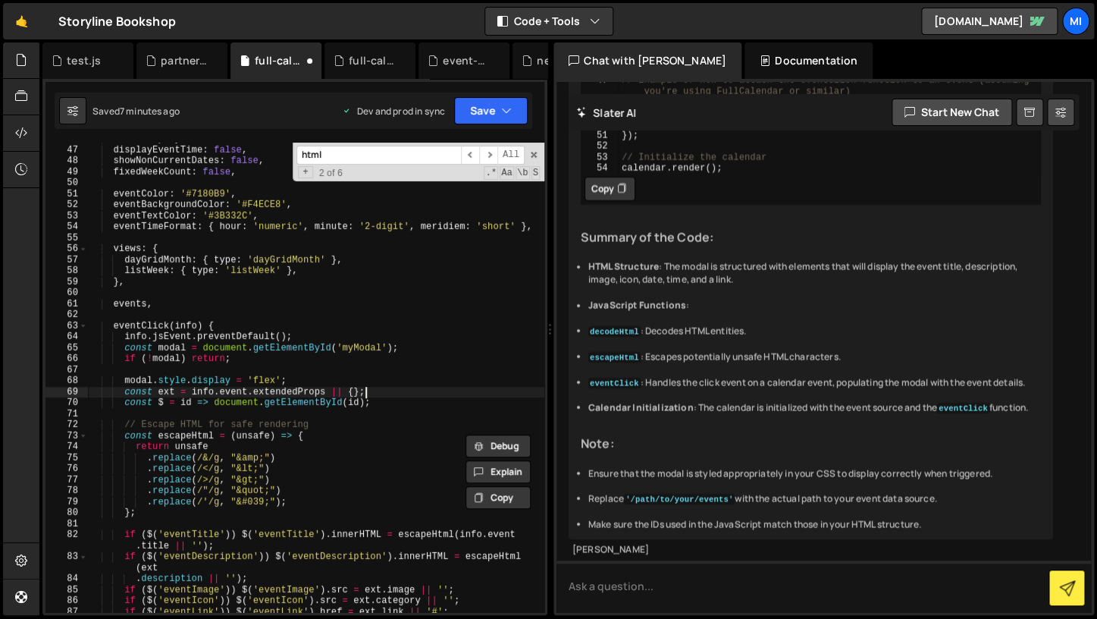
click at [428, 387] on div "eventDisplay : 'block' , displayEventTime : false , showNonCurrentDates : false…" at bounding box center [316, 378] width 456 height 491
type textarea "});"
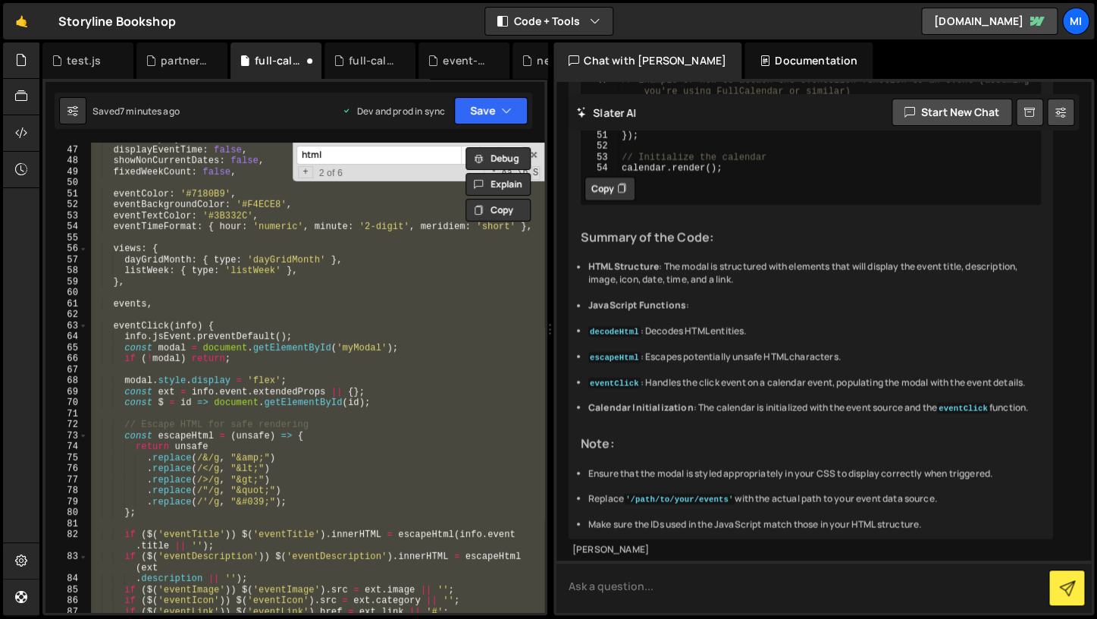
click at [702, 601] on textarea at bounding box center [824, 586] width 535 height 52
type textarea "Update this code with that code."
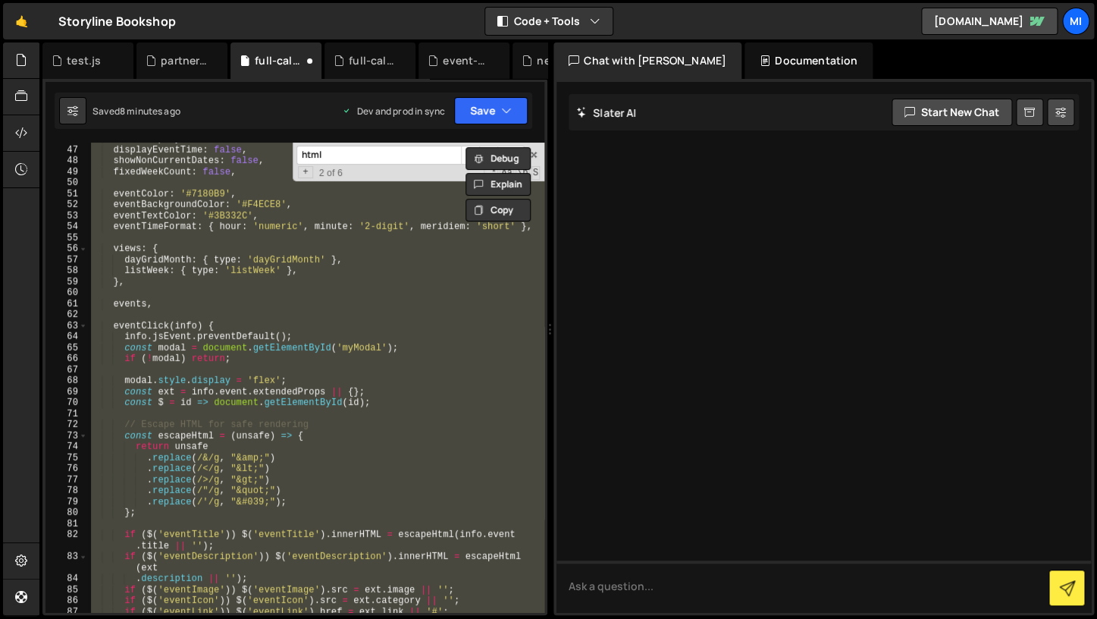
click at [666, 378] on div "⏳ Sure! Below is the complete code, including both the modal HTML structure and…" at bounding box center [811, 247] width 485 height 624
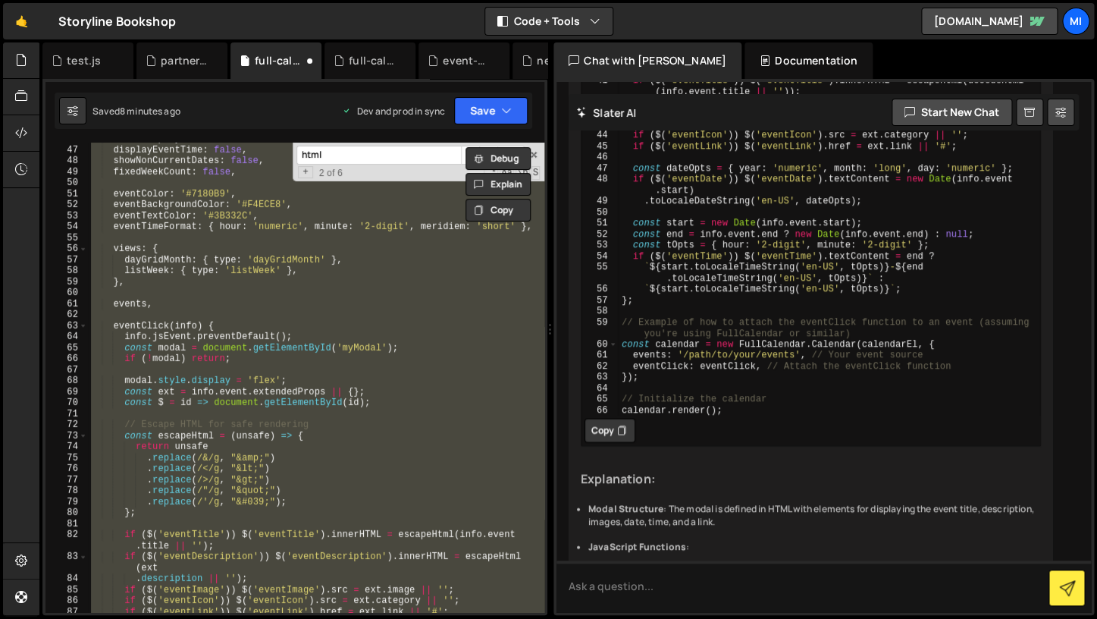
scroll to position [10067, 0]
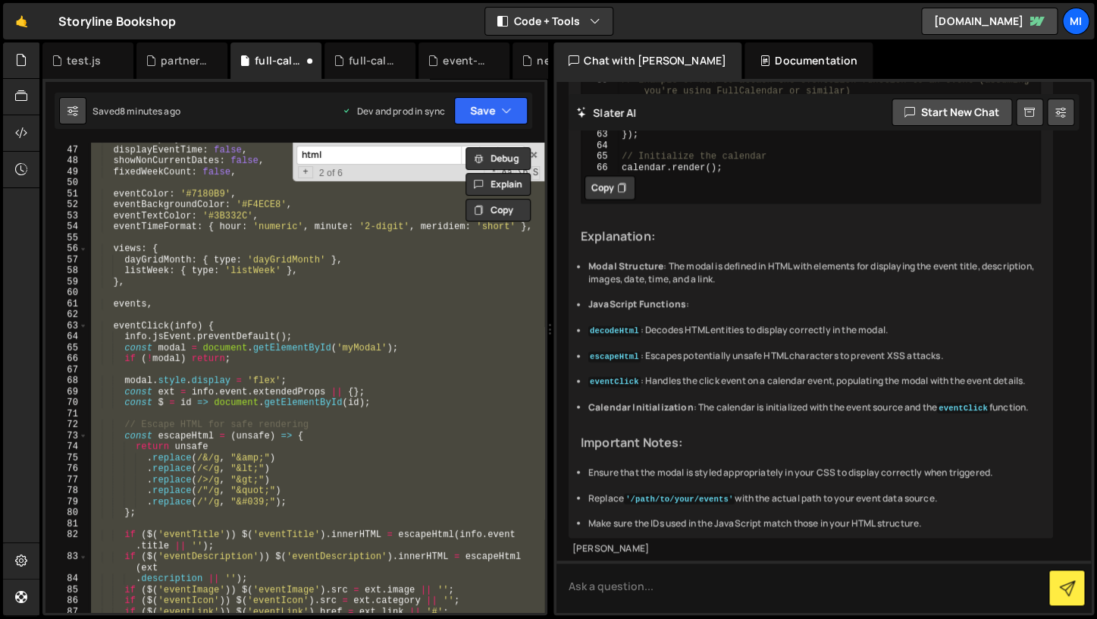
click at [76, 121] on button at bounding box center [72, 110] width 27 height 27
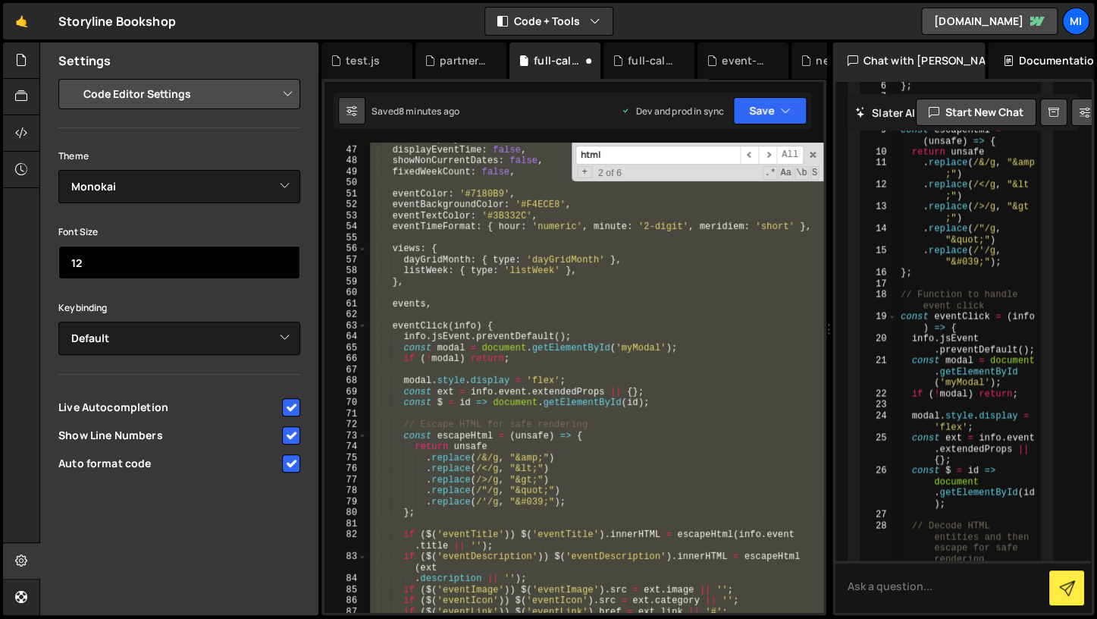
scroll to position [17767, 0]
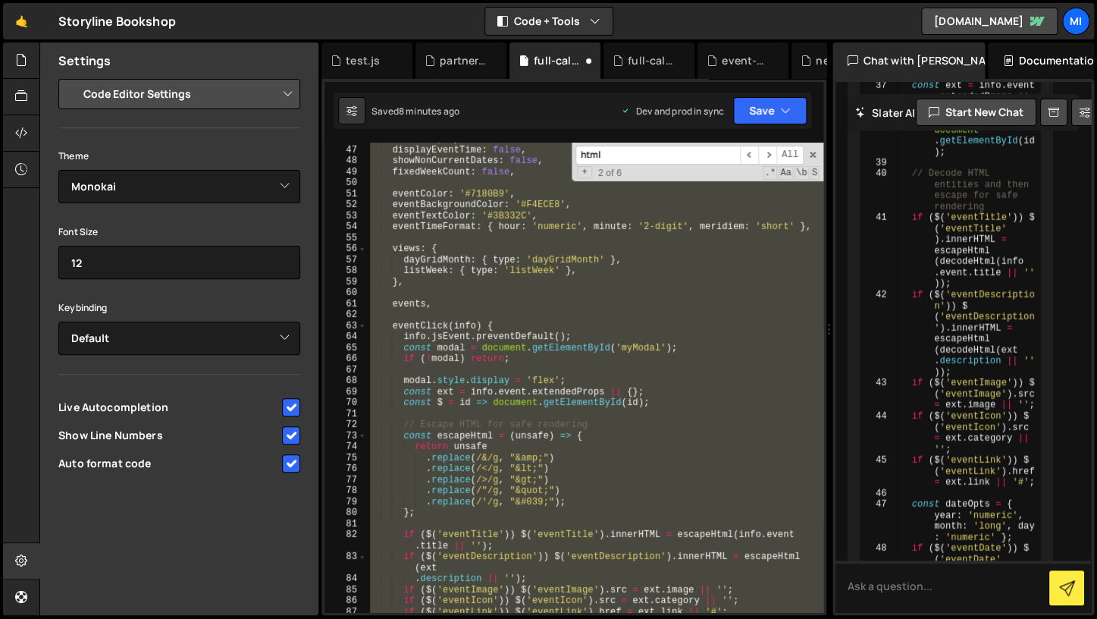
click option "Code Editor Settings" at bounding box center [0, 0] width 0 height 0
select select "chat"
click option "Chat Settings" at bounding box center [0, 0] width 0 height 0
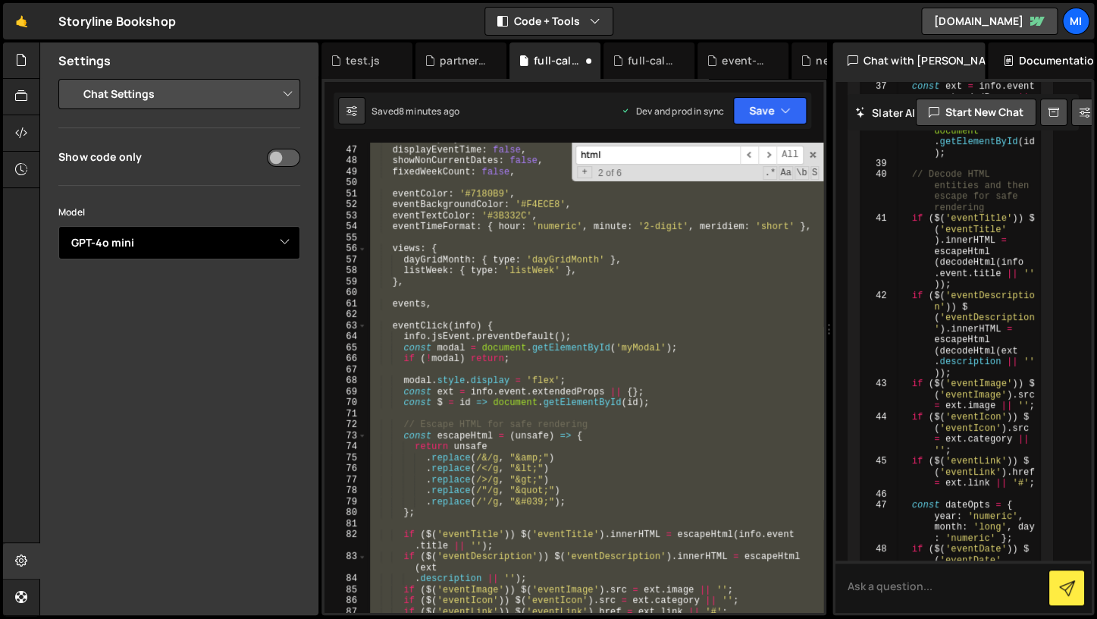
select select "gpt-4.1"
click option "GPT-4.1 (Pro)" at bounding box center [0, 0] width 0 height 0
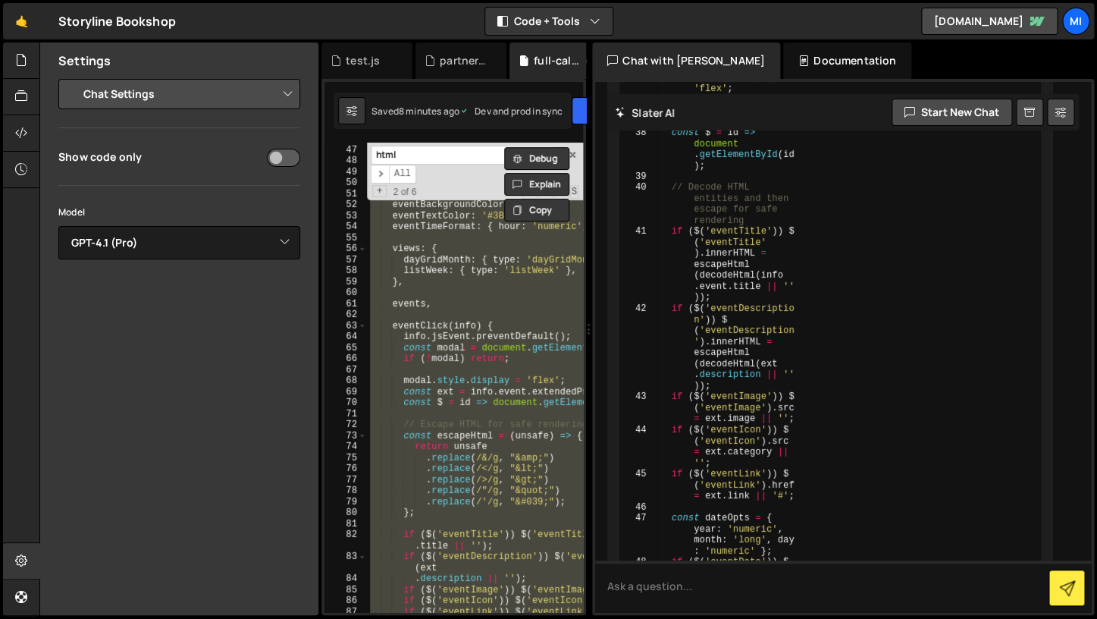
scroll to position [15818, 0]
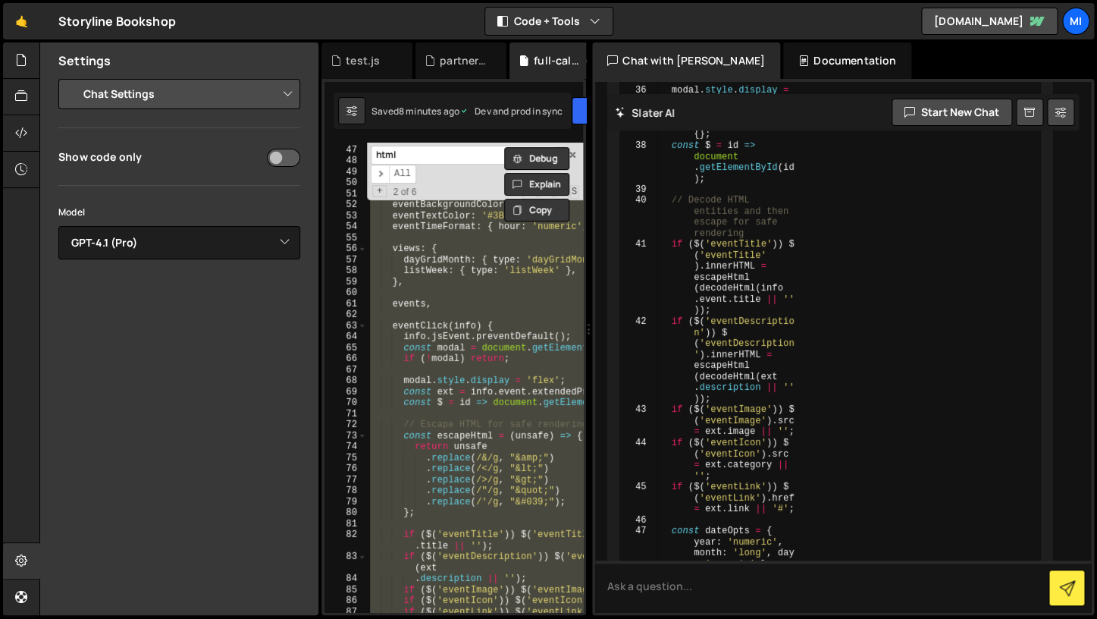
drag, startPoint x: 831, startPoint y: 387, endPoint x: 569, endPoint y: 388, distance: 261.6
click at [569, 388] on div "Files New File Javascript files 1 book-swiper.js 0 0 event-filter.js 0 1 full-c…" at bounding box center [568, 328] width 1058 height 573
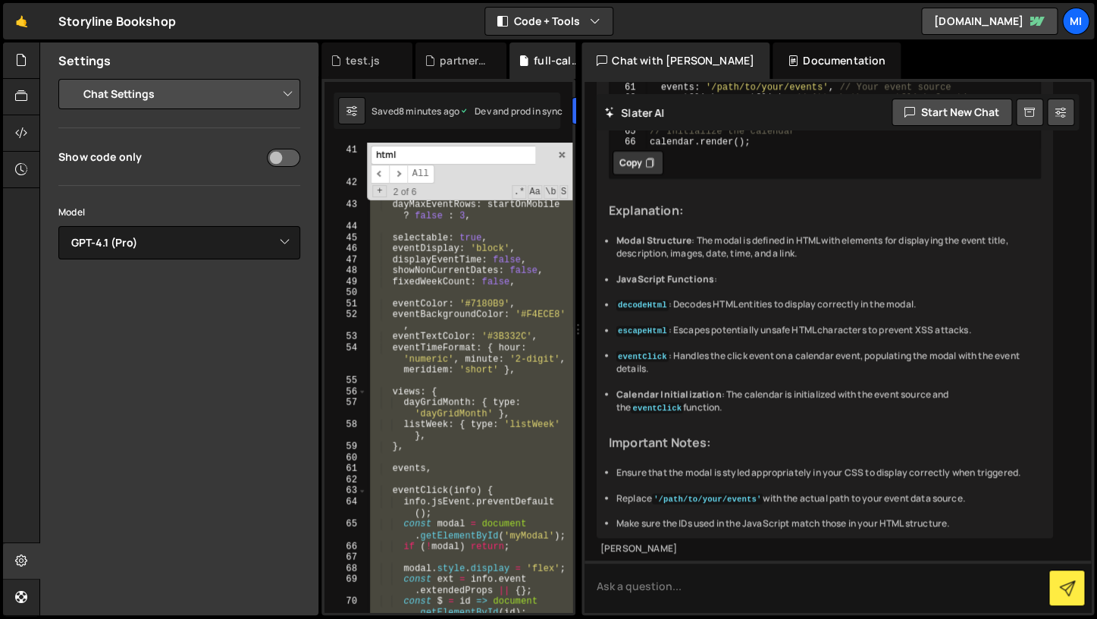
scroll to position [10335, 0]
click at [700, 575] on textarea at bounding box center [838, 586] width 507 height 52
type textarea "you"
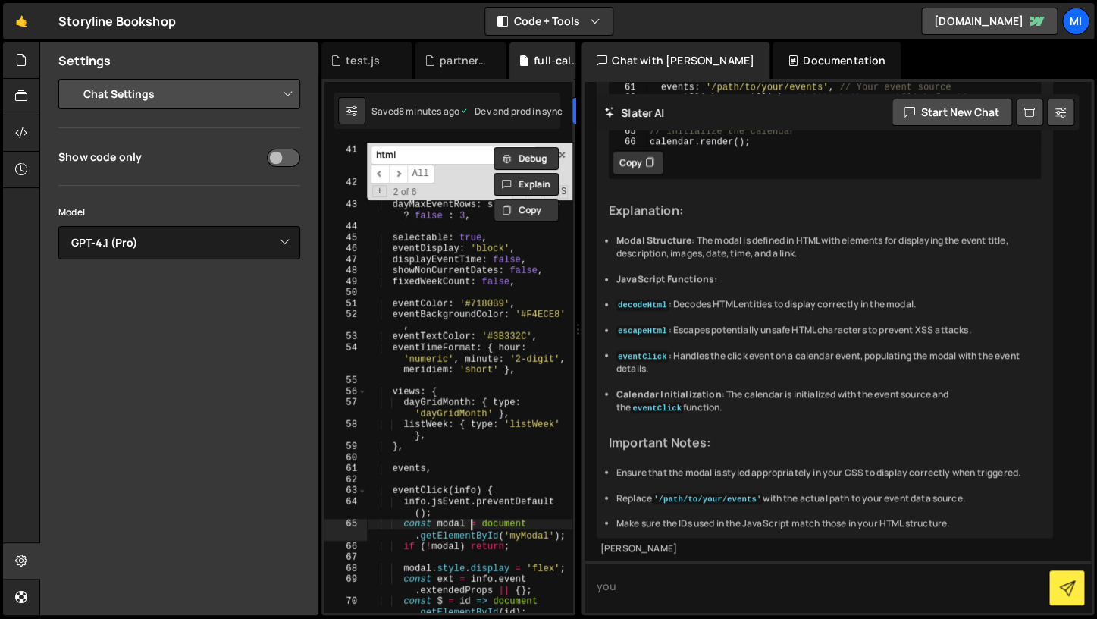
click at [473, 521] on div "initialView , headerToolbar : startOnMobile ? toolbarMobile : toolbarDesktop , …" at bounding box center [469, 384] width 205 height 503
type textarea "});"
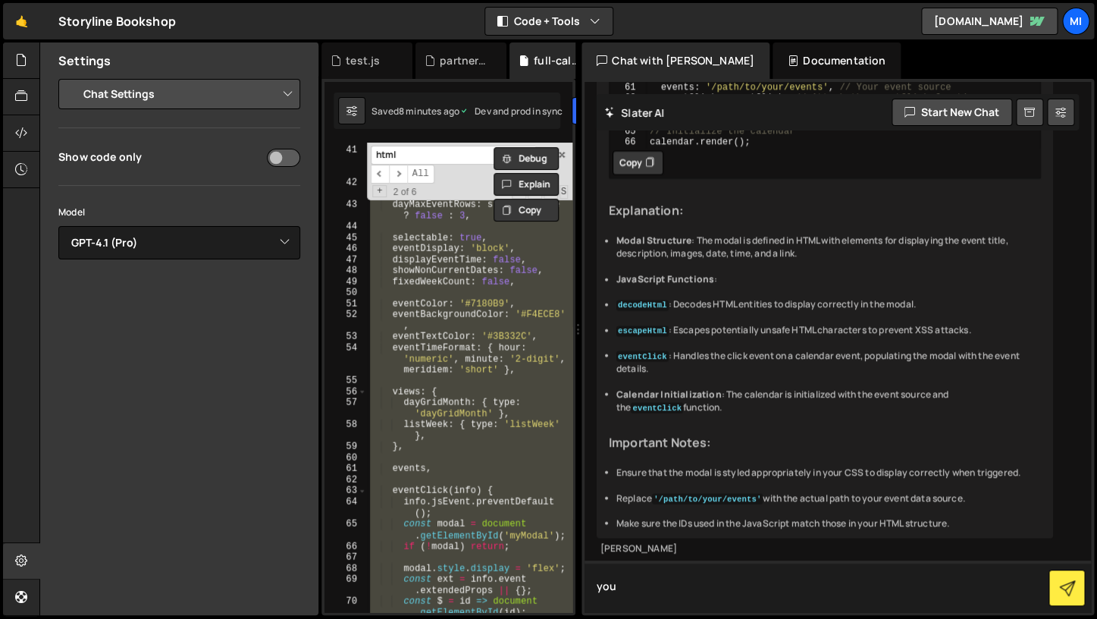
click at [654, 588] on textarea "you" at bounding box center [838, 586] width 507 height 52
paste textarea "window.Webflow = window.Webflow || []; window.Webflow.push(() => { const calend…"
type textarea "update all this code: window.Webflow = window.Webflow || []; window.Webflow.pus…"
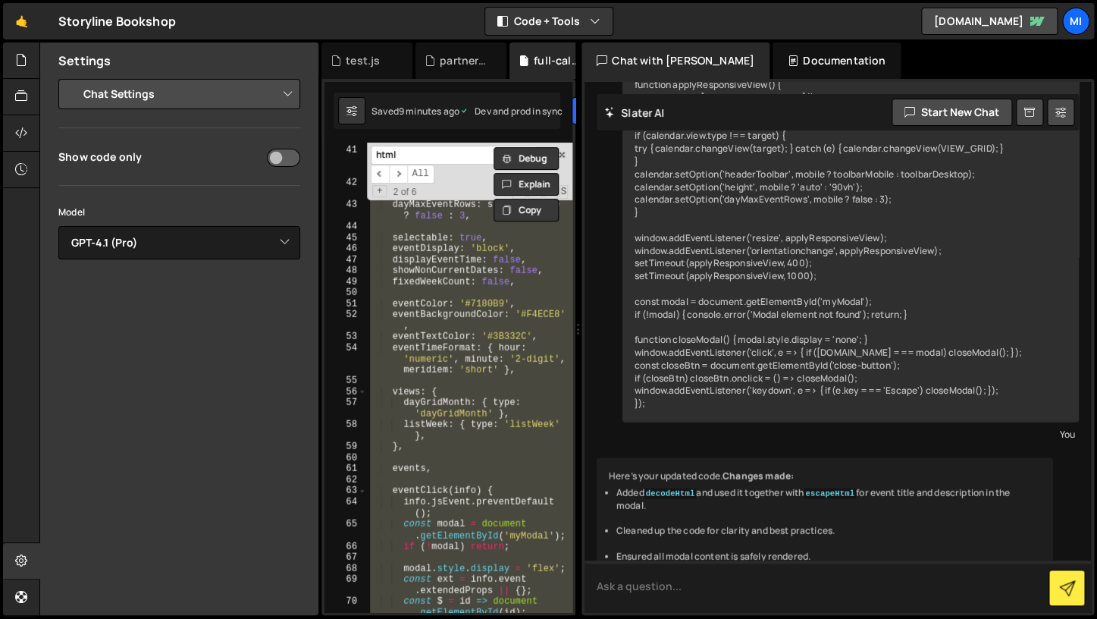
scroll to position [12117, 0]
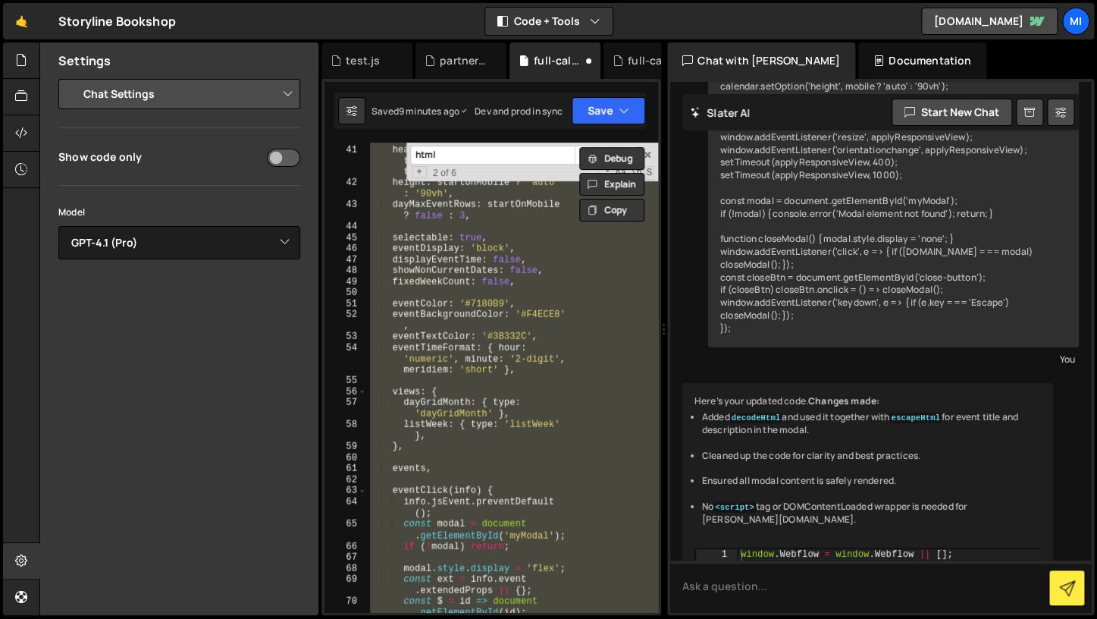
drag, startPoint x: 580, startPoint y: 364, endPoint x: 655, endPoint y: 368, distance: 75.2
click at [655, 368] on div "Files New File Javascript files 1 book-swiper.js 0 0 event-filter.js 0 1 full-c…" at bounding box center [568, 328] width 1058 height 573
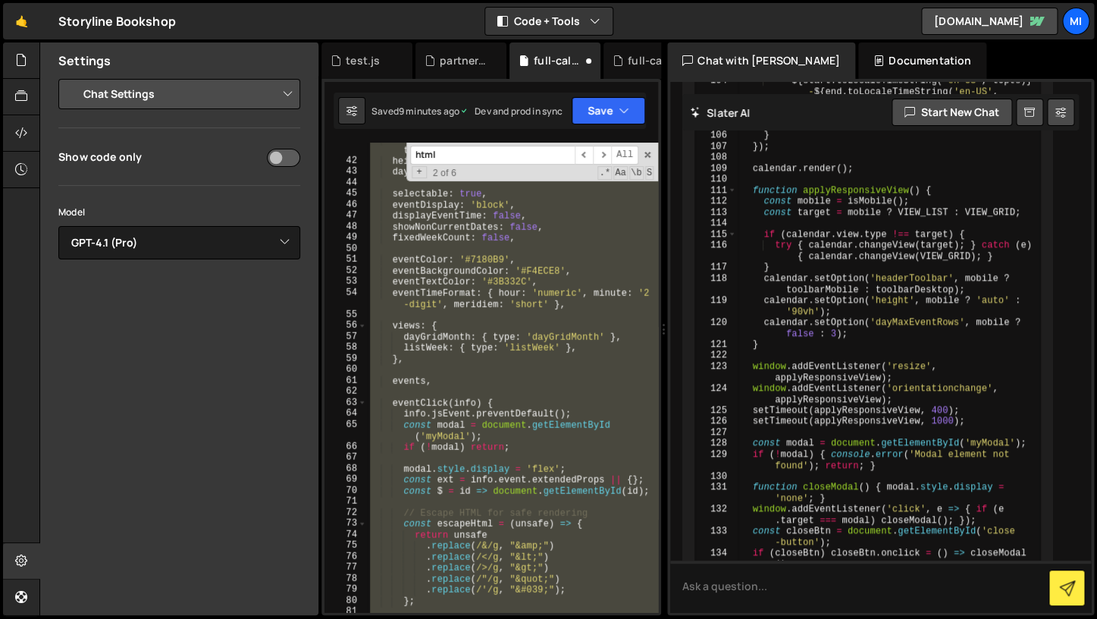
scroll to position [15363, 0]
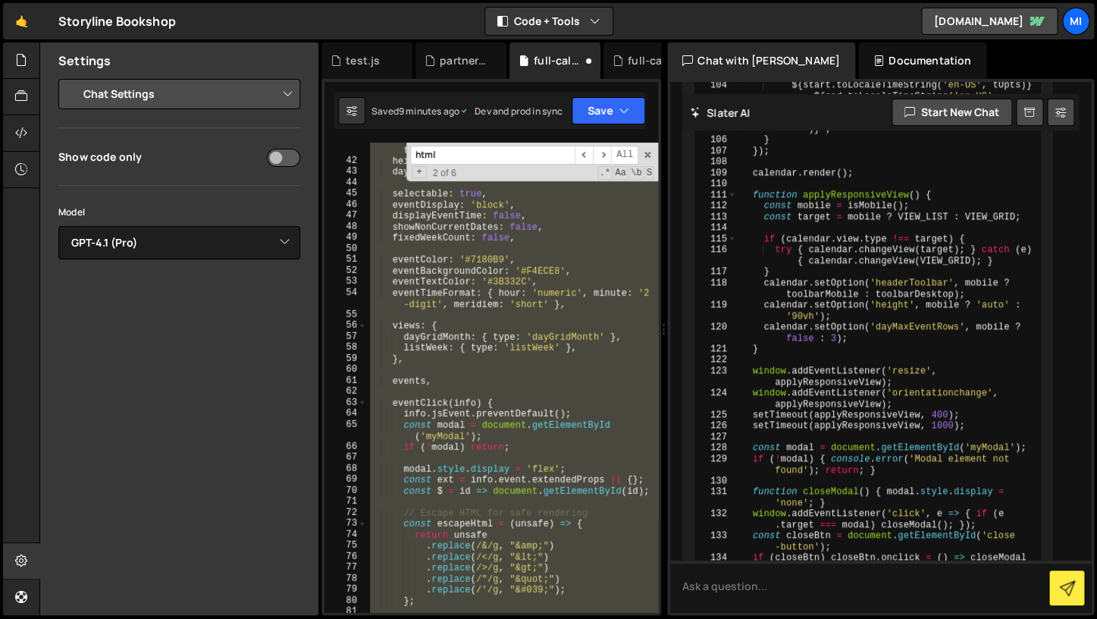
click at [736, 614] on icon at bounding box center [735, 621] width 9 height 15
copy div "ההההההההההההההההההההההההההההההההההההההההההההההההההההההההההההההההההההההההההההההה…"
click at [736, 610] on button "Copy" at bounding box center [723, 622] width 51 height 24
click at [569, 419] on div "headerToolbar : startOnMobile ? toolbarMobile : toolbarDesktop , height : start…" at bounding box center [512, 384] width 291 height 503
paste textarea
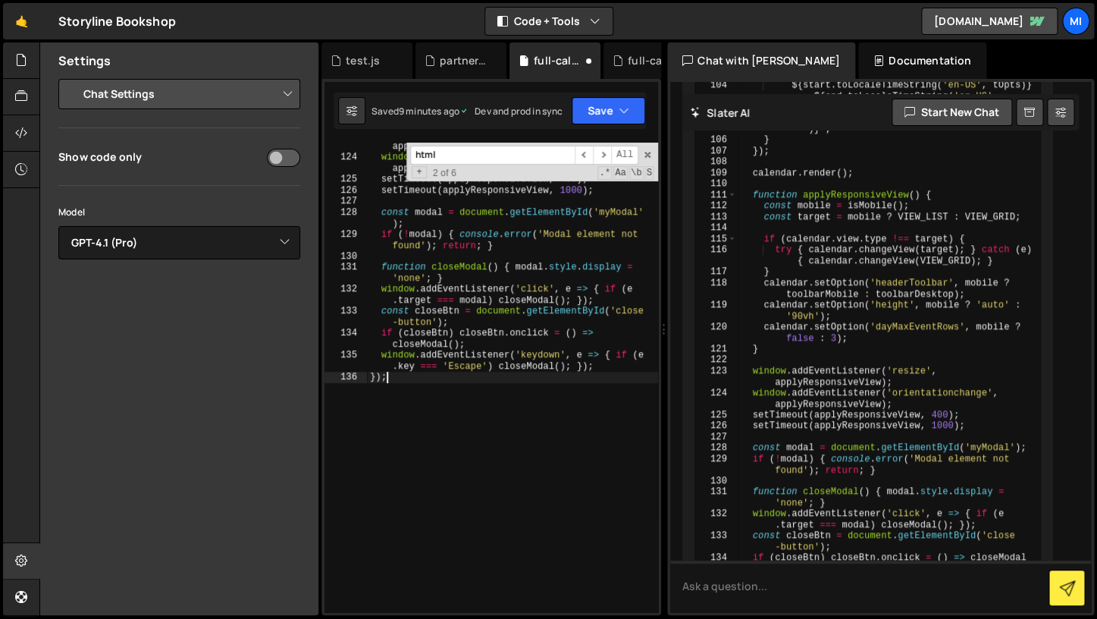
scroll to position [1721, 0]
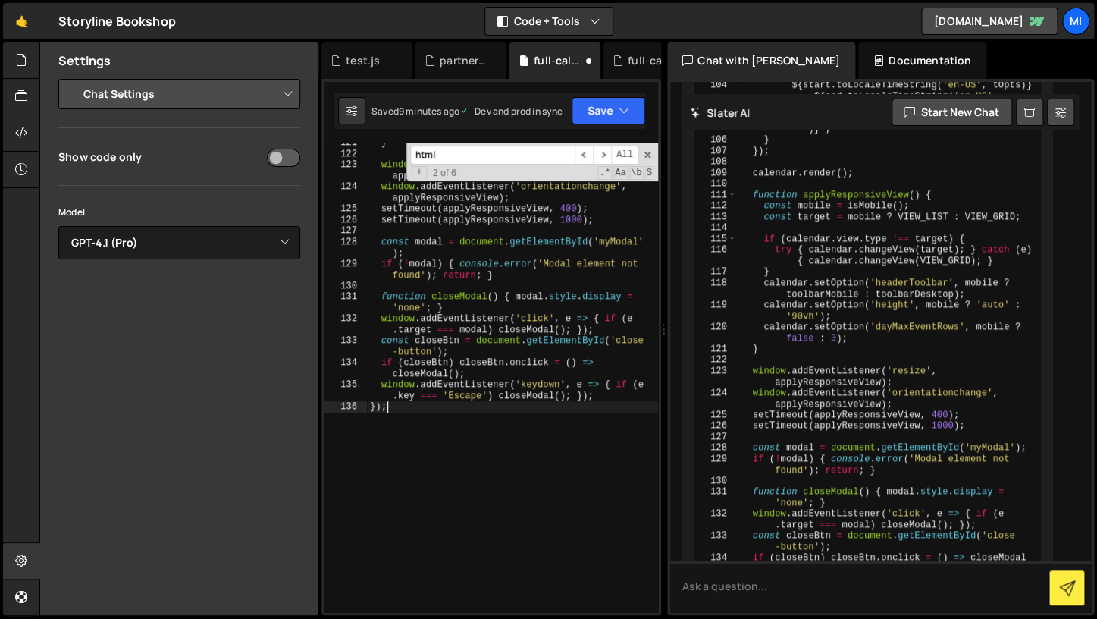
type textarea "if (closeBtn) closeBtn.onclick = () => closeModal();"
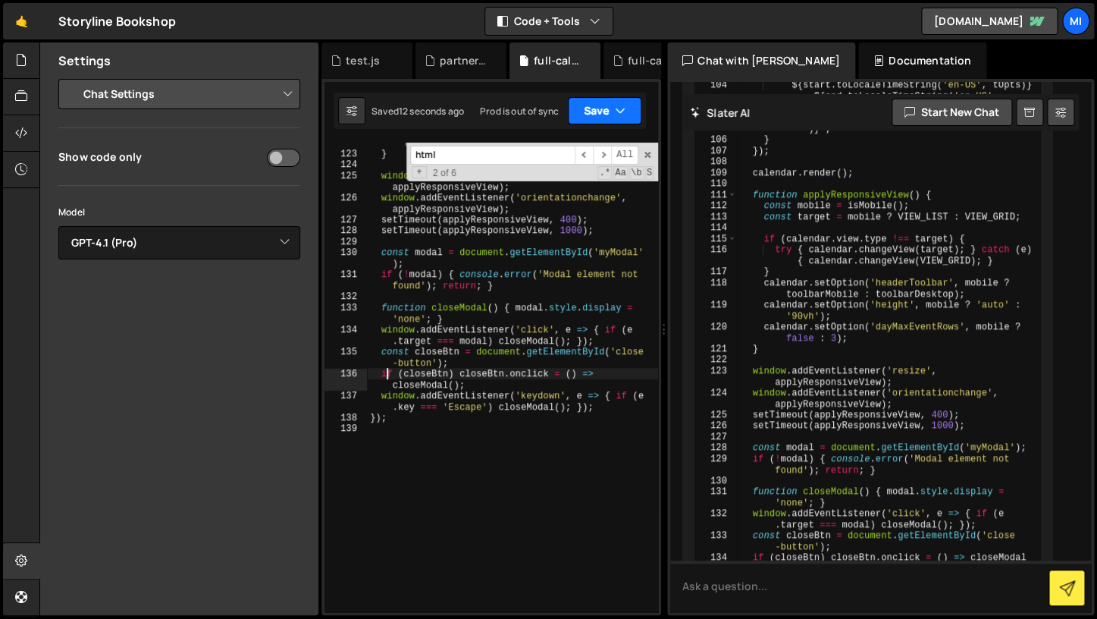
click at [602, 110] on button "Save" at bounding box center [605, 110] width 74 height 27
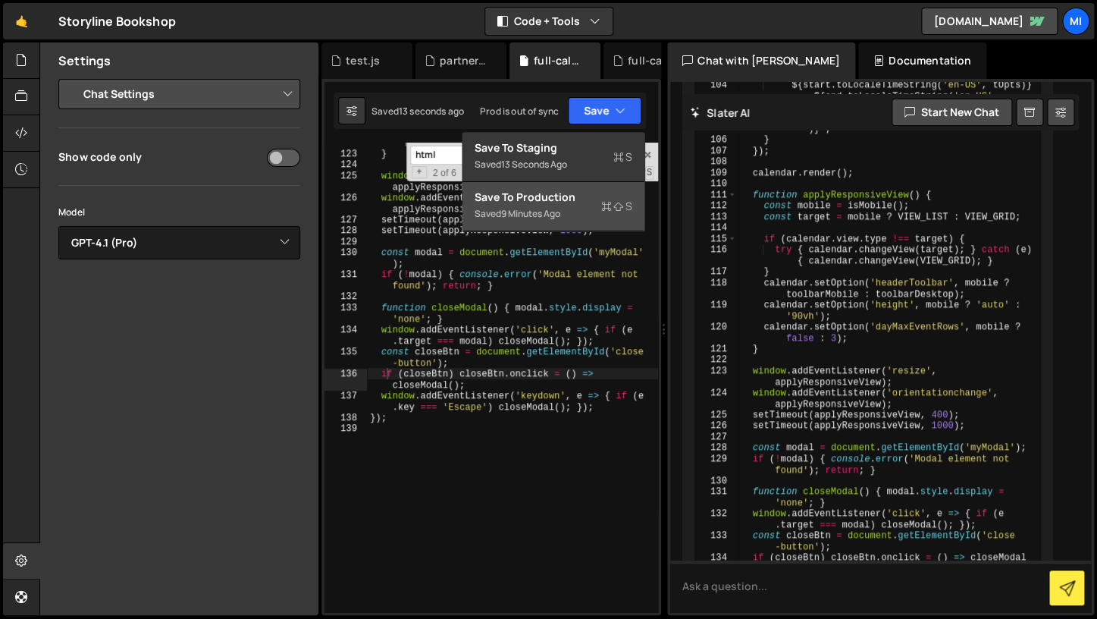
click at [584, 212] on div "Saved 9 minutes ago" at bounding box center [554, 214] width 158 height 18
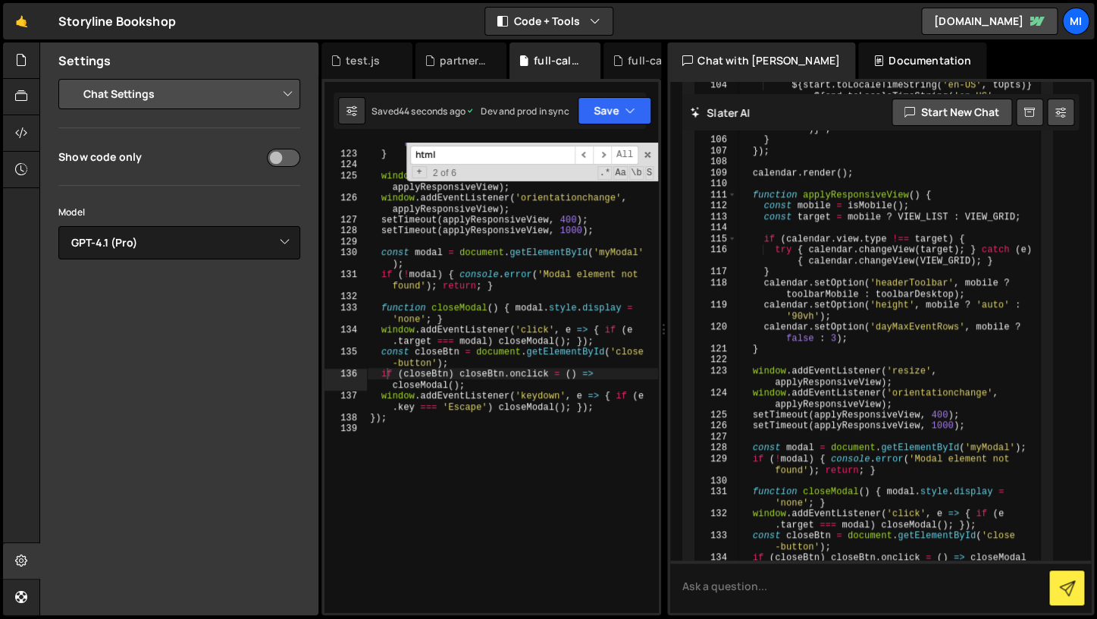
click at [485, 370] on div "calendar . setOption ( 'dayMaxEventRows' , mobile ? false : 3 ) ; } window . ad…" at bounding box center [512, 377] width 291 height 503
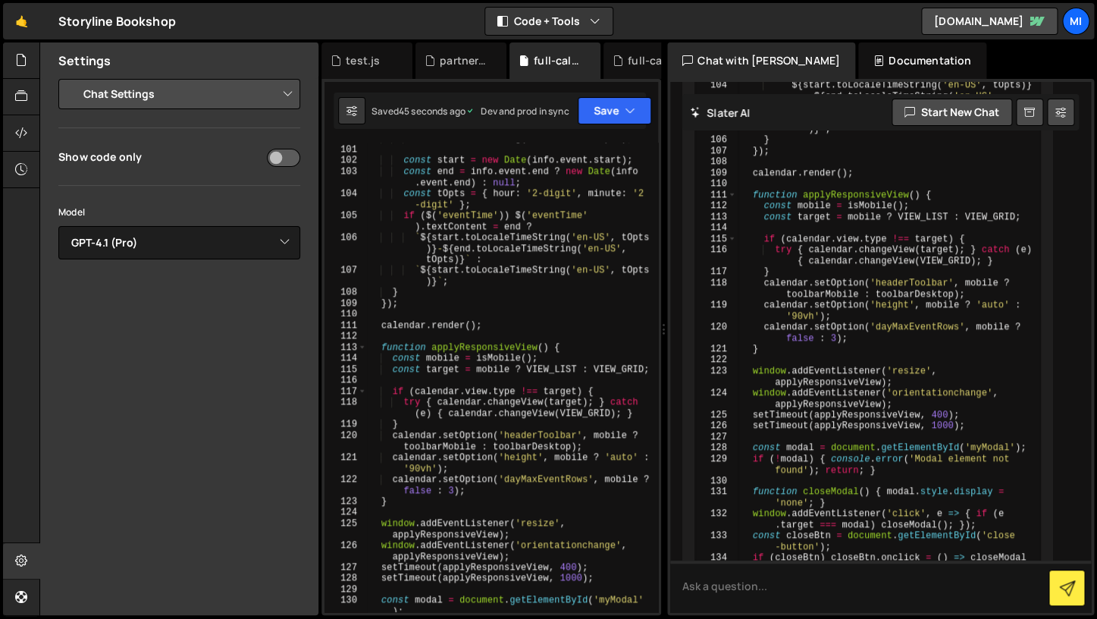
scroll to position [1275, 0]
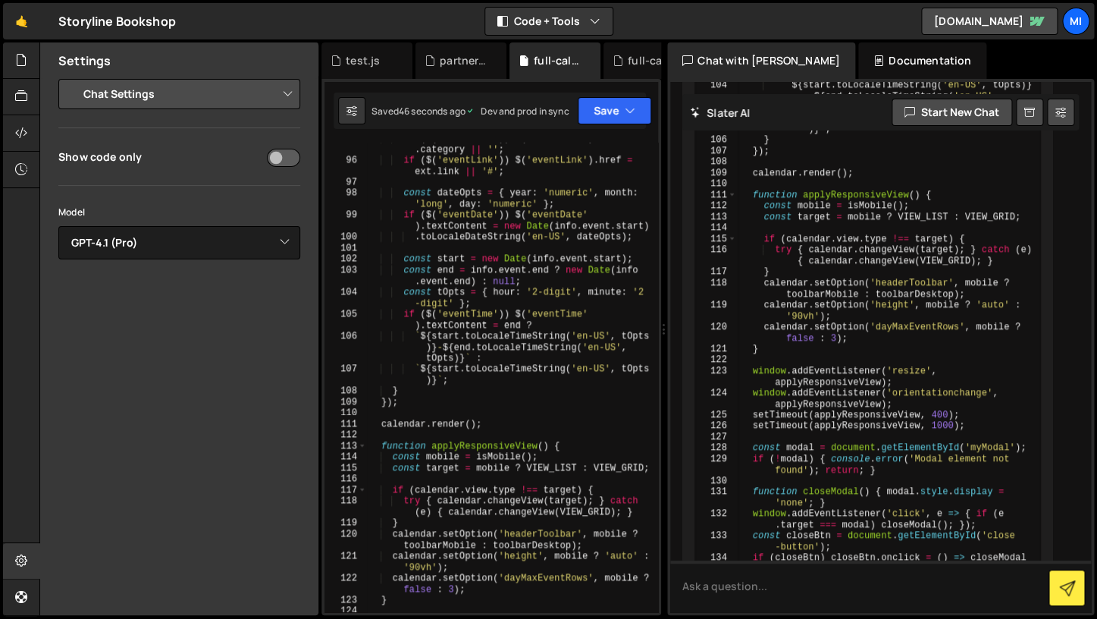
click at [777, 73] on div "Chat with [PERSON_NAME]" at bounding box center [761, 60] width 188 height 36
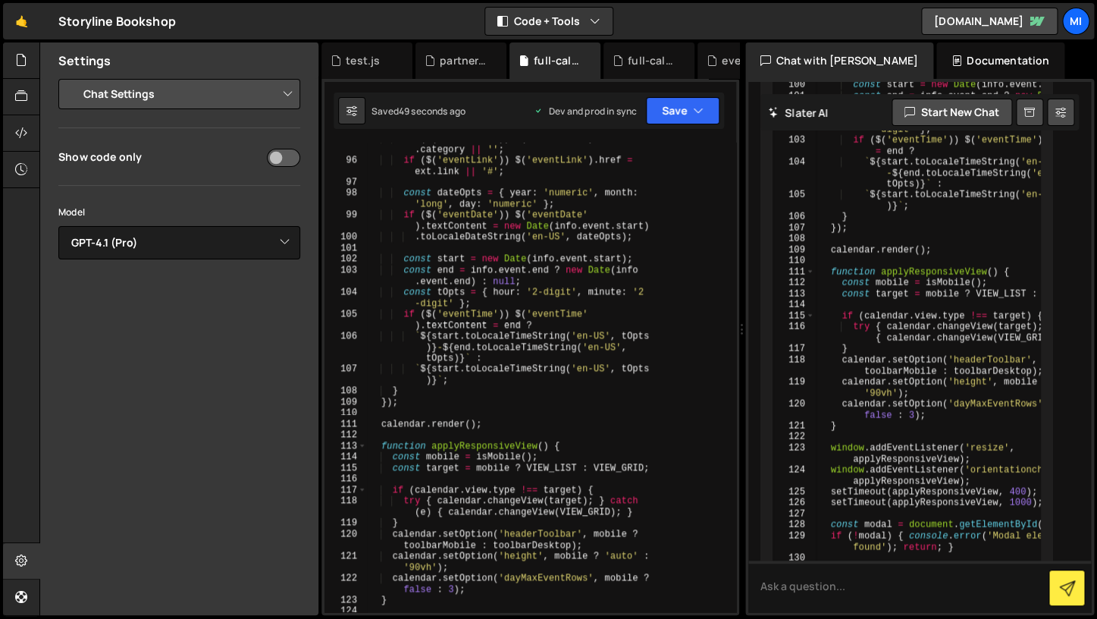
scroll to position [16204, 0]
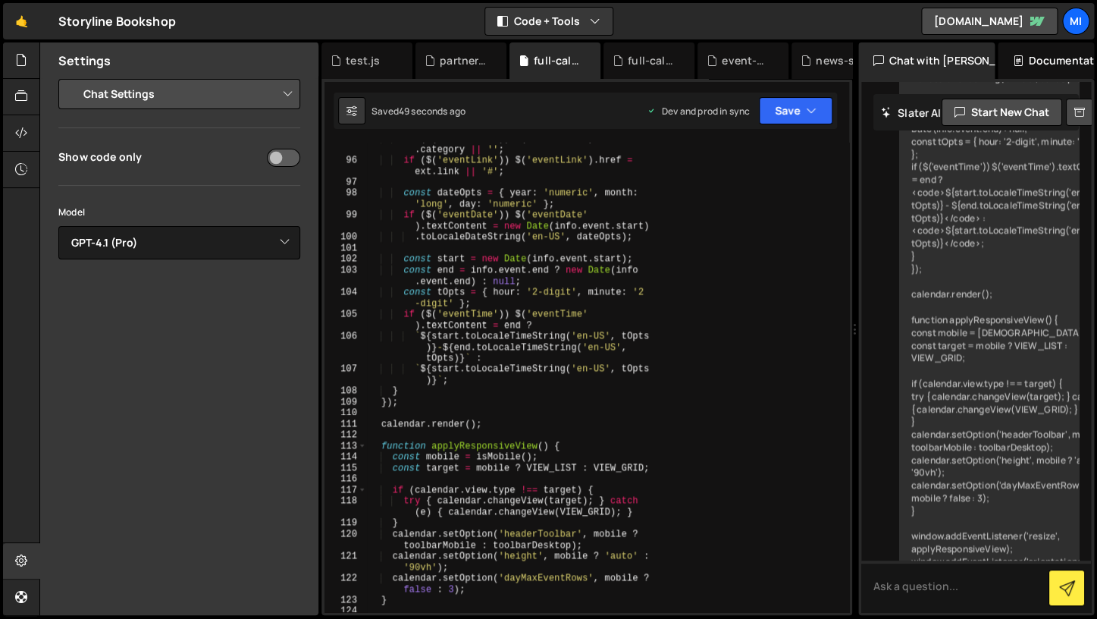
drag, startPoint x: 664, startPoint y: 196, endPoint x: 846, endPoint y: 206, distance: 182.3
click at [846, 206] on div "Files New File Javascript files 1 book-swiper.js 0 0 event-filter.js 0 1 full-c…" at bounding box center [568, 328] width 1058 height 573
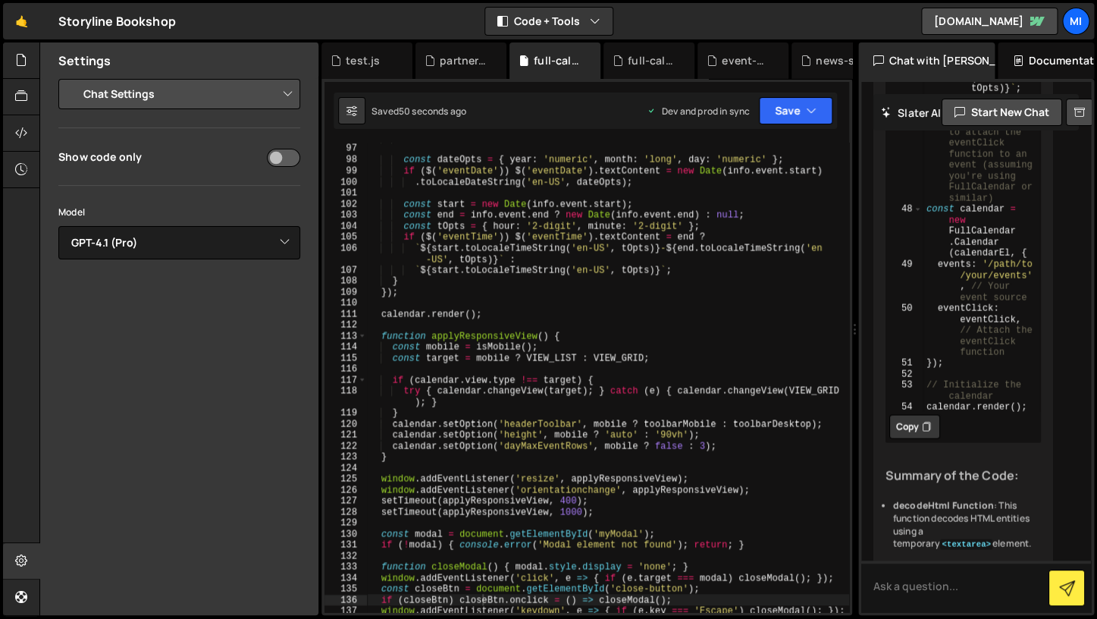
scroll to position [1077, 0]
click at [274, 155] on input "checkbox" at bounding box center [283, 158] width 33 height 18
checkbox input "false"
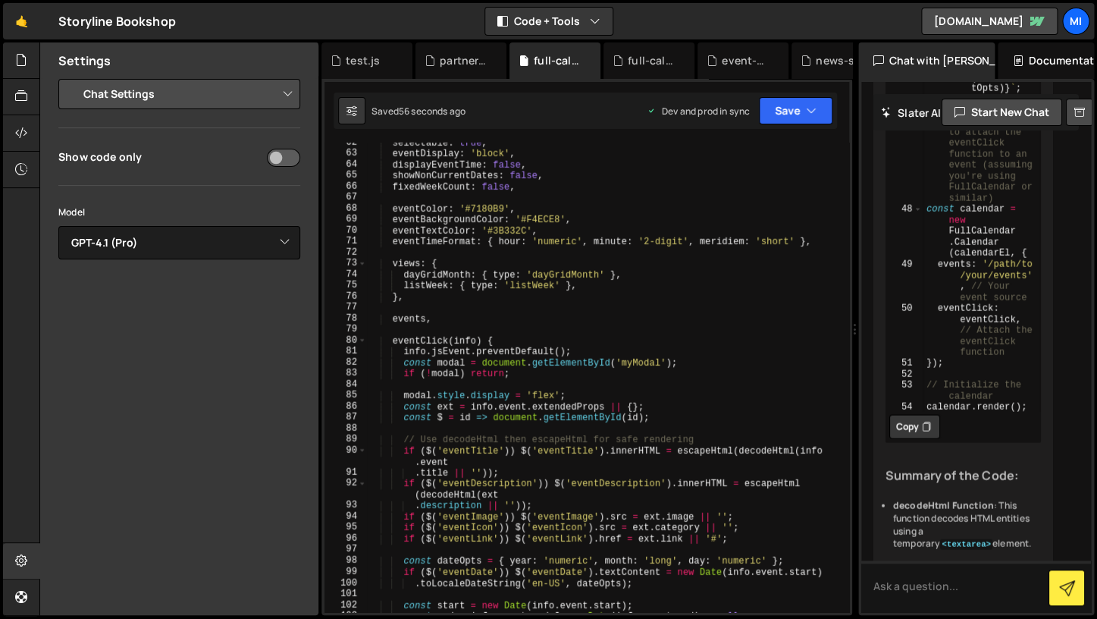
scroll to position [676, 0]
type textarea "info.jsEvent.preventDefault();"
click at [585, 355] on div "selectable : true , eventDisplay : 'block' , displayEventTime : false , showNon…" at bounding box center [608, 382] width 482 height 491
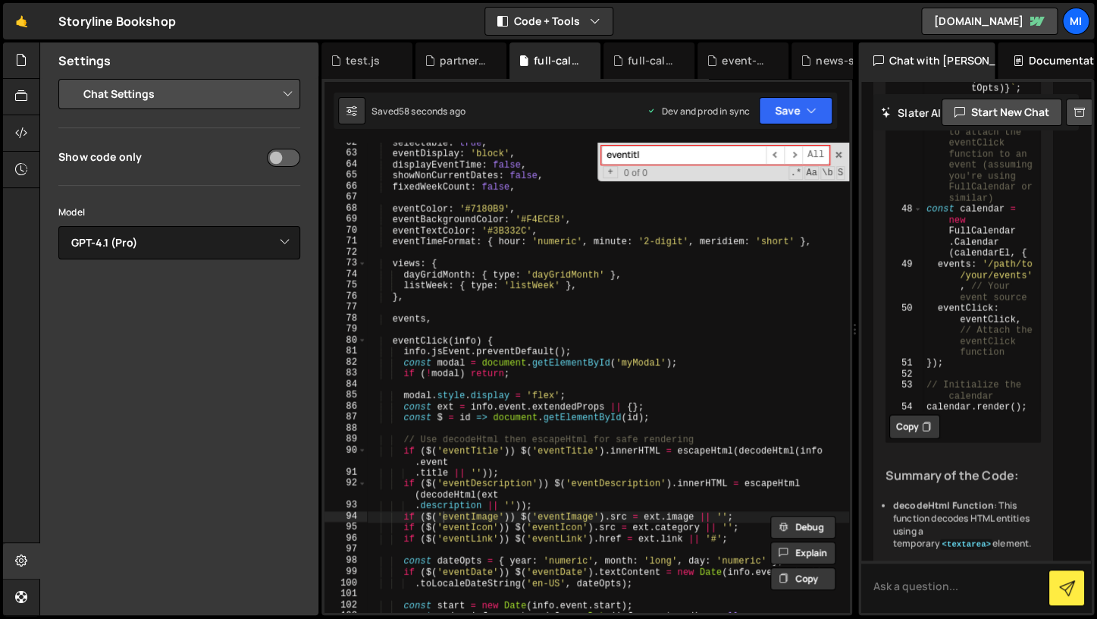
type input "eventitle"
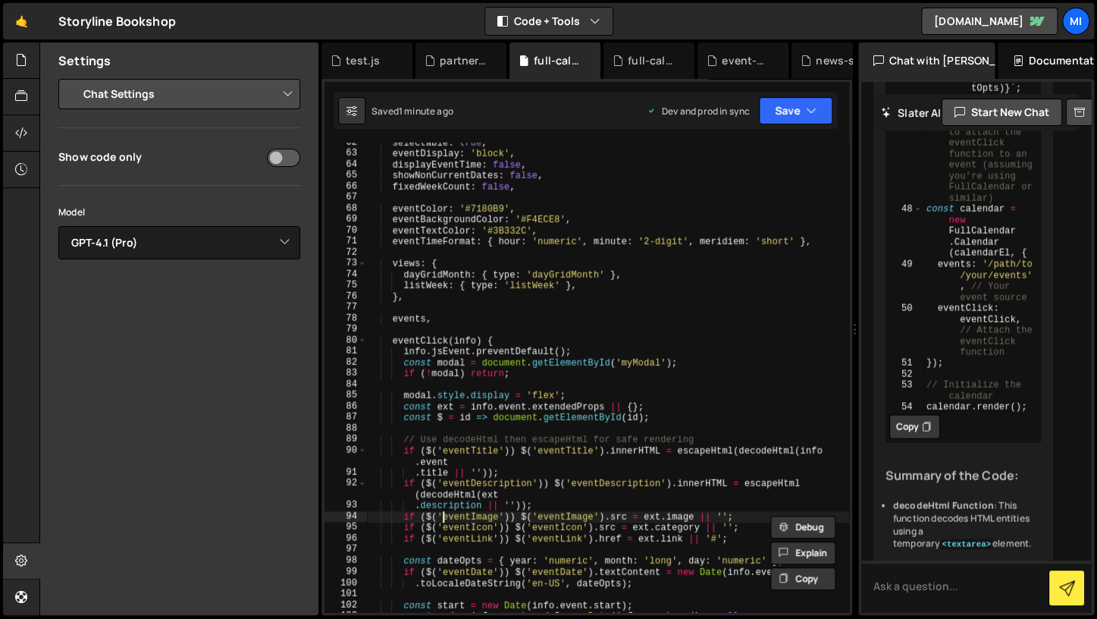
click at [511, 482] on div "selectable : true , eventDisplay : 'block' , displayEventTime : false , showNon…" at bounding box center [608, 382] width 482 height 491
type textarea "if ($('eventDescription')) $('eventDescription').innerHTML = escapeHtml(decodeH…"
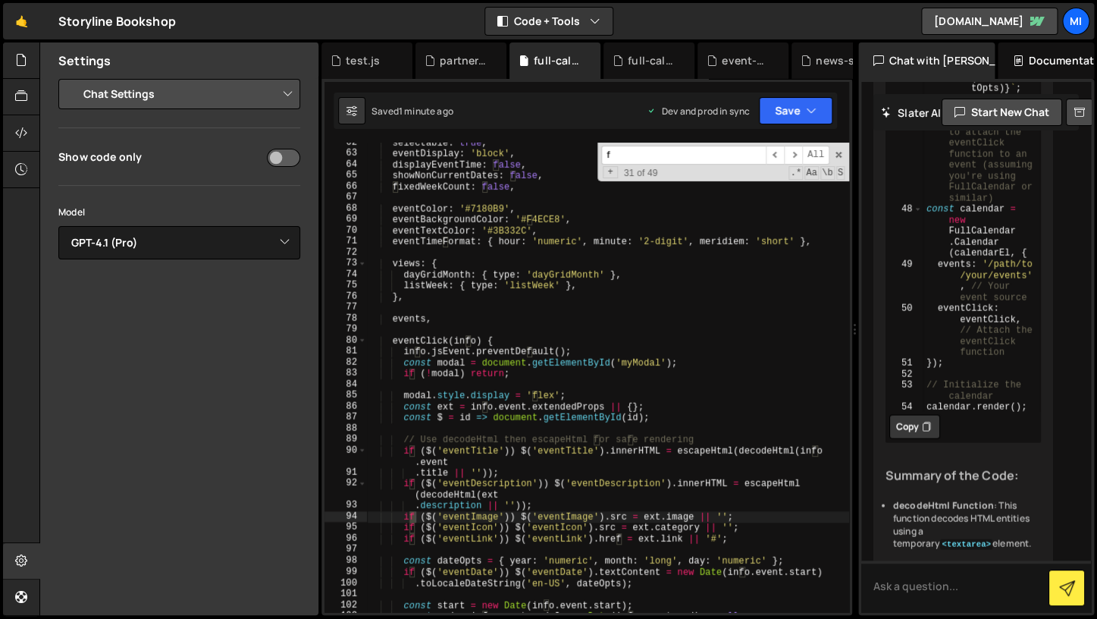
type input "fc"
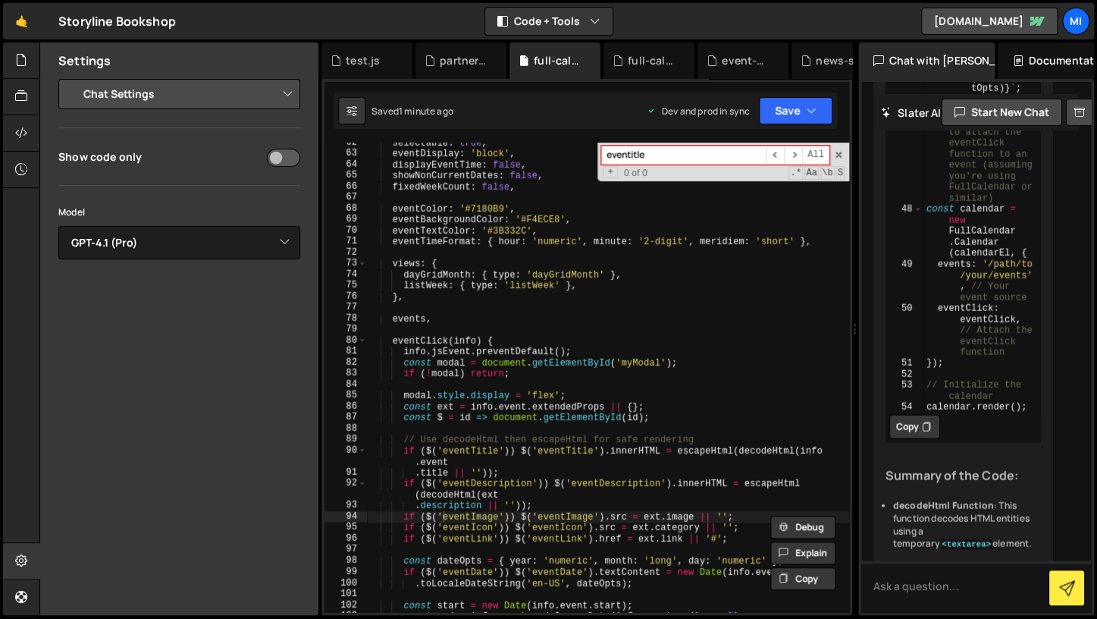
type input "eventitl"
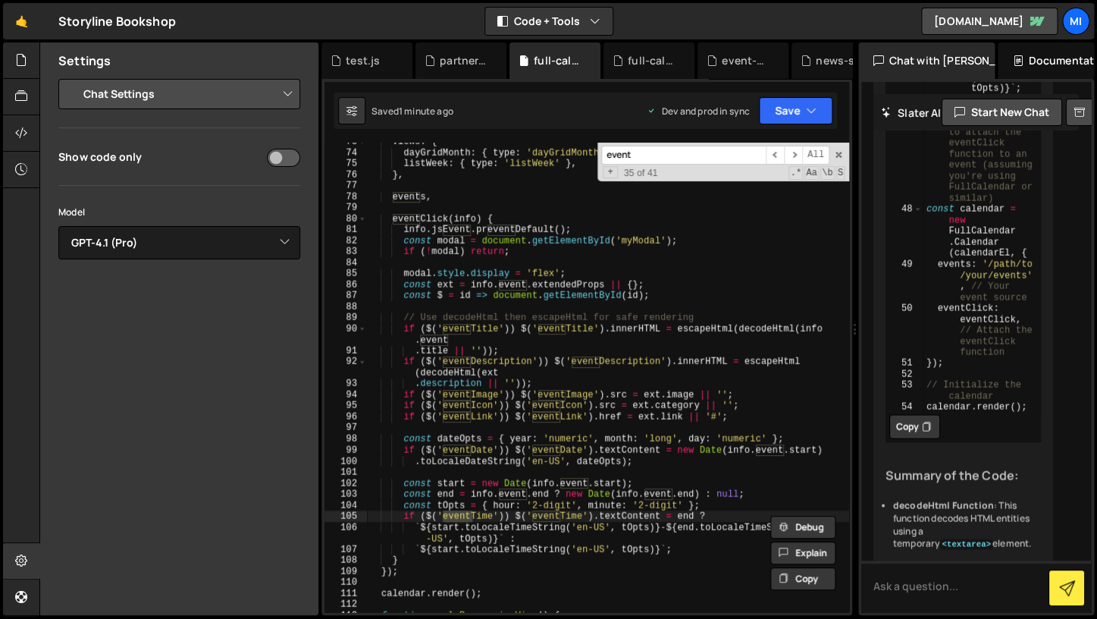
scroll to position [798, 0]
type input "eventevent-tit"
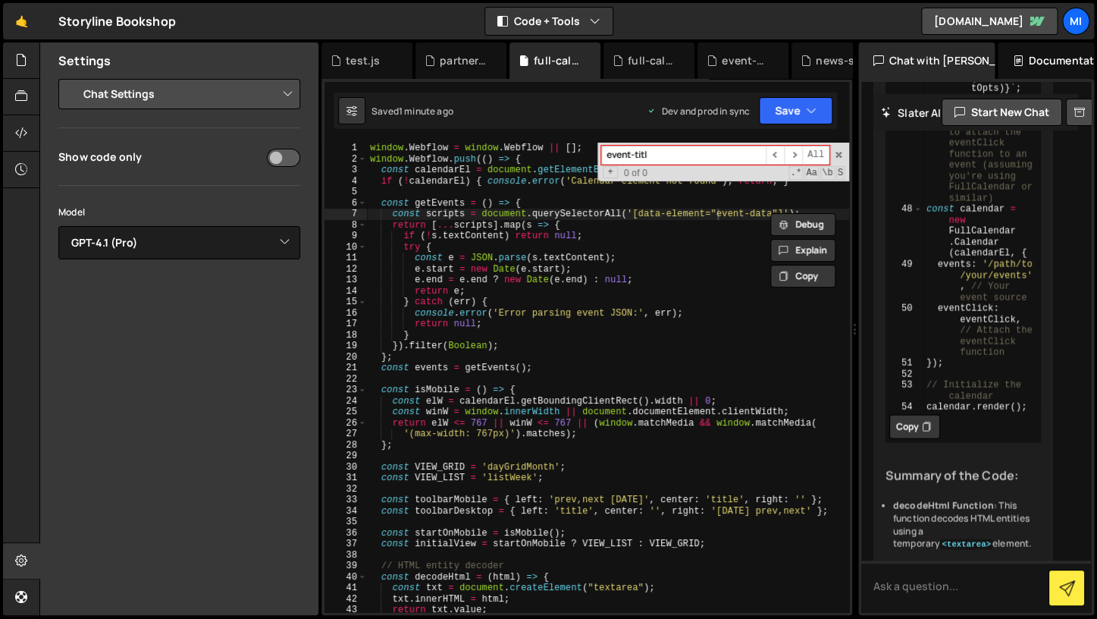
type input "event-title"
type input "event-tit"
type textarea "const scripts = document.querySelectorAll('[data-element="event-data"]');"
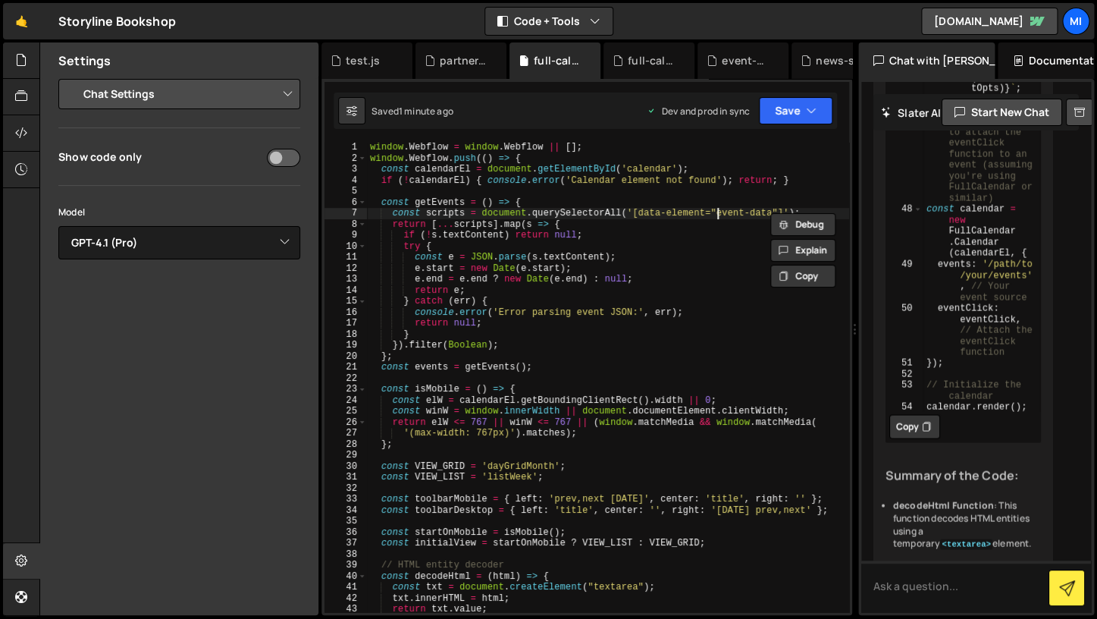
click at [71, 77] on select "Project Settings Code Editor Settings Chat Settings" at bounding box center [182, 93] width 222 height 33
select select "editor"
click option "Code Editor Settings" at bounding box center [0, 0] width 0 height 0
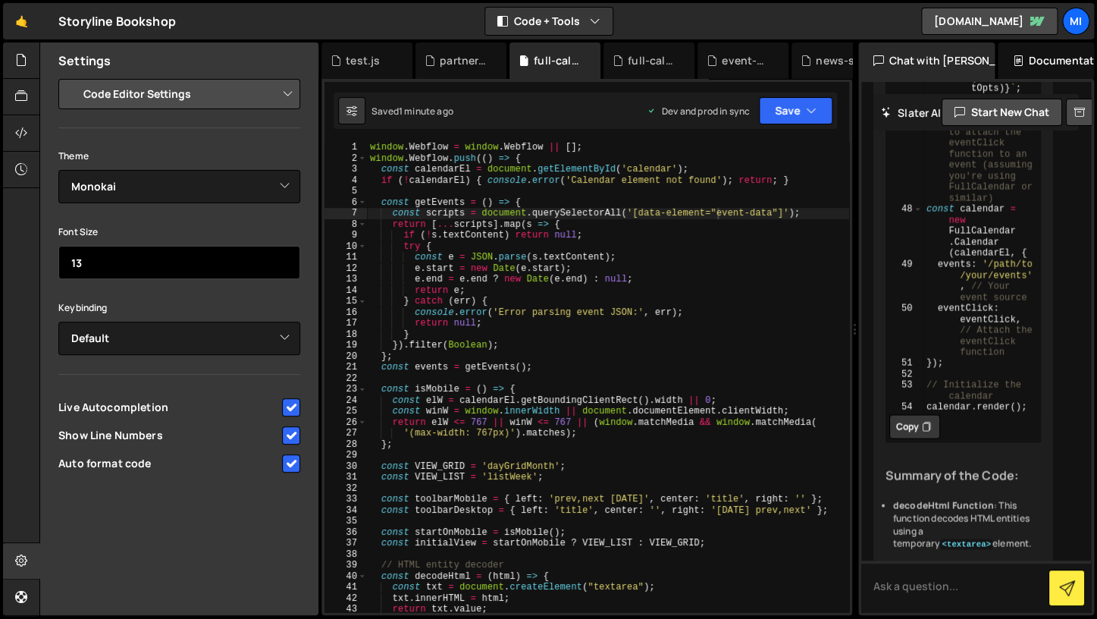
click at [278, 259] on input "13" at bounding box center [179, 262] width 242 height 33
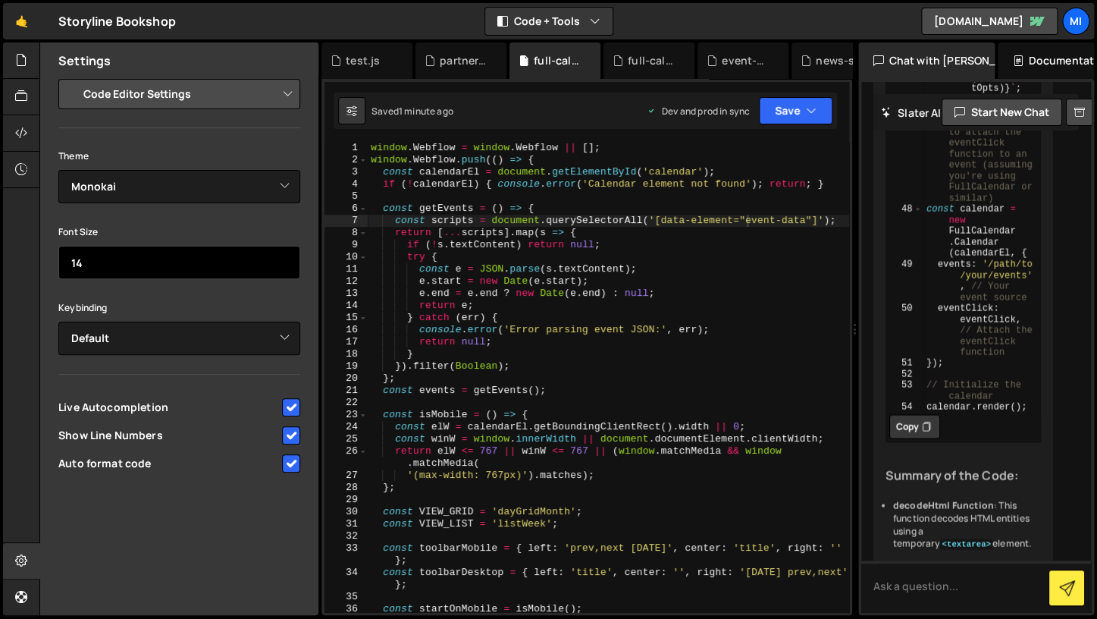
click at [278, 259] on input "14" at bounding box center [179, 262] width 242 height 33
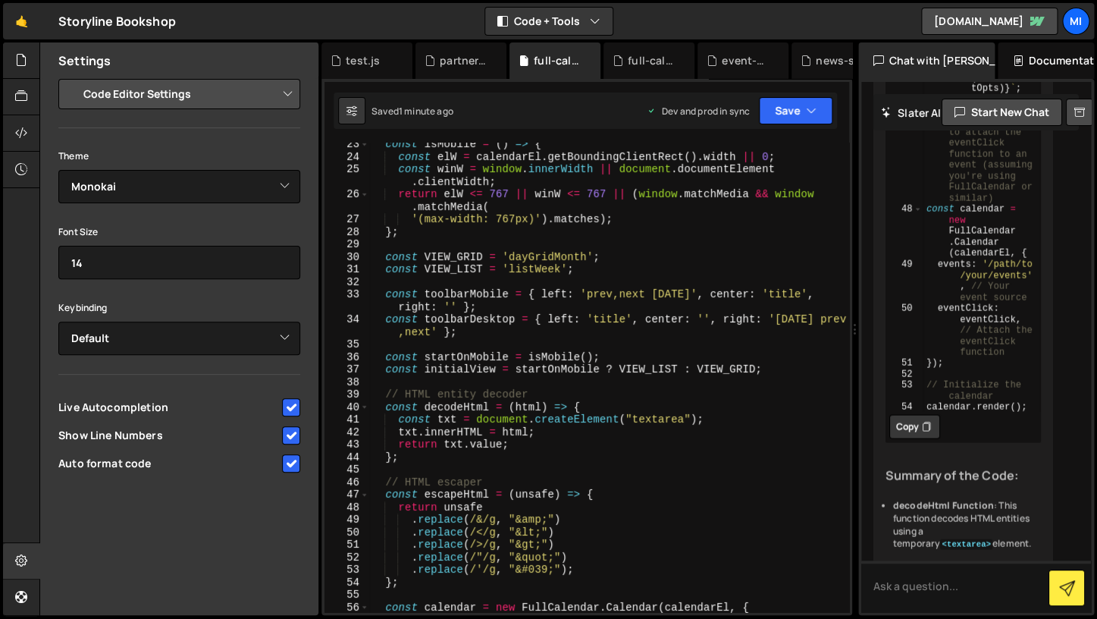
scroll to position [332, 0]
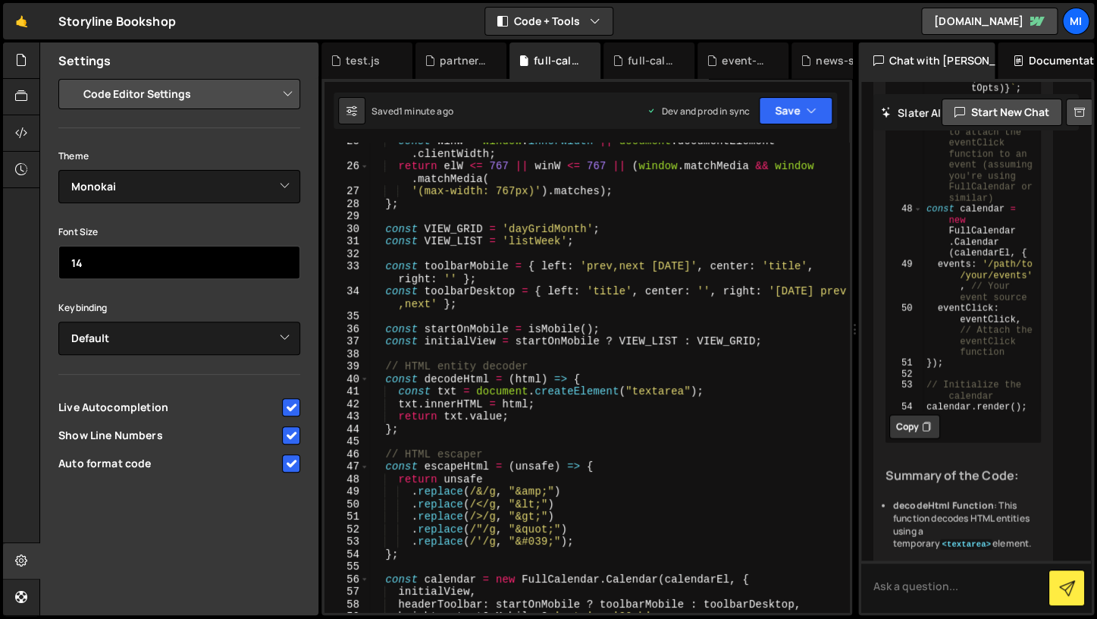
click at [288, 262] on input "14" at bounding box center [179, 262] width 242 height 33
click at [281, 262] on input "15" at bounding box center [179, 262] width 242 height 33
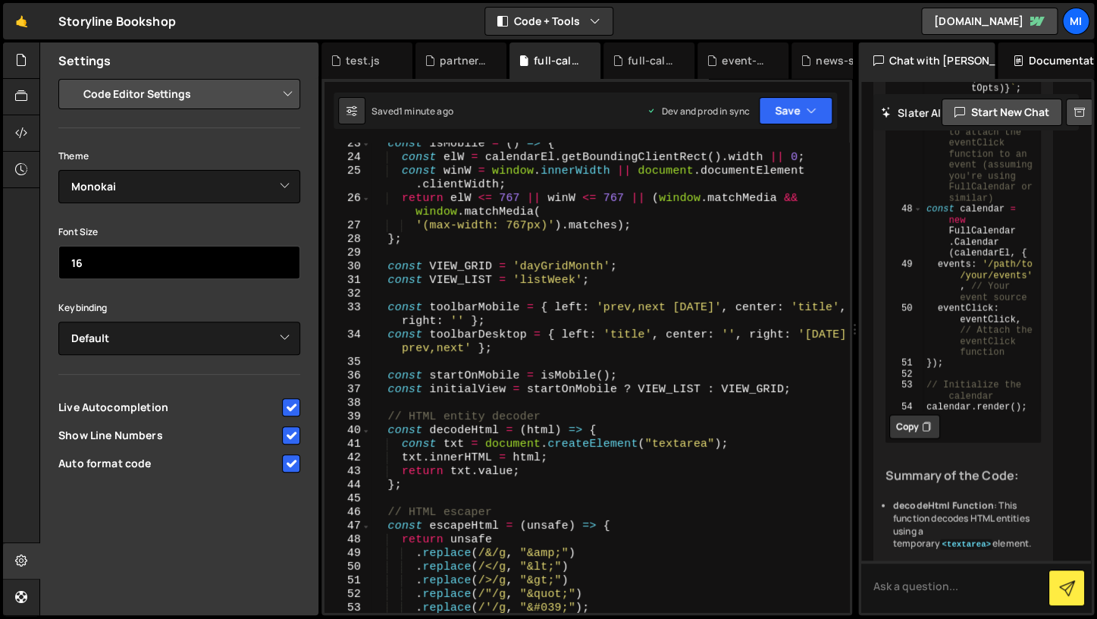
type input "16"
click at [281, 262] on input "16" at bounding box center [179, 262] width 242 height 33
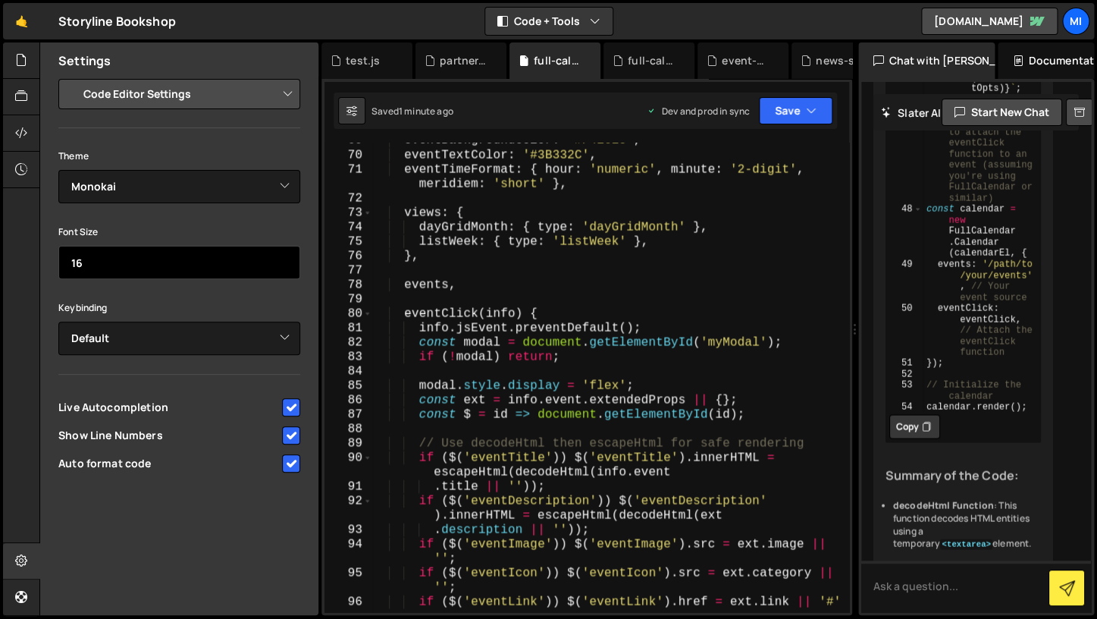
scroll to position [1097, 0]
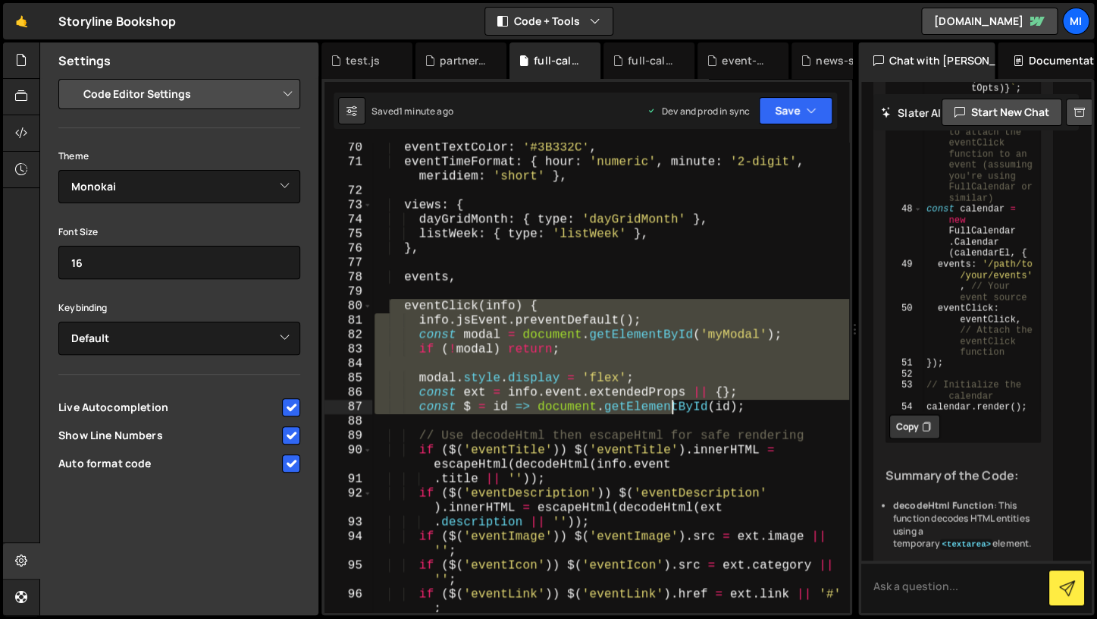
drag, startPoint x: 387, startPoint y: 302, endPoint x: 674, endPoint y: 407, distance: 306.1
click at [674, 407] on div "eventTextColor : '#3B332C' , eventTimeFormat : { hour : 'numeric' , minute : '2…" at bounding box center [611, 389] width 478 height 498
click at [674, 407] on div "eventTextColor : '#3B332C' , eventTimeFormat : { hour : 'numeric' , minute : '2…" at bounding box center [611, 377] width 478 height 469
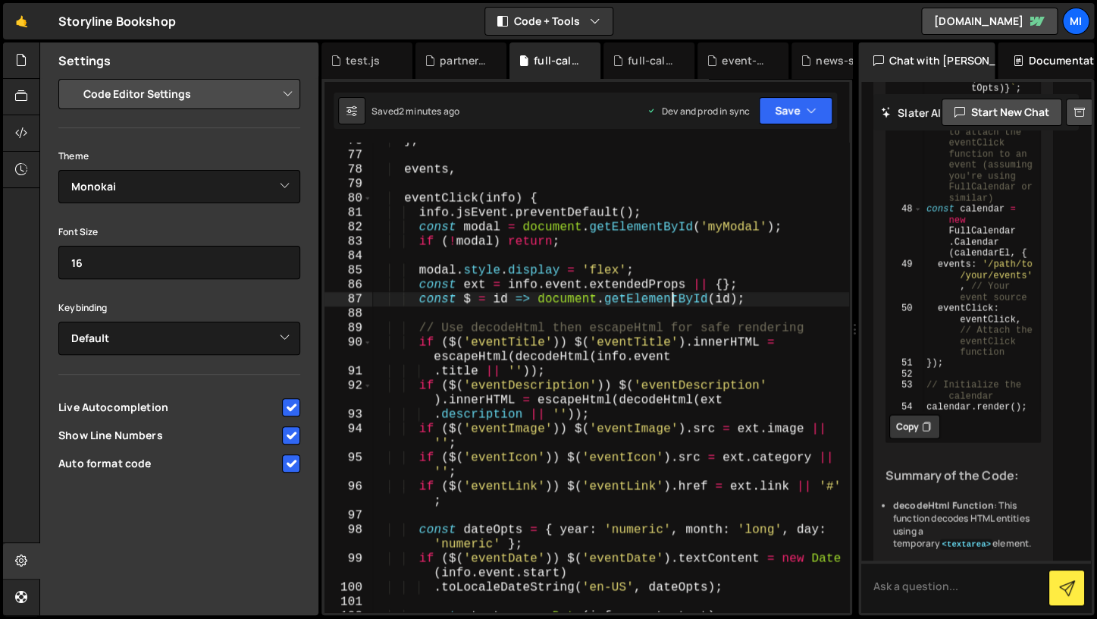
scroll to position [0, 18]
click at [672, 428] on div "} , events , eventClick ( info ) { info . jsEvent . preventDefault ( ) ; const …" at bounding box center [611, 382] width 478 height 498
type textarea "if ($('eventImage')) $('eventImage').src = ext.image || '';"
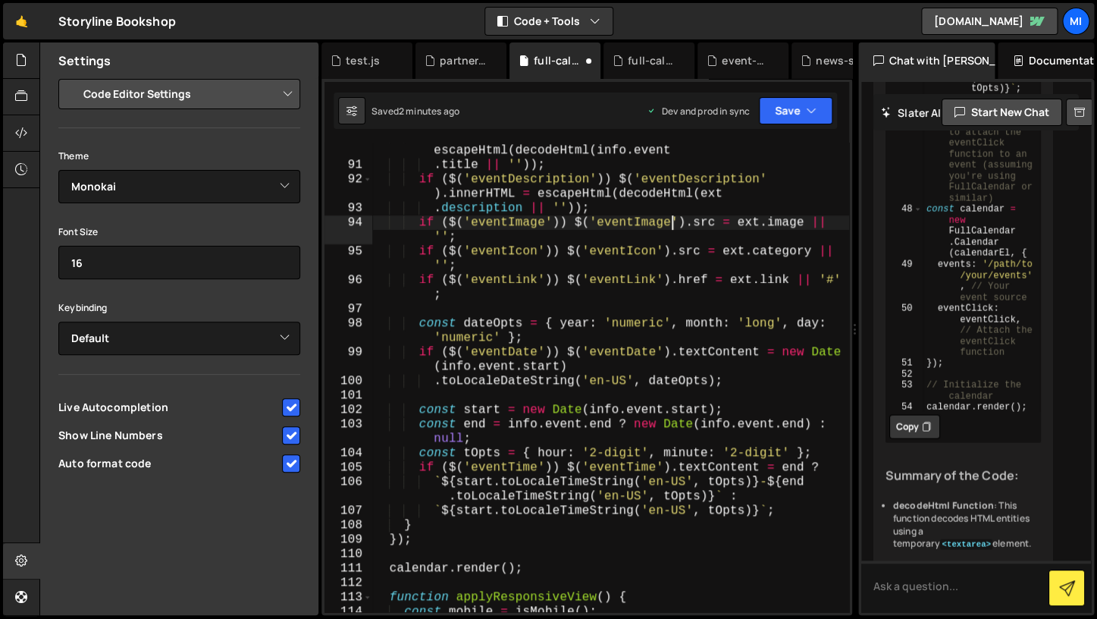
scroll to position [1411, 0]
drag, startPoint x: 319, startPoint y: 464, endPoint x: 299, endPoint y: 464, distance: 20.5
click at [299, 464] on div "Files New File Javascript files 1 book-swiper.js 0 0 event-filter.js 0 1 full-c…" at bounding box center [568, 328] width 1058 height 573
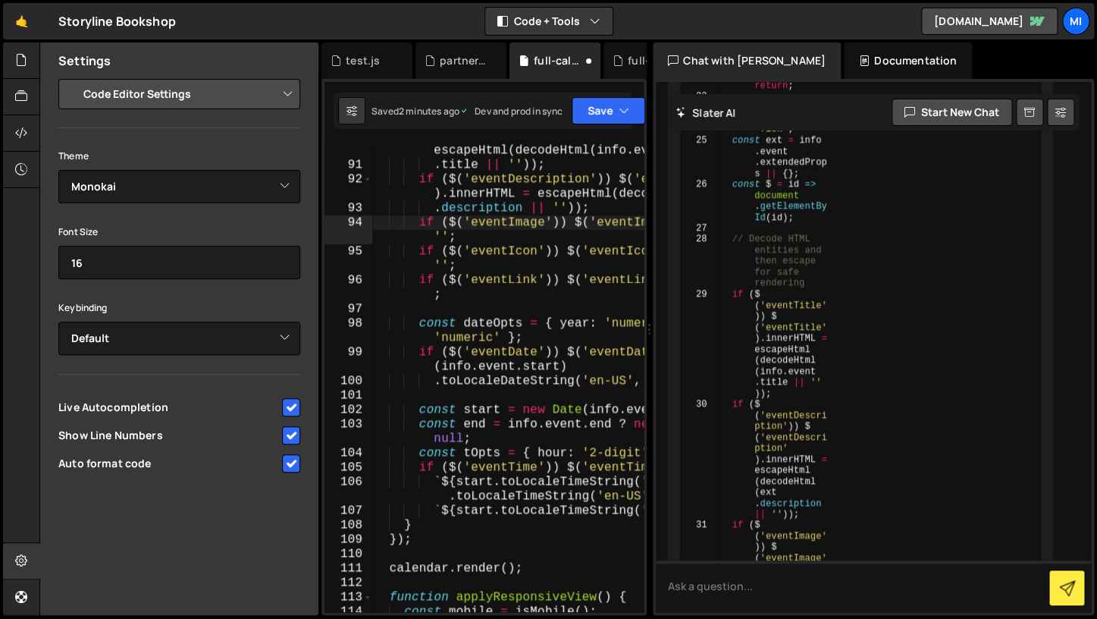
drag, startPoint x: 852, startPoint y: 484, endPoint x: 641, endPoint y: 484, distance: 211.6
click at [641, 484] on div "Files New File Javascript files 1 book-swiper.js 0 0 event-filter.js 0 1 full-c…" at bounding box center [568, 328] width 1058 height 573
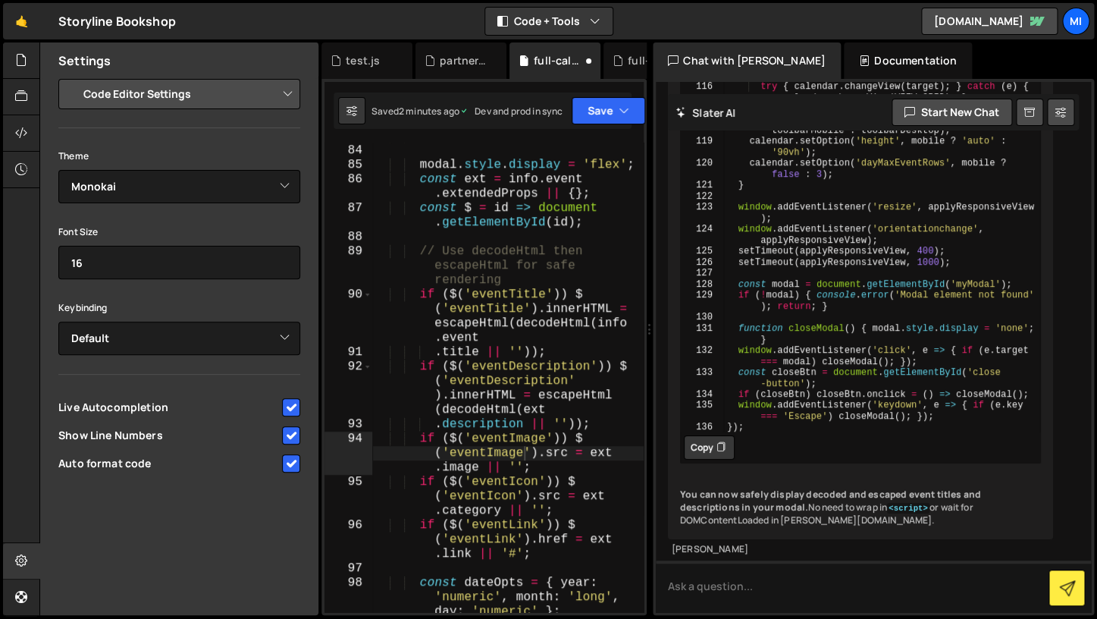
scroll to position [14918, 0]
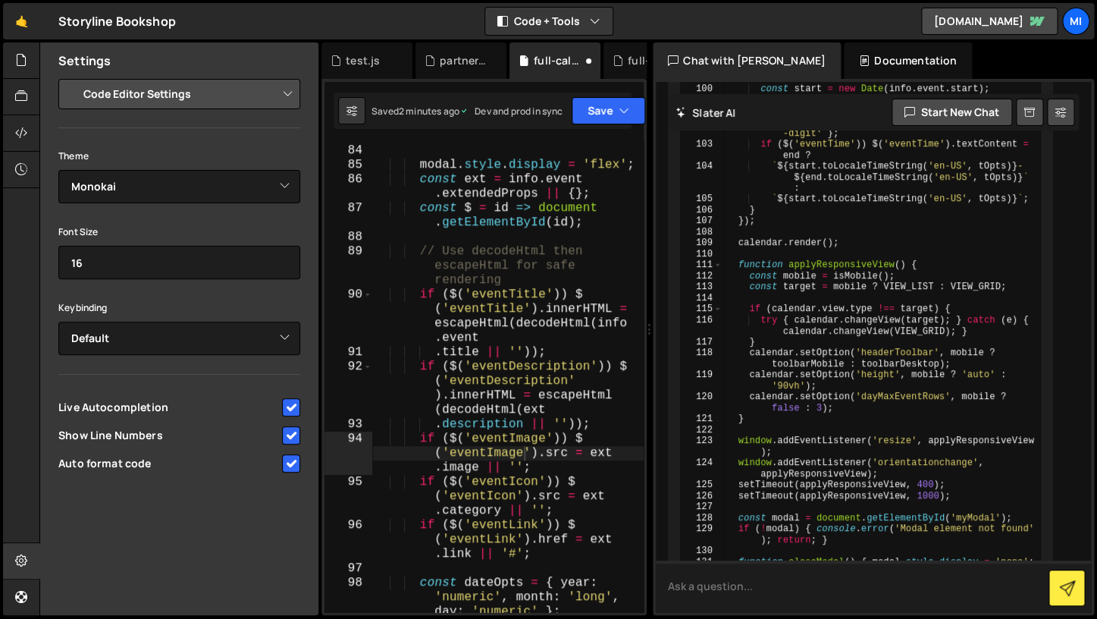
click at [776, 586] on textarea at bounding box center [873, 586] width 435 height 52
type textarea "the only"
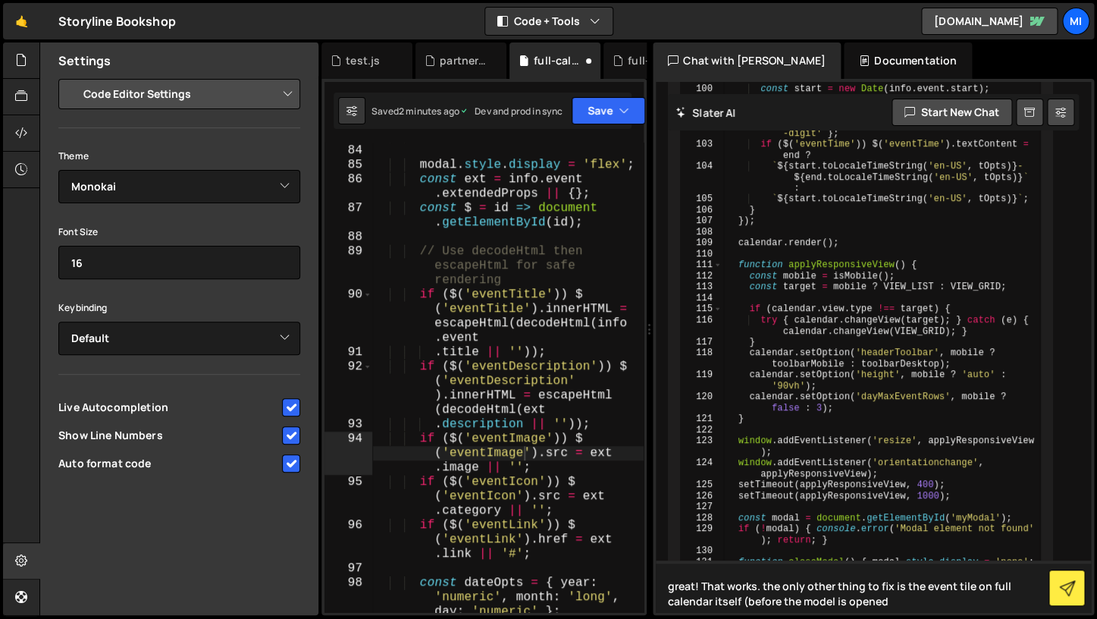
type textarea "great! That works. the only other thing to fix is the event tile on full calend…"
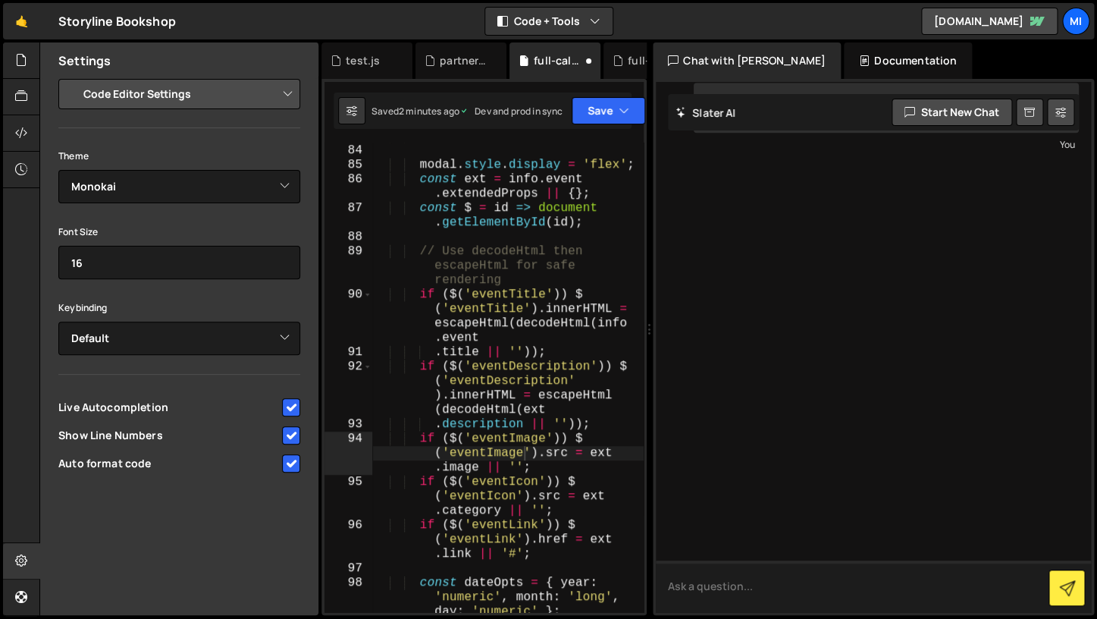
scroll to position [15374, 0]
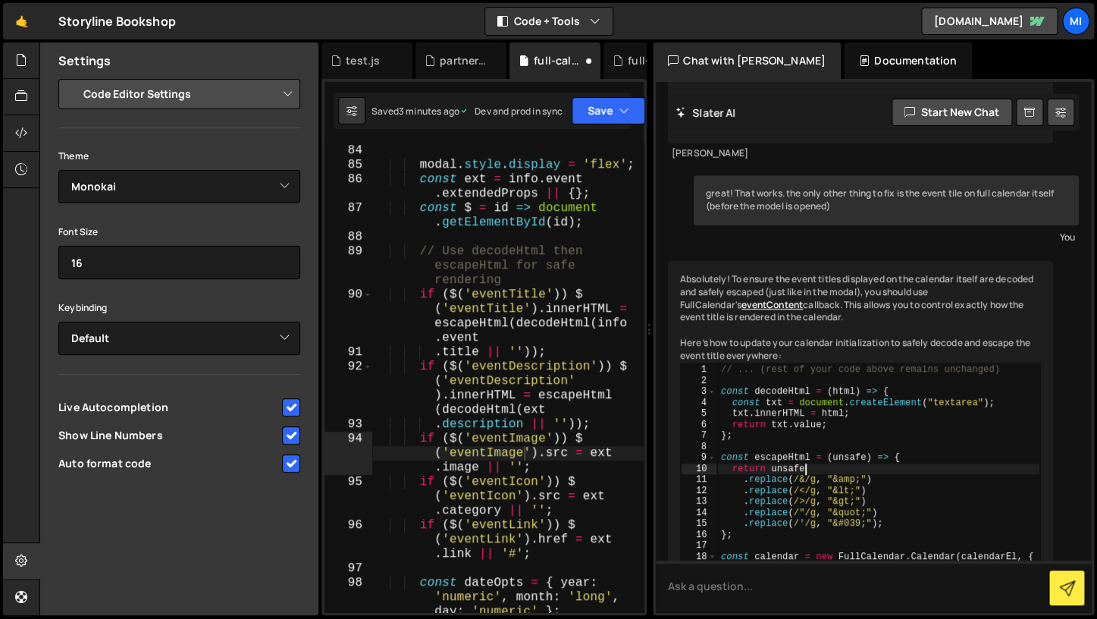
click at [899, 363] on div "// ... (rest of your code above remains unchanged) const decodeHtml = ( html ) …" at bounding box center [878, 550] width 323 height 374
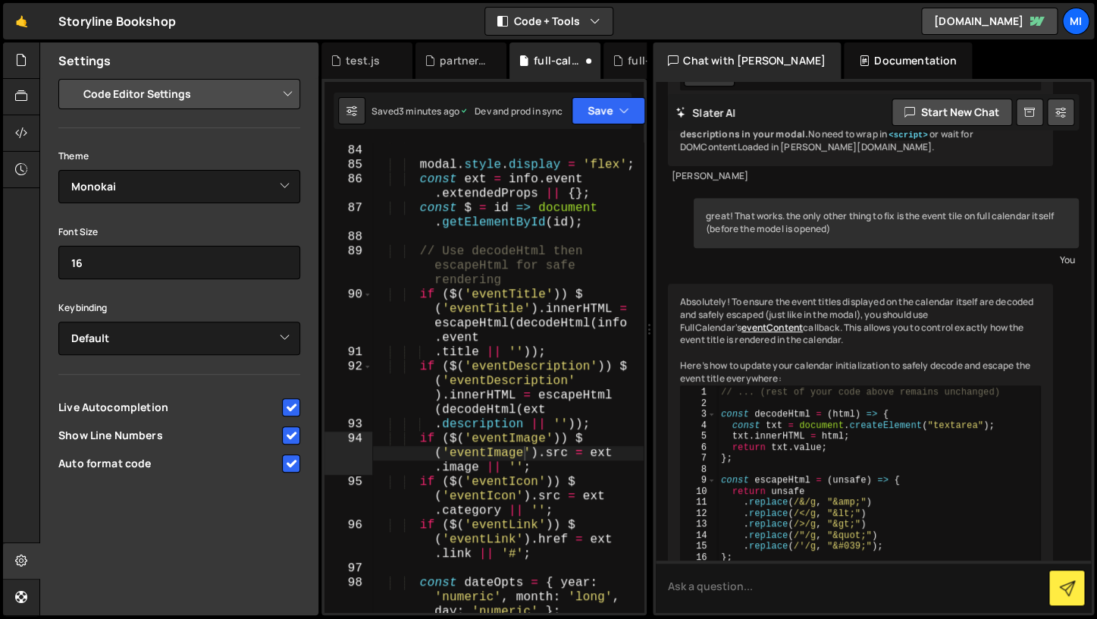
scroll to position [15508, 0]
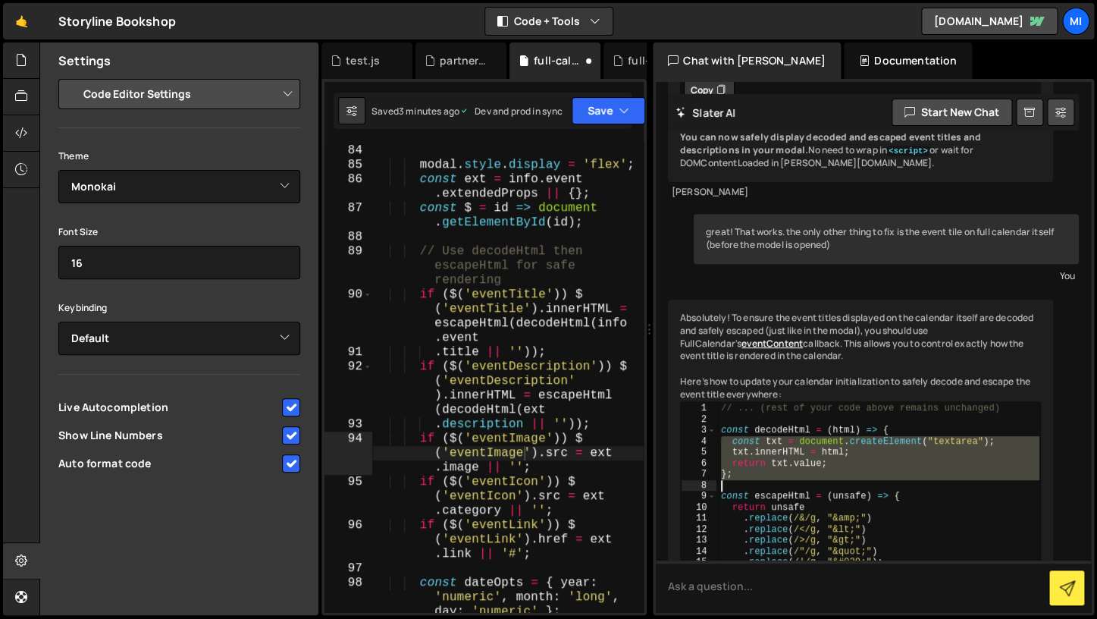
drag, startPoint x: 751, startPoint y: 214, endPoint x: 911, endPoint y: 262, distance: 167.0
click at [911, 402] on div "// ... (rest of your code above remains unchanged) const decodeHtml = ( html ) …" at bounding box center [878, 589] width 323 height 374
click at [845, 402] on div "// ... (rest of your code above remains unchanged) const decodeHtml = ( html ) …" at bounding box center [878, 589] width 323 height 374
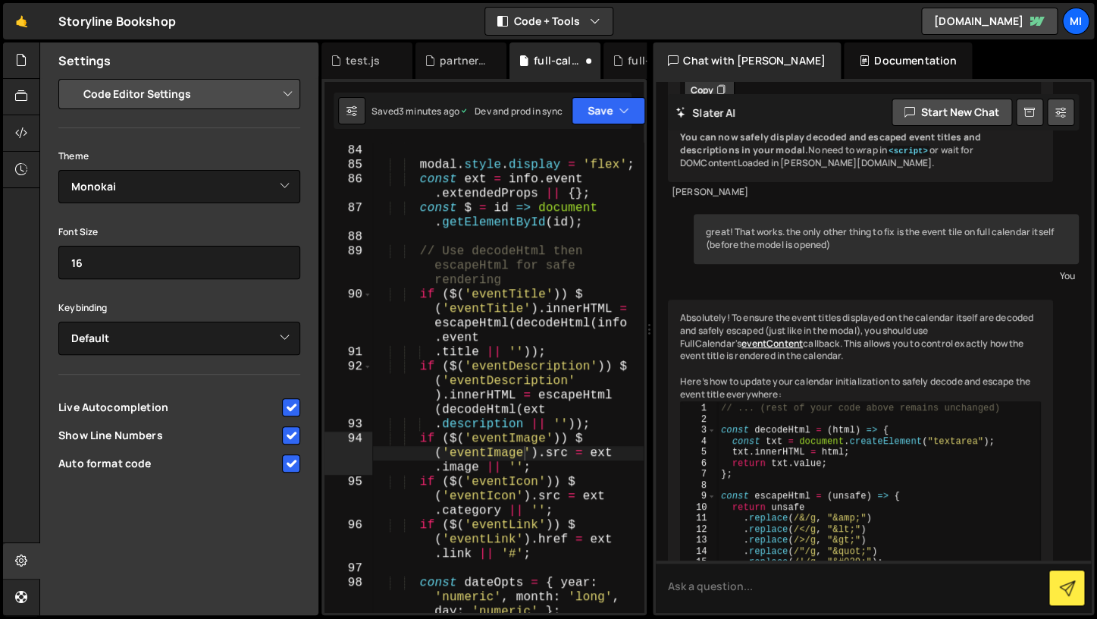
click at [845, 402] on div "// ... (rest of your code above remains unchanged) const decodeHtml = ( html ) …" at bounding box center [878, 589] width 323 height 374
drag, startPoint x: 734, startPoint y: 405, endPoint x: 920, endPoint y: 475, distance: 198.4
click at [920, 475] on div "// ... (rest of your code above remains unchanged) const decodeHtml = ( html ) …" at bounding box center [878, 589] width 323 height 374
type textarea "return { html: `<div class="fc-event-title">${safeTitle}</div>` }; },"
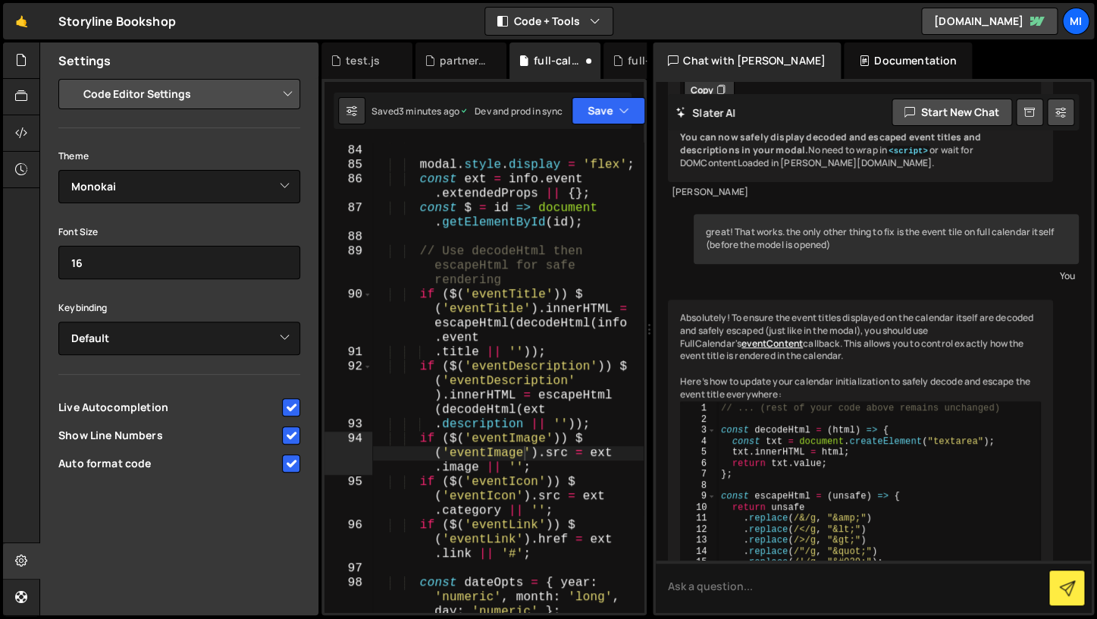
type textarea "if ($('eventDescription')) $('eventDescription').innerHTML = escapeHtml(decodeH…"
click at [573, 369] on div "if ( ! modal ) return ; modal . style . display = 'flex' ; const ext = info . e…" at bounding box center [507, 392] width 271 height 527
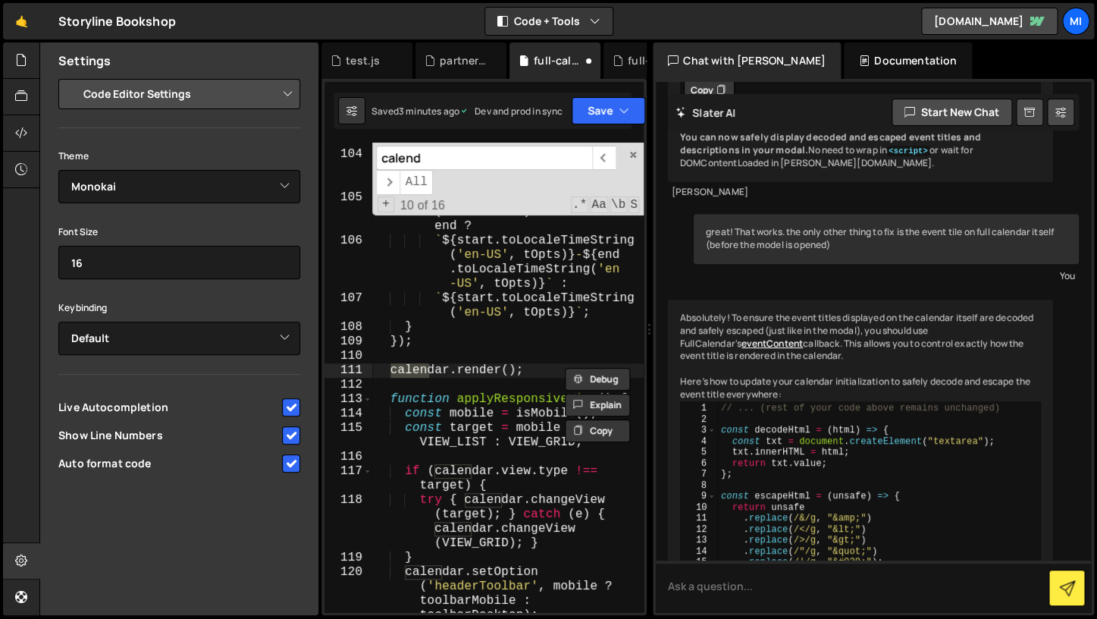
scroll to position [2358, 0]
type input "calendar"
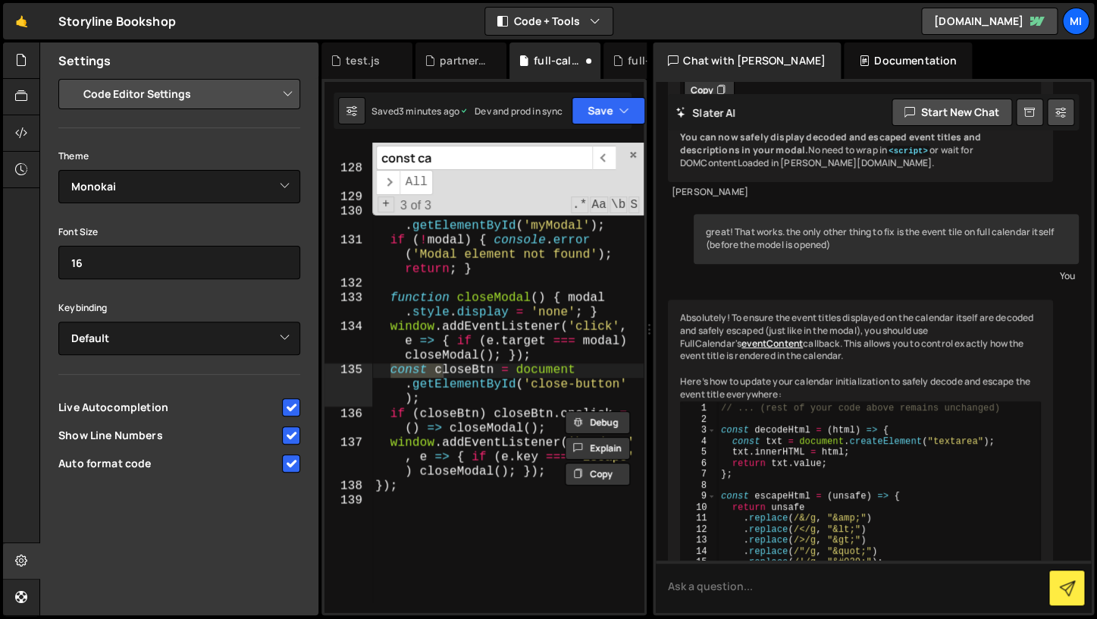
scroll to position [0, 0]
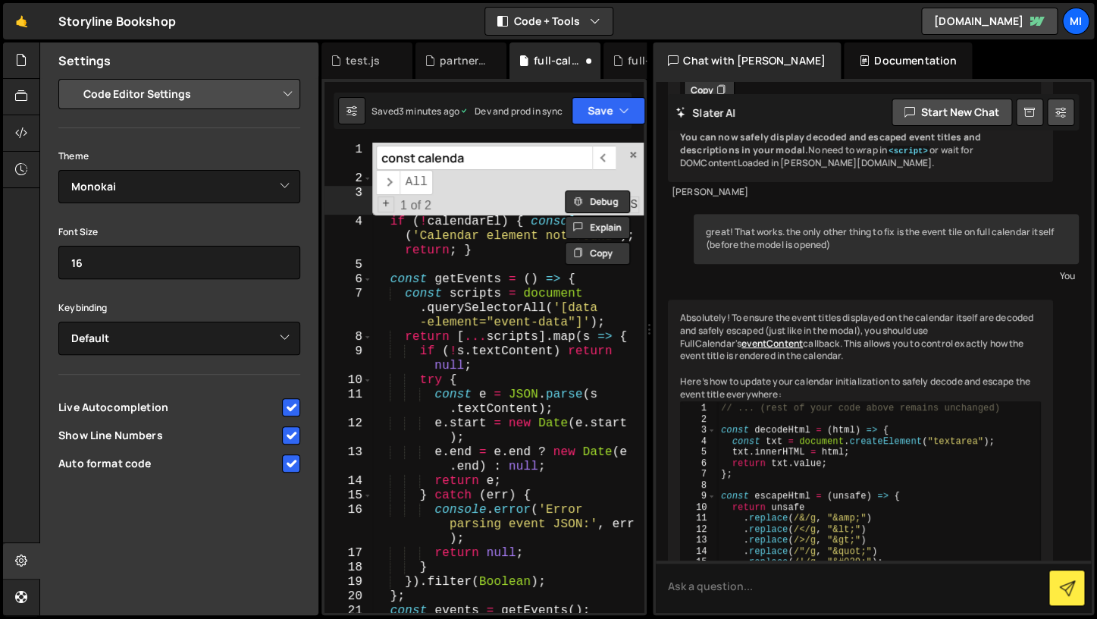
type input "const calendar"
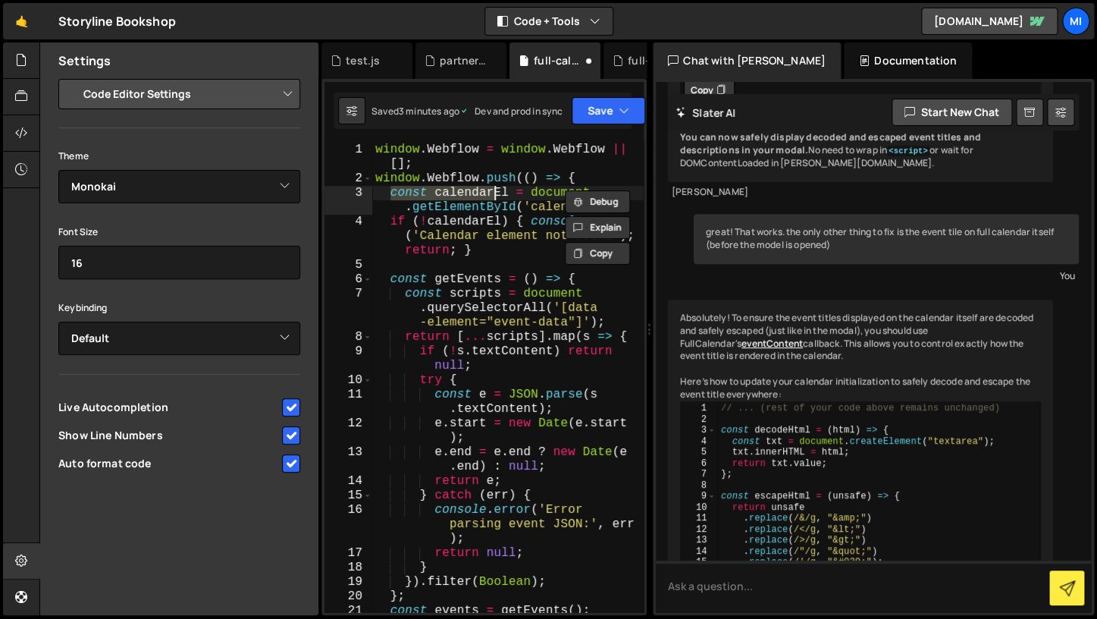
click at [489, 337] on div "window . Webflow = window . Webflow || [ ] ; window . Webflow . push (( ) => { …" at bounding box center [507, 399] width 271 height 513
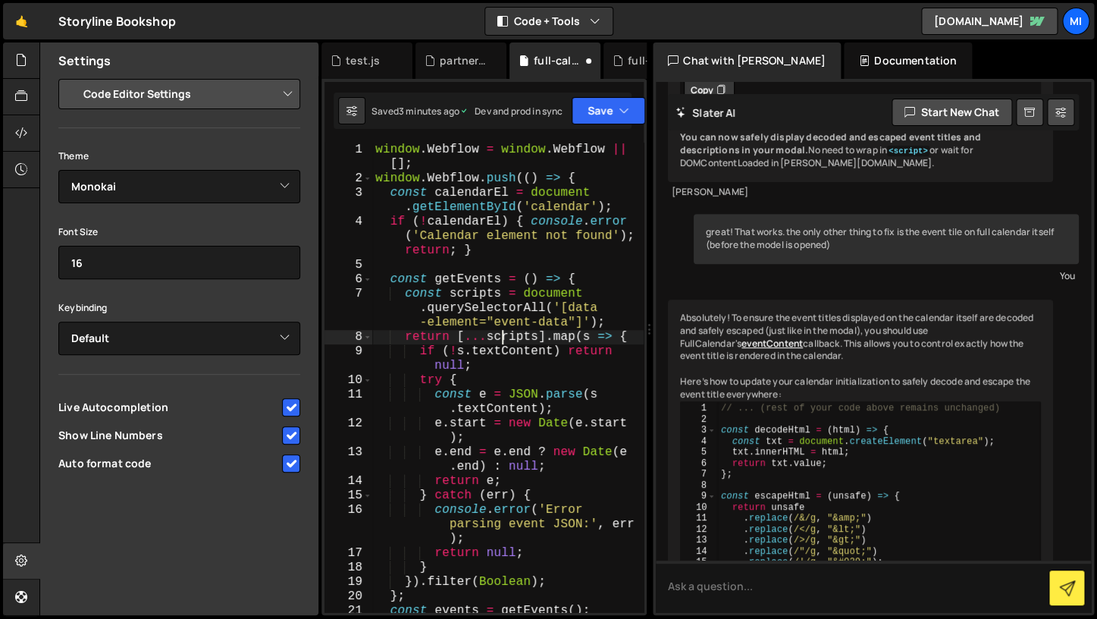
click at [499, 330] on div "window . Webflow = window . Webflow || [ ] ; window . Webflow . push (( ) => { …" at bounding box center [507, 399] width 271 height 513
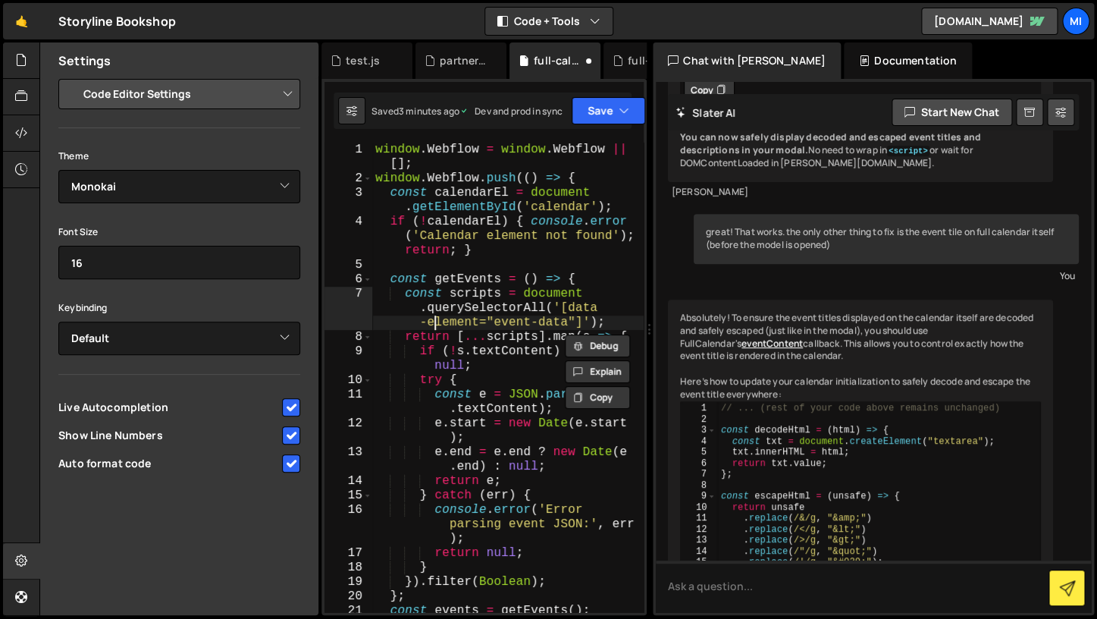
click at [434, 322] on div "window . Webflow = window . Webflow || [ ] ; window . Webflow . push (( ) => { …" at bounding box center [507, 399] width 271 height 513
click at [492, 379] on div "window . Webflow = window . Webflow || [ ] ; window . Webflow . push (( ) => { …" at bounding box center [507, 399] width 271 height 513
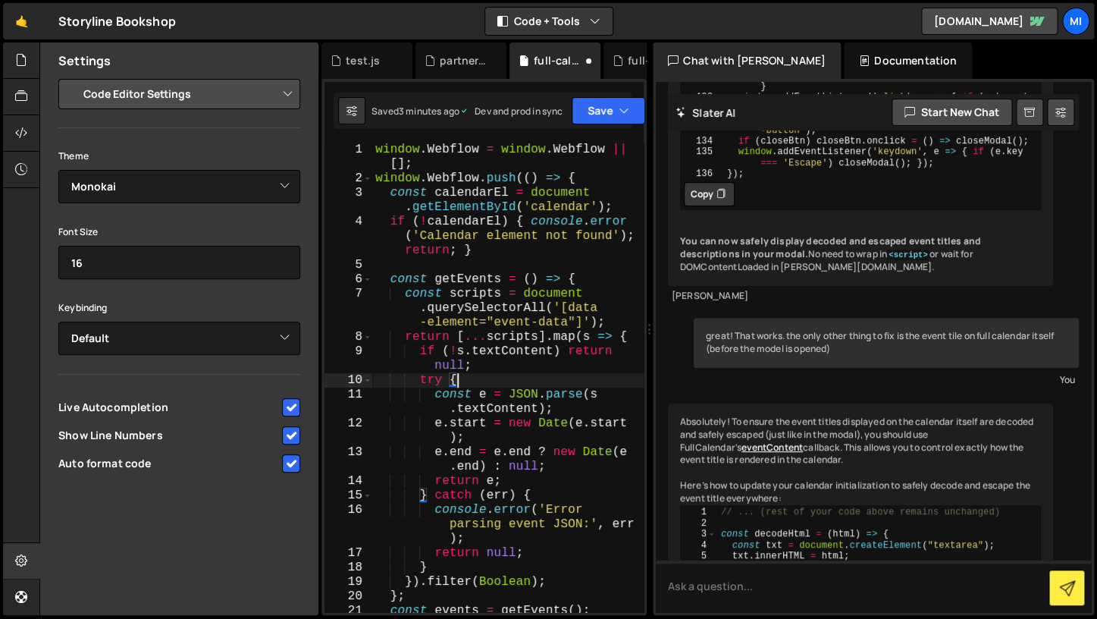
scroll to position [0, 5]
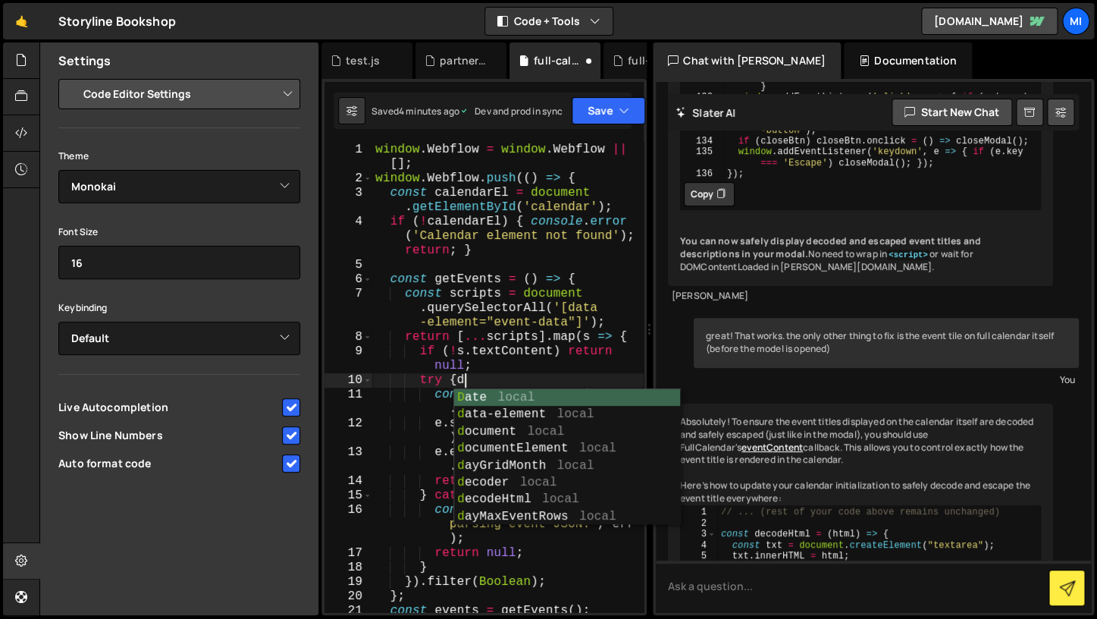
type textarea "try {"
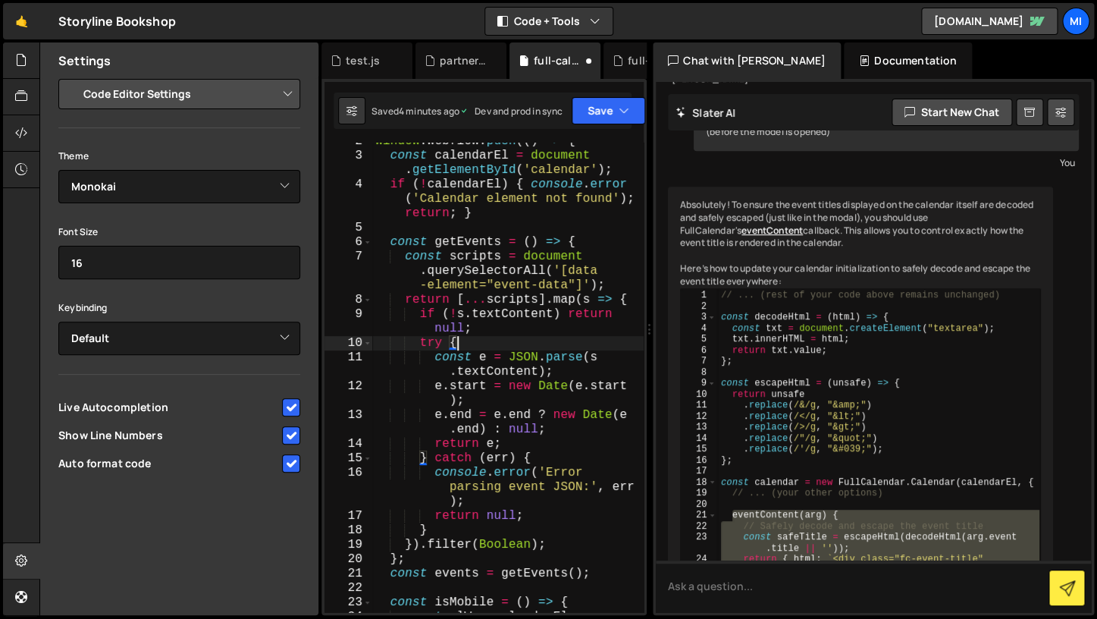
scroll to position [15624, 0]
click at [915, 601] on textarea at bounding box center [873, 586] width 435 height 52
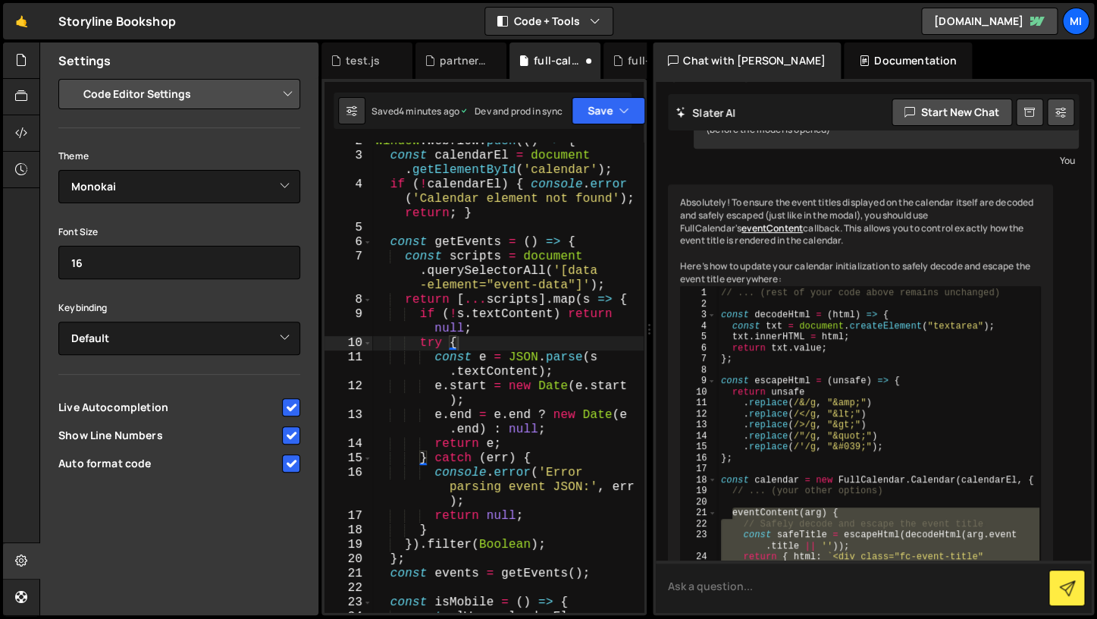
scroll to position [15699, 0]
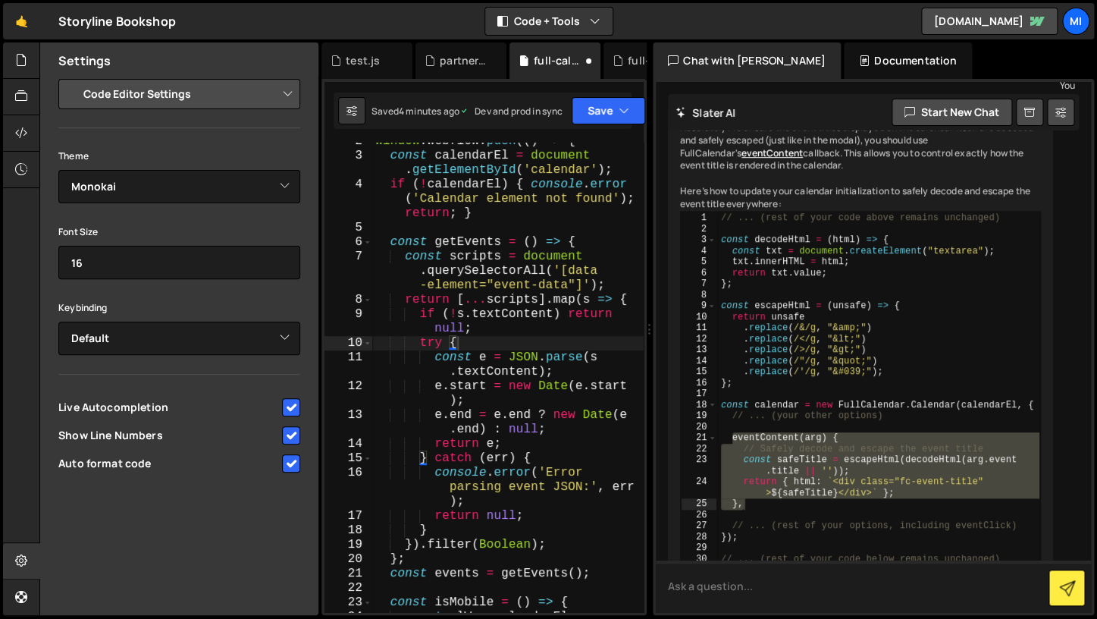
click at [854, 567] on textarea at bounding box center [873, 586] width 435 height 52
type textarea "give me complete code"
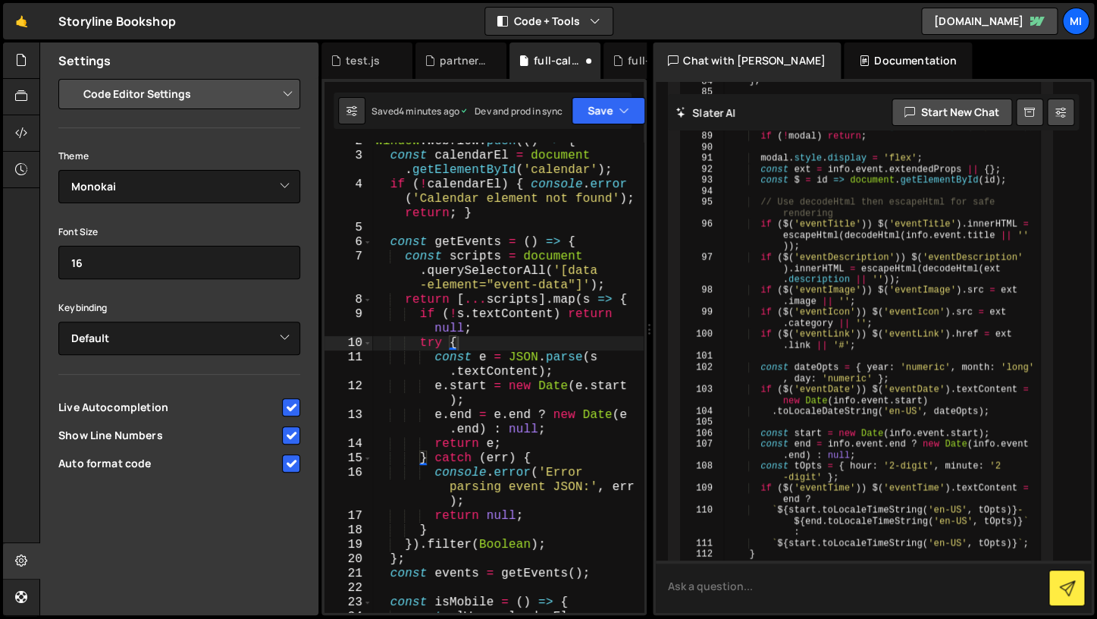
scroll to position [17648, 0]
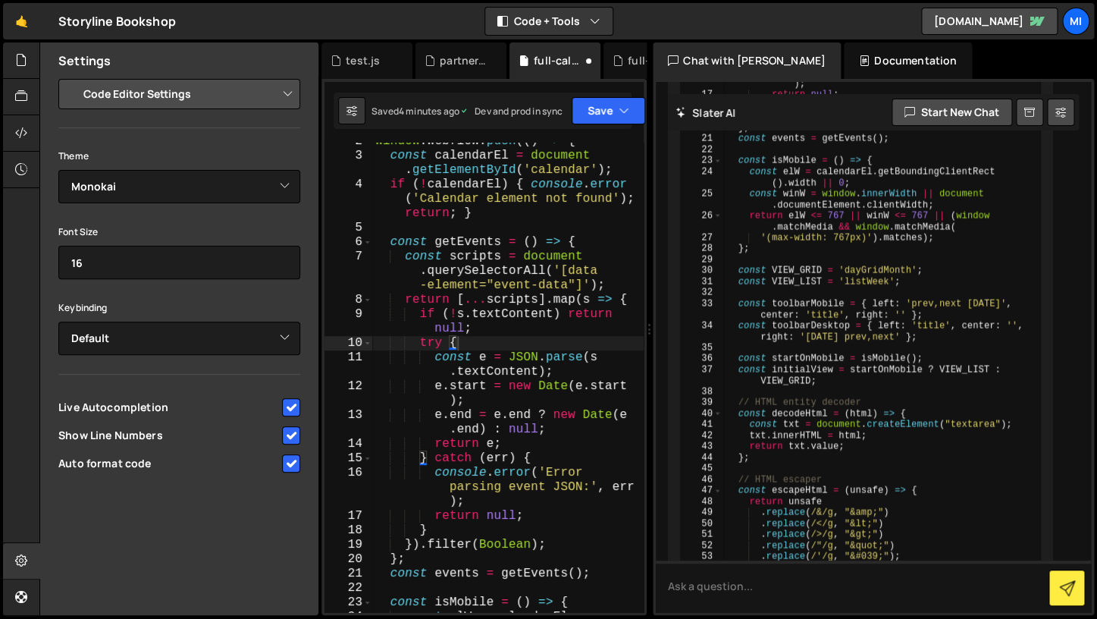
scroll to position [16744, 0]
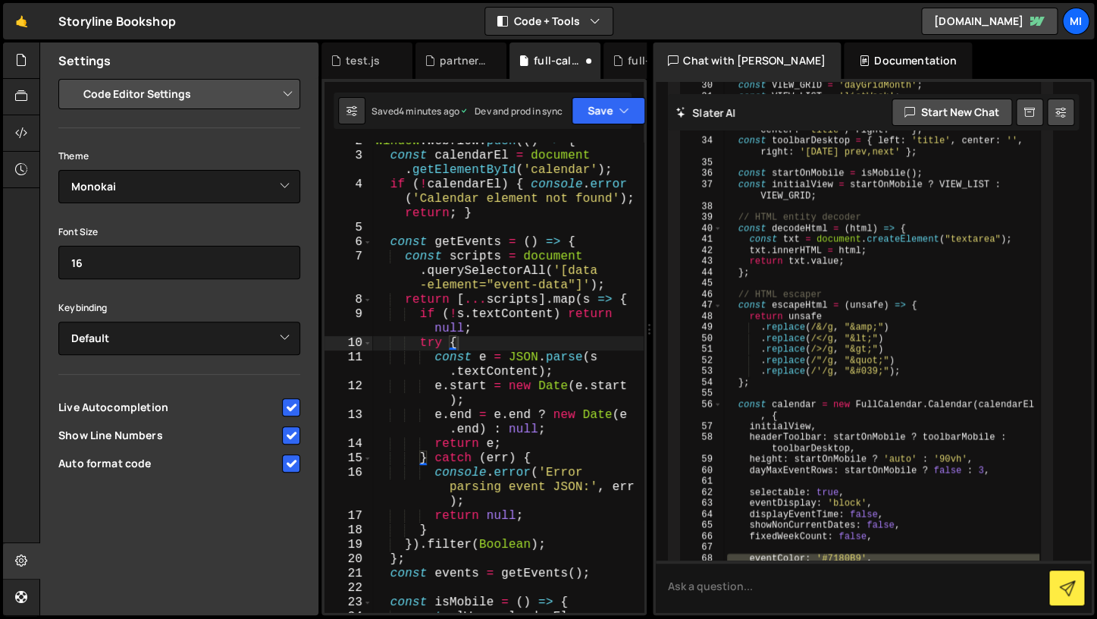
scroll to position [16983, 0]
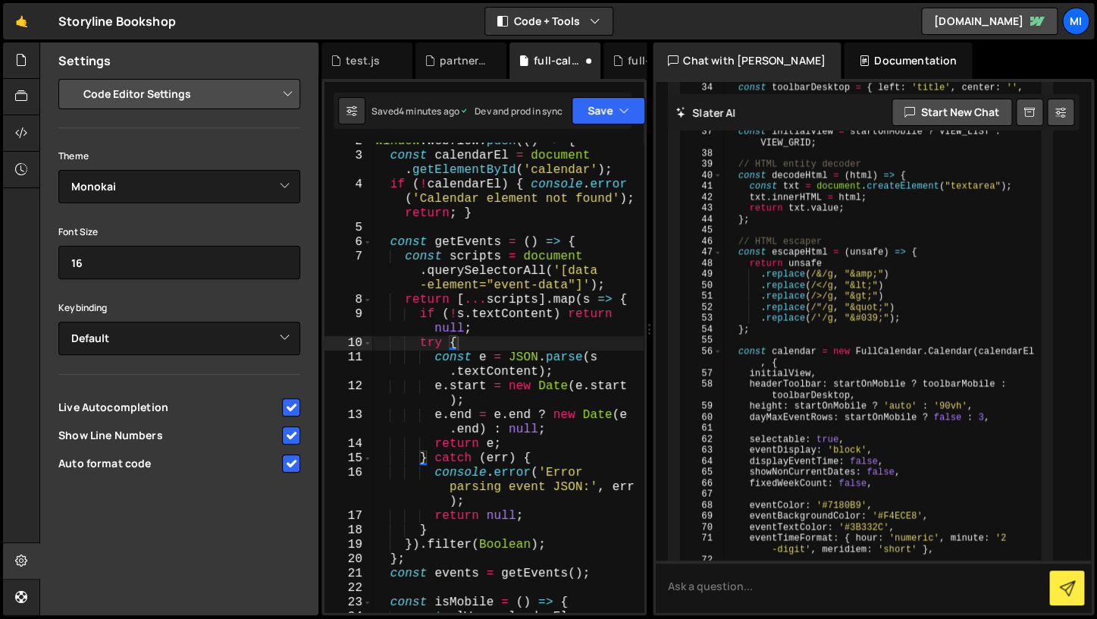
type textarea "eventBackgroundColor: '#F4ECE8',"
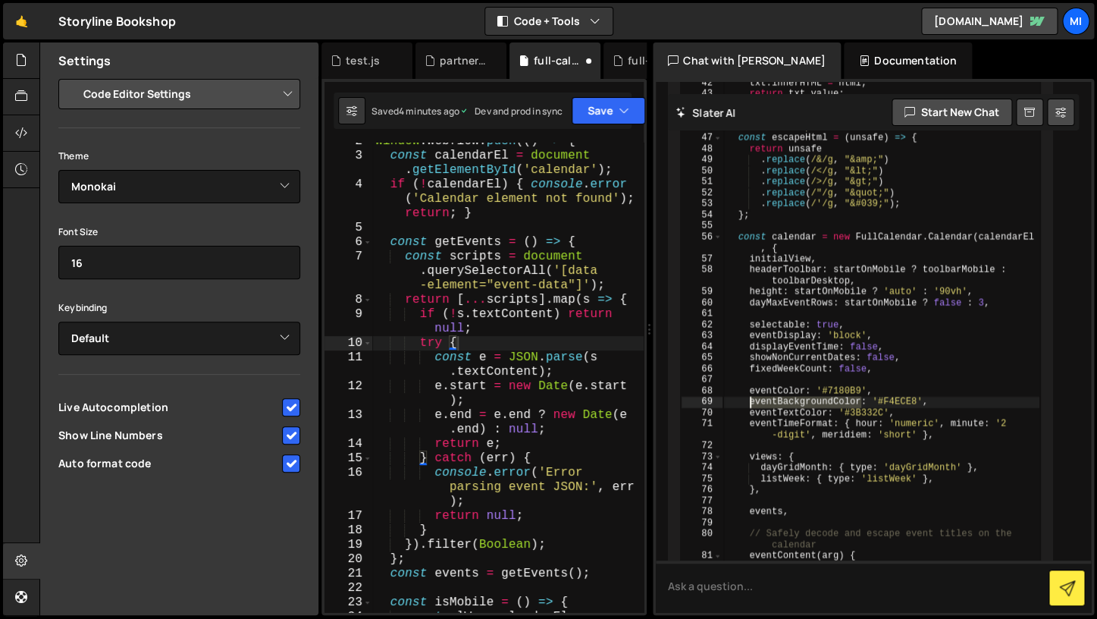
scroll to position [17102, 0]
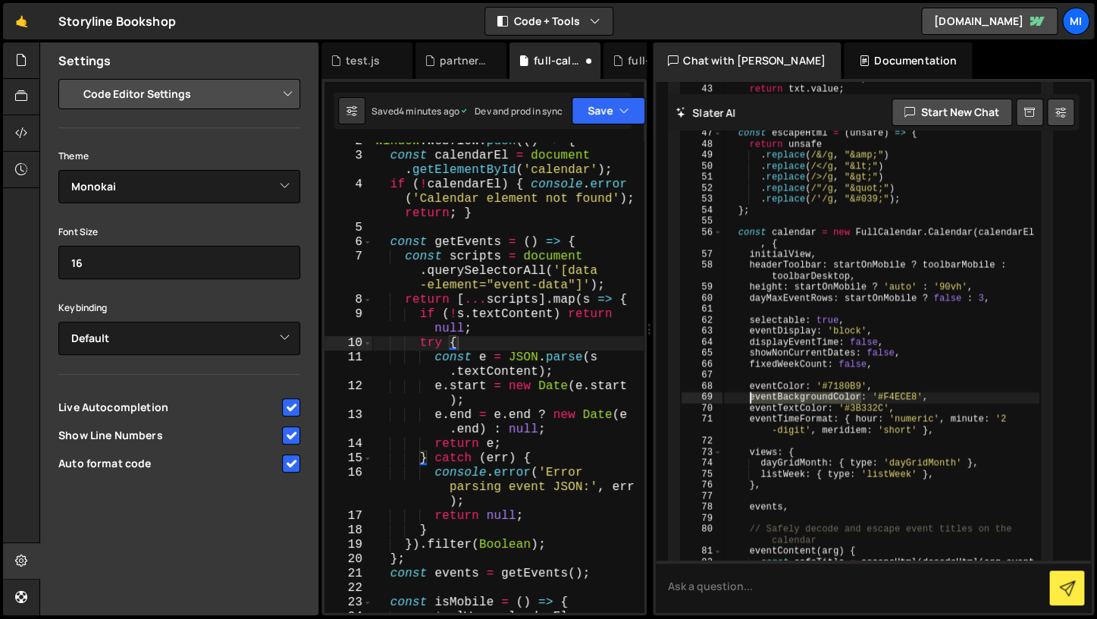
click at [778, 312] on div "window . Webflow = window . Webflow || [ ] ; window . Webflow . push (( ) => { …" at bounding box center [881, 534] width 317 height 2045
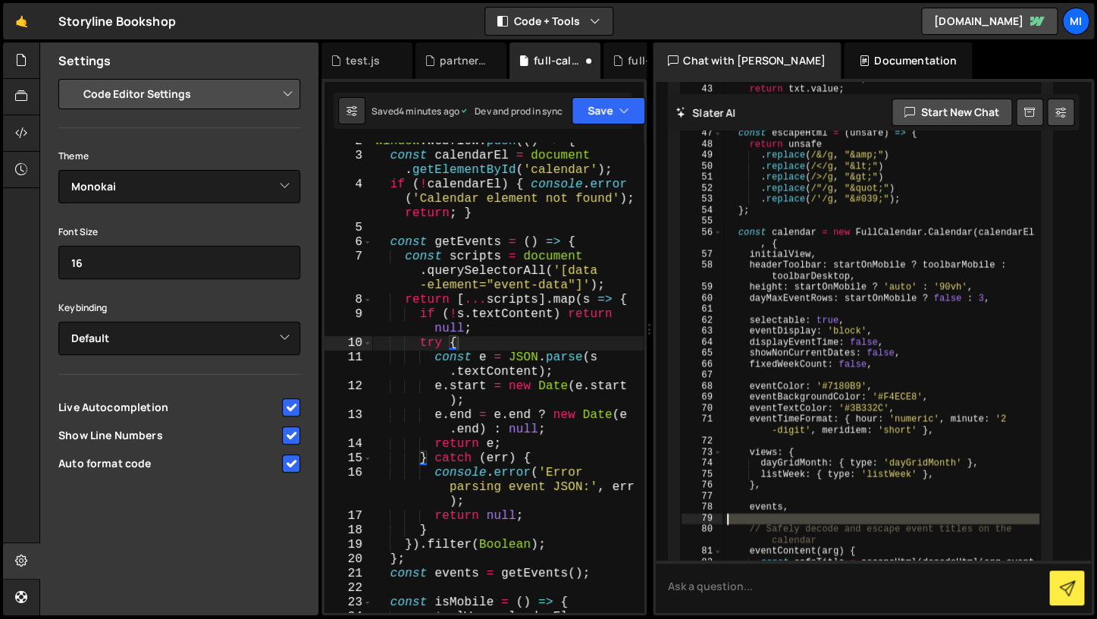
click at [805, 335] on div "window . Webflow = window . Webflow || [ ] ; window . Webflow . push (( ) => { …" at bounding box center [881, 534] width 317 height 2045
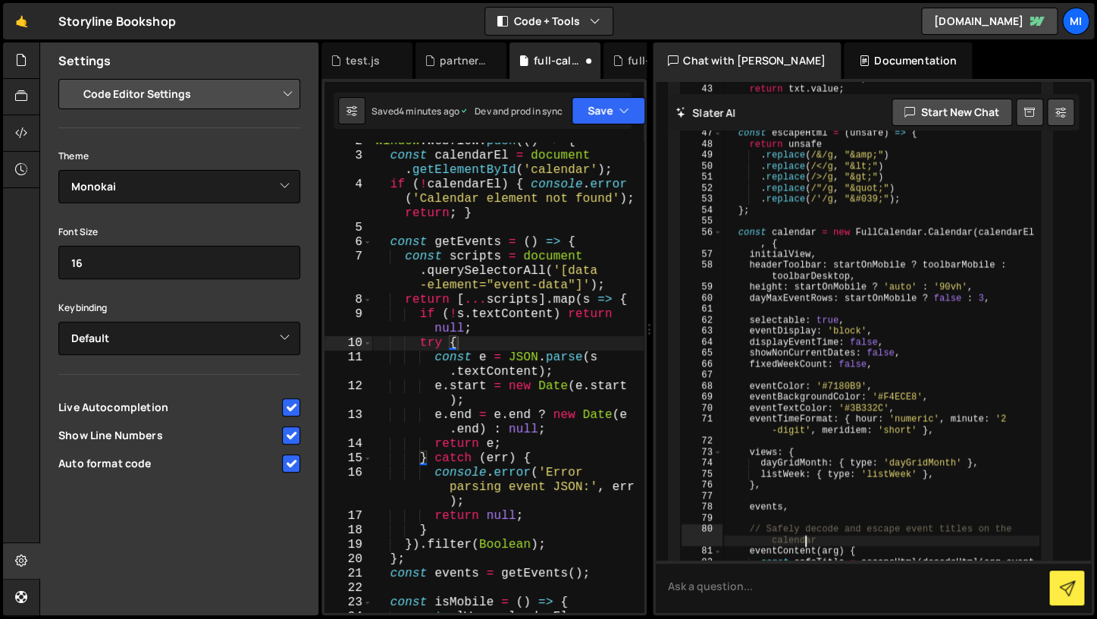
click at [805, 335] on div "window . Webflow = window . Webflow || [ ] ; window . Webflow . push (( ) => { …" at bounding box center [881, 534] width 317 height 2045
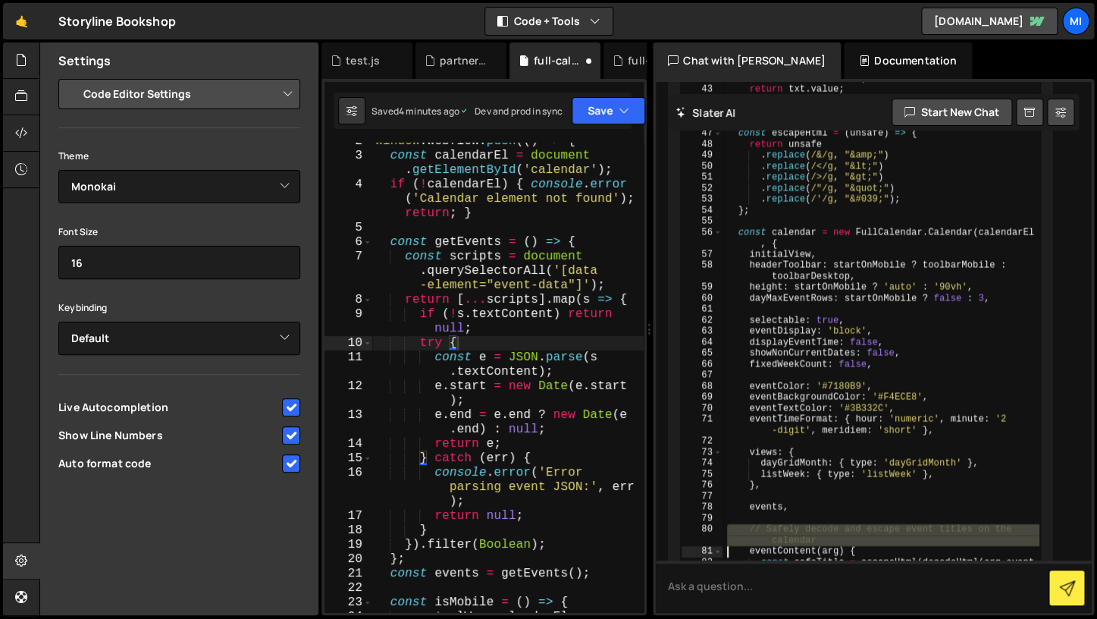
click at [861, 401] on div "window . Webflow = window . Webflow || [ ] ; window . Webflow . push (( ) => { …" at bounding box center [881, 534] width 317 height 2045
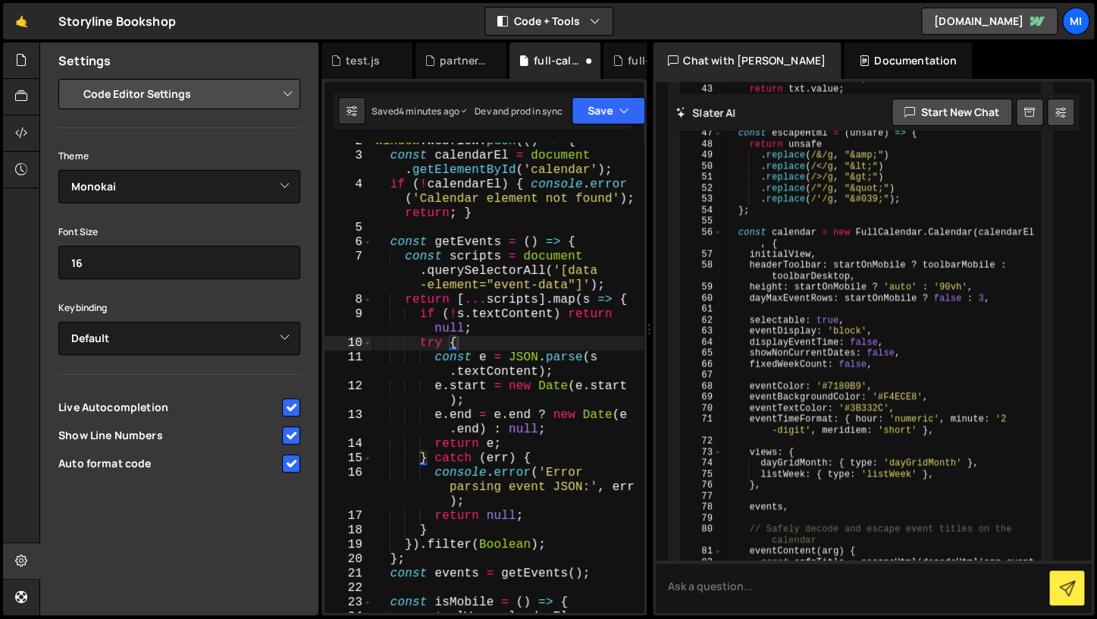
click at [861, 401] on div "window . Webflow = window . Webflow || [ ] ; window . Webflow . push (( ) => { …" at bounding box center [881, 534] width 317 height 2045
click at [833, 362] on div "window . Webflow = window . Webflow || [ ] ; window . Webflow . push (( ) => { …" at bounding box center [881, 534] width 317 height 2045
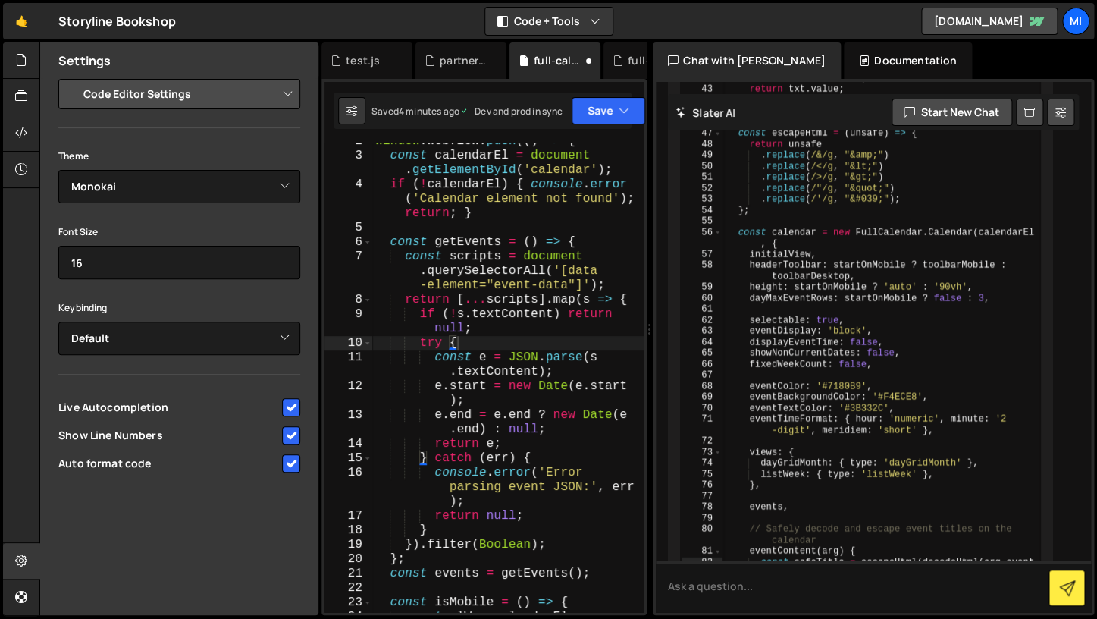
click at [833, 362] on div "window . Webflow = window . Webflow || [ ] ; window . Webflow . push (( ) => { …" at bounding box center [881, 534] width 317 height 2045
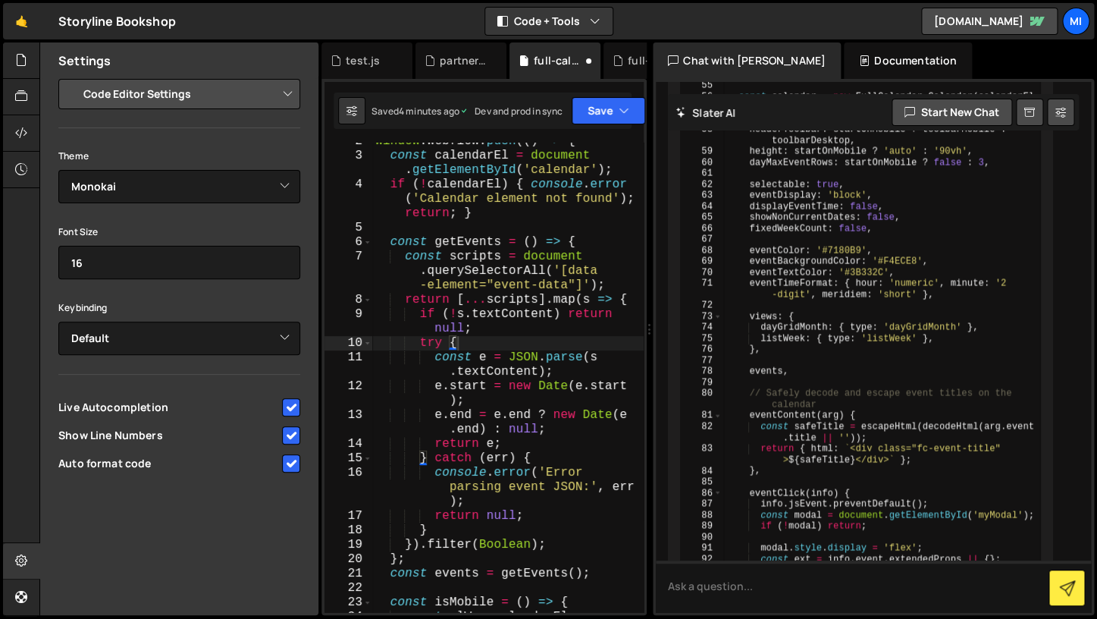
scroll to position [17224, 0]
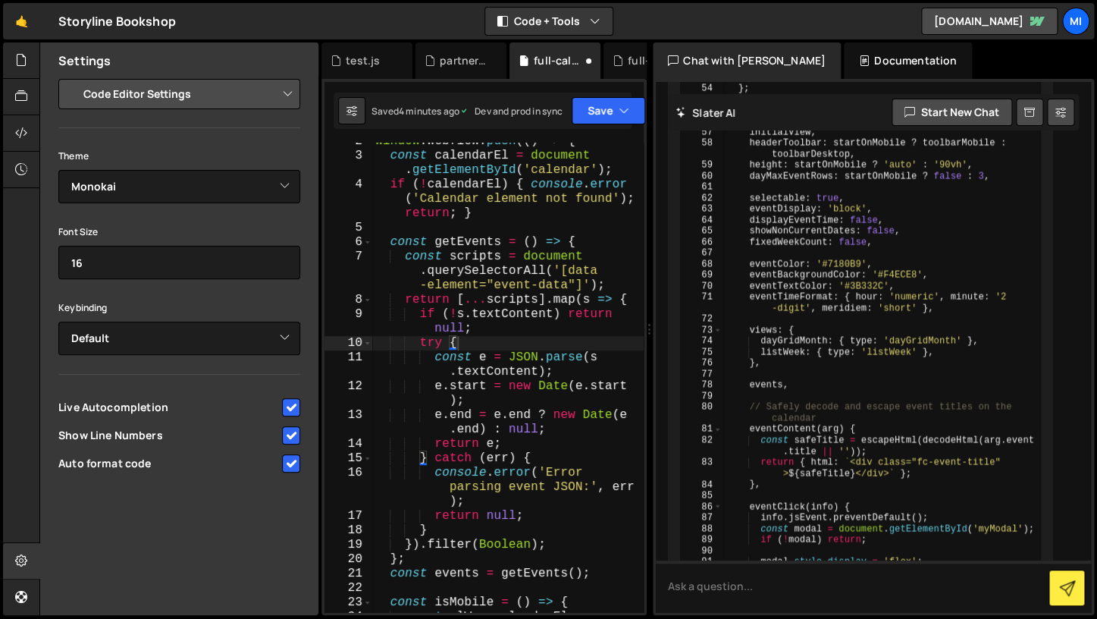
click at [833, 362] on div "window . Webflow = window . Webflow || [ ] ; window . Webflow . push (( ) => { …" at bounding box center [881, 412] width 317 height 2045
click at [821, 311] on div "window . Webflow = window . Webflow || [ ] ; window . Webflow . push (( ) => { …" at bounding box center [881, 412] width 317 height 2045
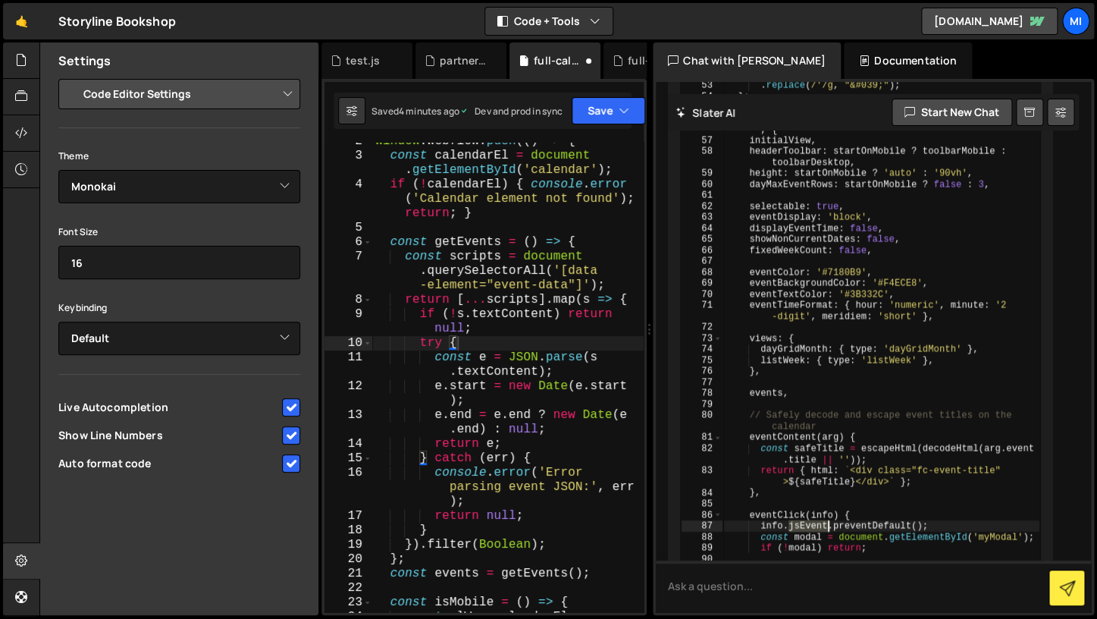
scroll to position [17229, 0]
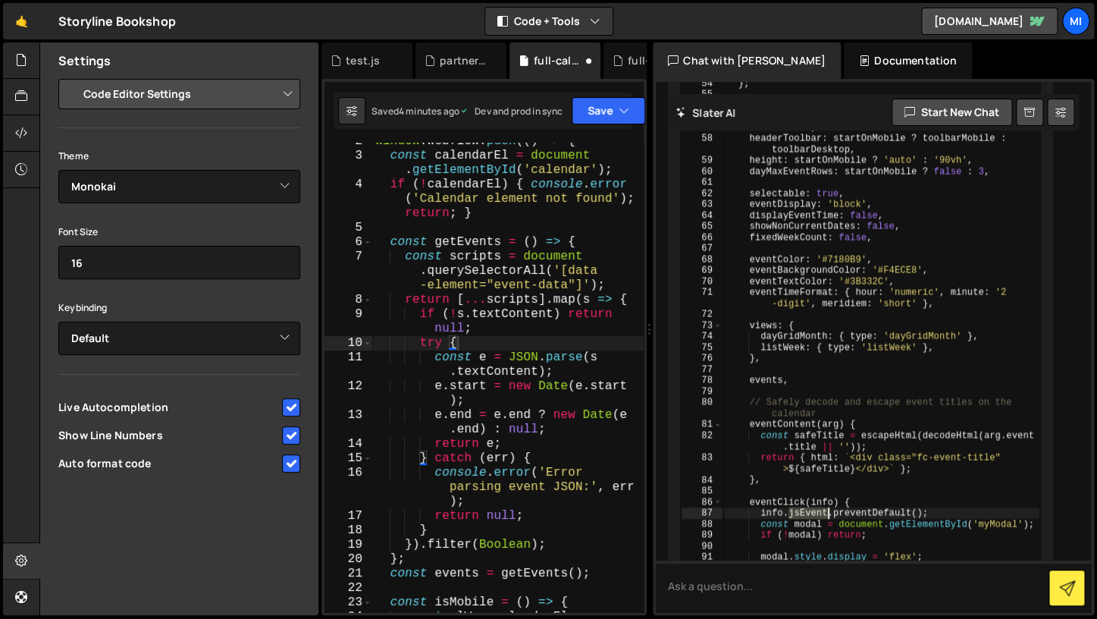
click at [805, 259] on div "window . Webflow = window . Webflow || [ ] ; window . Webflow . push (( ) => { …" at bounding box center [881, 407] width 317 height 2045
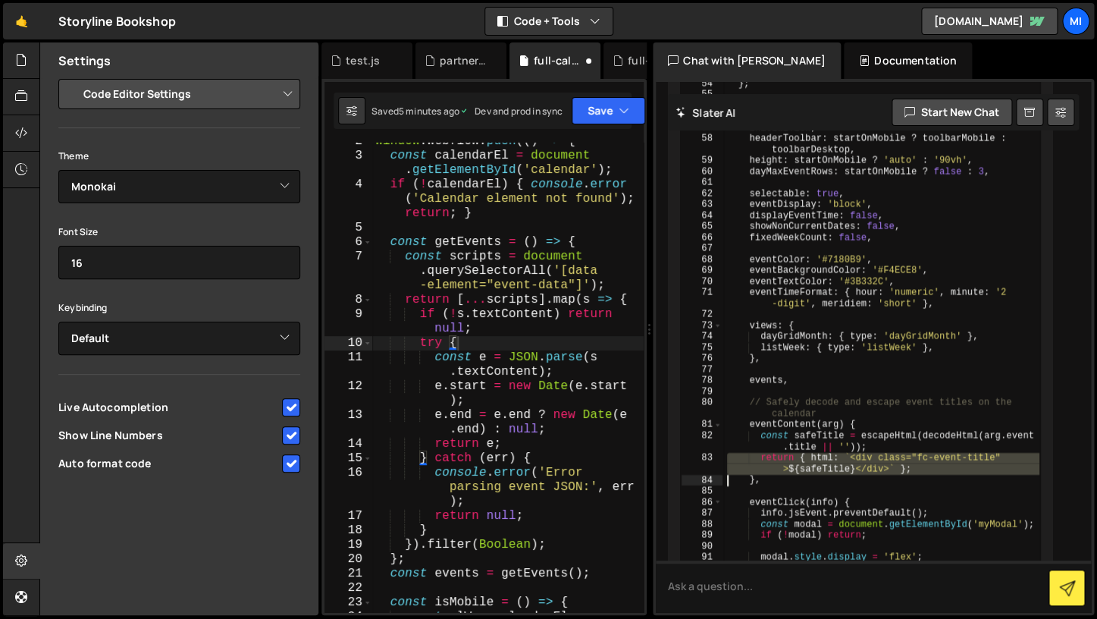
click at [805, 259] on div "window . Webflow = window . Webflow || [ ] ; window . Webflow . push (( ) => { …" at bounding box center [881, 407] width 317 height 2045
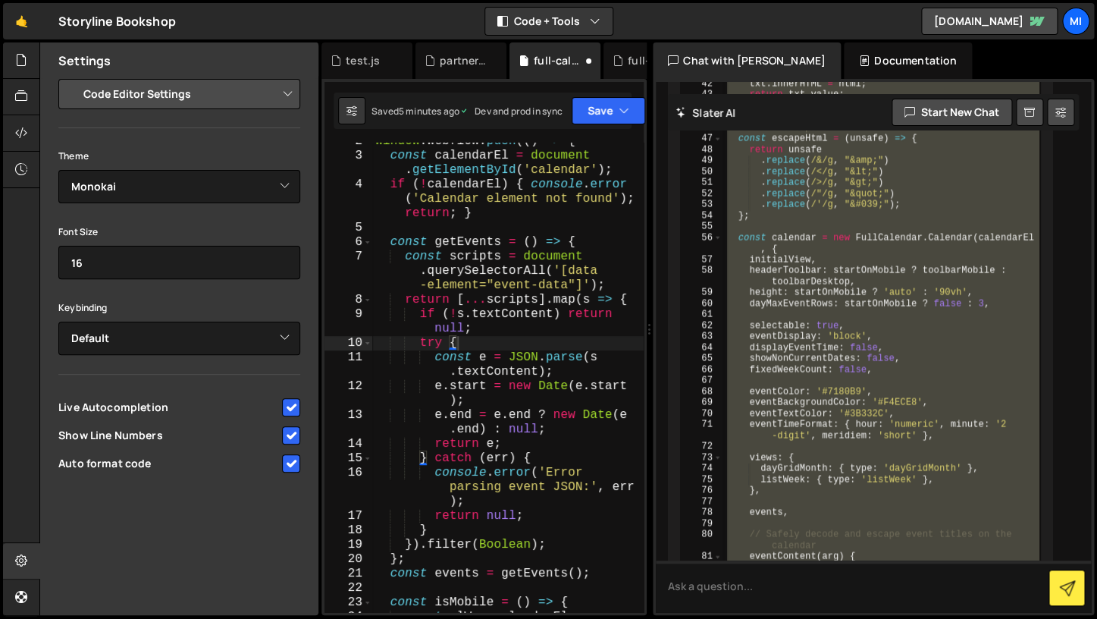
click at [838, 302] on div "window . Webflow = window . Webflow || [ ] ; window . Webflow . push (( ) => { …" at bounding box center [881, 539] width 317 height 2045
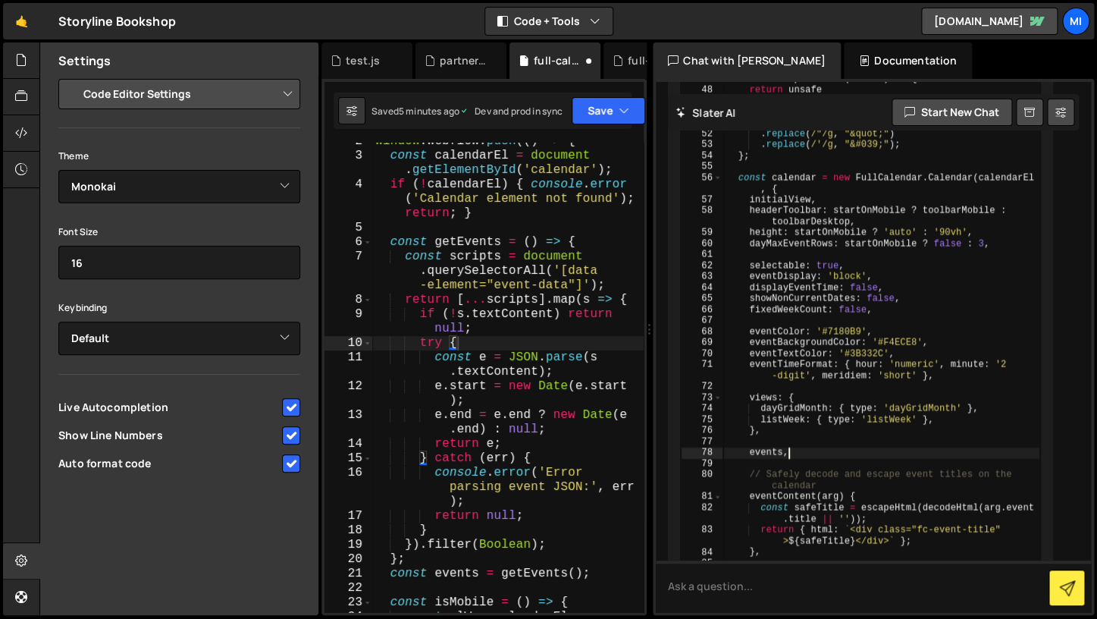
scroll to position [17158, 0]
click at [839, 310] on div "window . Webflow = window . Webflow || [ ] ; window . Webflow . push (( ) => { …" at bounding box center [881, 478] width 317 height 2045
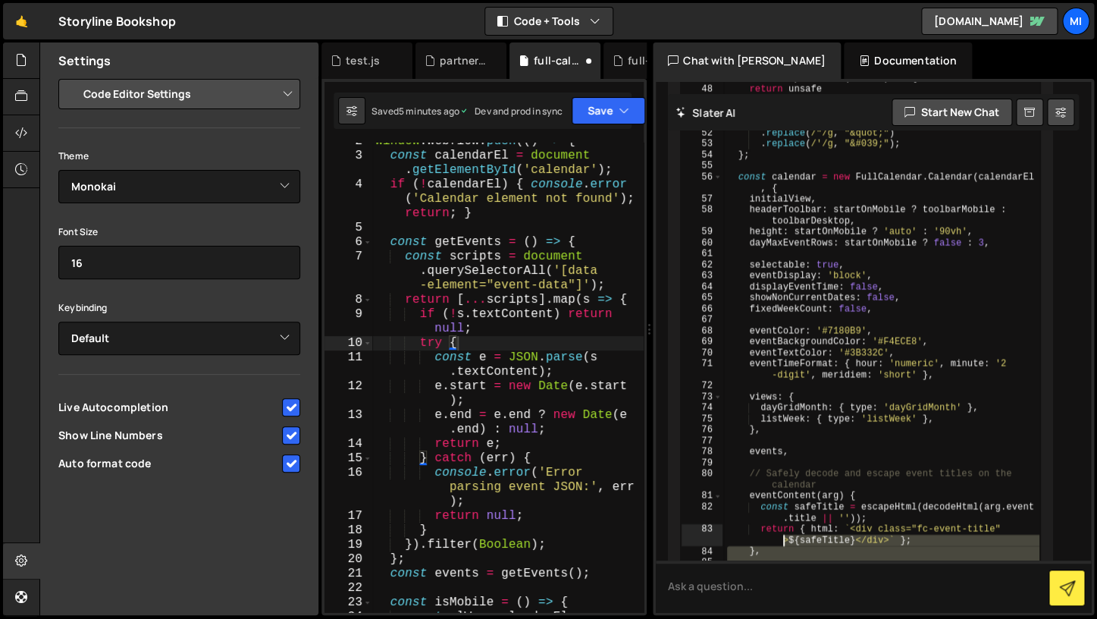
drag, startPoint x: 927, startPoint y: 369, endPoint x: 742, endPoint y: 279, distance: 205.9
click at [742, 280] on div "window . Webflow = window . Webflow || [ ] ; window . Webflow . push (( ) => { …" at bounding box center [881, 478] width 317 height 2045
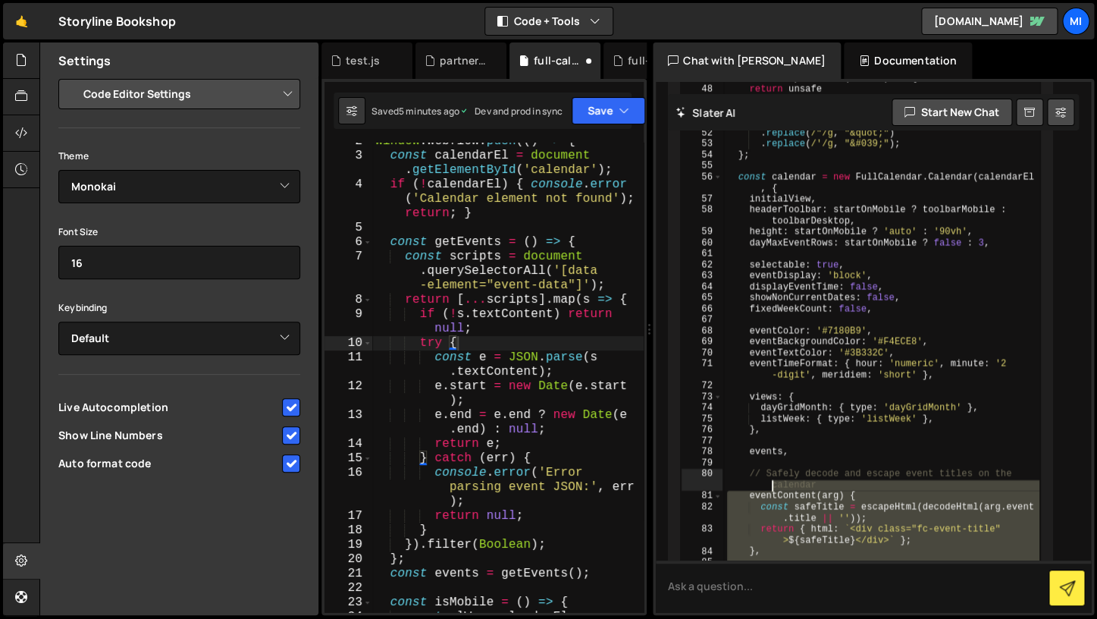
click at [742, 279] on div "window . Webflow = window . Webflow || [ ] ; window . Webflow . push (( ) => { …" at bounding box center [881, 467] width 317 height 2023
type textarea "// Safely decode and escape event titles on the calendar"
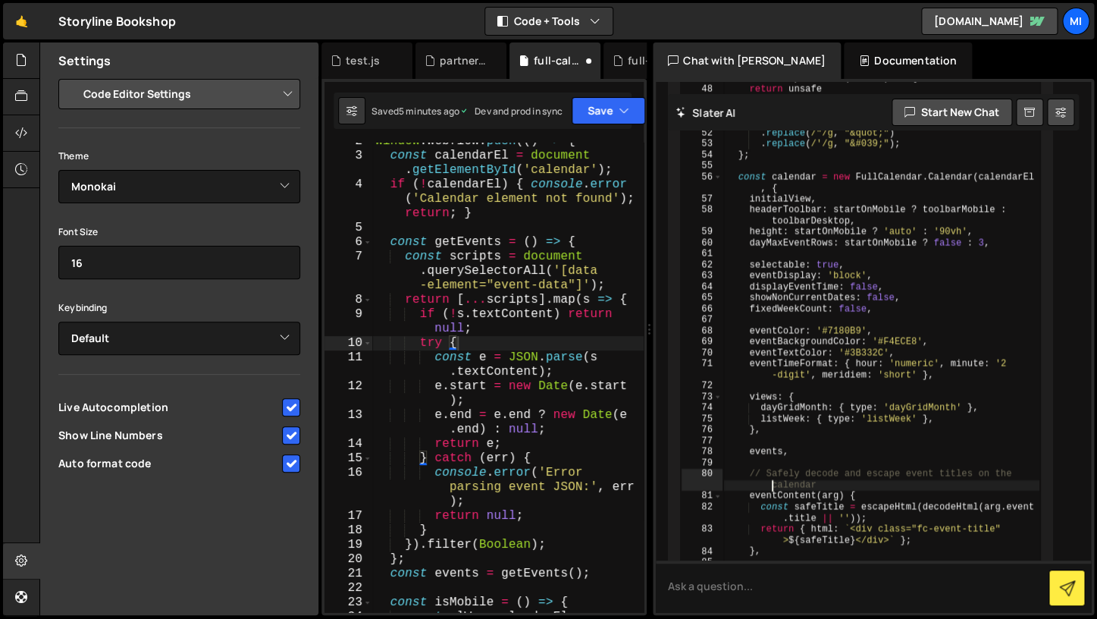
click at [814, 404] on div "window . Webflow = window . Webflow || [ ] ; window . Webflow . push (( ) => { …" at bounding box center [881, 478] width 317 height 2045
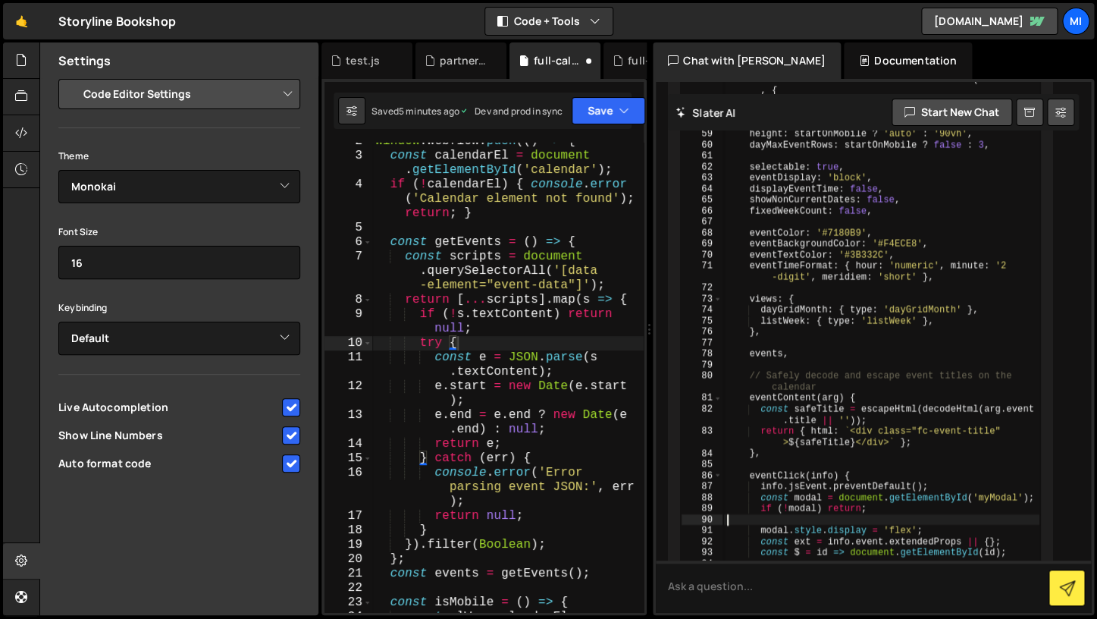
scroll to position [17250, 0]
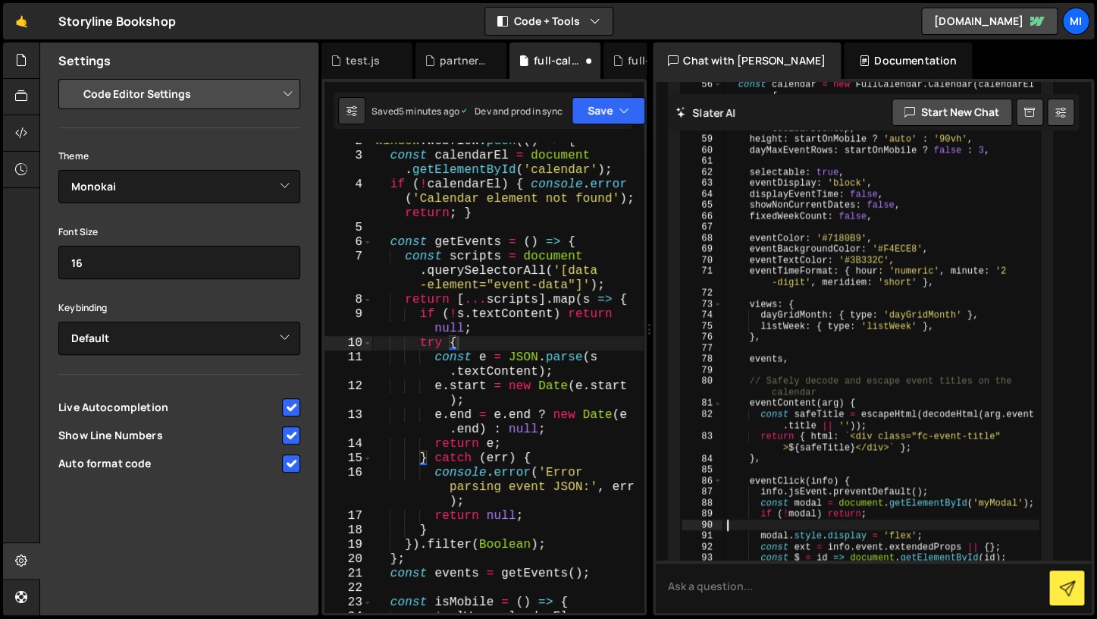
click at [802, 359] on div "window . Webflow = window . Webflow || [ ] ; window . Webflow . push (( ) => { …" at bounding box center [881, 386] width 317 height 2045
type textarea "// Use decodeHtml then escapeHtml for safe rendering"
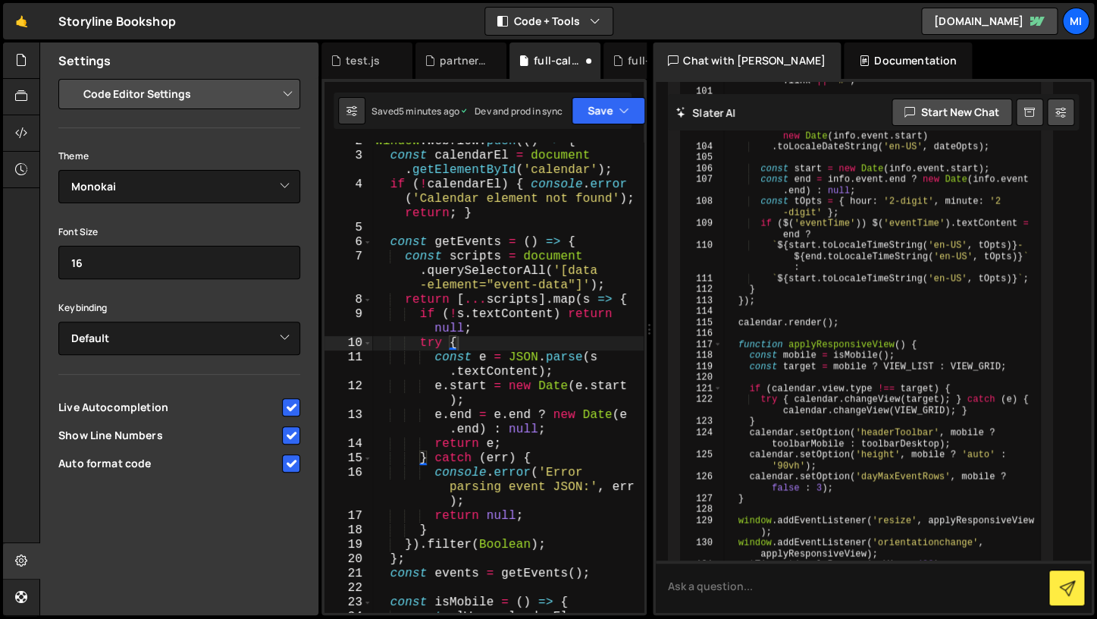
scroll to position [17998, 0]
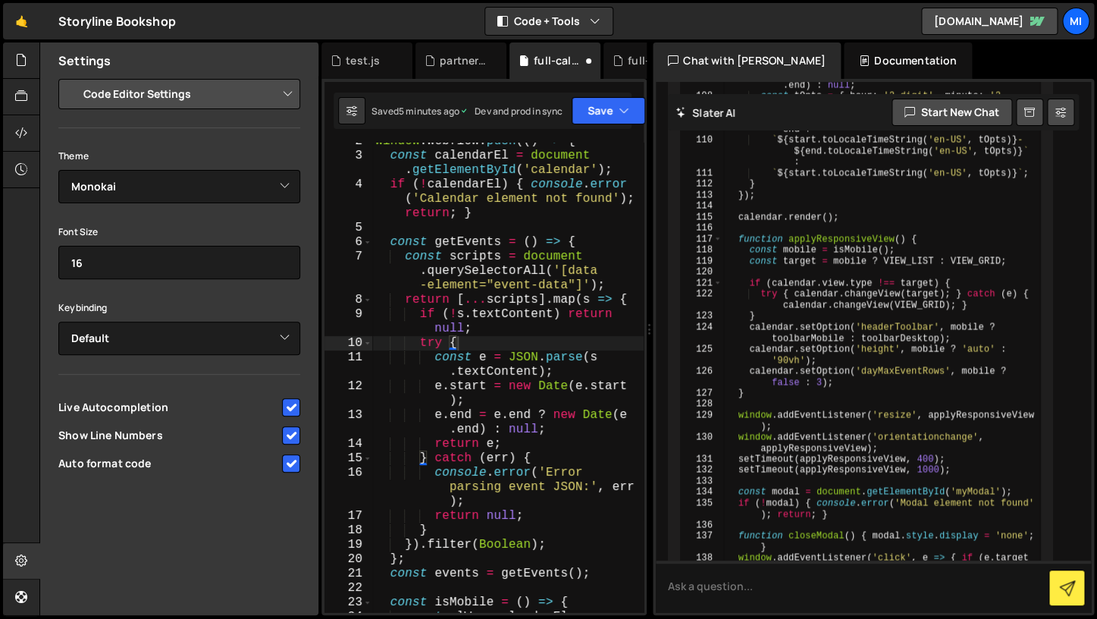
click at [519, 413] on div "window . Webflow . push (( ) => { const calendarEl = document . getElementById …" at bounding box center [507, 397] width 271 height 527
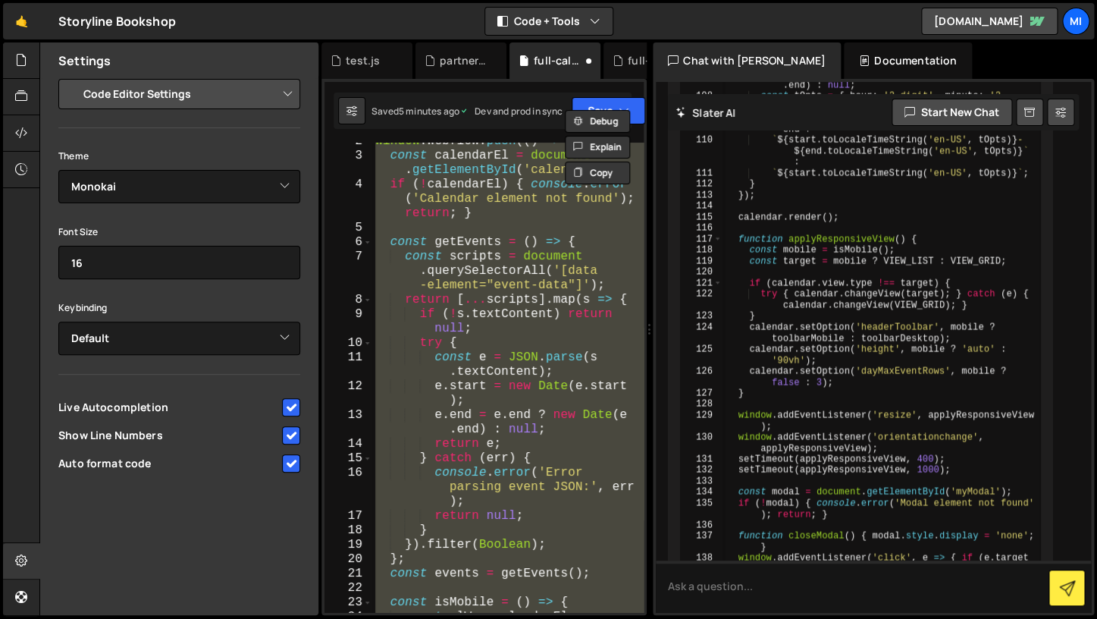
paste textarea
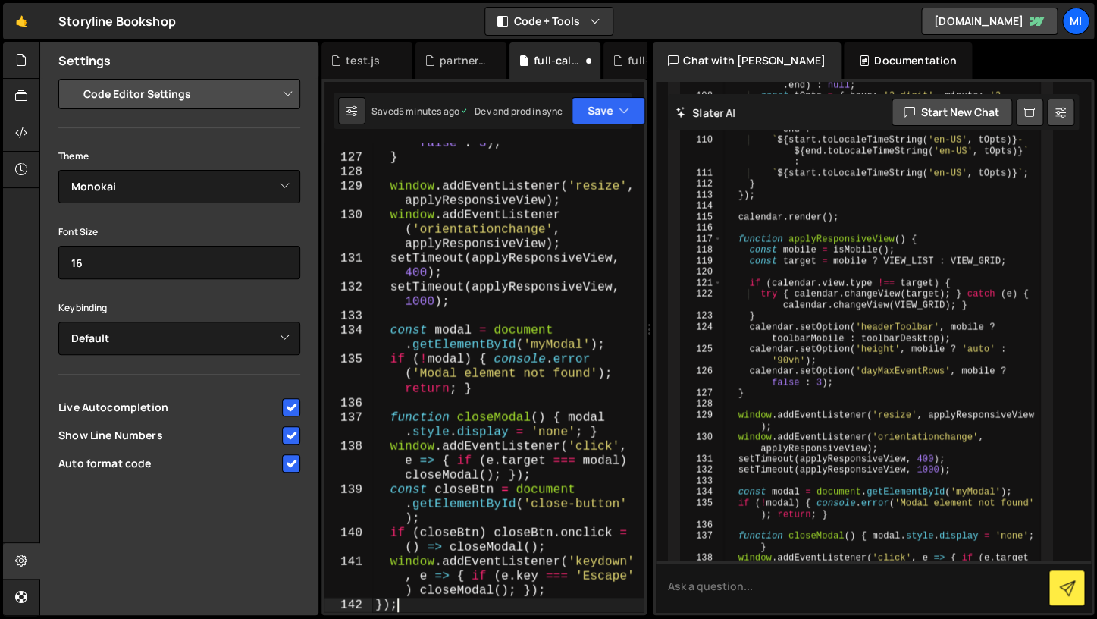
type textarea "if (closeBtn) closeBtn.onclick = () => closeModal();"
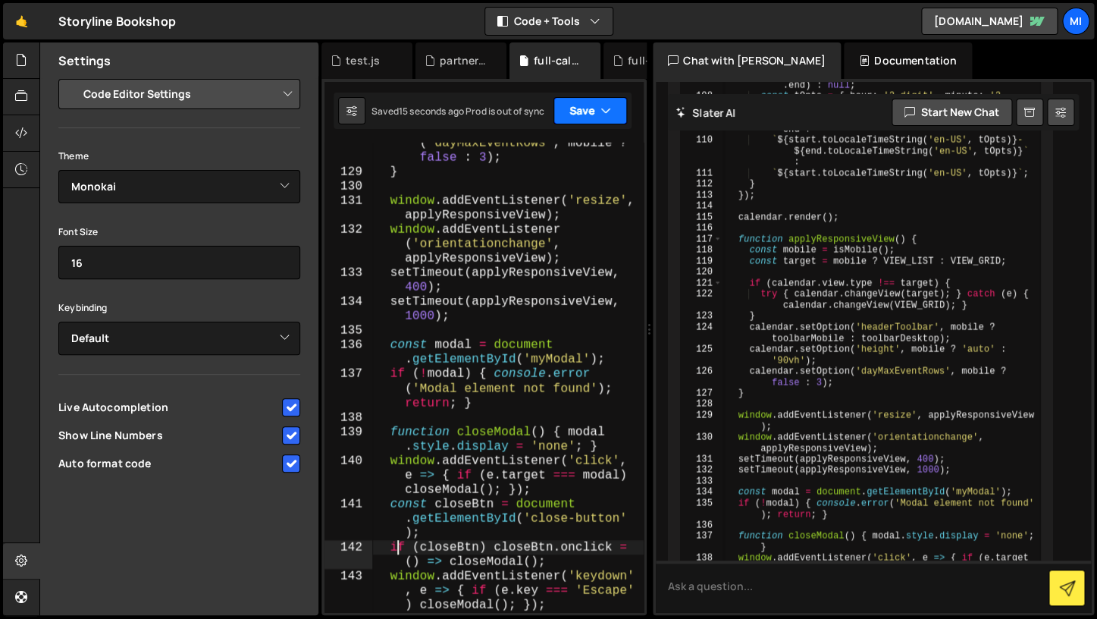
click at [601, 114] on button "Save" at bounding box center [591, 110] width 74 height 27
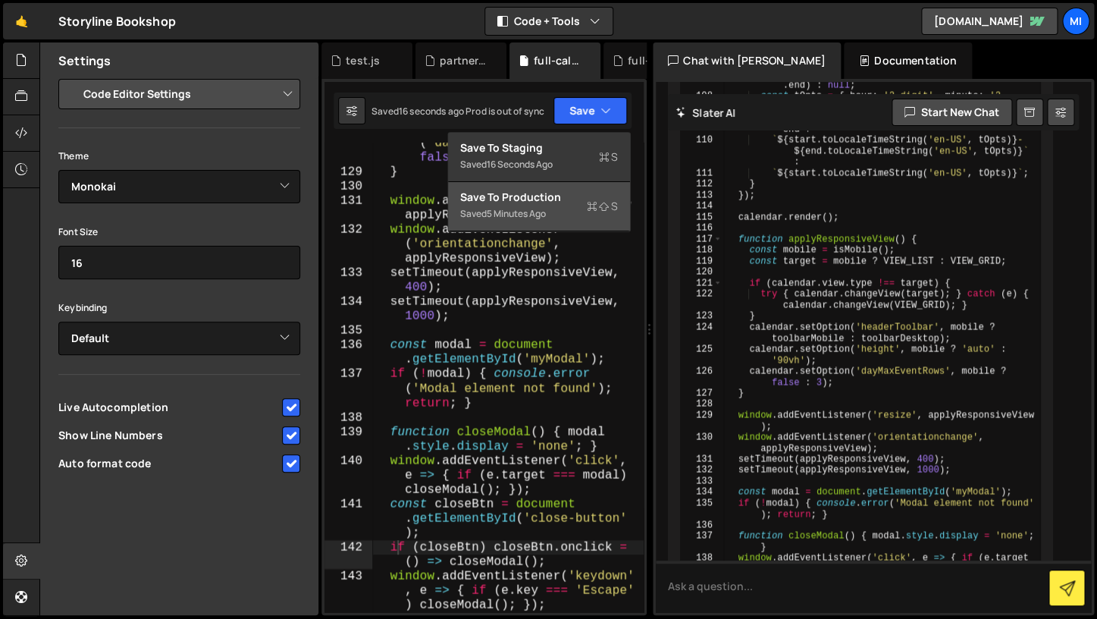
click at [578, 208] on div "Saved 5 minutes ago" at bounding box center [539, 214] width 158 height 18
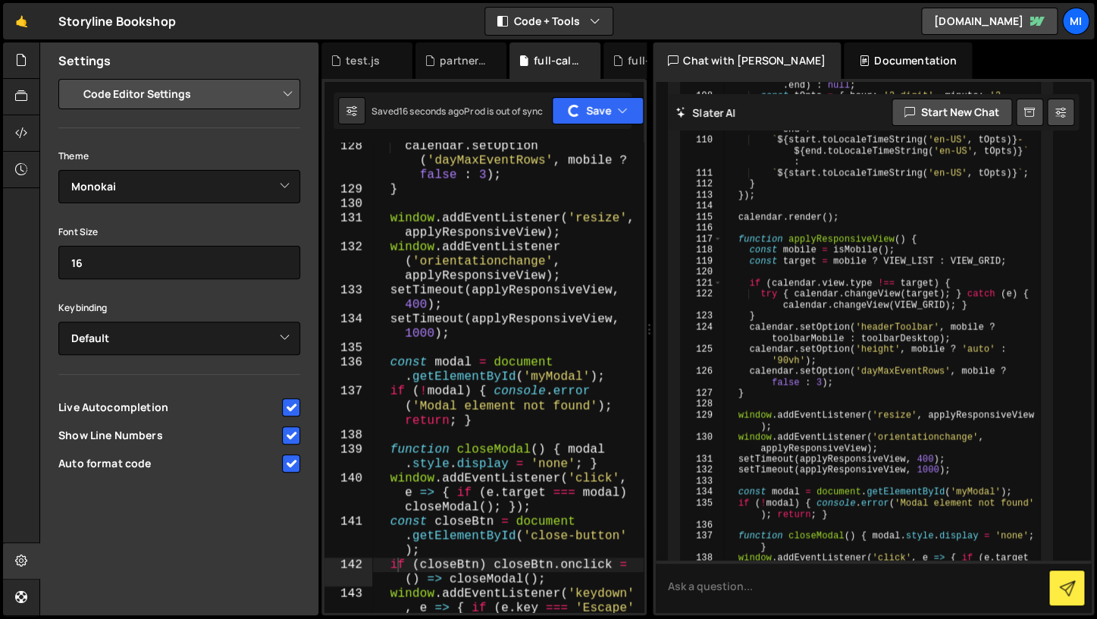
scroll to position [3020, 0]
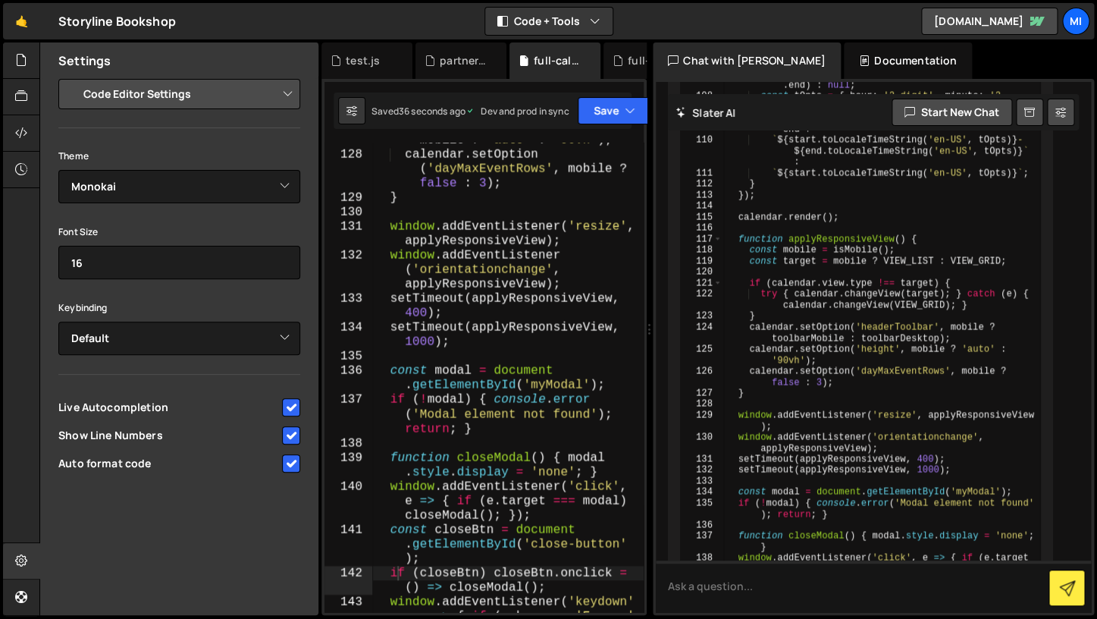
click at [849, 568] on textarea at bounding box center [873, 586] width 435 height 52
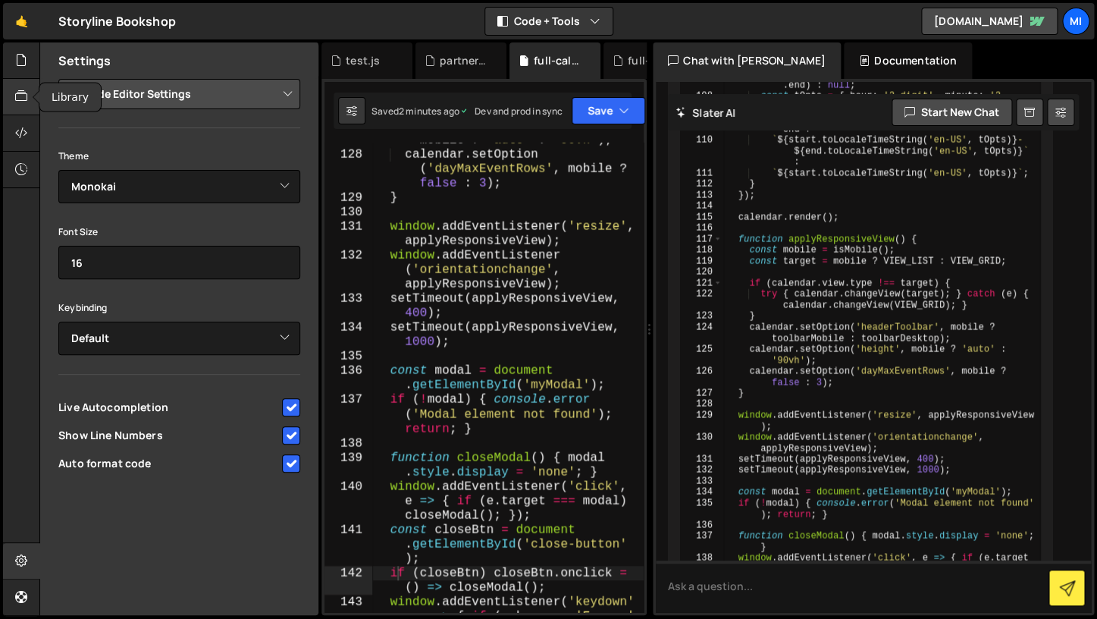
click at [30, 113] on div at bounding box center [21, 97] width 37 height 36
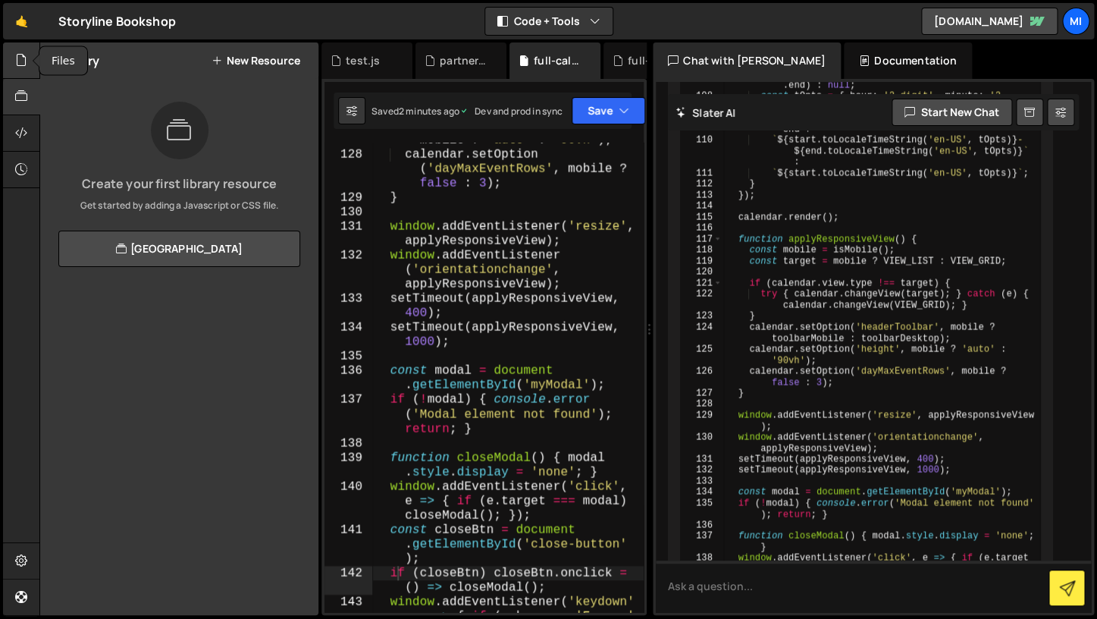
click at [15, 61] on div at bounding box center [21, 60] width 37 height 36
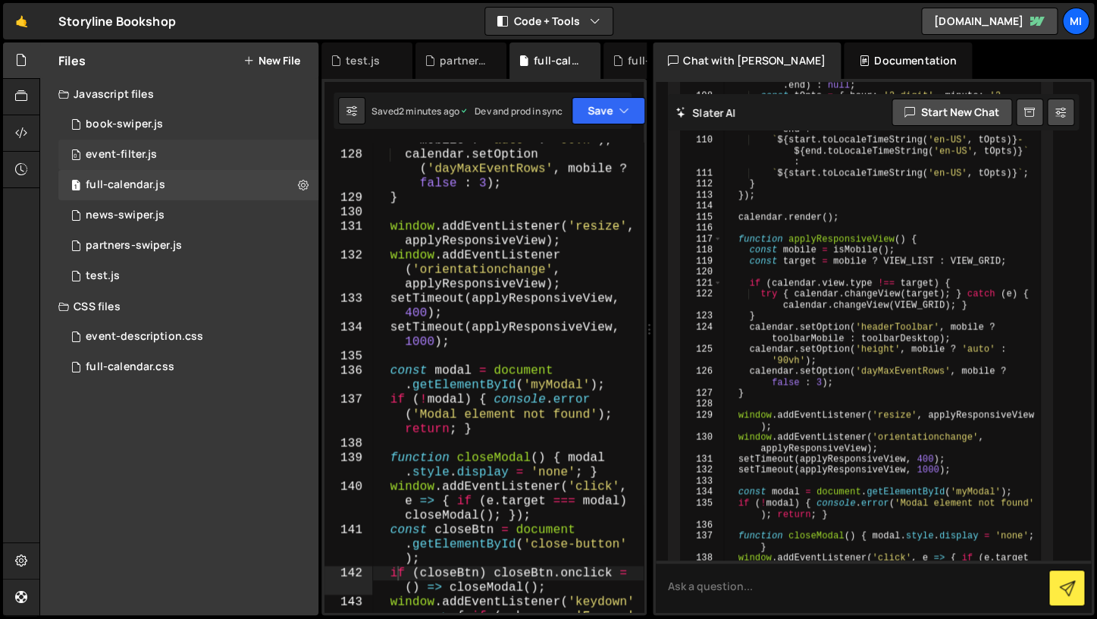
click at [157, 164] on div "0 event-filter.js 0" at bounding box center [188, 155] width 260 height 30
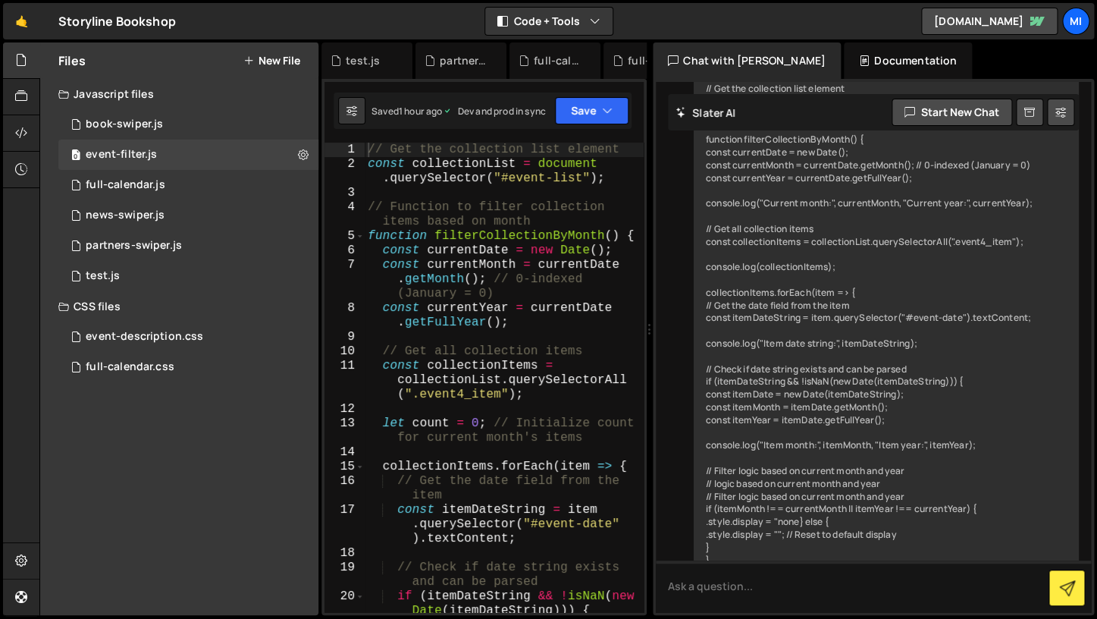
scroll to position [6555, 0]
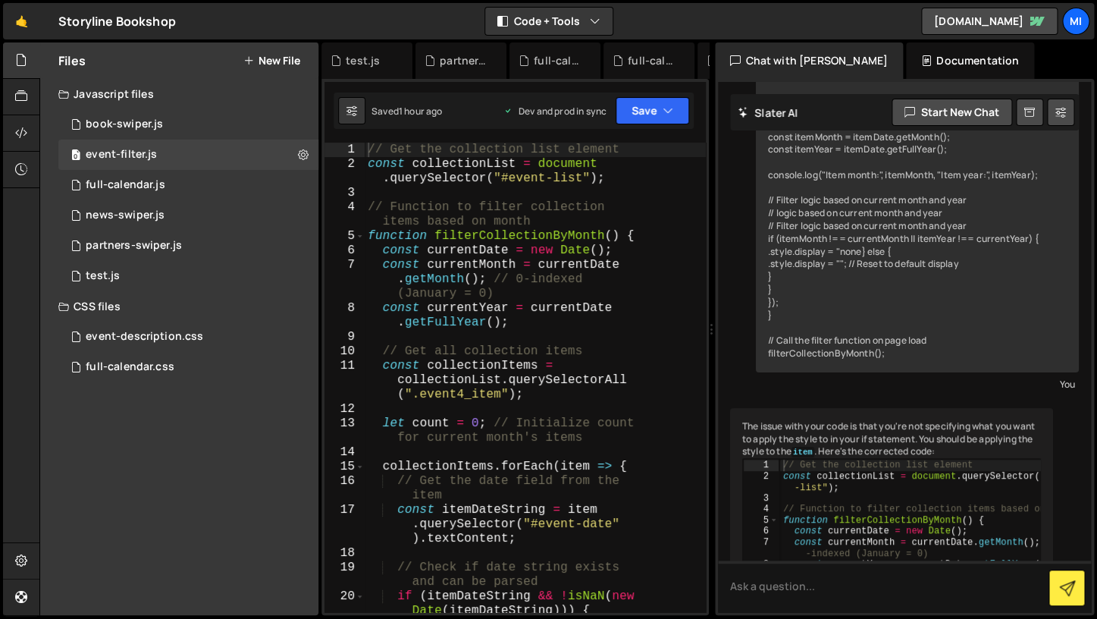
drag, startPoint x: 648, startPoint y: 300, endPoint x: 703, endPoint y: 303, distance: 54.7
click at [703, 303] on div "Files New File Javascript files 1 book-swiper.js 0 0 event-filter.js 0 1 full-c…" at bounding box center [568, 328] width 1058 height 573
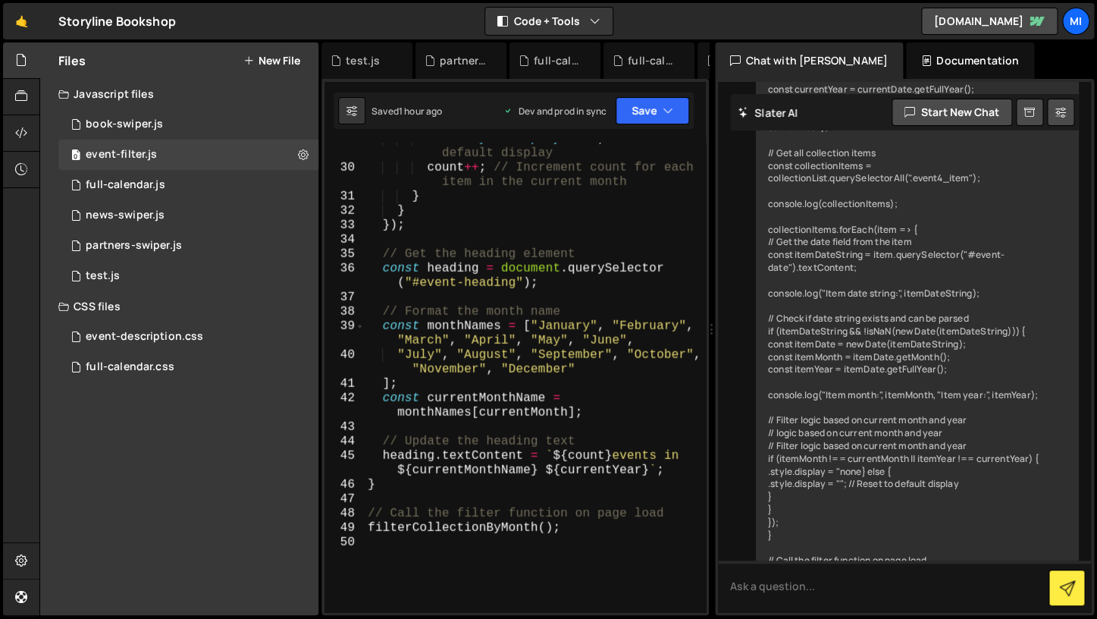
scroll to position [767, 0]
